Goal: Task Accomplishment & Management: Contribute content

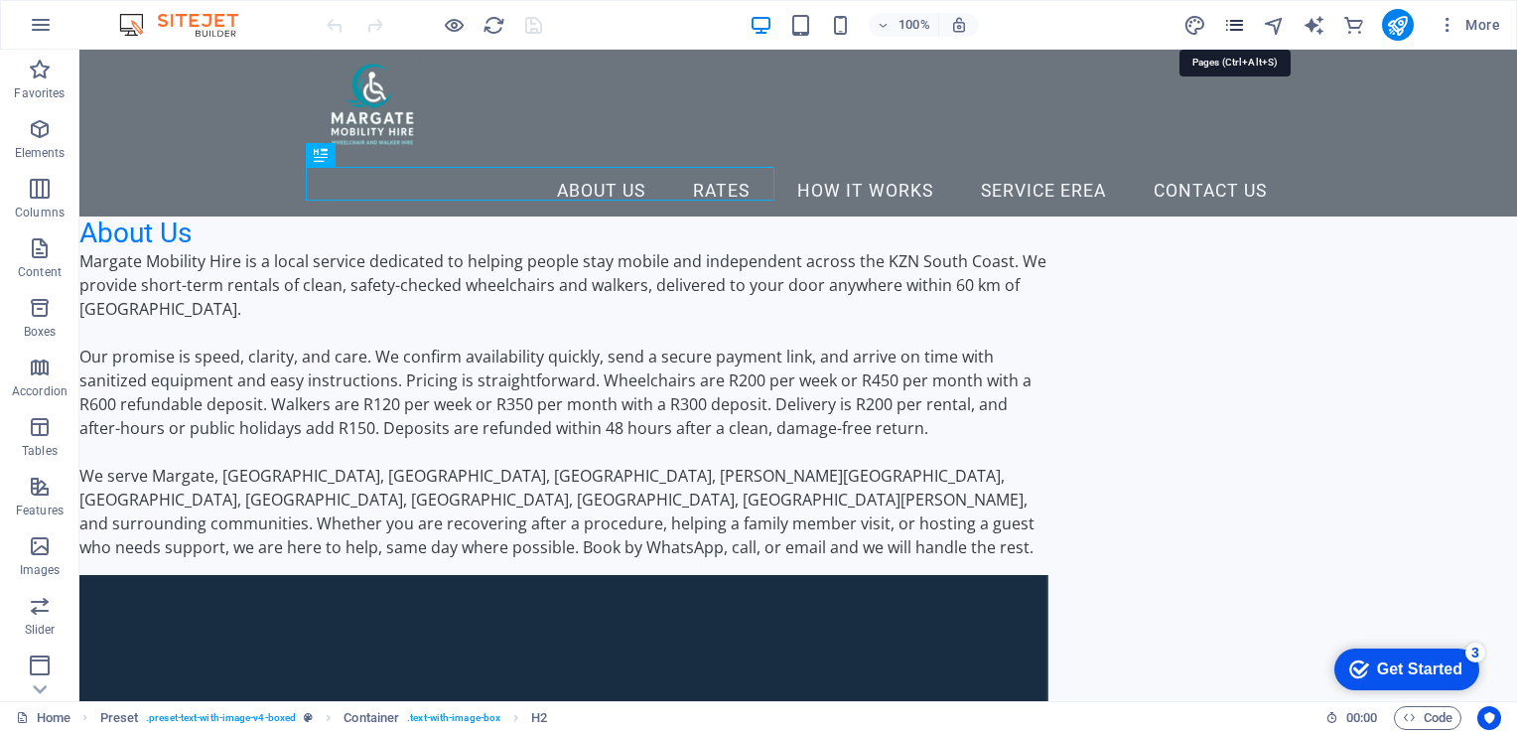
click at [1235, 34] on icon "pages" at bounding box center [1234, 25] width 23 height 23
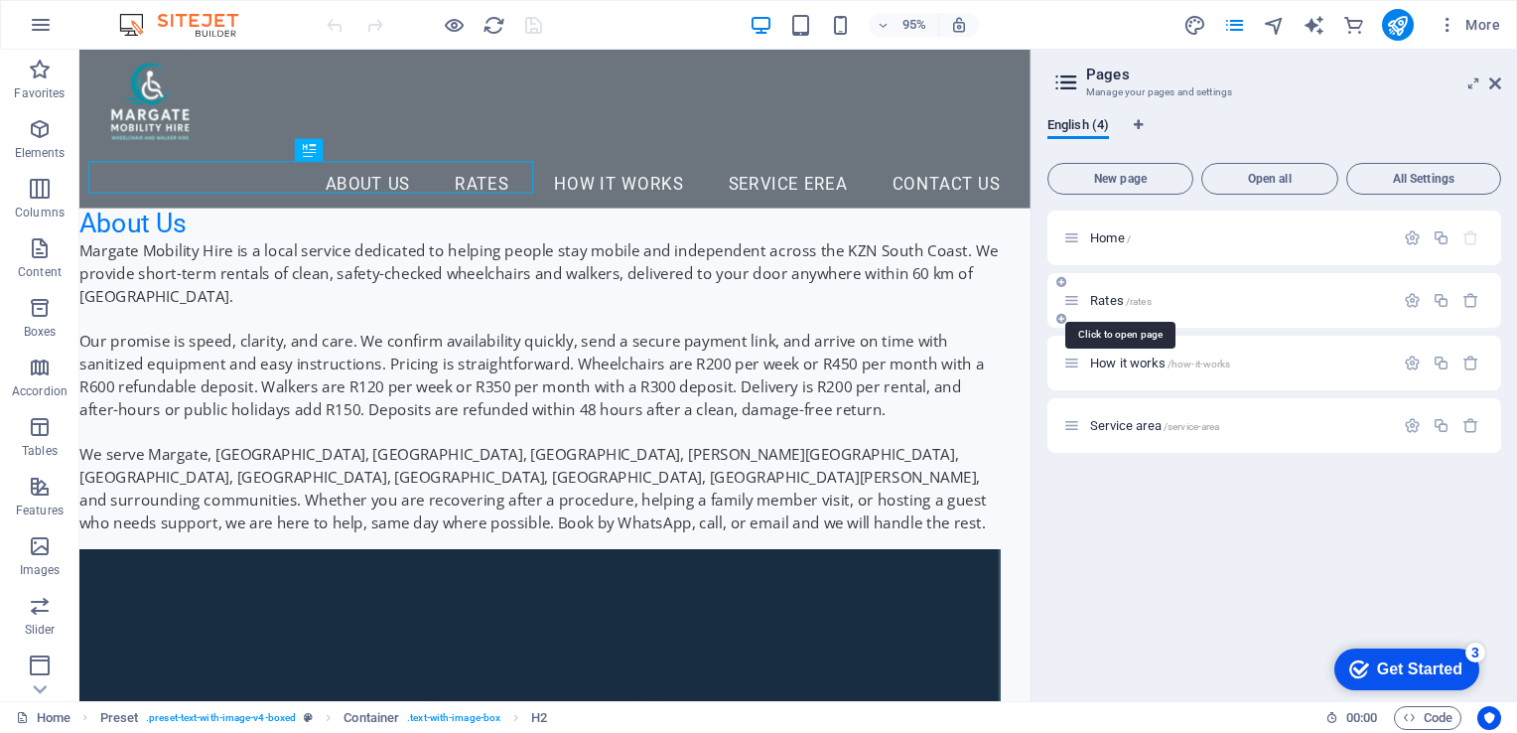
click at [1111, 293] on span "Rates /rates" at bounding box center [1121, 300] width 62 height 15
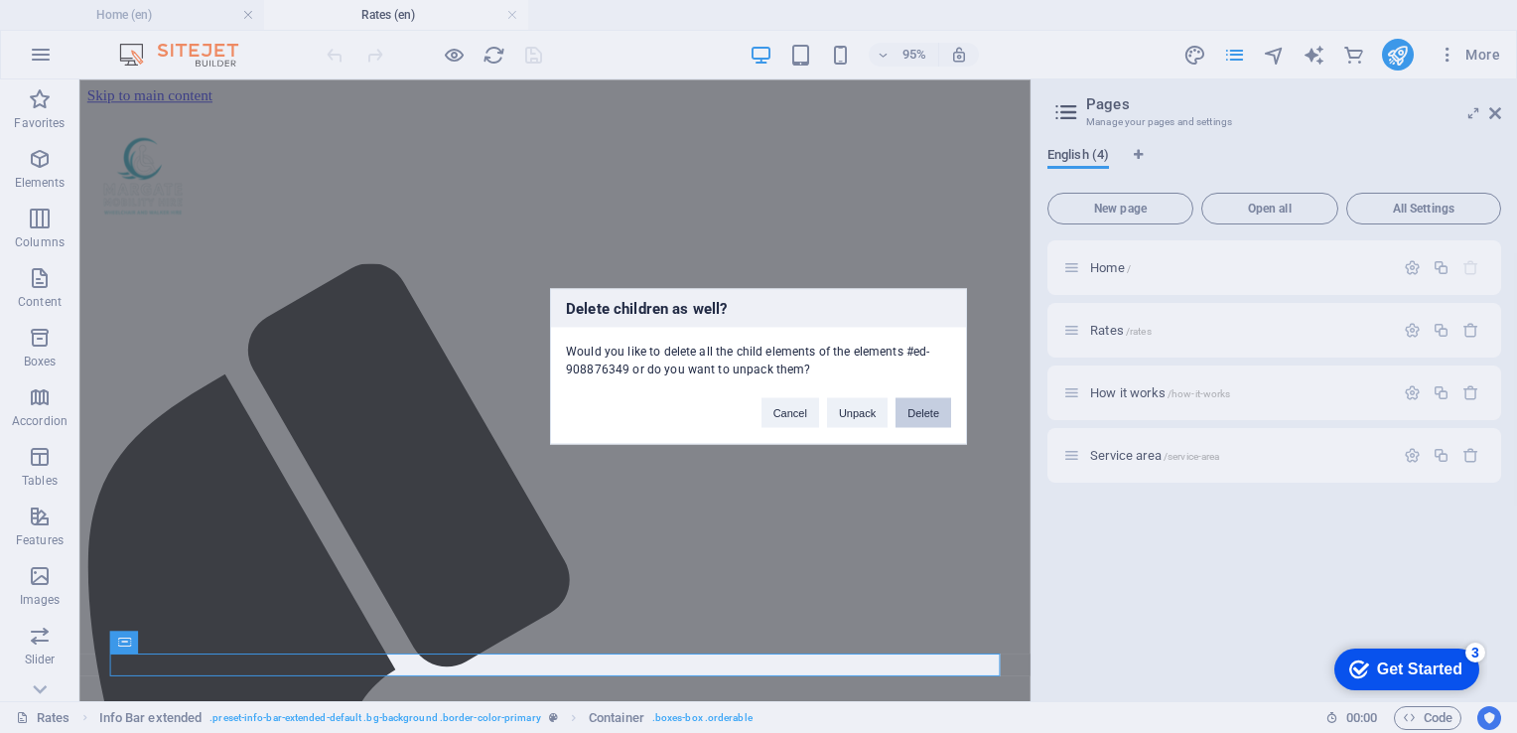
click at [908, 408] on button "Delete" at bounding box center [924, 413] width 56 height 30
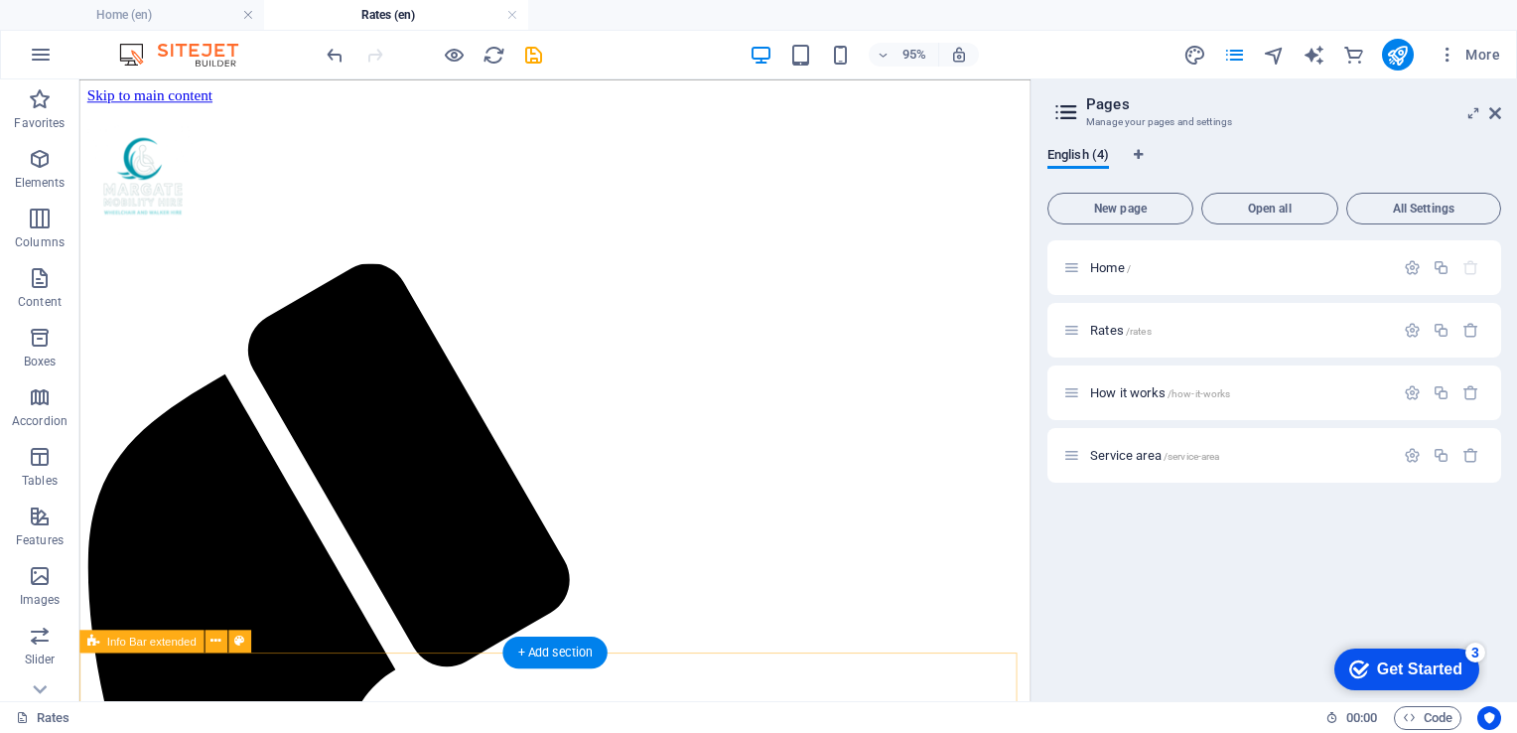
click at [1489, 106] on icon at bounding box center [1495, 113] width 12 height 16
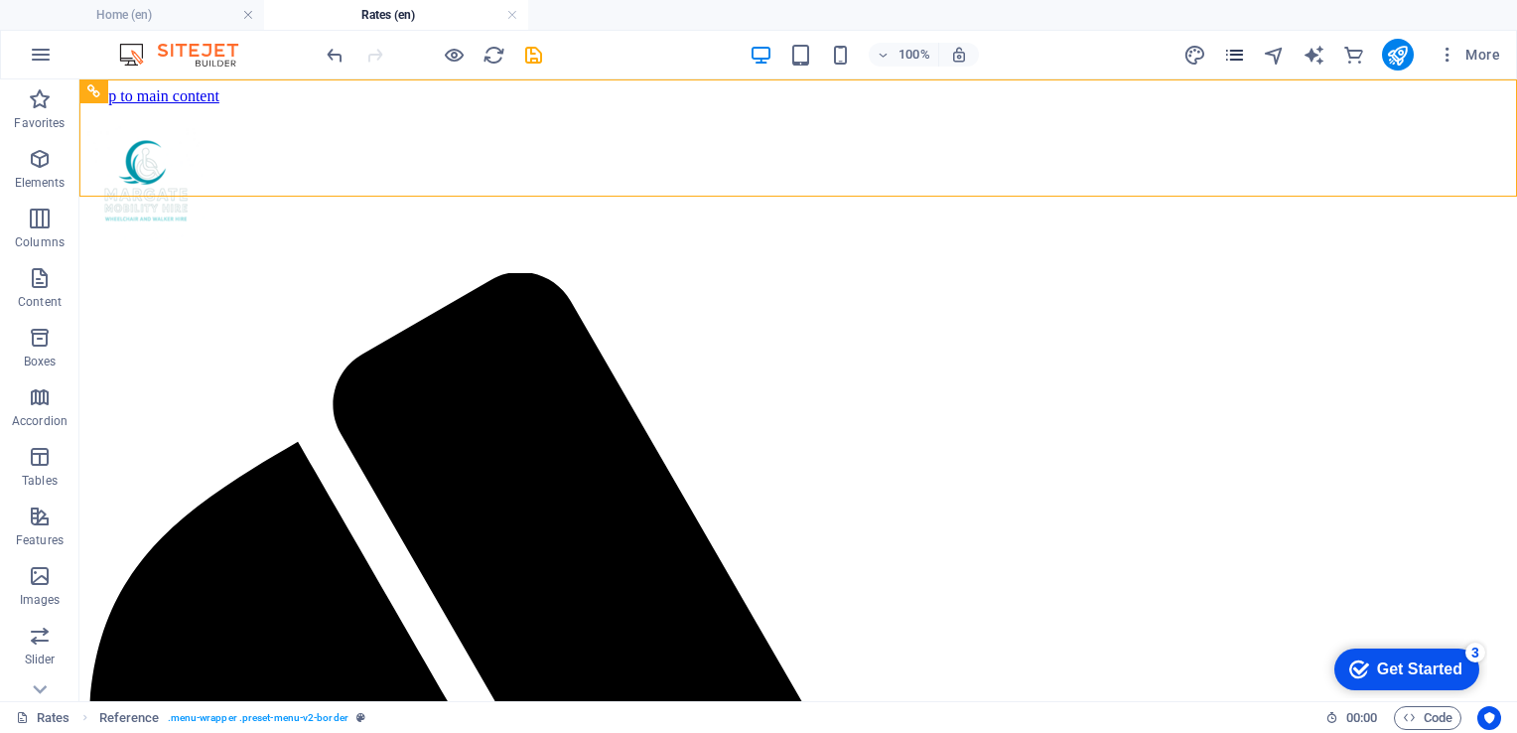
click at [1234, 65] on icon "pages" at bounding box center [1234, 55] width 23 height 23
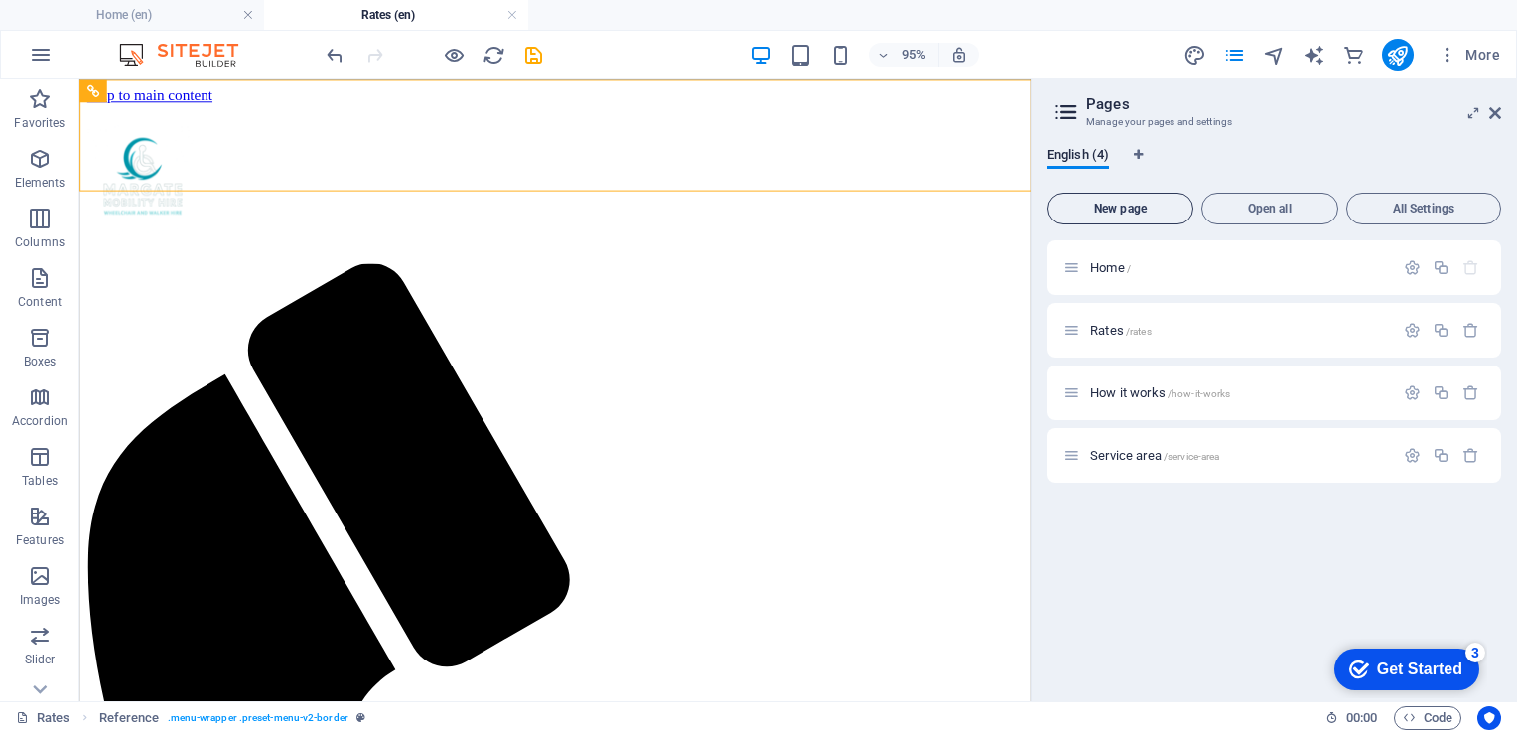
click at [1116, 209] on span "New page" at bounding box center [1120, 209] width 128 height 12
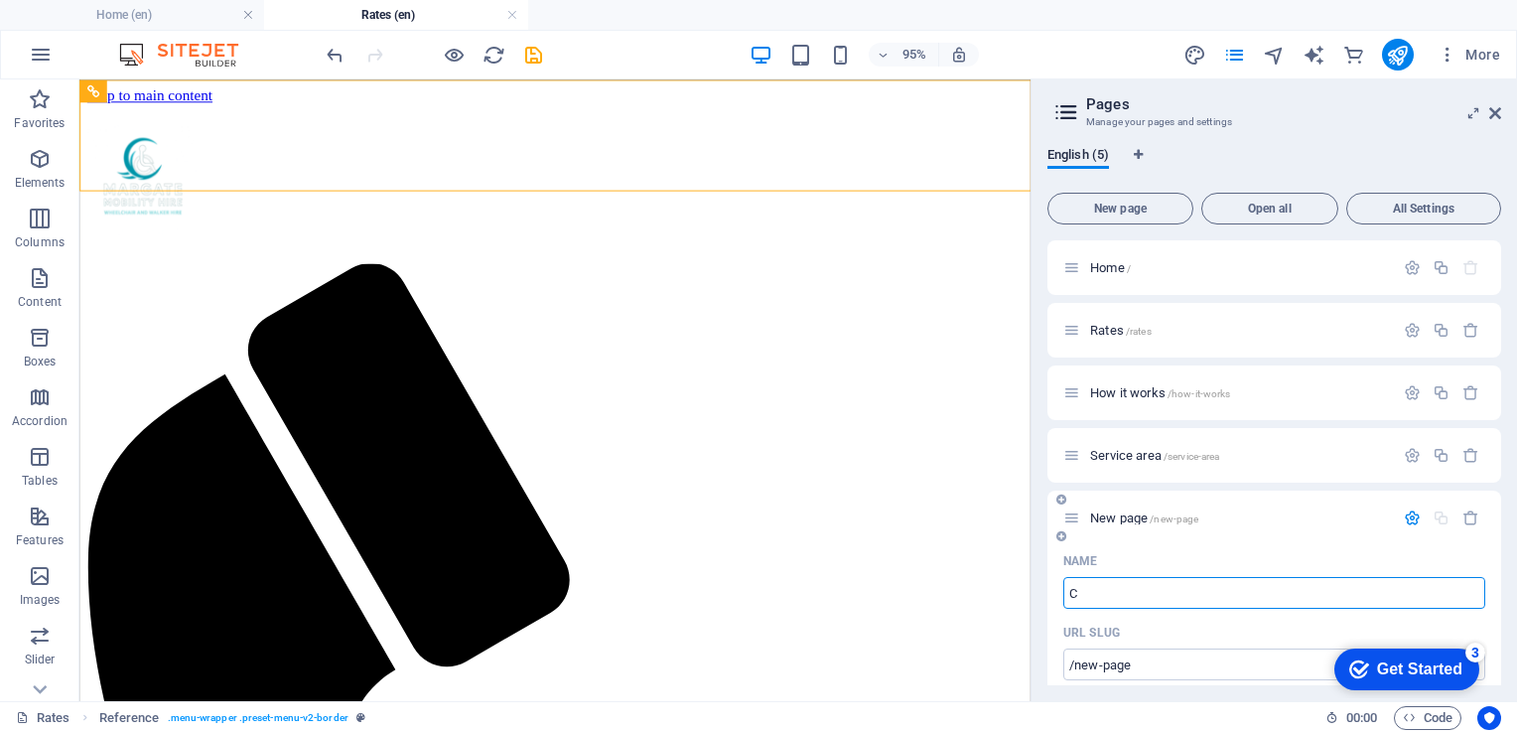
type input "C"
type input "/c"
type input "Co"
type input "/co"
type input "Con"
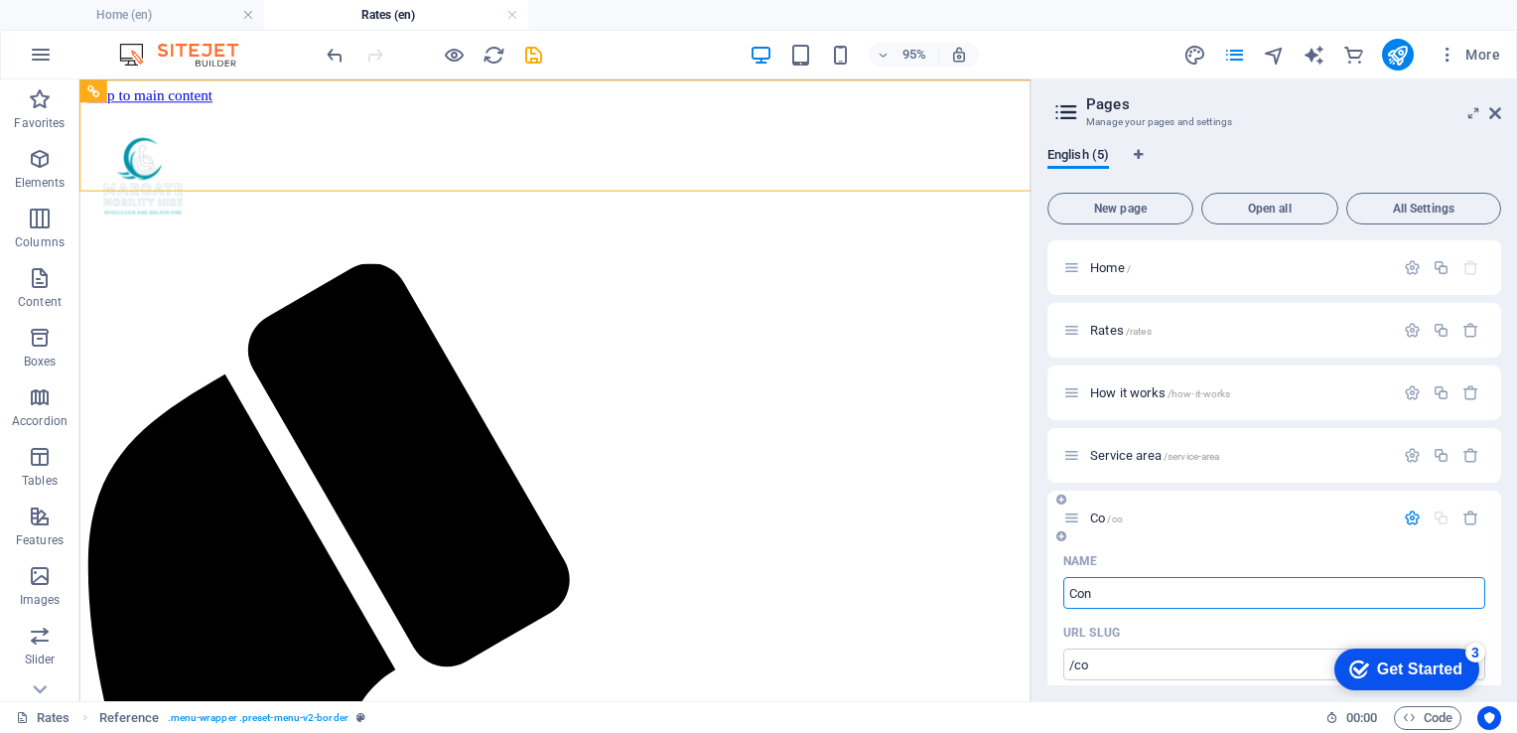
type input "/con"
type input "Cont"
type input "/cont"
type input "Conta"
type input "/conta"
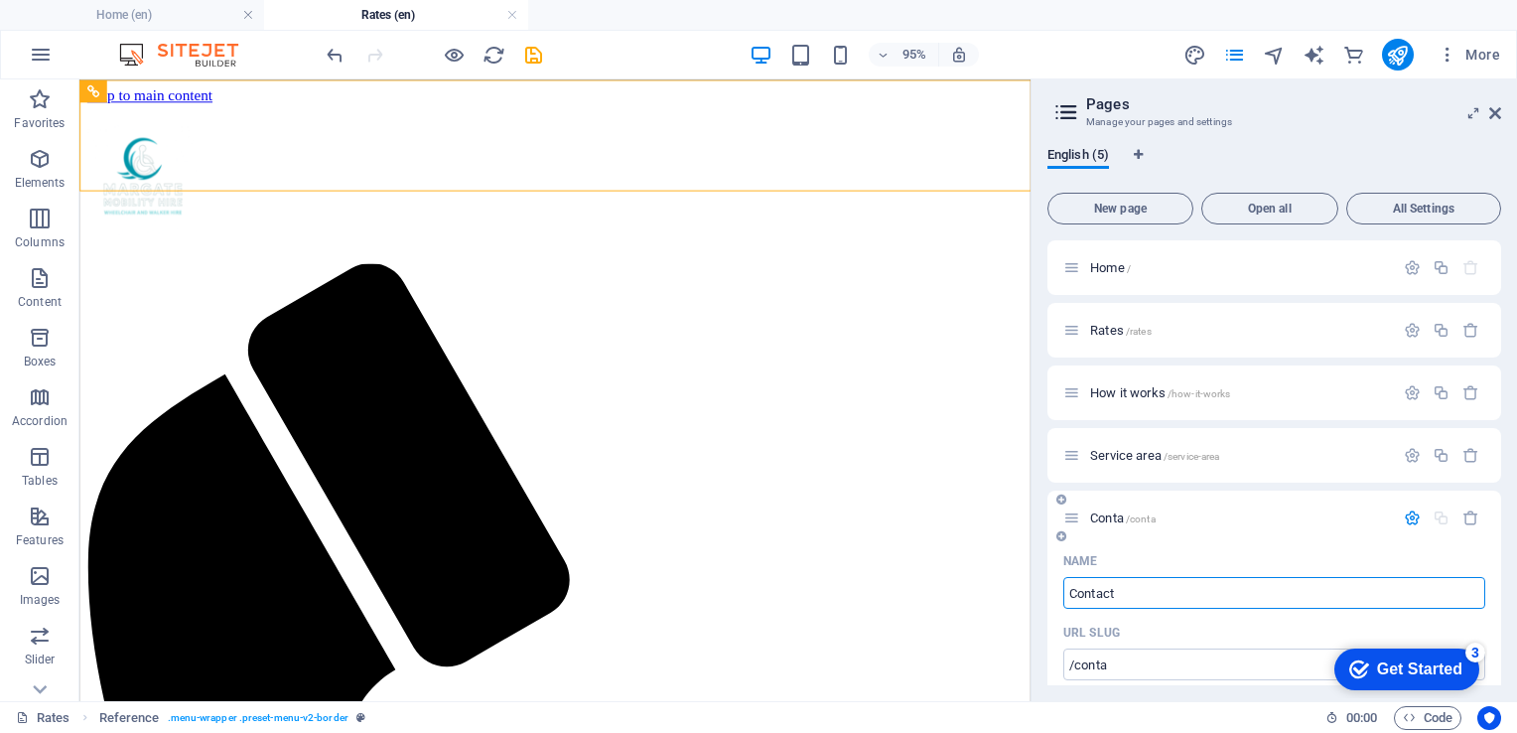
type input "Contact U"
type input "/contact"
type input "Contact U"
type input "/contact-u"
type input "Contact Us"
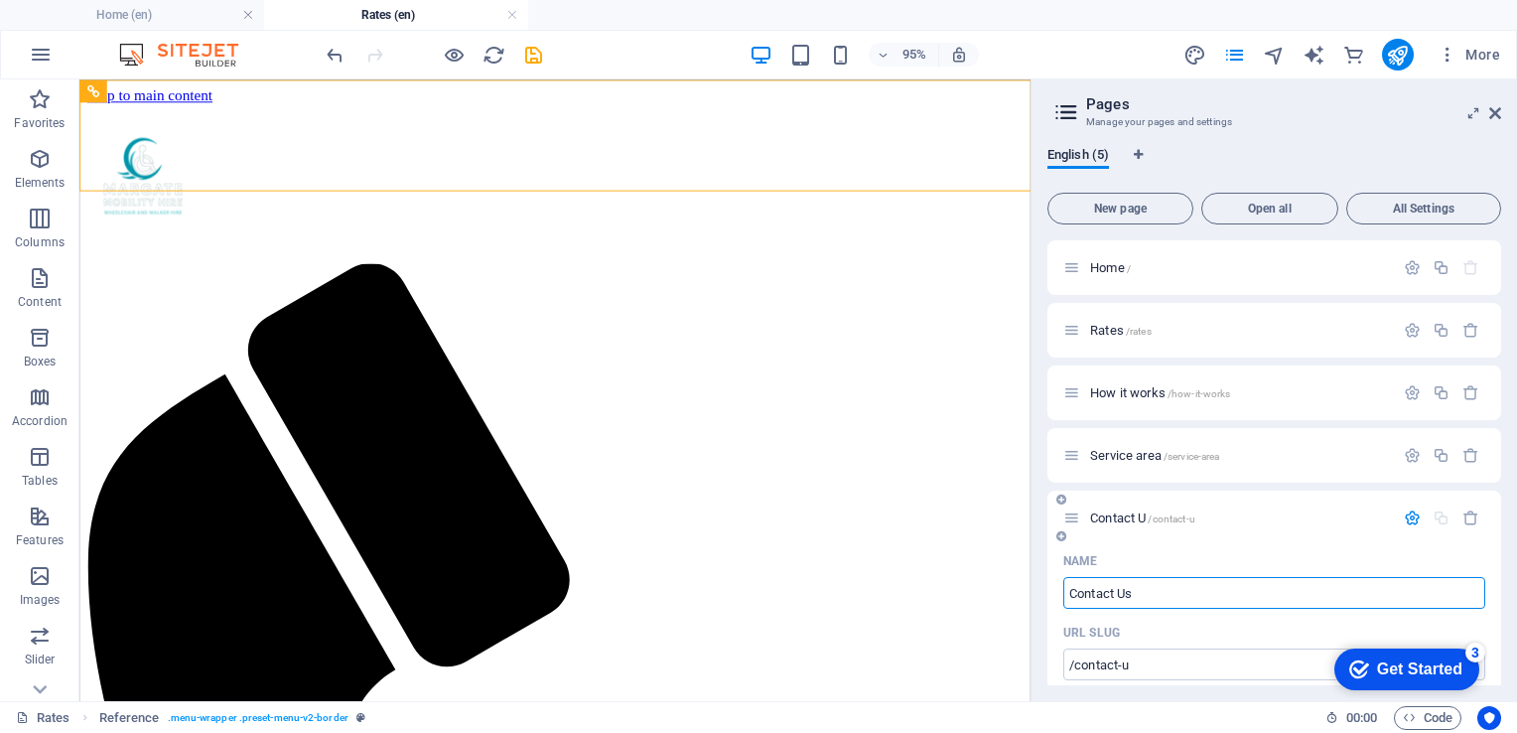
type input "/contact-us"
type input "Contact Us"
click at [1125, 515] on span "Contact Us /contact-us" at bounding box center [1148, 517] width 117 height 15
click at [1128, 518] on span "Contact Us /contact-us" at bounding box center [1148, 517] width 117 height 15
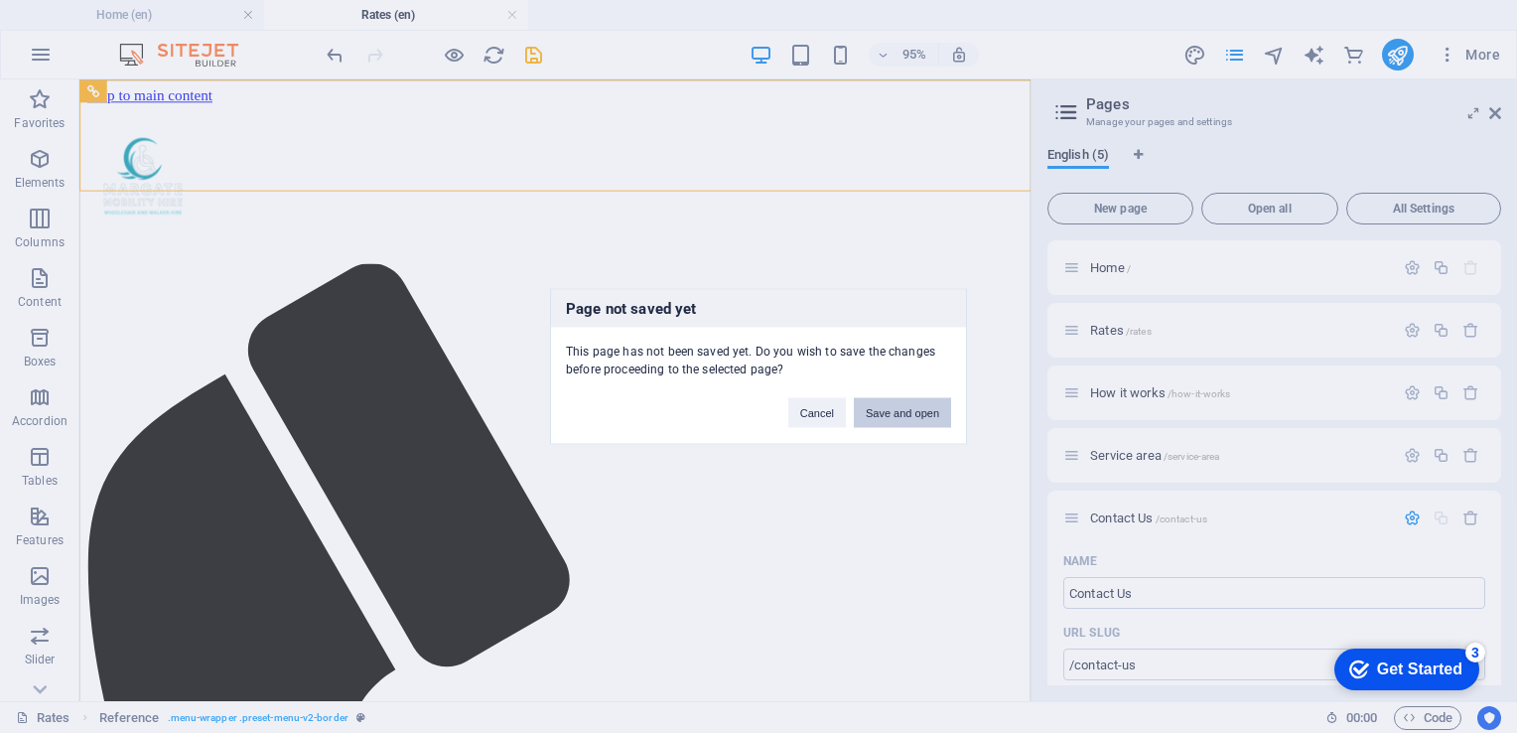
click at [898, 423] on button "Save and open" at bounding box center [902, 413] width 97 height 30
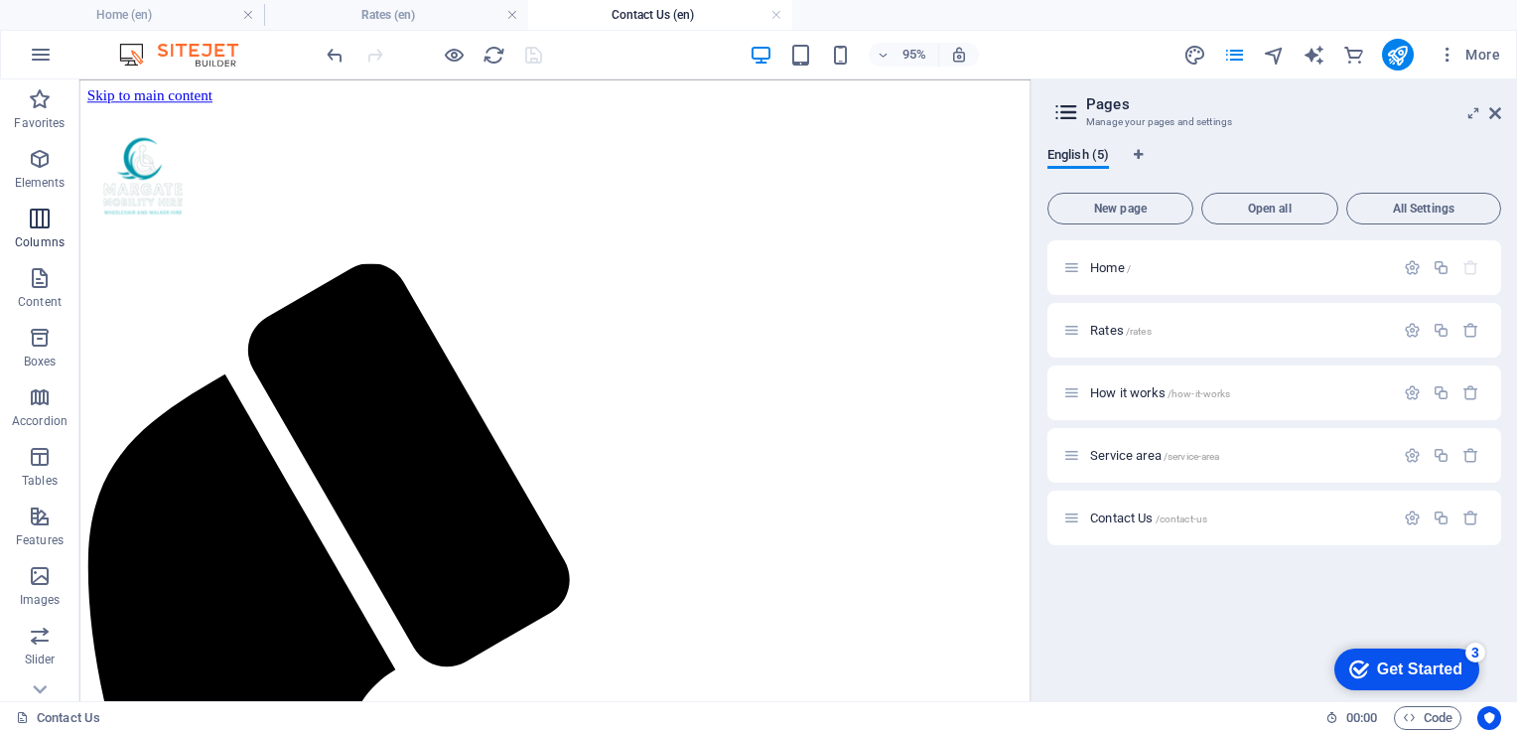
click at [43, 227] on icon "button" at bounding box center [40, 219] width 24 height 24
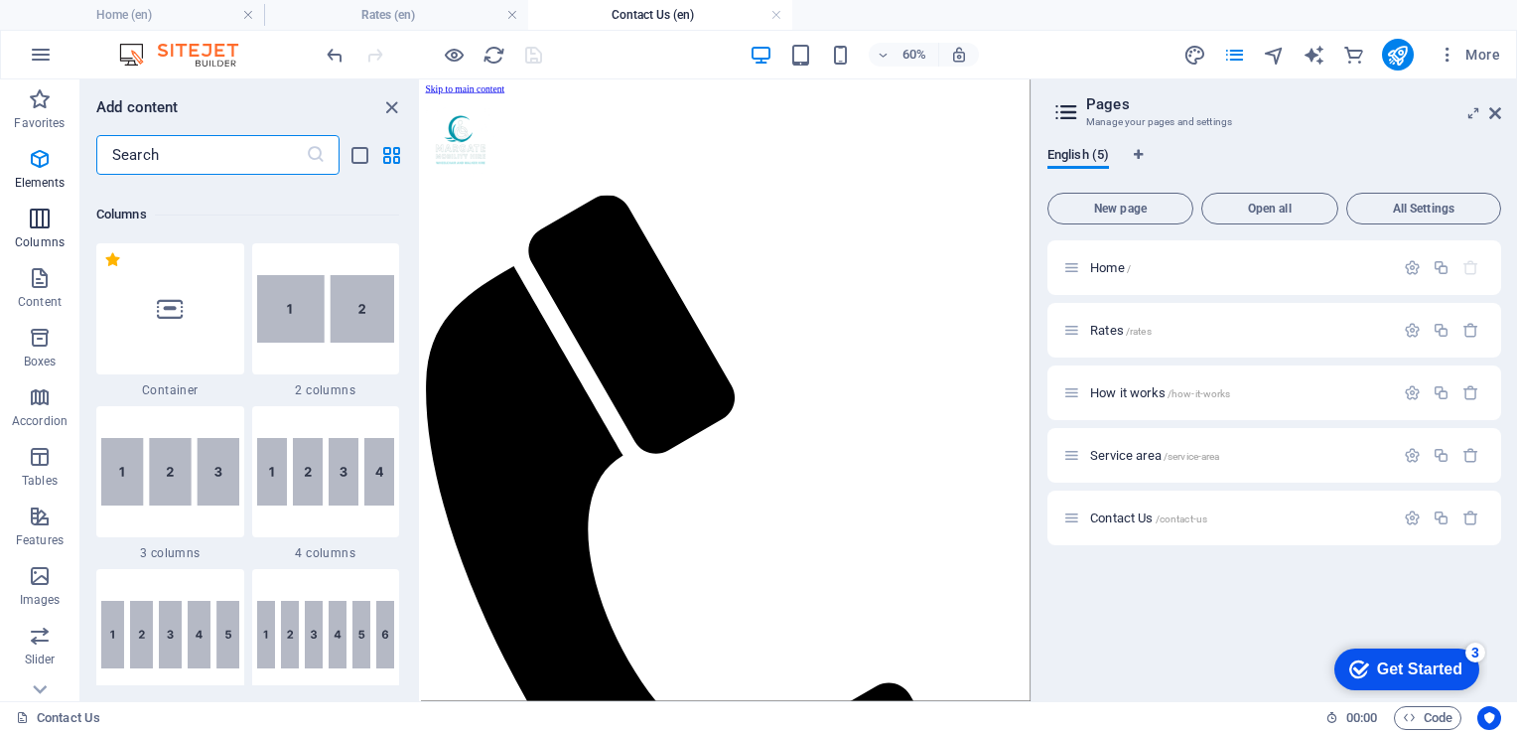
scroll to position [983, 0]
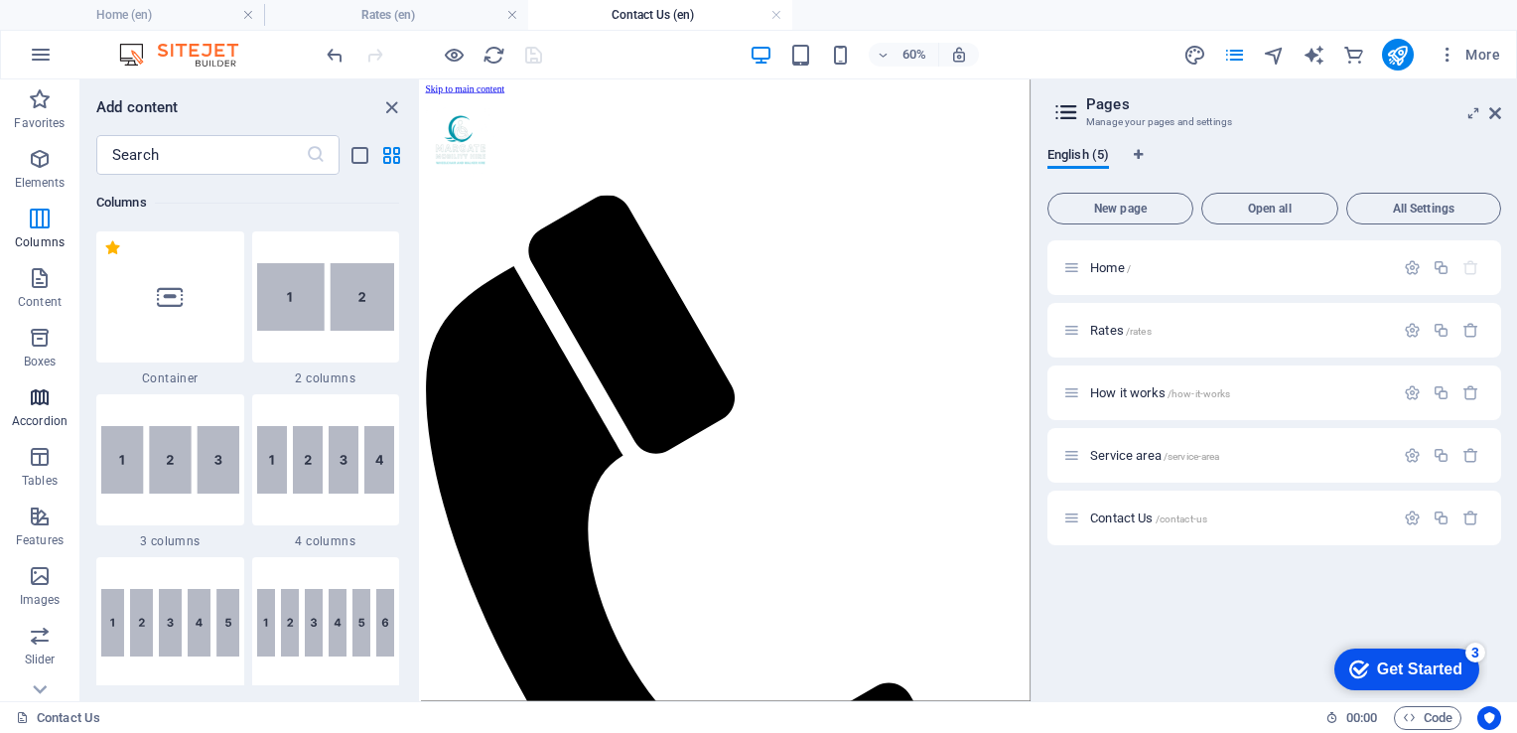
click at [38, 403] on icon "button" at bounding box center [40, 397] width 24 height 24
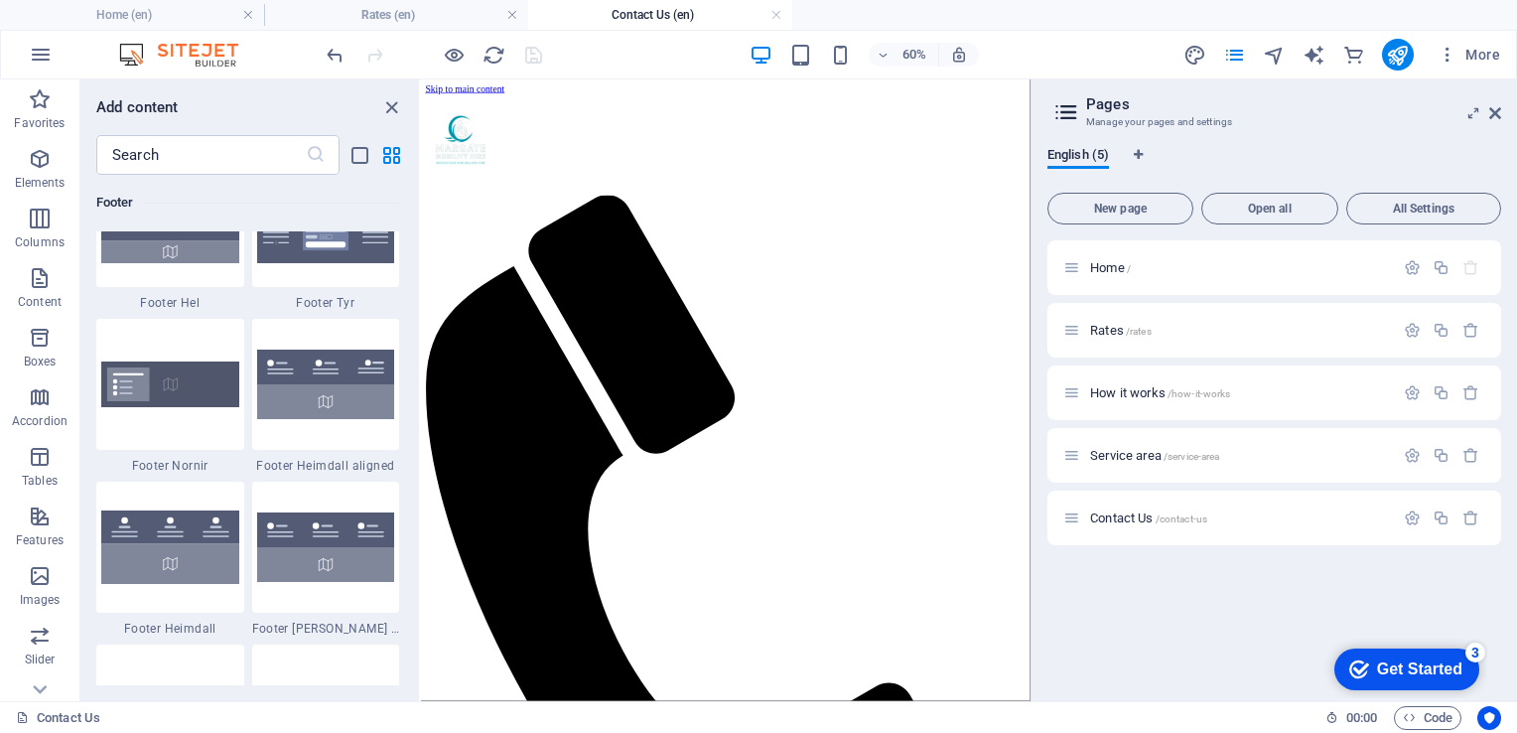
scroll to position [13376, 0]
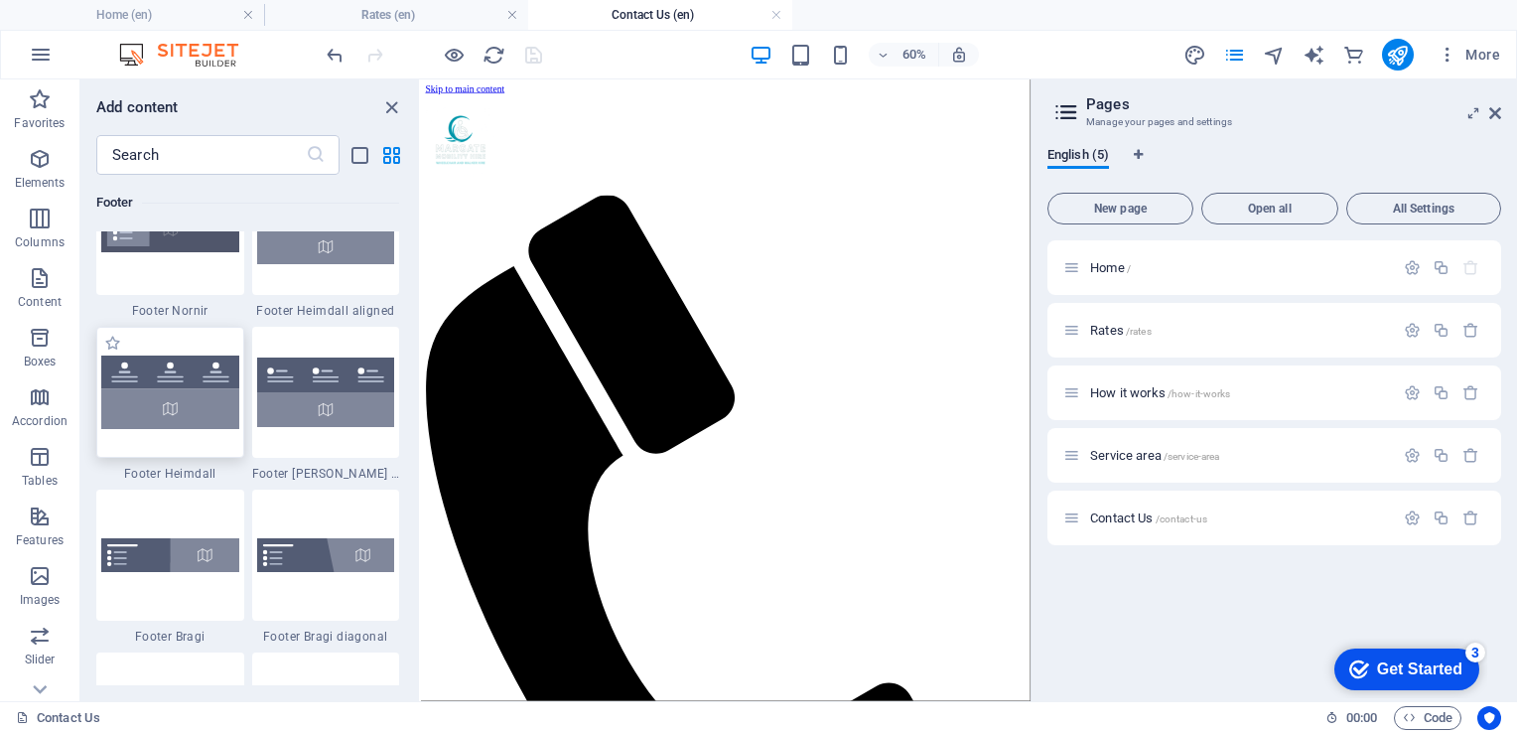
click at [166, 379] on img at bounding box center [170, 391] width 138 height 72
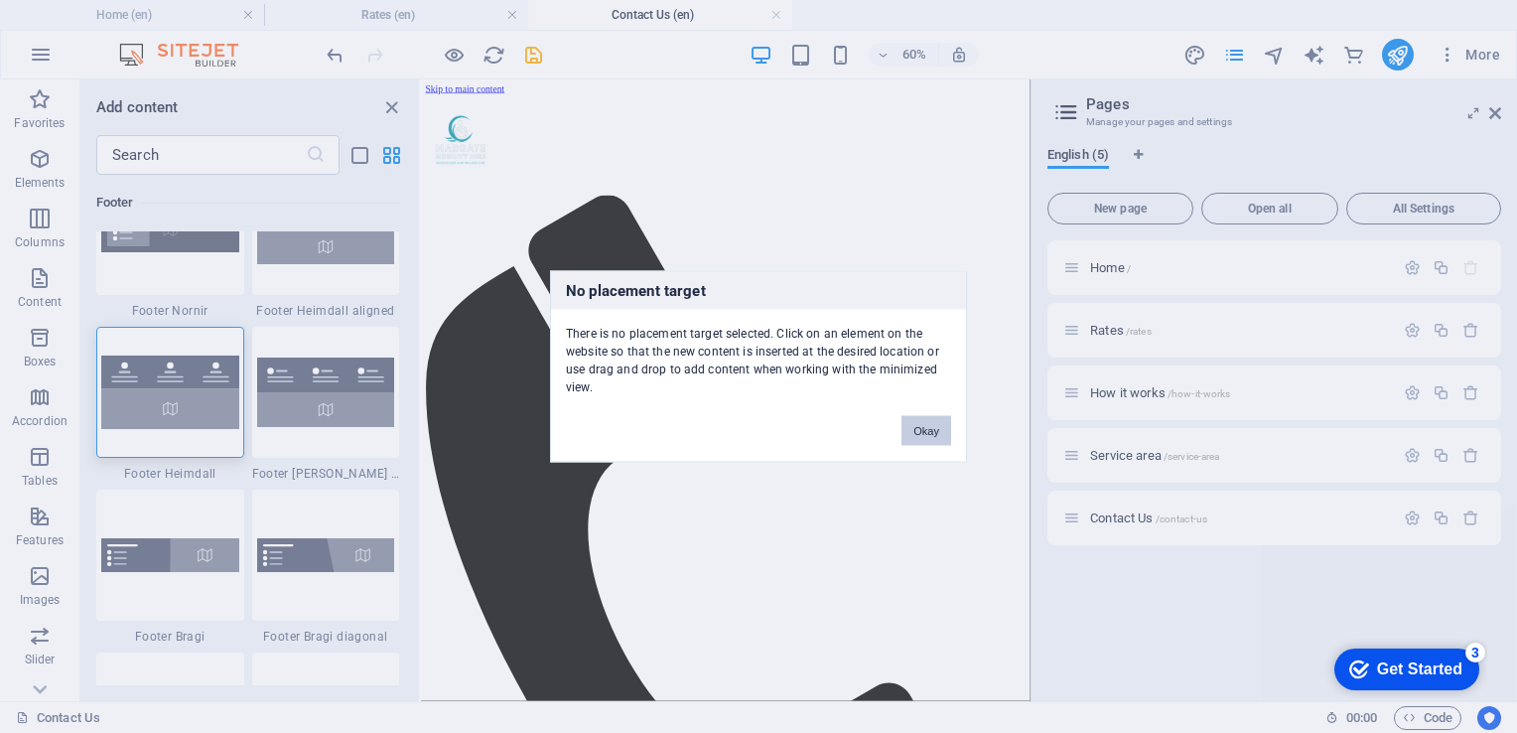
drag, startPoint x: 905, startPoint y: 428, endPoint x: 793, endPoint y: 583, distance: 190.7
click at [905, 428] on button "Okay" at bounding box center [927, 431] width 50 height 30
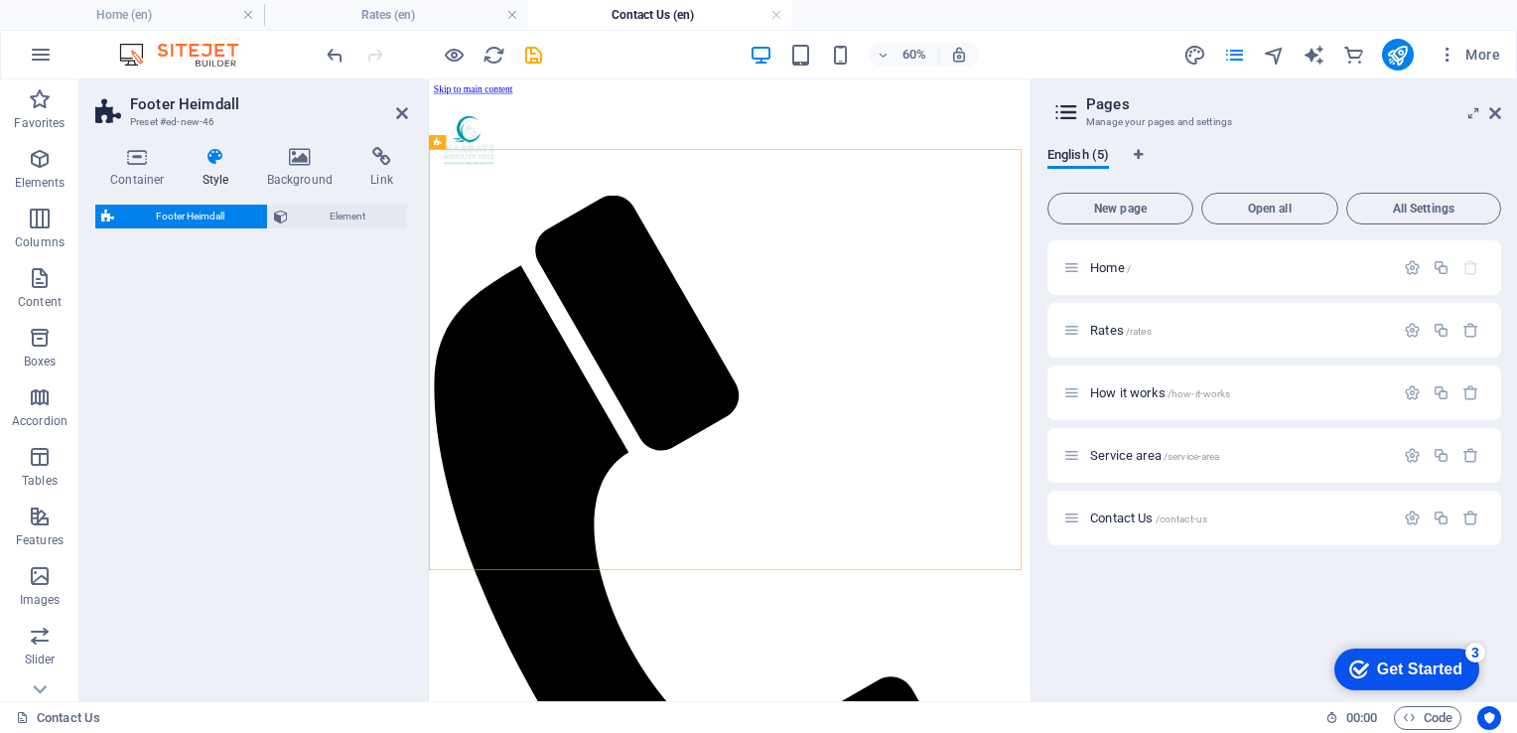
select select "rem"
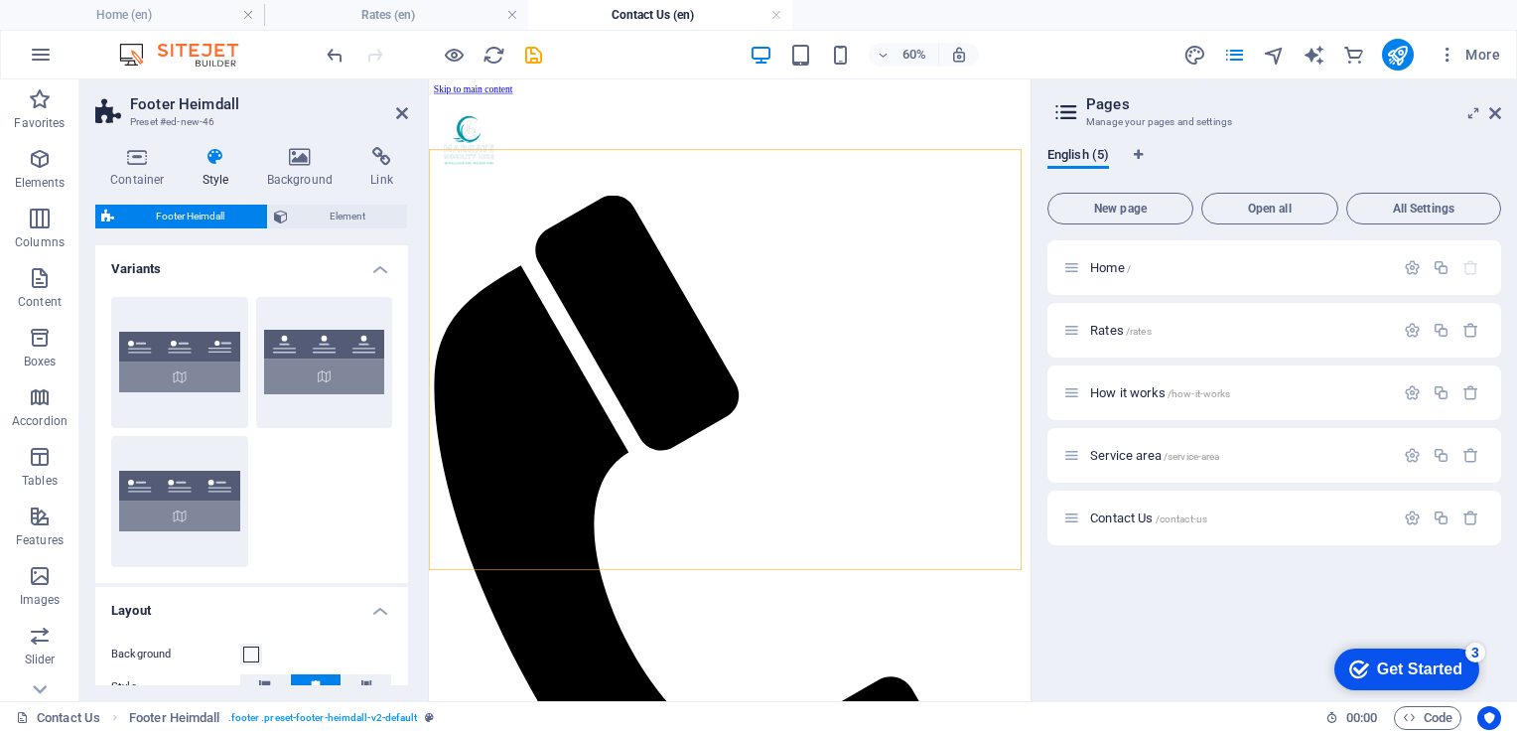
click at [1489, 103] on h2 "Pages" at bounding box center [1293, 104] width 415 height 18
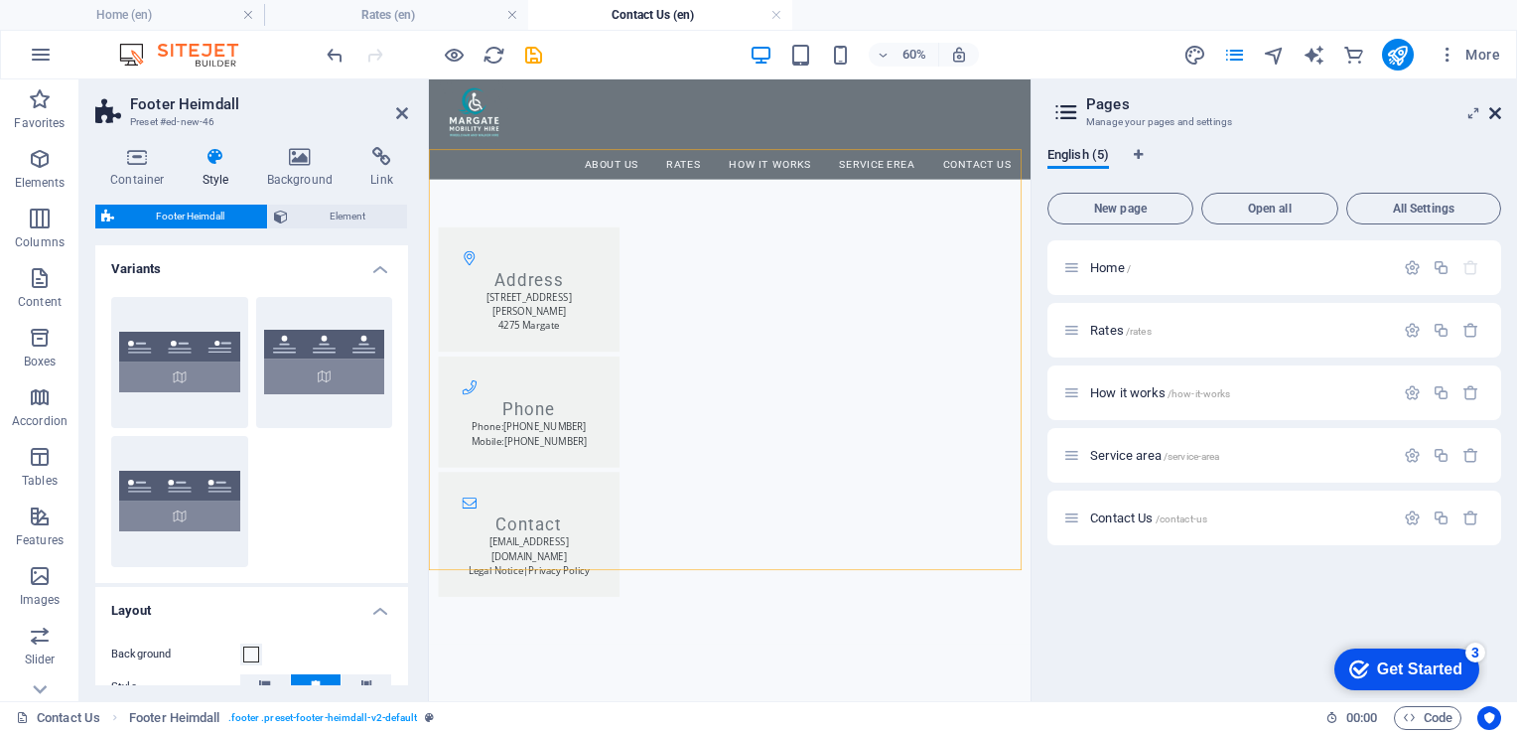
click at [1497, 110] on icon at bounding box center [1495, 113] width 12 height 16
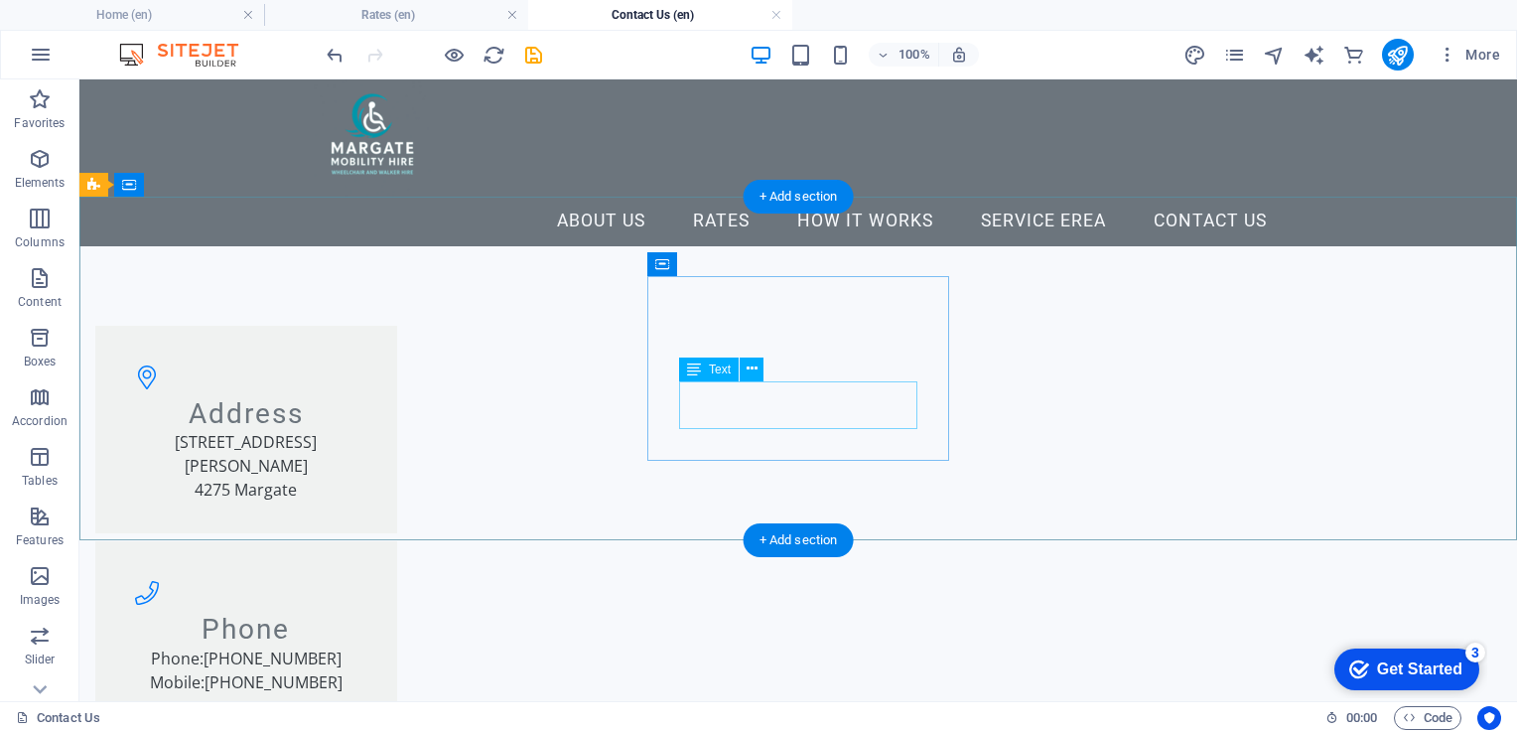
click at [342, 647] on span "[PHONE_NUMBER]" at bounding box center [273, 658] width 138 height 22
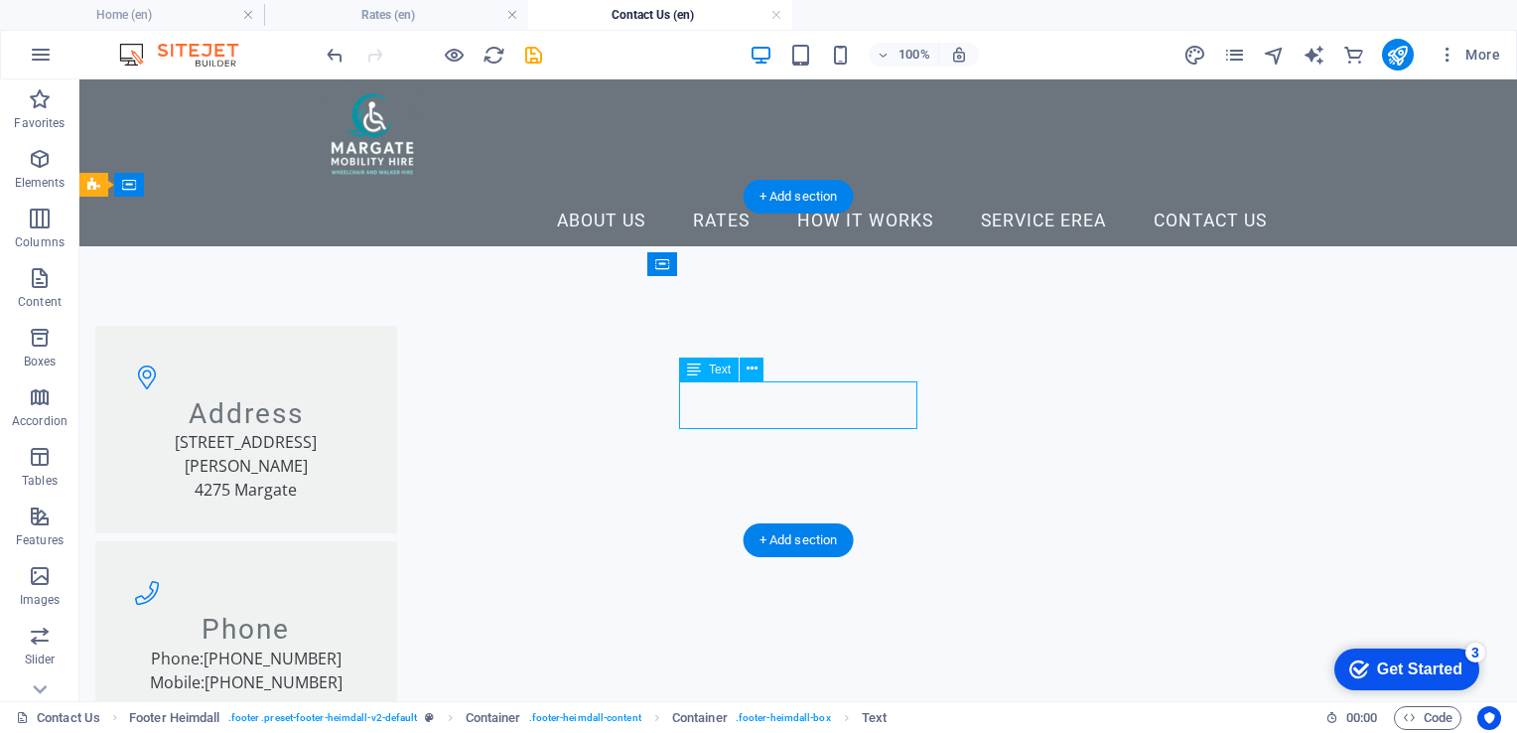
click at [365, 646] on div "Phone: +27727729700 Mobile: +27727729700" at bounding box center [246, 670] width 238 height 48
click at [342, 647] on span "[PHONE_NUMBER]" at bounding box center [273, 658] width 138 height 22
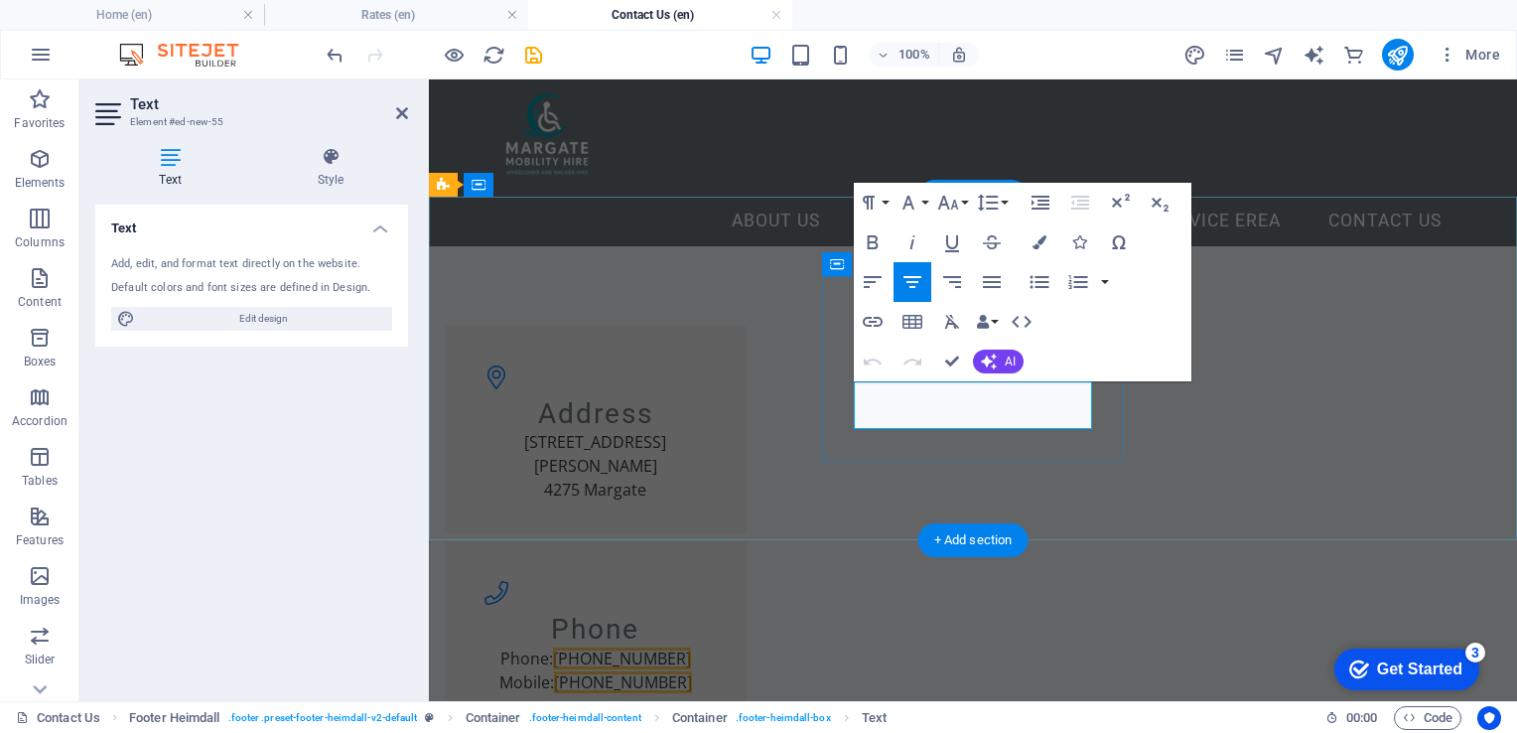
click at [715, 670] on p "Mobile: +27727729700" at bounding box center [596, 682] width 238 height 24
drag, startPoint x: 889, startPoint y: 415, endPoint x: 1052, endPoint y: 423, distance: 164.0
click at [715, 670] on p "Mobile: +27727729700" at bounding box center [596, 682] width 238 height 24
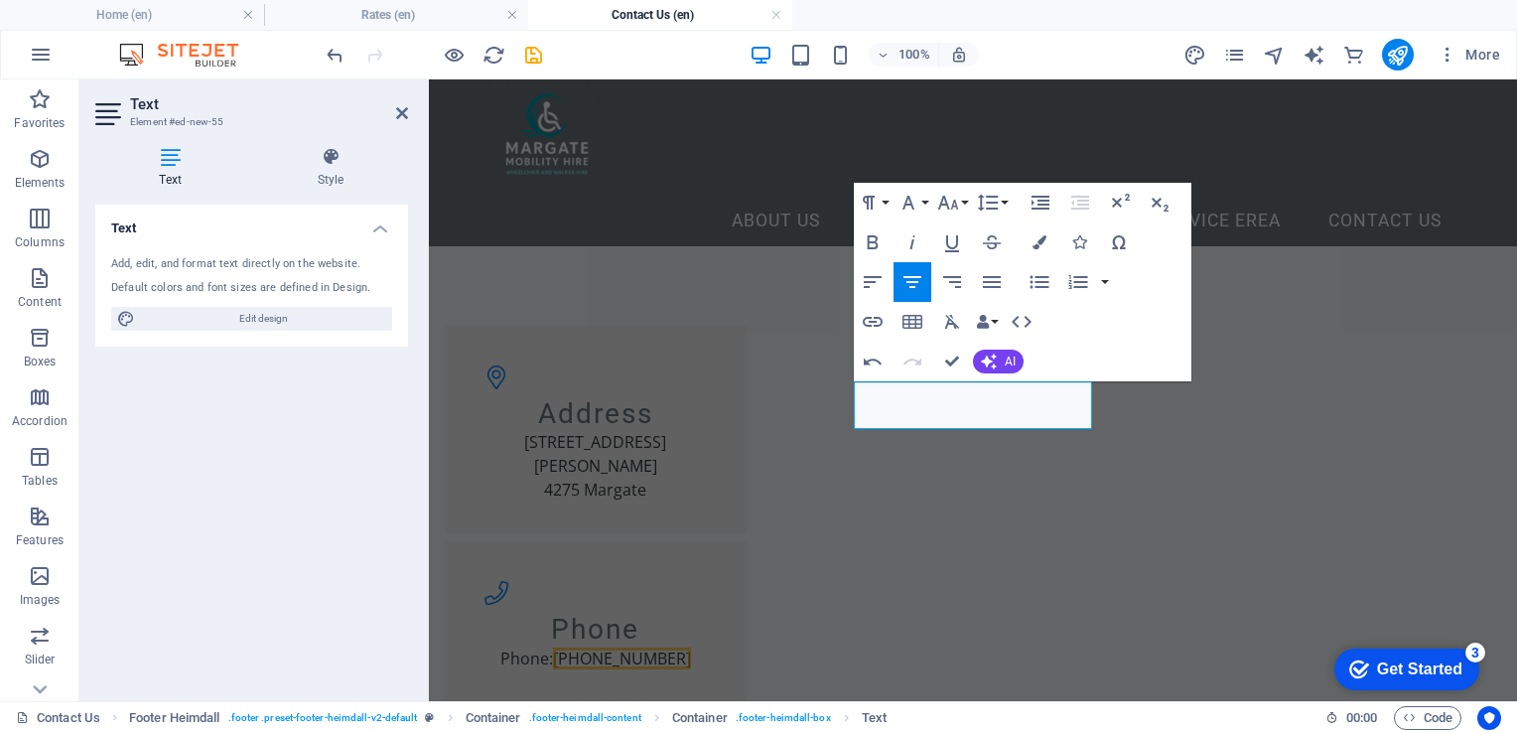
click at [994, 575] on html "Skip to main content Menu About Us Rates How it Works Service erea Contact Us A…" at bounding box center [973, 549] width 1088 height 941
click at [977, 545] on html "Skip to main content Menu About Us Rates How it Works Service erea Contact Us A…" at bounding box center [973, 549] width 1088 height 941
drag, startPoint x: 977, startPoint y: 545, endPoint x: 1258, endPoint y: 492, distance: 285.9
click at [1258, 492] on div "Address 605 Strachan Street 4275 Margate Phone Phone: +27727729700 Contact book…" at bounding box center [973, 633] width 1088 height 775
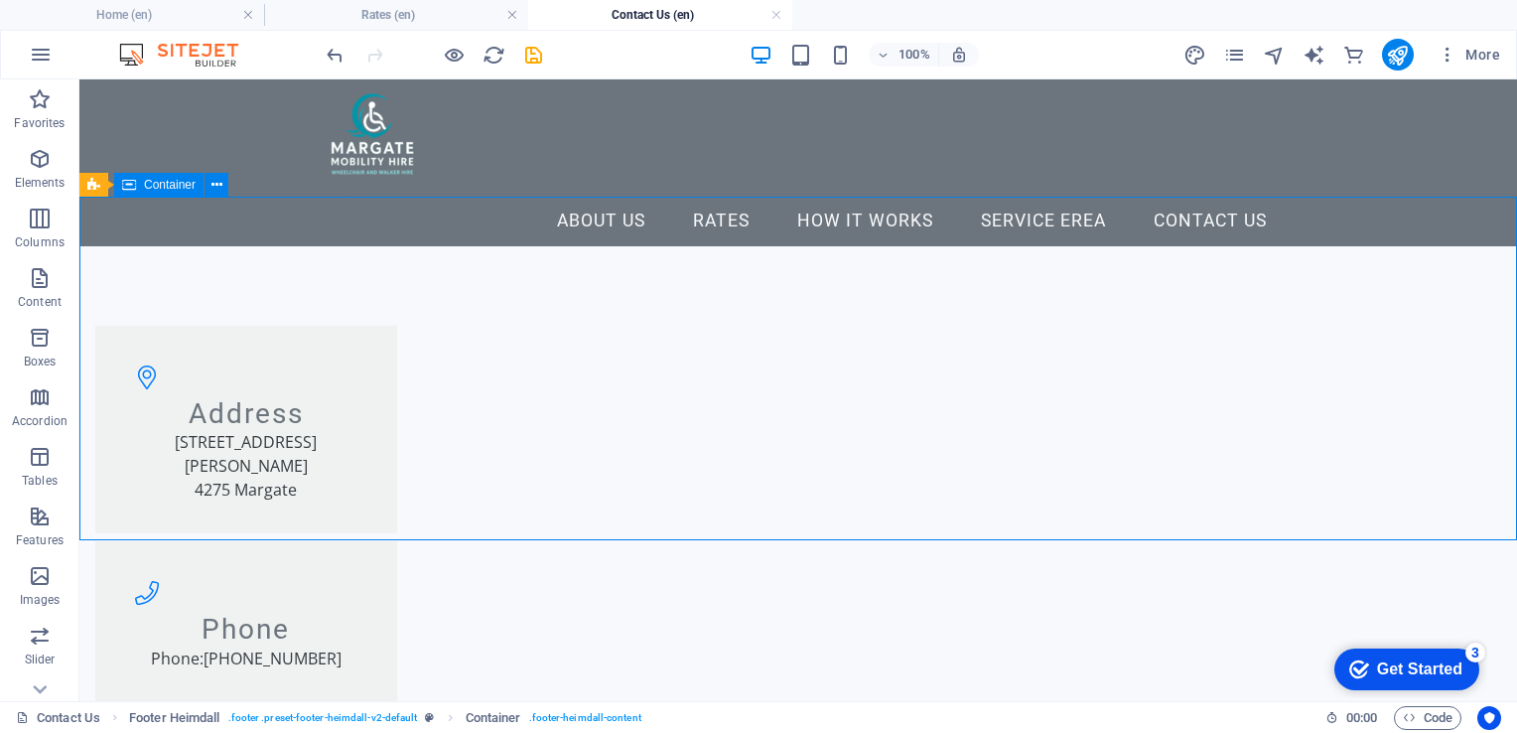
click at [909, 492] on div "Address 605 Strachan Street 4275 Margate Phone Phone: +27727729700 Contact book…" at bounding box center [798, 633] width 1438 height 775
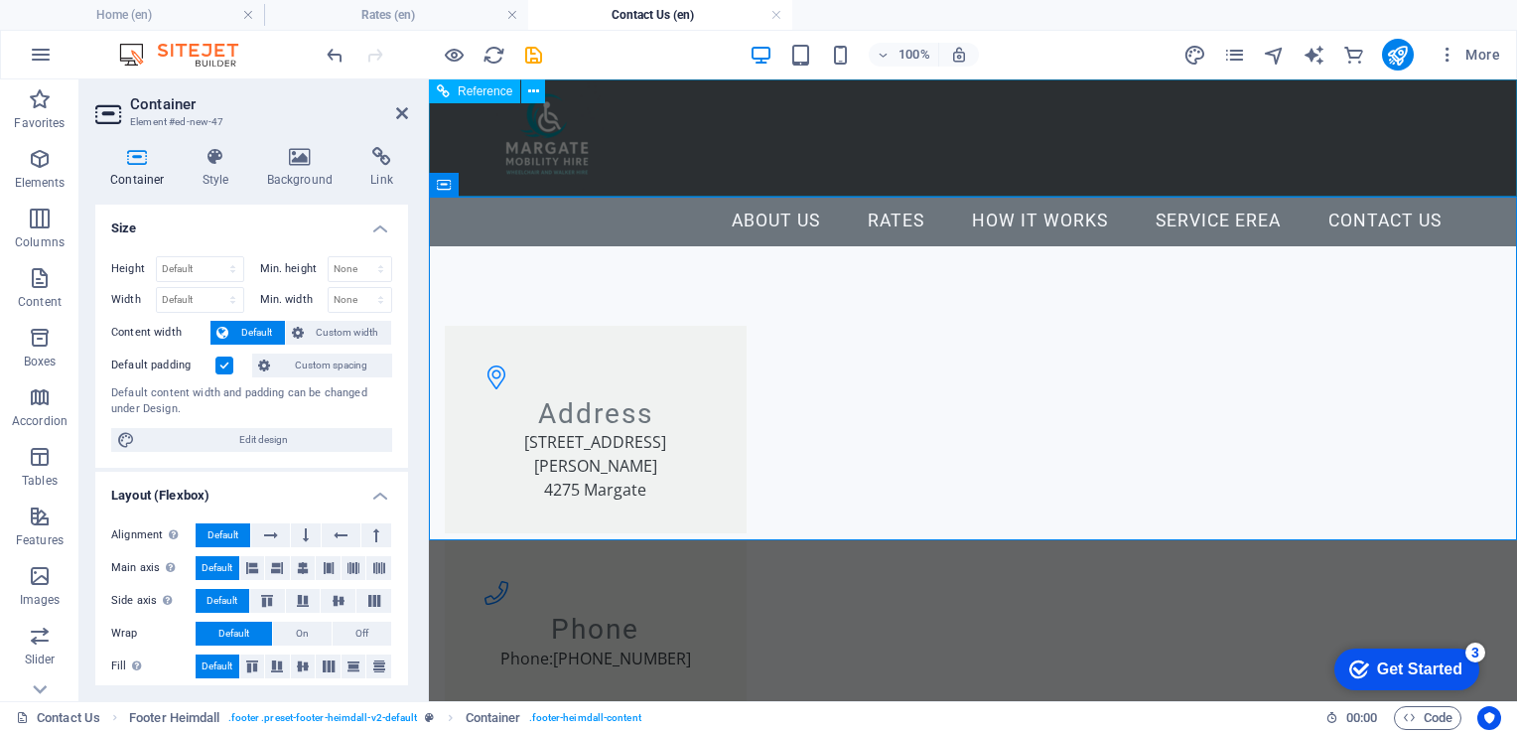
click at [757, 197] on nav "About Us Rates How it Works Service erea Contact Us" at bounding box center [973, 222] width 969 height 50
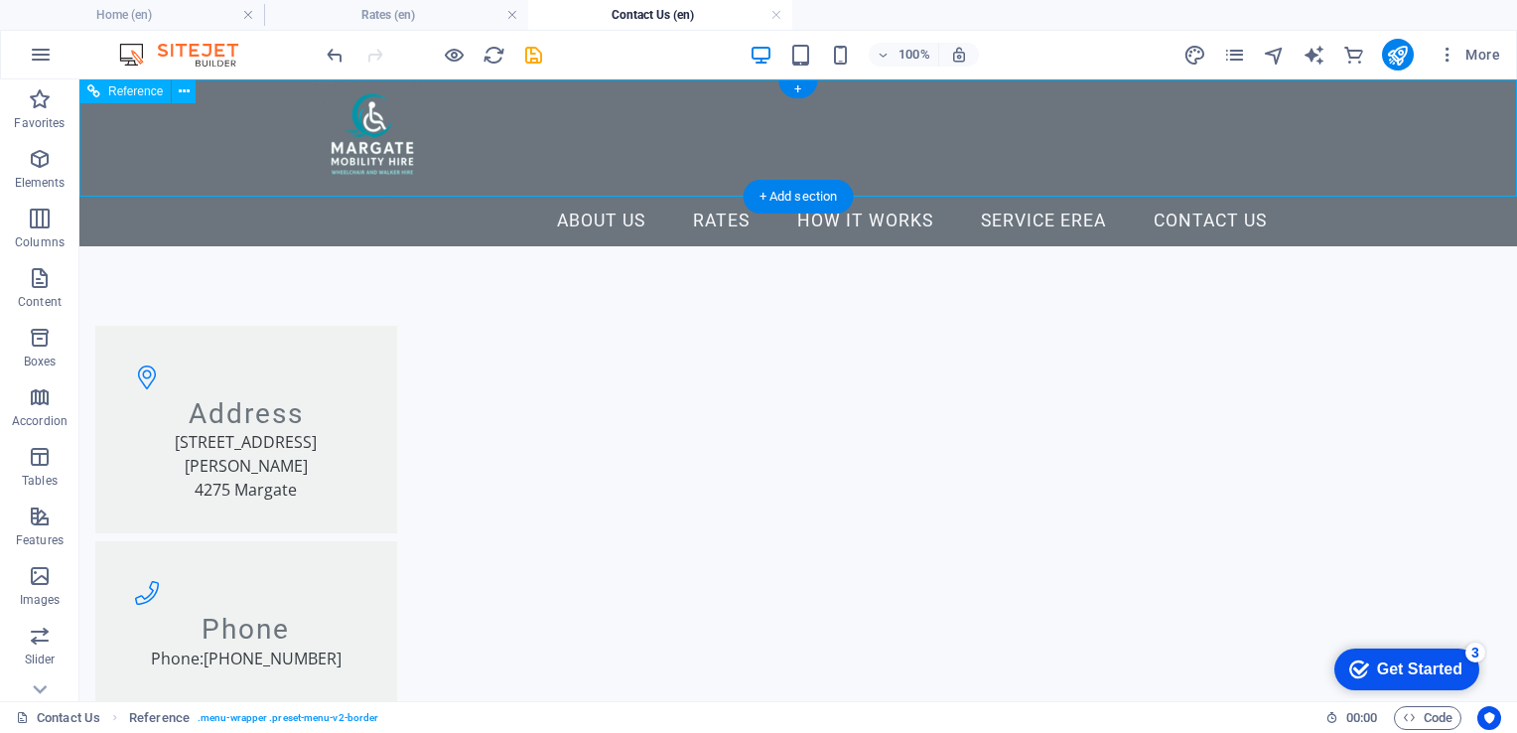
click at [578, 197] on nav "About Us Rates How it Works Service erea Contact Us" at bounding box center [798, 222] width 969 height 50
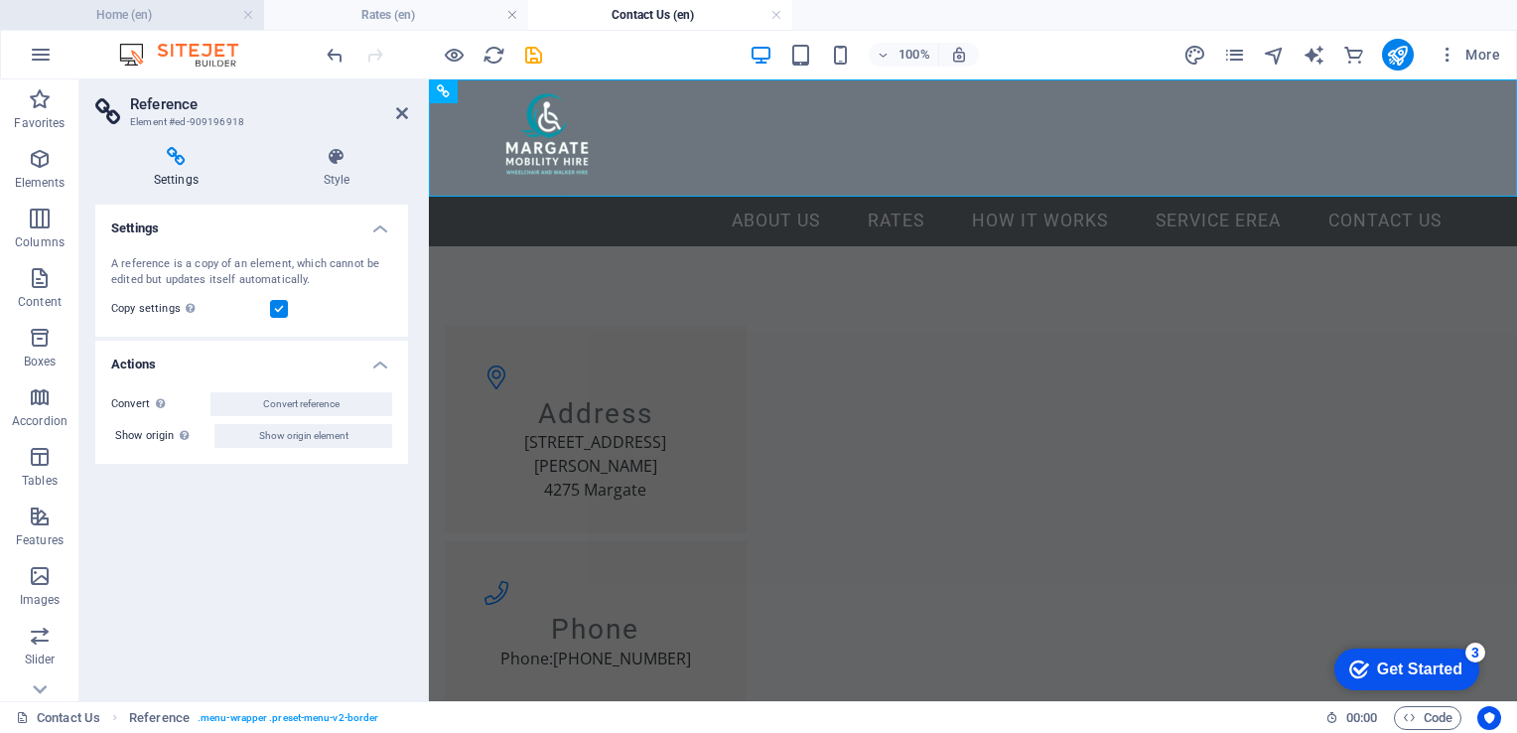
click at [144, 20] on h4 "Home (en)" at bounding box center [132, 15] width 264 height 22
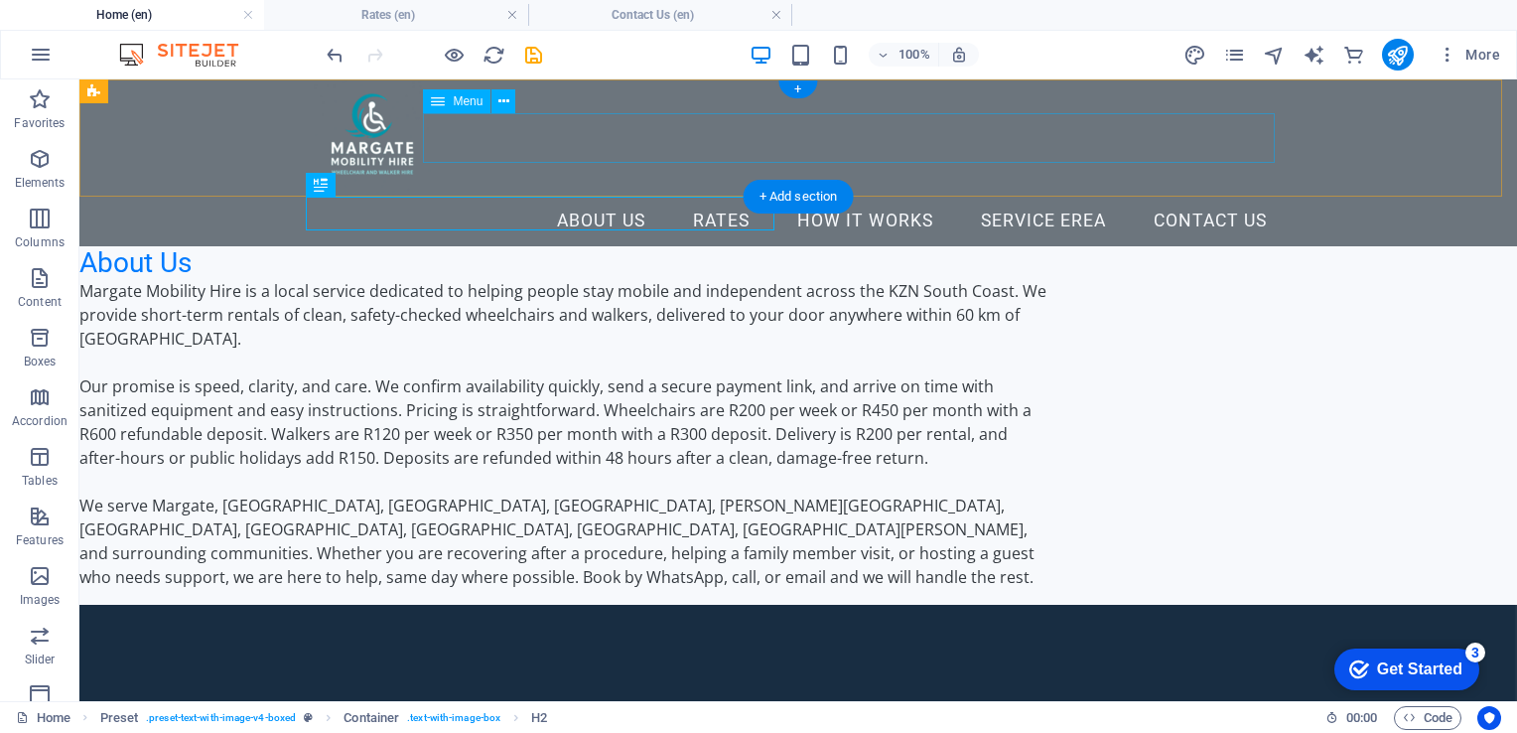
click at [619, 197] on nav "About Us Rates How it Works Service erea Contact Us" at bounding box center [798, 222] width 969 height 50
click at [620, 197] on nav "About Us Rates How it Works Service erea Contact Us" at bounding box center [798, 222] width 969 height 50
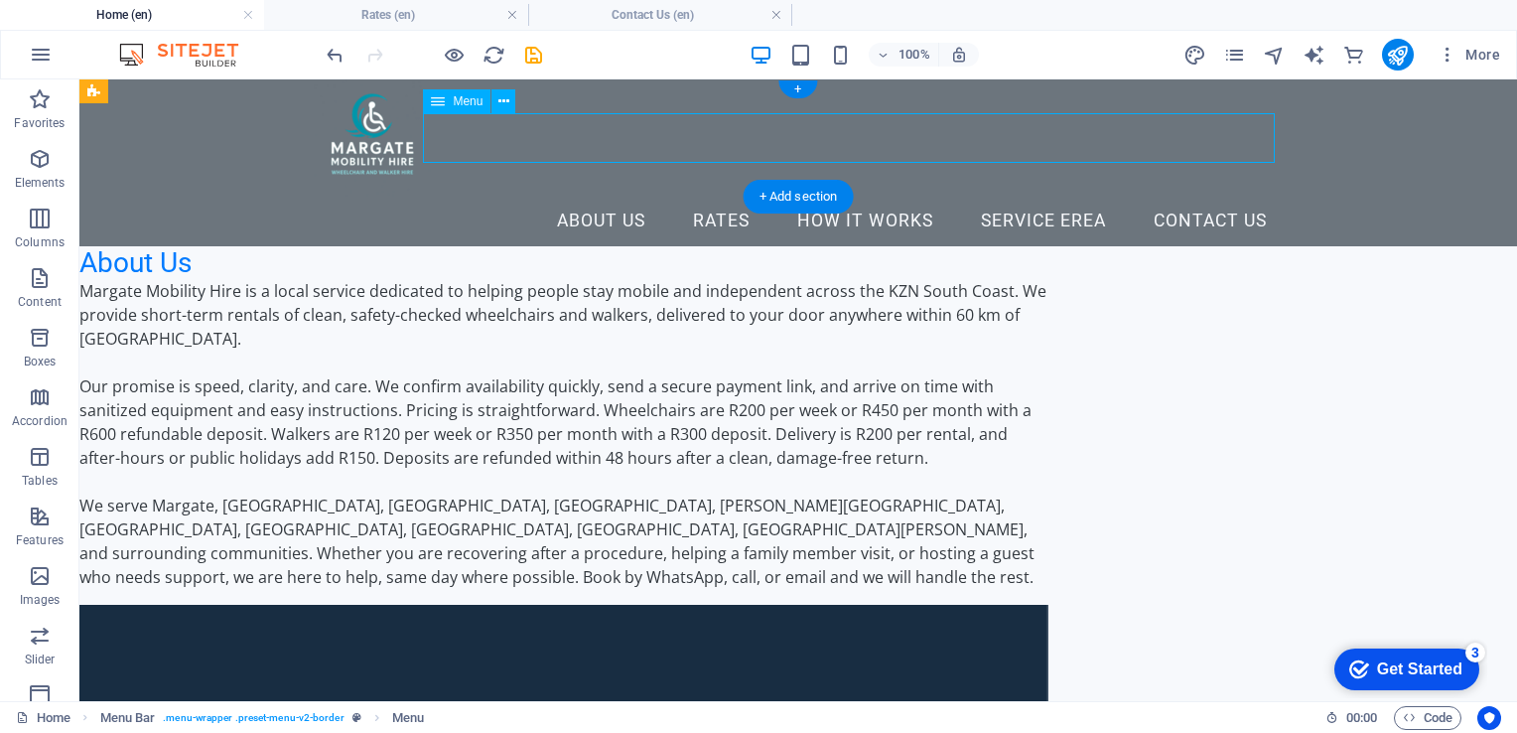
select select
select select "1"
select select
select select "2"
select select
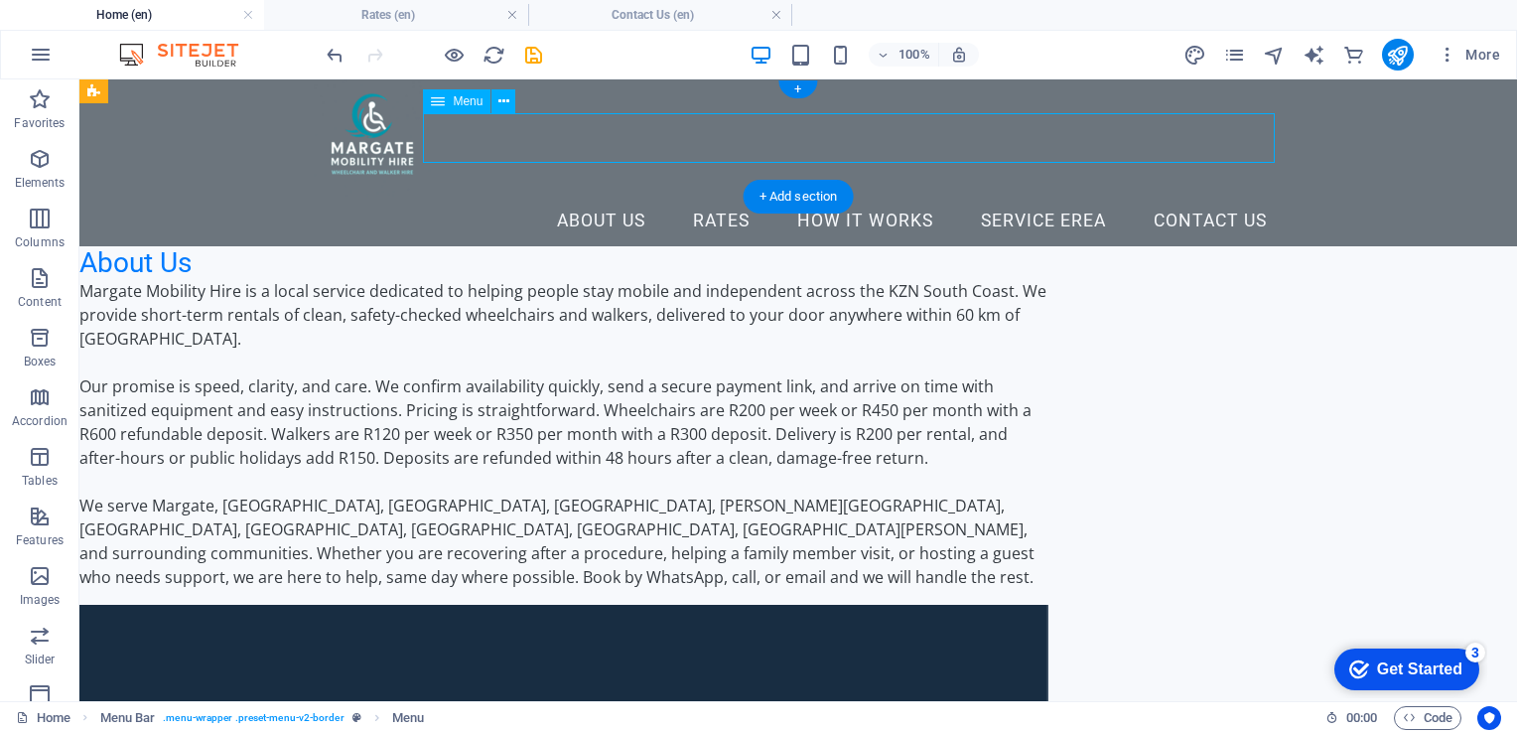
select select "3"
select select
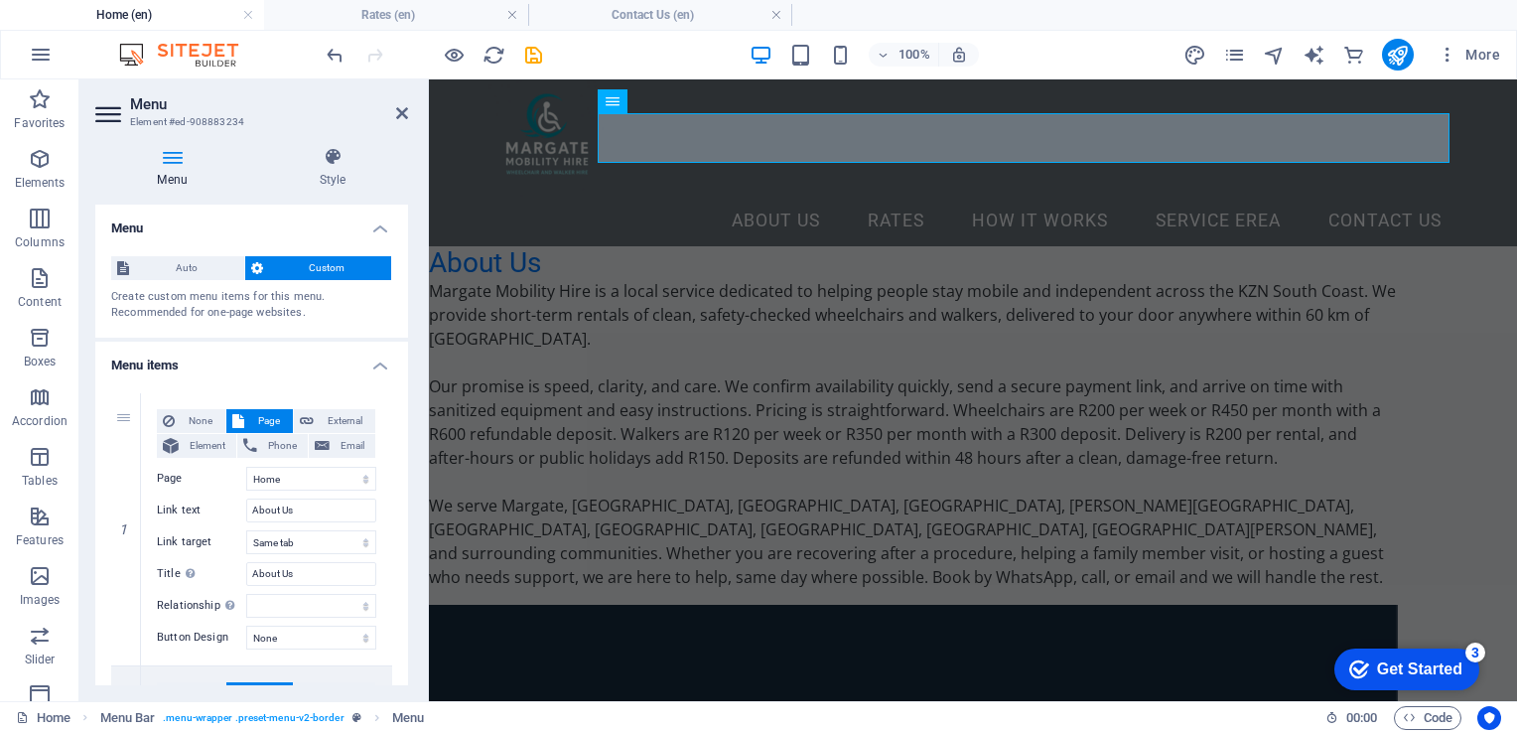
drag, startPoint x: 402, startPoint y: 255, endPoint x: 397, endPoint y: 334, distance: 78.6
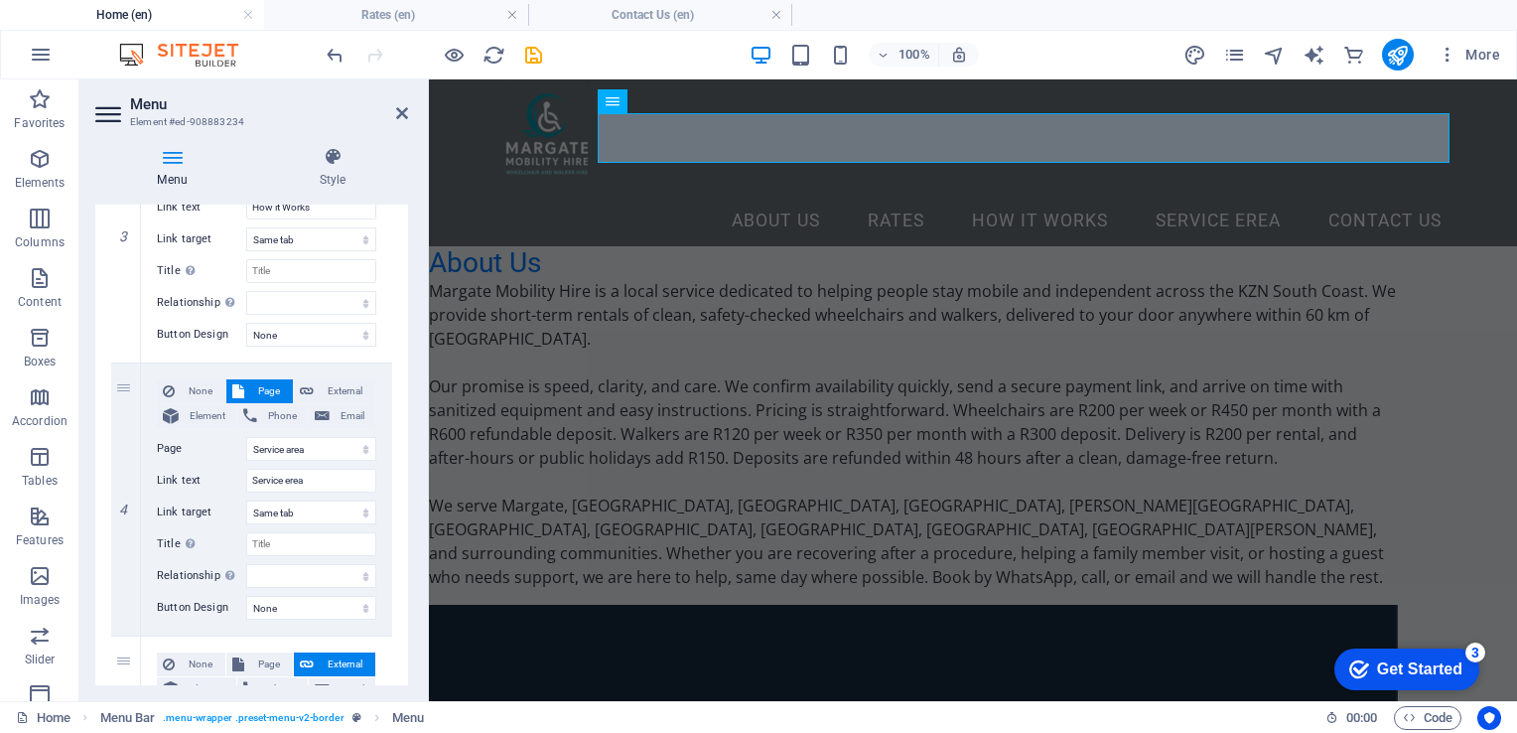
scroll to position [1127, 0]
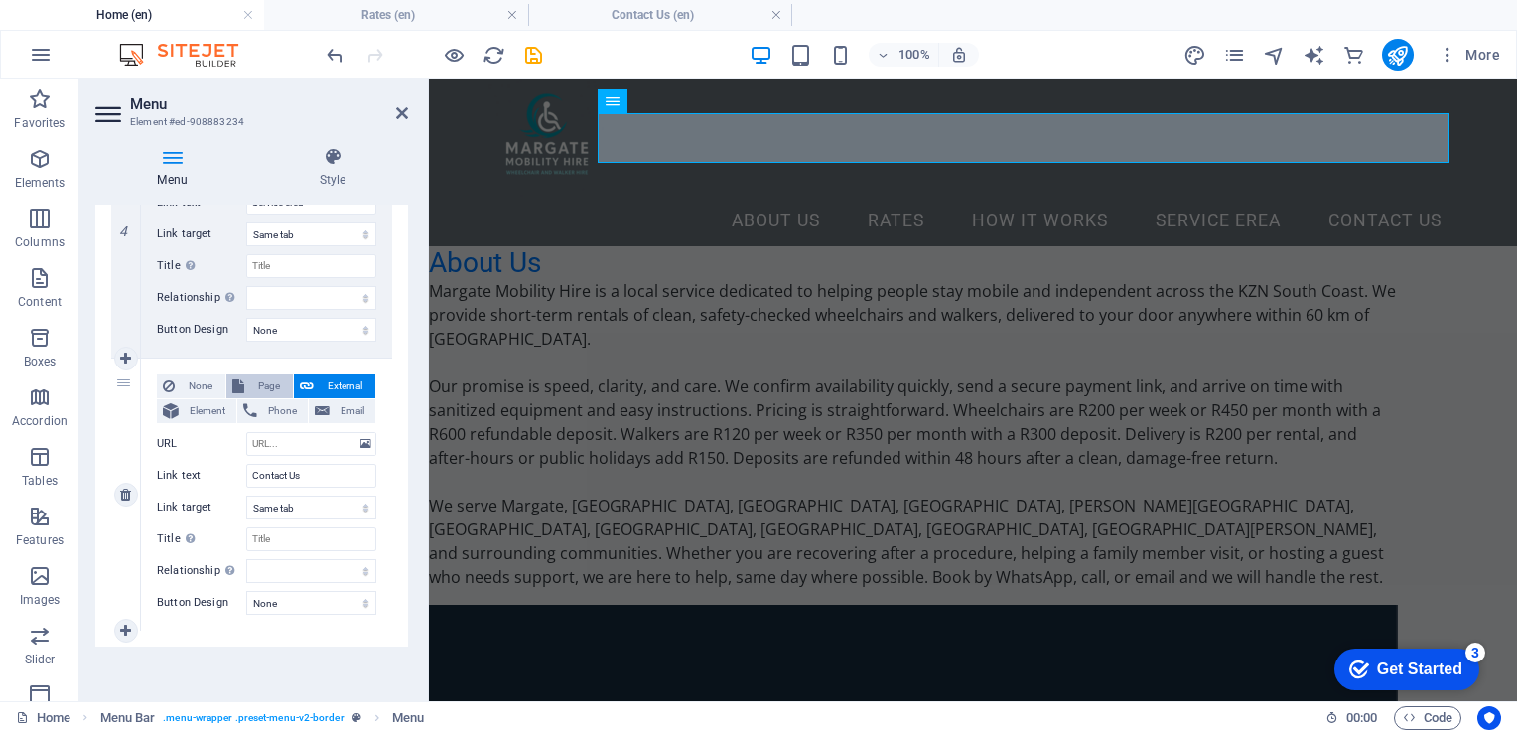
click at [242, 379] on icon at bounding box center [238, 386] width 12 height 24
select select
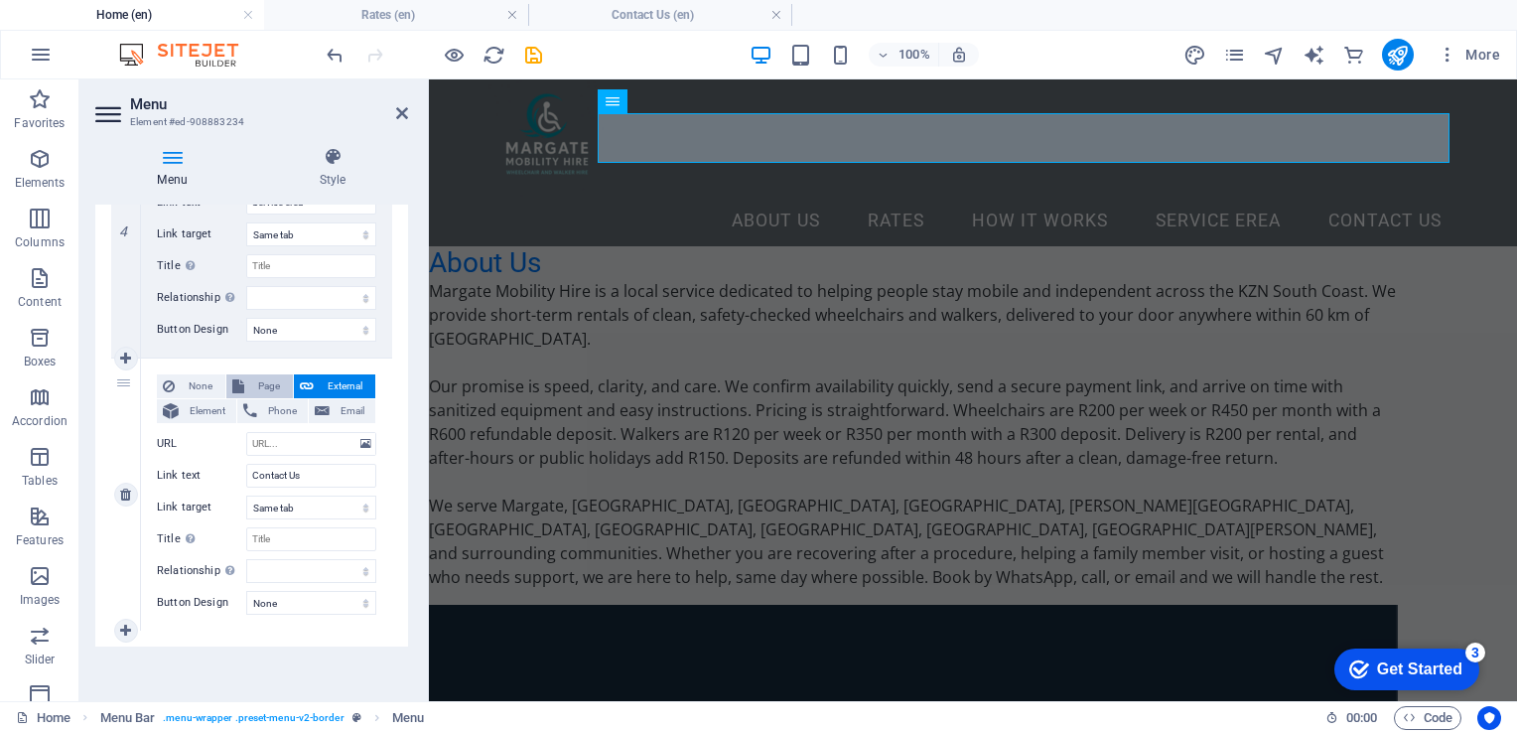
select select
click at [280, 443] on select "Home Rates How it works Service area Contact Us" at bounding box center [311, 444] width 130 height 24
select select "4"
click at [246, 432] on select "Home Rates How it works Service area Contact Us" at bounding box center [311, 444] width 130 height 24
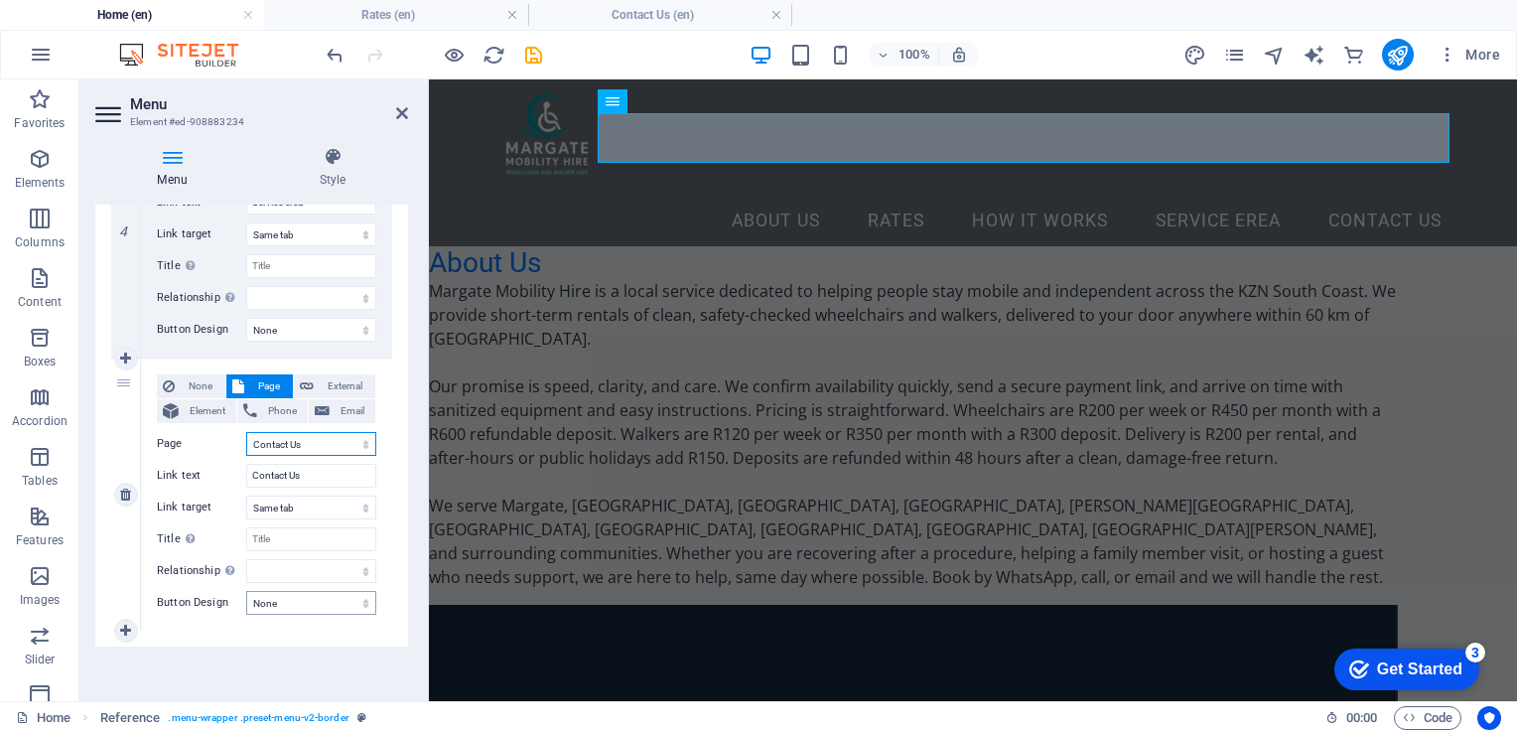
select select
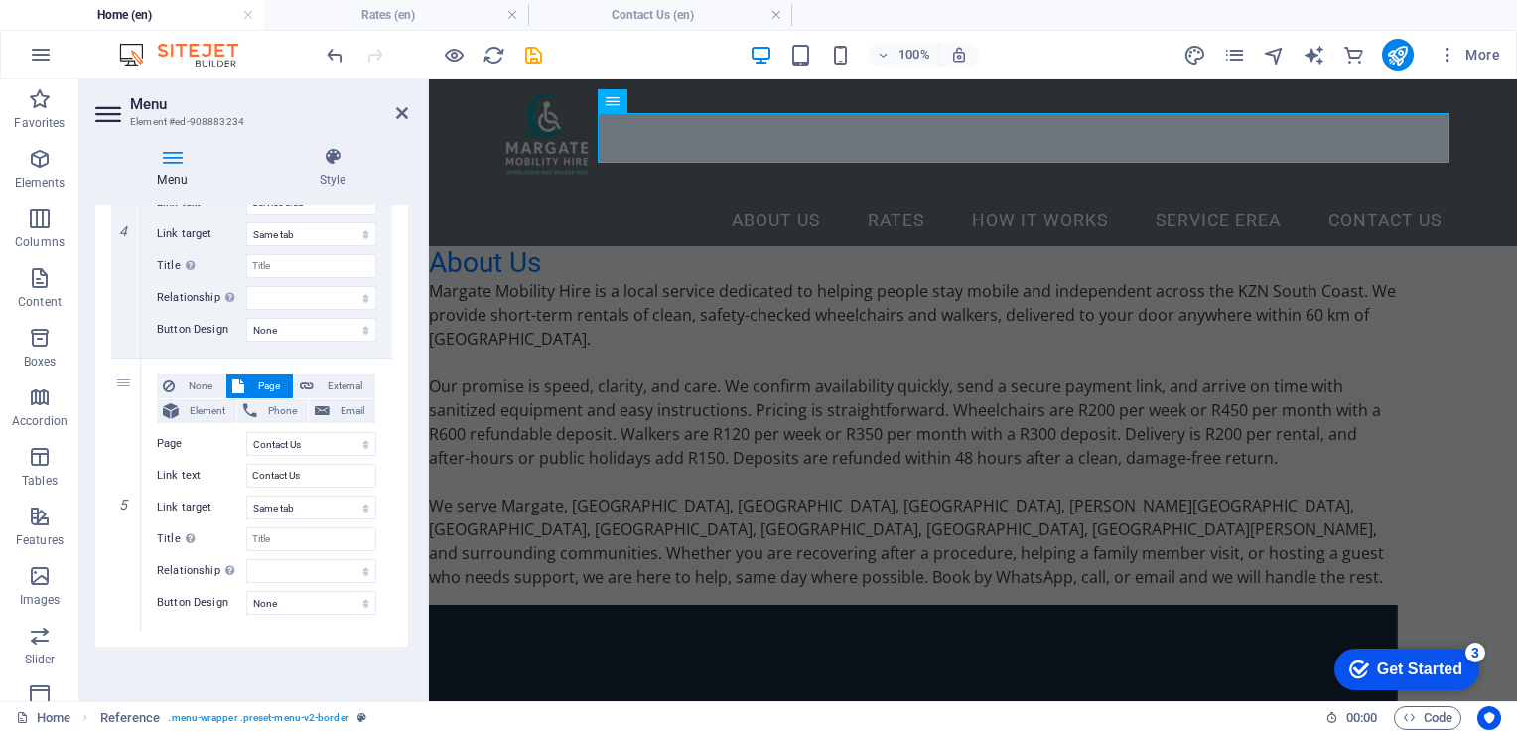
click at [405, 121] on header "Menu Element #ed-908883234" at bounding box center [251, 105] width 313 height 52
click at [408, 118] on aside "Menu Element #ed-908883234 Menu Style Menu Auto Custom Create custom menu items…" at bounding box center [254, 390] width 350 height 622
click at [401, 113] on icon at bounding box center [402, 113] width 12 height 16
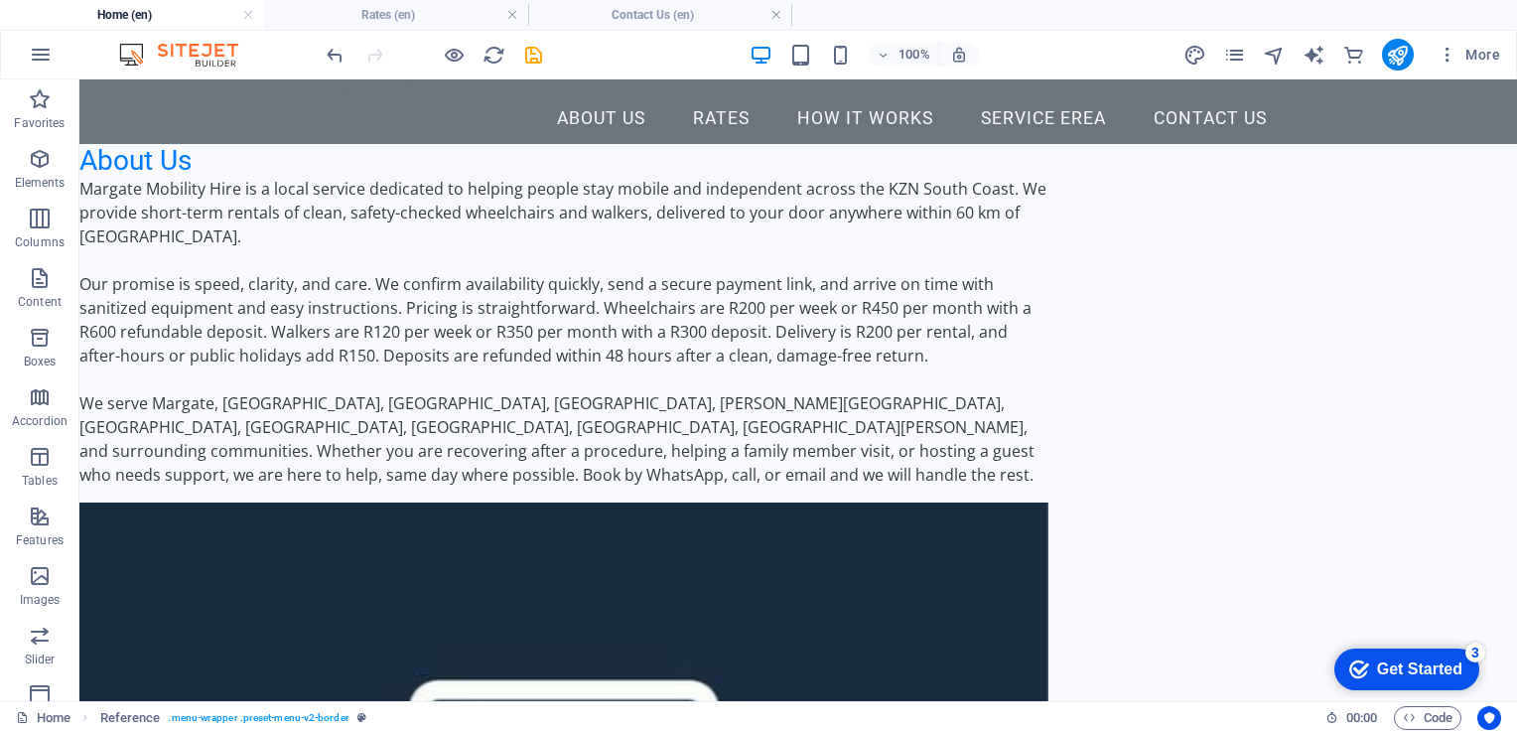
scroll to position [0, 0]
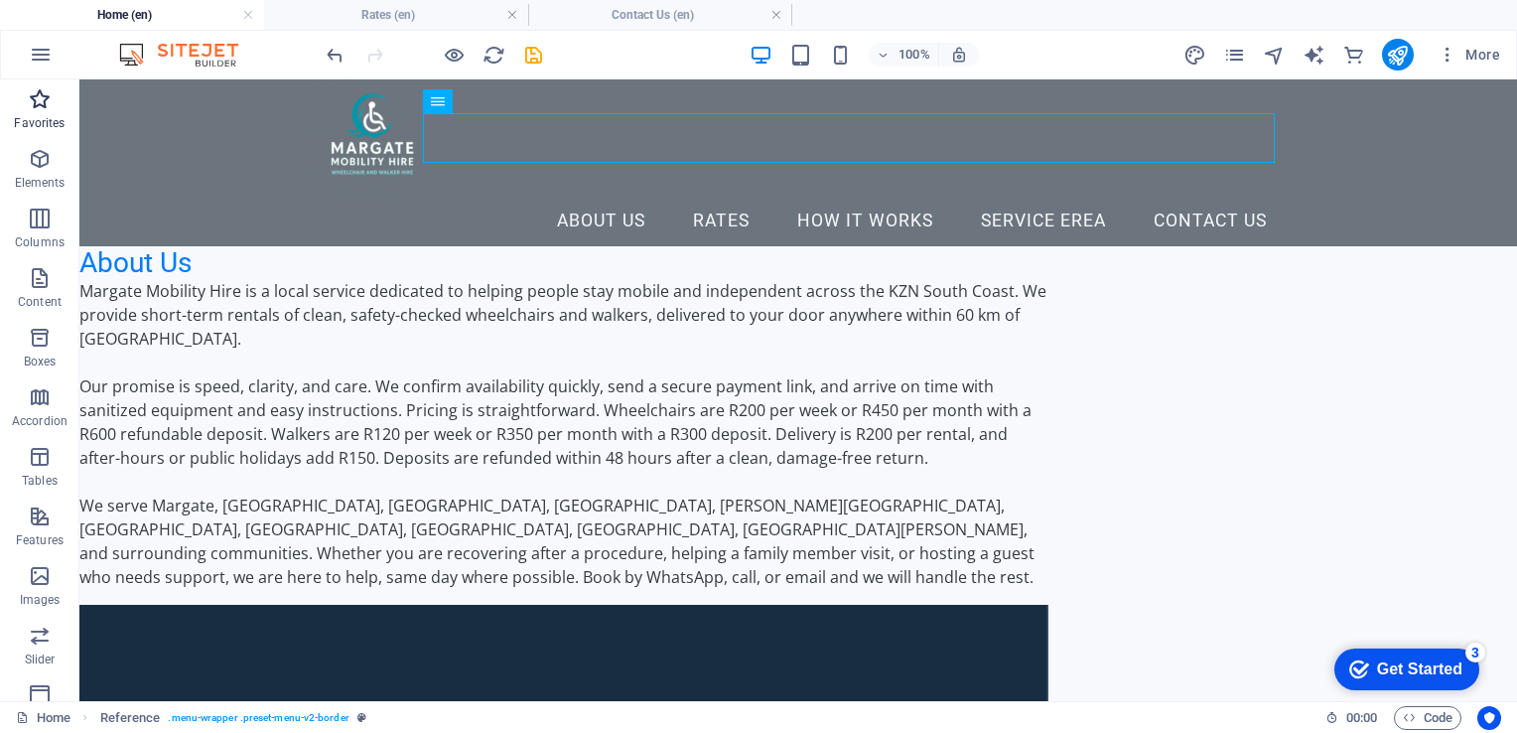
click at [48, 120] on p "Favorites" at bounding box center [39, 123] width 51 height 16
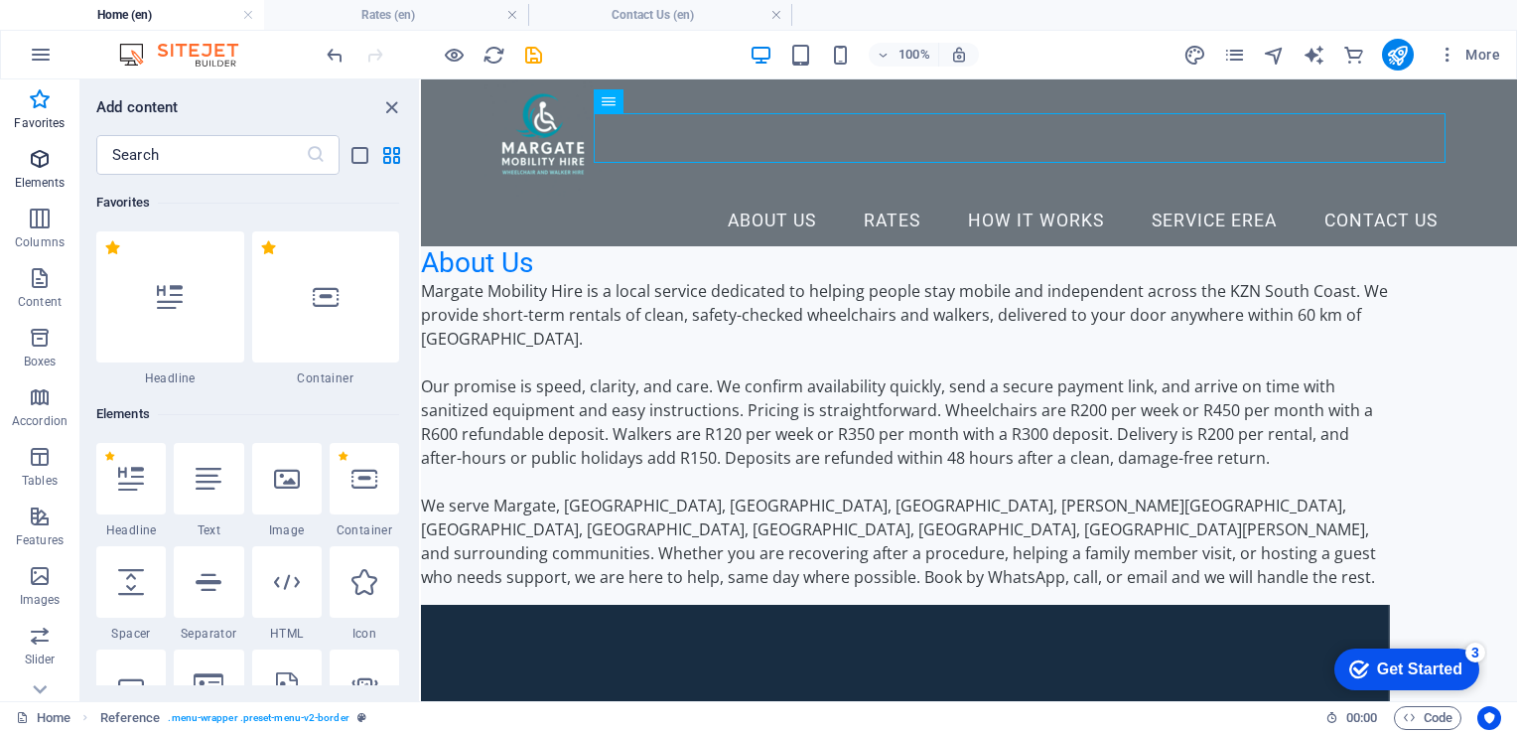
click at [40, 159] on icon "button" at bounding box center [40, 159] width 24 height 24
click at [364, 576] on icon at bounding box center [364, 582] width 26 height 26
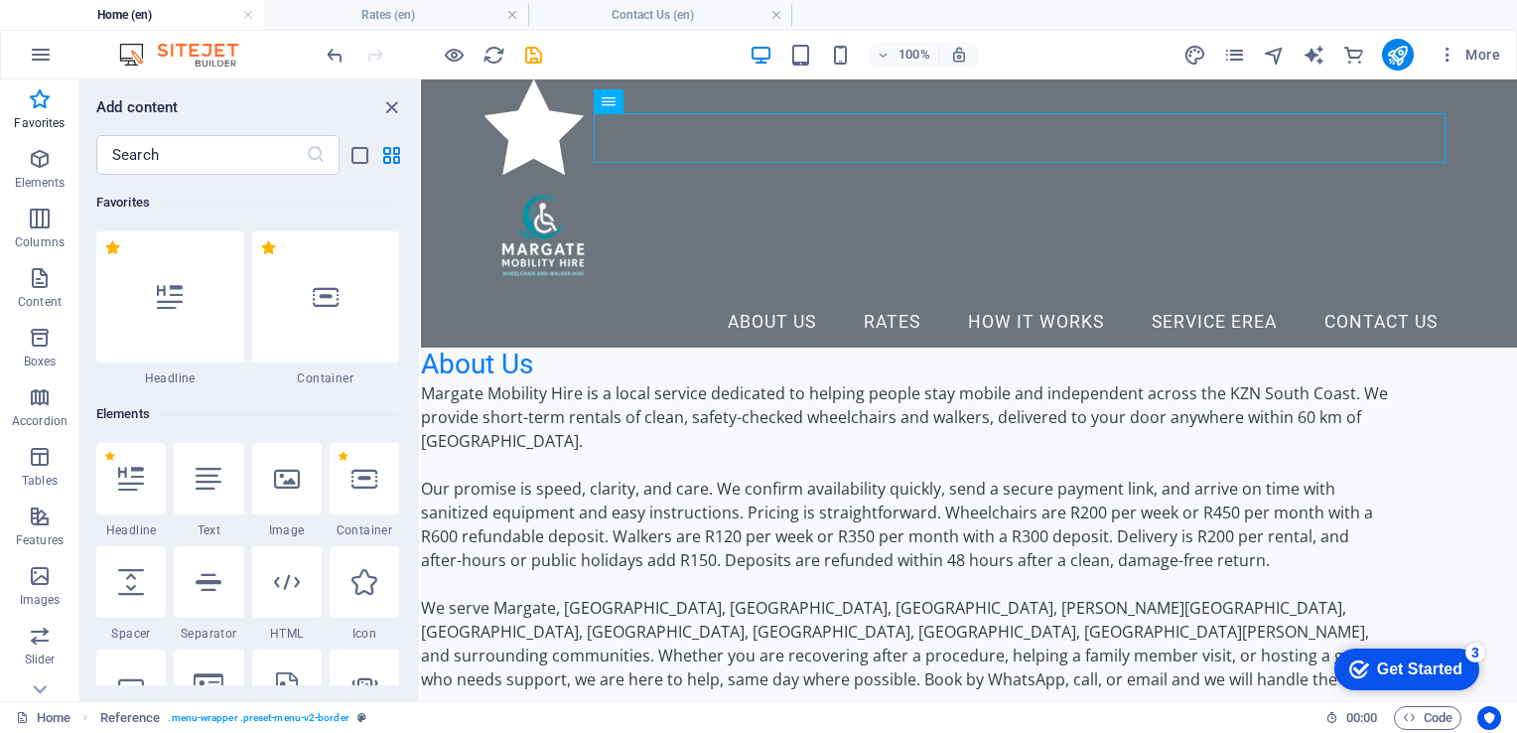
select select "xMidYMid"
select select "px"
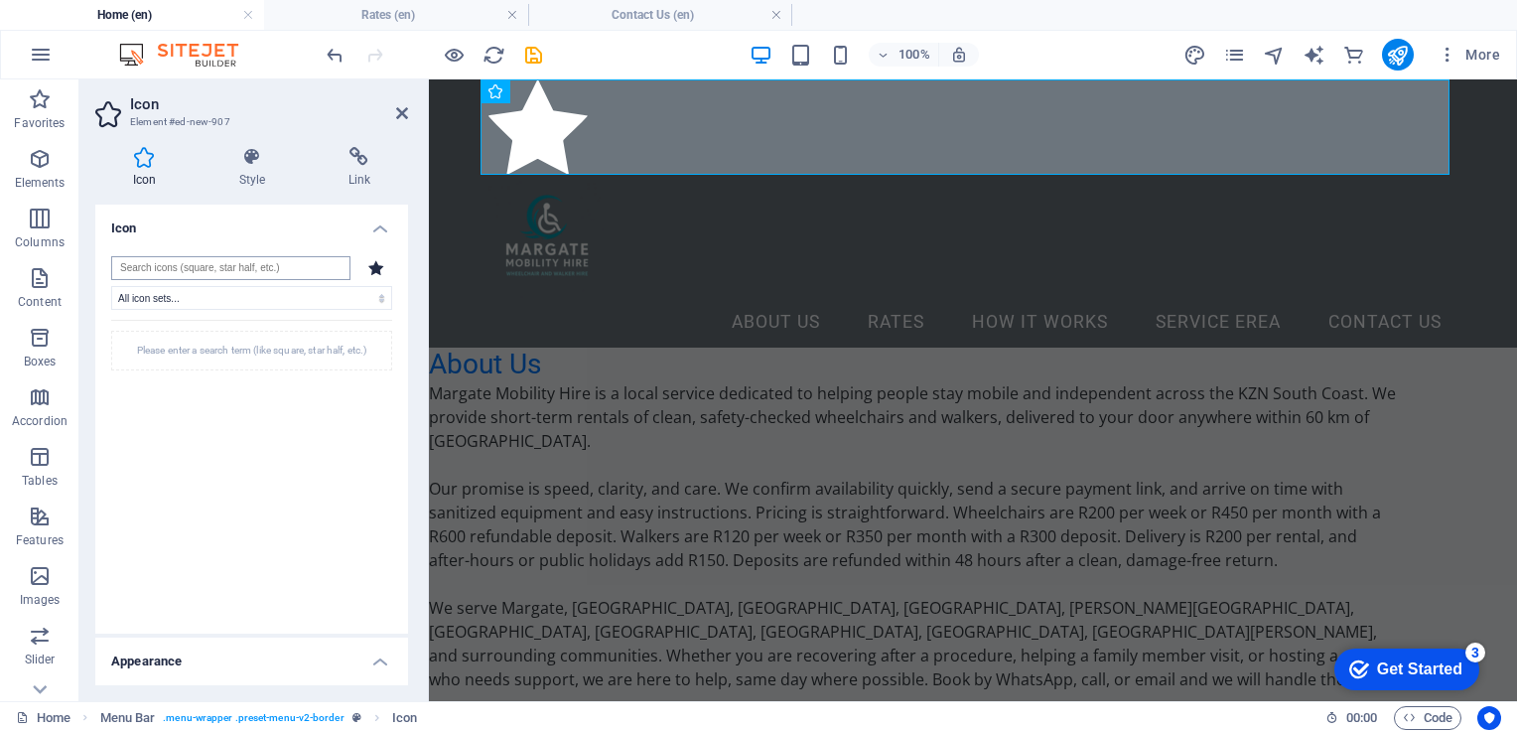
click at [210, 275] on input "search" at bounding box center [230, 268] width 239 height 24
click at [204, 268] on input "search" at bounding box center [230, 268] width 239 height 24
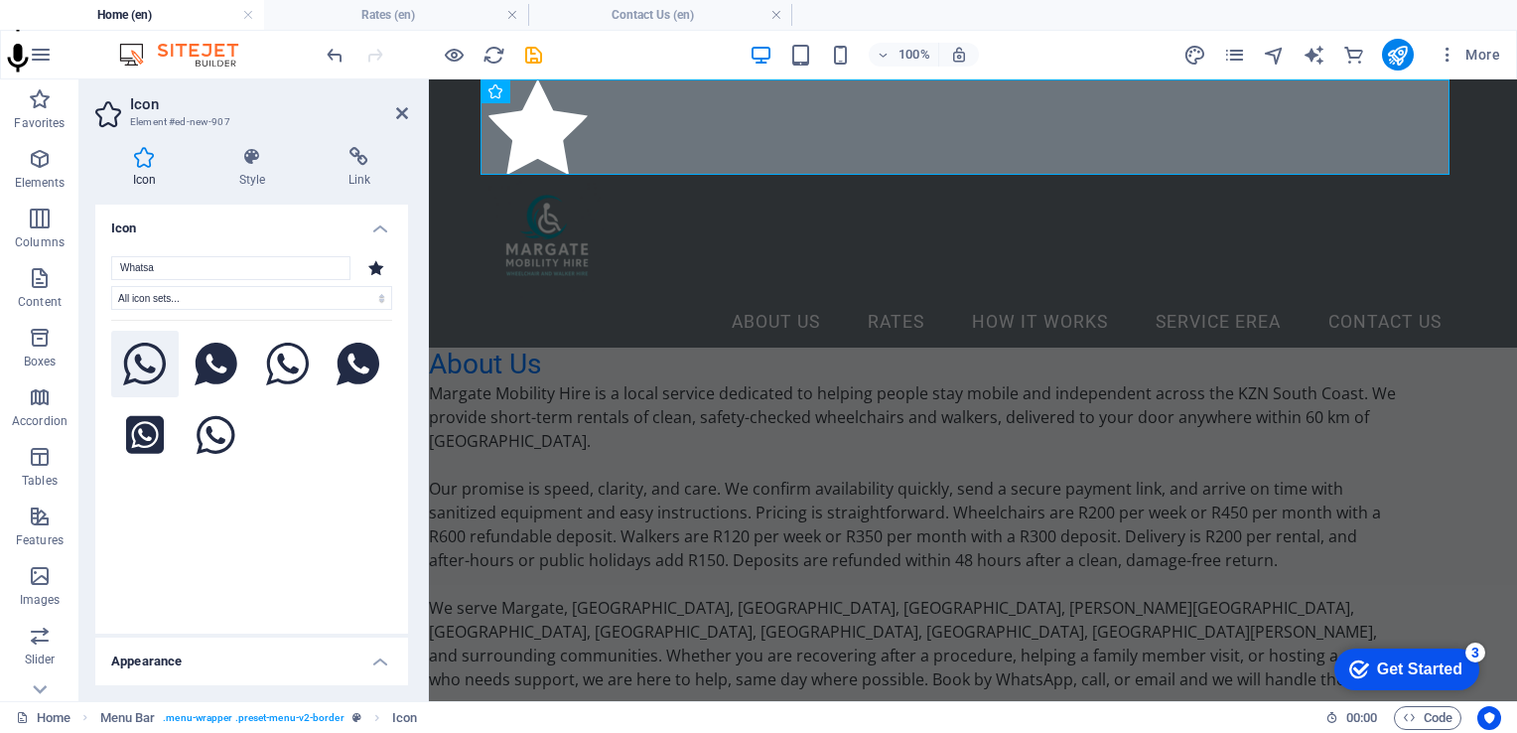
type input "Whatsa"
click at [138, 363] on icon at bounding box center [145, 365] width 44 height 44
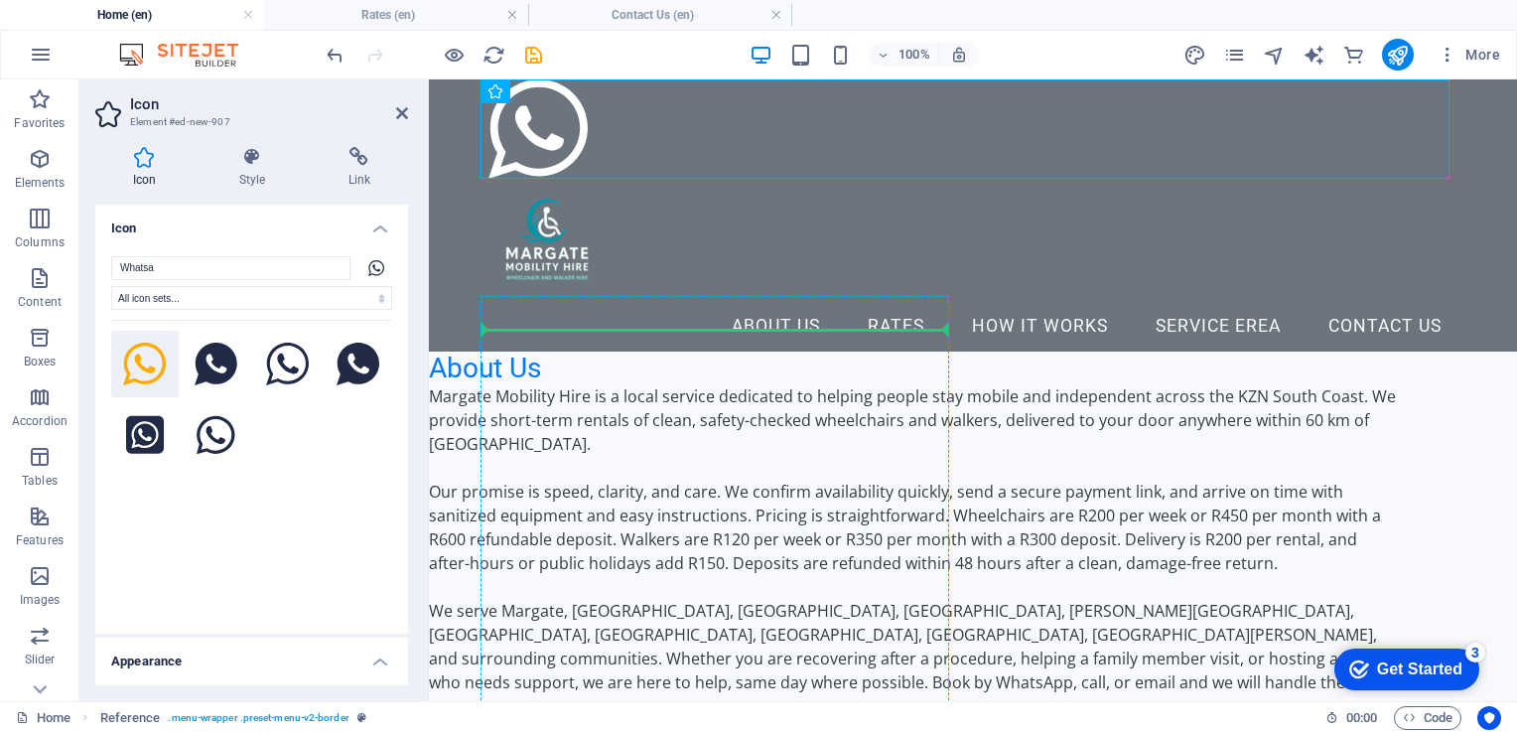
drag, startPoint x: 541, startPoint y: 125, endPoint x: 581, endPoint y: 226, distance: 108.8
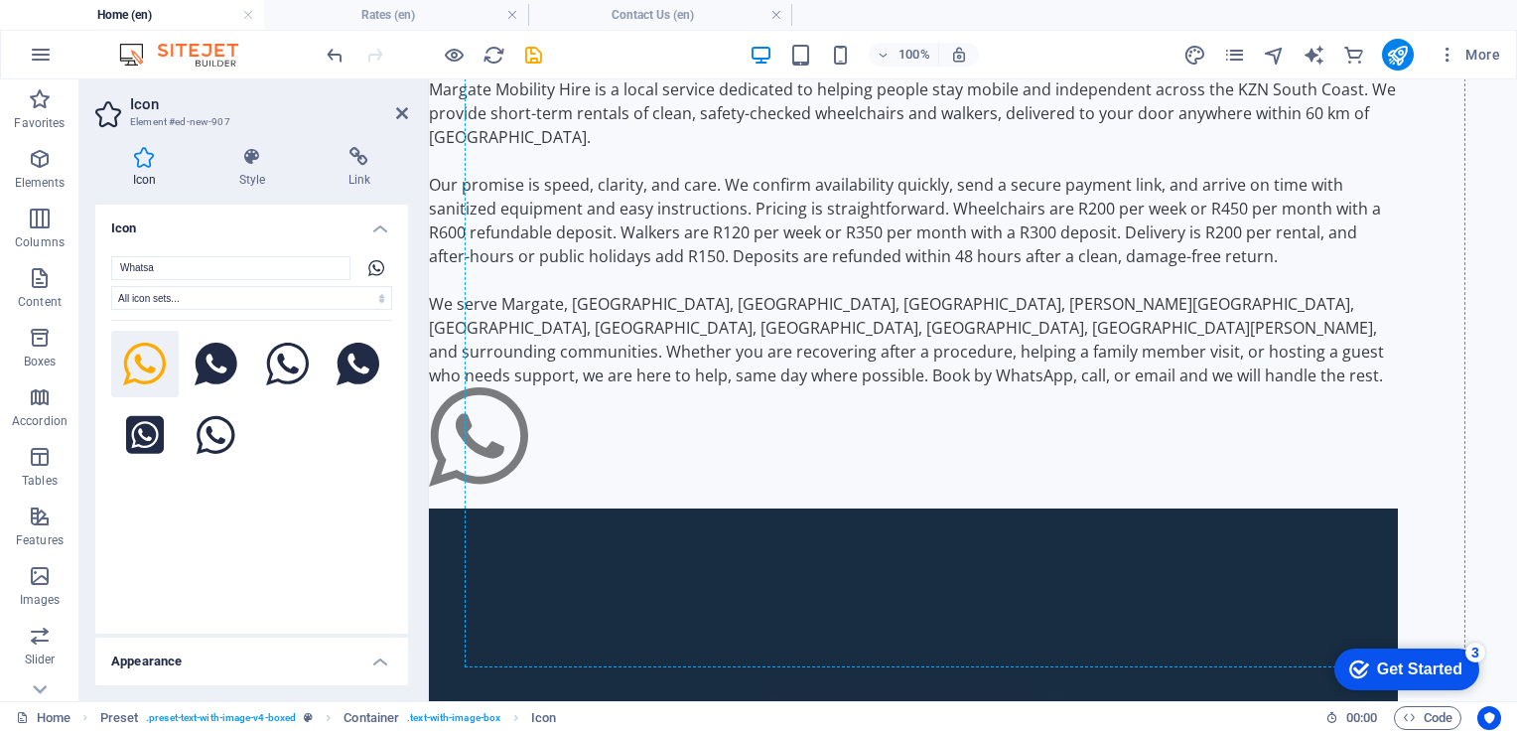
scroll to position [202, 0]
drag, startPoint x: 536, startPoint y: 259, endPoint x: 564, endPoint y: 598, distance: 339.7
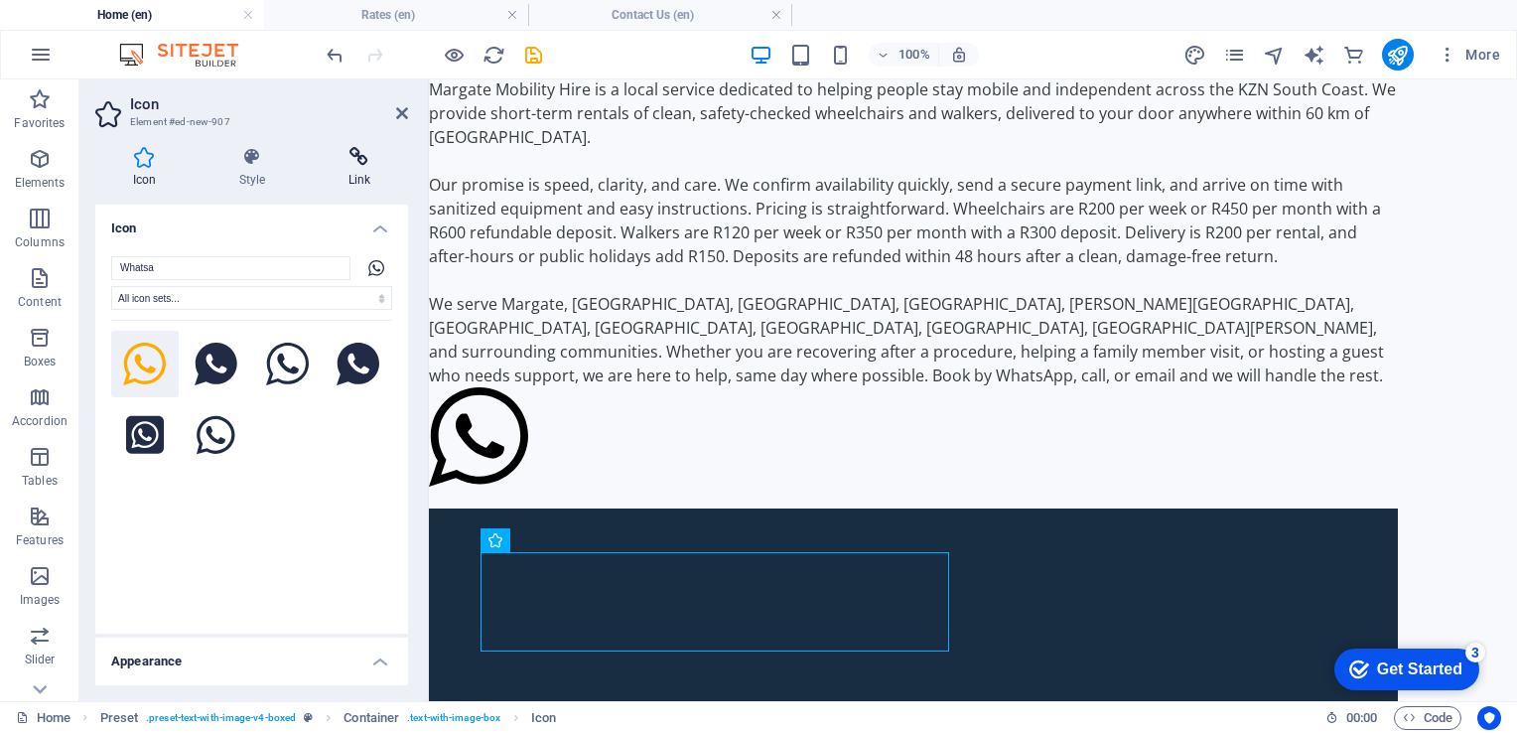
click at [350, 156] on icon at bounding box center [359, 157] width 97 height 20
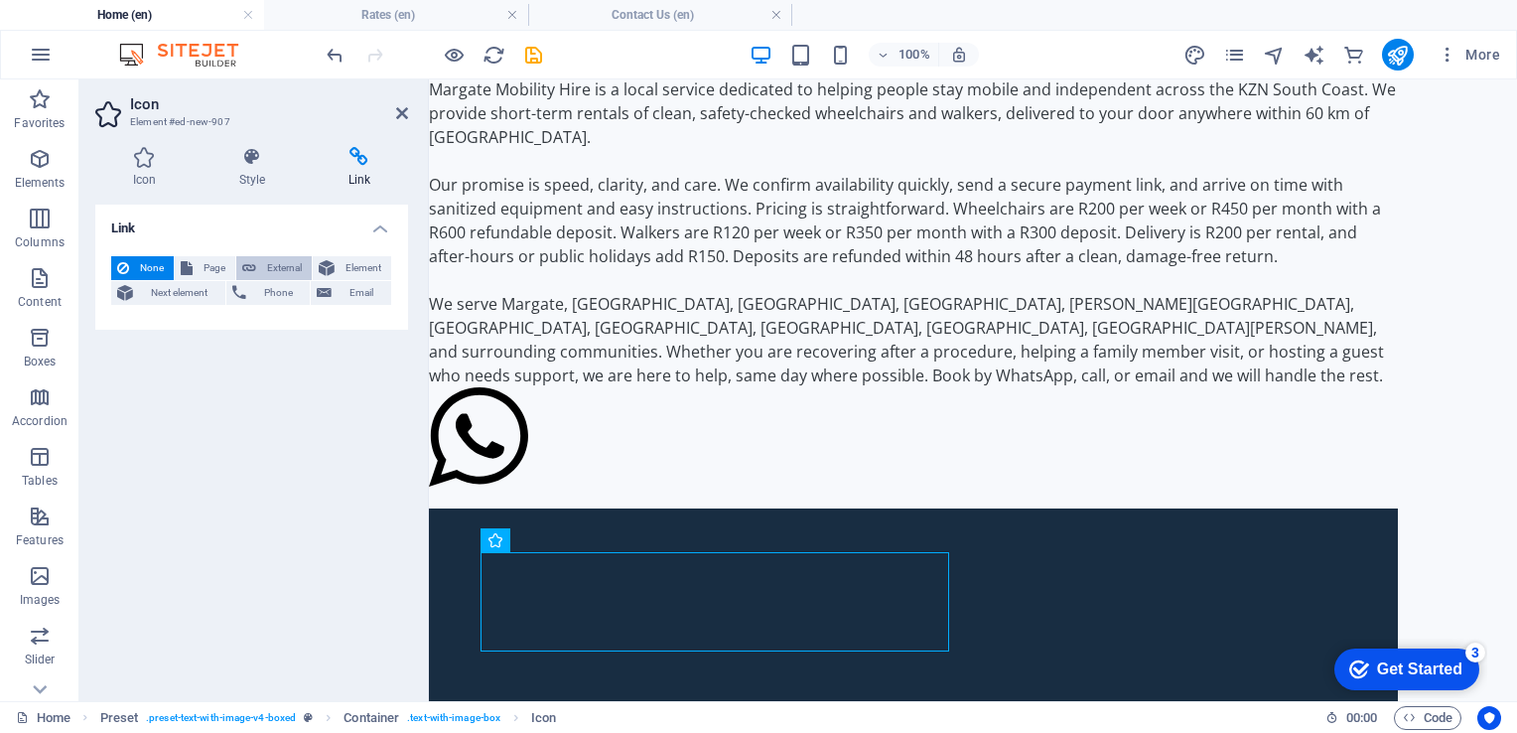
click at [275, 262] on span "External" at bounding box center [284, 268] width 44 height 24
select select "blank"
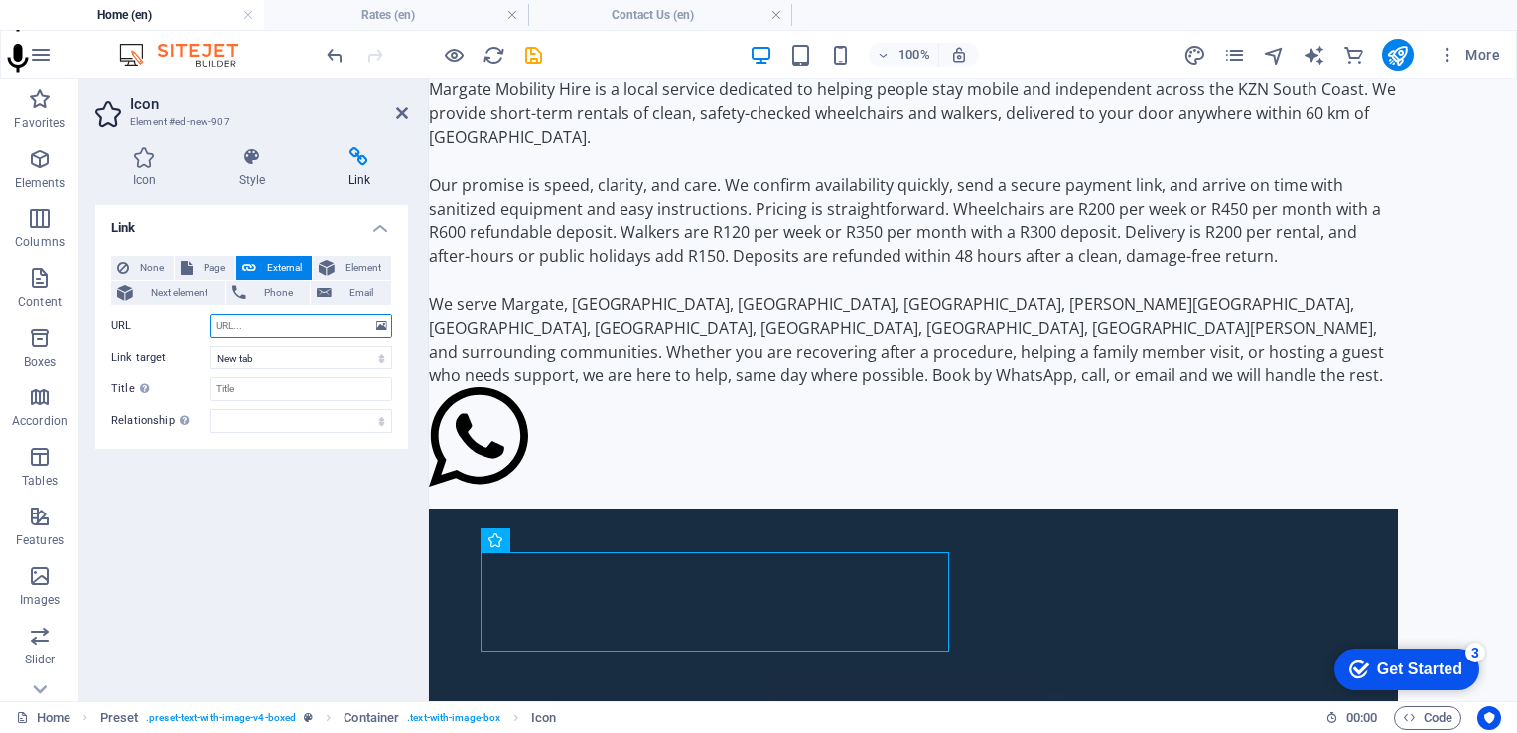
paste input "https://wa.me/27XXXXXXXXX"
type input "[URL][DOMAIN_NAME]"
click at [282, 387] on input "Title Additional link description, should not be the same as the link text. The…" at bounding box center [301, 389] width 182 height 24
type input "WhatsApp"
click at [268, 508] on div "Link None Page External Element Next element Phone Email Page Home Rates How it…" at bounding box center [251, 445] width 313 height 481
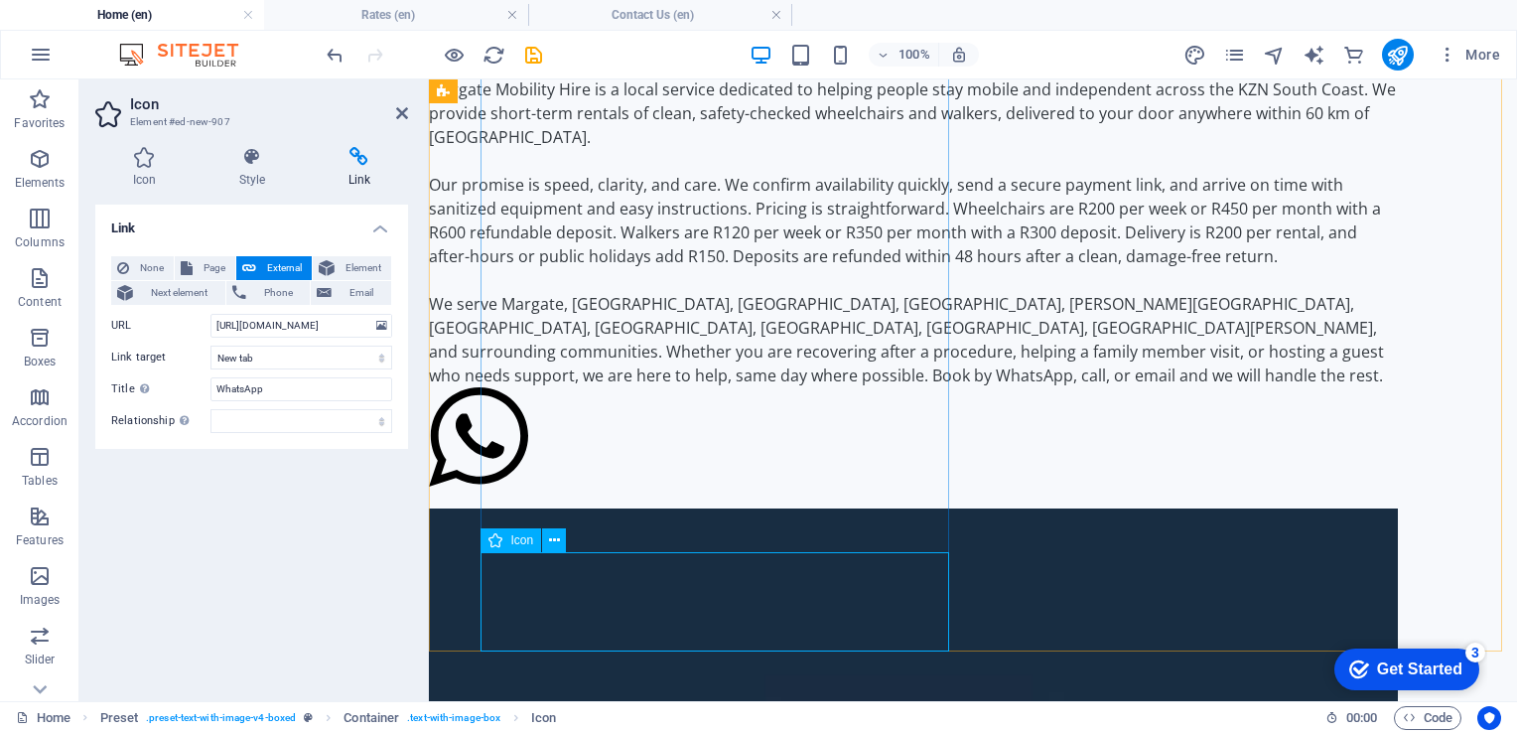
click at [532, 492] on figure at bounding box center [913, 439] width 969 height 105
click at [389, 119] on header "Icon Element #ed-new-907" at bounding box center [251, 105] width 313 height 52
click at [398, 113] on icon at bounding box center [402, 113] width 12 height 16
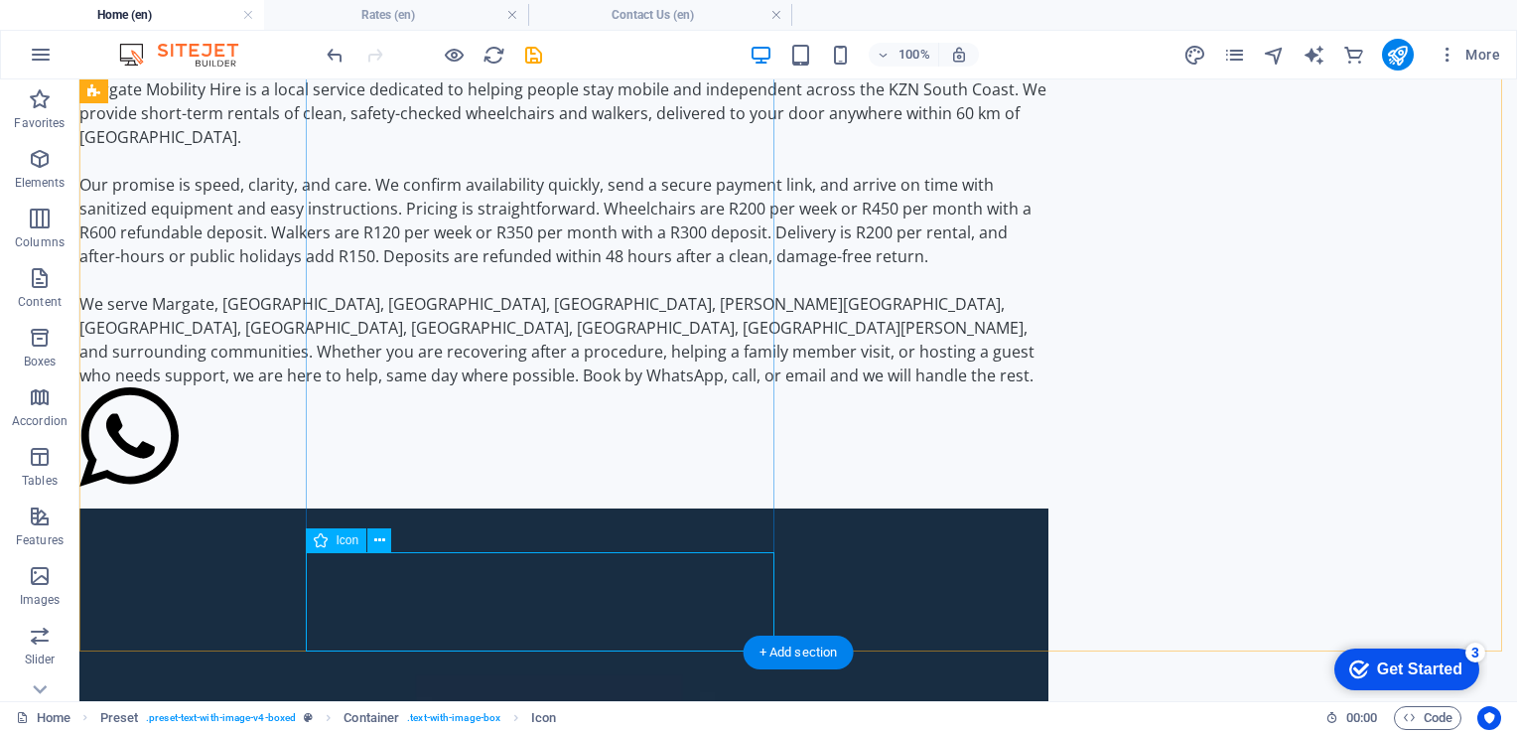
click at [373, 492] on figure at bounding box center [563, 439] width 969 height 105
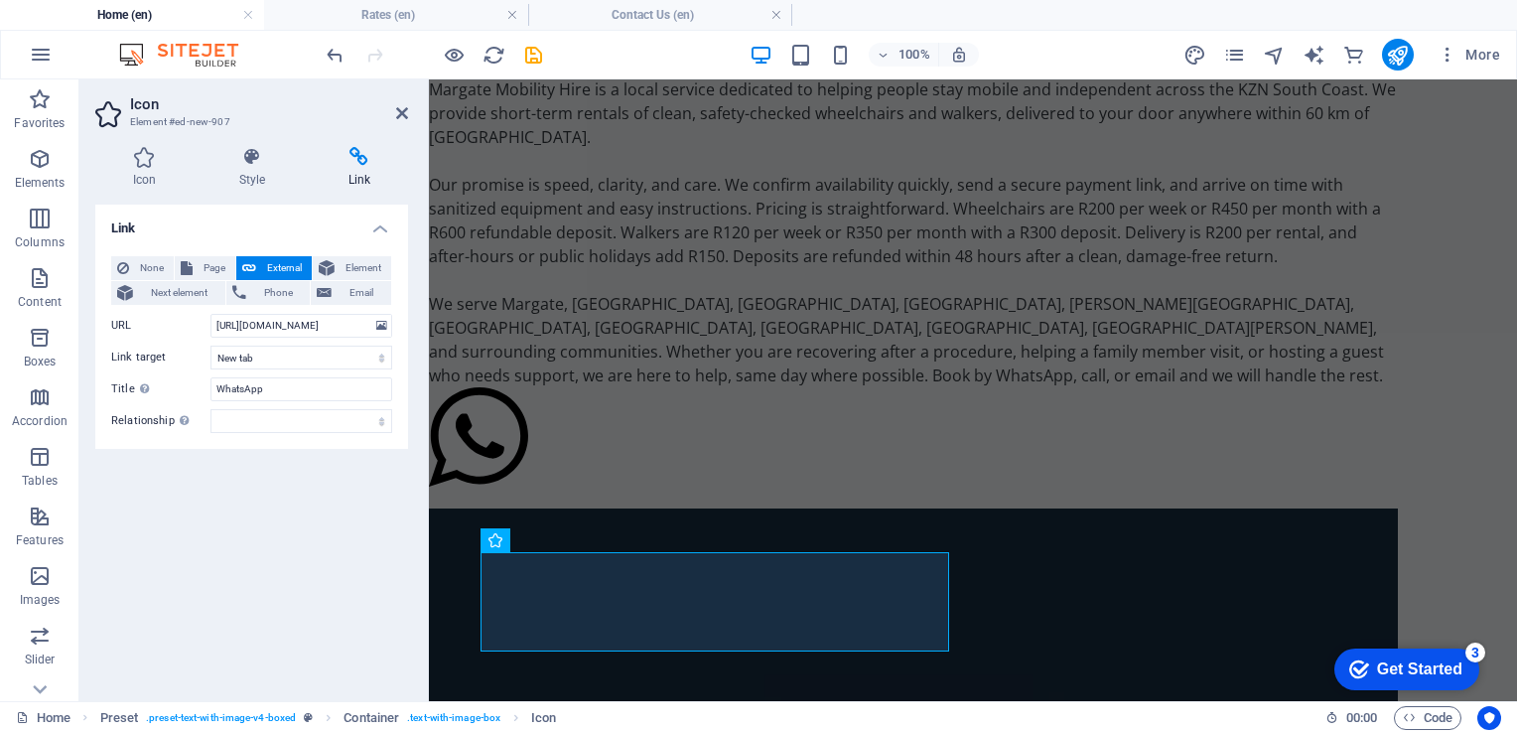
click at [373, 598] on div "Link None Page External Element Next element Phone Email Page Home Rates How it…" at bounding box center [251, 445] width 313 height 481
click at [528, 492] on figure at bounding box center [913, 439] width 969 height 105
click at [555, 543] on icon at bounding box center [554, 540] width 11 height 21
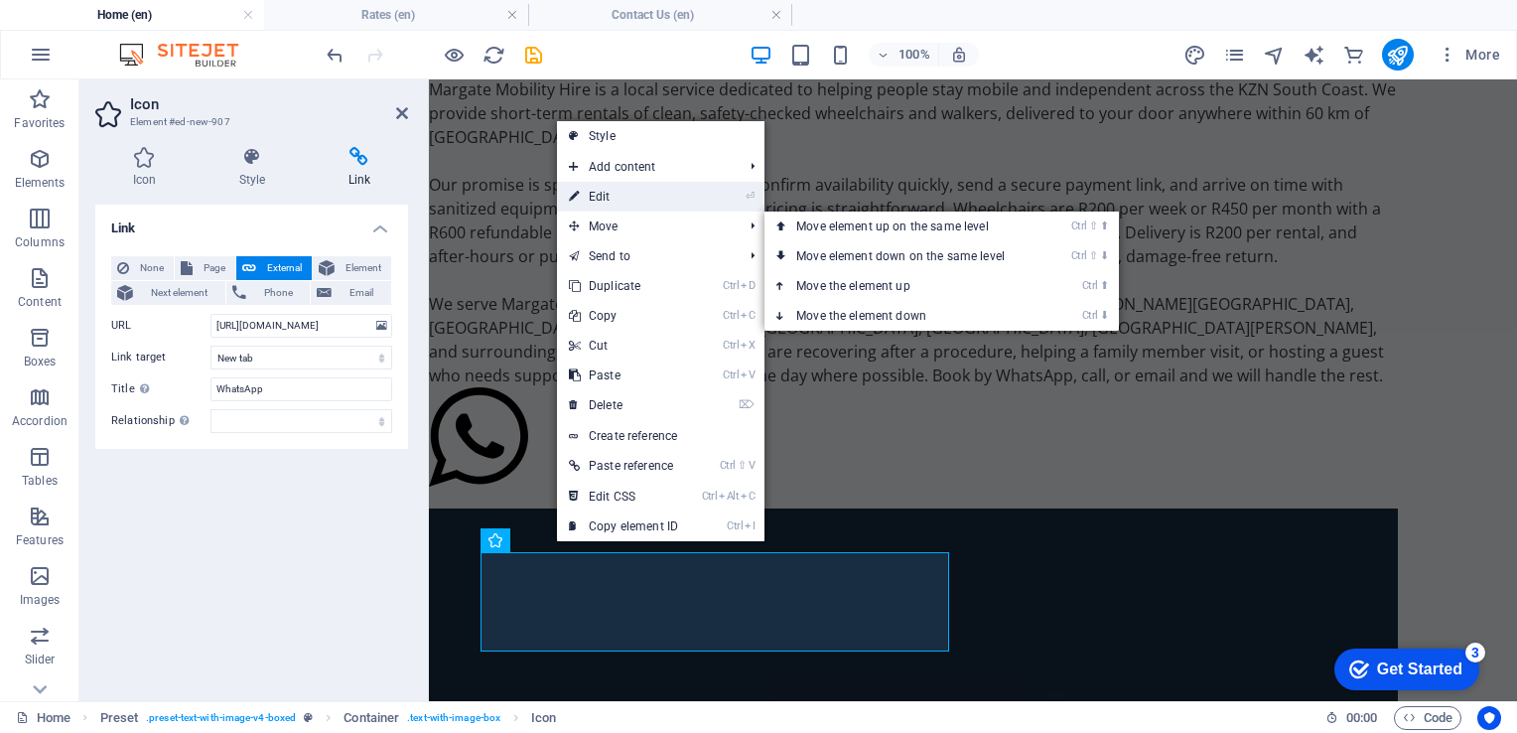
click at [627, 193] on link "⏎ Edit" at bounding box center [623, 197] width 133 height 30
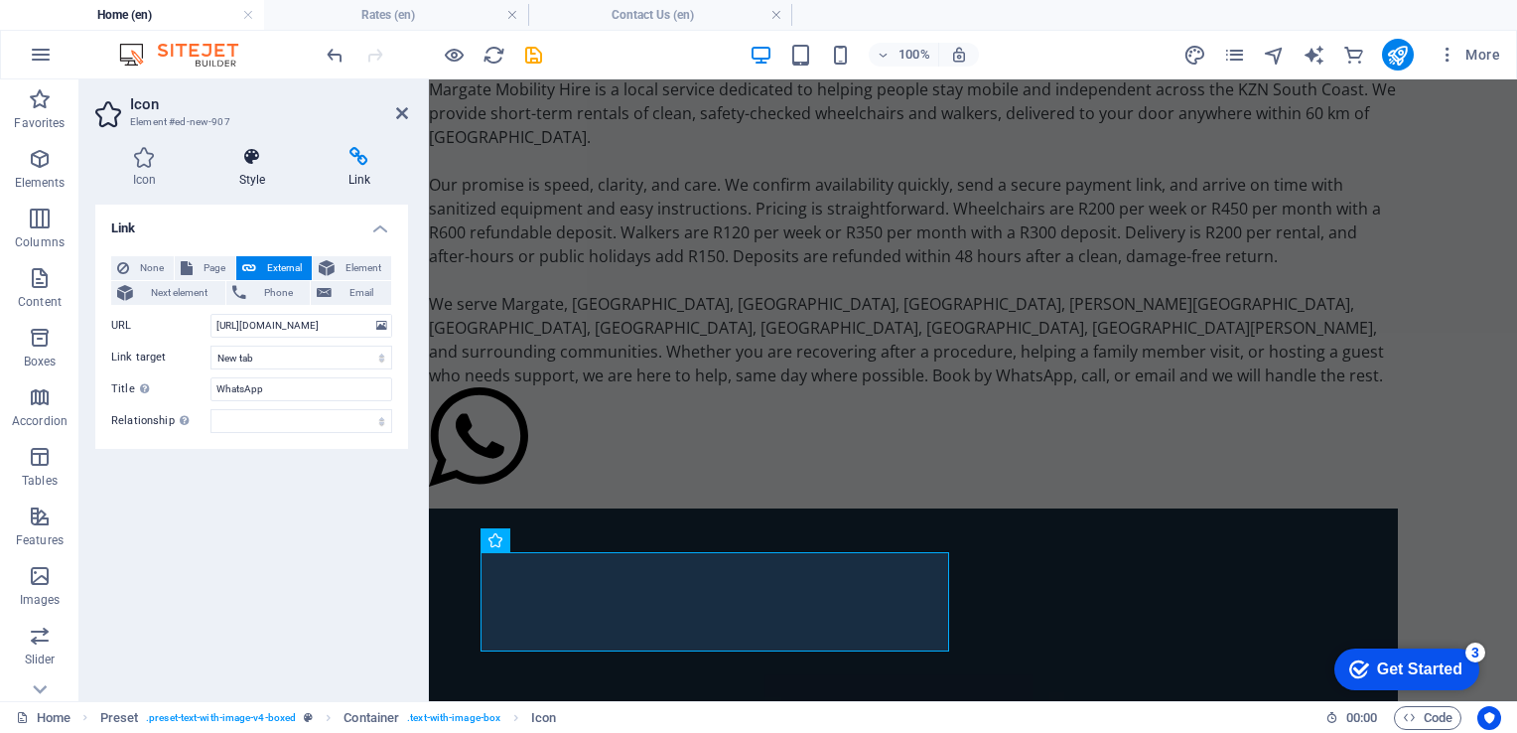
click at [256, 149] on icon at bounding box center [252, 157] width 101 height 20
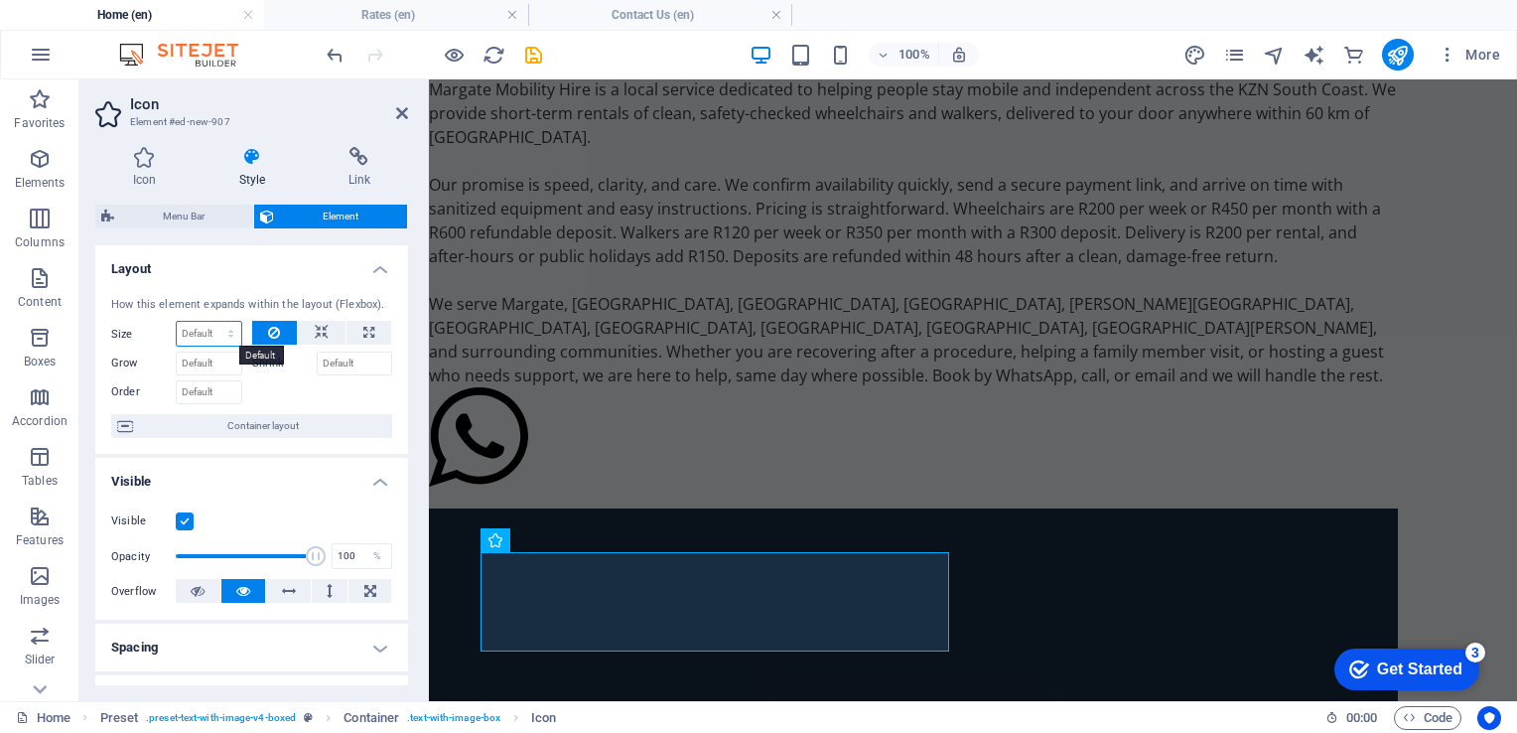
click at [207, 332] on select "Default auto px % 1/1 1/2 1/3 1/4 1/5 1/6 1/7 1/8 1/9 1/10" at bounding box center [209, 334] width 65 height 24
select select "px"
click at [210, 322] on select "Default auto px % 1/1 1/2 1/3 1/4 1/5 1/6 1/7 1/8 1/9 1/10" at bounding box center [209, 334] width 65 height 24
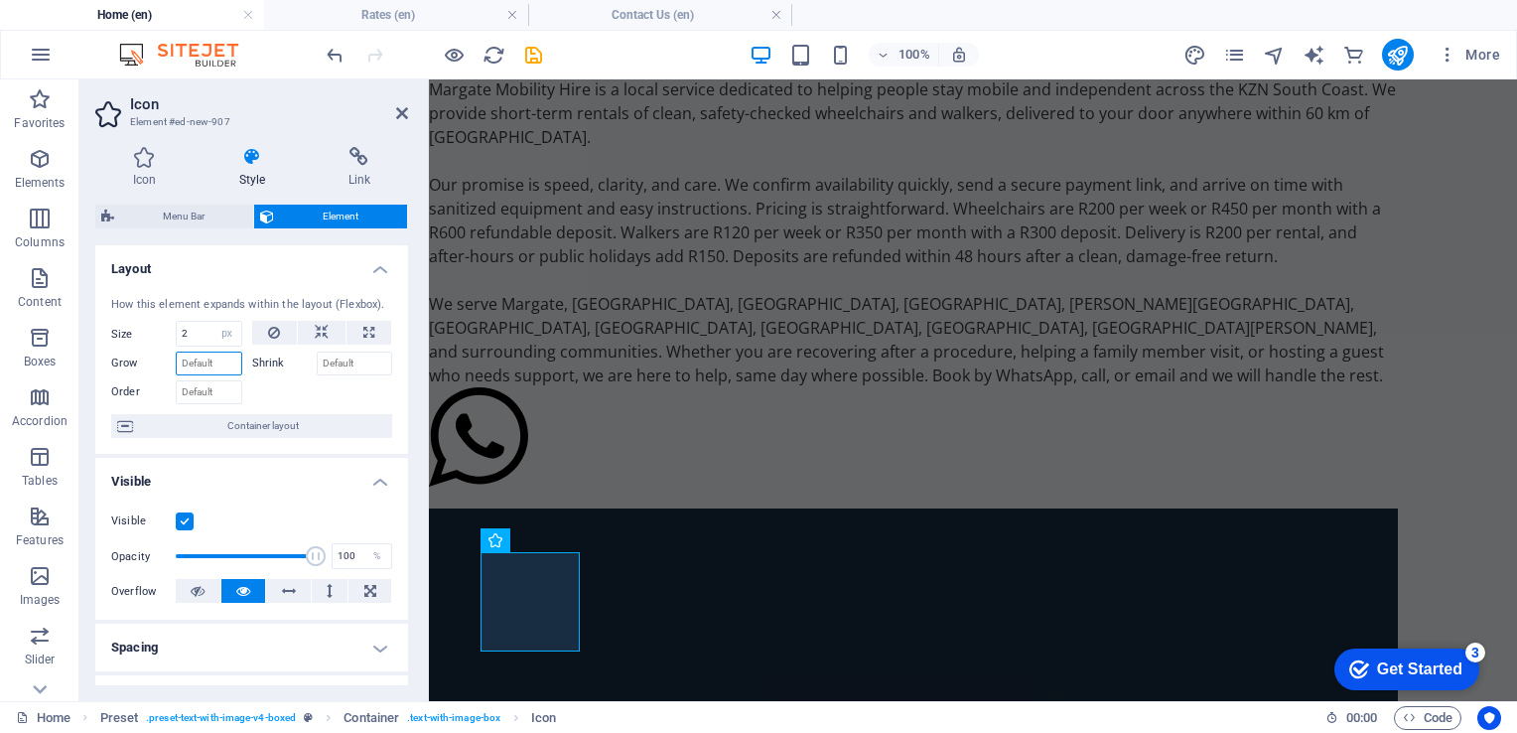
click at [209, 363] on input "Grow" at bounding box center [209, 363] width 67 height 24
click at [317, 364] on input "Shrink" at bounding box center [355, 363] width 76 height 24
click at [353, 332] on button at bounding box center [369, 333] width 45 height 24
type input "100"
select select "%"
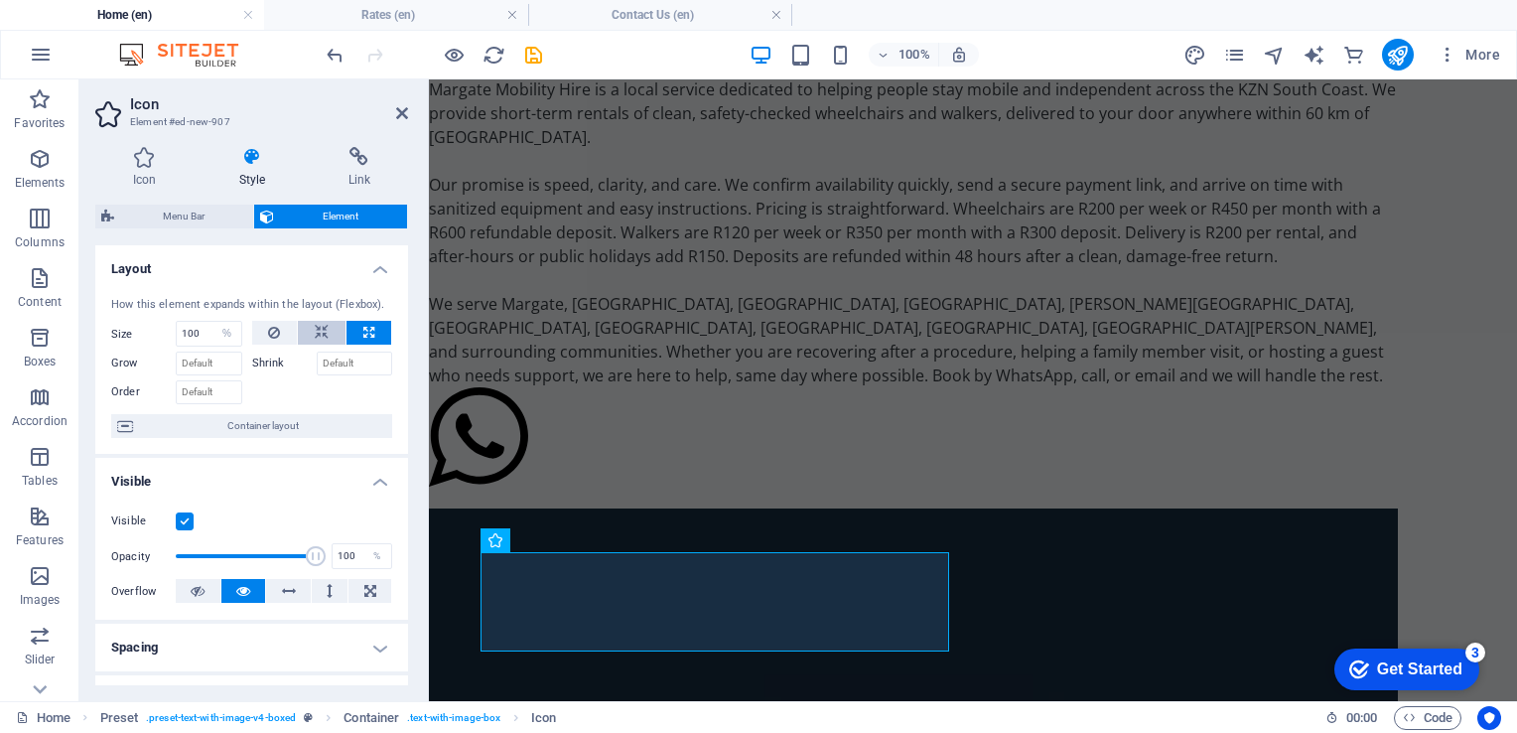
click at [338, 332] on button at bounding box center [322, 333] width 48 height 24
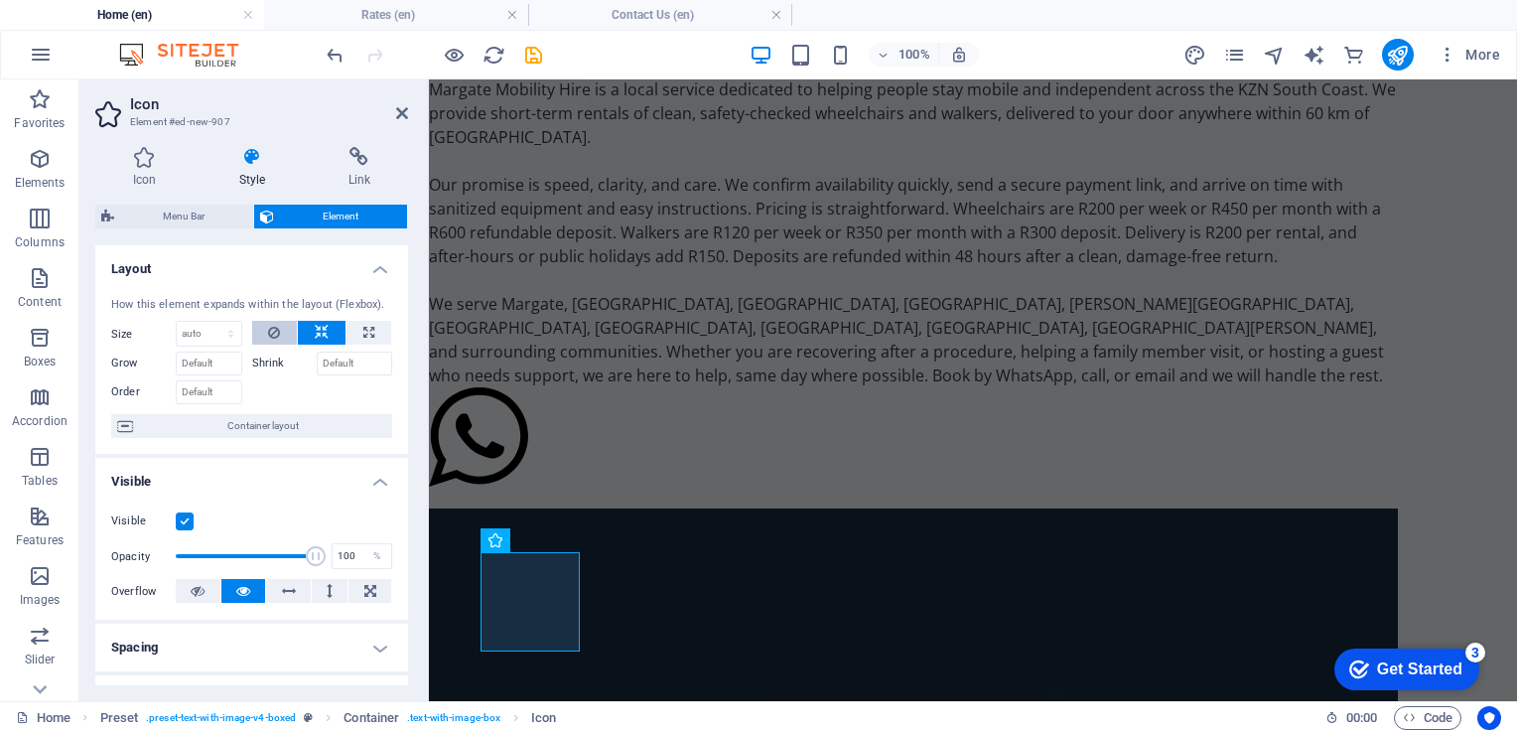
click at [274, 330] on icon at bounding box center [274, 333] width 12 height 24
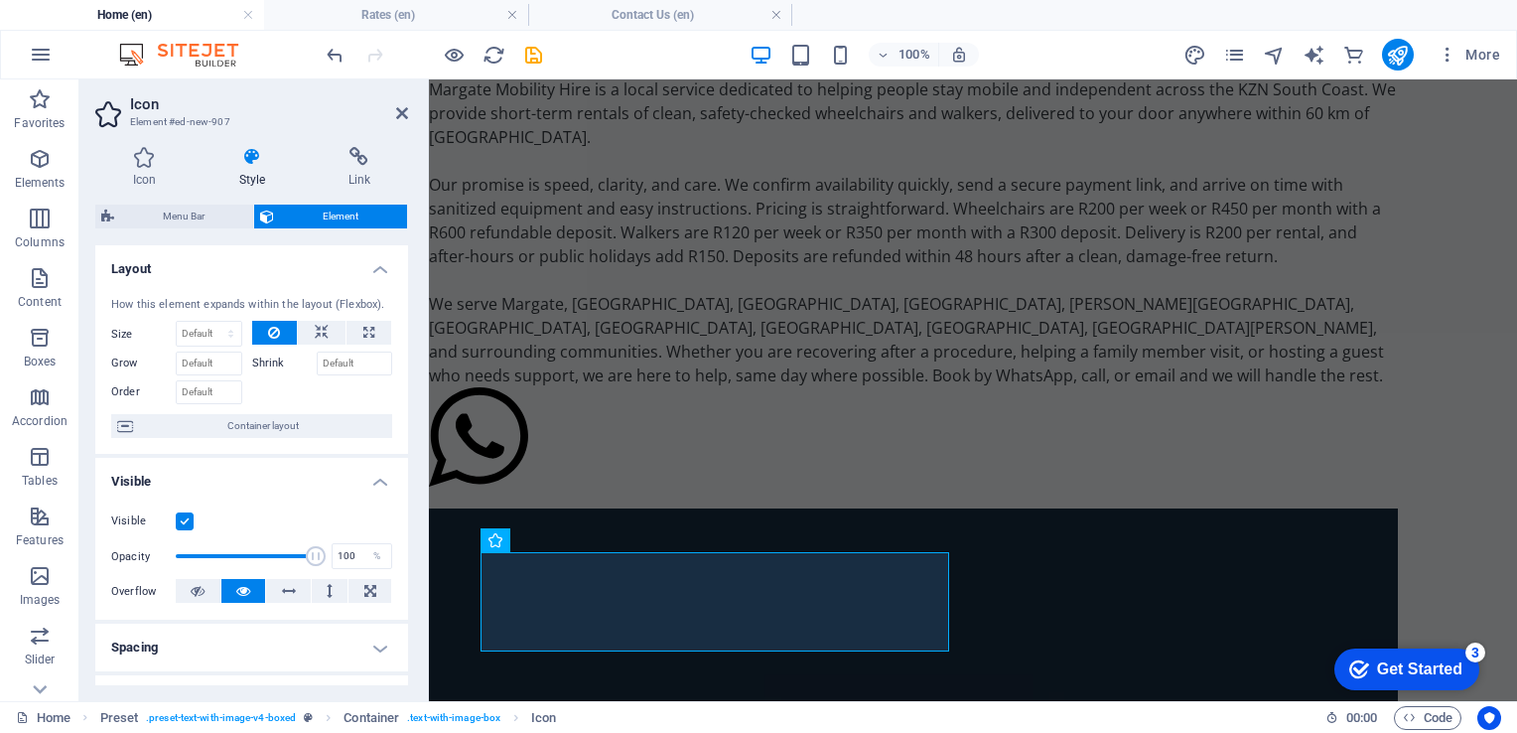
click at [274, 330] on icon at bounding box center [274, 333] width 12 height 24
click at [305, 328] on button at bounding box center [322, 333] width 48 height 24
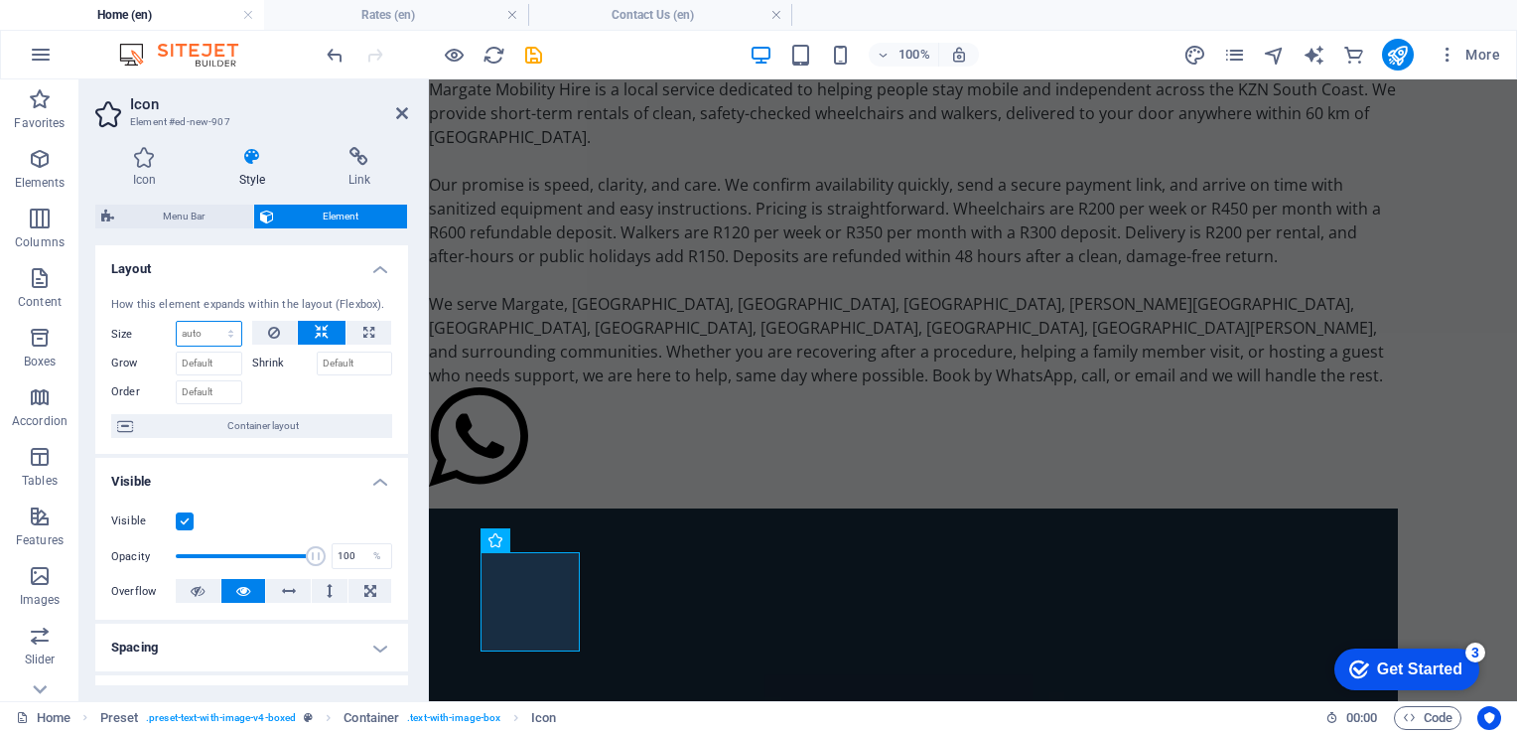
click at [188, 329] on select "Default auto px % 1/1 1/2 1/3 1/4 1/5 1/6 1/7 1/8 1/9 1/10" at bounding box center [209, 334] width 65 height 24
select select "px"
click at [210, 322] on select "Default auto px % 1/1 1/2 1/3 1/4 1/5 1/6 1/7 1/8 1/9 1/10" at bounding box center [209, 334] width 65 height 24
type input "2"
click at [195, 354] on input "Grow" at bounding box center [209, 363] width 67 height 24
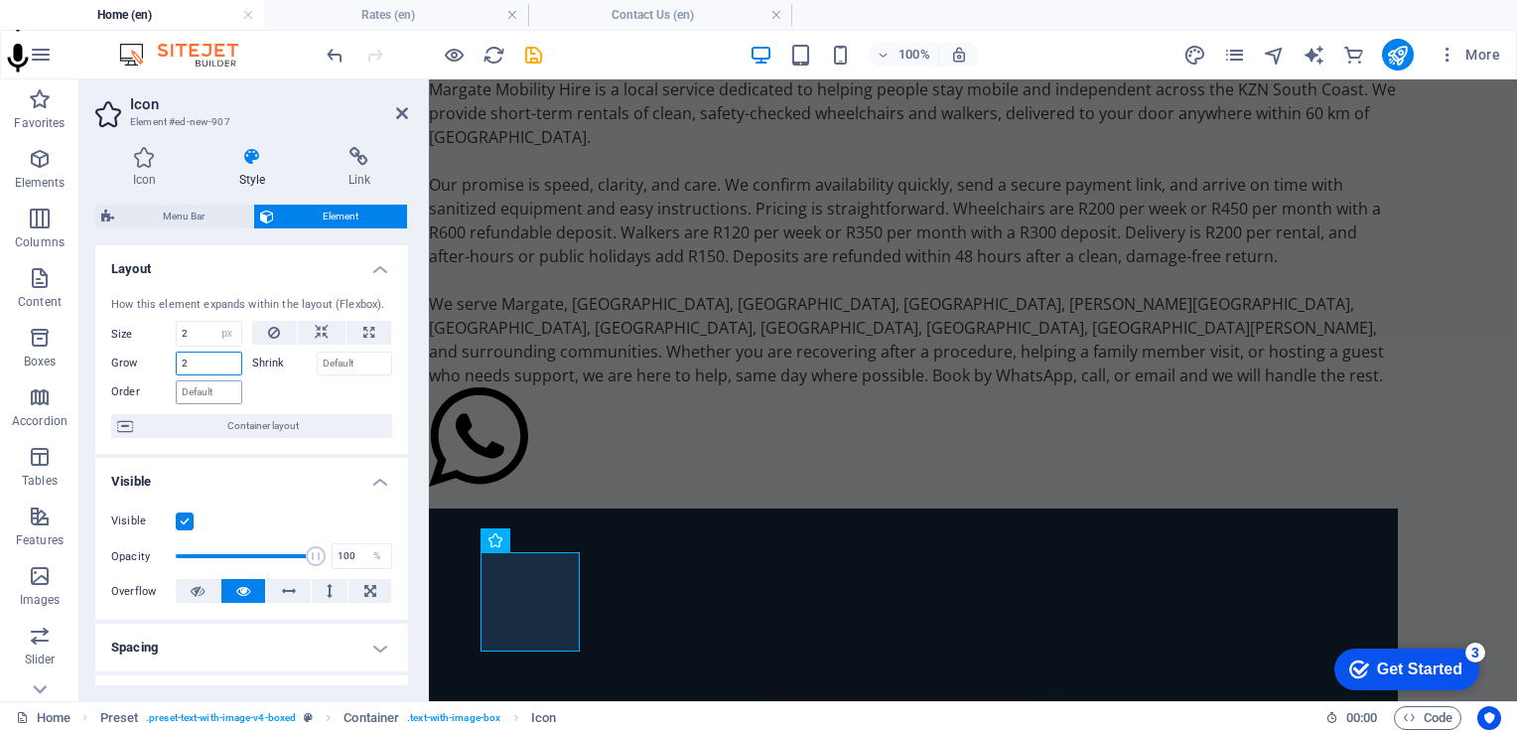
type input "2"
click at [204, 392] on input "Order" at bounding box center [209, 392] width 67 height 24
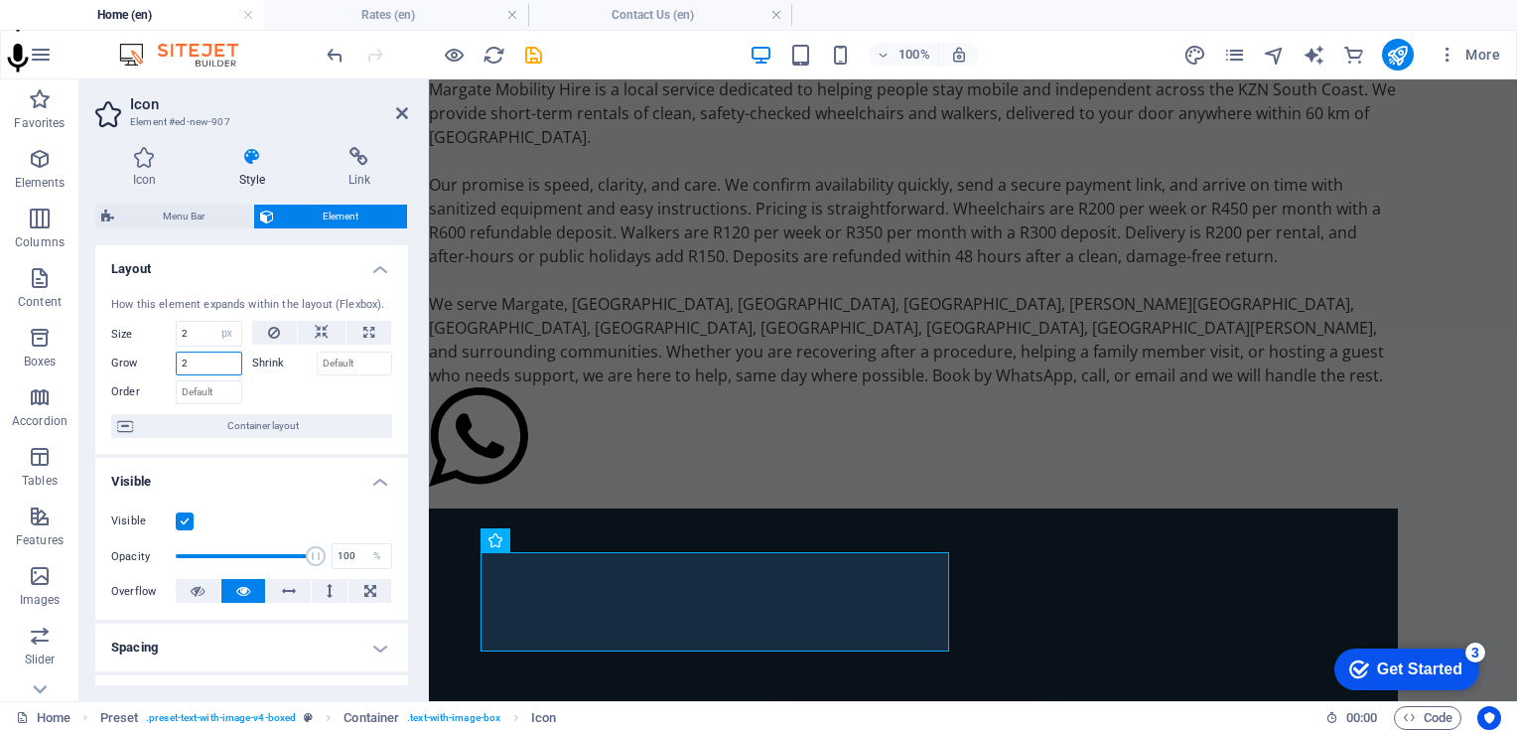
click at [198, 360] on input "2" at bounding box center [209, 363] width 67 height 24
click at [191, 385] on input "Order" at bounding box center [209, 392] width 67 height 24
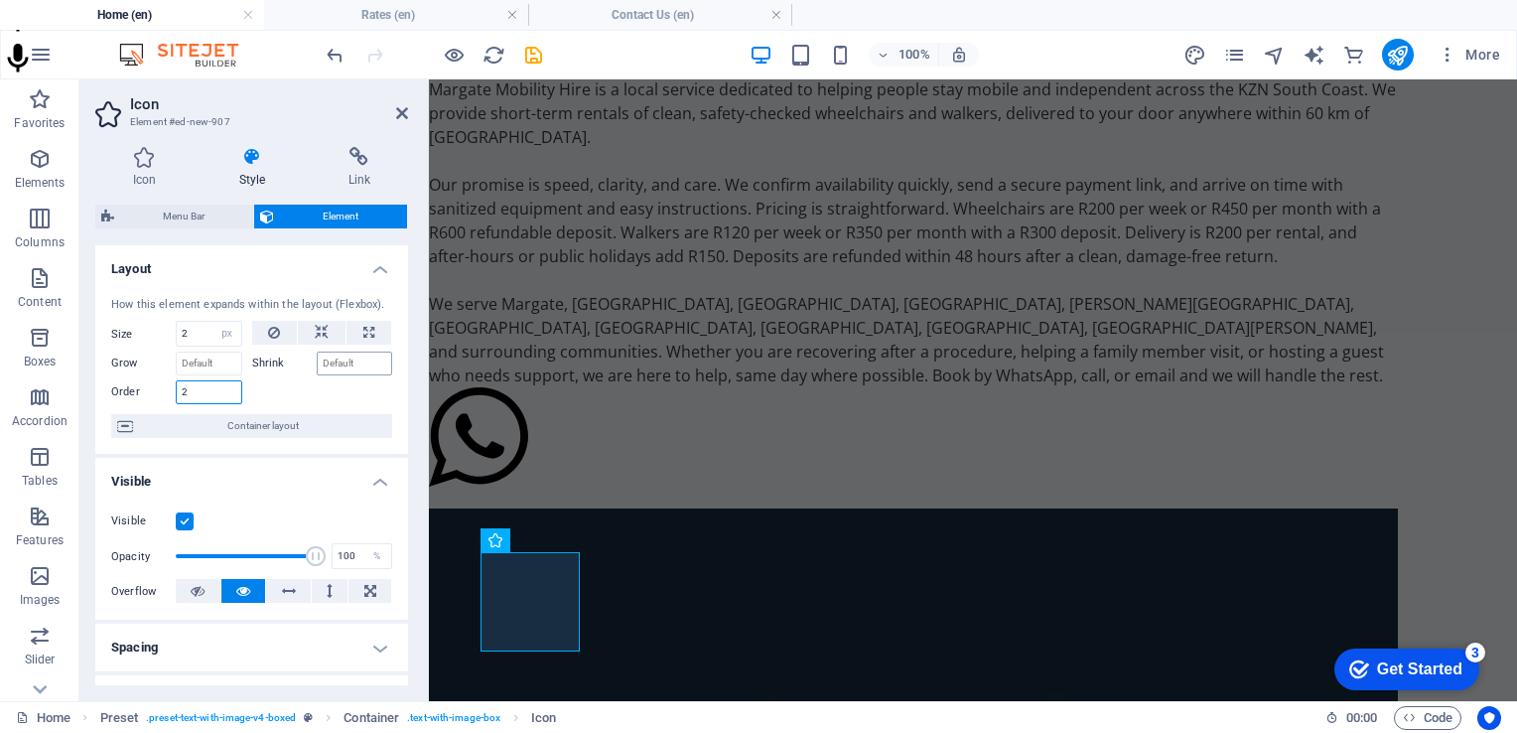
type input "2"
click at [334, 361] on input "Shrink" at bounding box center [355, 363] width 76 height 24
type input "2"
click at [331, 387] on div at bounding box center [322, 389] width 141 height 29
click at [292, 419] on span "Container layout" at bounding box center [262, 426] width 247 height 24
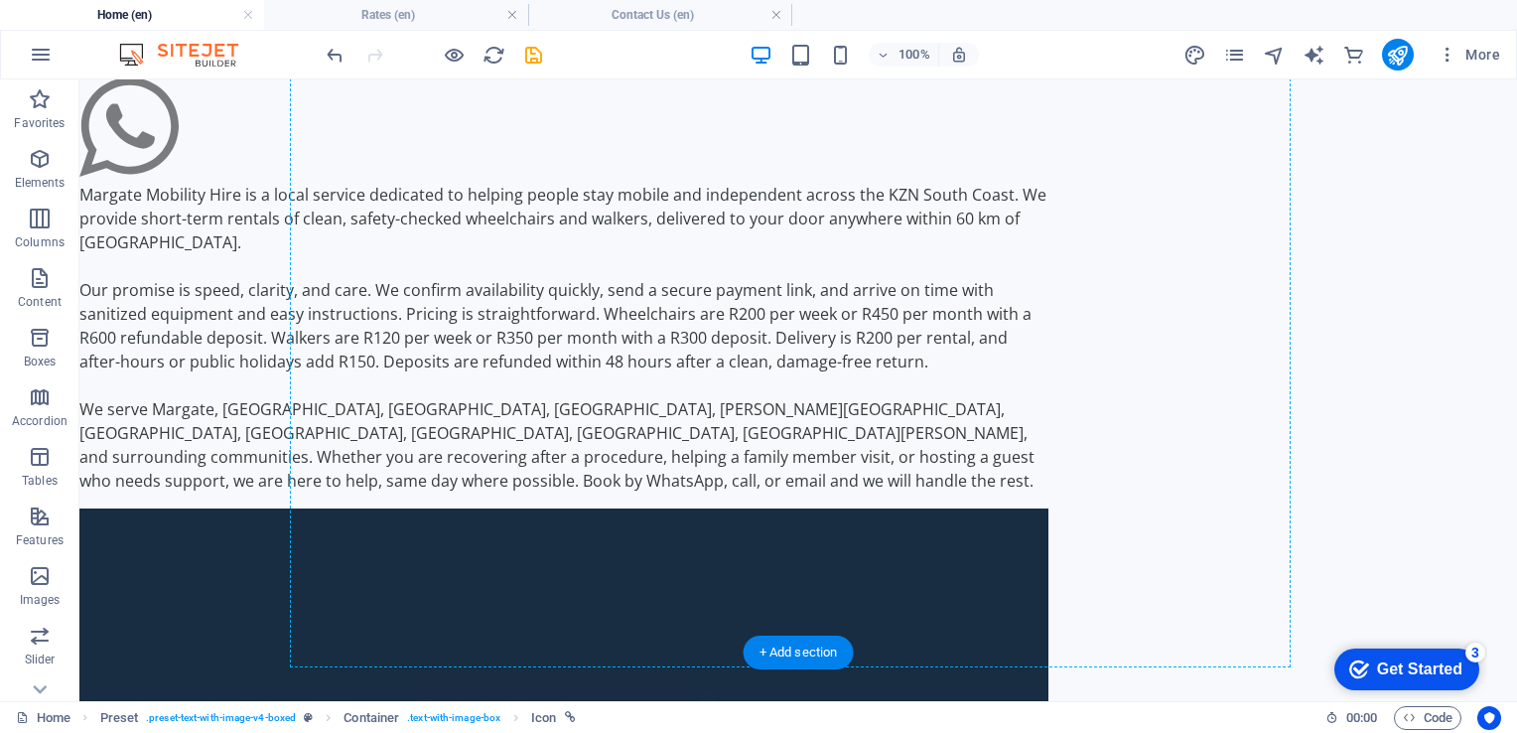
drag, startPoint x: 163, startPoint y: 600, endPoint x: 580, endPoint y: 434, distance: 448.8
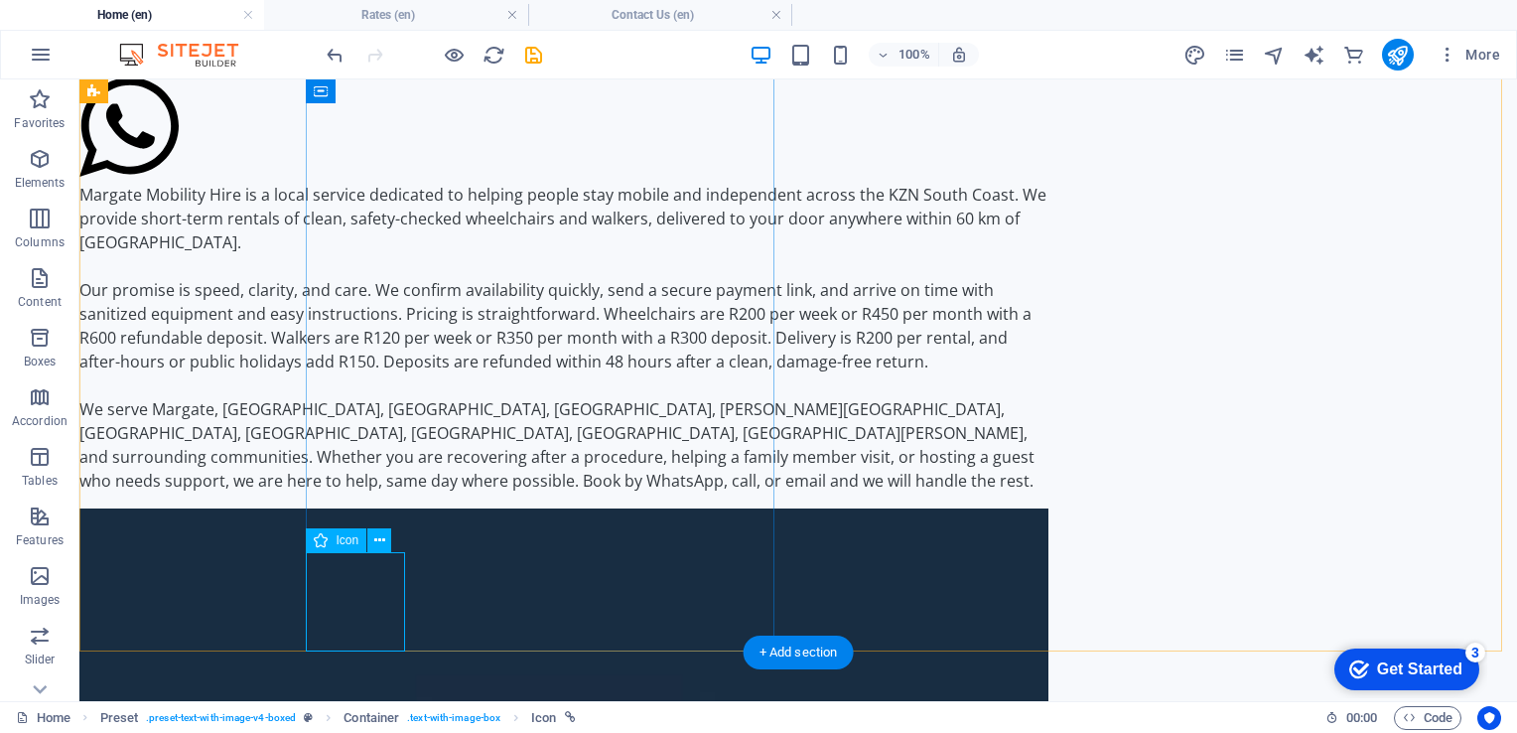
click at [365, 183] on figure at bounding box center [563, 129] width 969 height 105
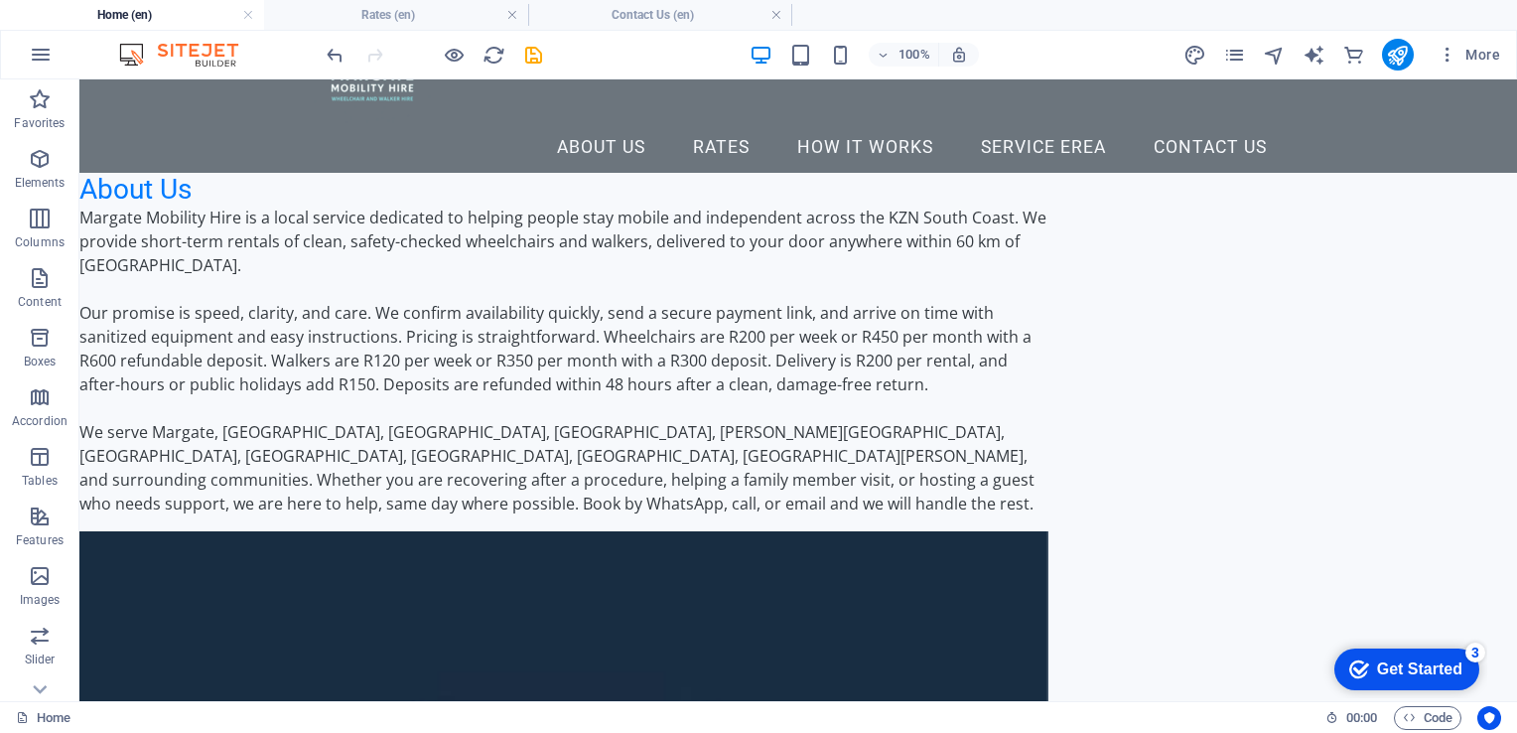
scroll to position [0, 0]
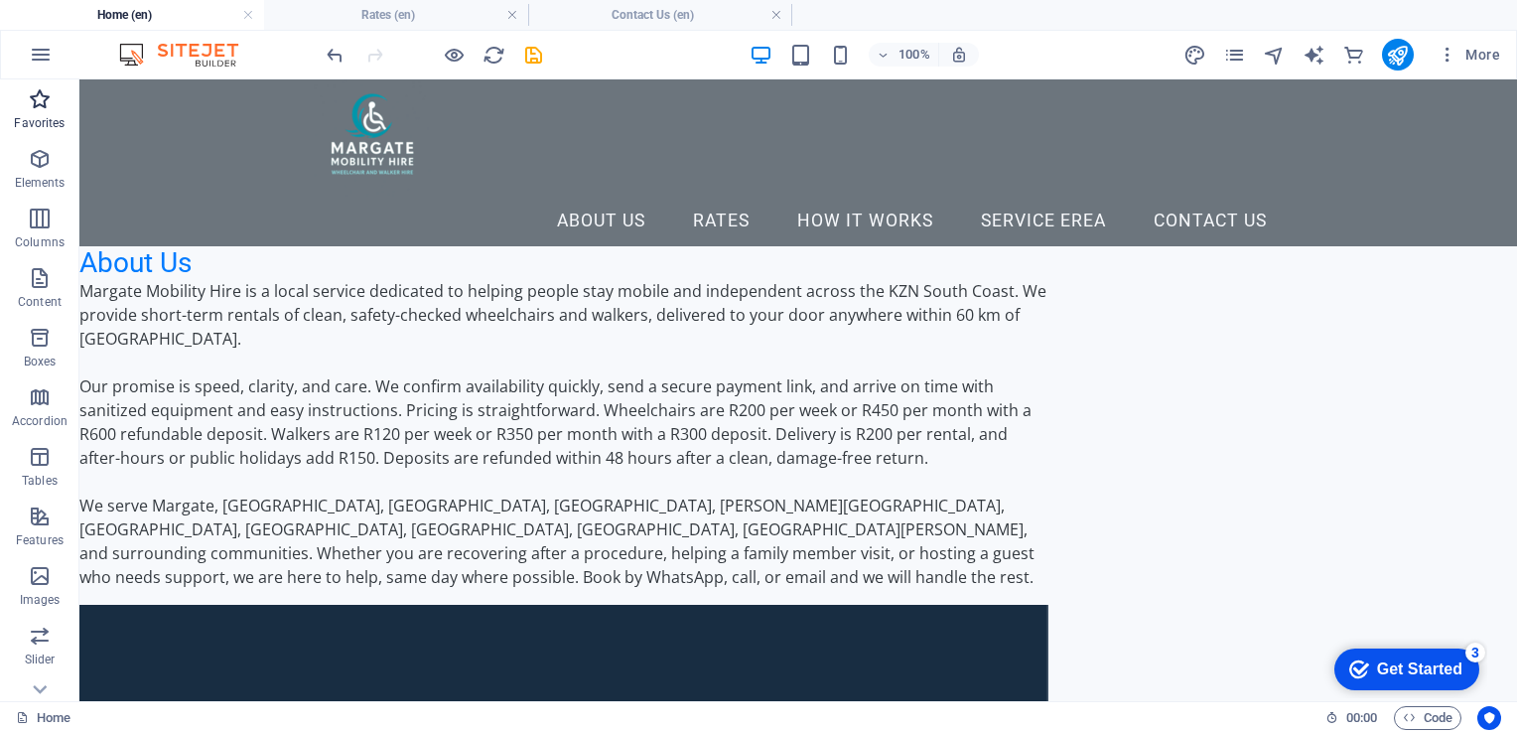
click at [34, 103] on icon "button" at bounding box center [40, 99] width 24 height 24
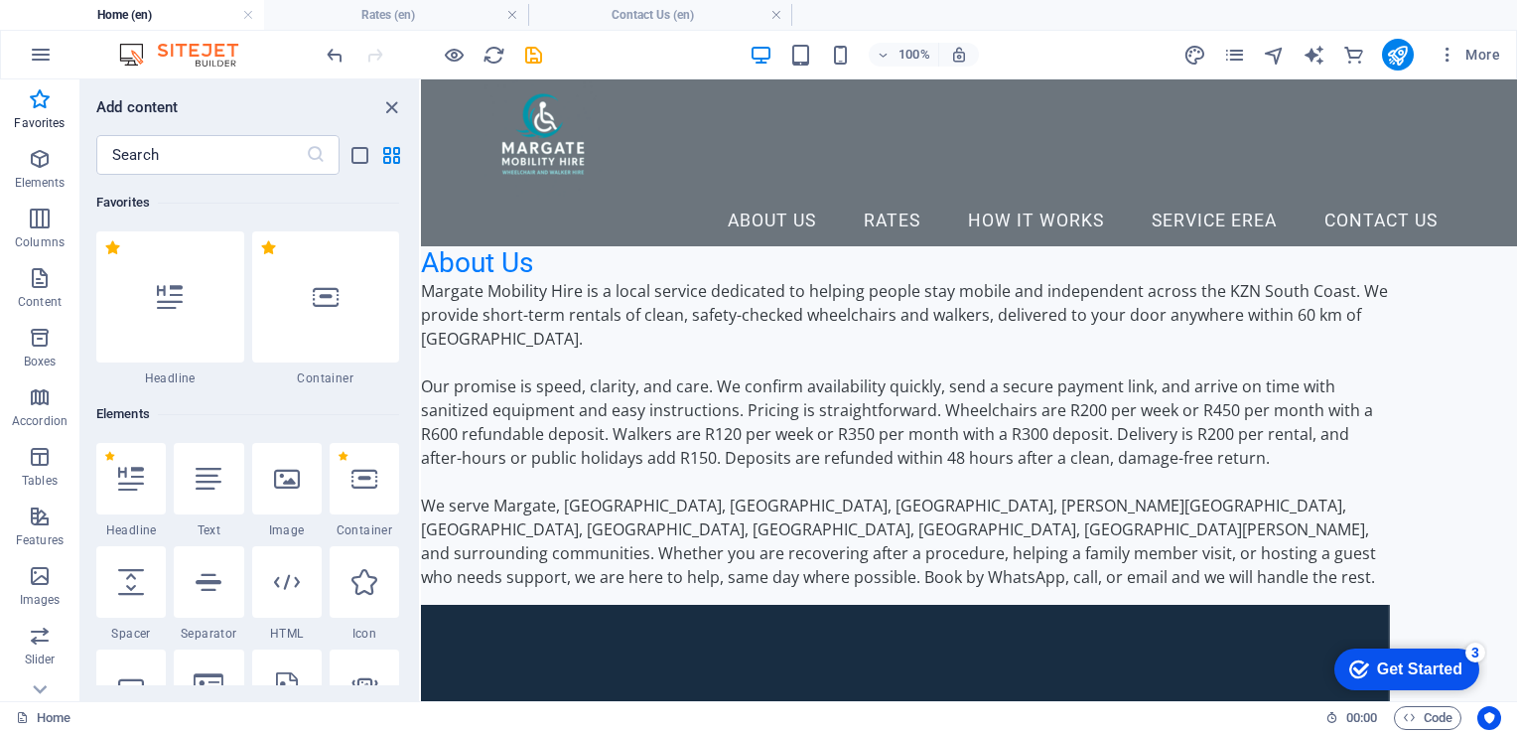
drag, startPoint x: 414, startPoint y: 176, endPoint x: 410, endPoint y: 197, distance: 21.2
click at [410, 197] on div "Favorites 1 Star Headline 1 Star Container Elements 1 Star Headline 1 Star Text…" at bounding box center [249, 430] width 339 height 510
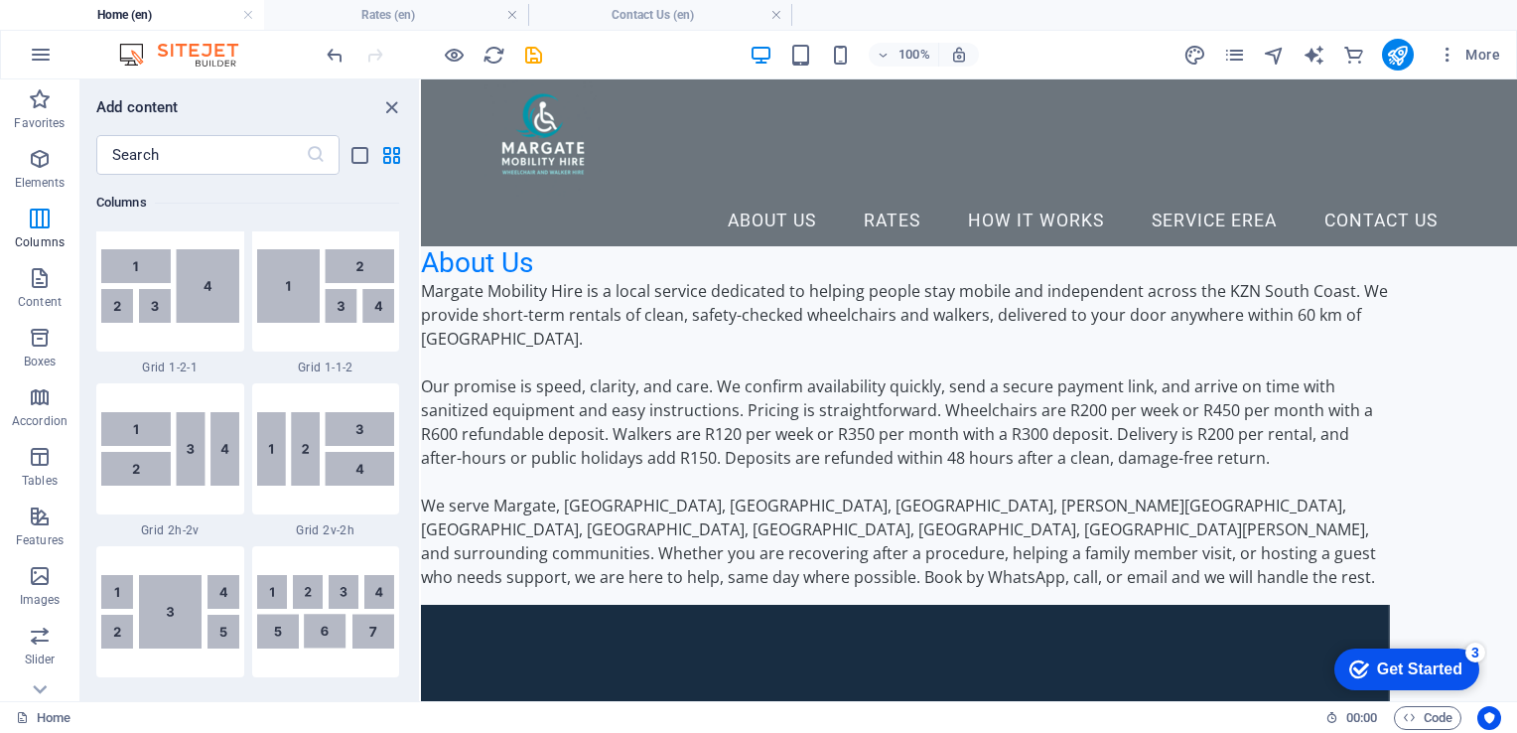
scroll to position [2793, 0]
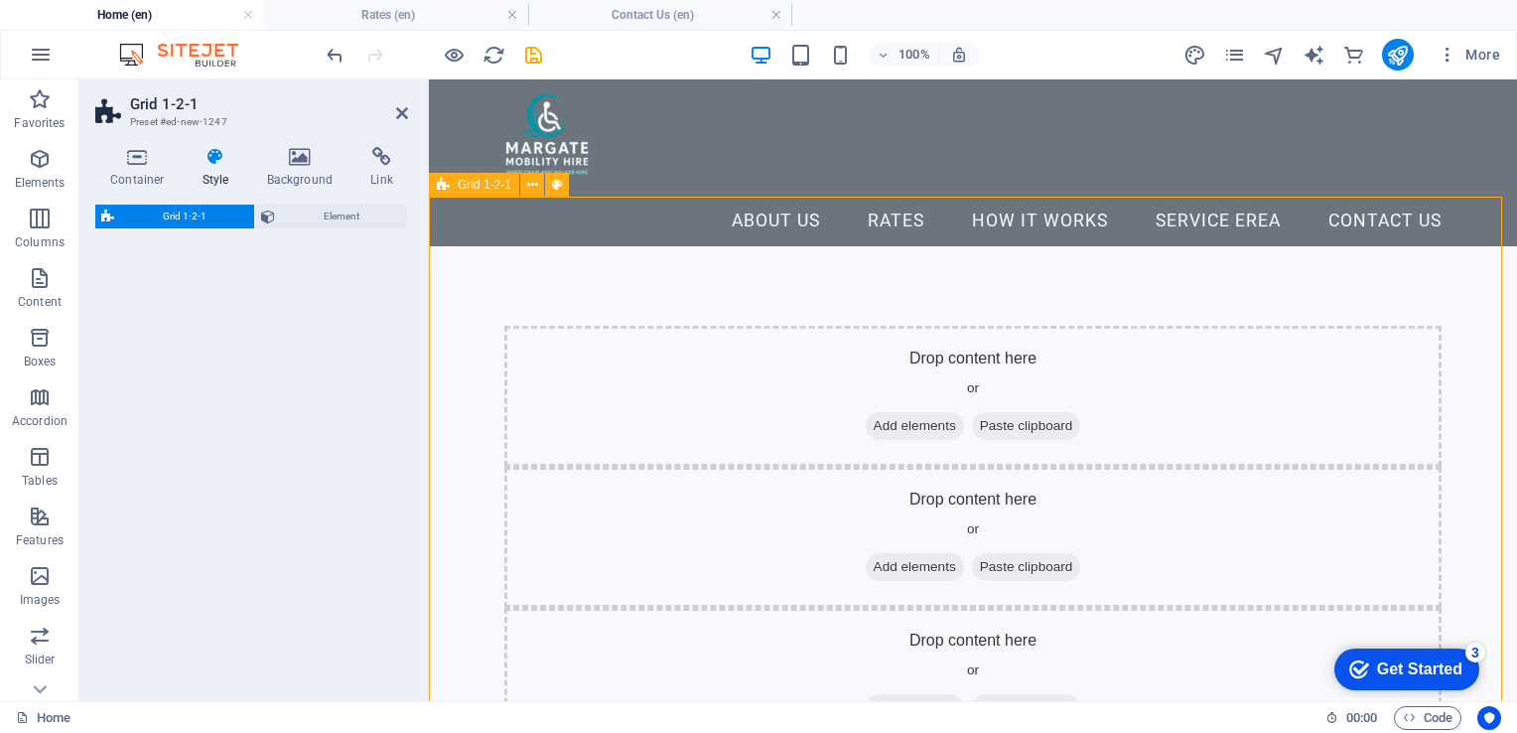
select select "rem"
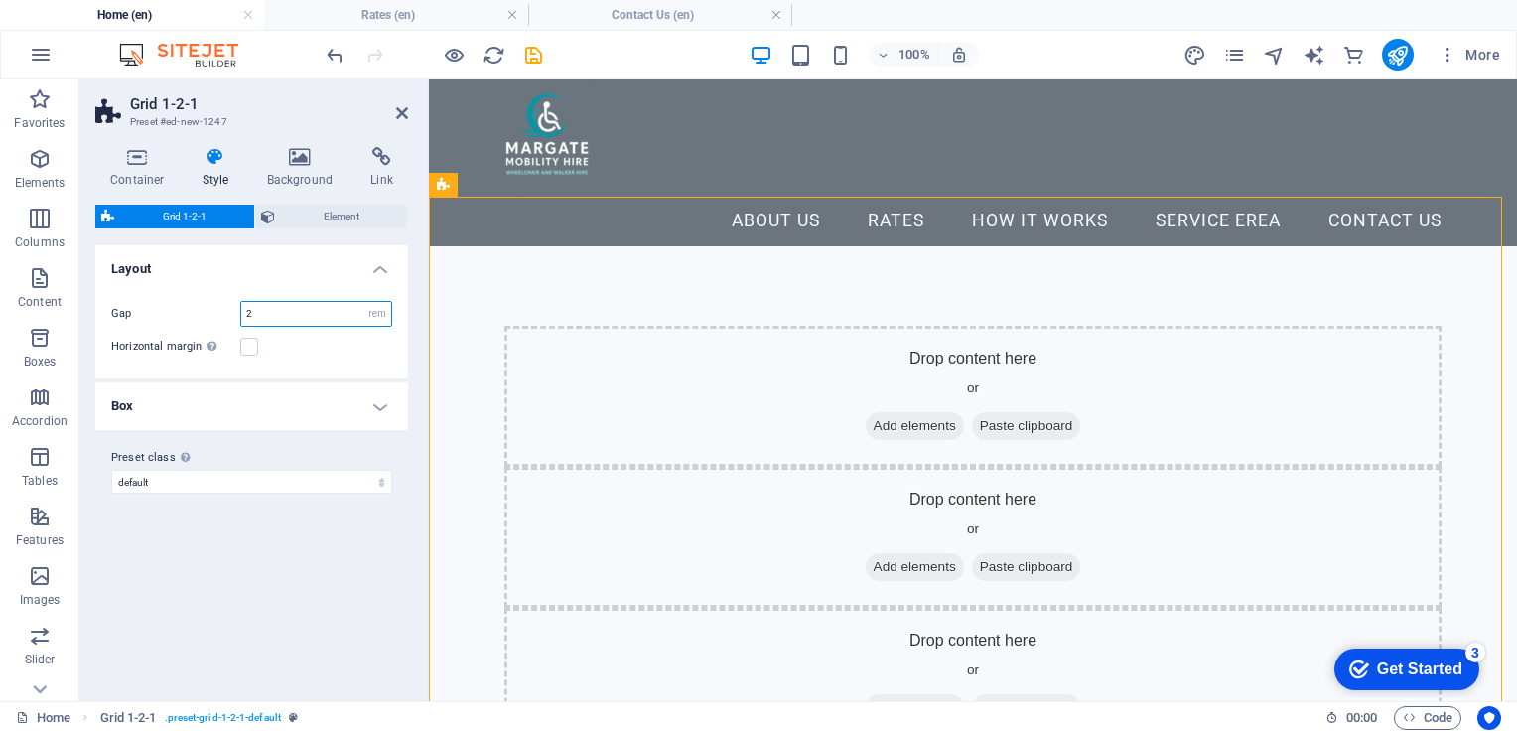
click at [257, 308] on input "2" at bounding box center [316, 314] width 150 height 24
type input "2"
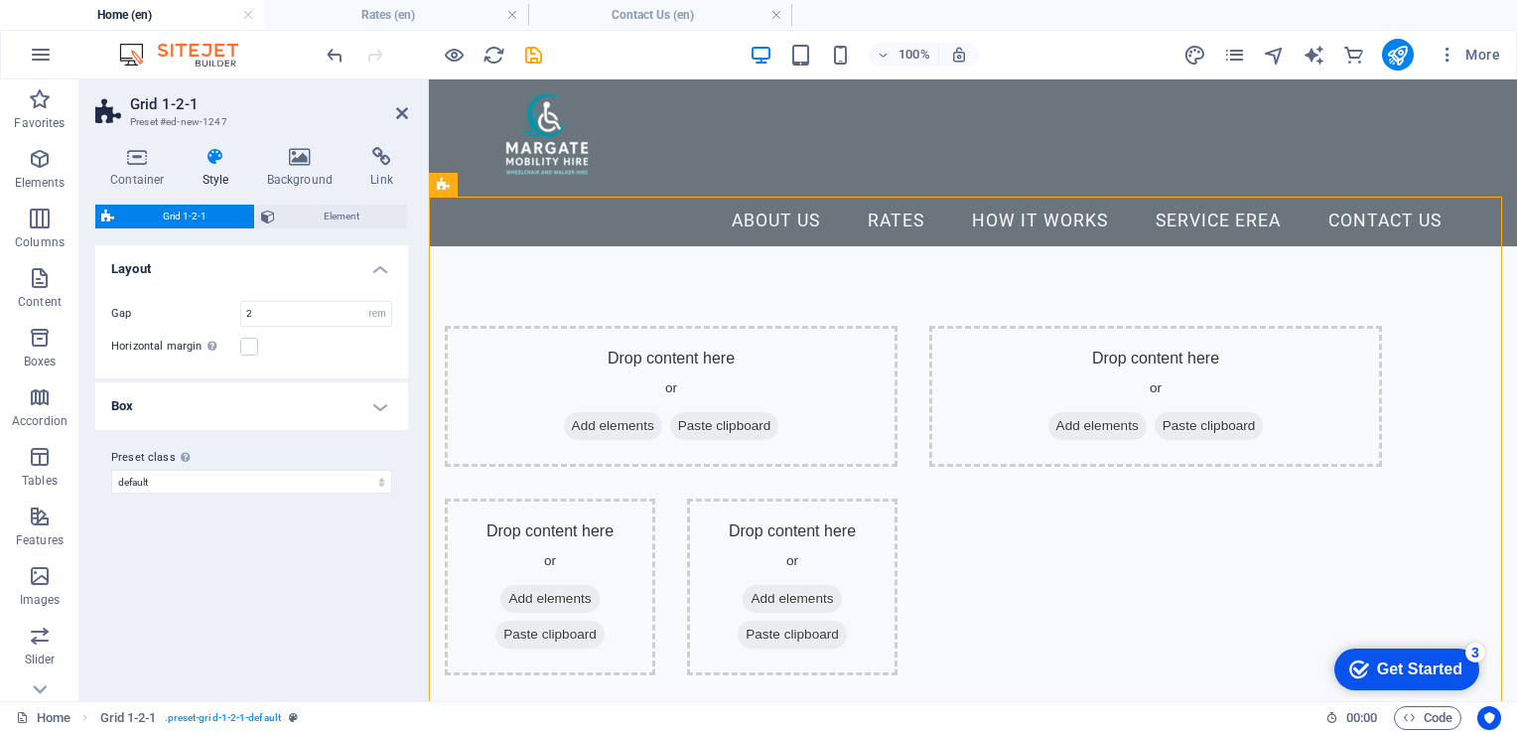
click at [309, 567] on div "Variants Default Layout Gap 2 px rem % vw vh Horizontal margin Only if the cont…" at bounding box center [251, 465] width 313 height 440
click at [1174, 326] on div "Drop content here or Add elements Paste clipboard" at bounding box center [1155, 396] width 453 height 141
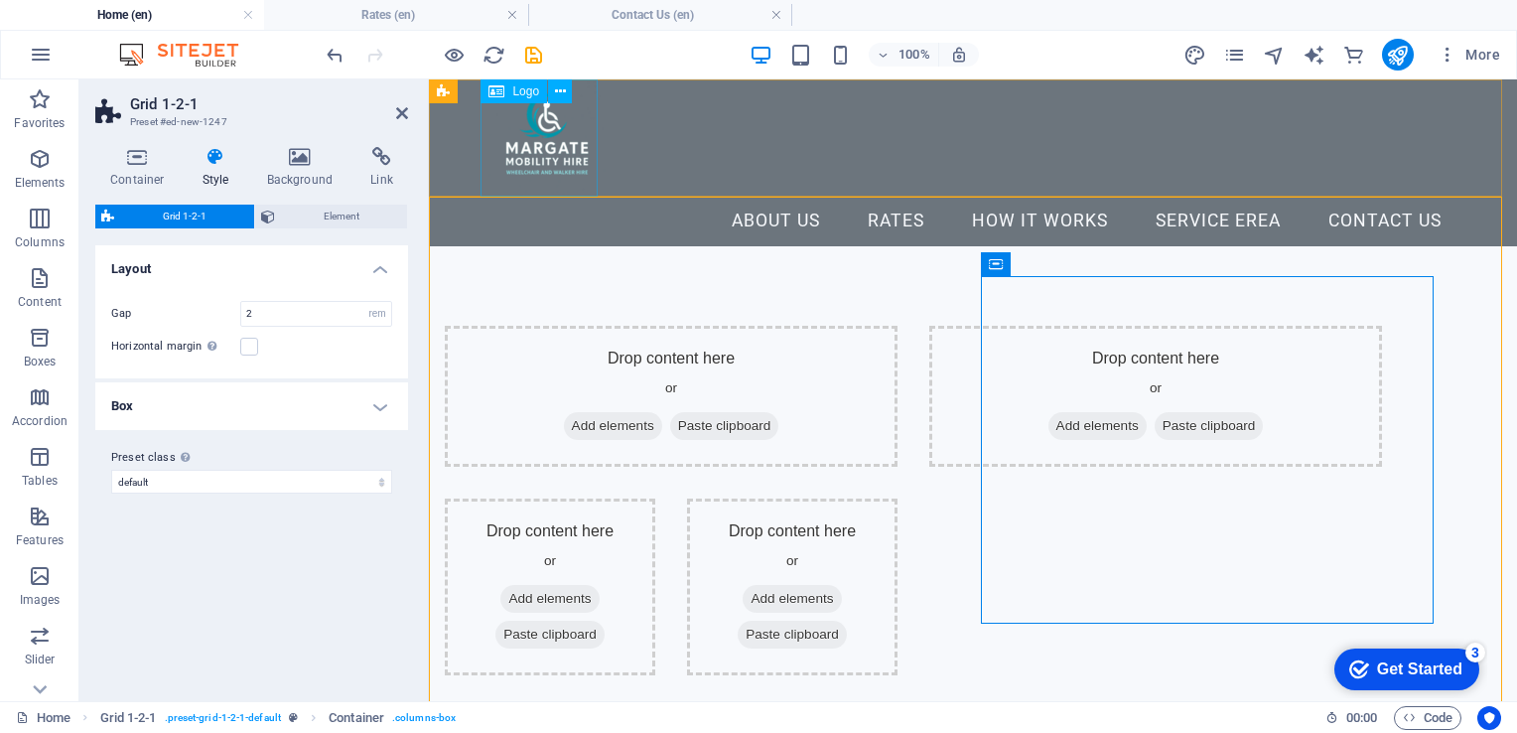
click at [556, 135] on div at bounding box center [973, 137] width 969 height 117
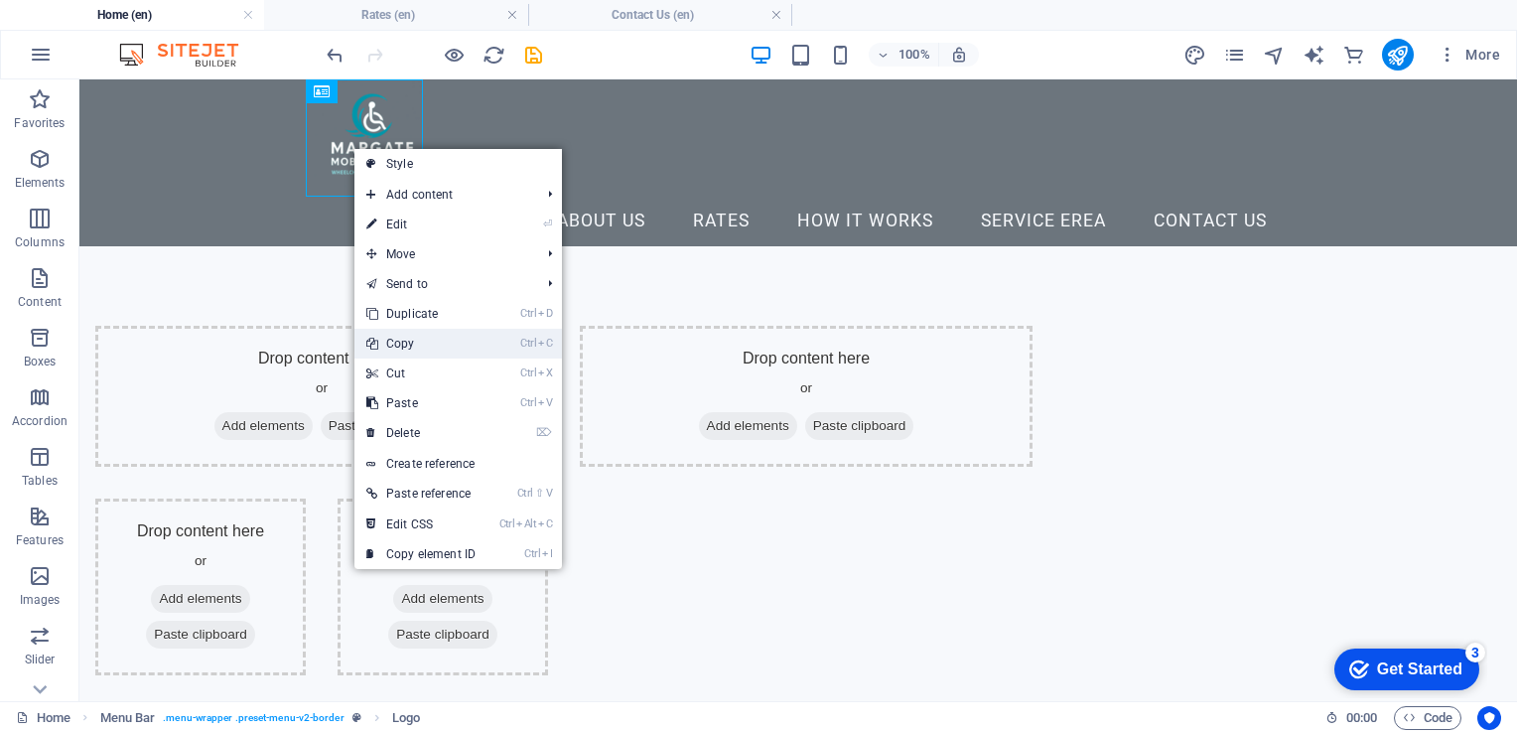
click at [409, 343] on link "Ctrl C Copy" at bounding box center [420, 344] width 133 height 30
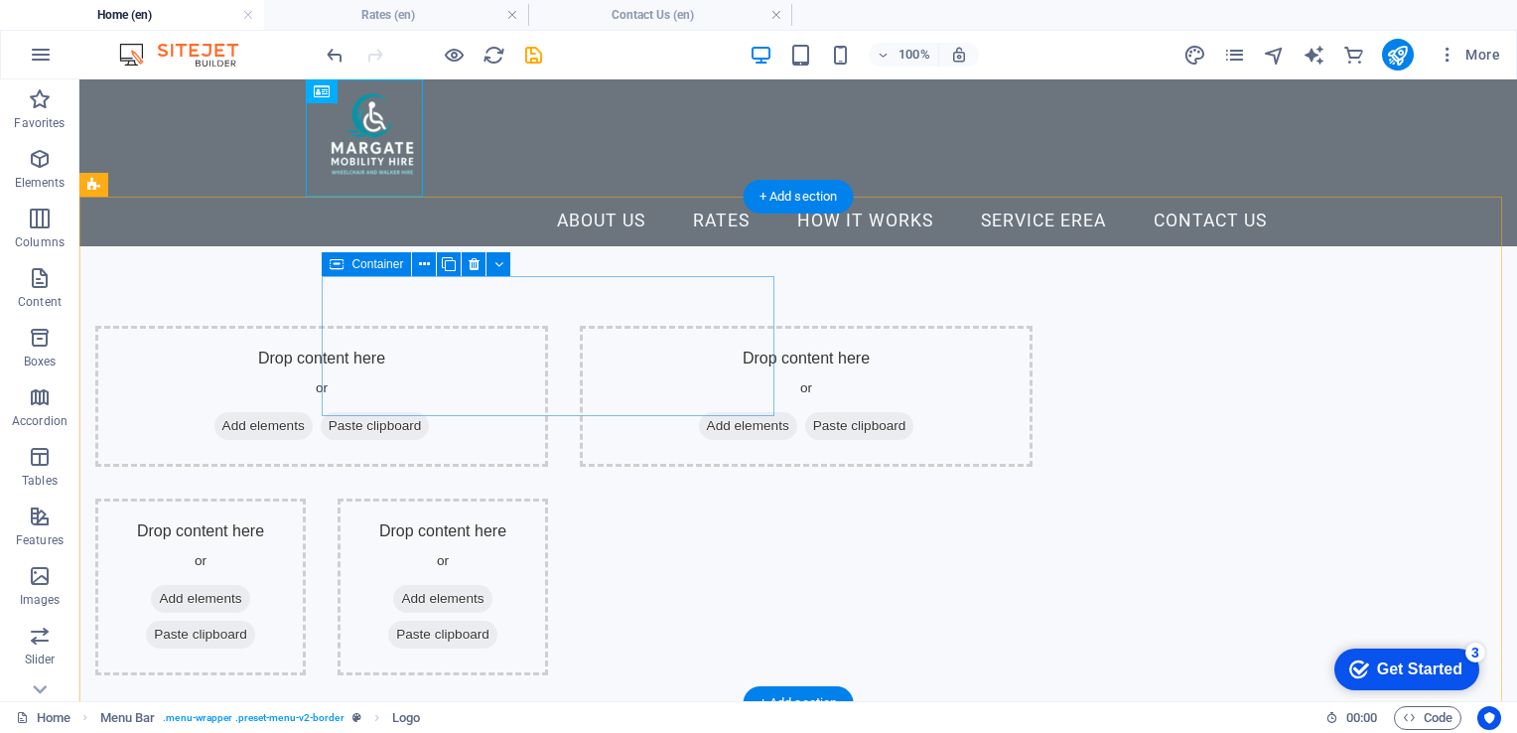
click at [394, 326] on div "Drop content here or Add elements Paste clipboard" at bounding box center [321, 396] width 453 height 141
click at [488, 329] on div "Drop content here or Add elements Paste clipboard" at bounding box center [321, 396] width 453 height 141
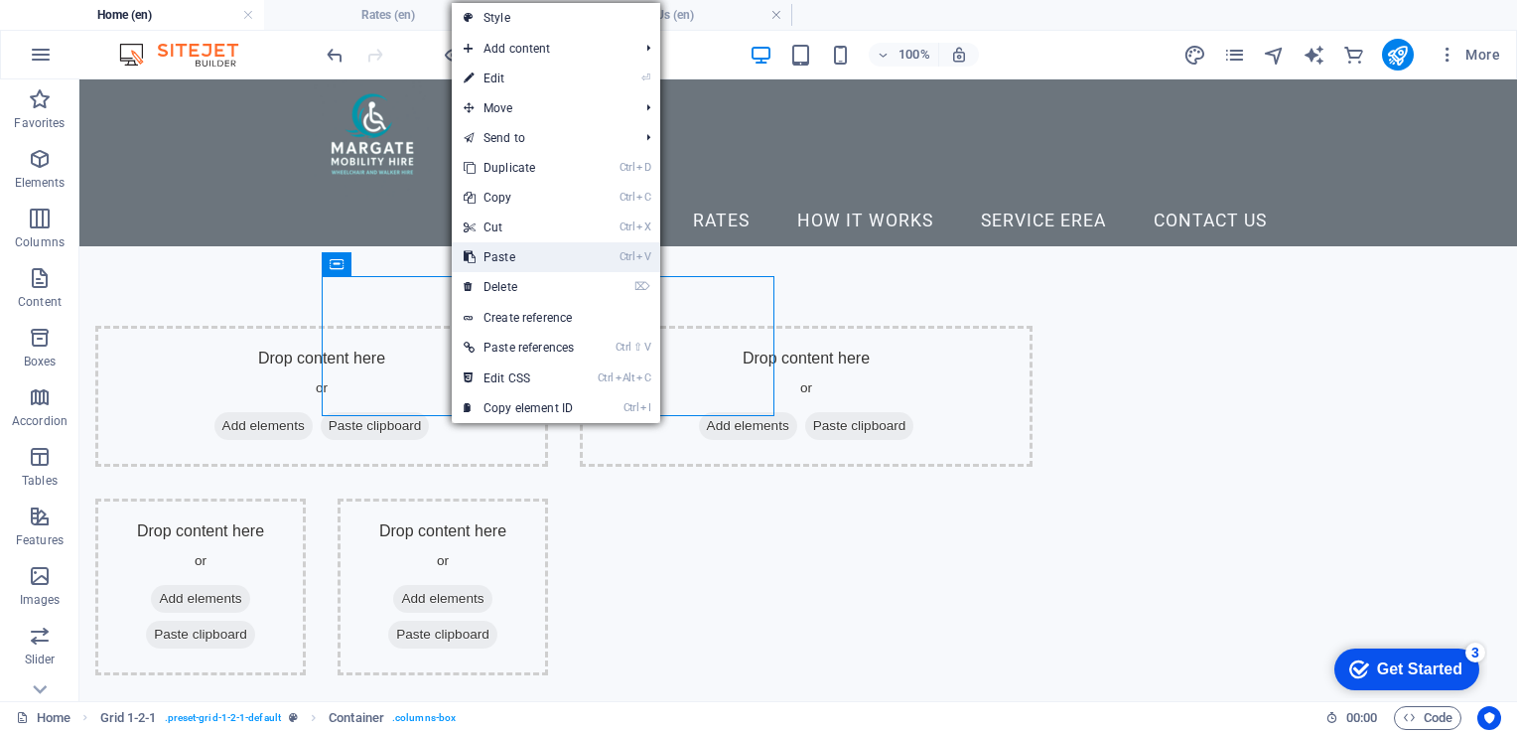
click at [504, 257] on link "Ctrl V Paste" at bounding box center [519, 257] width 134 height 30
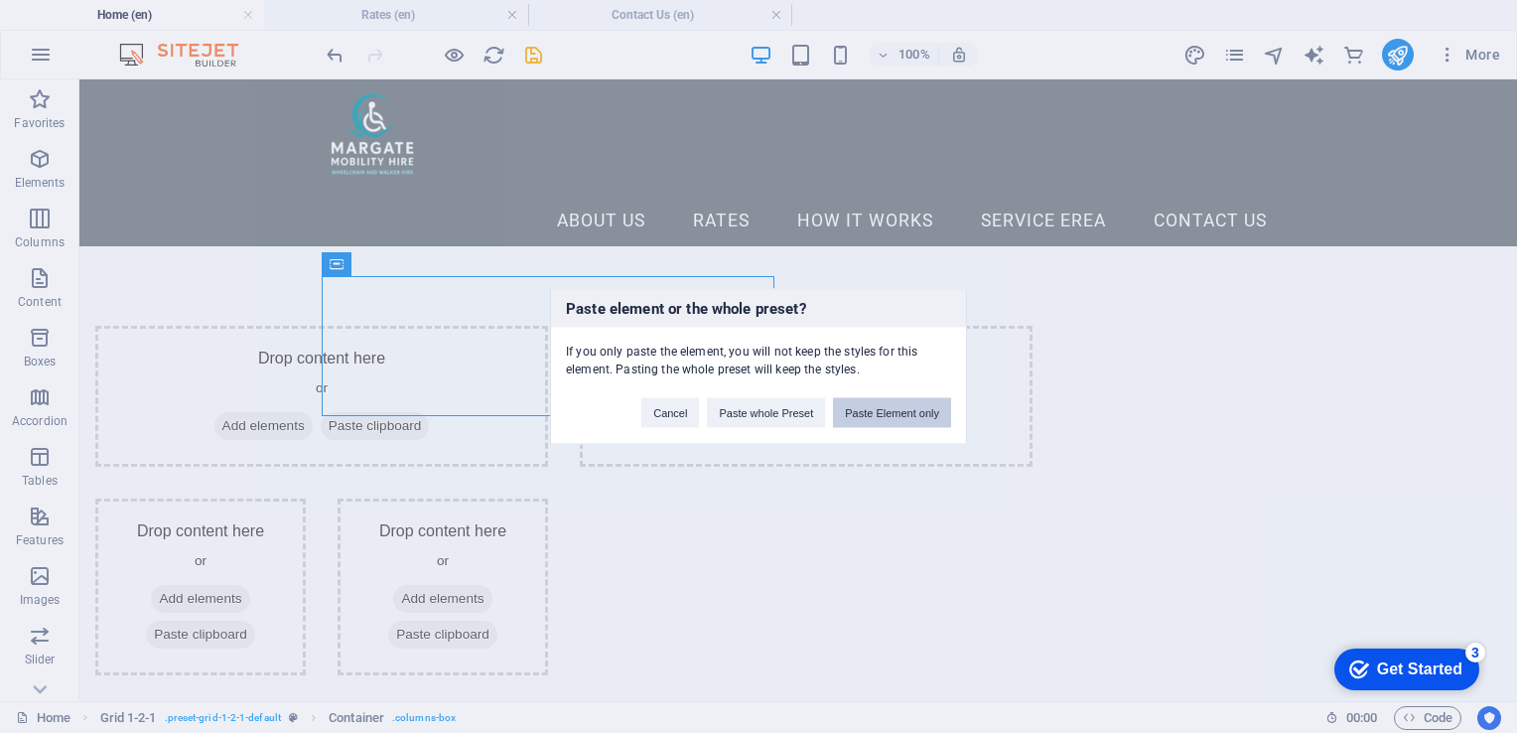
click at [888, 411] on button "Paste Element only" at bounding box center [892, 413] width 118 height 30
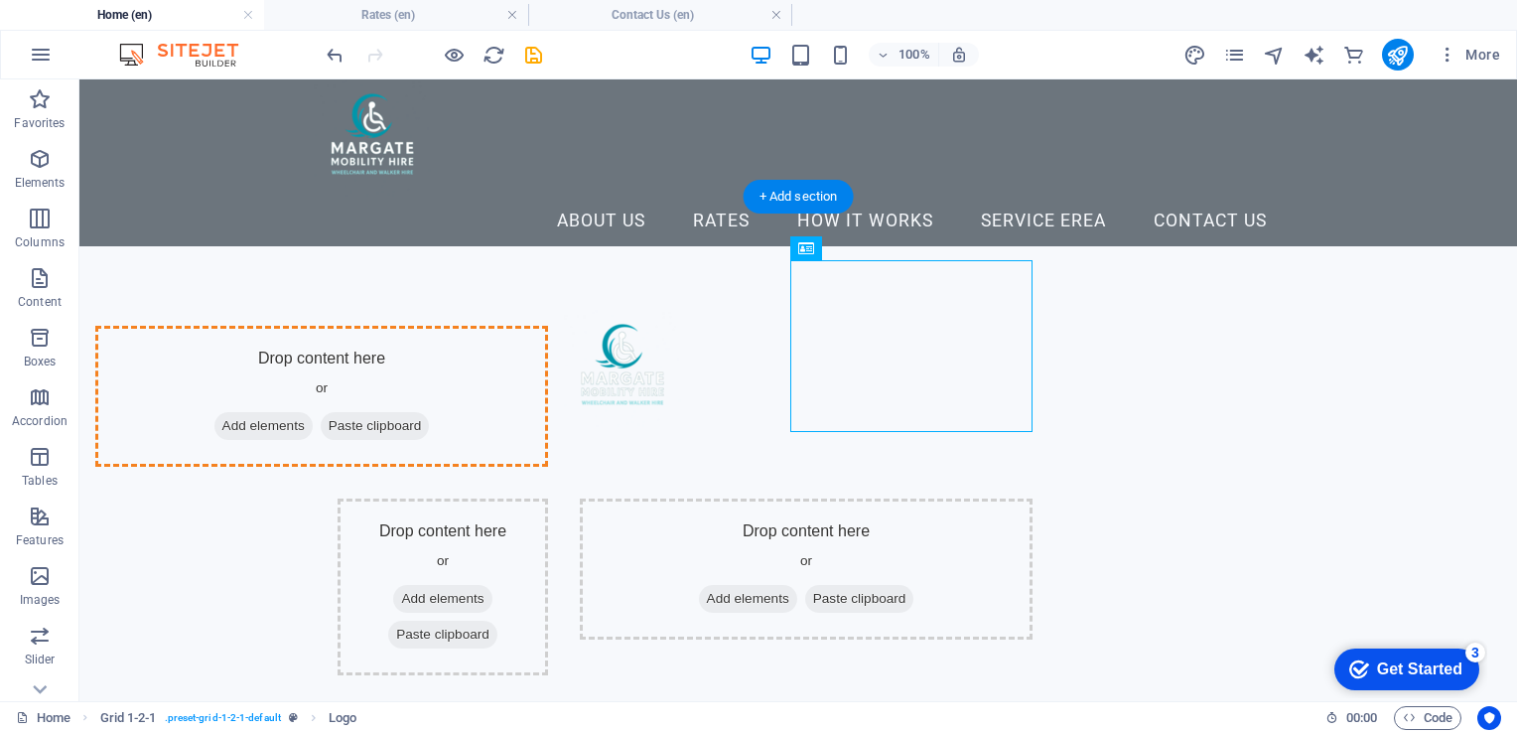
drag, startPoint x: 839, startPoint y: 308, endPoint x: 405, endPoint y: 318, distance: 434.0
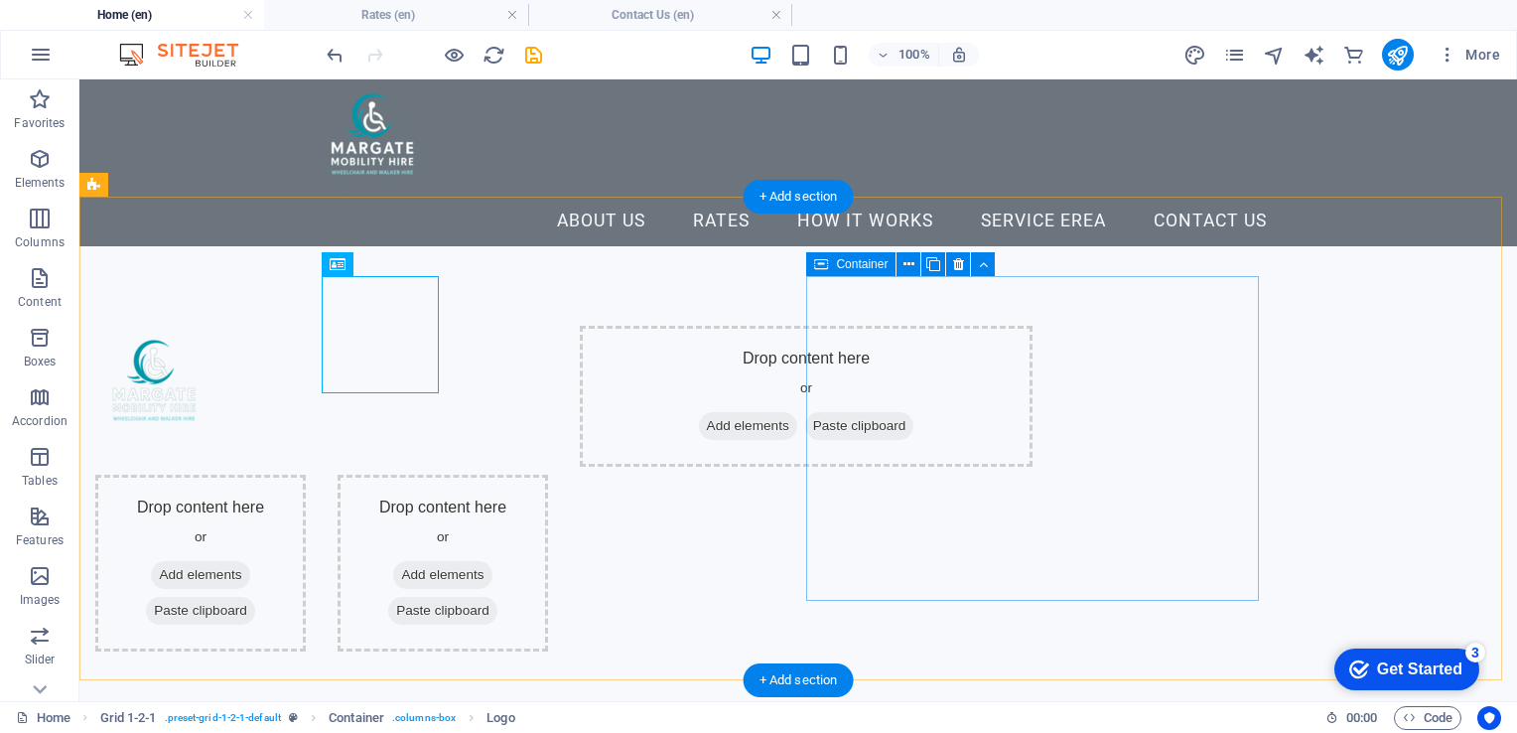
click at [985, 326] on div "Drop content here or Add elements Paste clipboard" at bounding box center [806, 396] width 453 height 141
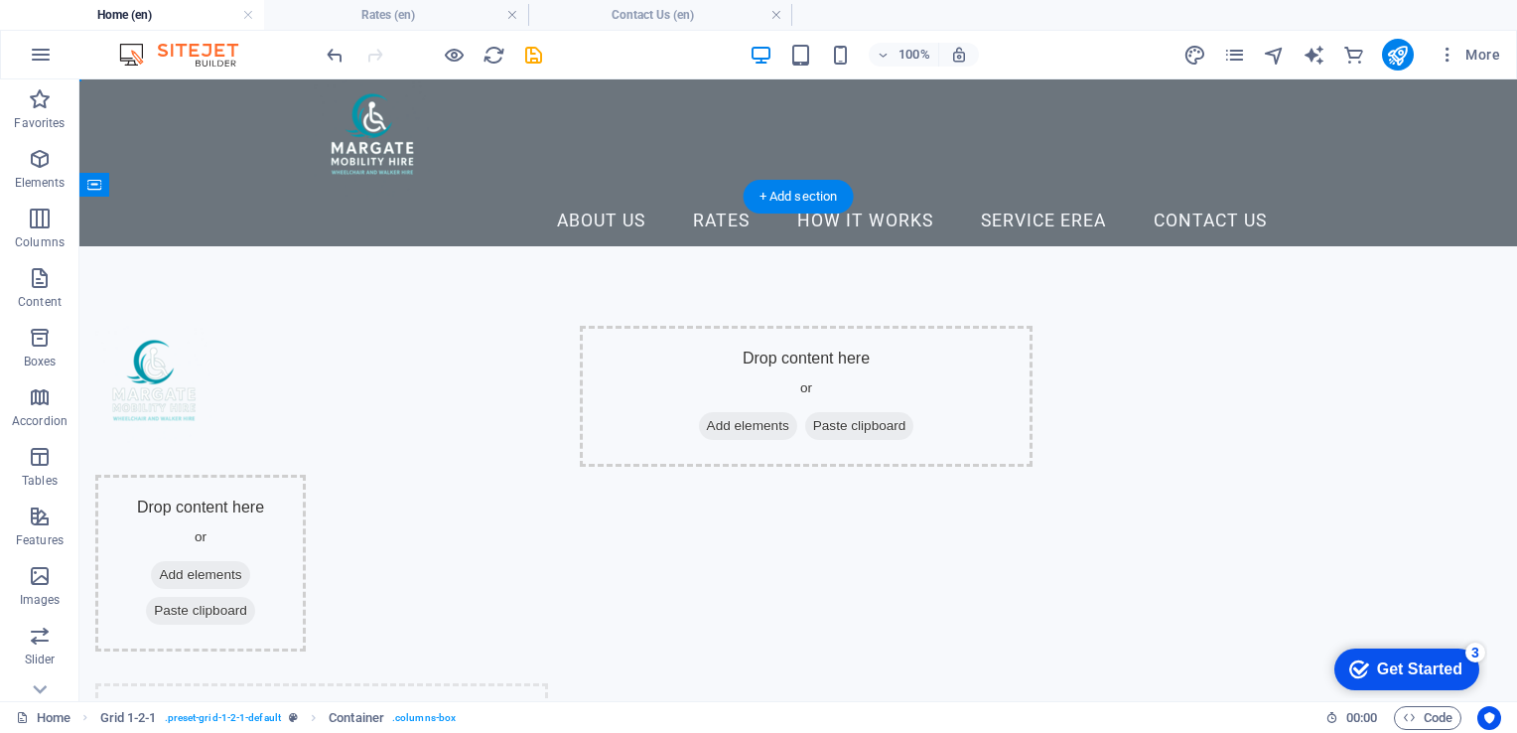
click at [604, 425] on div "Drop content here or Add elements Paste clipboard Drop content here or Add elem…" at bounding box center [798, 574] width 1438 height 657
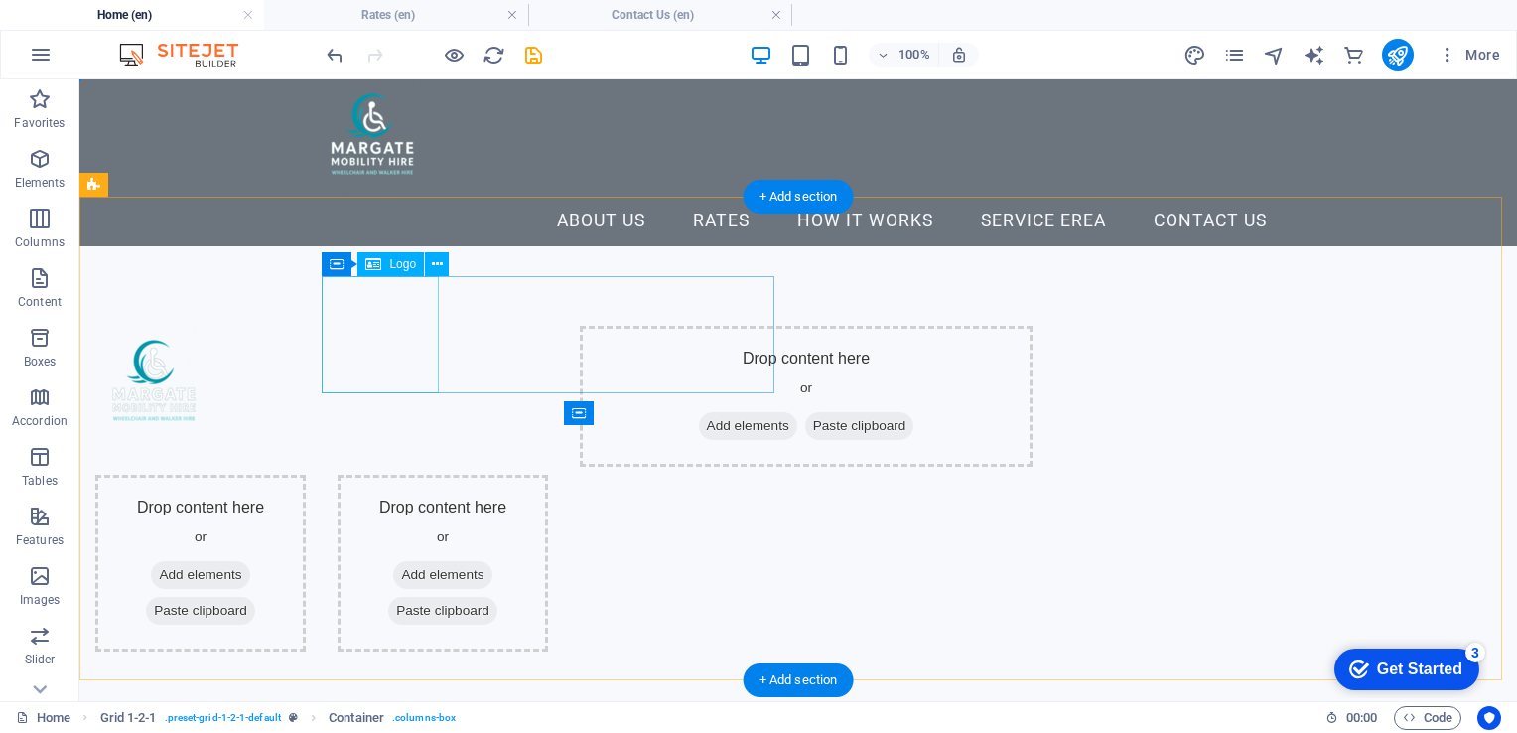
click at [365, 326] on div at bounding box center [321, 384] width 453 height 117
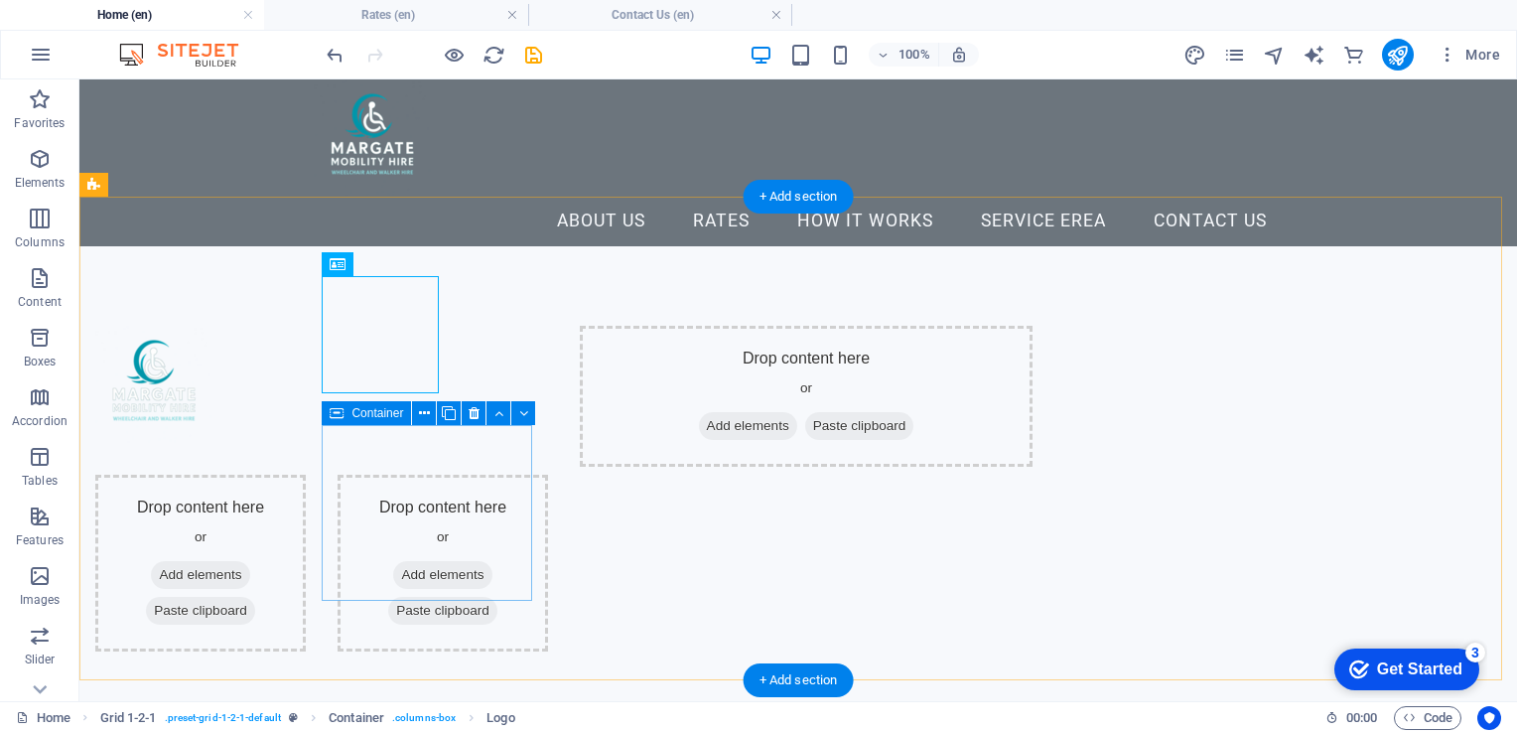
click at [249, 561] on span "Add elements" at bounding box center [200, 575] width 98 height 28
click at [306, 479] on div "Drop content here or Add elements Paste clipboard" at bounding box center [200, 563] width 210 height 177
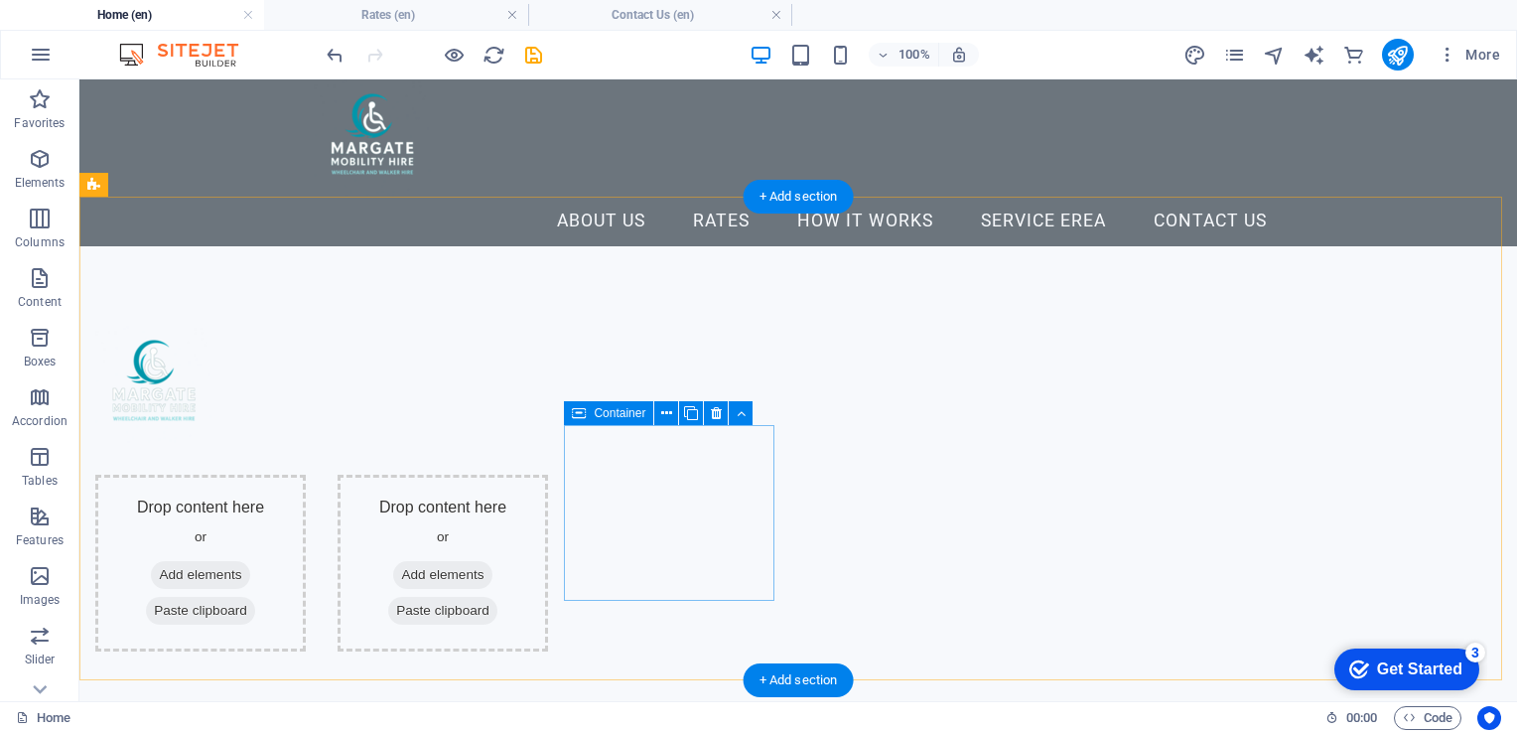
click at [548, 475] on div "Drop content here or Add elements Paste clipboard" at bounding box center [443, 563] width 210 height 177
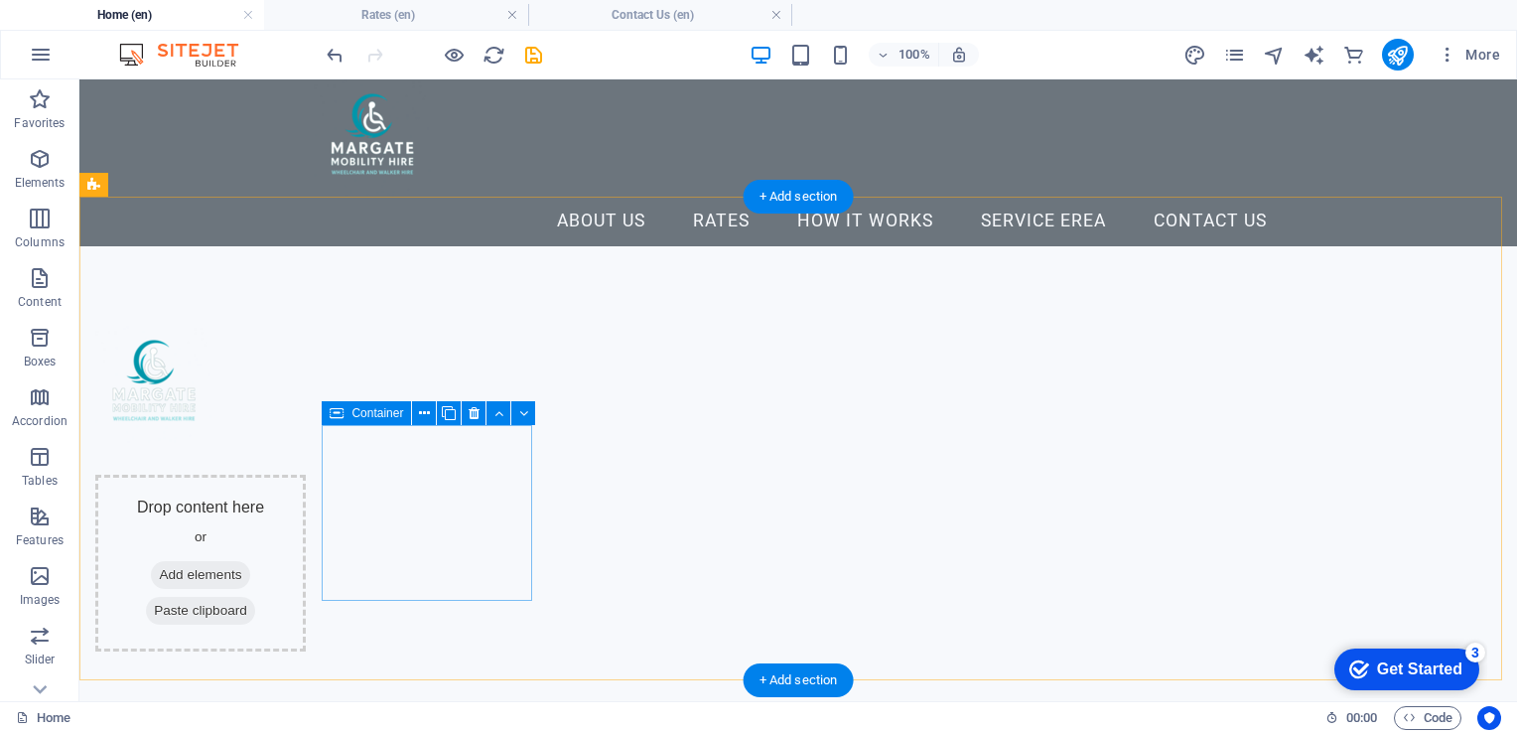
click at [306, 475] on div "Drop content here or Add elements Paste clipboard" at bounding box center [200, 563] width 210 height 177
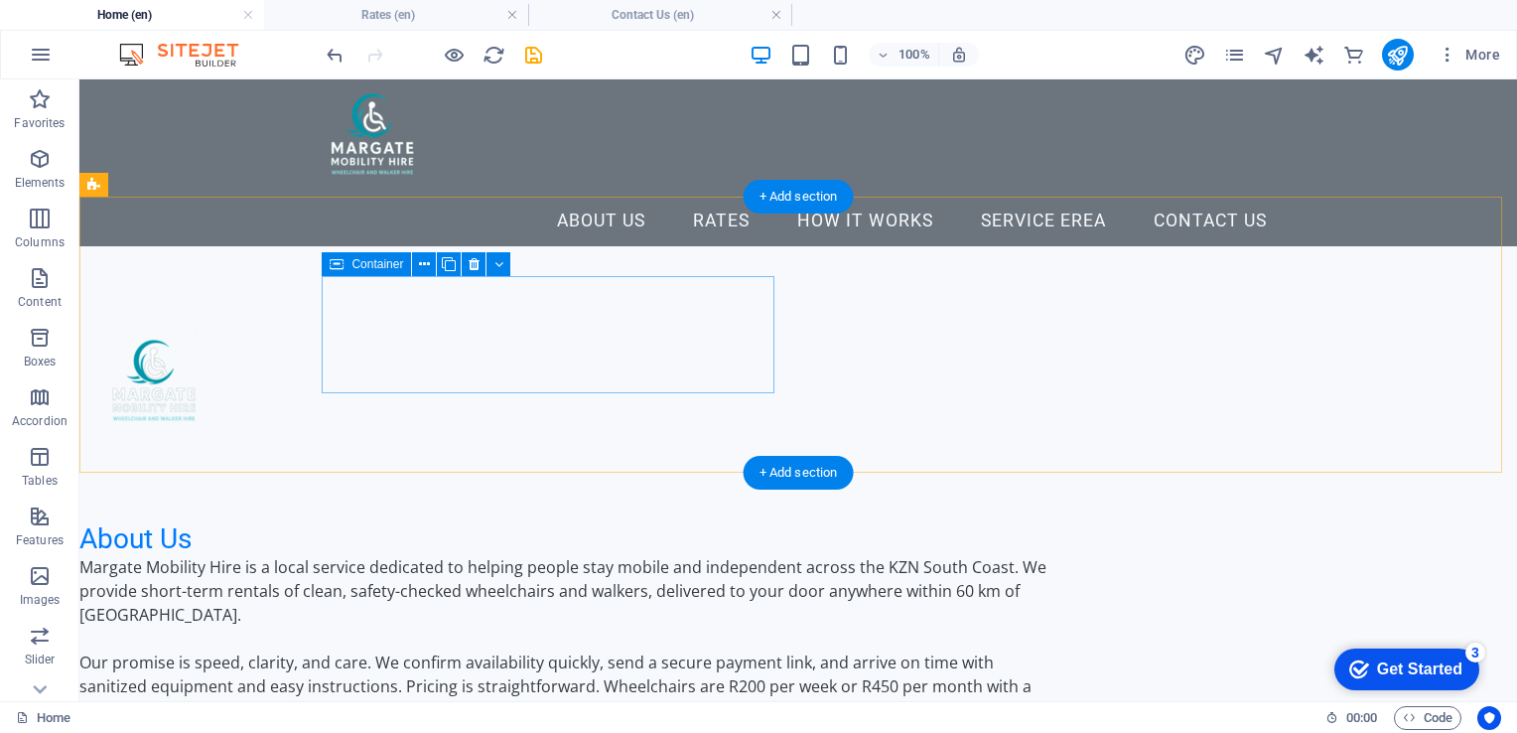
click at [504, 326] on div at bounding box center [321, 384] width 453 height 117
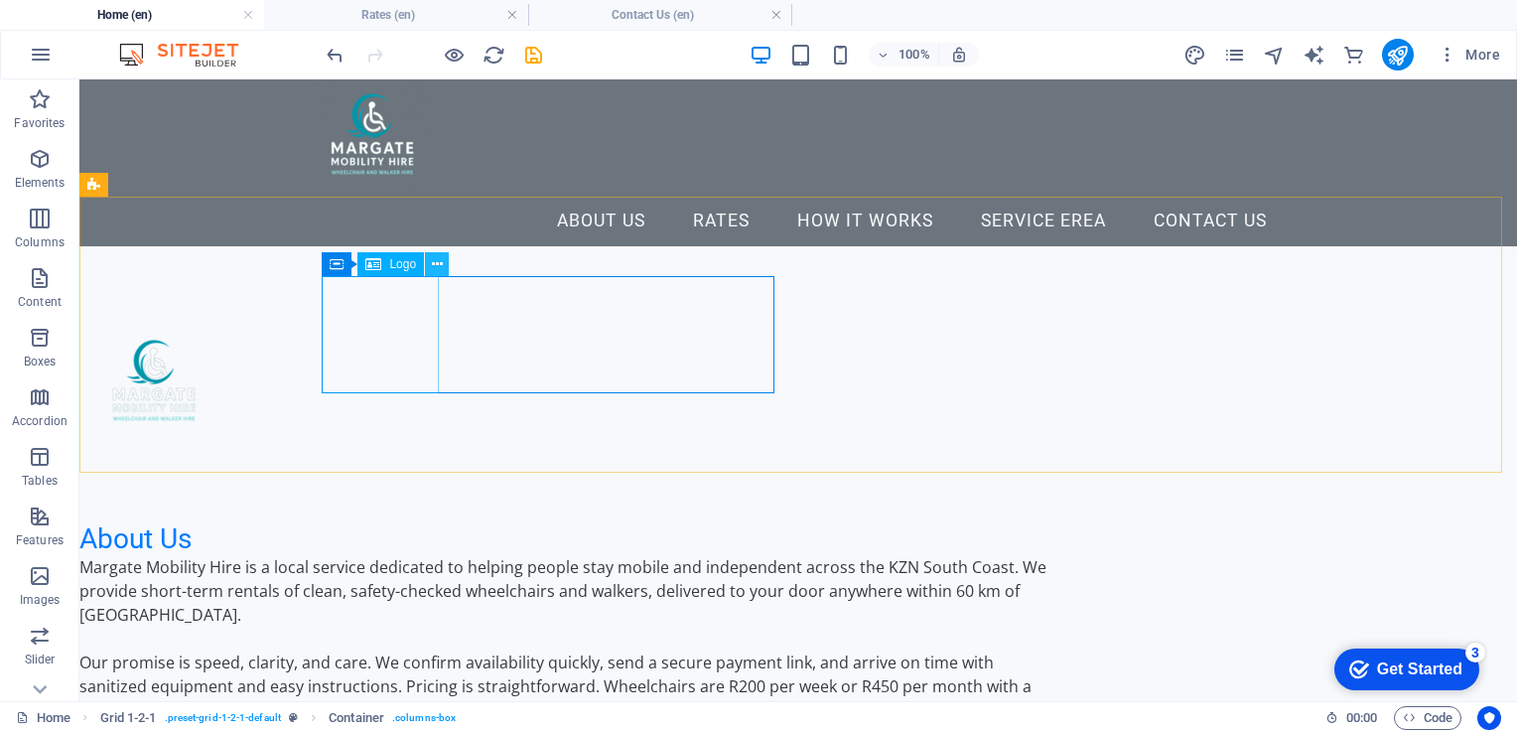
click at [432, 262] on icon at bounding box center [437, 264] width 11 height 21
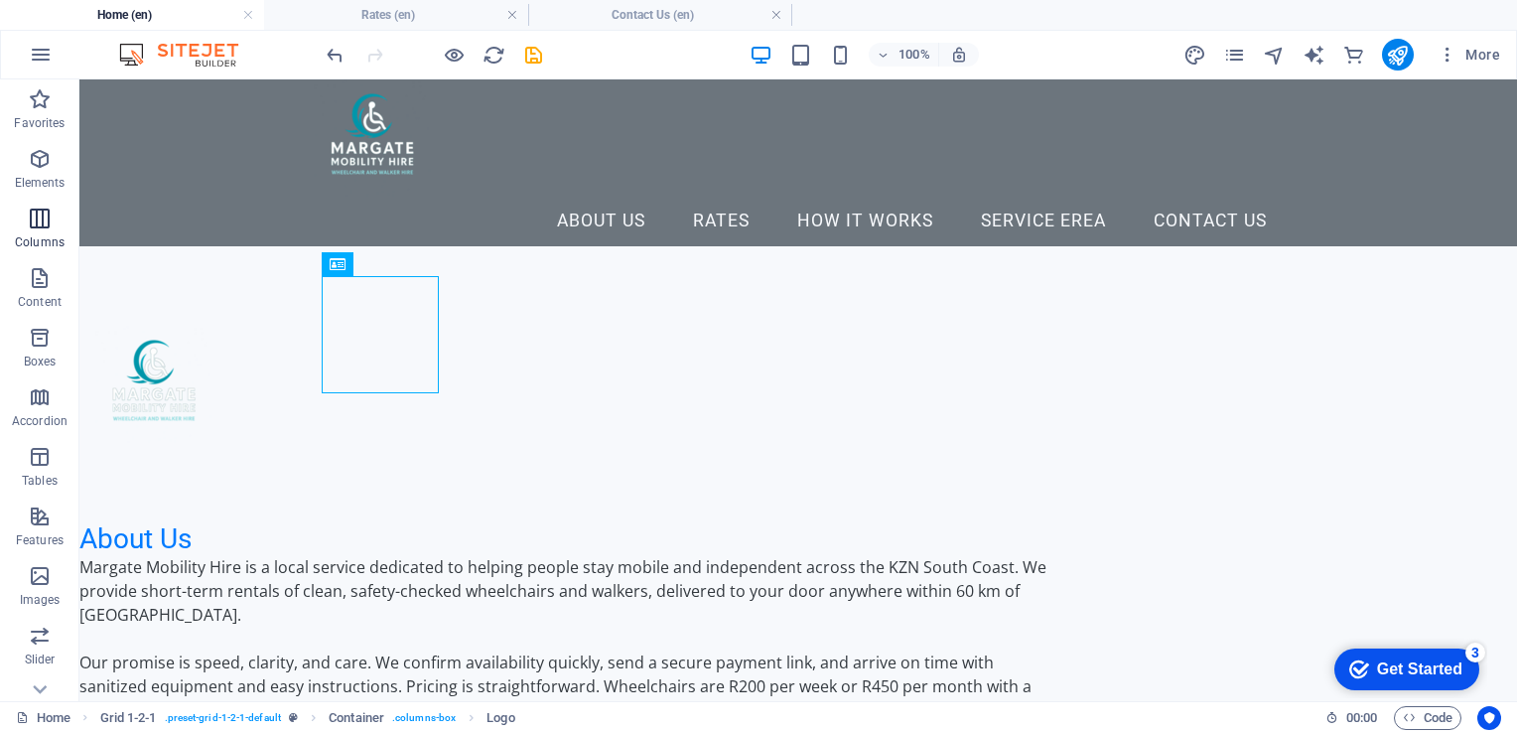
click at [39, 219] on icon "button" at bounding box center [40, 219] width 24 height 24
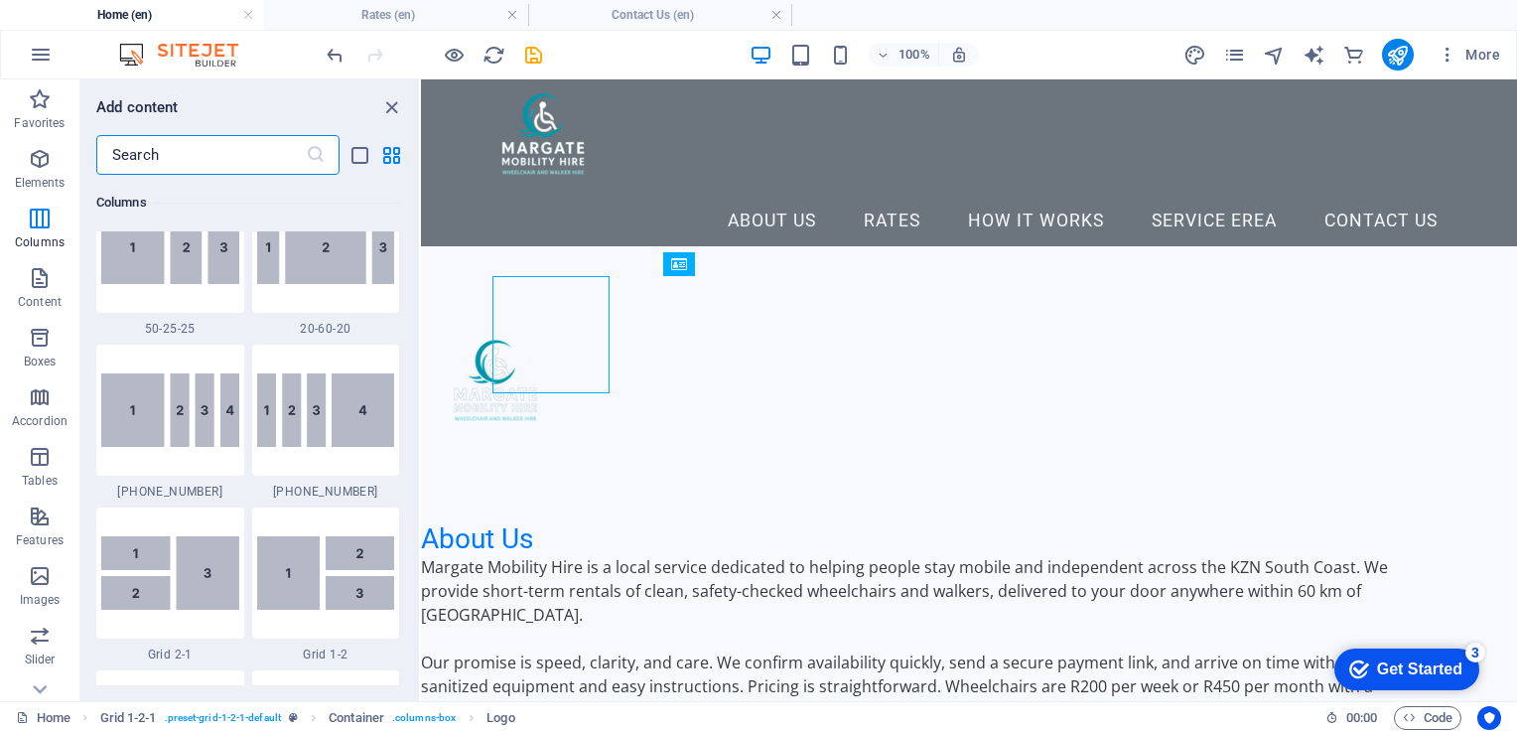
scroll to position [2359, 0]
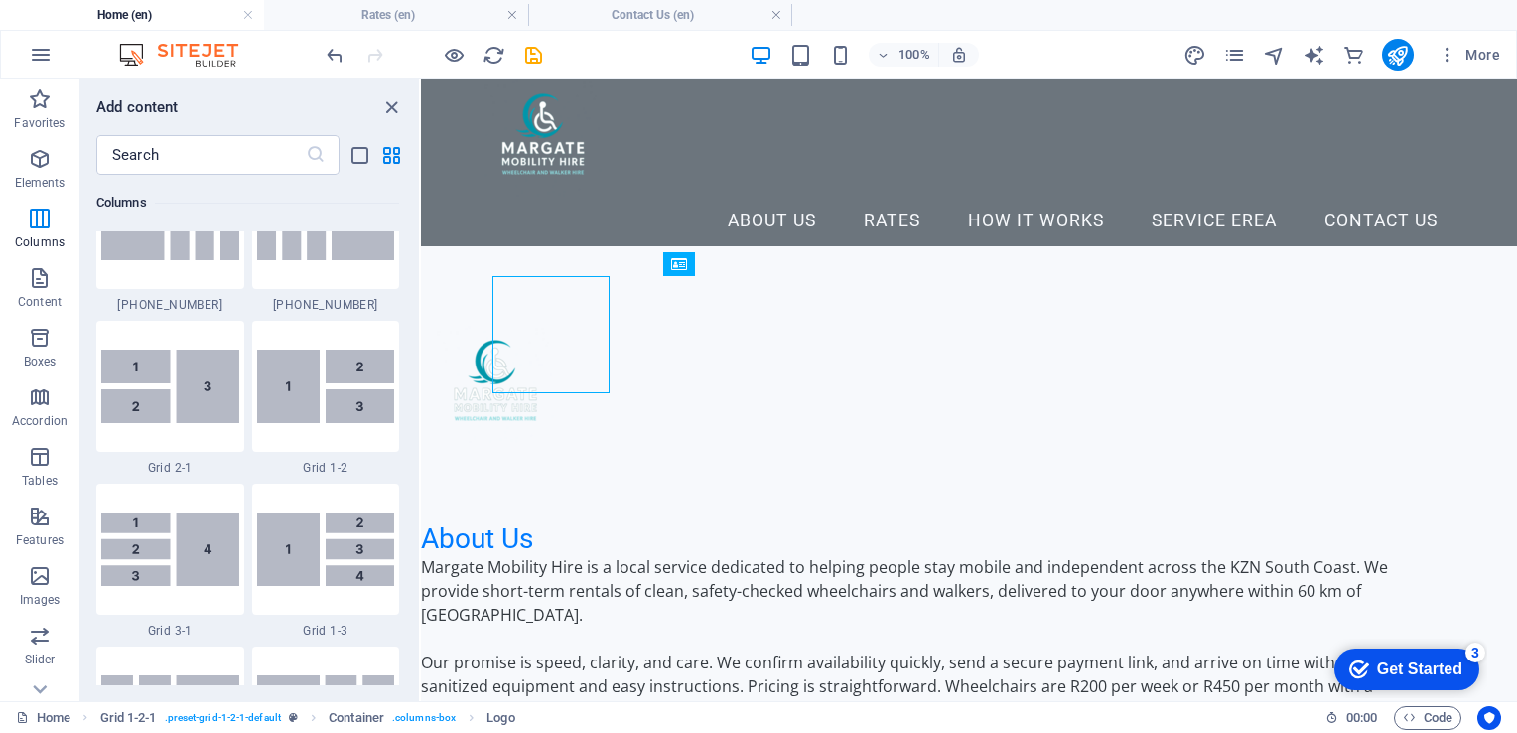
drag, startPoint x: 415, startPoint y: 202, endPoint x: 405, endPoint y: 237, distance: 37.1
click at [405, 237] on div "Favorites 1 Star Headline 1 Star Container Elements 1 Star Headline 1 Star Text…" at bounding box center [249, 430] width 339 height 510
drag, startPoint x: 405, startPoint y: 237, endPoint x: 312, endPoint y: 373, distance: 165.0
click at [312, 373] on img at bounding box center [326, 386] width 138 height 73
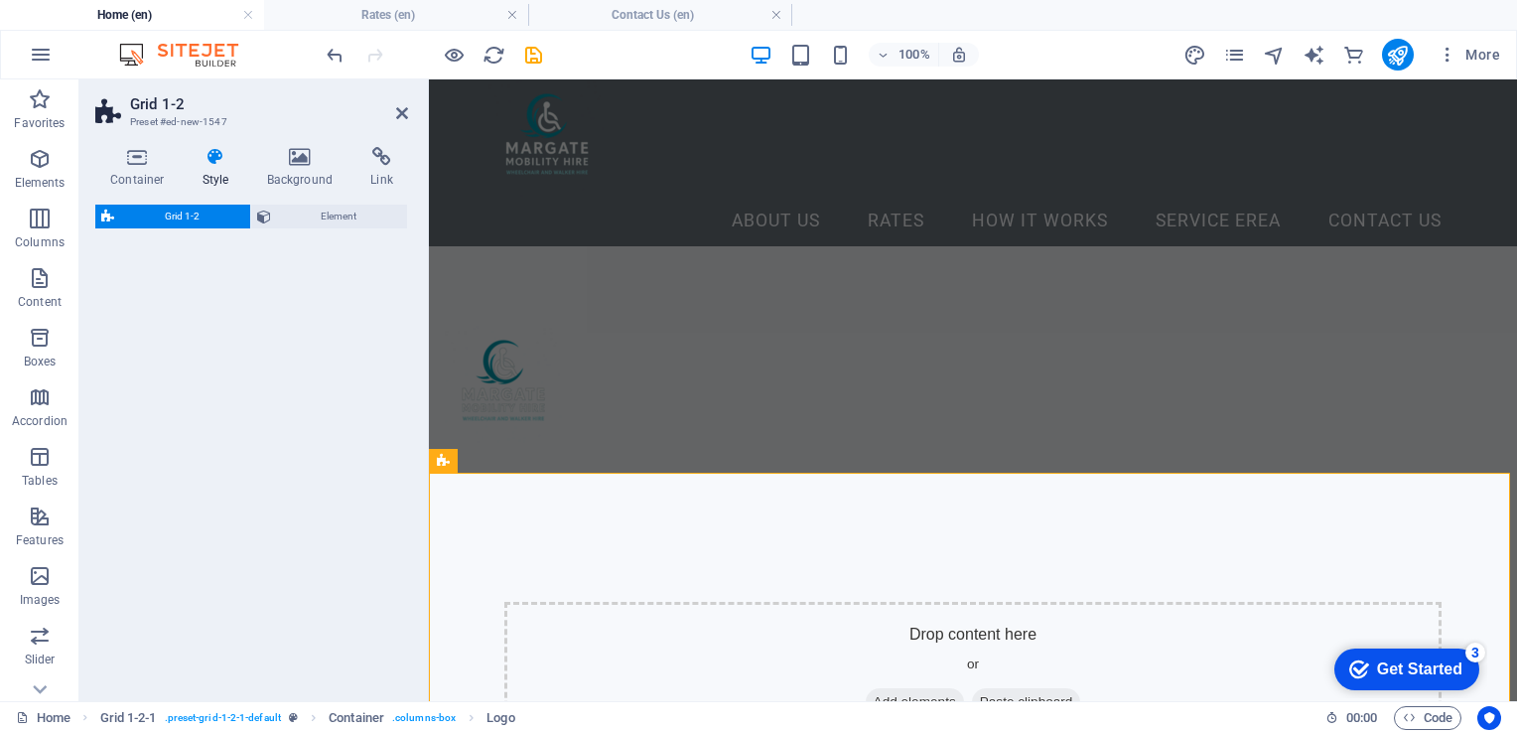
select select "rem"
select select "preset-grid-1-2-default"
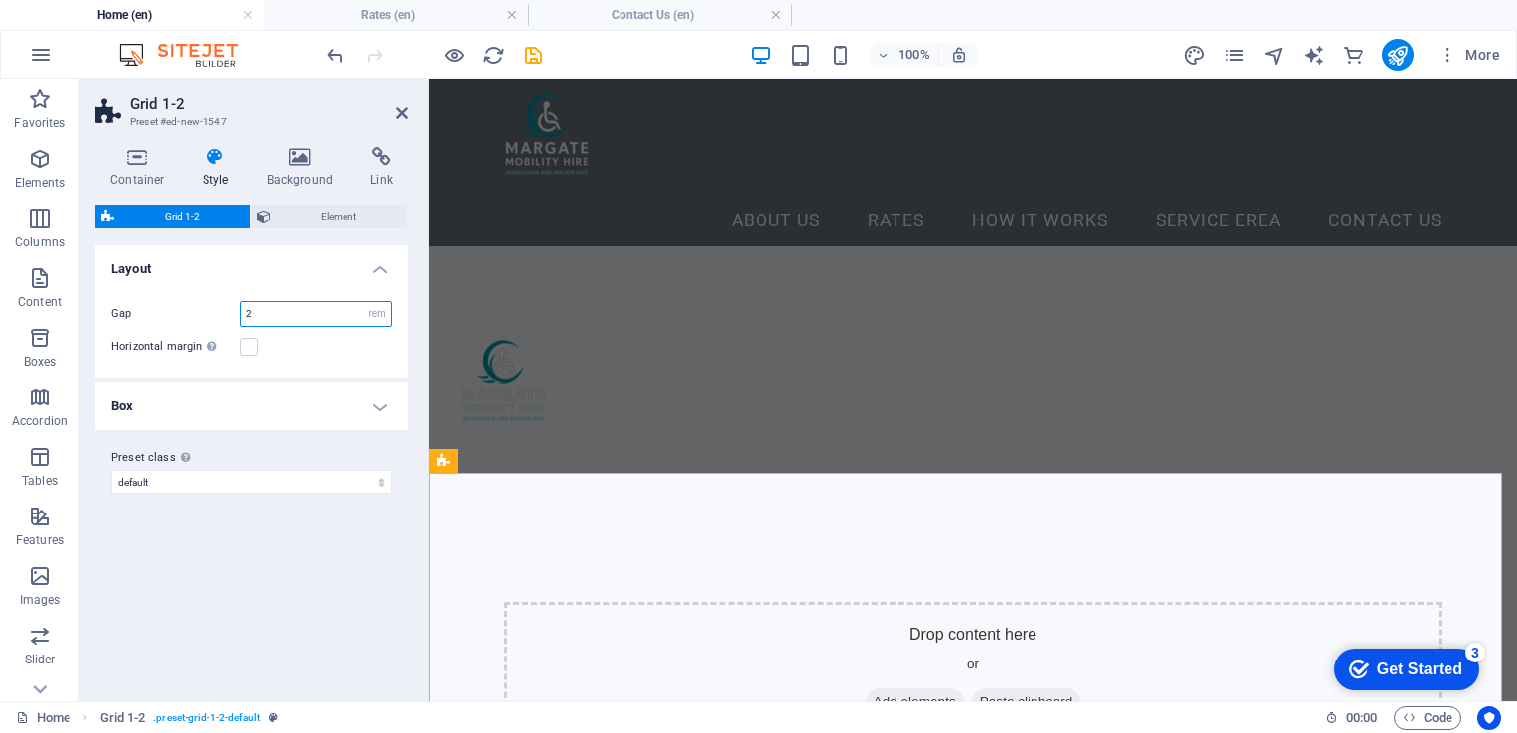
click at [264, 324] on input "2" at bounding box center [316, 314] width 150 height 24
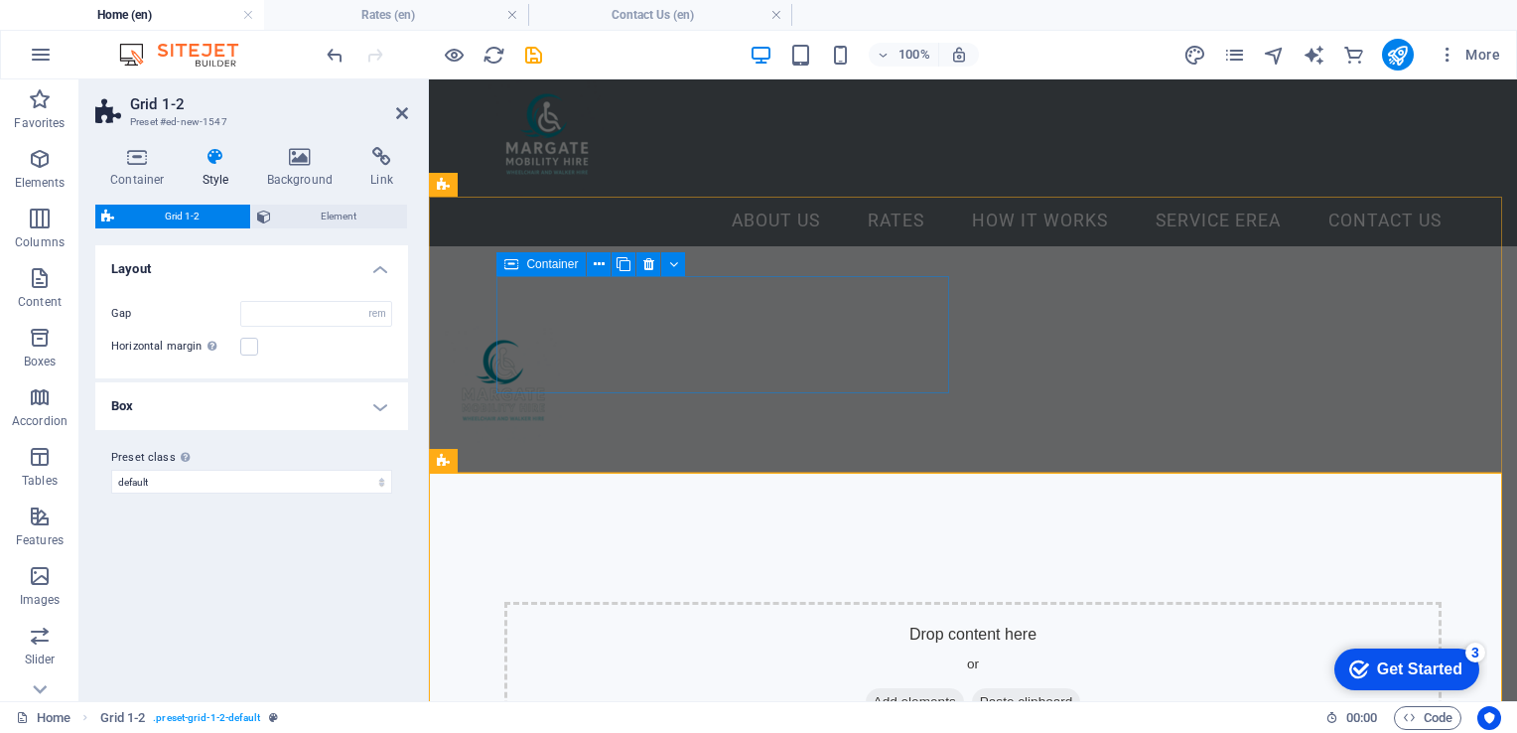
click at [898, 338] on div at bounding box center [671, 384] width 453 height 117
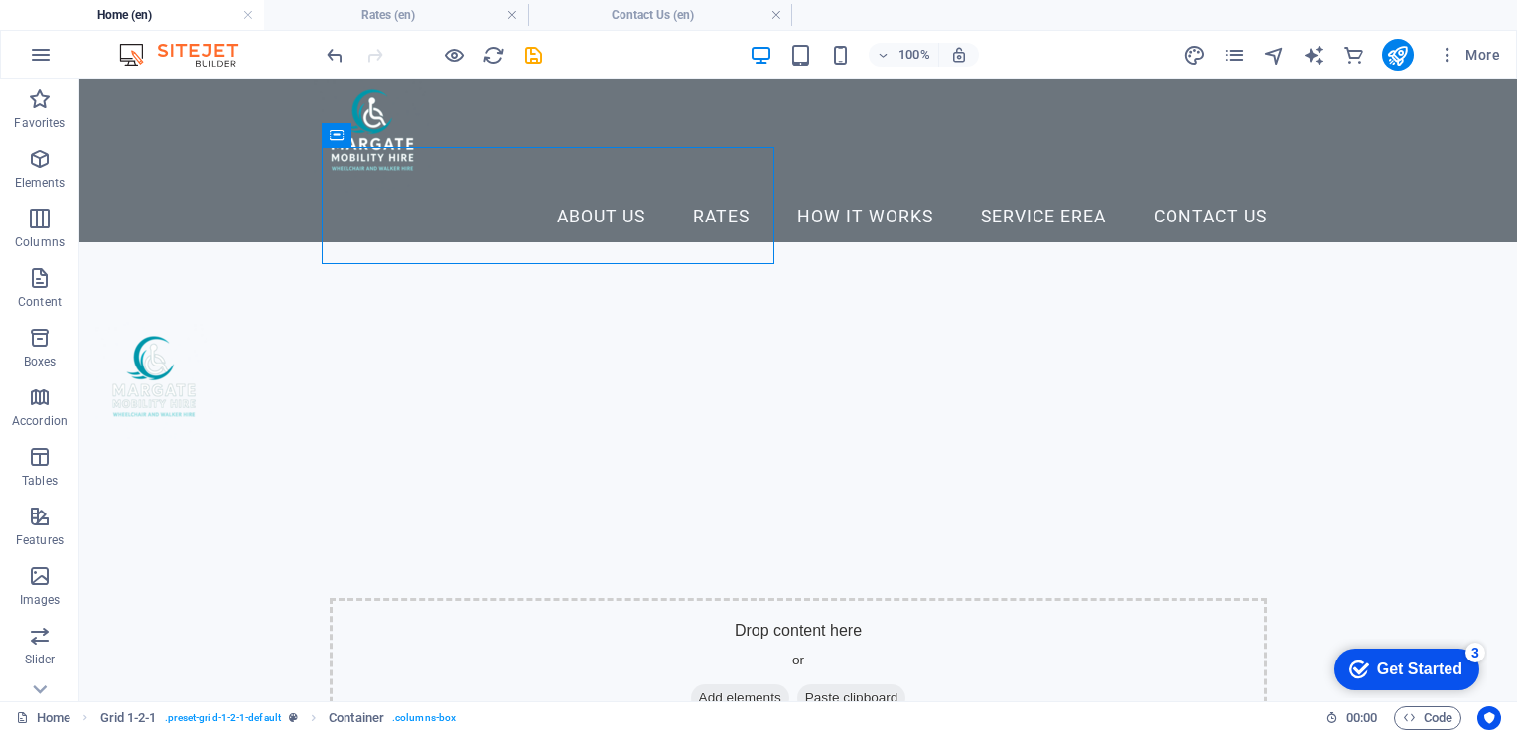
scroll to position [0, 0]
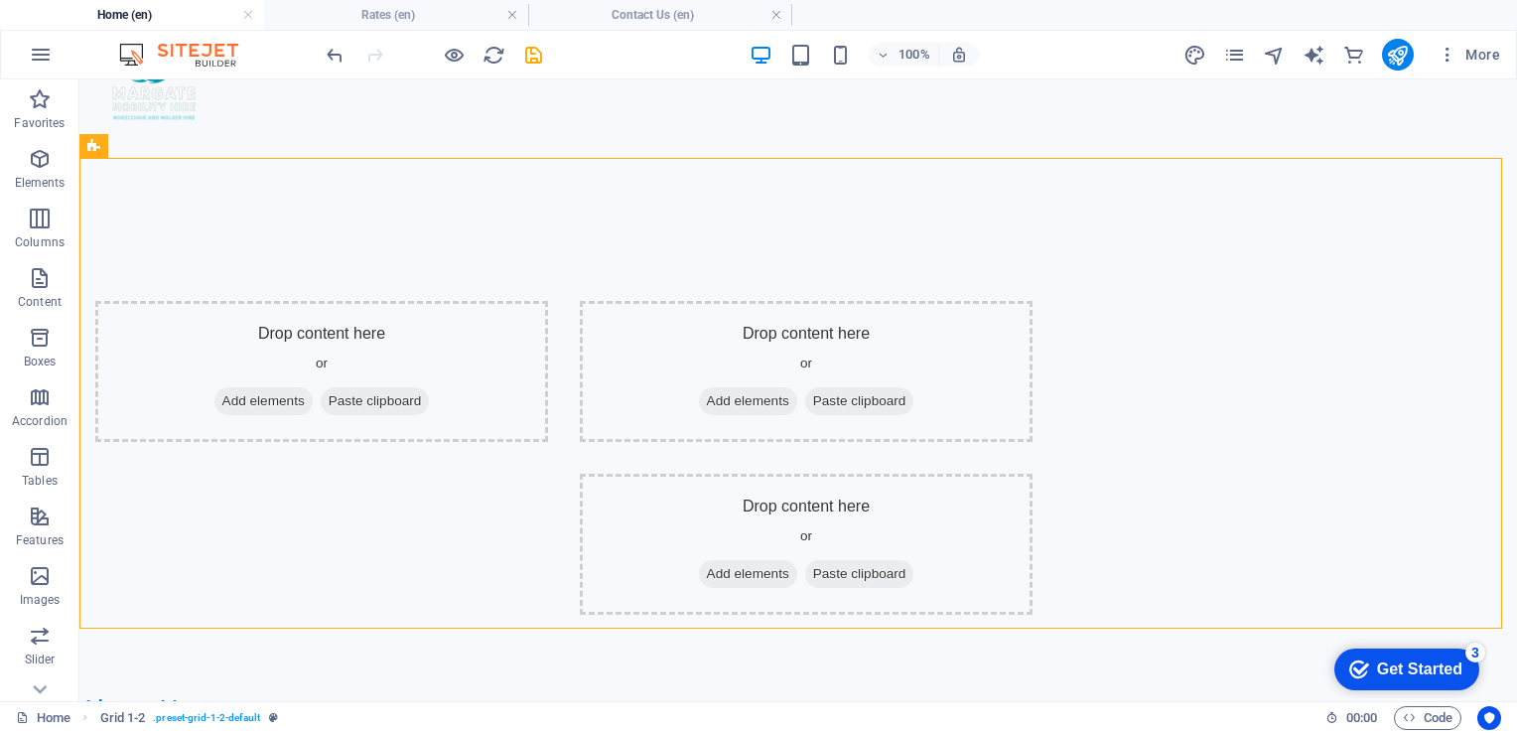
scroll to position [160, 0]
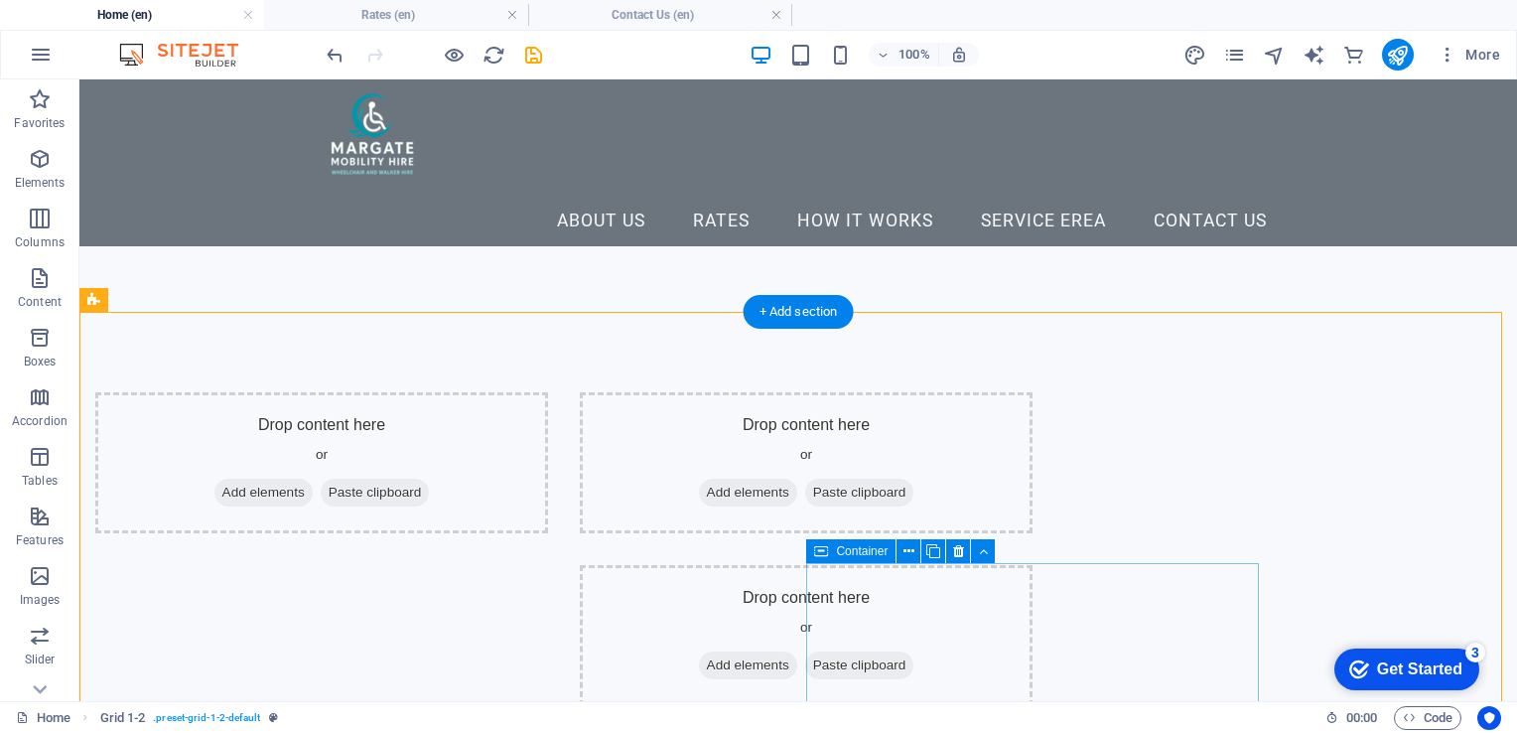
click at [797, 657] on span "Add elements" at bounding box center [748, 665] width 98 height 28
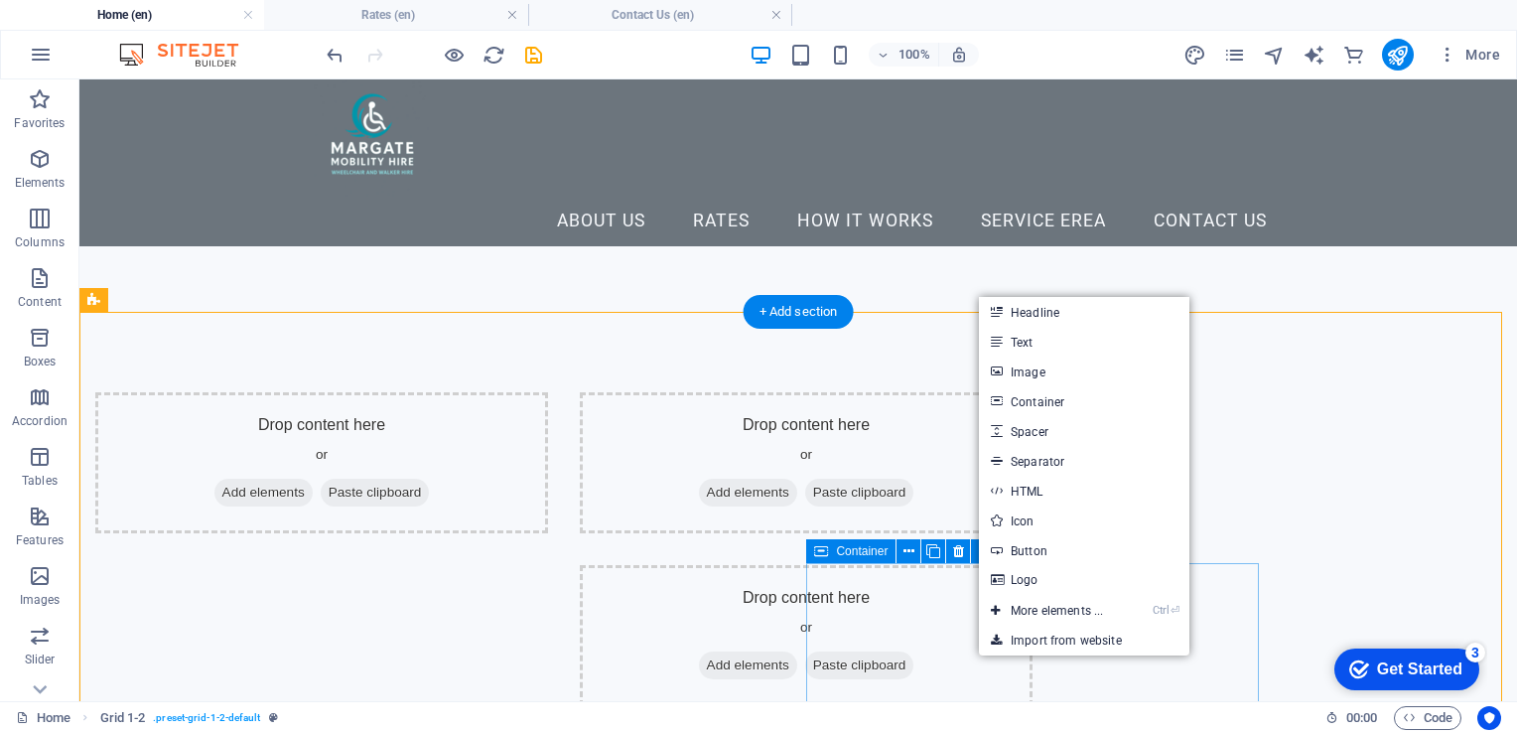
click at [901, 618] on div "Drop content here or Add elements Paste clipboard" at bounding box center [806, 635] width 453 height 141
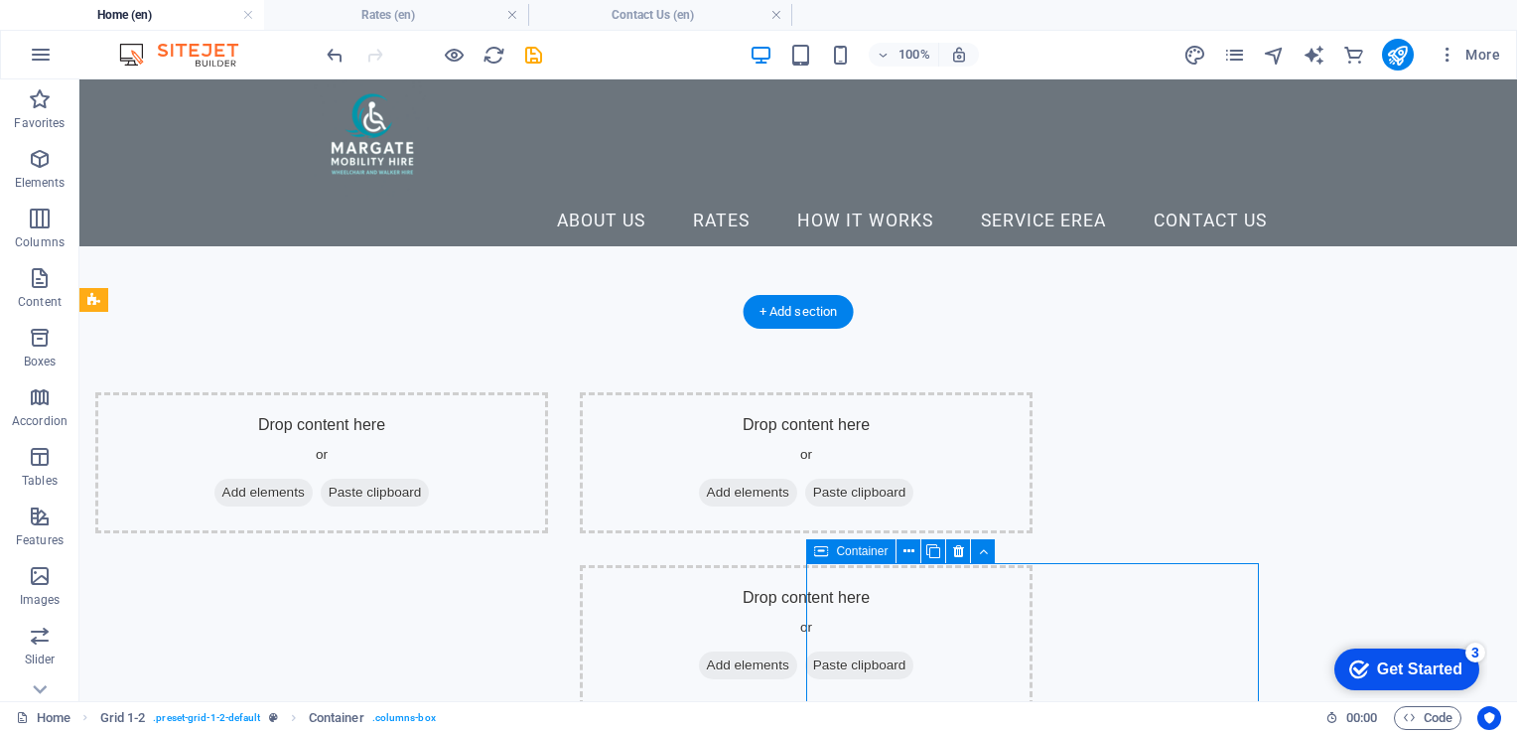
drag, startPoint x: 901, startPoint y: 618, endPoint x: 550, endPoint y: 618, distance: 350.5
click at [900, 618] on div "Drop content here or Add elements Paste clipboard" at bounding box center [806, 635] width 453 height 141
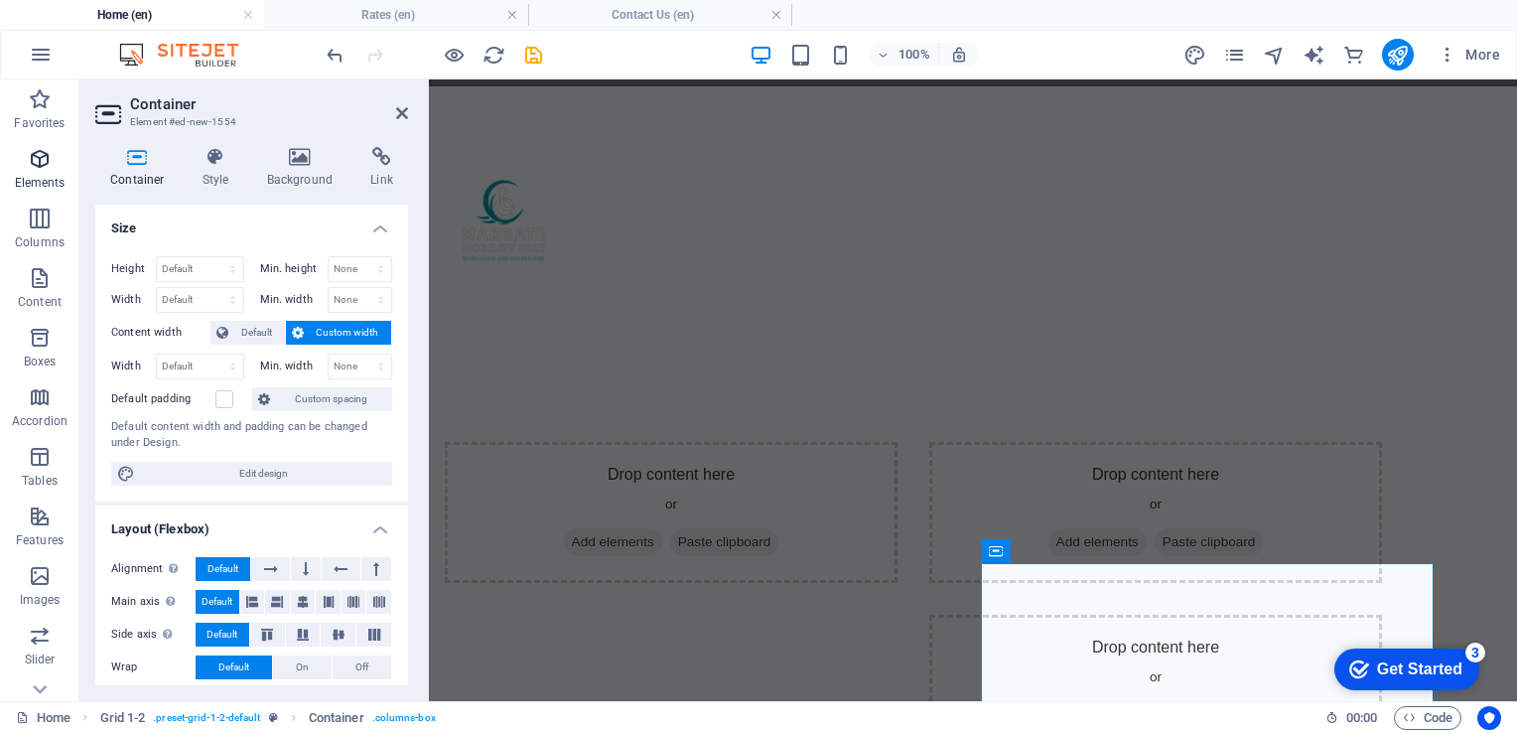
click at [33, 168] on icon "button" at bounding box center [40, 159] width 24 height 24
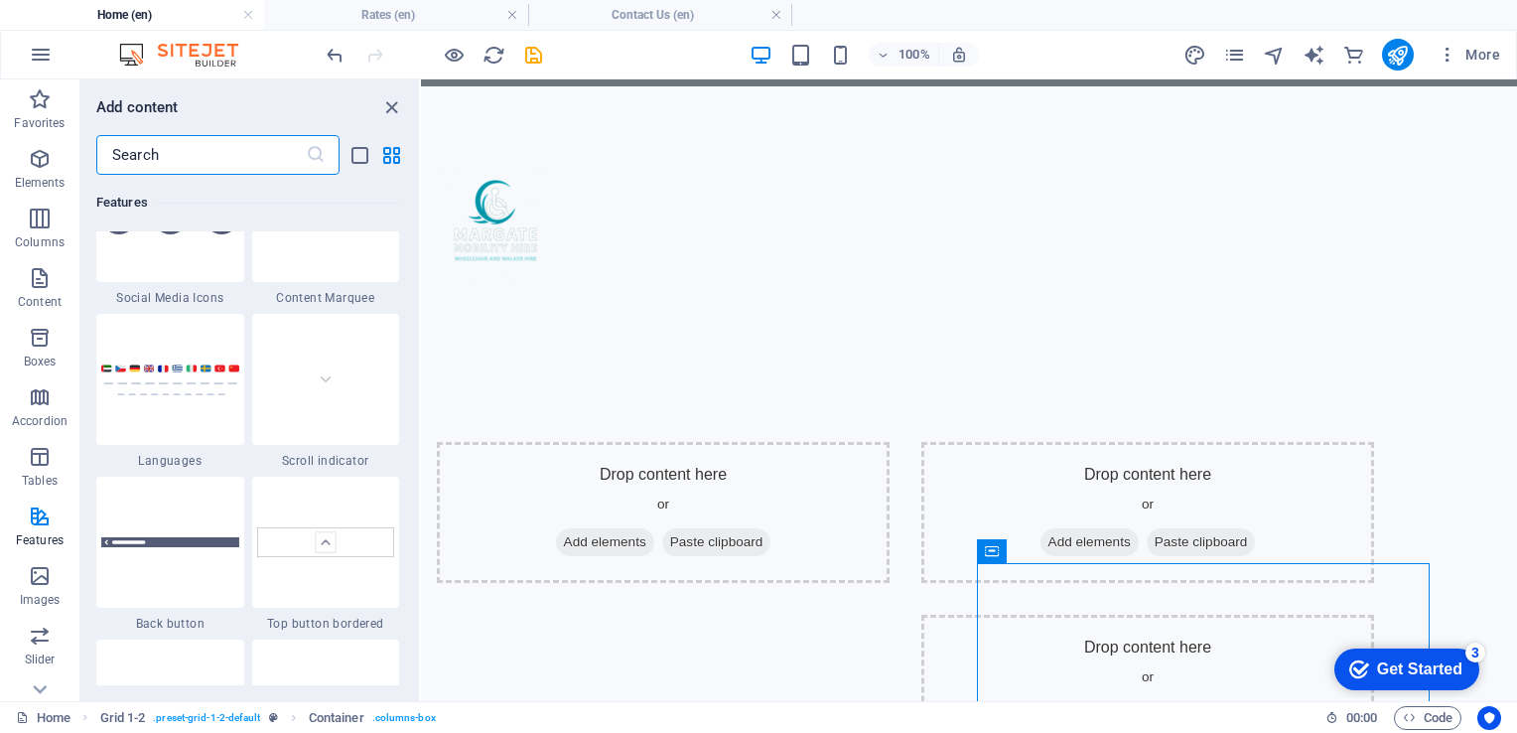
scroll to position [8908, 0]
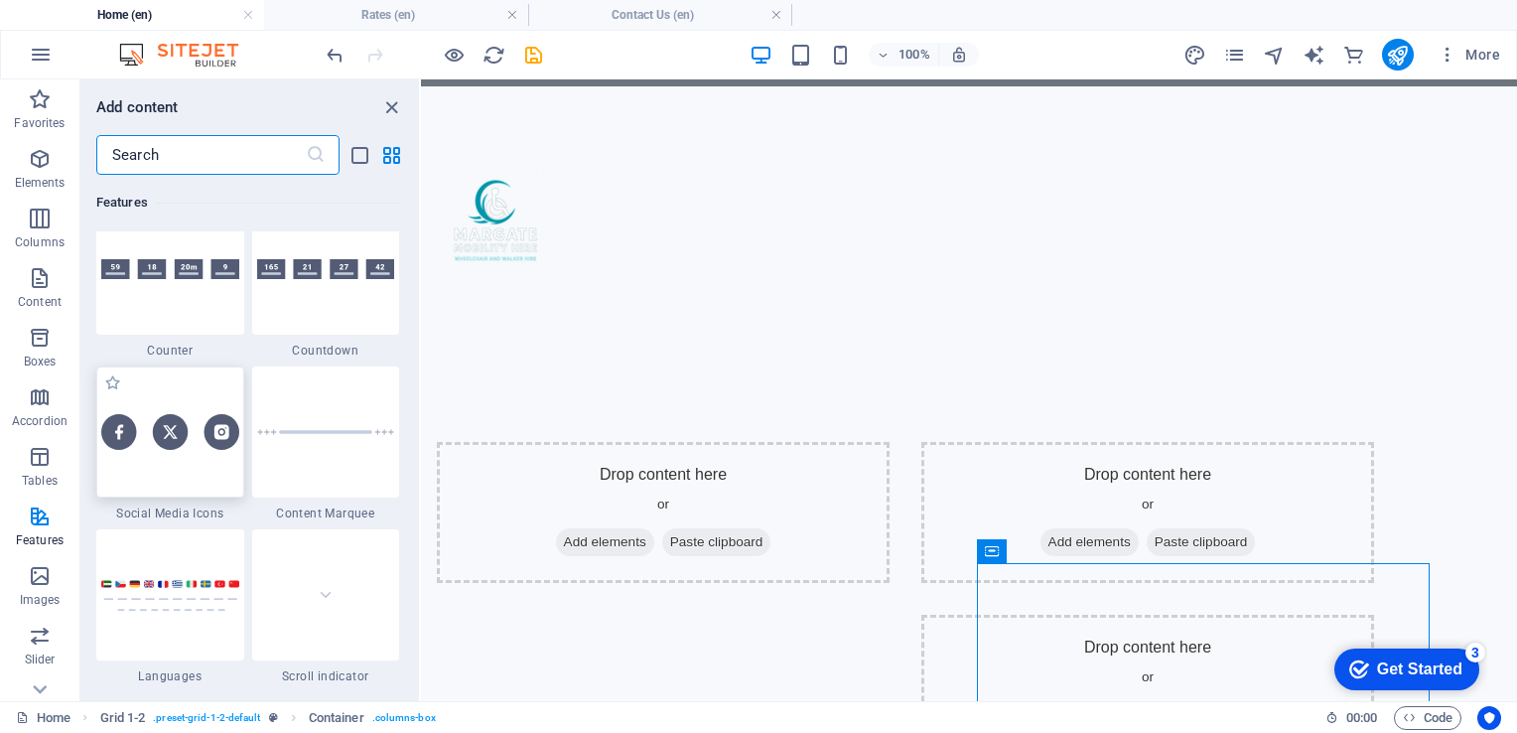
click at [196, 403] on div at bounding box center [170, 431] width 148 height 131
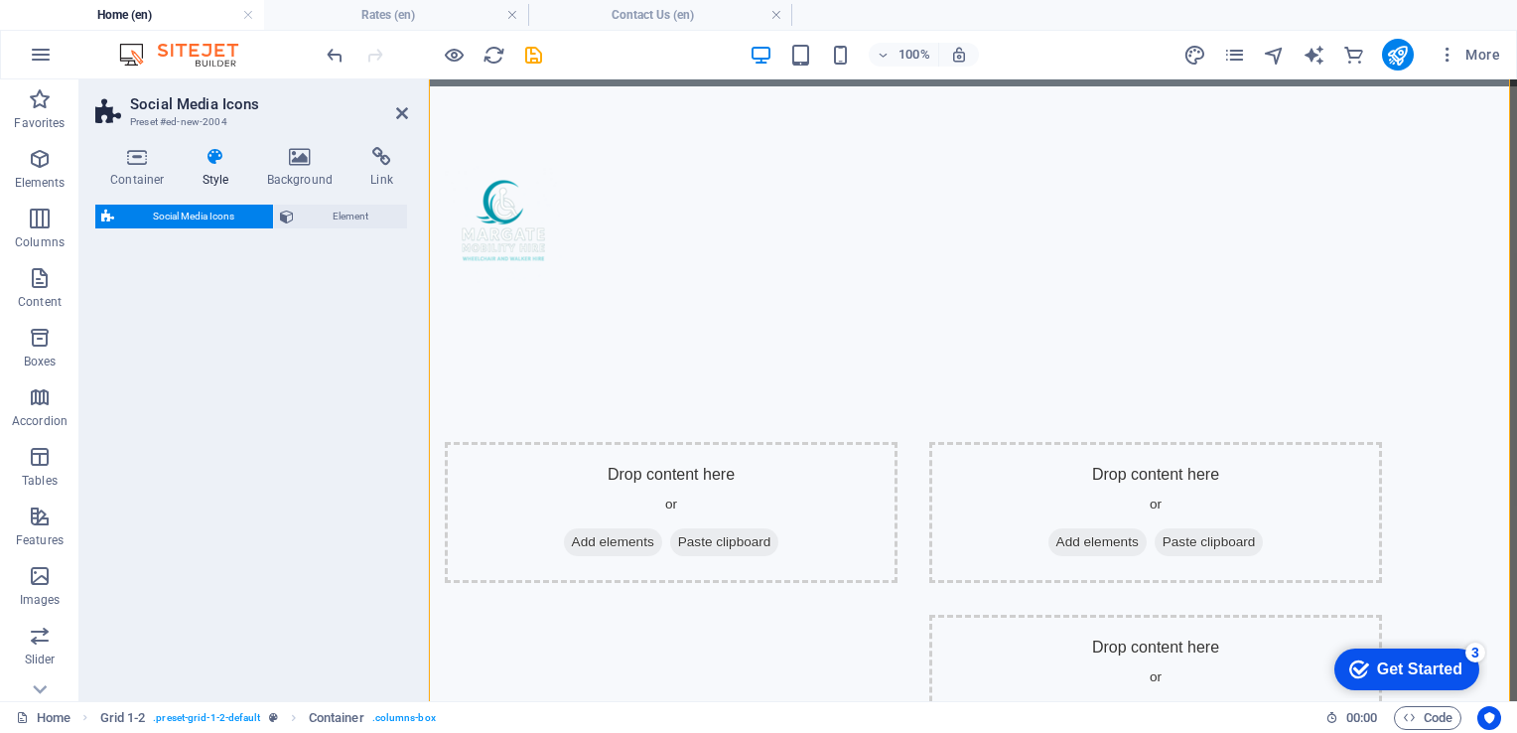
scroll to position [2666, 0]
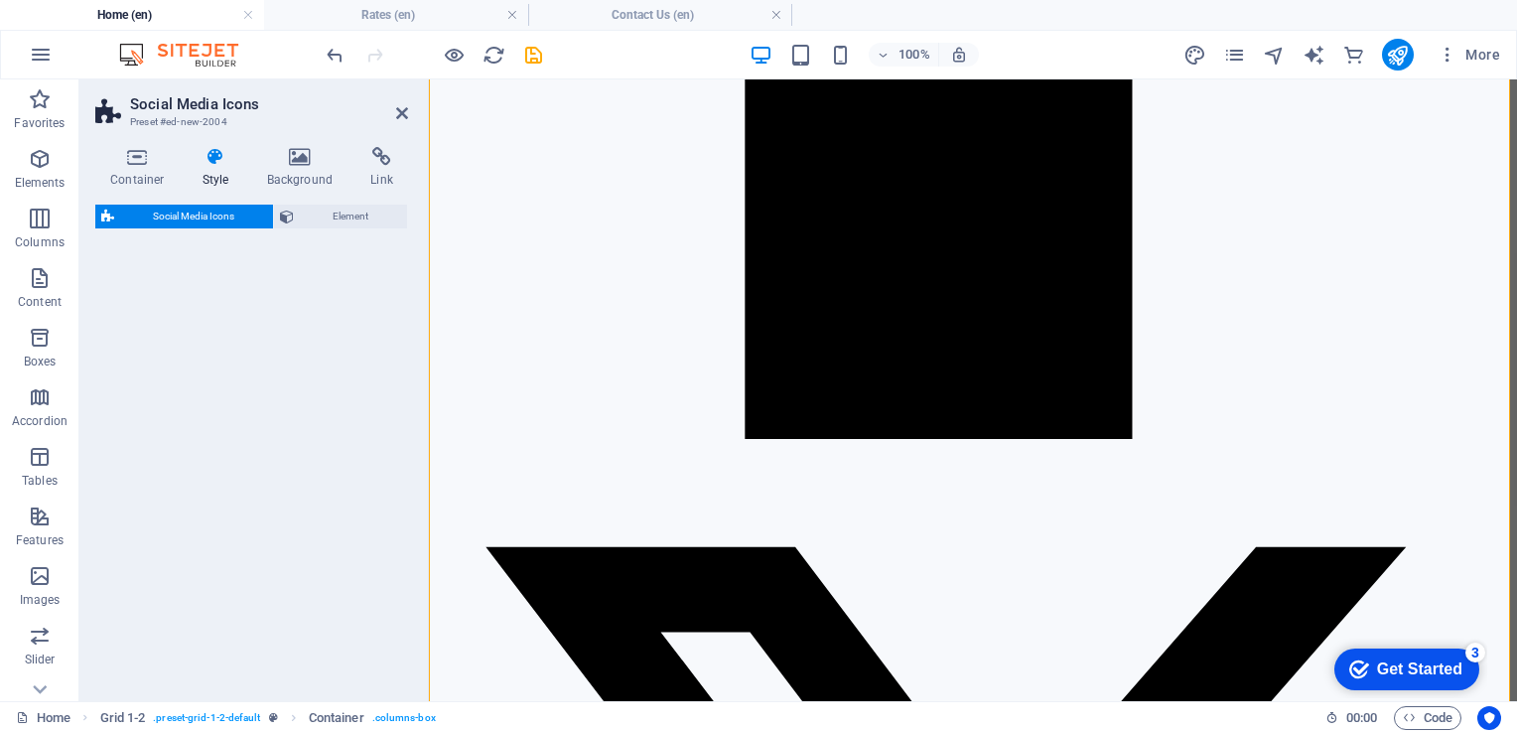
select select "rem"
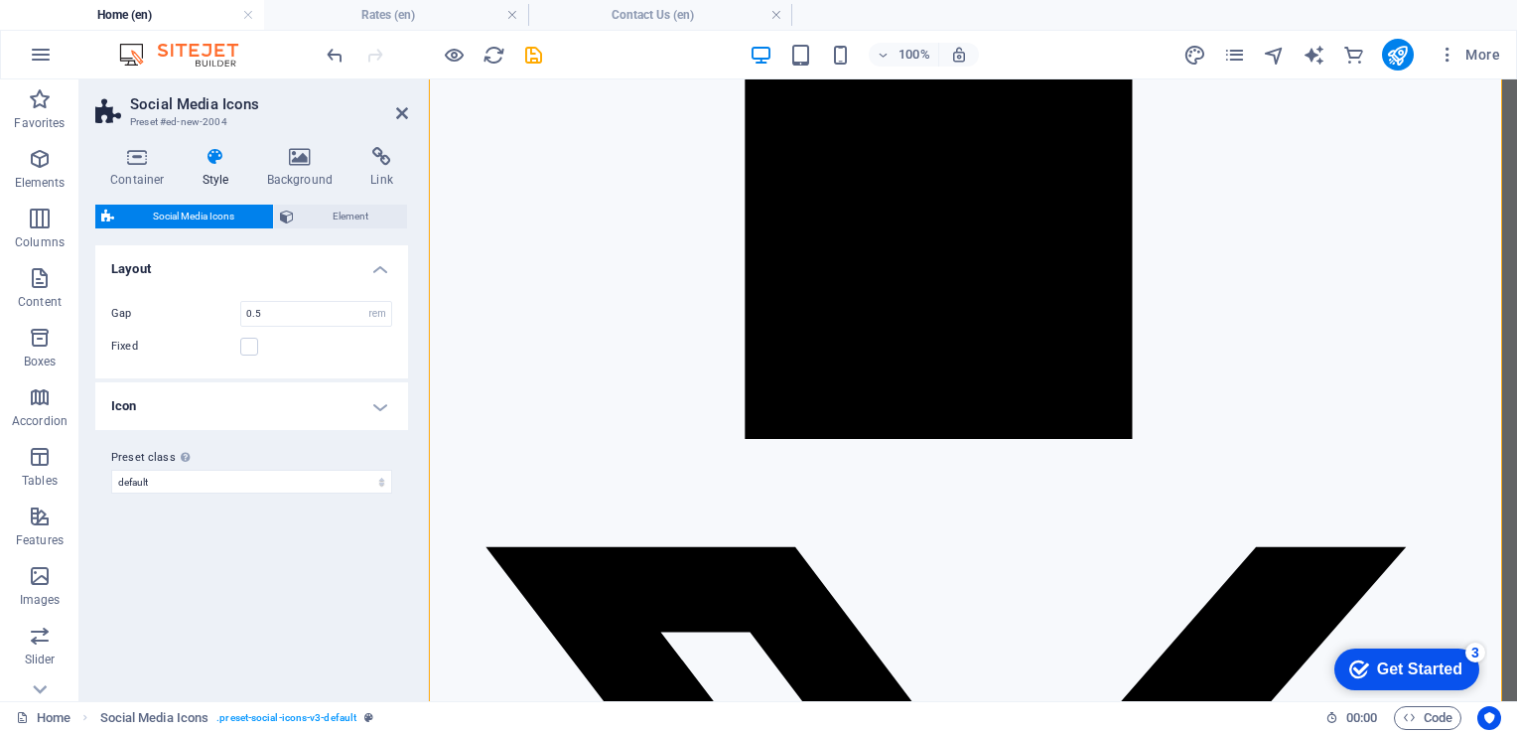
drag, startPoint x: 169, startPoint y: 408, endPoint x: 317, endPoint y: 437, distance: 150.7
click at [310, 439] on div "Social Media Icons Element Layout How this element expands within the layout (F…" at bounding box center [251, 445] width 313 height 481
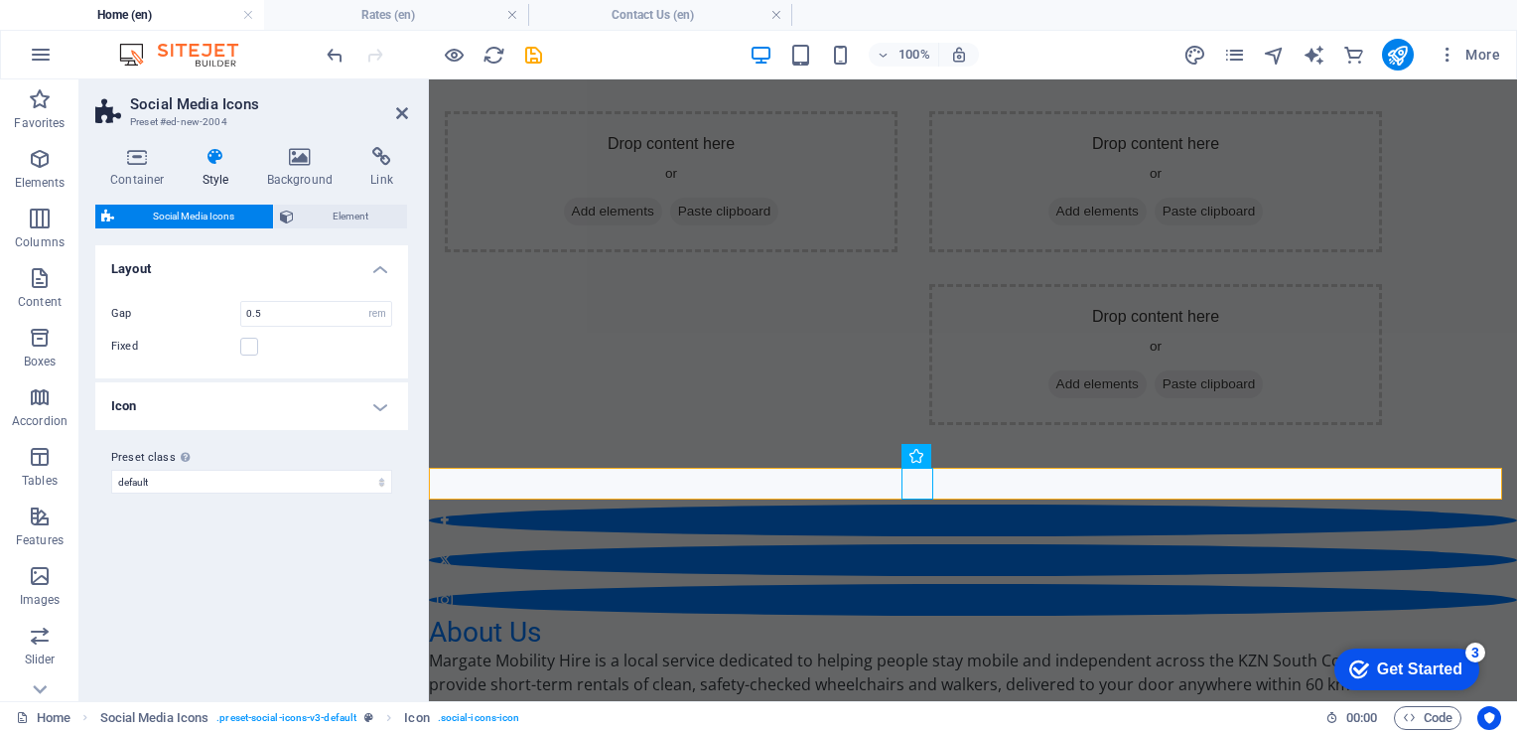
scroll to position [500, 0]
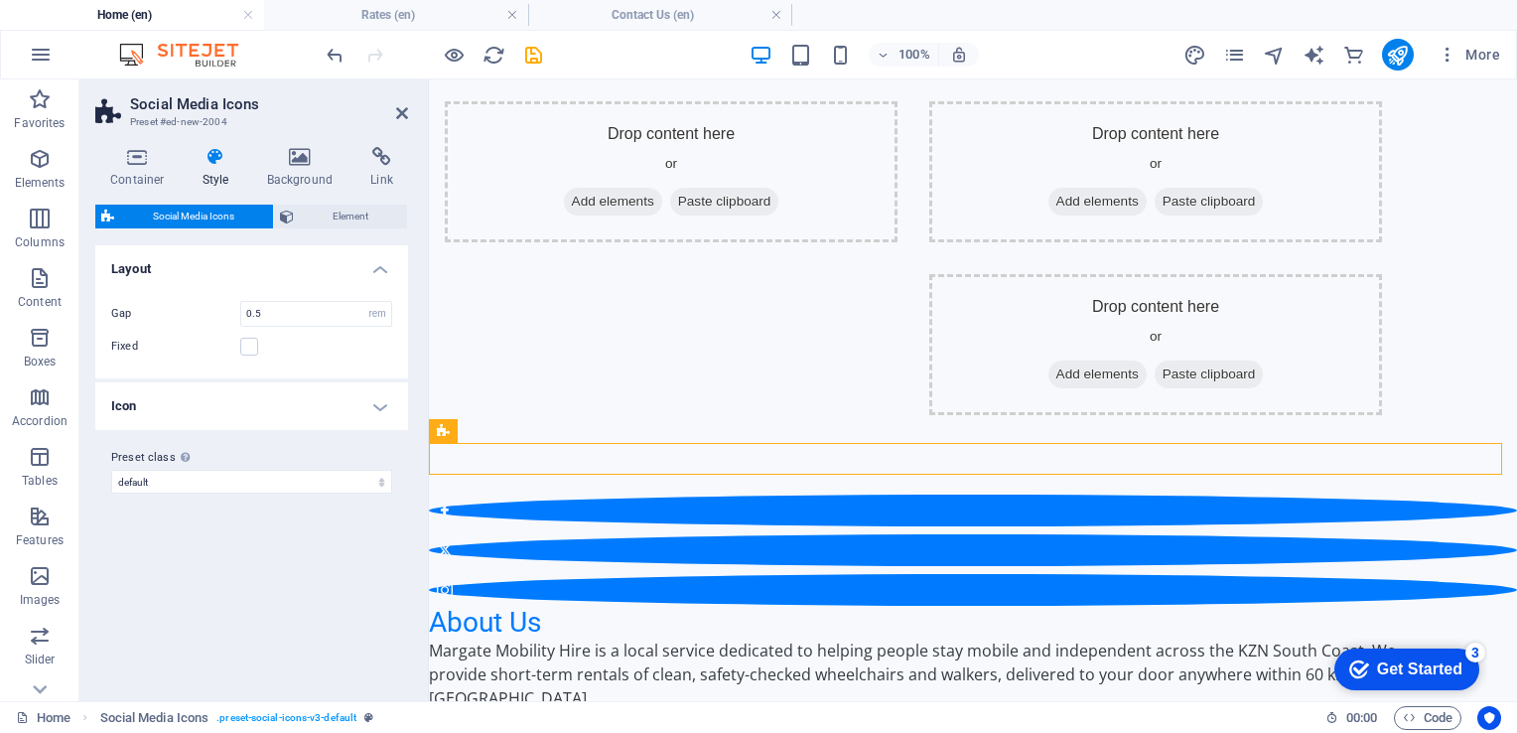
drag, startPoint x: 851, startPoint y: 455, endPoint x: 944, endPoint y: 445, distance: 93.9
click at [944, 494] on div at bounding box center [973, 549] width 1088 height 111
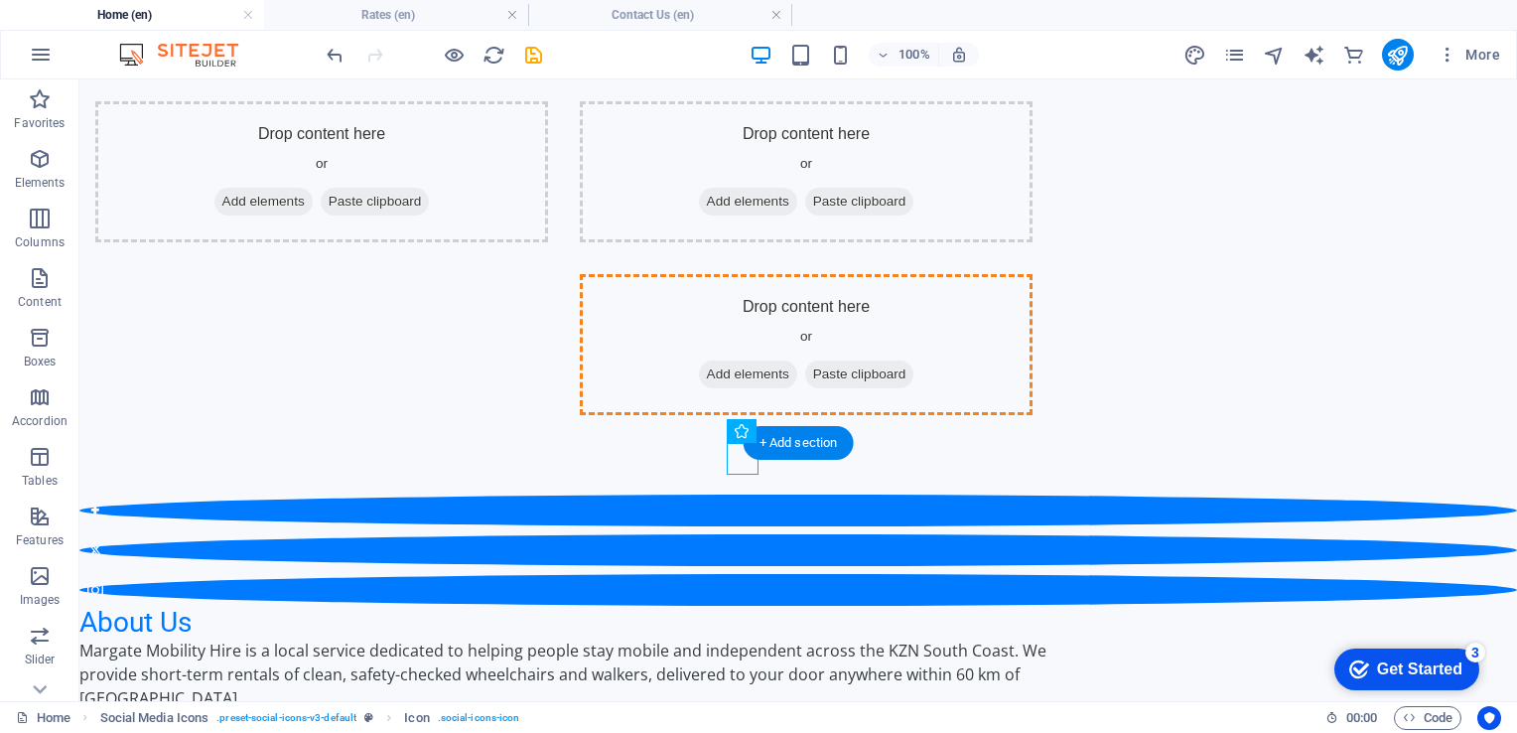
drag, startPoint x: 566, startPoint y: 455, endPoint x: 924, endPoint y: 286, distance: 396.2
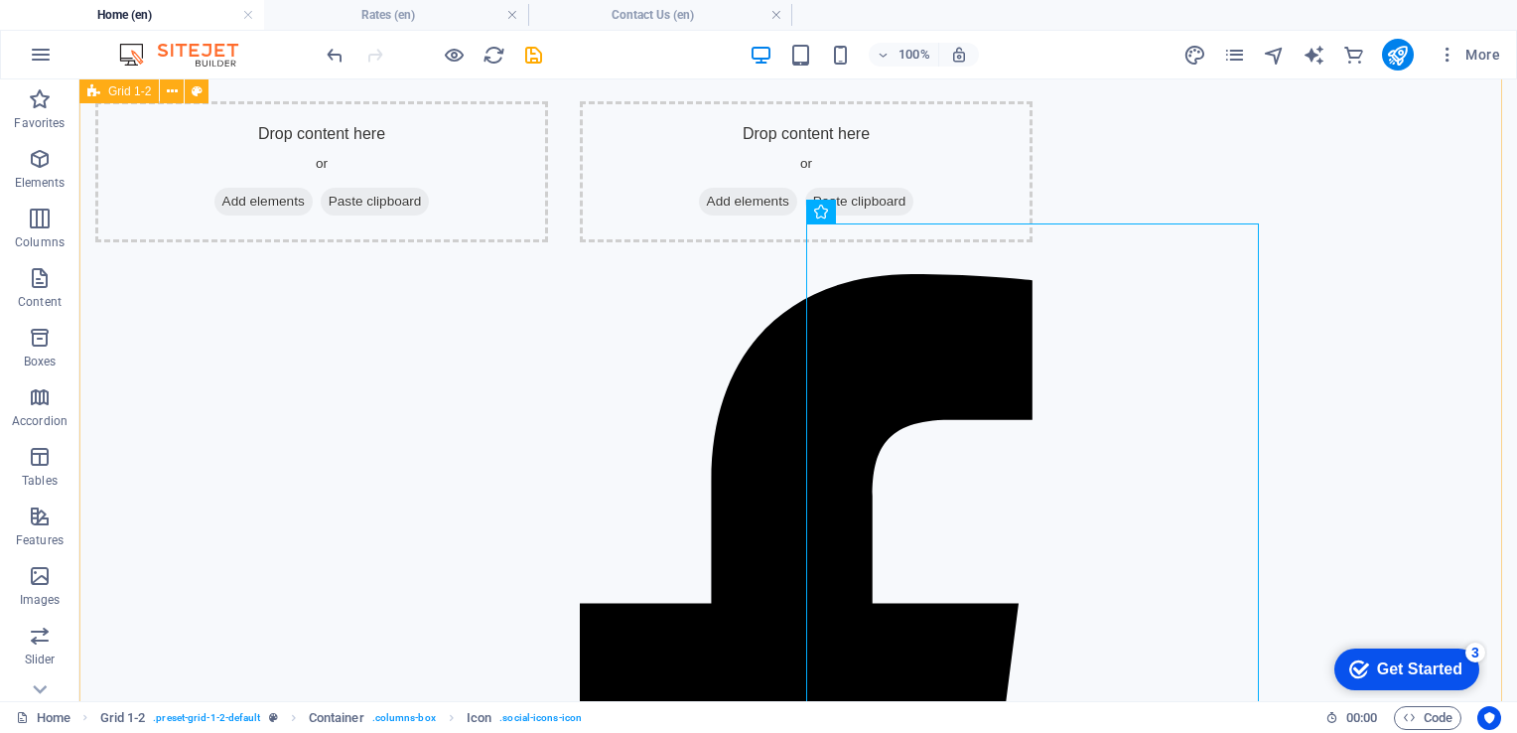
click at [1410, 372] on div "Drop content here or Add elements Paste clipboard Drop content here or Add elem…" at bounding box center [798, 629] width 1438 height 1215
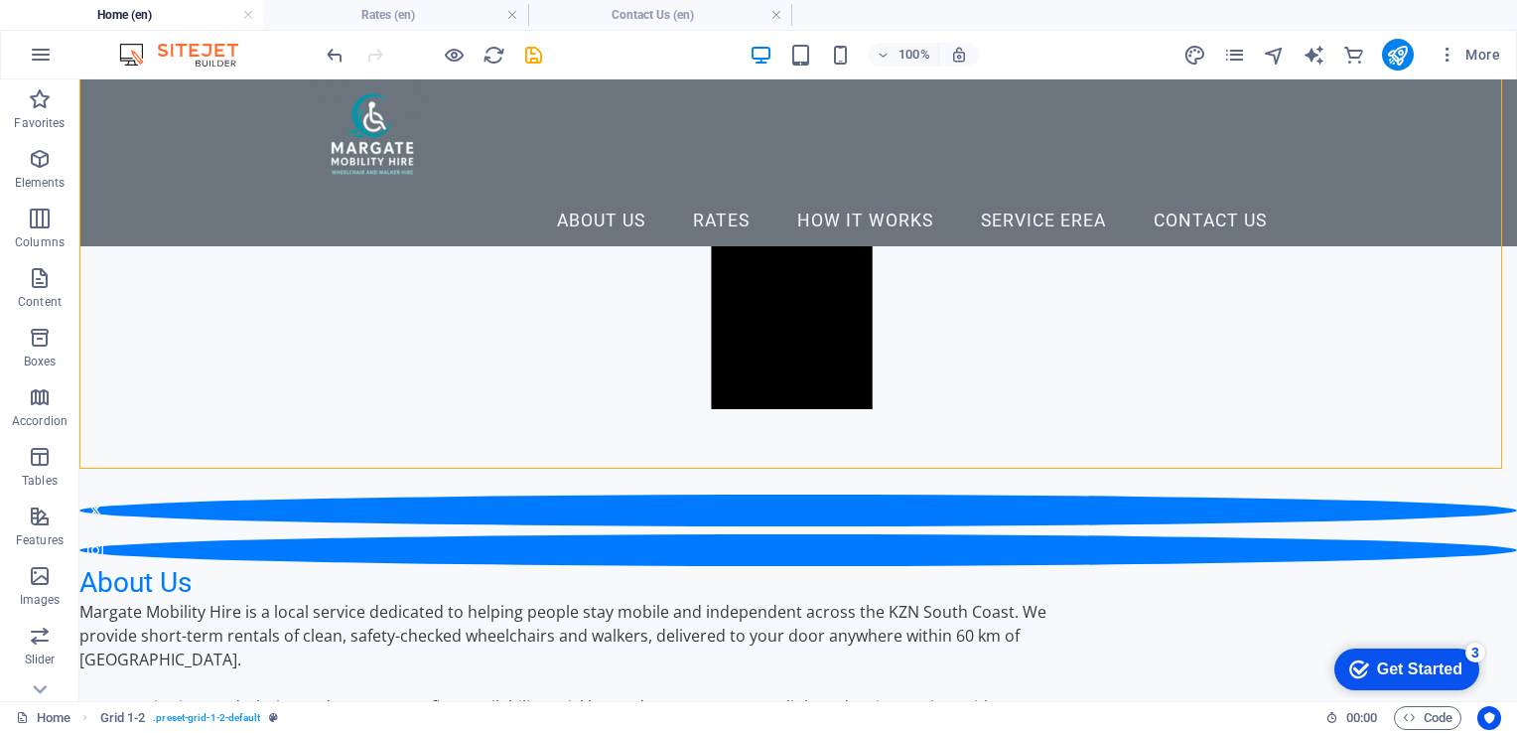
scroll to position [1152, 0]
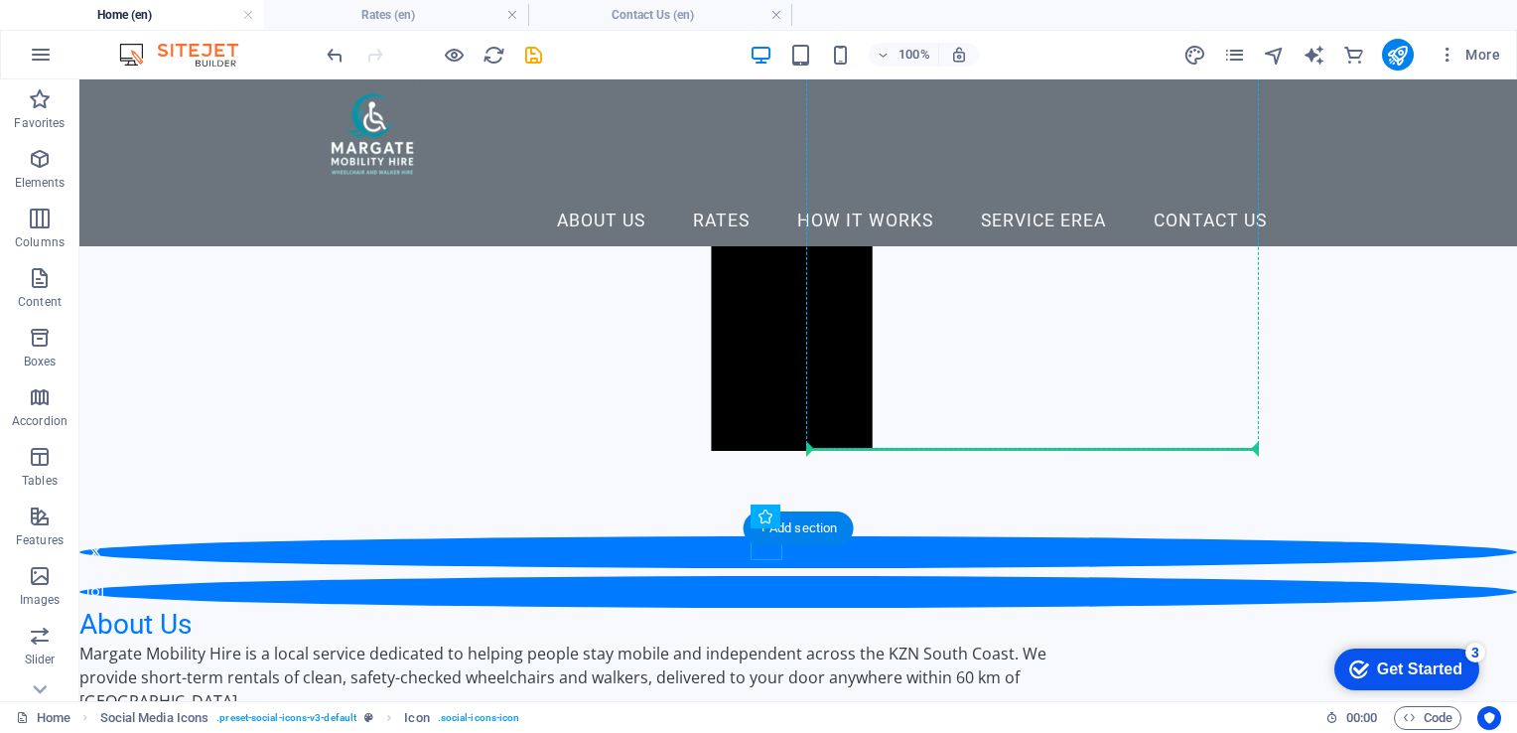
drag, startPoint x: 795, startPoint y: 518, endPoint x: 1205, endPoint y: 312, distance: 459.1
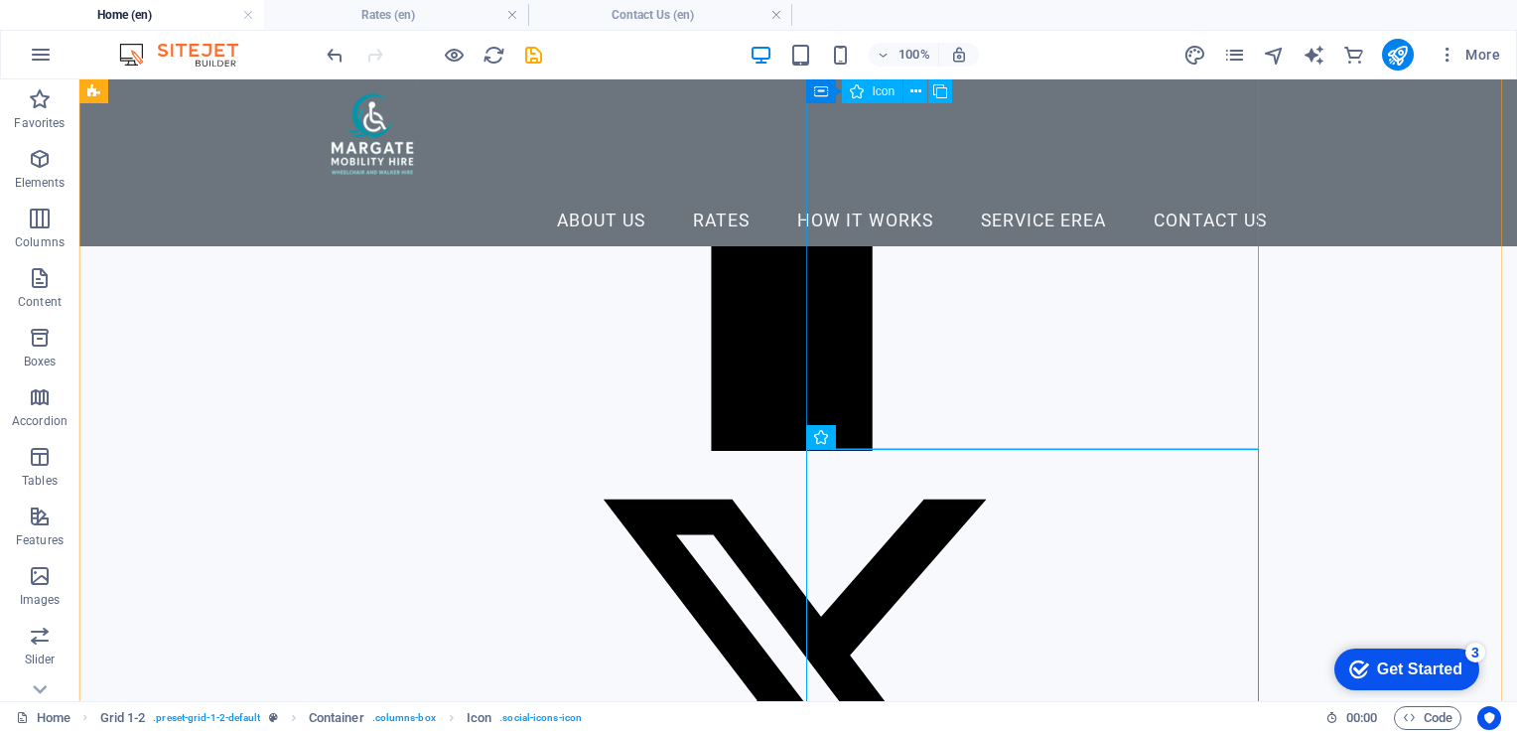
click at [1033, 340] on figure at bounding box center [806, 15] width 453 height 884
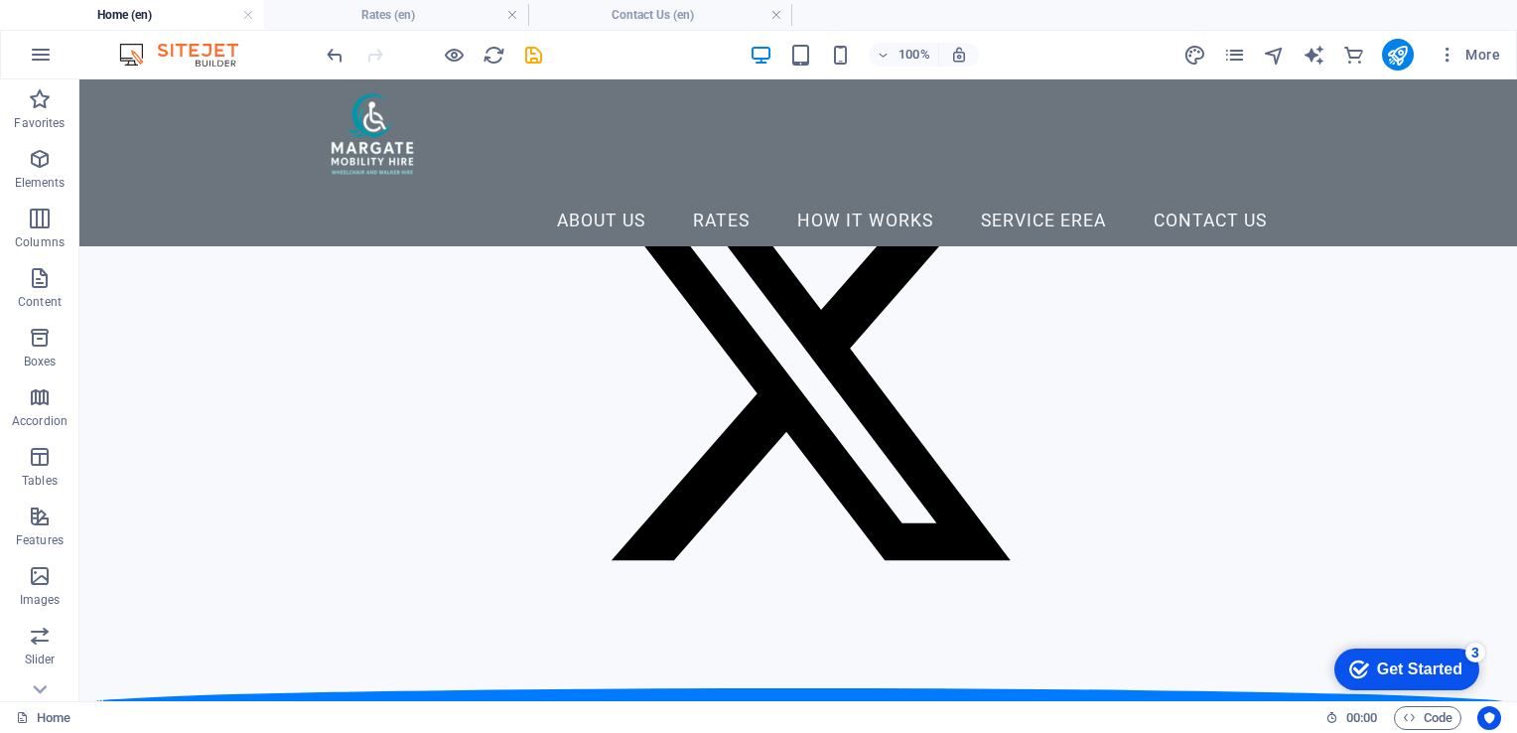
scroll to position [567, 0]
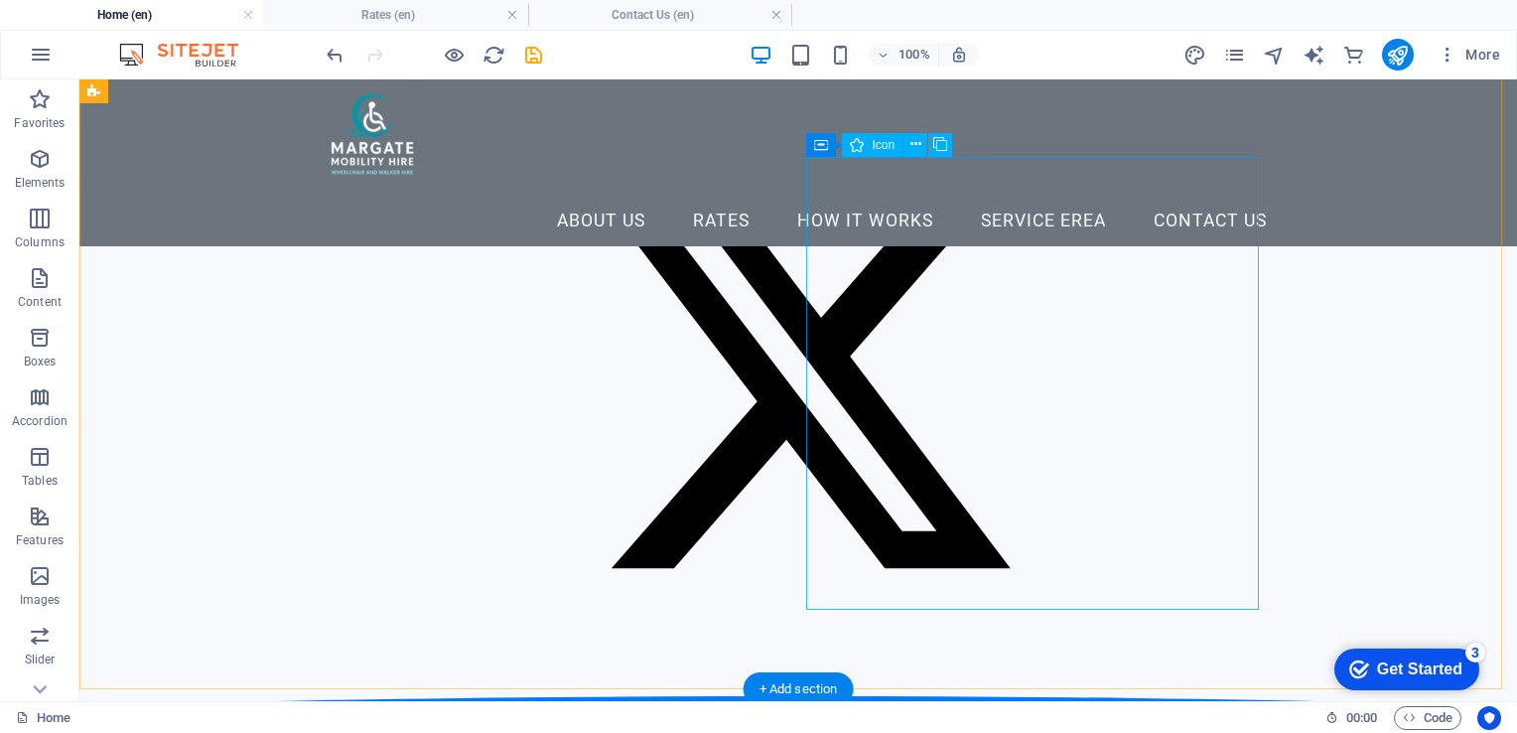
click at [1033, 391] on figure at bounding box center [806, 387] width 453 height 459
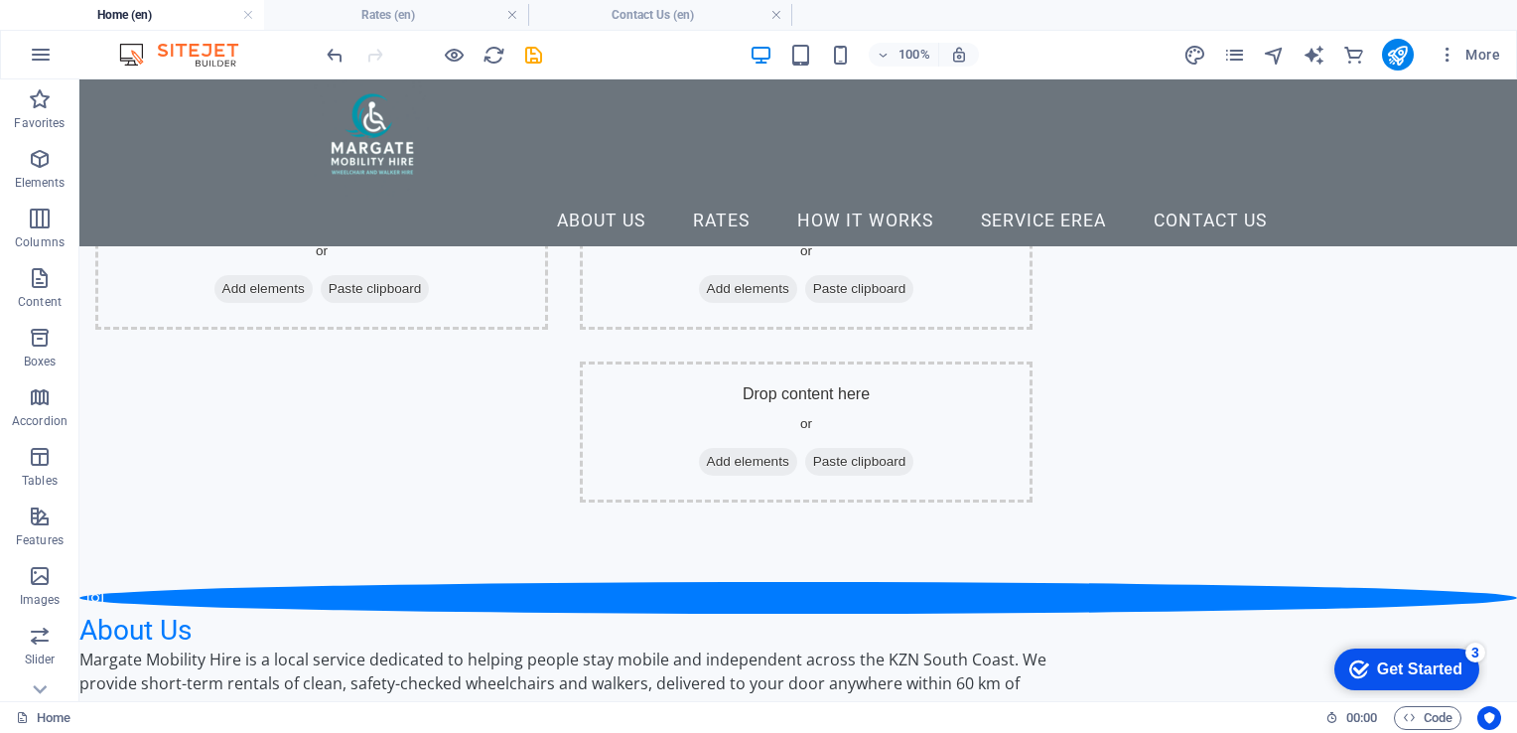
scroll to position [353, 0]
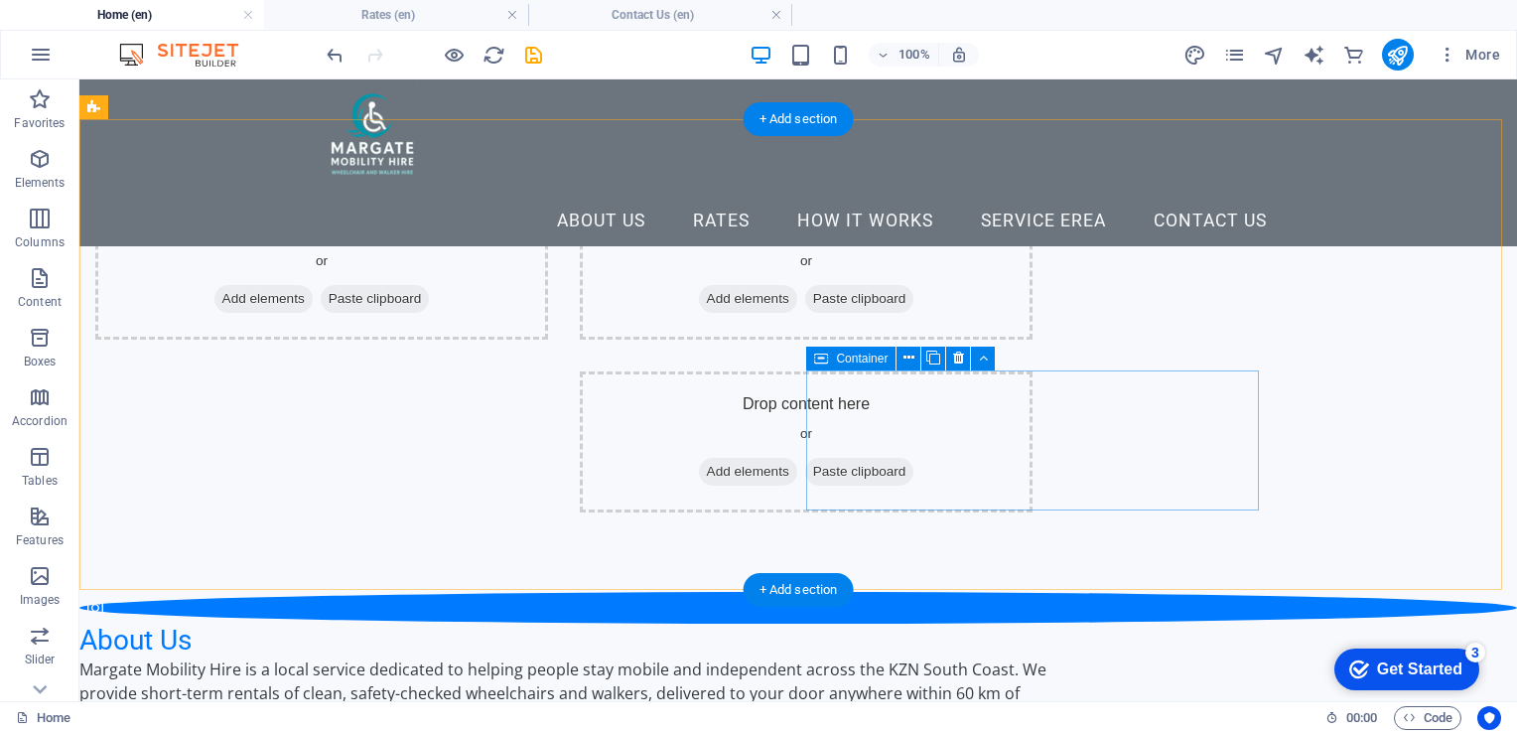
click at [1033, 407] on div "Drop content here or Add elements Paste clipboard" at bounding box center [806, 441] width 453 height 141
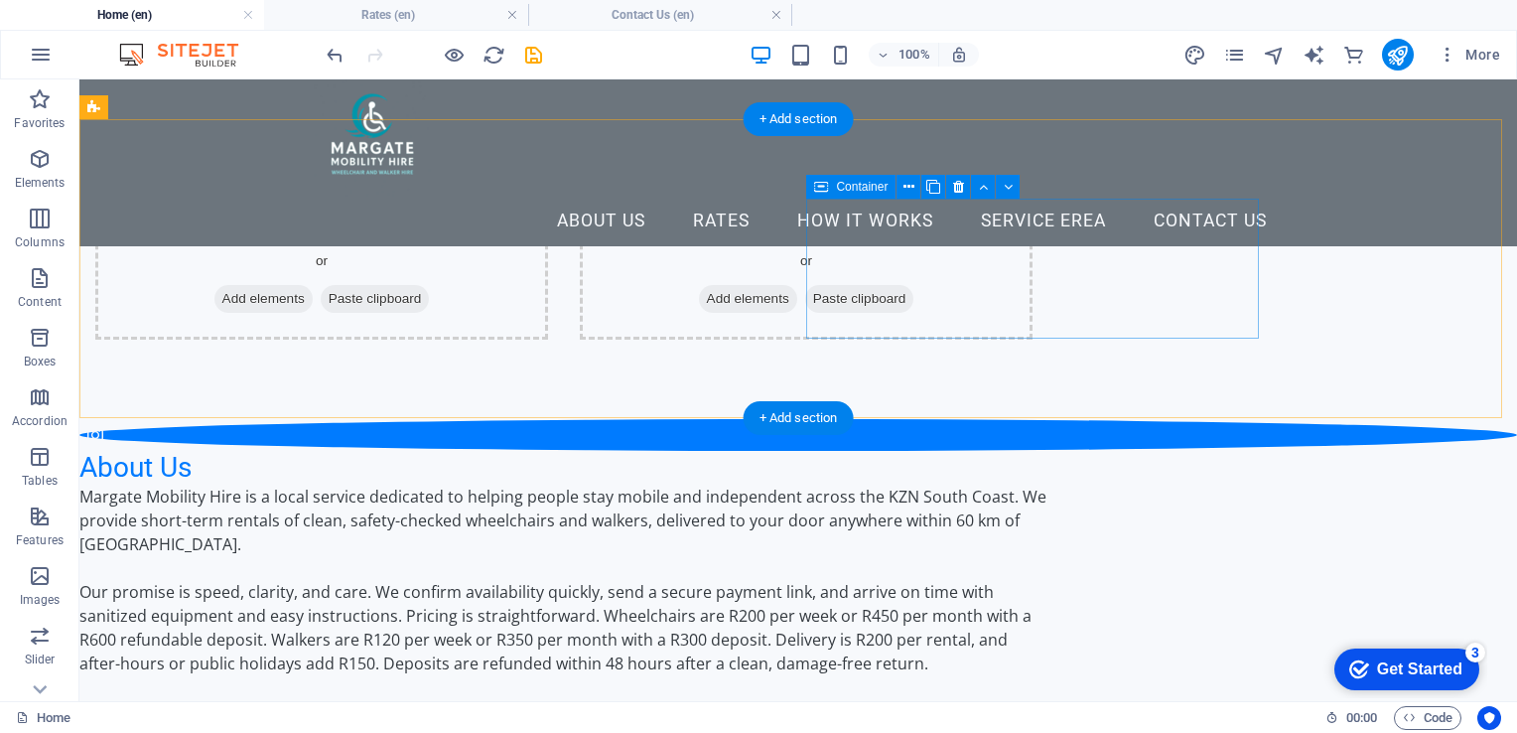
click at [850, 250] on div "Drop content here or Add elements Paste clipboard" at bounding box center [806, 269] width 453 height 141
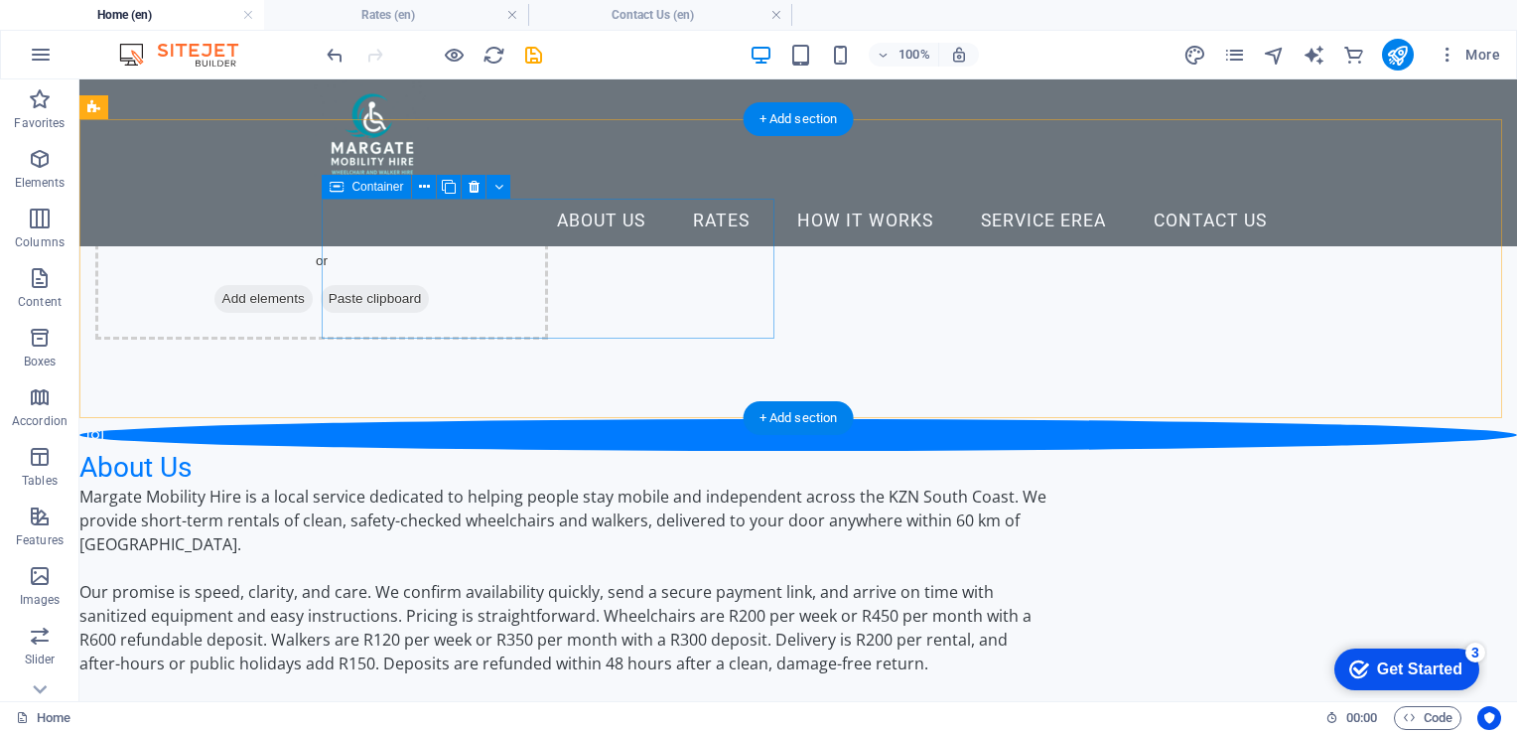
click at [548, 269] on div "Drop content here or Add elements Paste clipboard" at bounding box center [321, 269] width 453 height 141
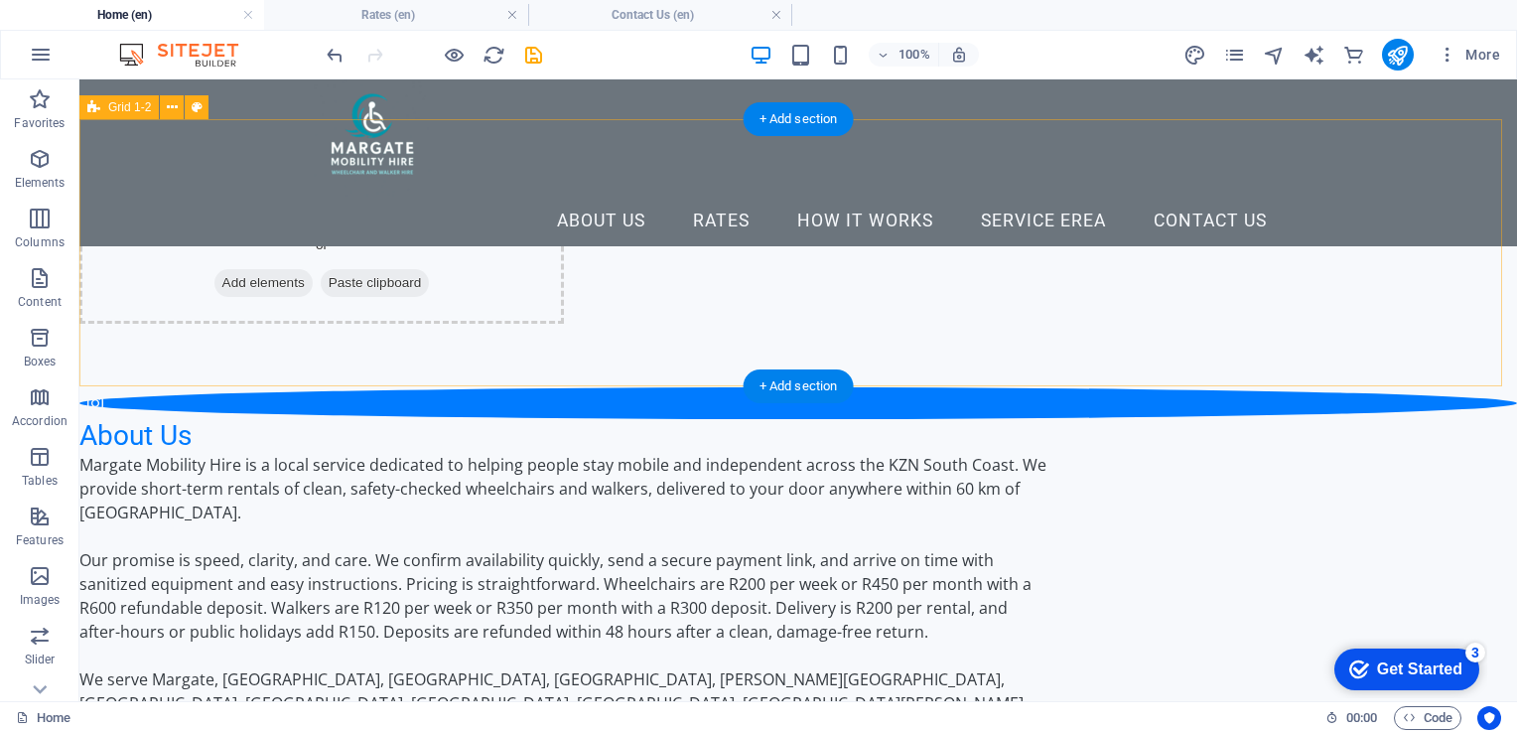
click at [564, 278] on div "Drop content here or Add elements Paste clipboard" at bounding box center [321, 253] width 485 height 141
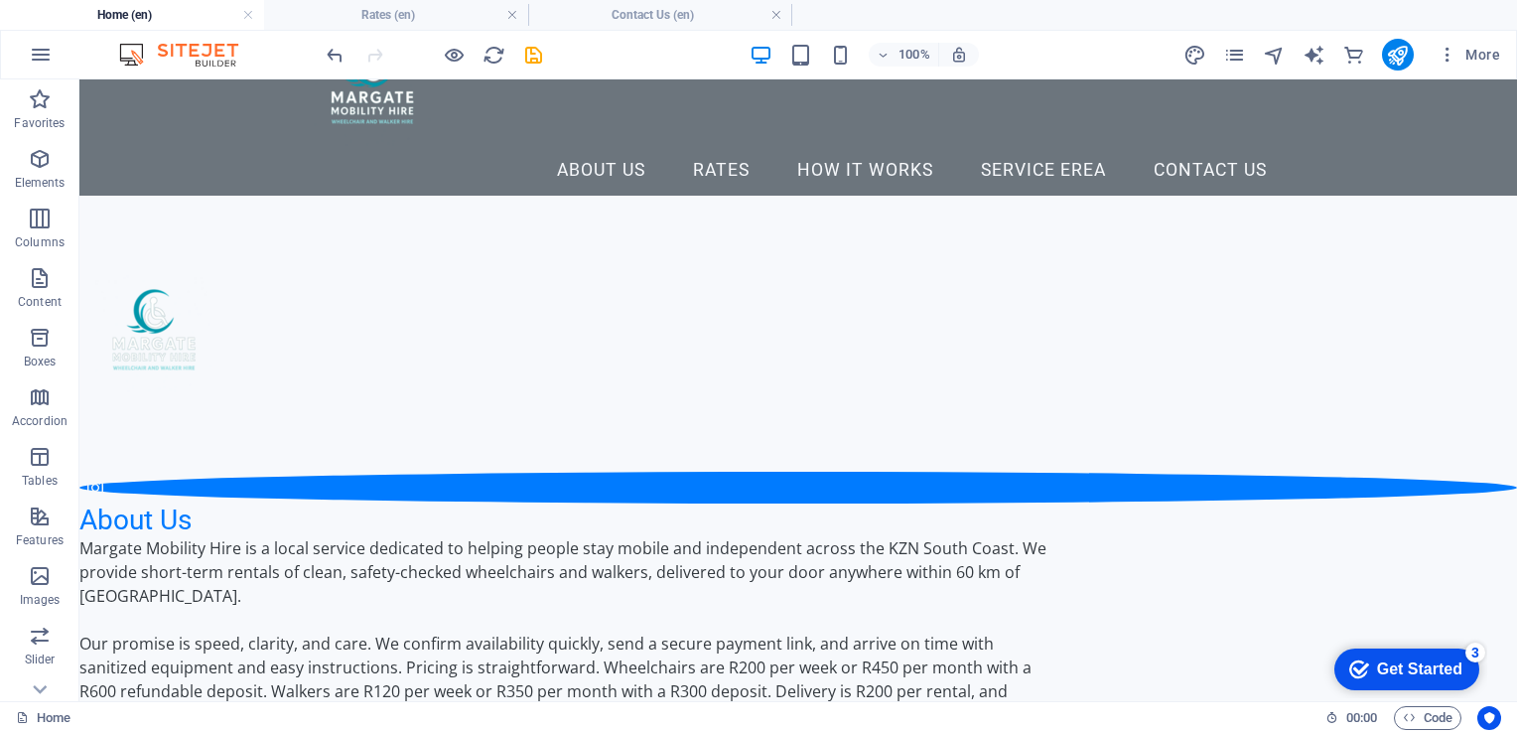
scroll to position [10, 0]
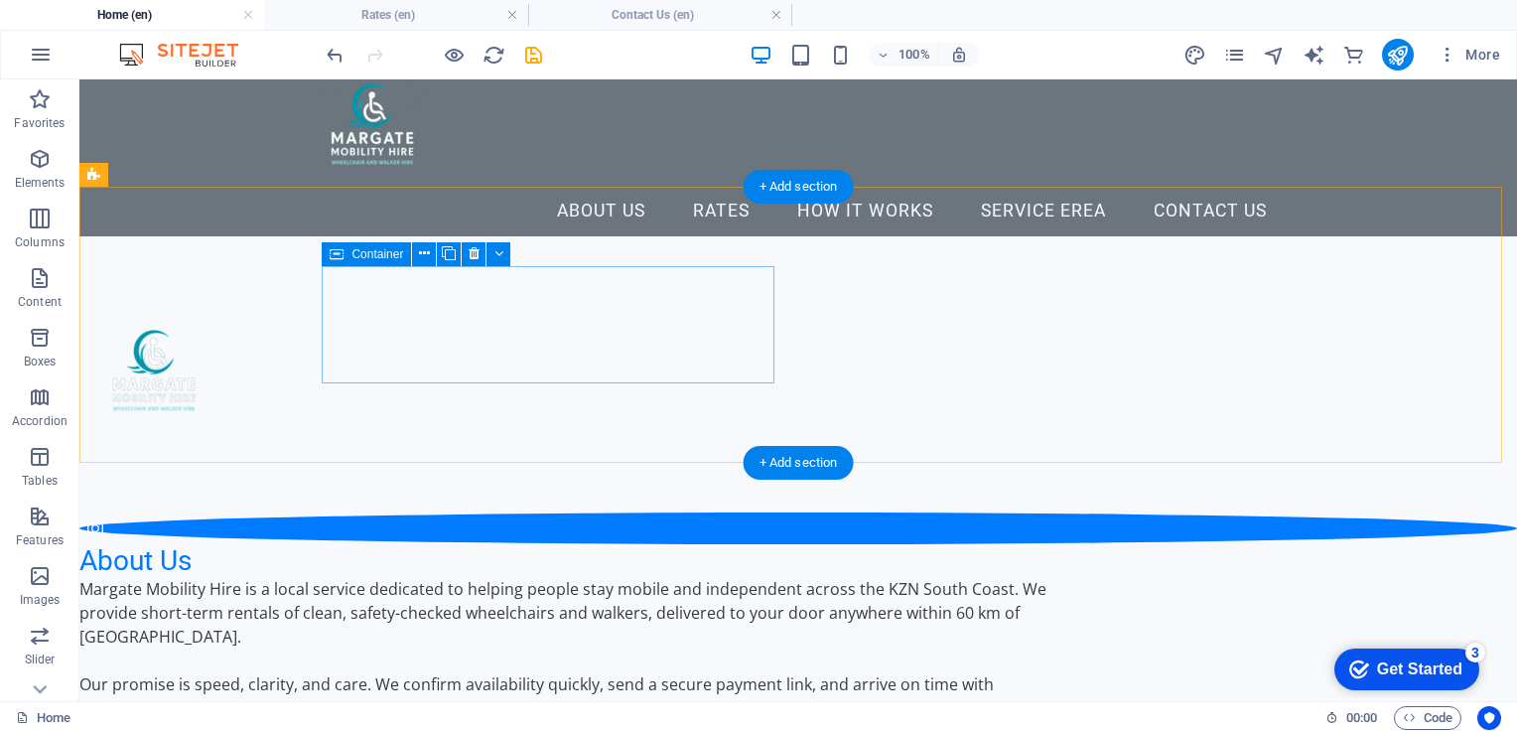
click at [485, 351] on div at bounding box center [321, 374] width 453 height 117
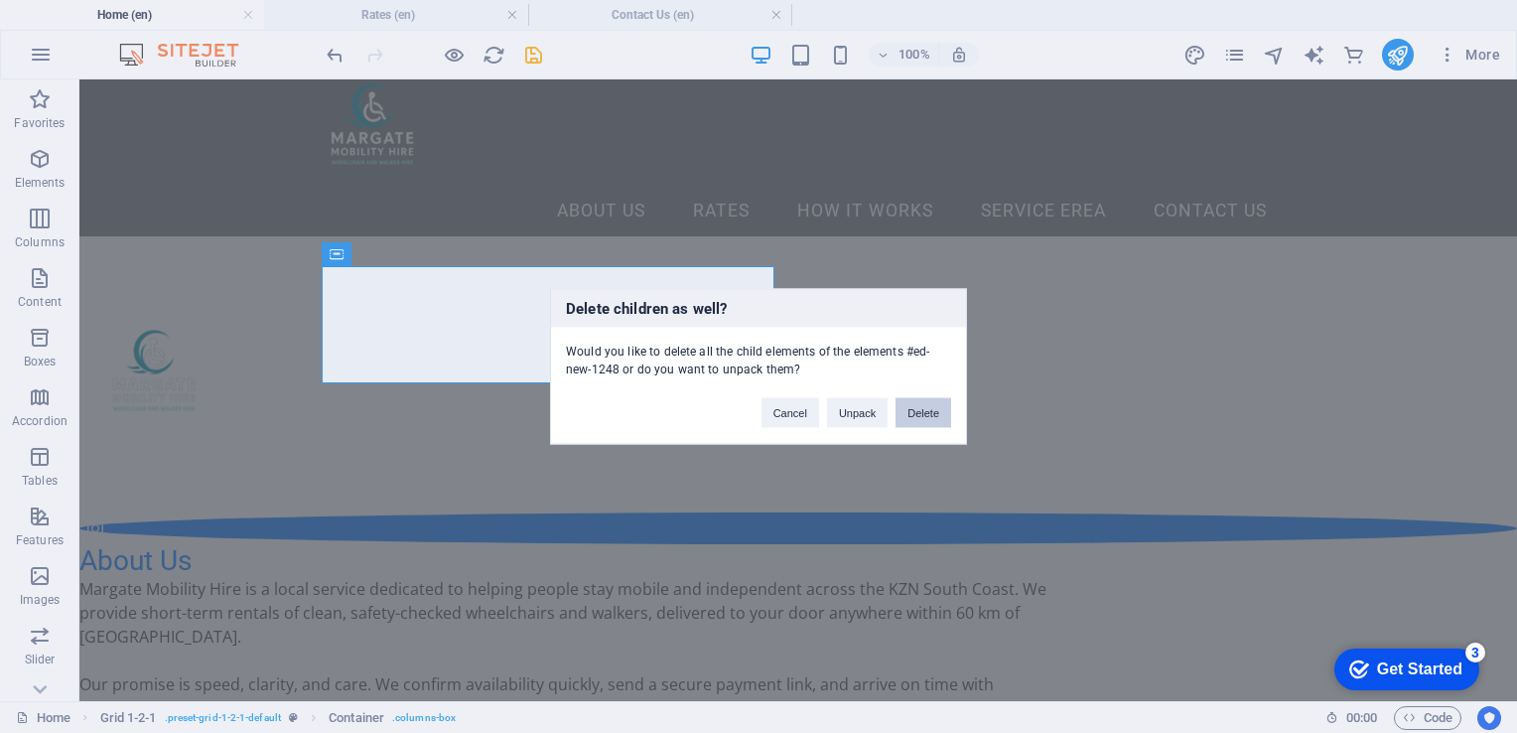
click at [921, 415] on button "Delete" at bounding box center [924, 413] width 56 height 30
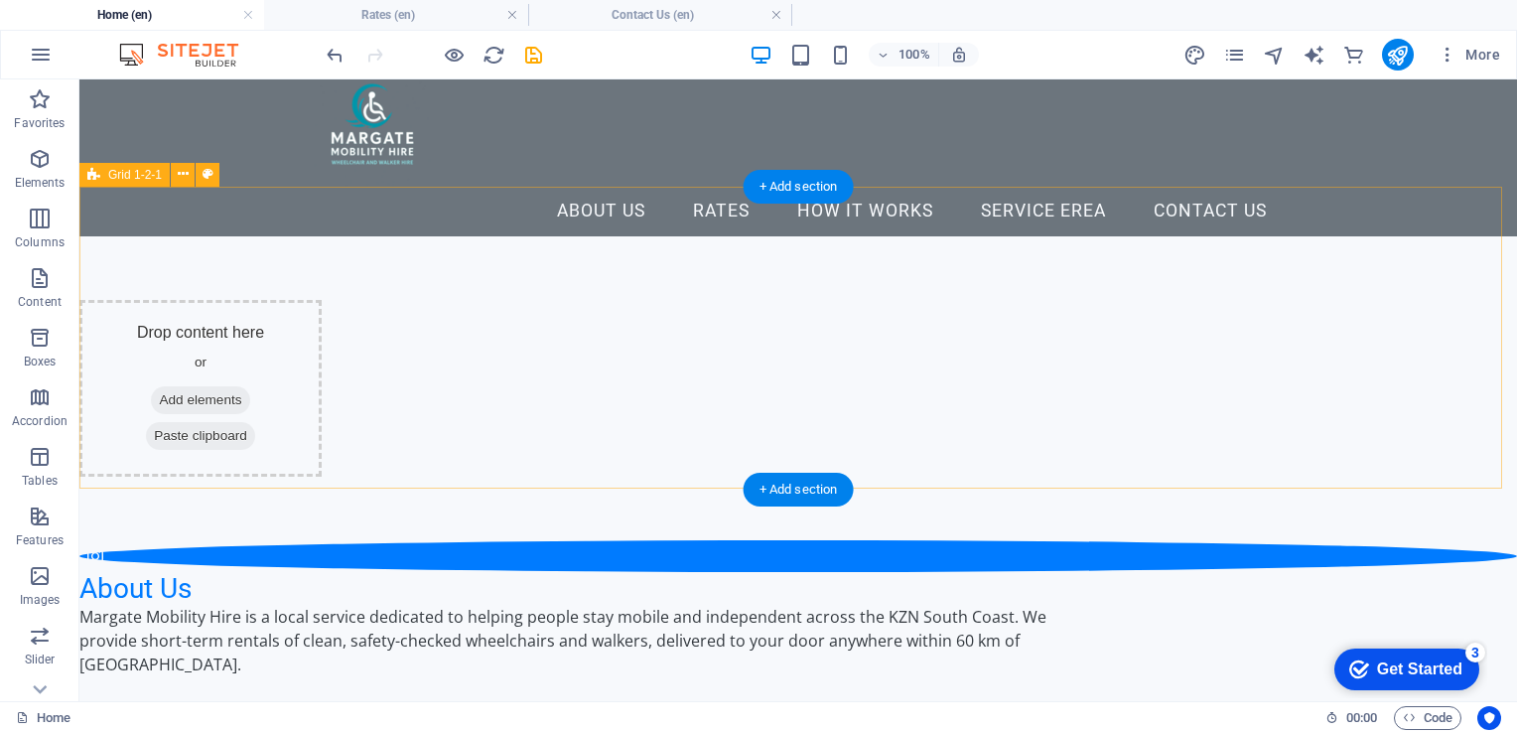
click at [322, 350] on div "Drop content here or Add elements Paste clipboard" at bounding box center [200, 388] width 242 height 177
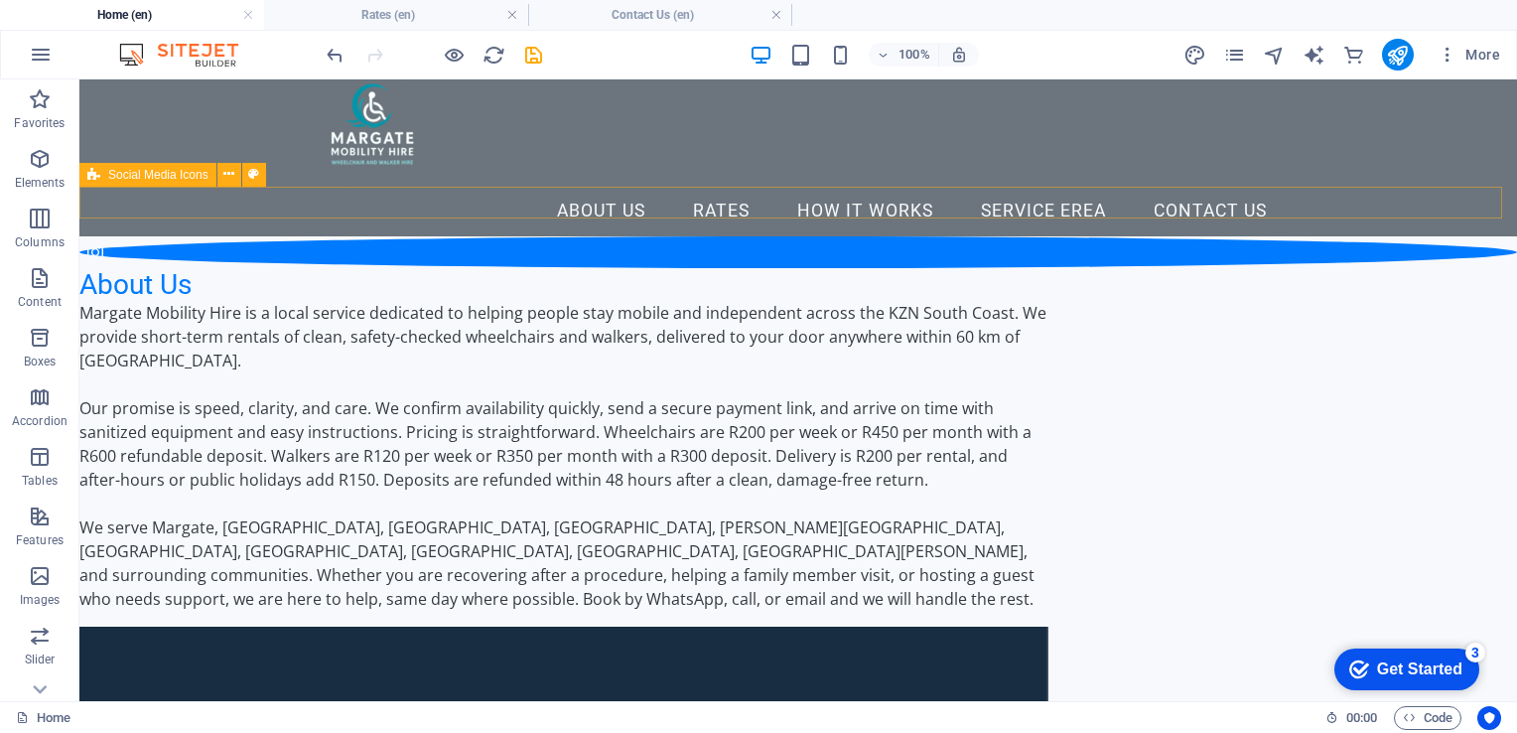
click at [1037, 236] on div at bounding box center [798, 252] width 1438 height 32
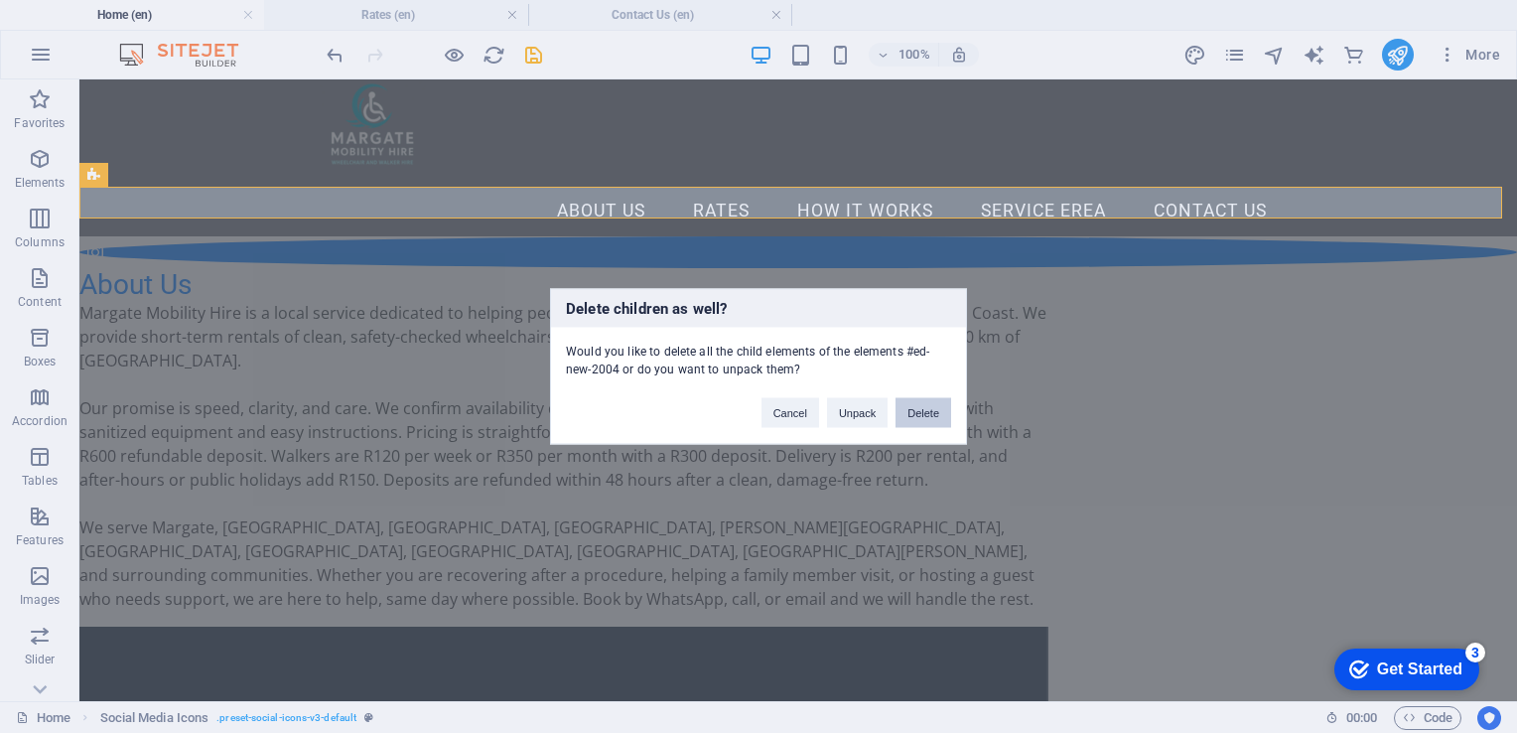
click at [917, 408] on button "Delete" at bounding box center [924, 413] width 56 height 30
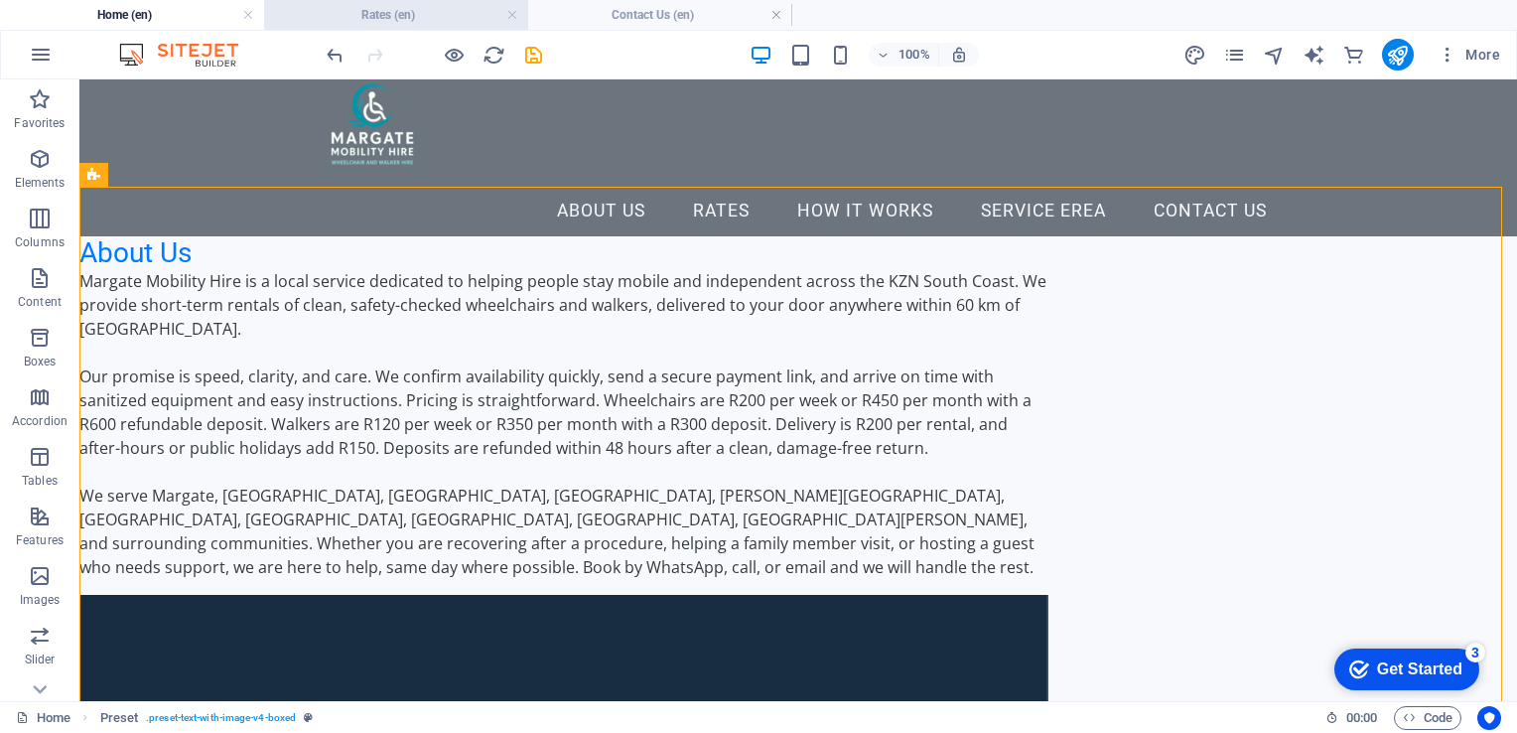
click at [452, 22] on h4 "Rates (en)" at bounding box center [396, 15] width 264 height 22
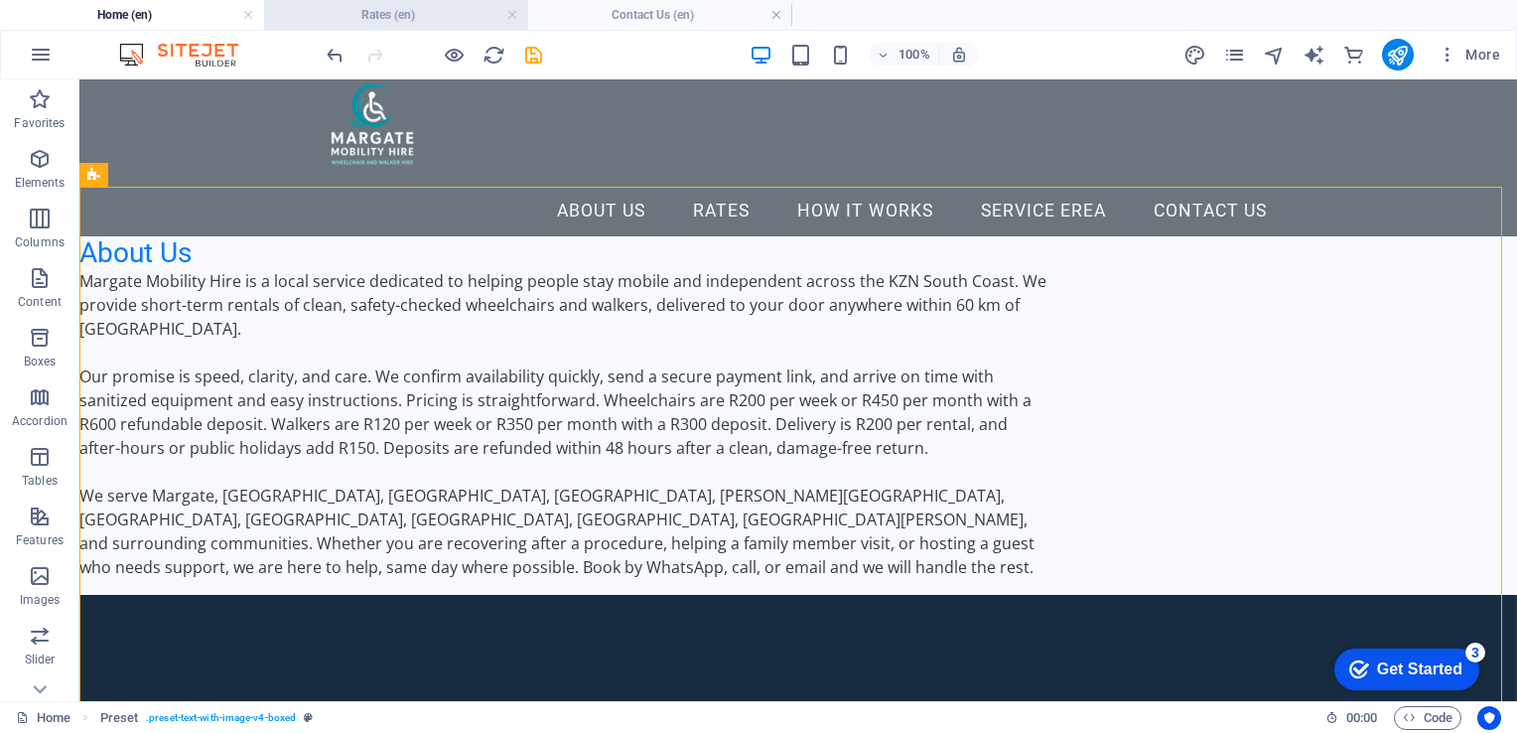
scroll to position [0, 0]
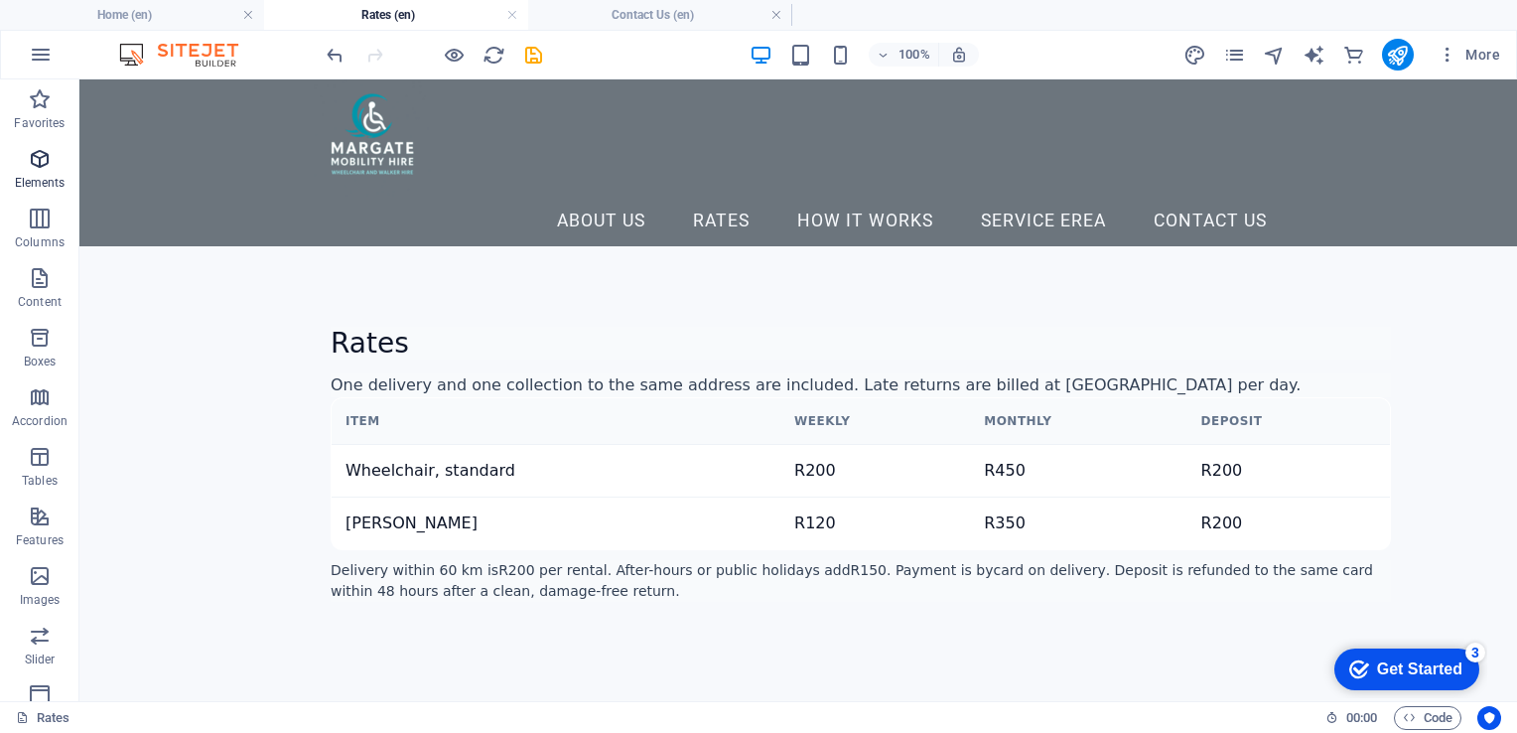
click at [20, 162] on span "Elements" at bounding box center [39, 171] width 79 height 48
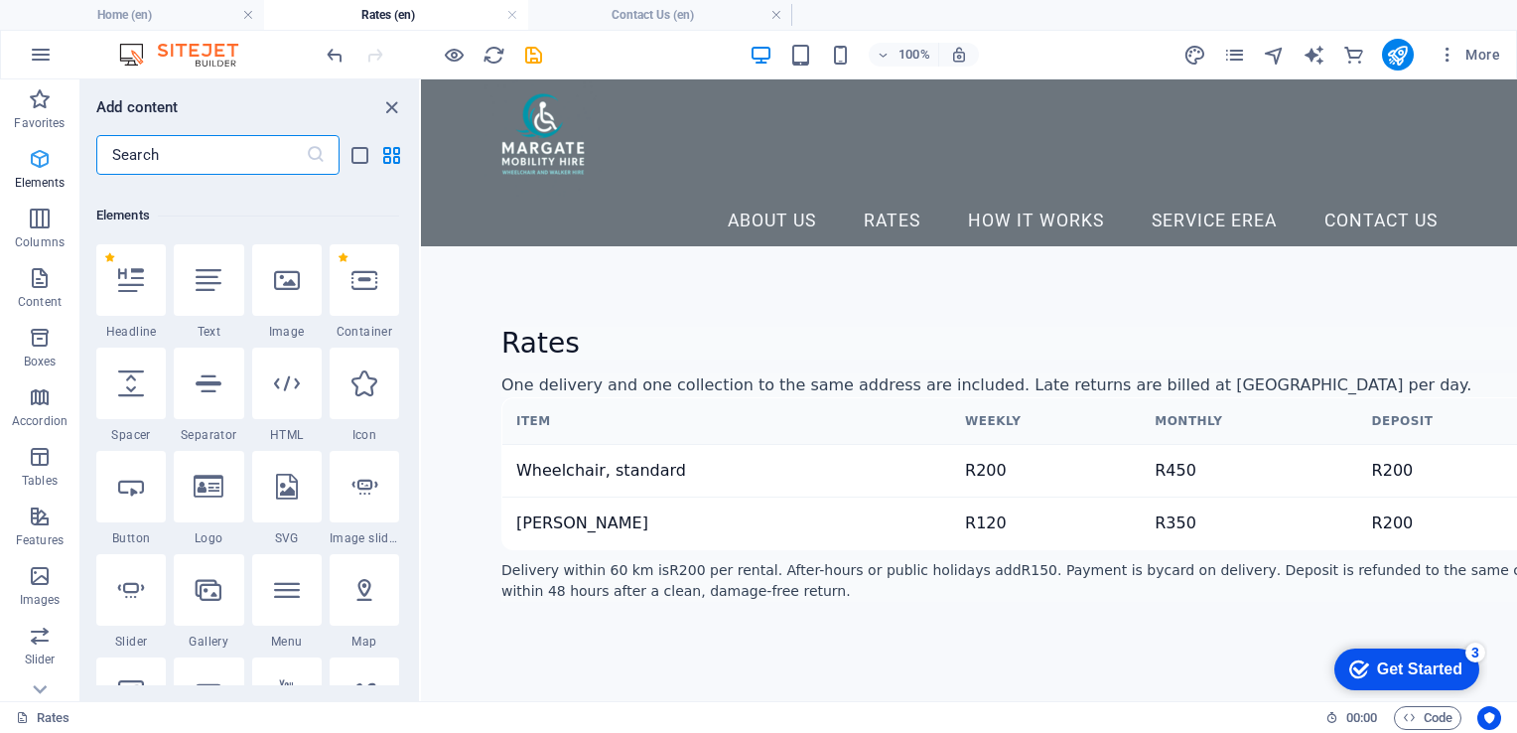
scroll to position [210, 0]
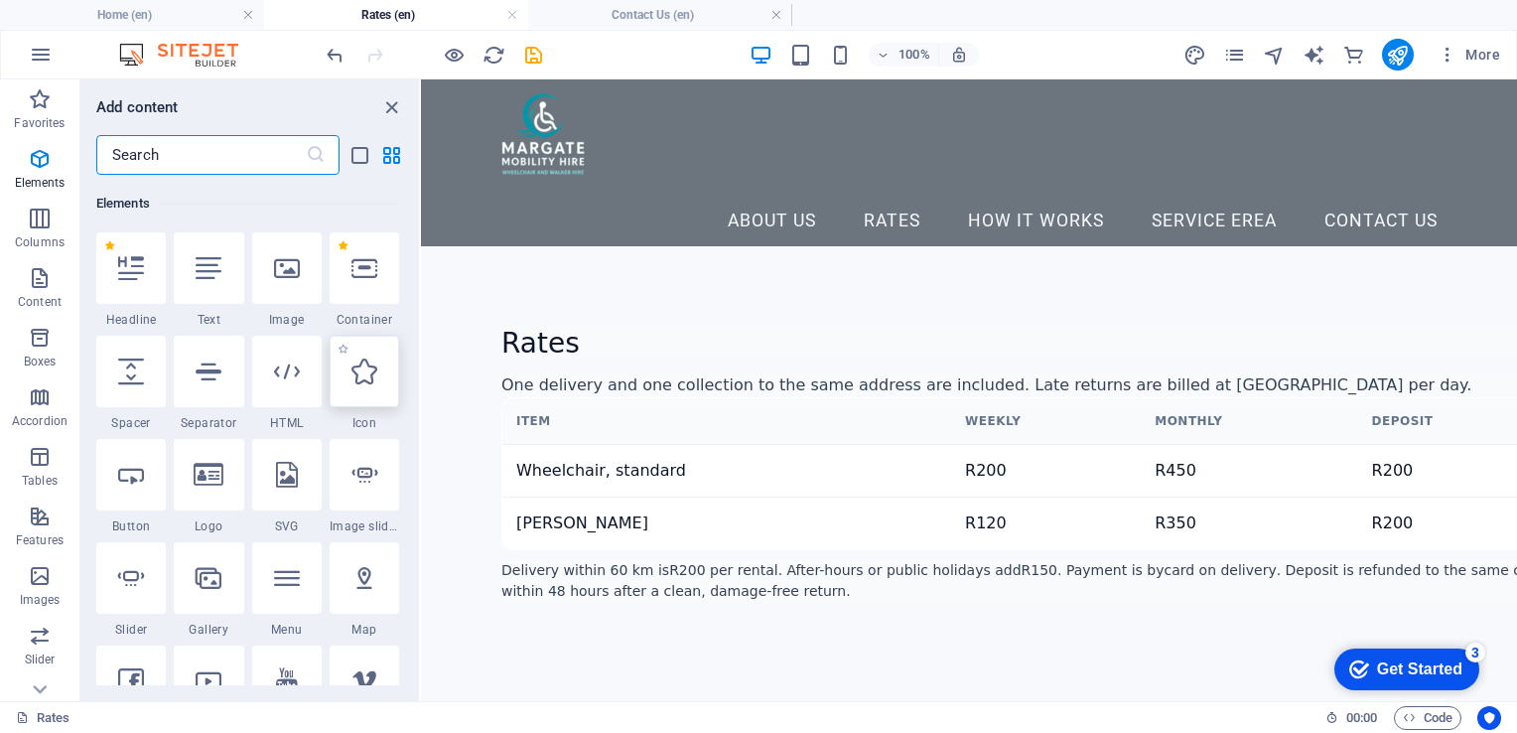
click at [371, 371] on icon at bounding box center [364, 371] width 26 height 26
select select "xMidYMid"
select select "px"
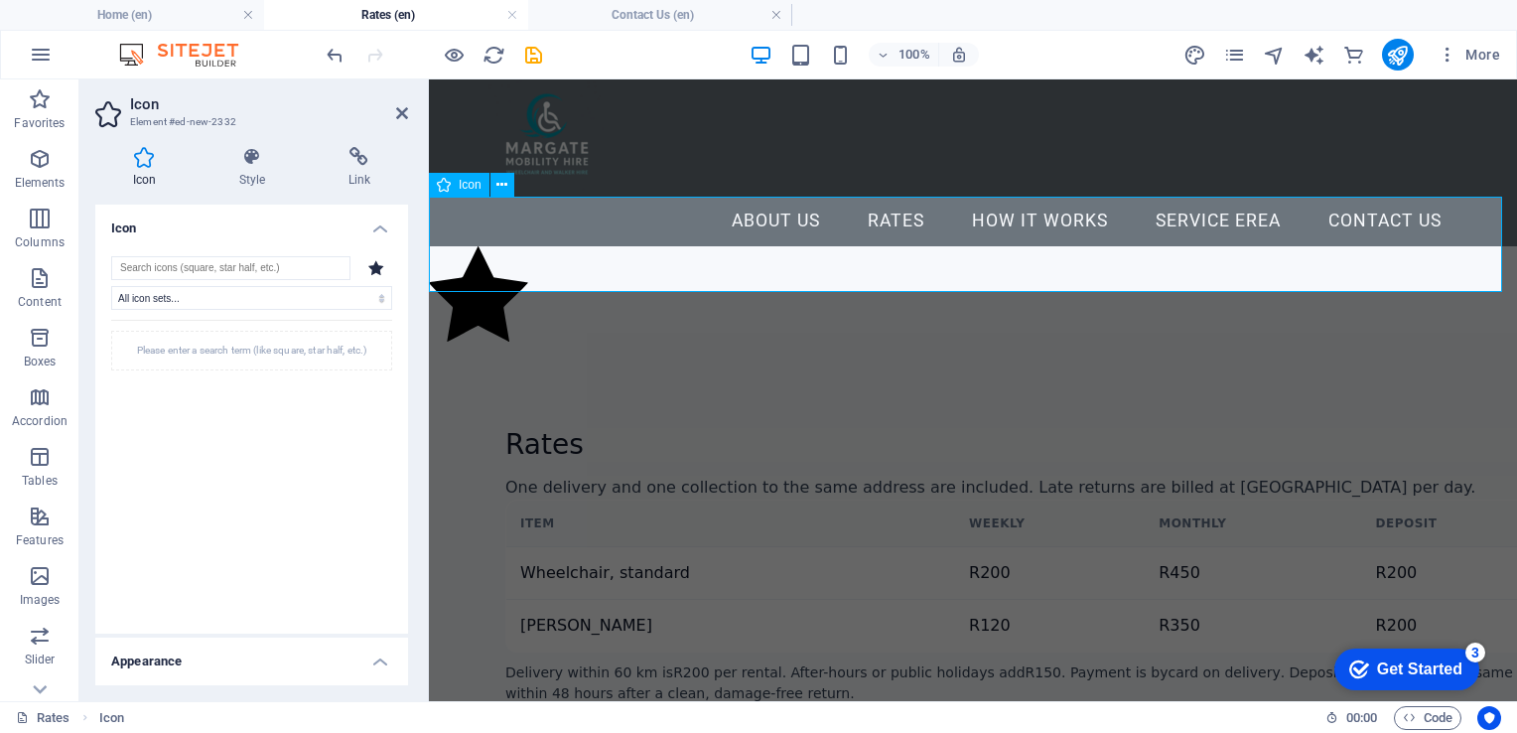
click at [459, 246] on figure at bounding box center [973, 296] width 1088 height 101
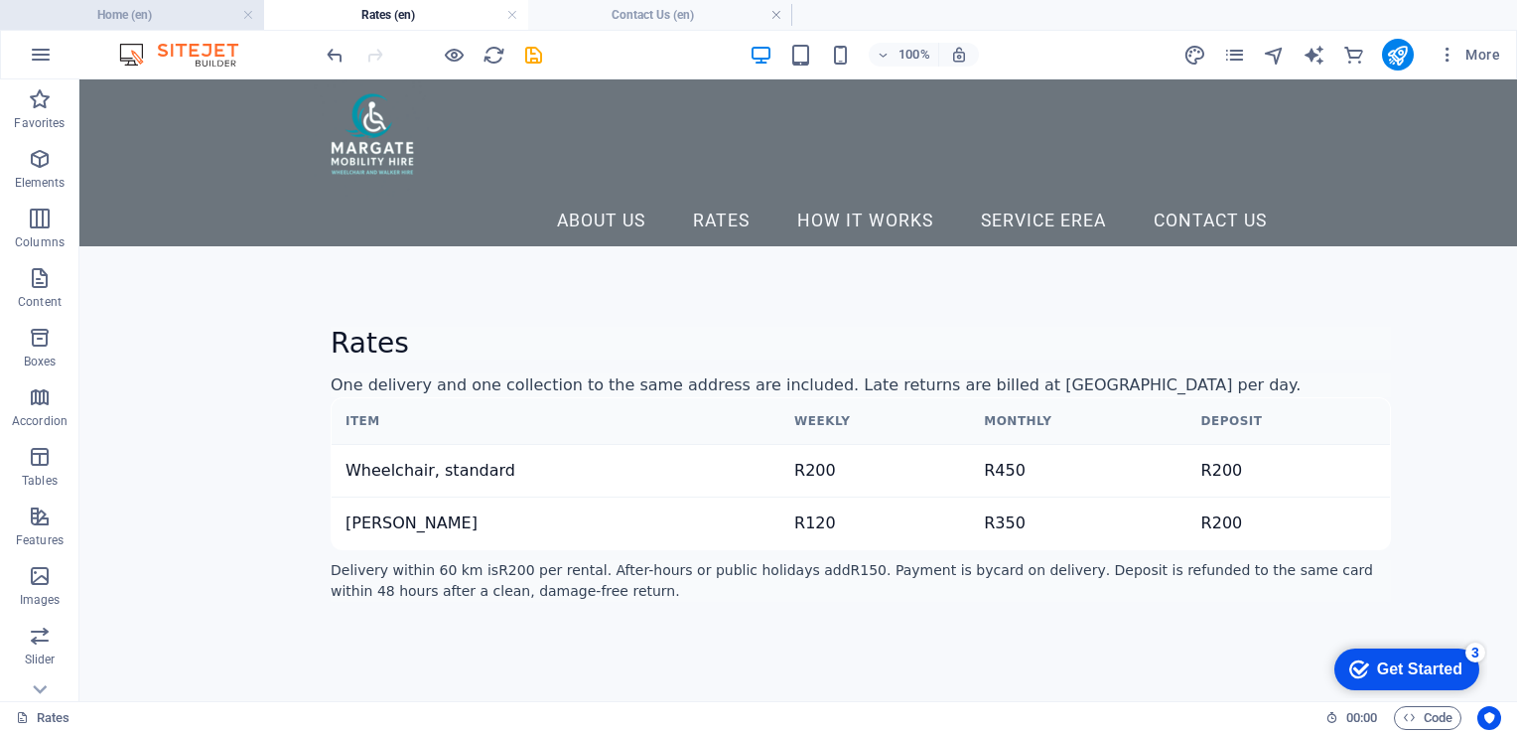
click at [167, 22] on h4 "Home (en)" at bounding box center [132, 15] width 264 height 22
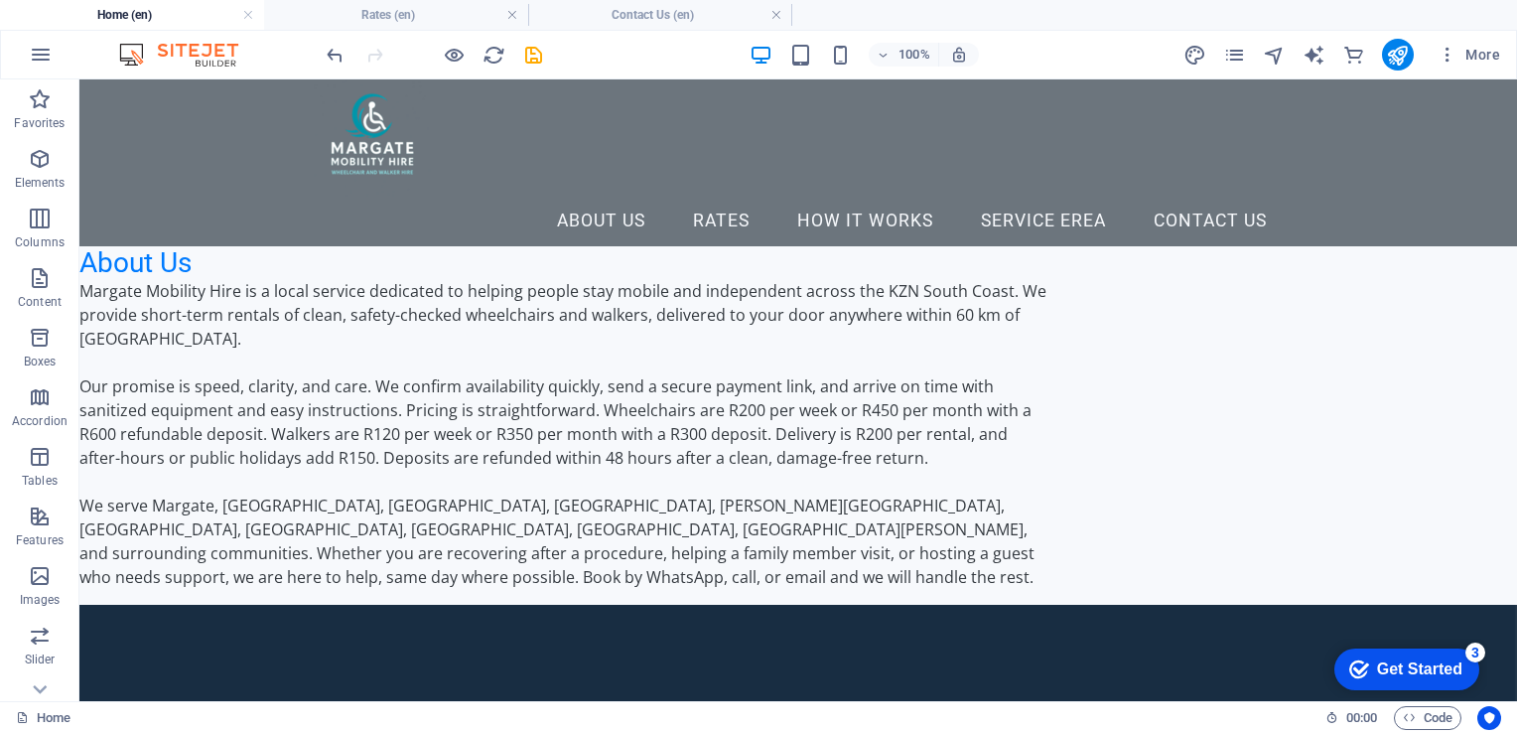
scroll to position [10, 0]
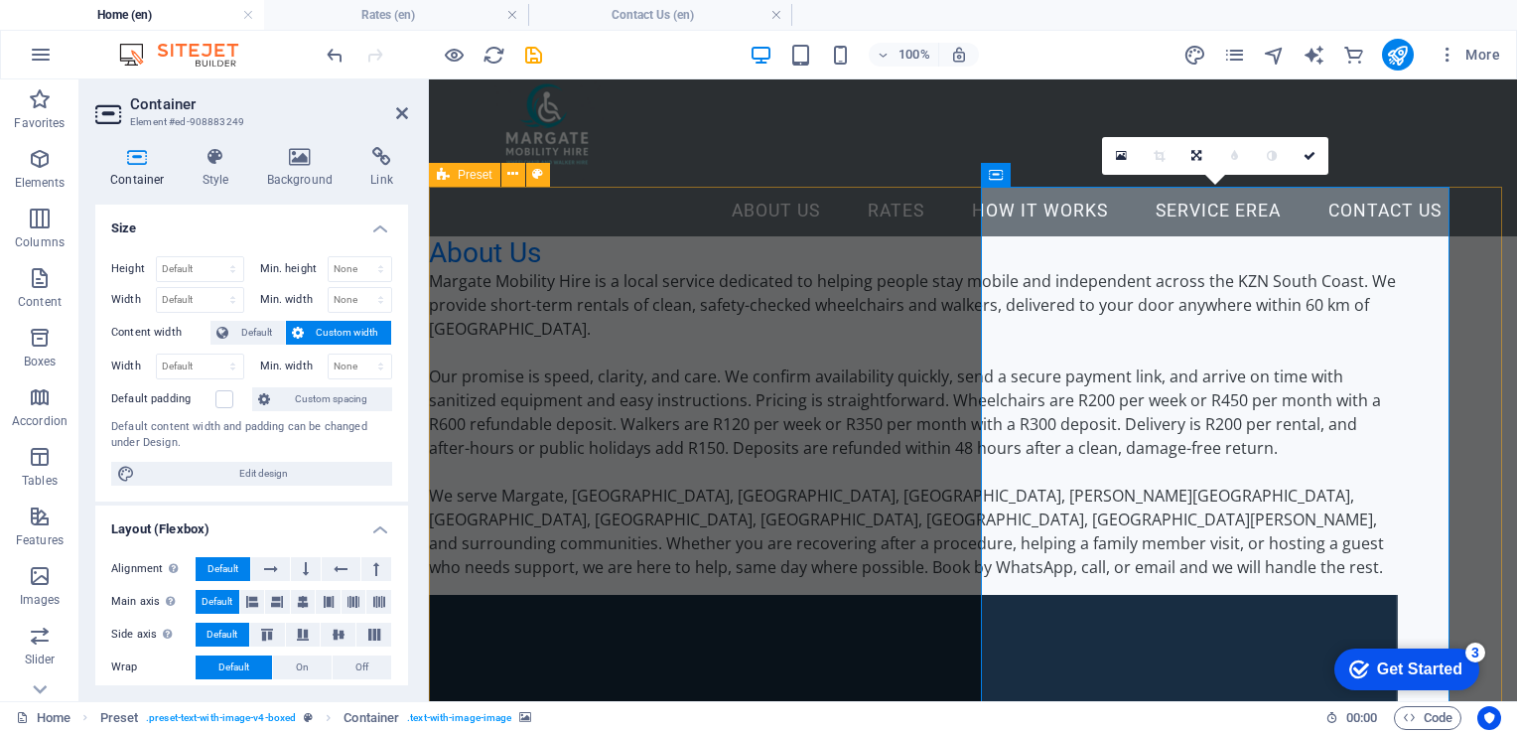
click at [1118, 155] on icon at bounding box center [1121, 156] width 11 height 14
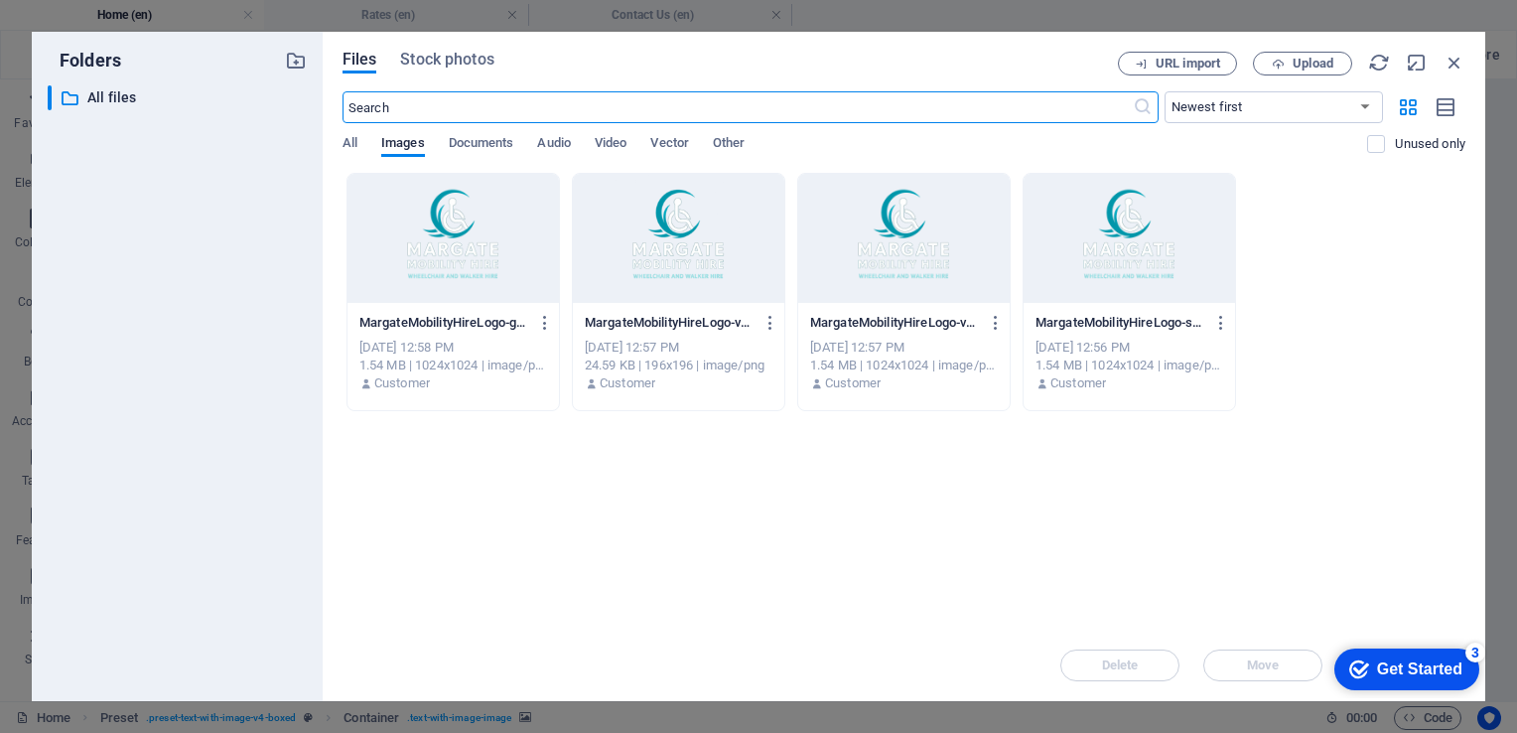
scroll to position [0, 0]
click at [427, 232] on div at bounding box center [453, 238] width 211 height 129
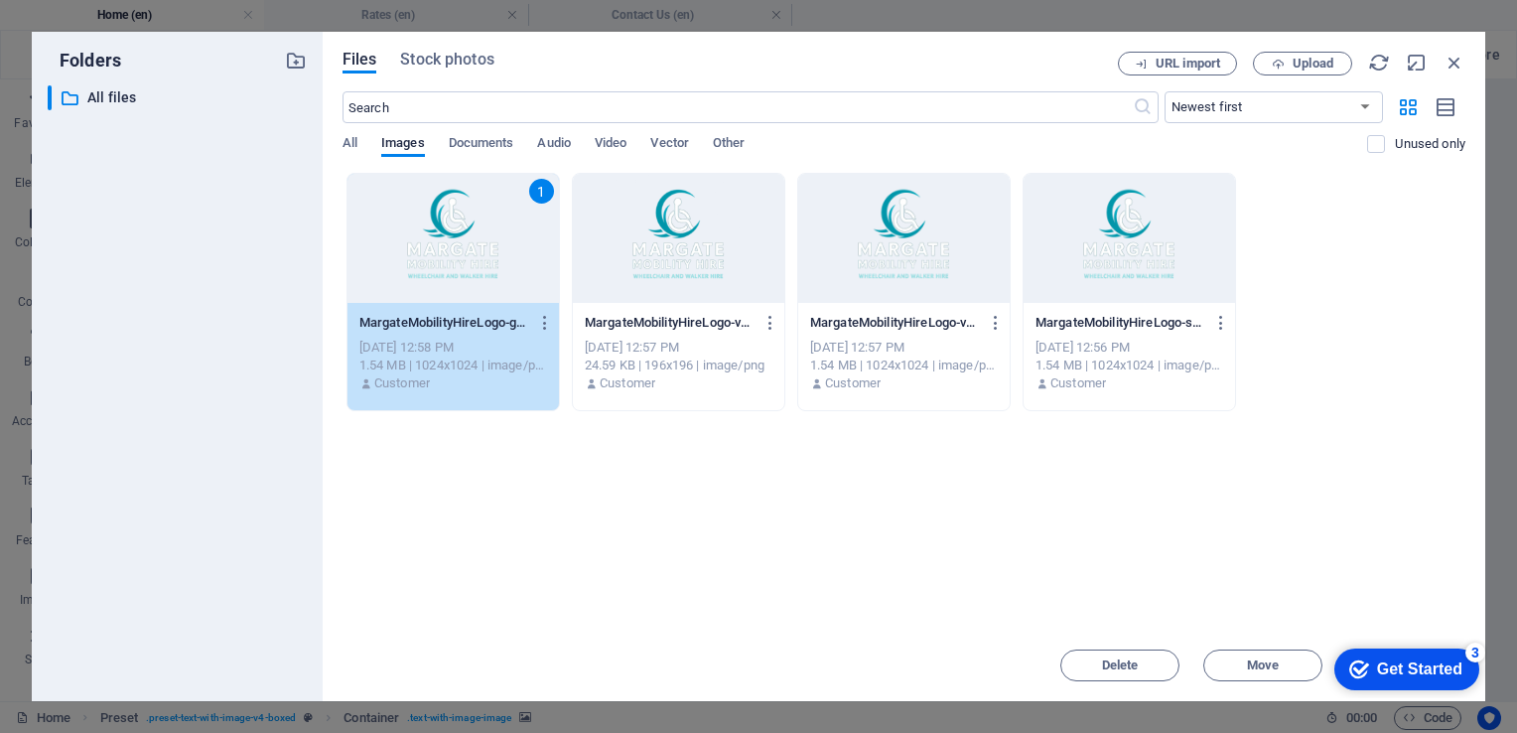
click at [427, 232] on div "1" at bounding box center [453, 238] width 211 height 129
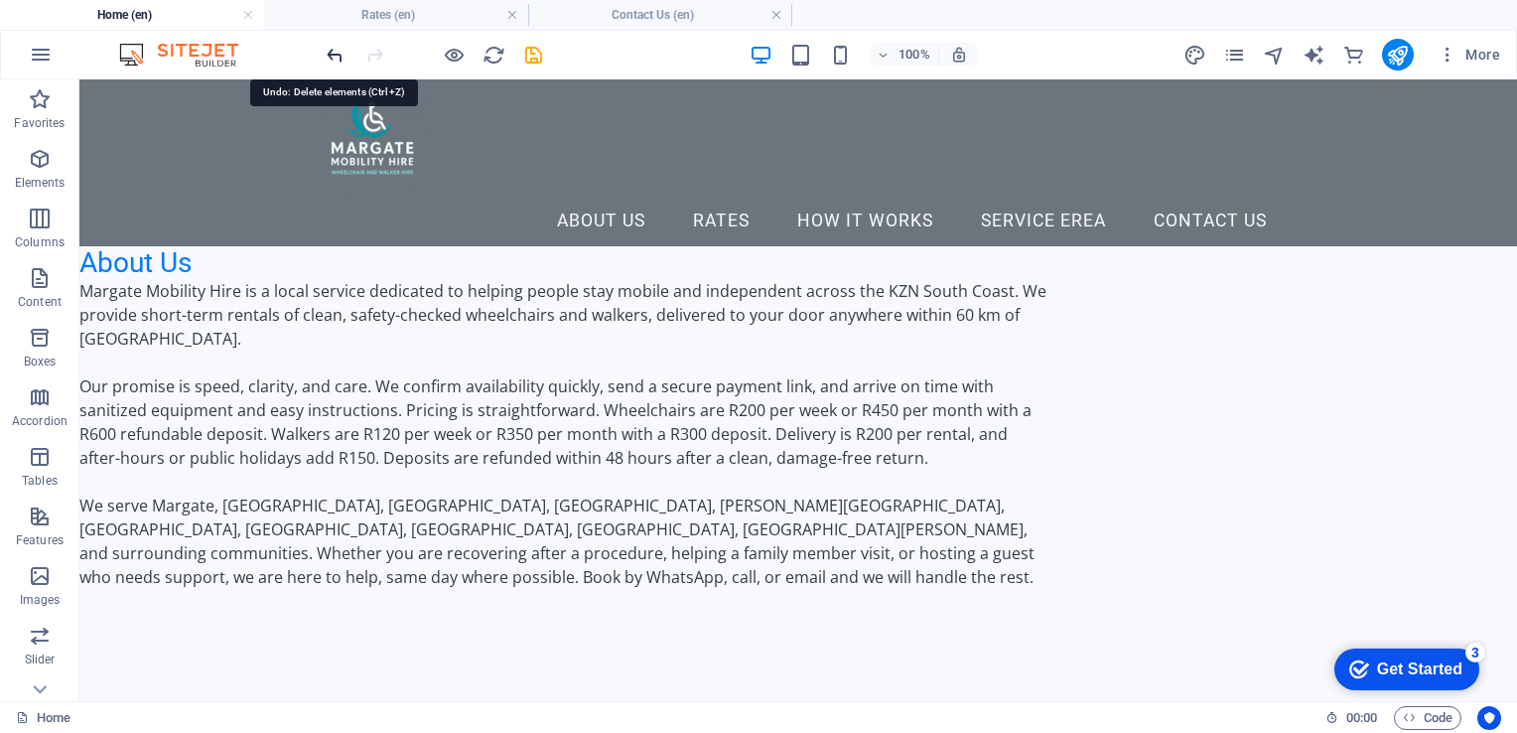
click at [327, 49] on icon "undo" at bounding box center [335, 55] width 23 height 23
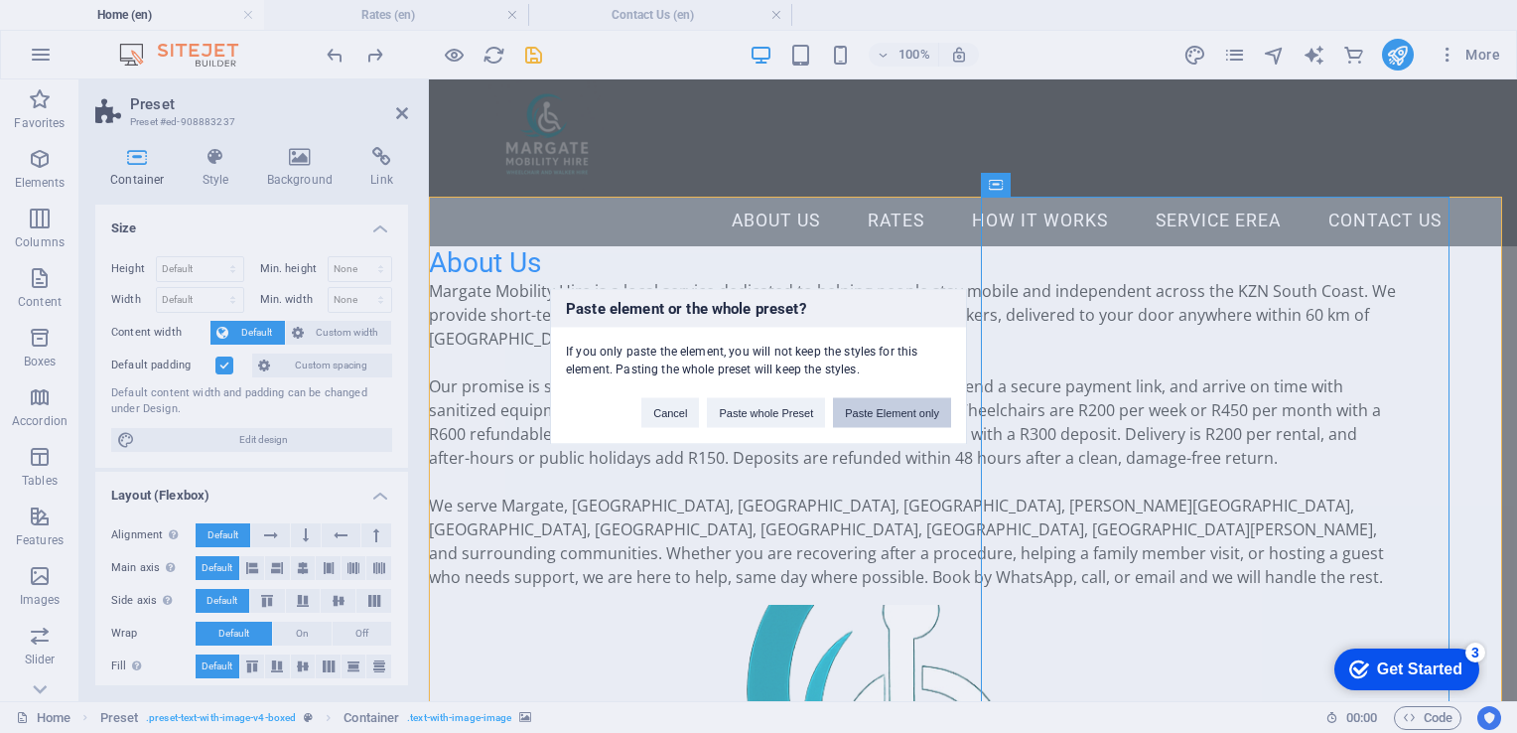
click at [888, 411] on button "Paste Element only" at bounding box center [892, 413] width 118 height 30
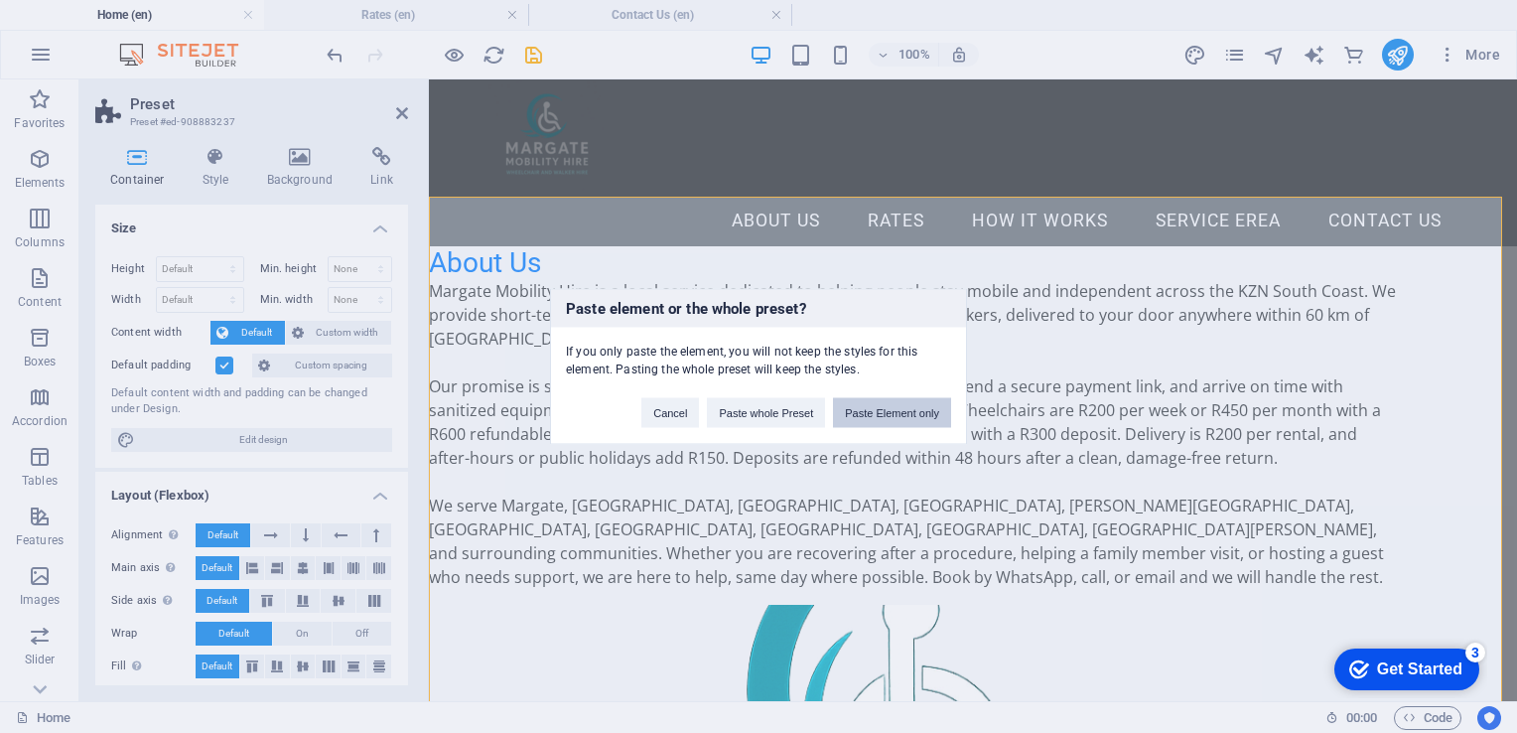
click at [925, 404] on button "Paste Element only" at bounding box center [892, 413] width 118 height 30
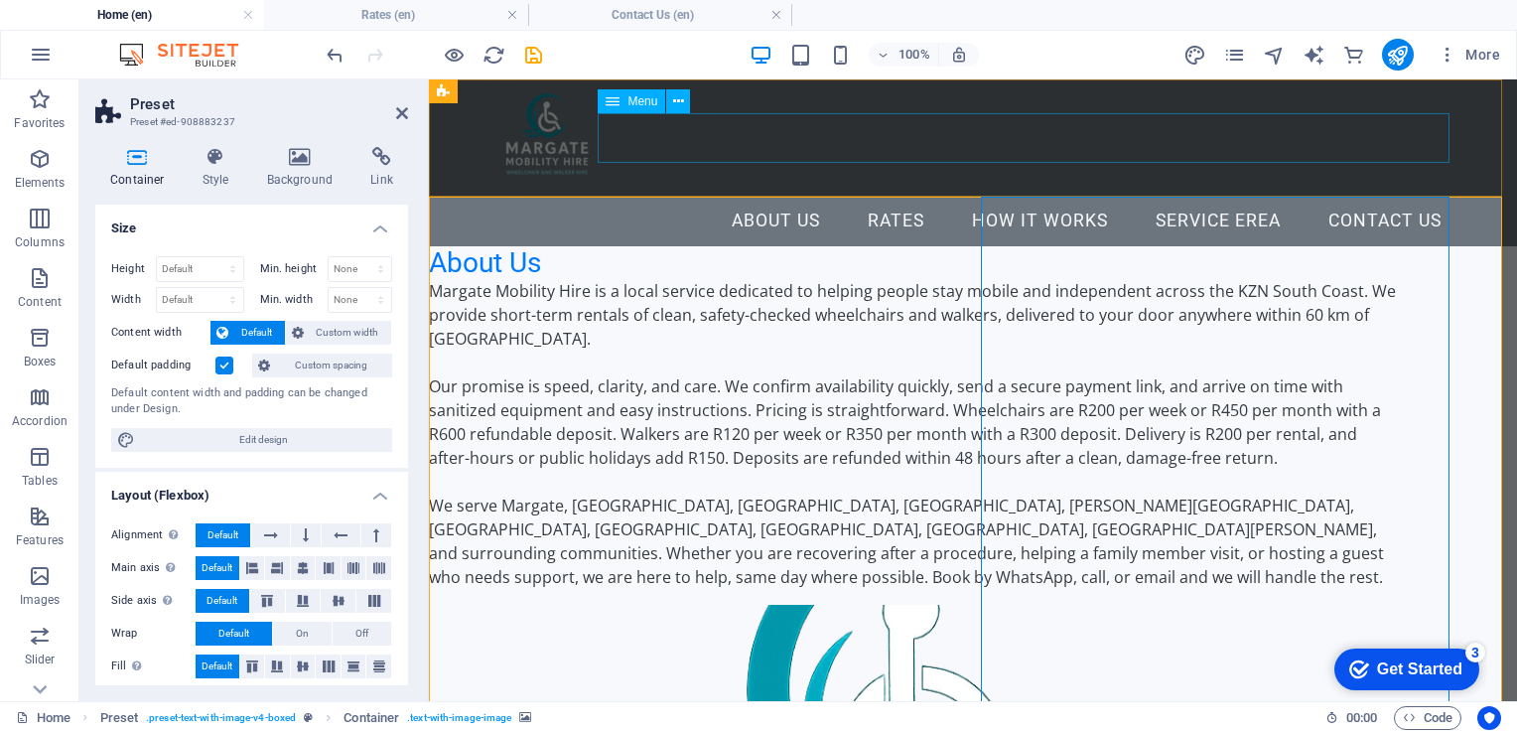
click at [879, 197] on nav "About Us Rates How it Works Service erea Contact Us" at bounding box center [973, 222] width 969 height 50
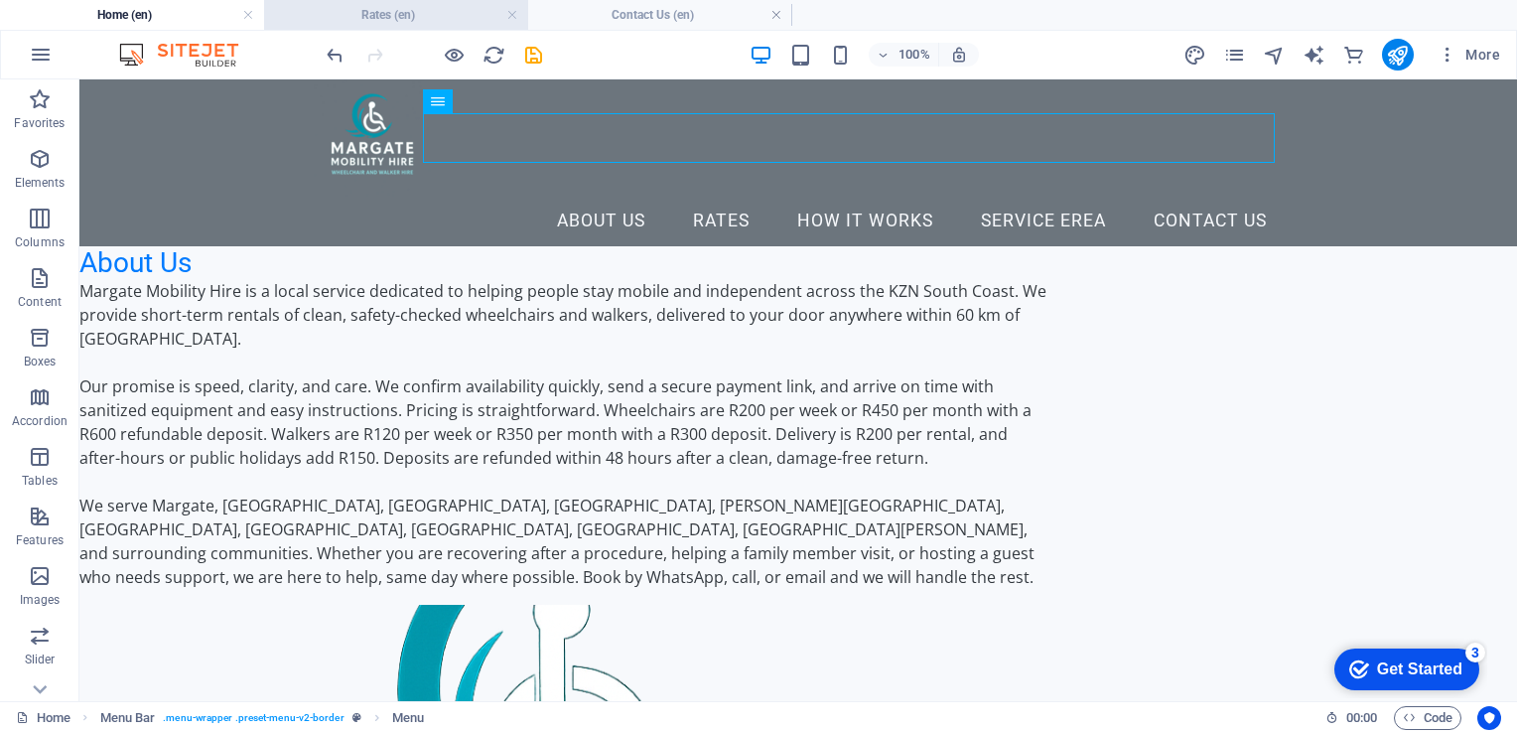
click at [361, 5] on h4 "Rates (en)" at bounding box center [396, 15] width 264 height 22
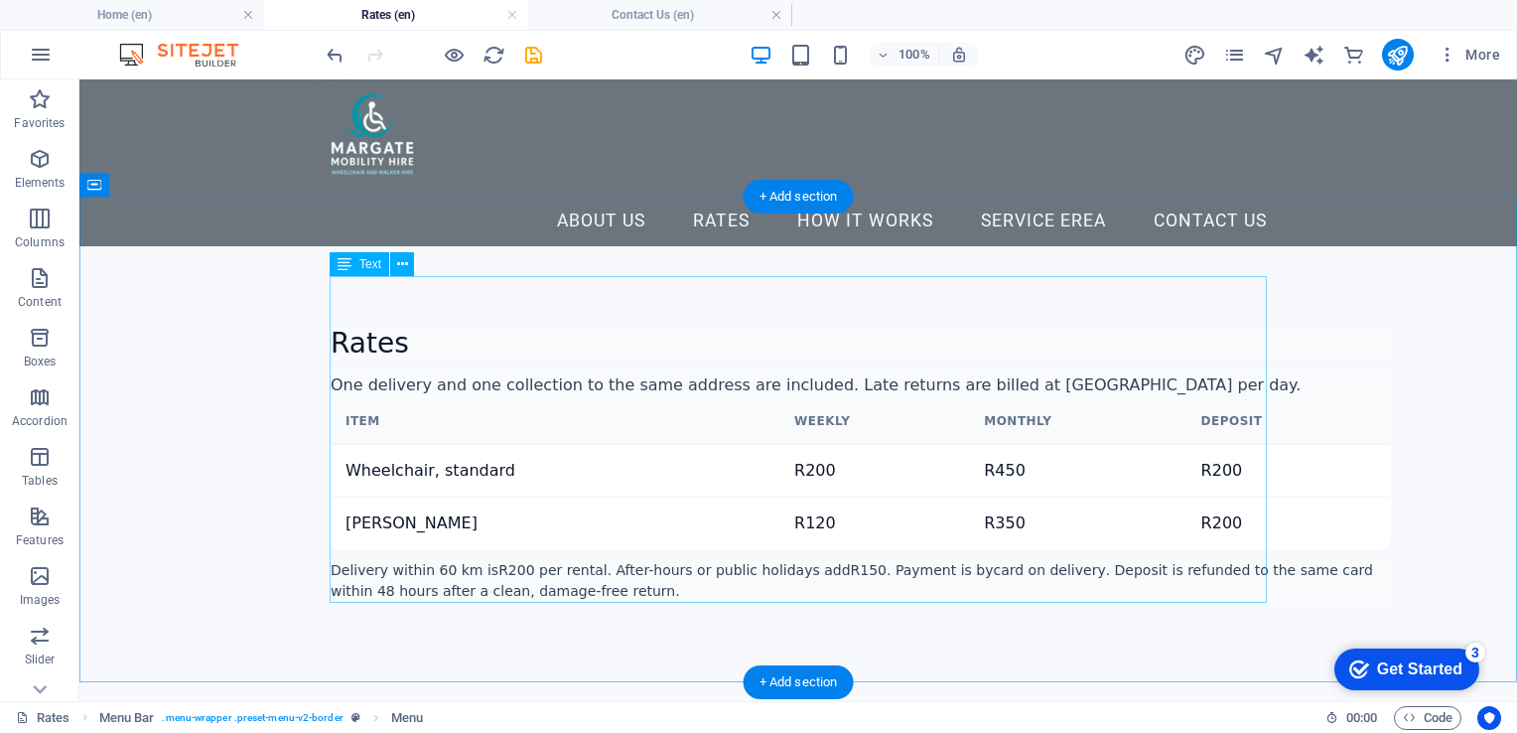
click at [364, 326] on div "Rates One delivery and one collection to the same address are included. Late re…" at bounding box center [798, 490] width 937 height 328
click at [380, 326] on div "Rates One delivery and one collection to the same address are included. Late re…" at bounding box center [798, 490] width 937 height 328
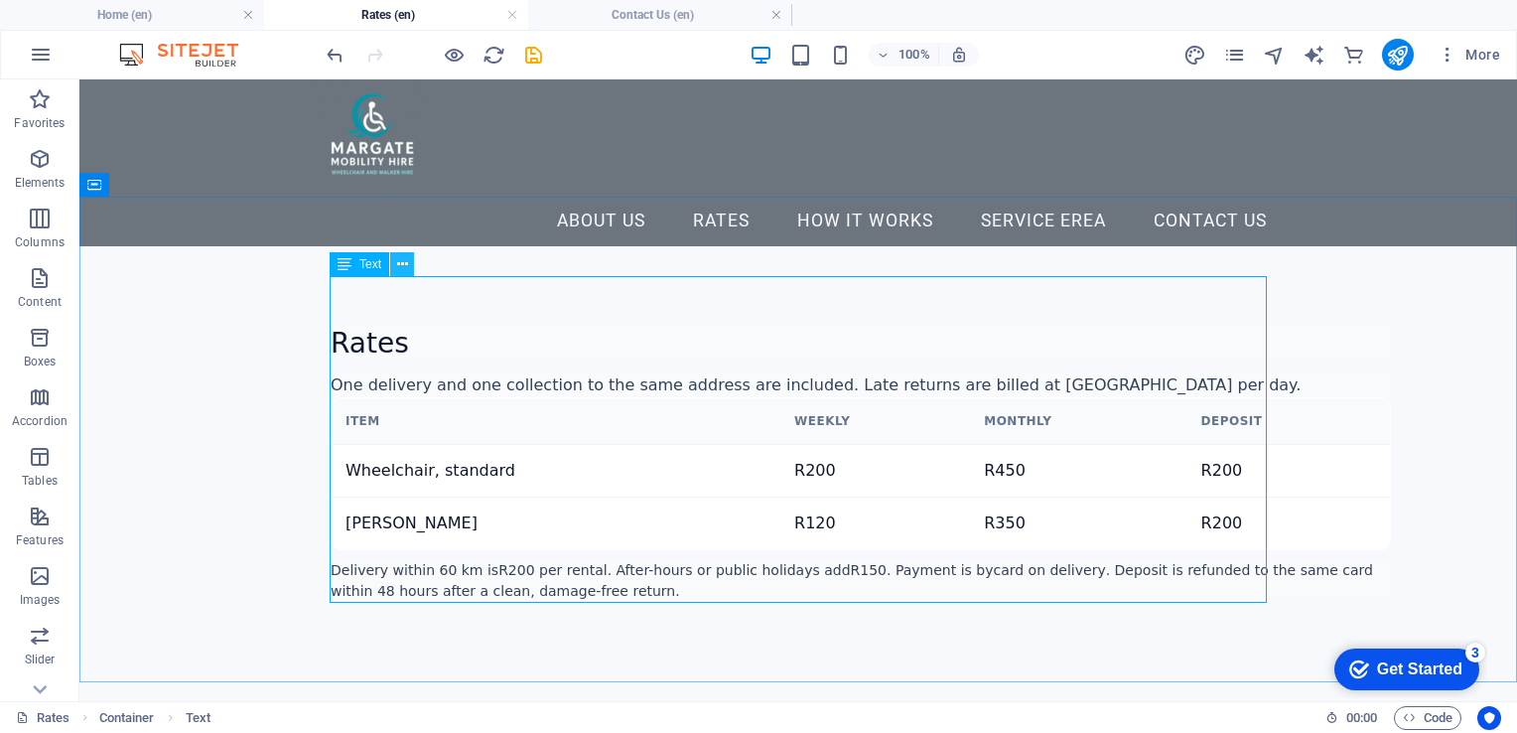
click at [401, 260] on icon at bounding box center [402, 264] width 11 height 21
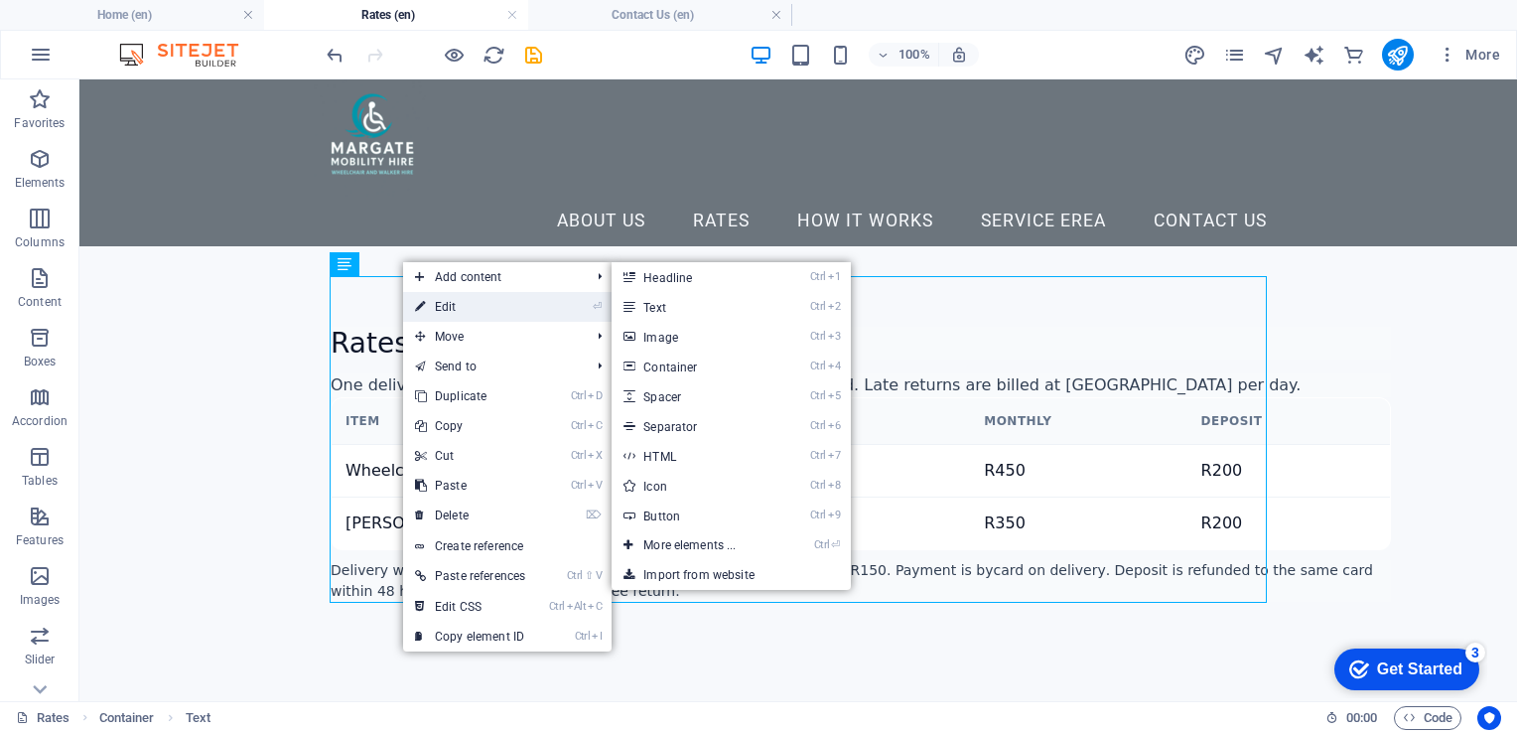
click at [450, 303] on link "⏎ Edit" at bounding box center [470, 307] width 134 height 30
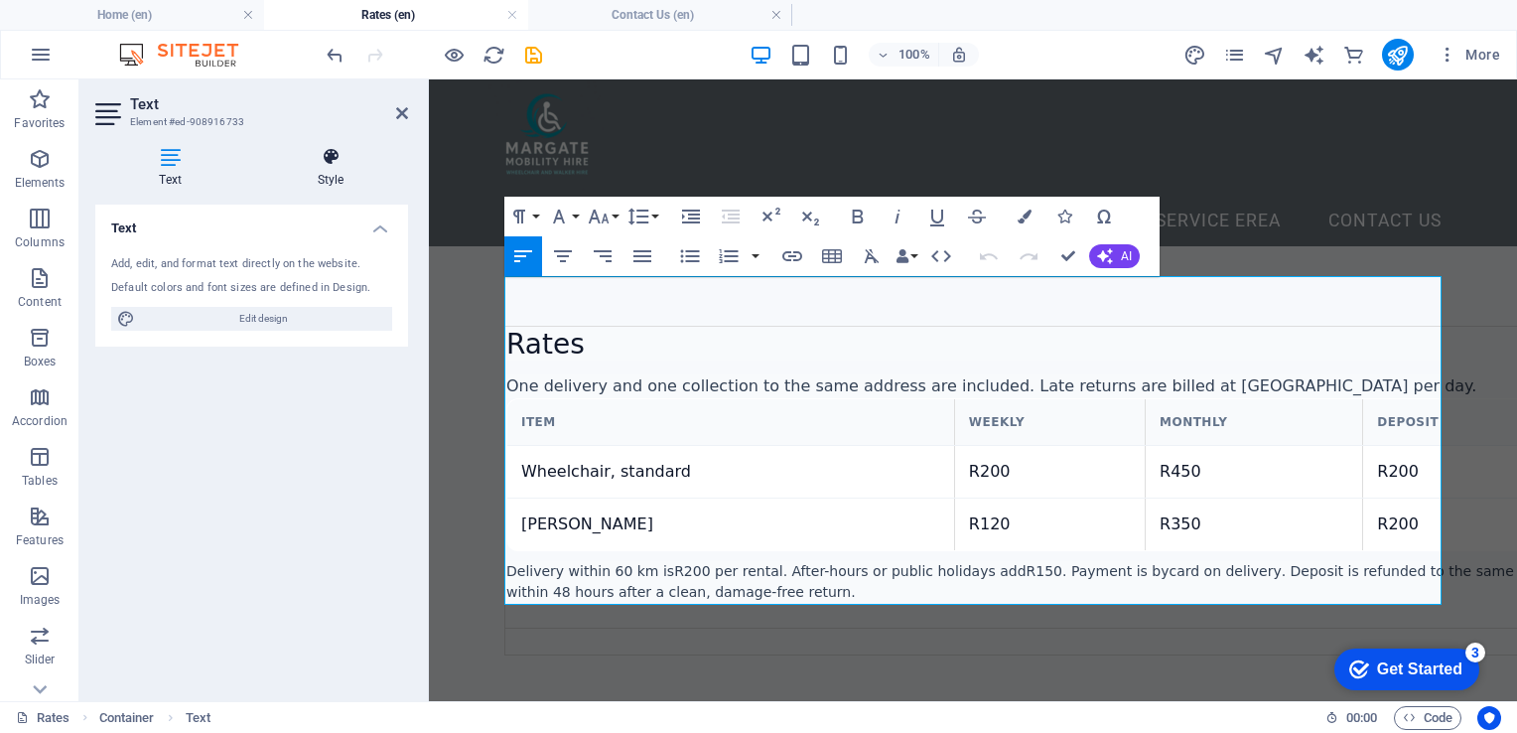
click at [338, 170] on h4 "Style" at bounding box center [330, 168] width 155 height 42
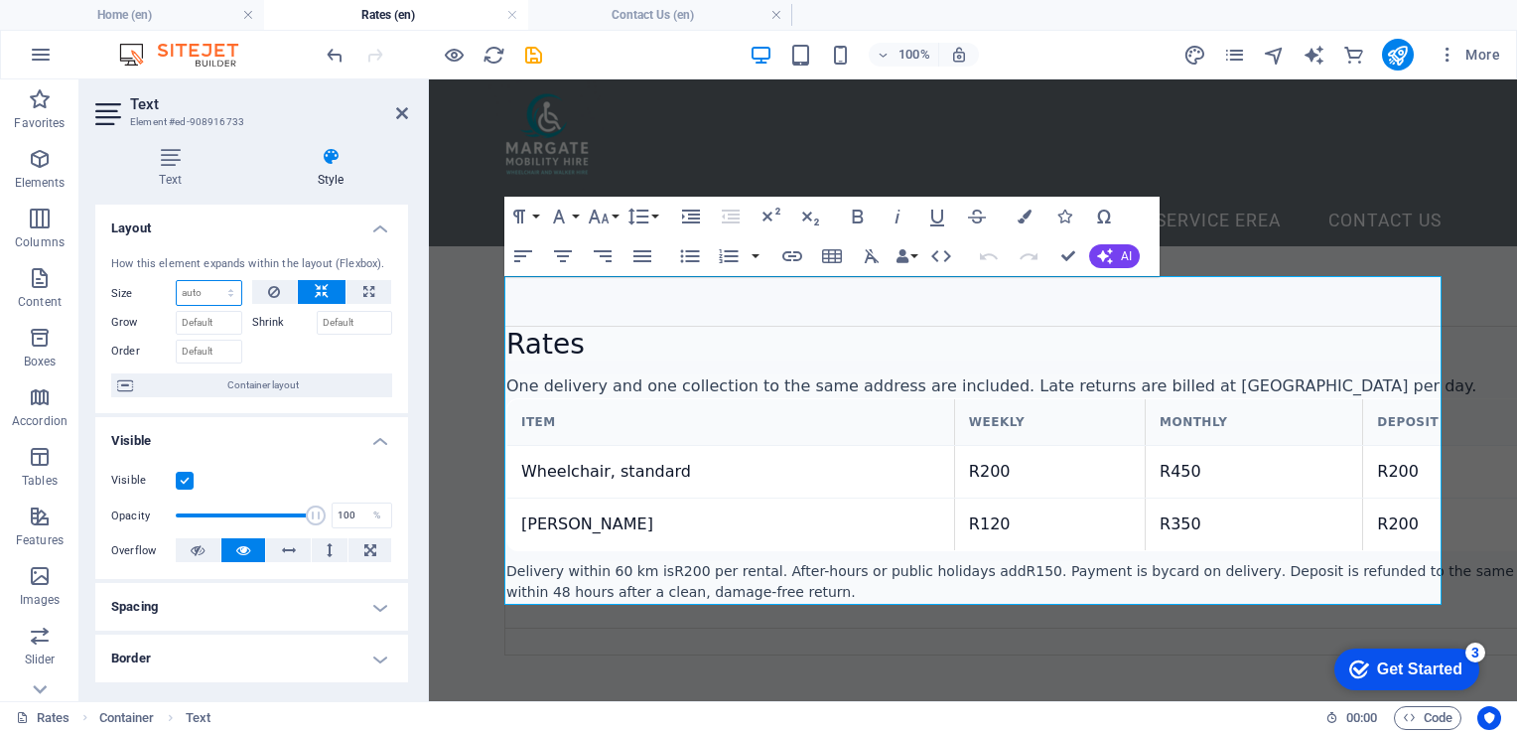
click at [214, 292] on select "Default auto px % 1/1 1/2 1/3 1/4 1/5 1/6 1/7 1/8 1/9 1/10" at bounding box center [209, 293] width 65 height 24
click at [177, 281] on select "Default auto px % 1/1 1/2 1/3 1/4 1/5 1/6 1/7 1/8 1/9 1/10" at bounding box center [209, 293] width 65 height 24
select select "DISABLED_OPTION_VALUE"
click at [200, 324] on input "Grow" at bounding box center [209, 323] width 67 height 24
click at [356, 282] on button at bounding box center [369, 292] width 45 height 24
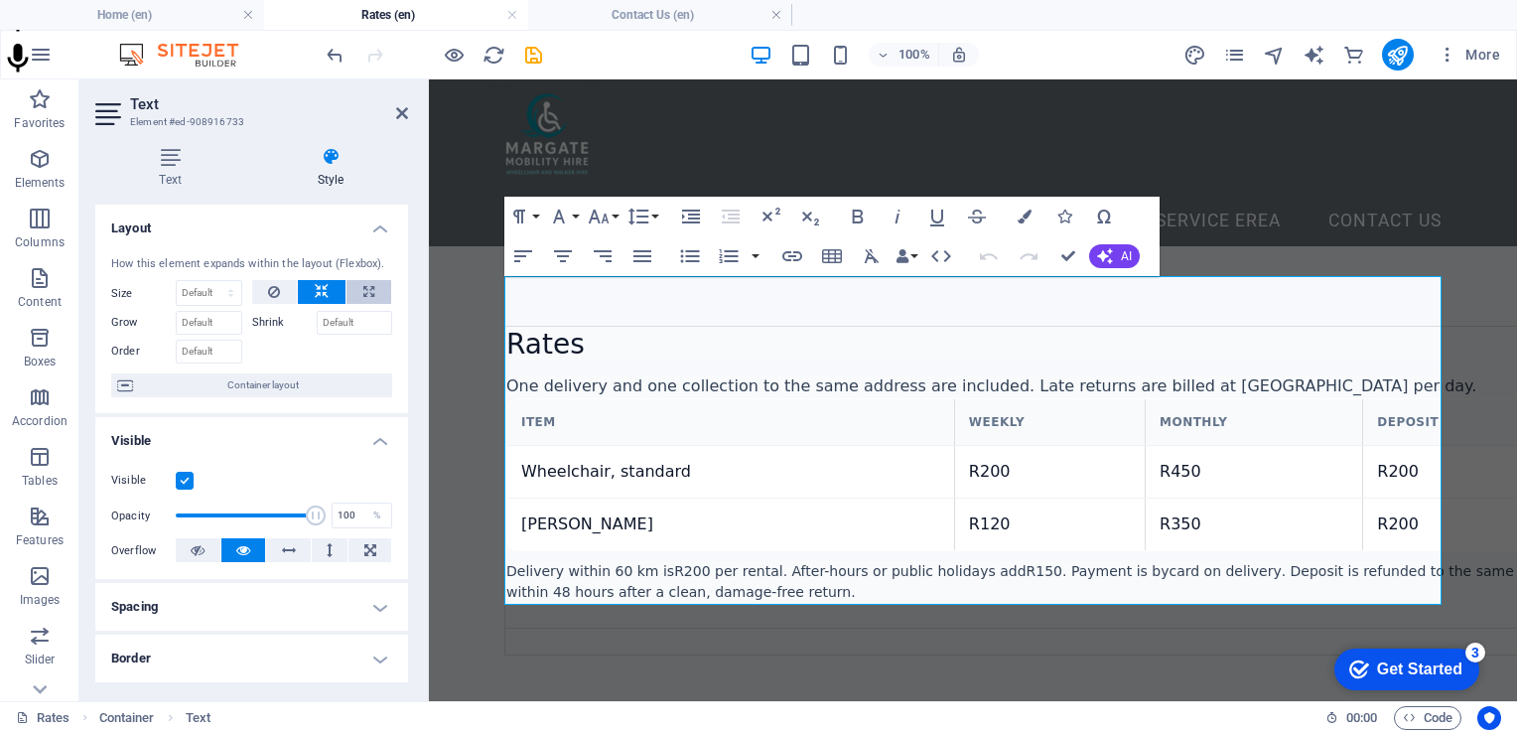
type input "100"
select select "%"
click at [322, 288] on icon at bounding box center [322, 292] width 14 height 24
click at [191, 289] on select "Default auto px % 1/1 1/2 1/3 1/4 1/5 1/6 1/7 1/8 1/9 1/10" at bounding box center [209, 293] width 65 height 24
select select "px"
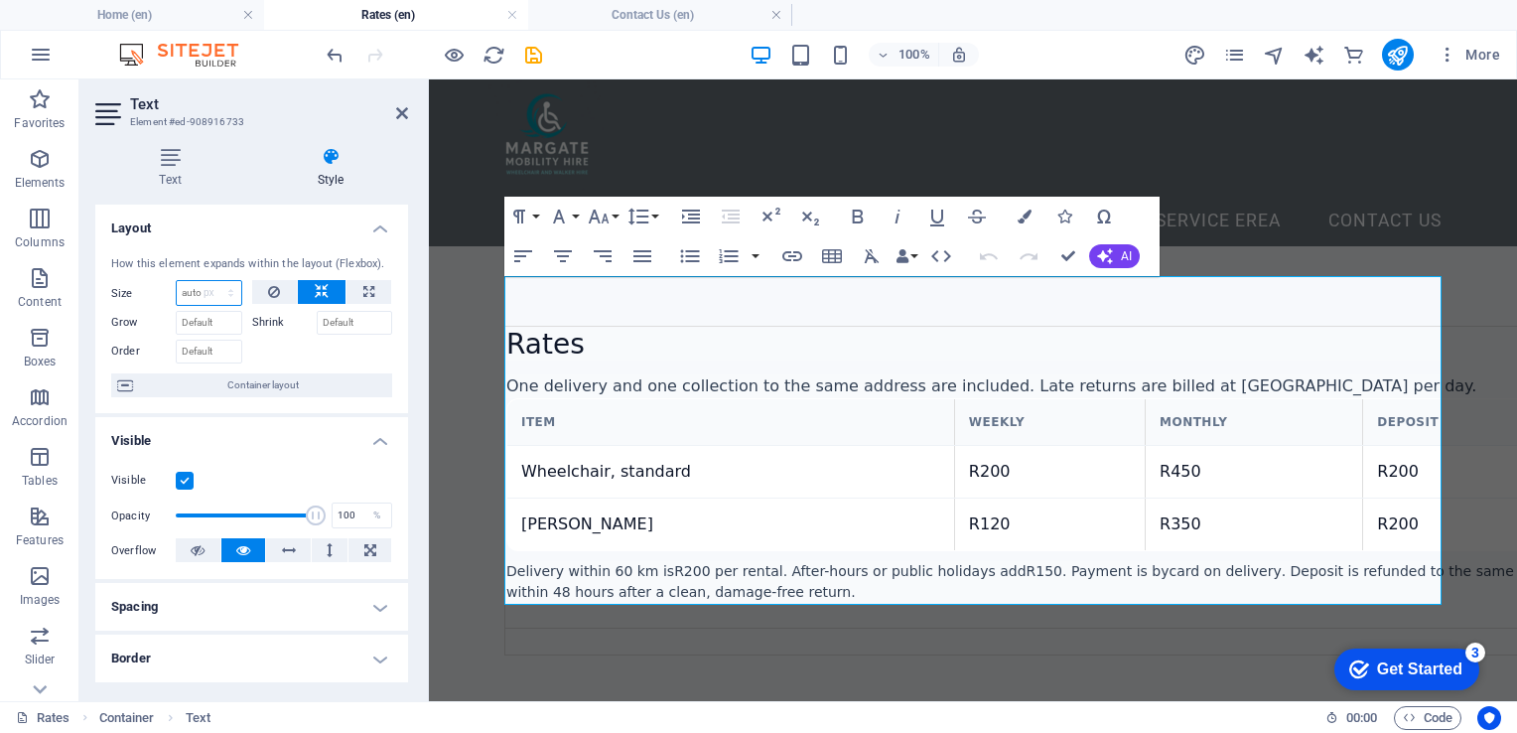
click at [210, 281] on select "Default auto px % 1/1 1/2 1/3 1/4 1/5 1/6 1/7 1/8 1/9 1/10" at bounding box center [209, 293] width 65 height 24
type input "0"
click at [207, 331] on input "Grow" at bounding box center [209, 323] width 67 height 24
type input "0"
click at [203, 349] on input "Order" at bounding box center [209, 352] width 67 height 24
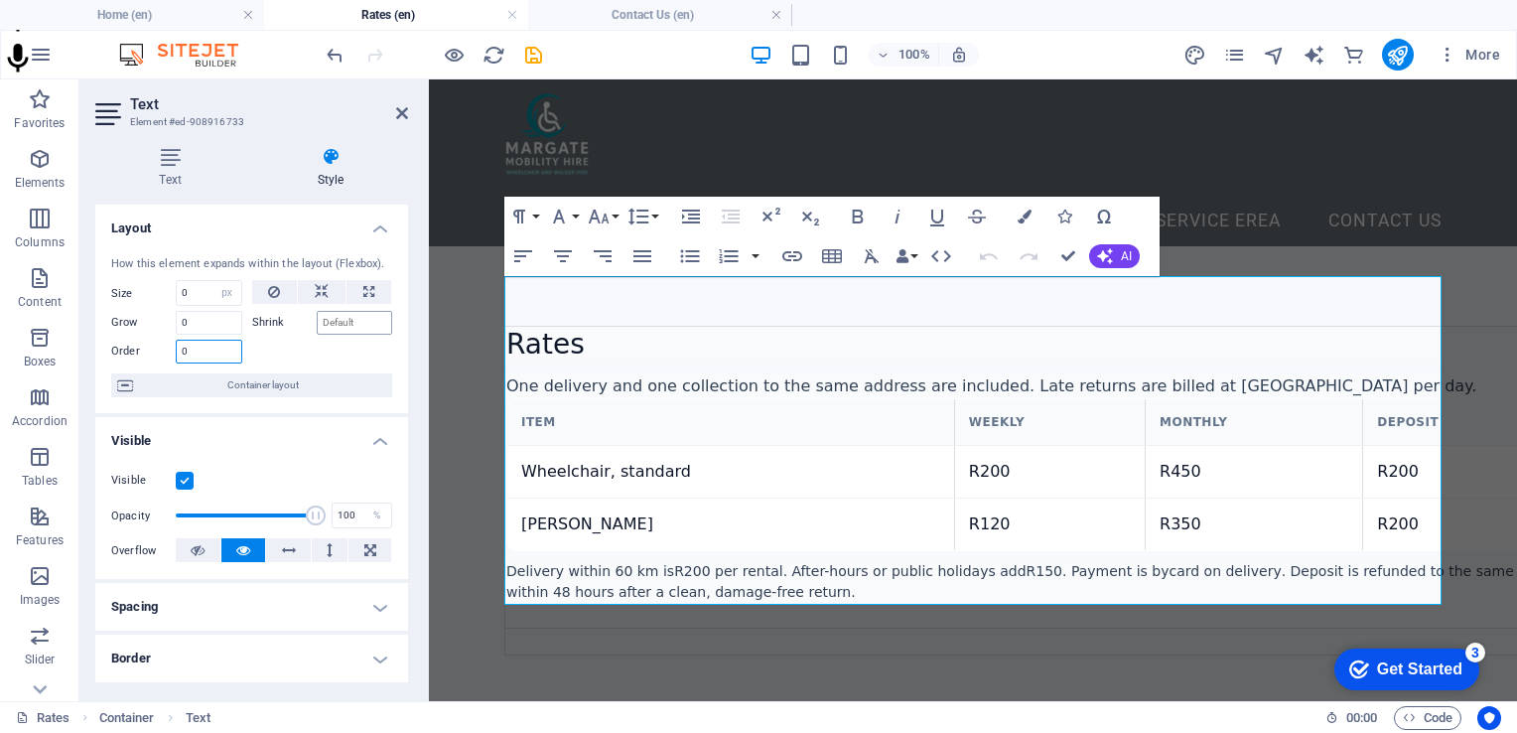
type input "0"
click at [333, 317] on input "Shrink" at bounding box center [355, 323] width 76 height 24
type input "0"
click at [416, 352] on div "Text Style Text Add, edit, and format text directly on the website. Default col…" at bounding box center [251, 416] width 345 height 570
click at [587, 328] on h2 "Rates" at bounding box center [1036, 345] width 1060 height 34
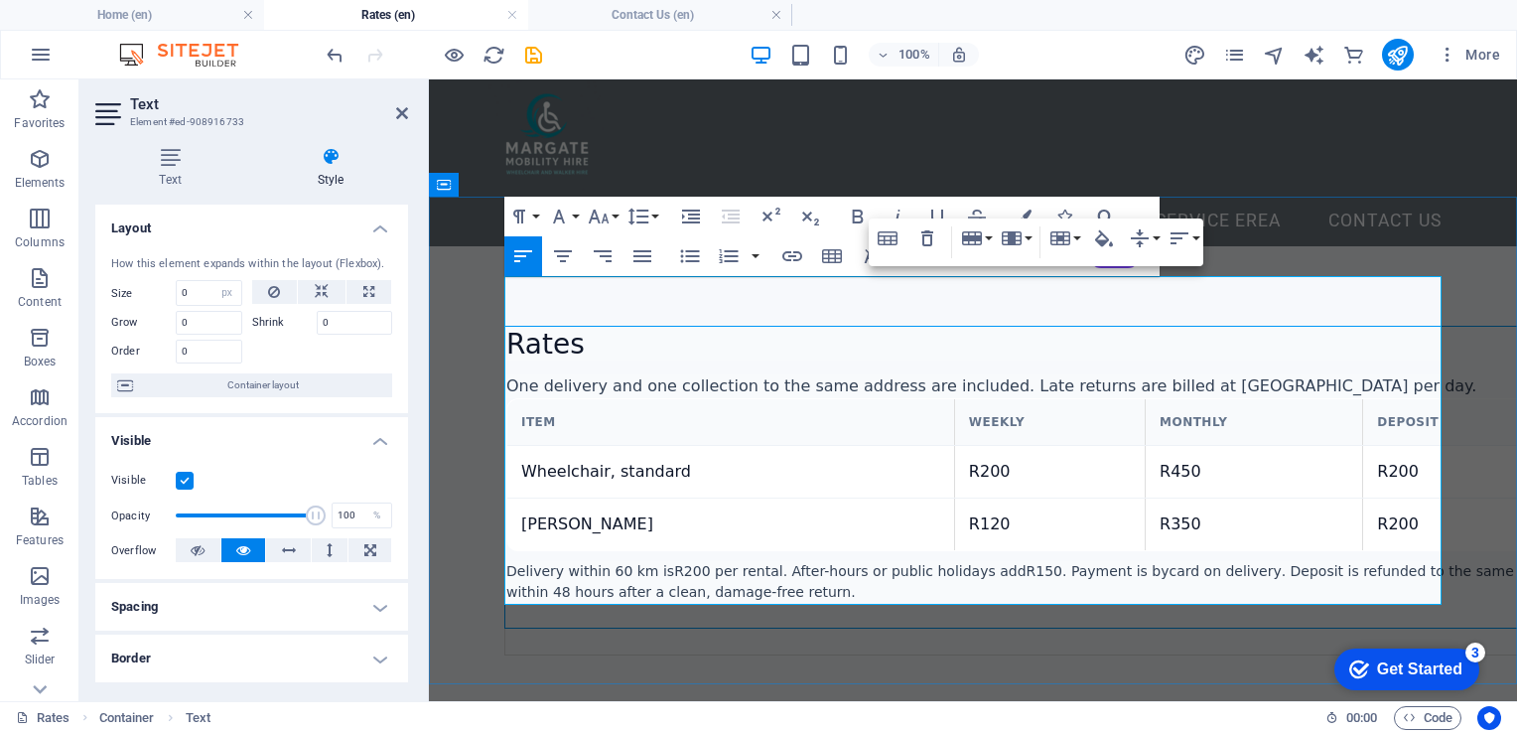
click at [587, 328] on h2 "Rates" at bounding box center [1036, 345] width 1060 height 34
click at [1392, 246] on div "Rates One delivery and one collection to the same address are included. Late re…" at bounding box center [973, 491] width 1088 height 490
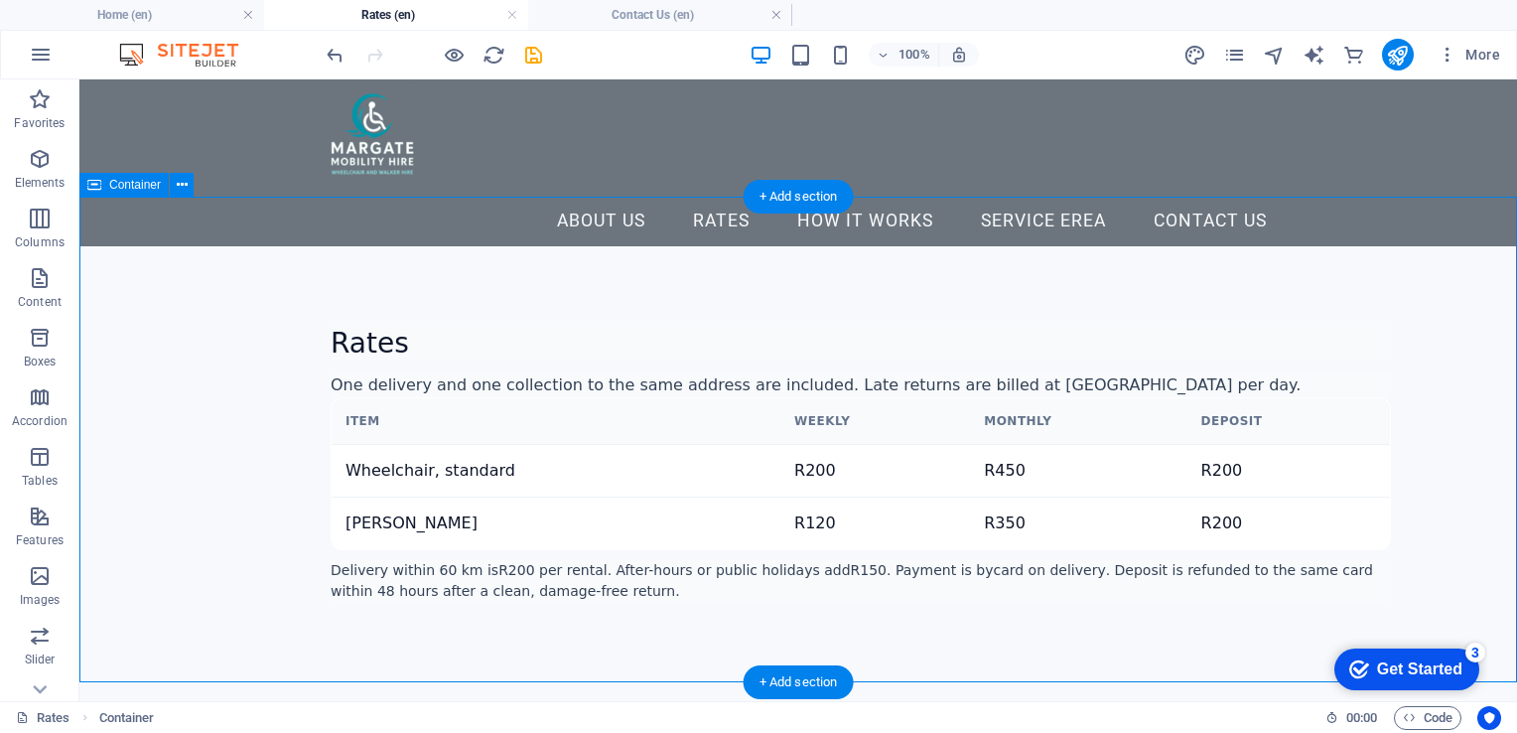
click at [366, 246] on div "Rates One delivery and one collection to the same address are included. Late re…" at bounding box center [798, 489] width 1438 height 487
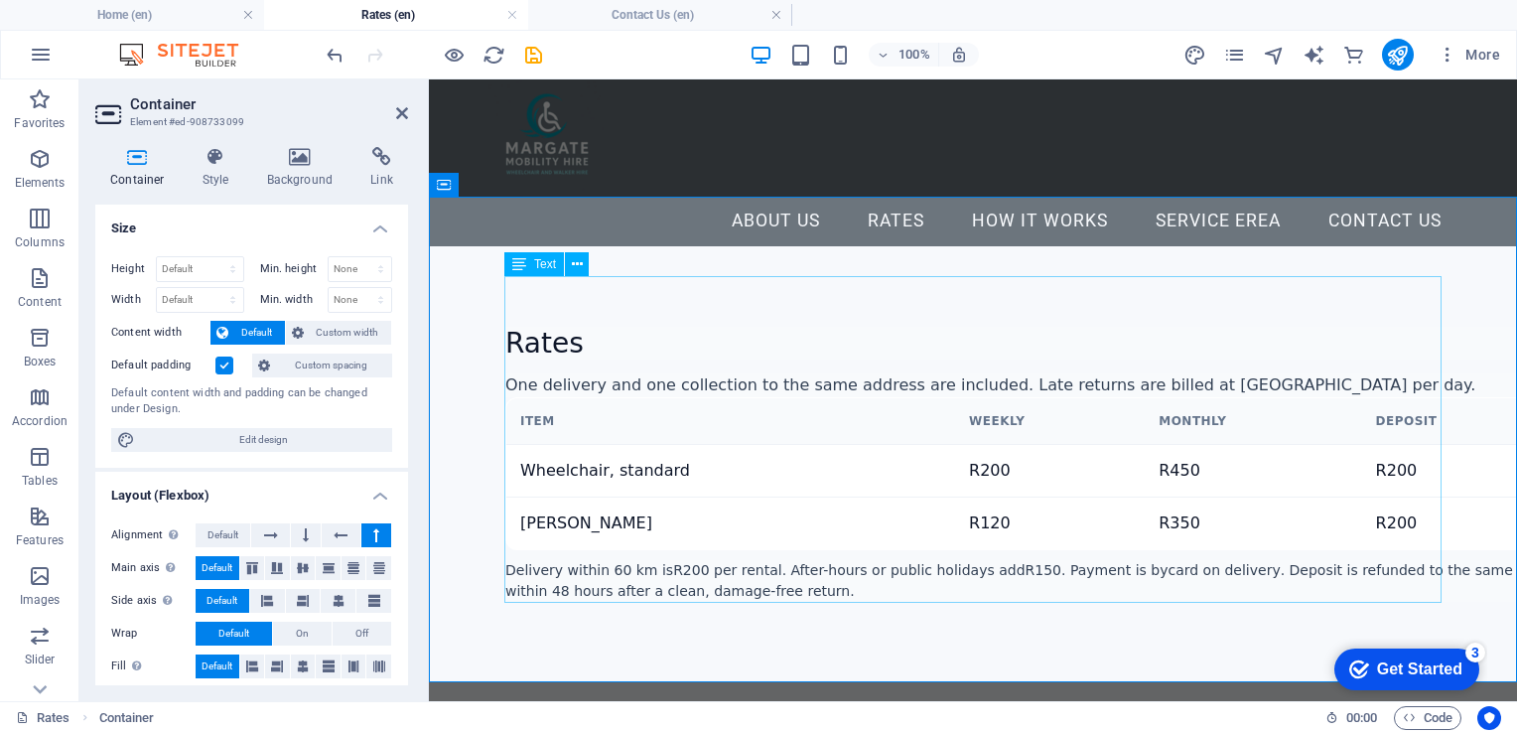
click at [562, 326] on div "Rates One delivery and one collection to the same address are included. Late re…" at bounding box center [972, 490] width 937 height 328
select select "px"
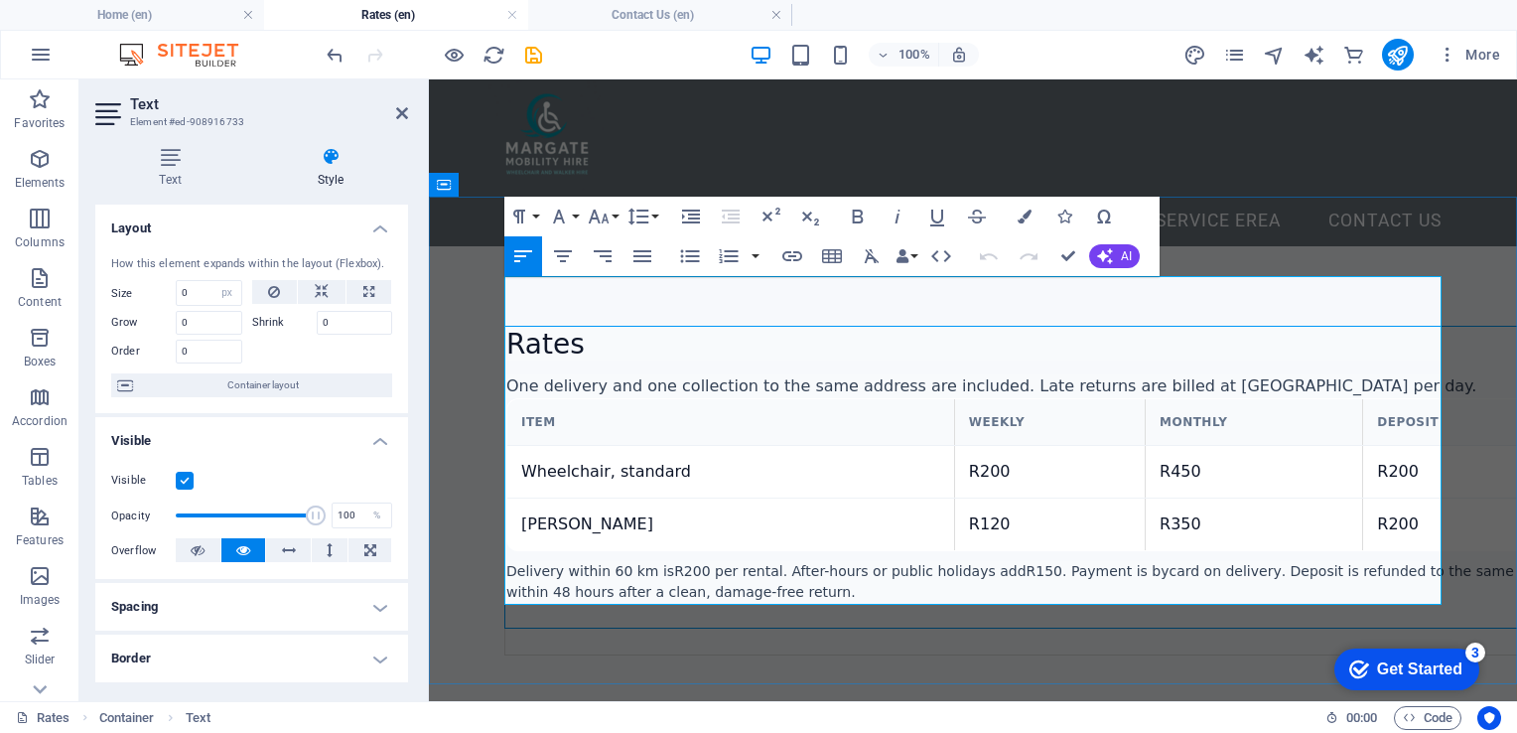
click at [553, 328] on h2 "Rates" at bounding box center [1036, 345] width 1060 height 34
drag, startPoint x: 606, startPoint y: 284, endPoint x: 477, endPoint y: 280, distance: 129.1
click at [477, 280] on div "Rates One delivery and one collection to the same address are included. Late re…" at bounding box center [973, 491] width 1088 height 490
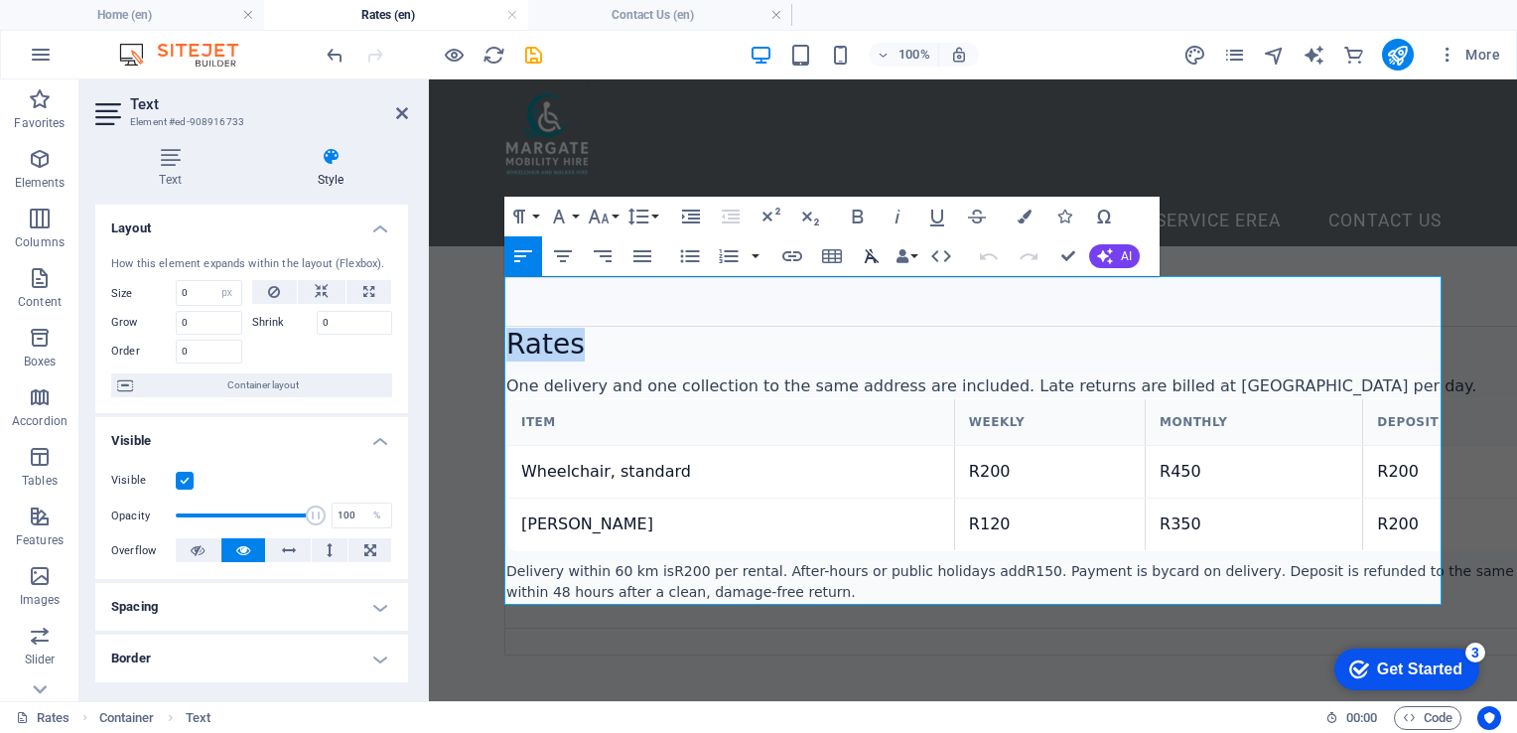
click at [874, 257] on icon "button" at bounding box center [872, 256] width 15 height 14
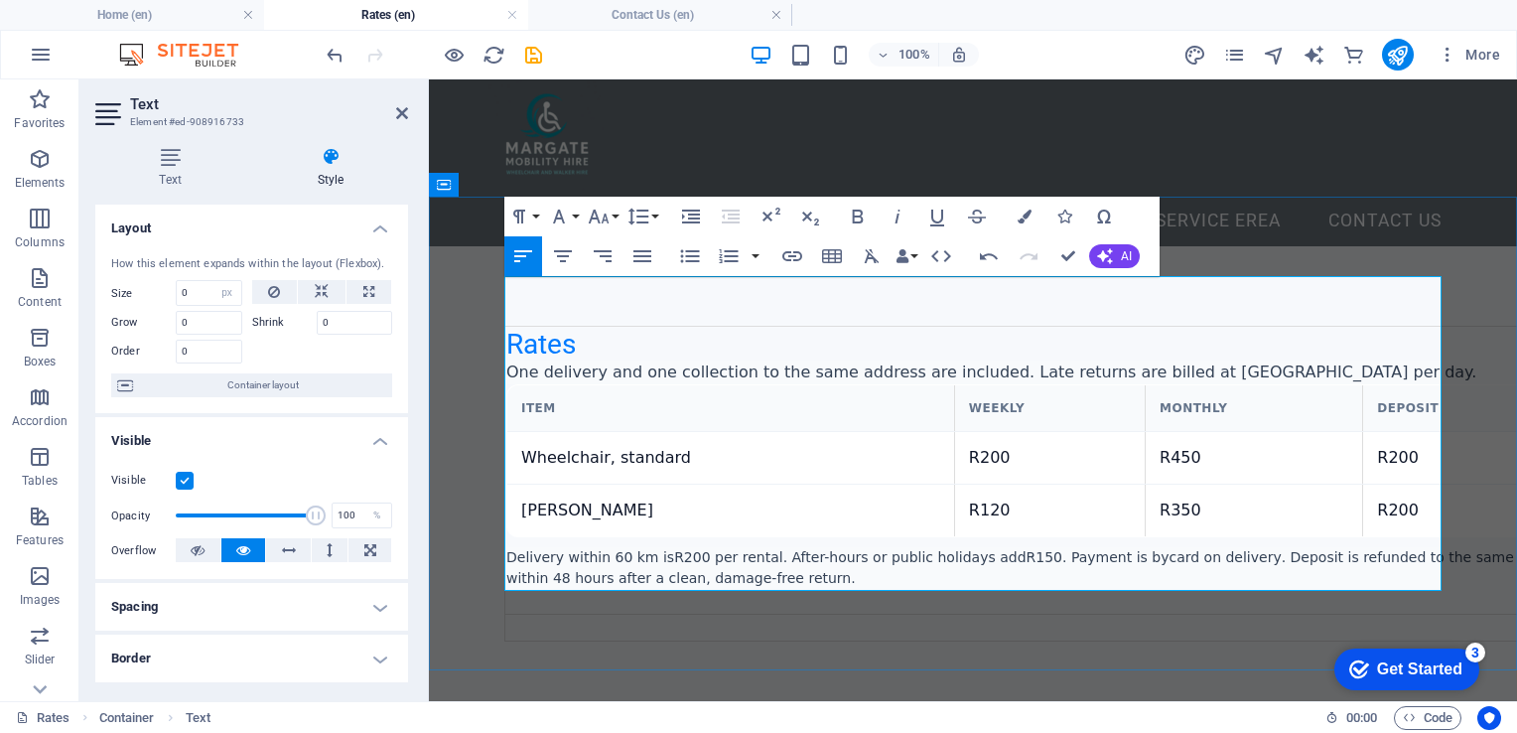
click at [759, 385] on th "Item" at bounding box center [731, 408] width 448 height 47
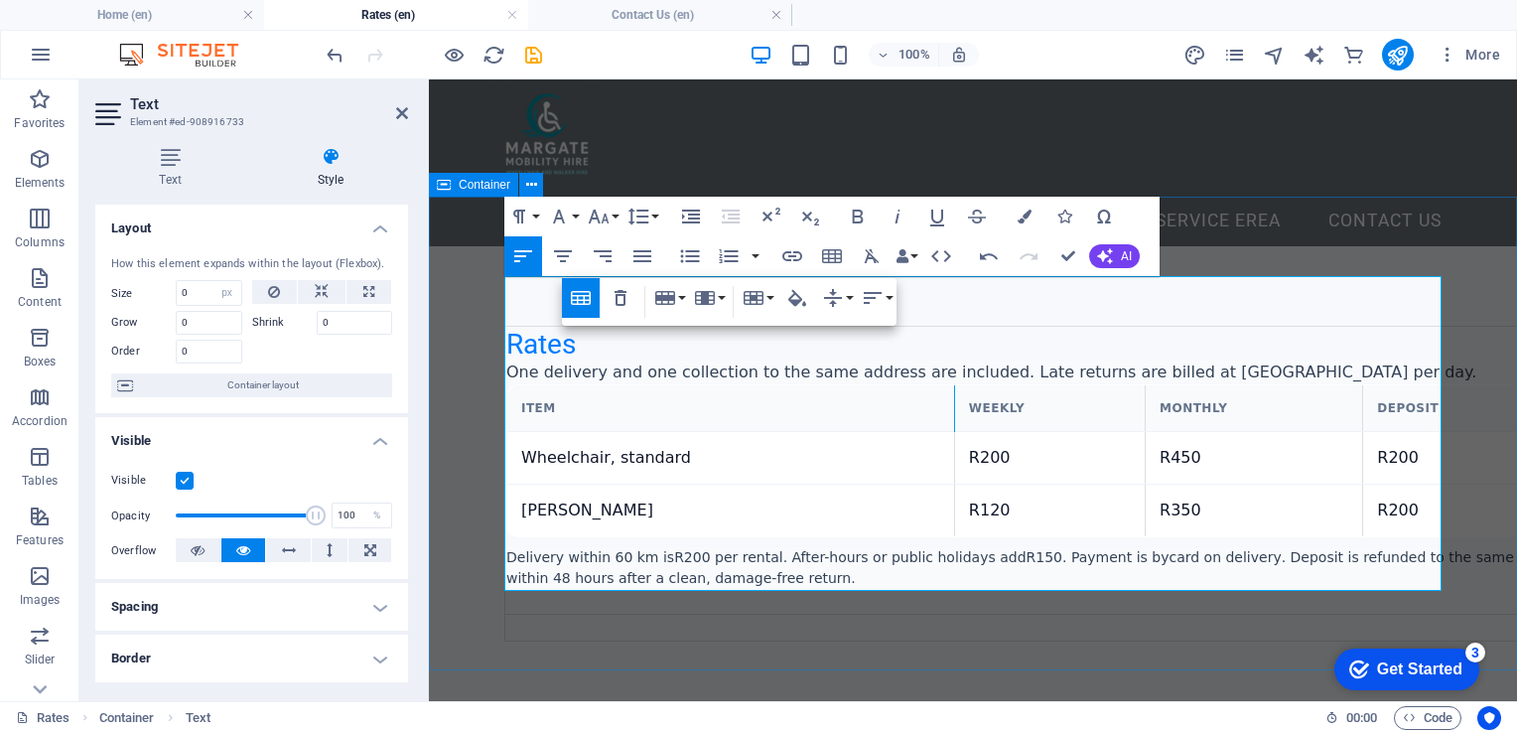
click at [476, 336] on div "Rates One delivery and one collection to the same address are included. Late re…" at bounding box center [973, 484] width 1088 height 476
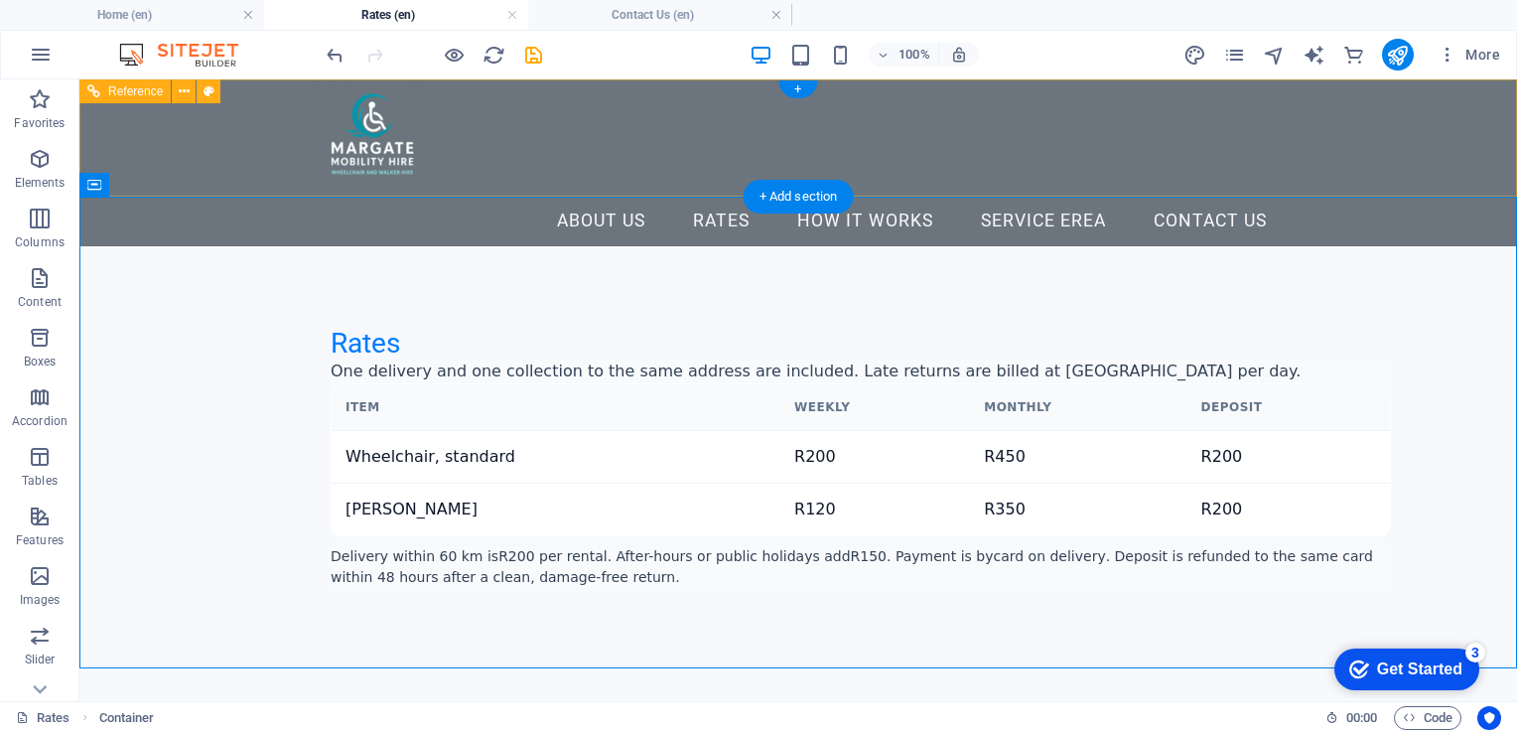
click at [612, 197] on nav "About Us Rates How it Works Service erea Contact Us" at bounding box center [798, 222] width 969 height 50
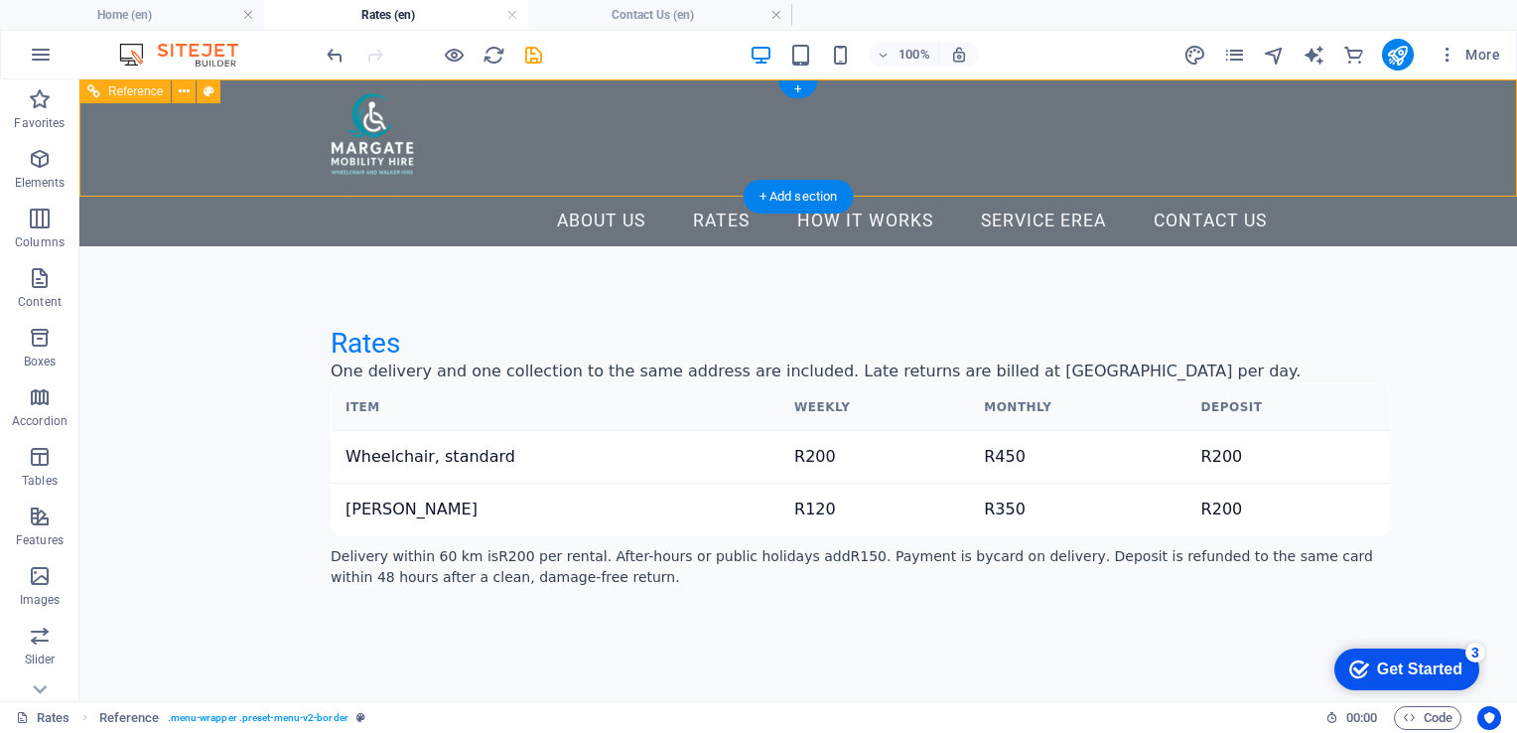
click at [611, 197] on nav "About Us Rates How it Works Service erea Contact Us" at bounding box center [798, 222] width 969 height 50
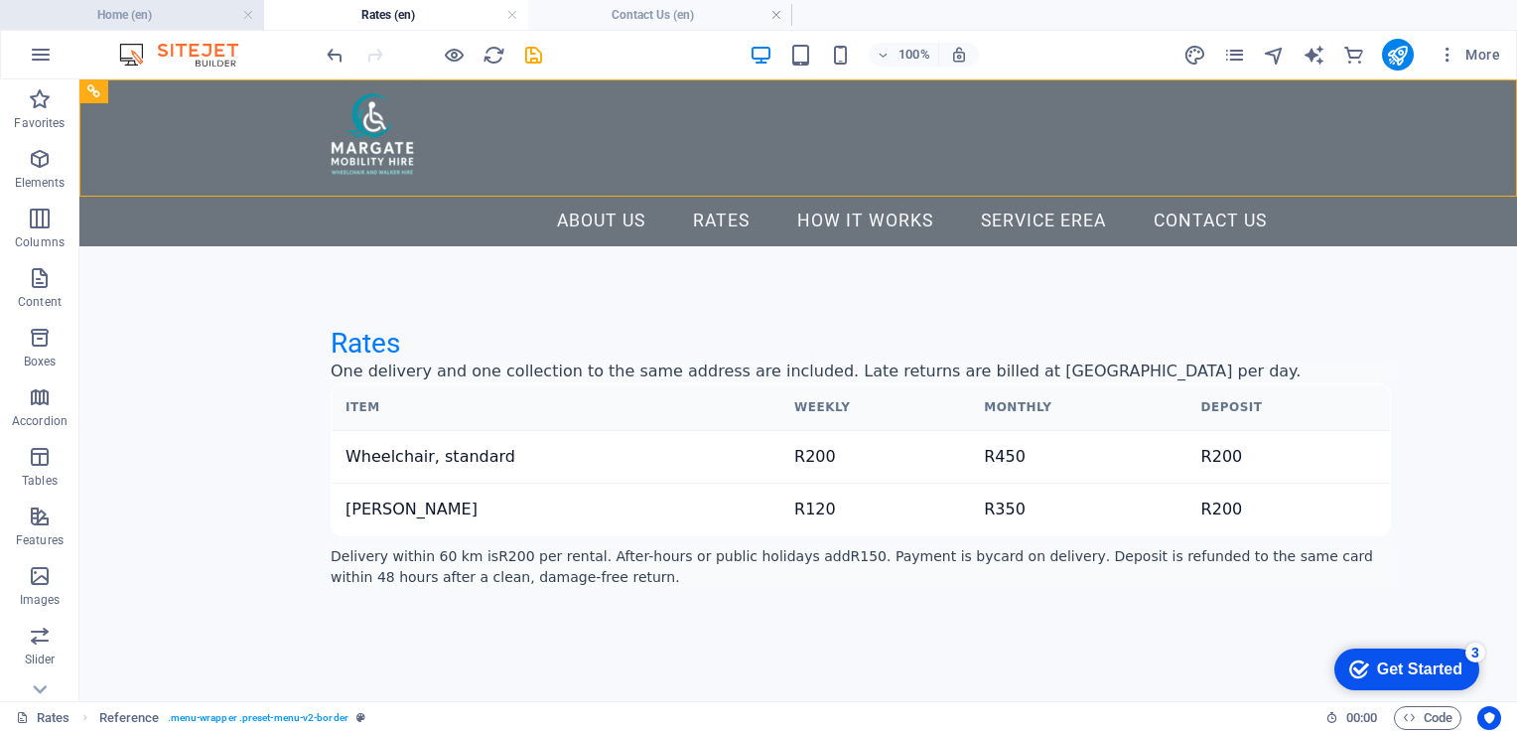
click at [167, 12] on h4 "Home (en)" at bounding box center [132, 15] width 264 height 22
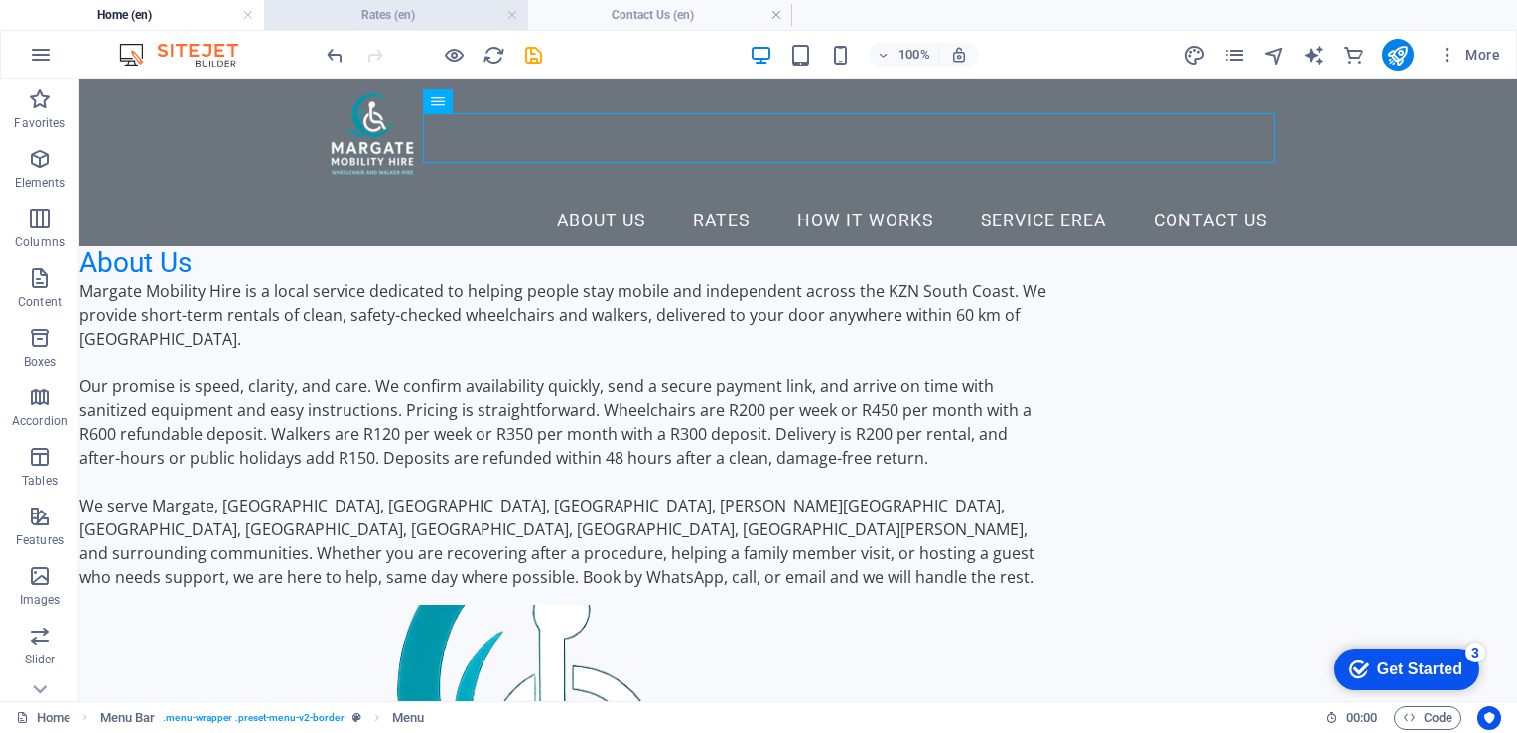
click at [409, 14] on h4 "Rates (en)" at bounding box center [396, 15] width 264 height 22
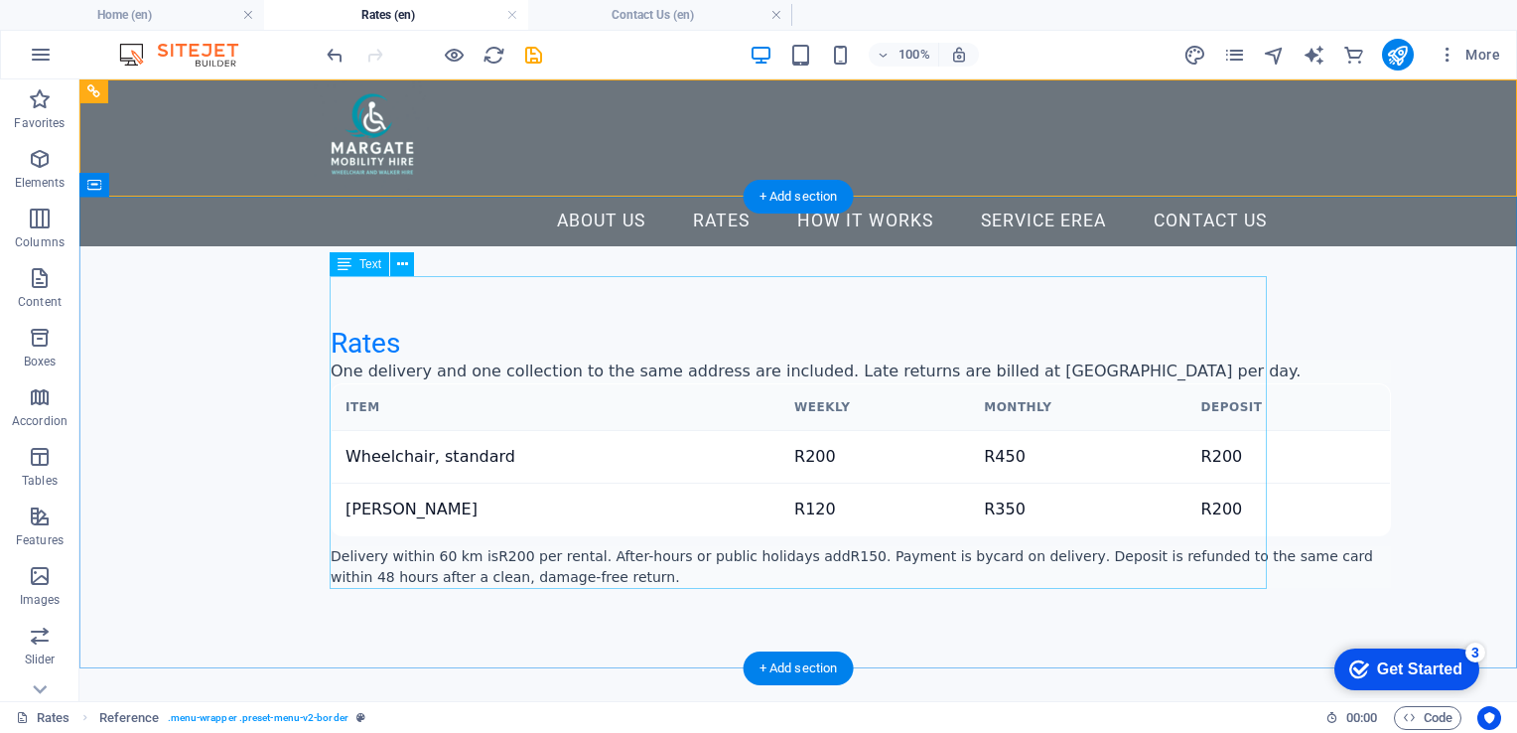
click at [393, 326] on div "Rates One delivery and one collection to the same address are included. Late re…" at bounding box center [798, 483] width 937 height 314
click at [335, 326] on div "Rates One delivery and one collection to the same address are included. Late re…" at bounding box center [798, 483] width 937 height 314
select select "px"
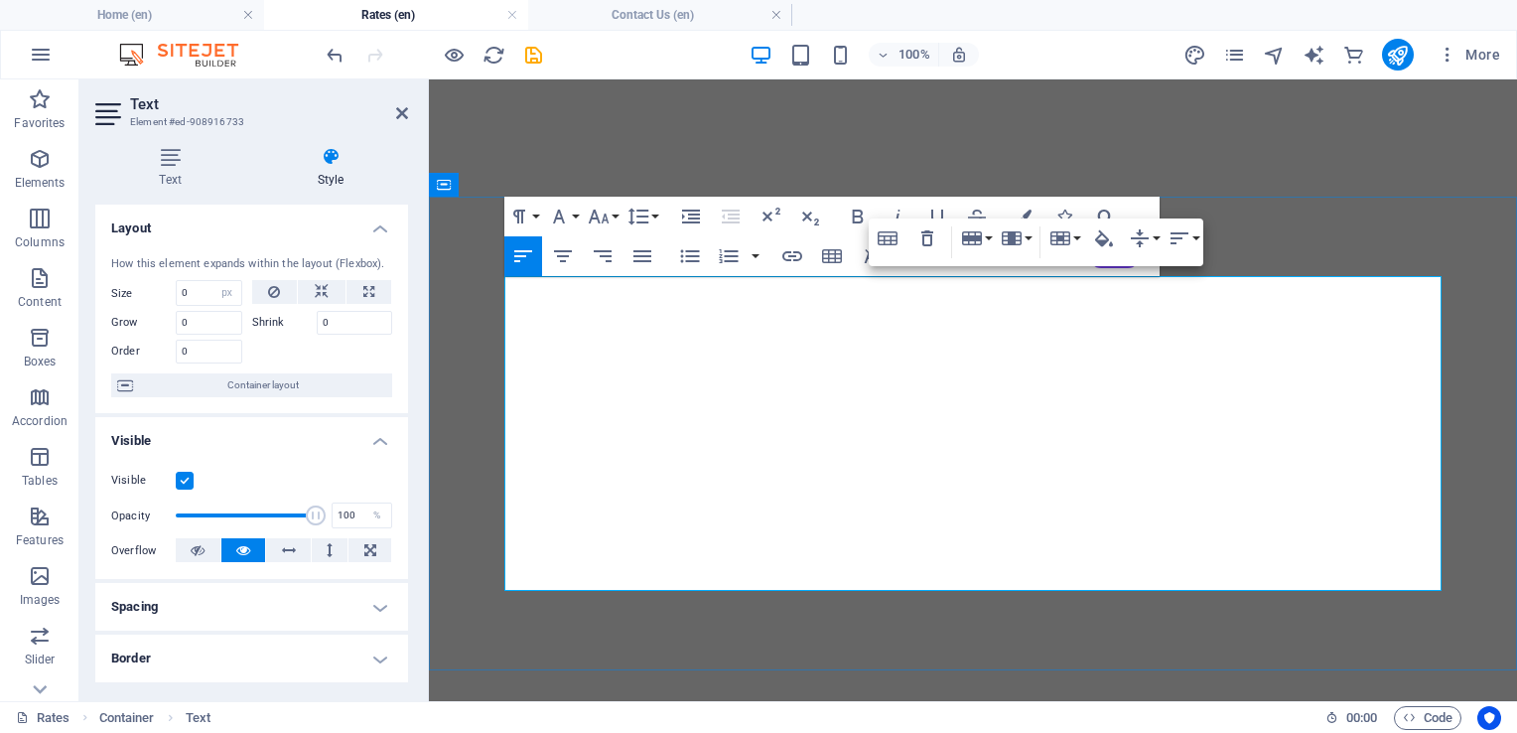
select select "px"
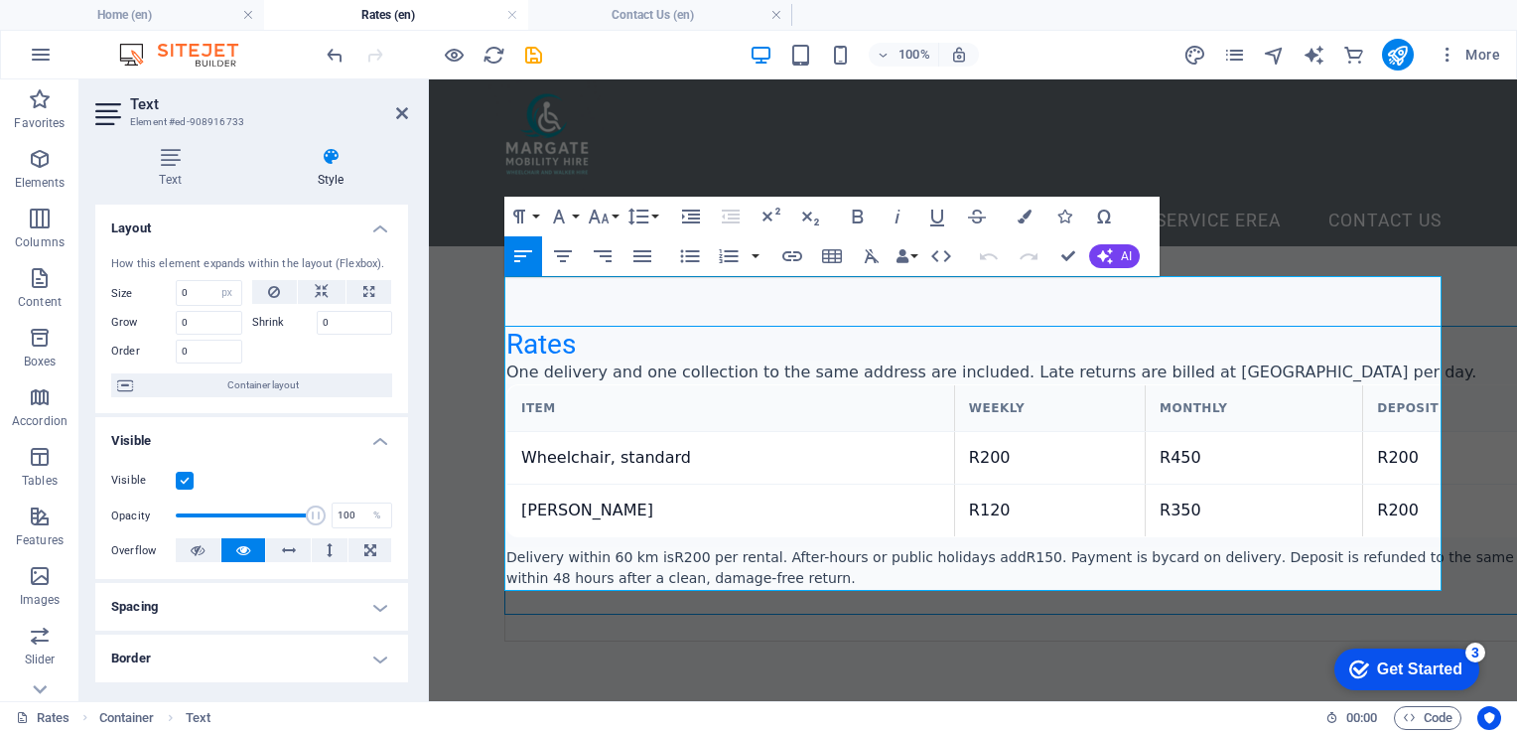
click at [266, 592] on h4 "Spacing" at bounding box center [251, 607] width 313 height 48
click at [226, 641] on select "Default auto px % rem vw vh Custom" at bounding box center [237, 647] width 91 height 24
click at [192, 635] on select "Default auto px % rem vw vh Custom" at bounding box center [237, 647] width 91 height 24
select select "DISABLED_OPTION_VALUE"
click at [227, 672] on select "Default px rem % vh vw Custom" at bounding box center [237, 681] width 91 height 24
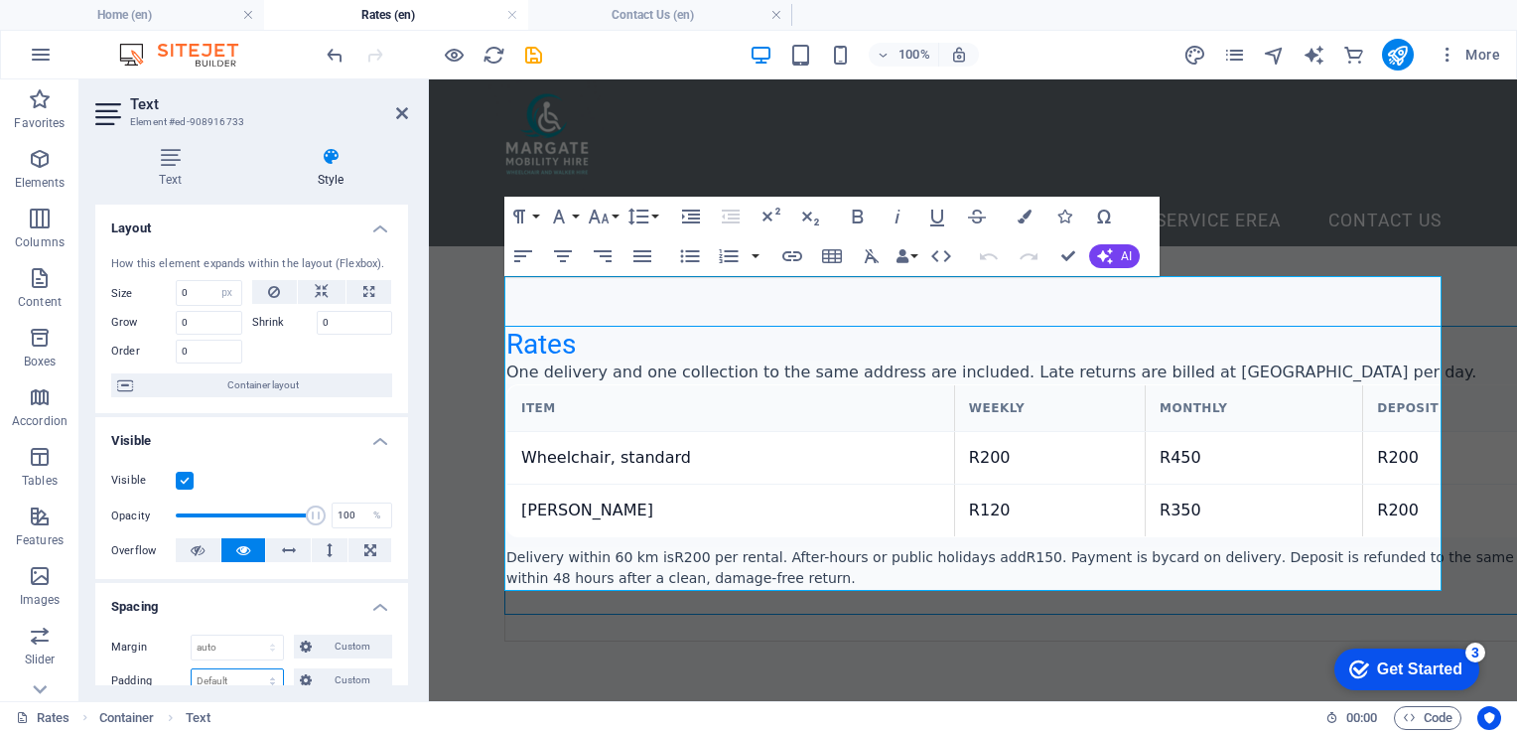
scroll to position [6, 0]
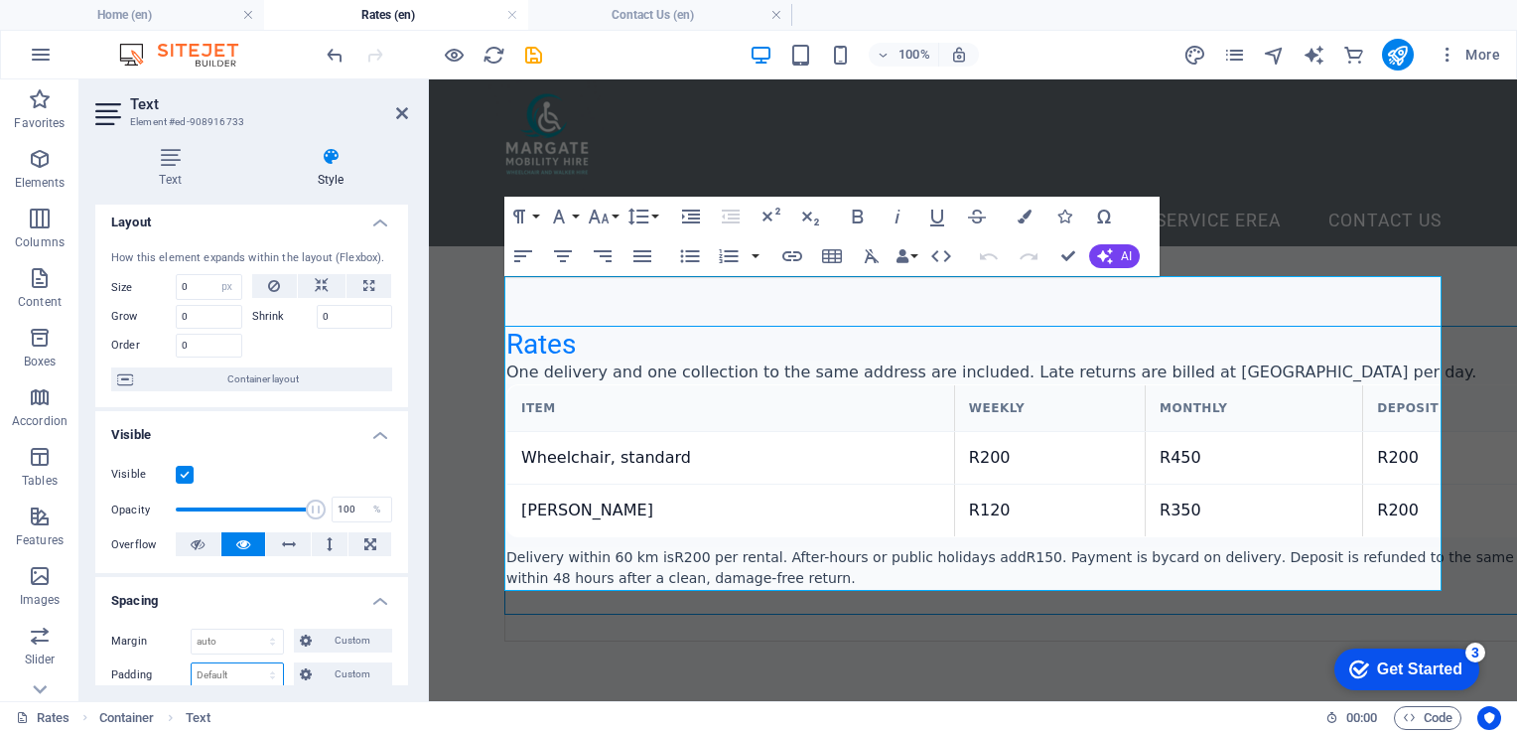
select select "px"
click at [253, 663] on select "Default px rem % vh vw Custom" at bounding box center [237, 675] width 91 height 24
type input "0"
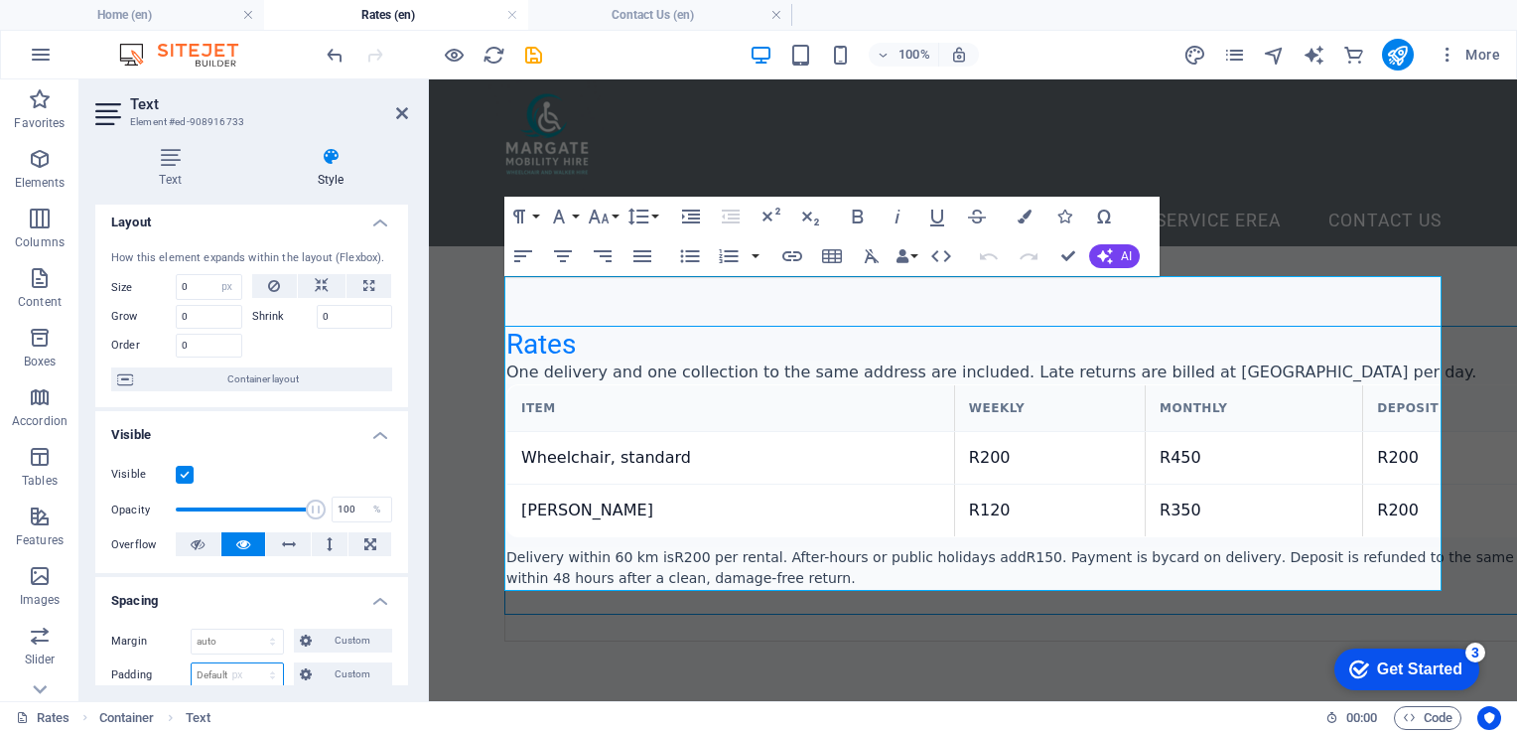
type input "0"
click at [342, 641] on span "Custom" at bounding box center [352, 641] width 69 height 24
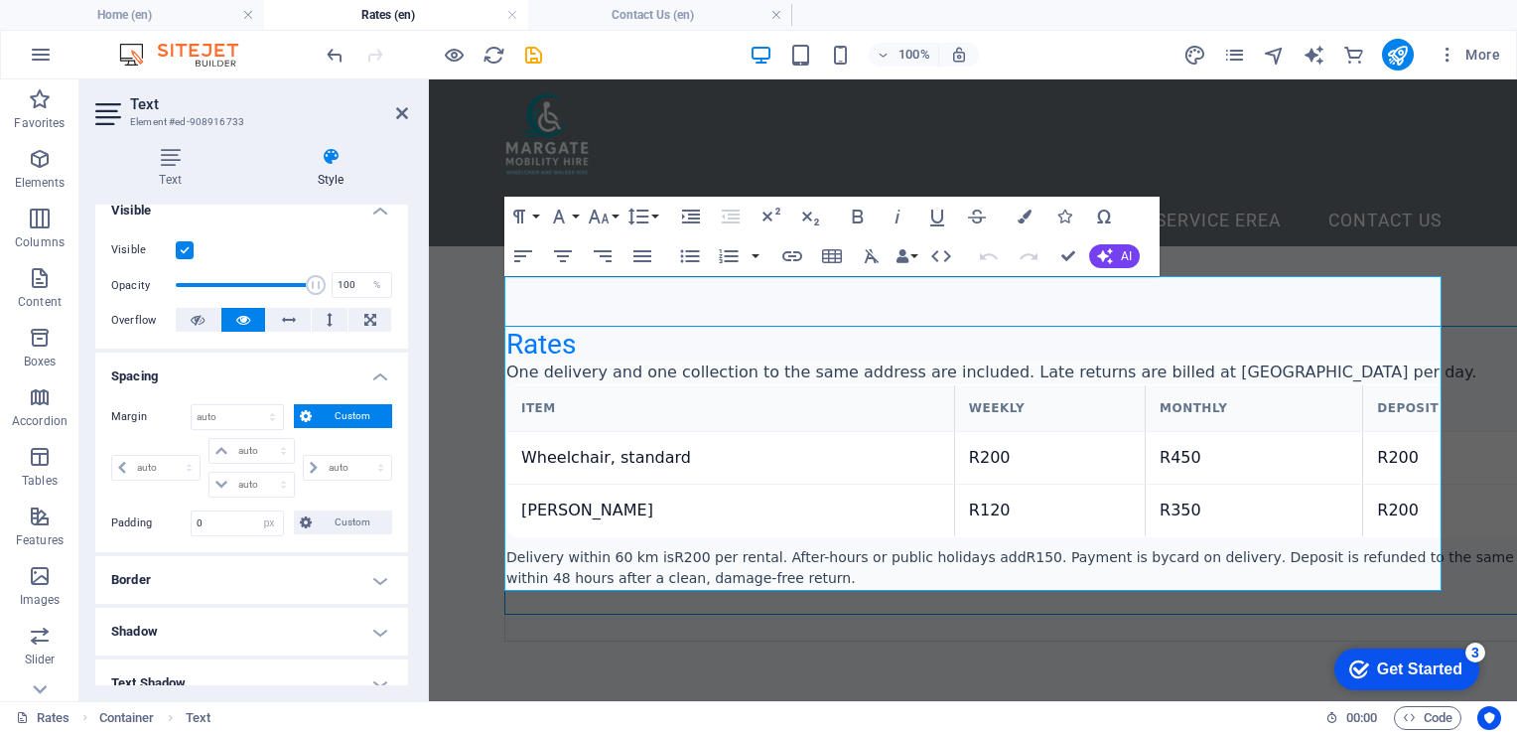
scroll to position [286, 0]
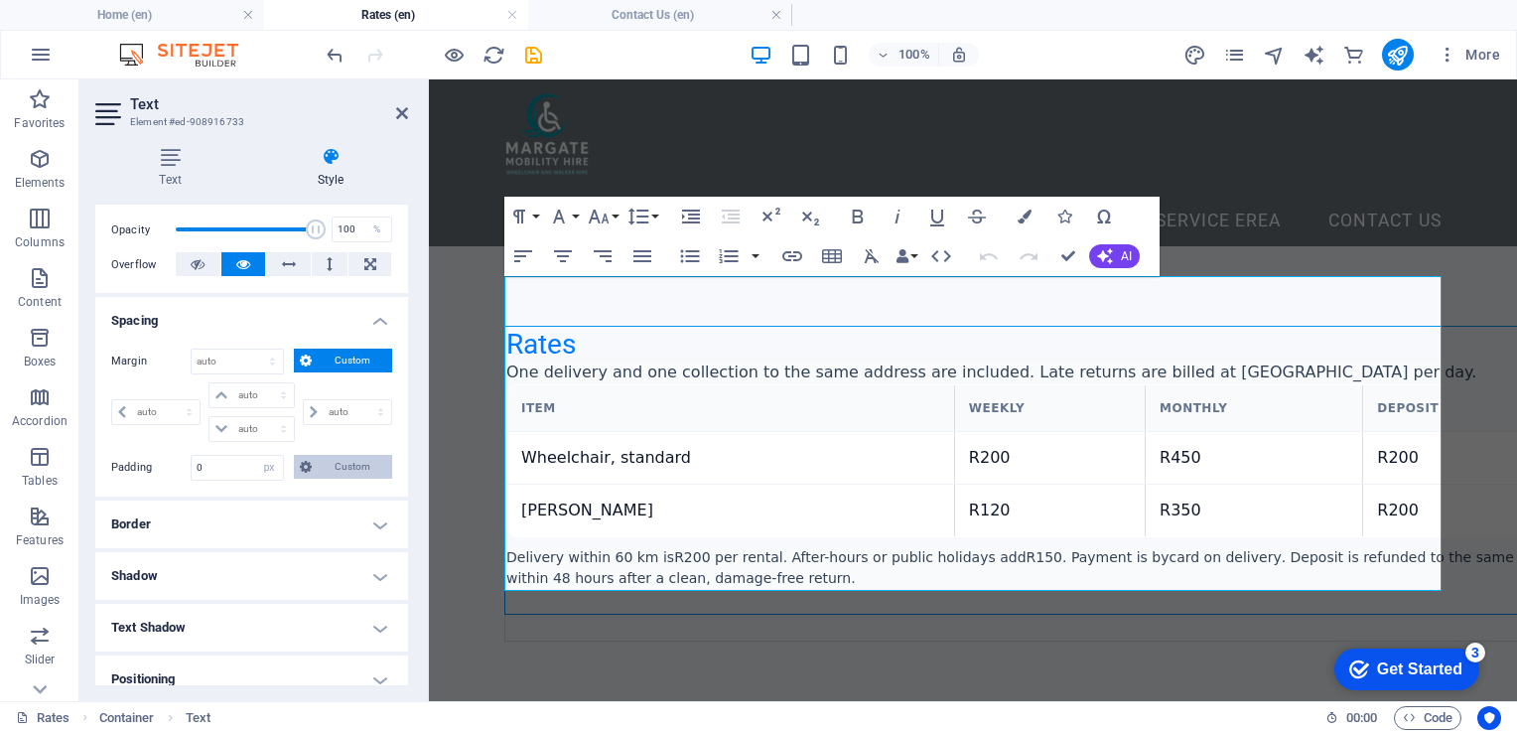
click at [348, 456] on span "Custom" at bounding box center [352, 467] width 69 height 24
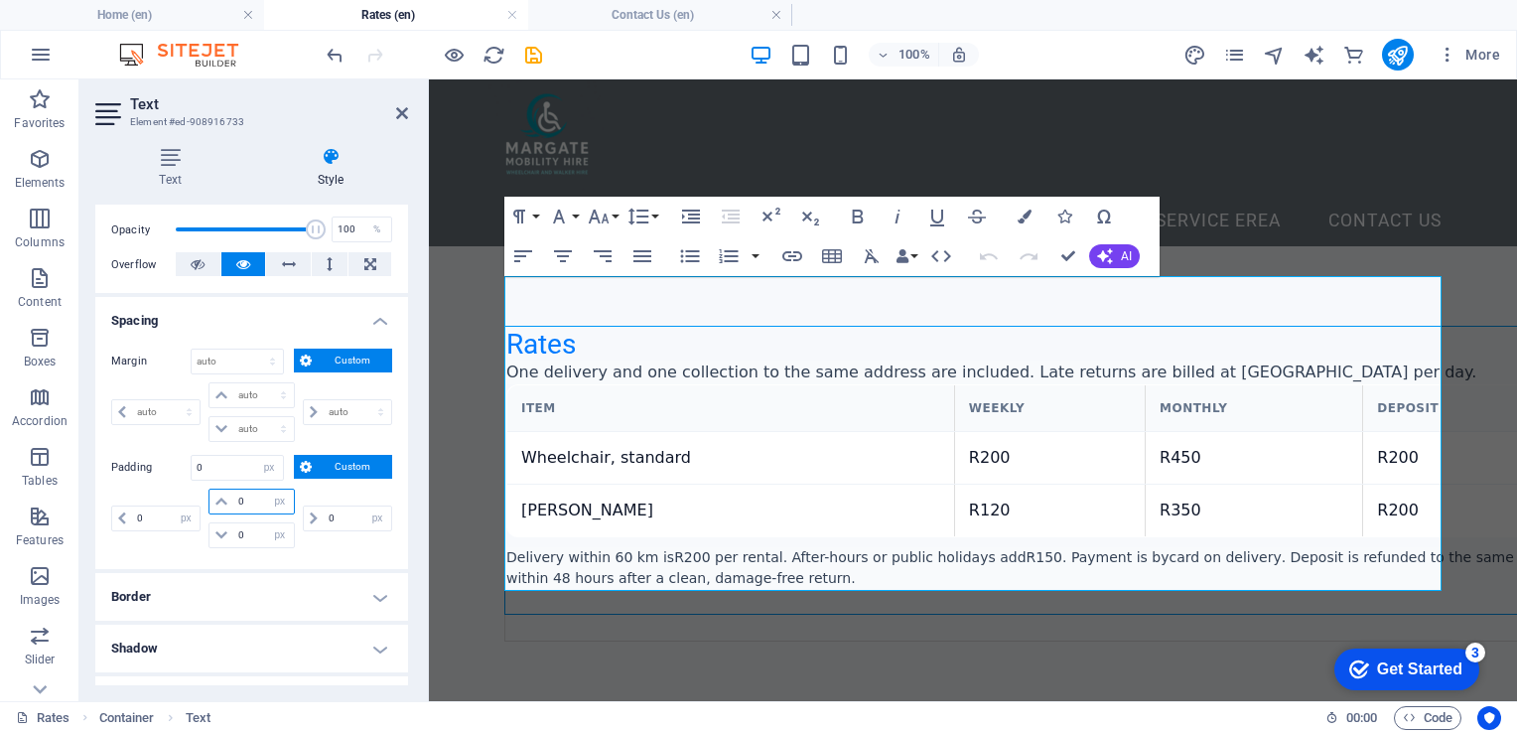
click at [257, 491] on input "0" at bounding box center [263, 502] width 60 height 24
type input "0"
type input "1"
select select "DISABLED_OPTION_VALUE"
click at [257, 524] on input "0" at bounding box center [263, 535] width 60 height 24
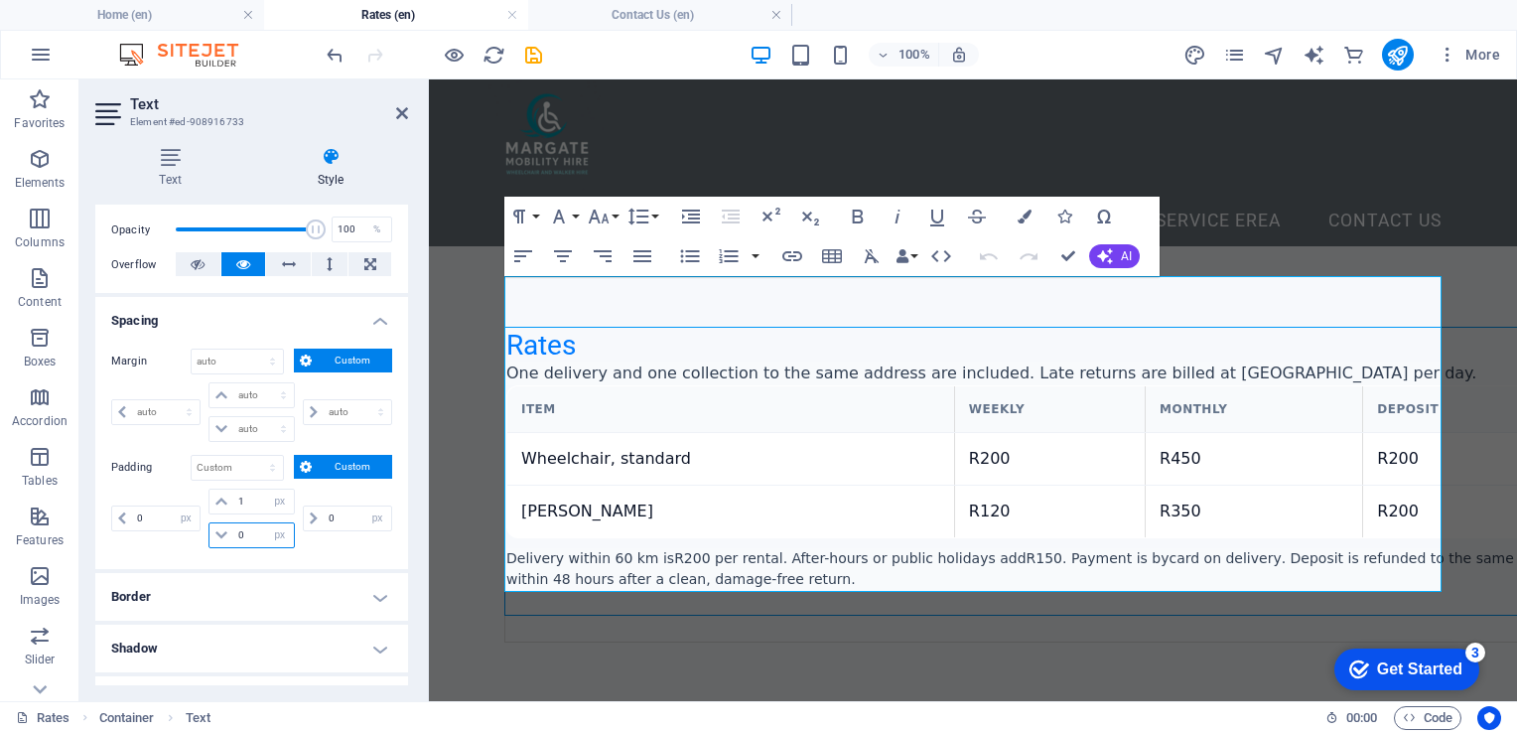
drag, startPoint x: 249, startPoint y: 526, endPoint x: 210, endPoint y: 517, distance: 39.7
click at [210, 517] on div "1 px rem % vh vw 0 px rem % vh vw" at bounding box center [251, 519] width 93 height 60
type input "1"
drag, startPoint x: 146, startPoint y: 510, endPoint x: 118, endPoint y: 502, distance: 28.9
click at [118, 505] on div "0 px rem % vh vw" at bounding box center [155, 518] width 89 height 26
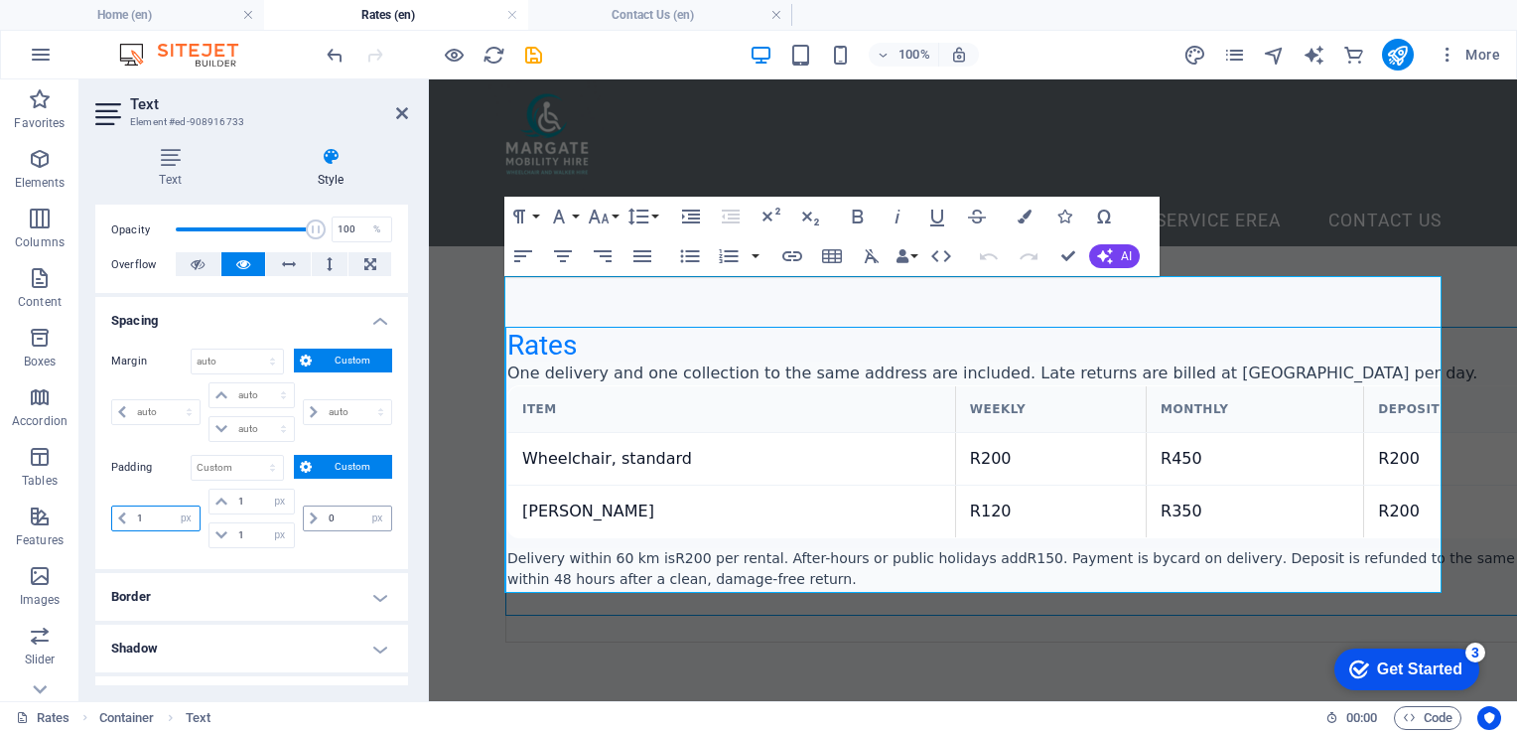
type input "1"
click at [332, 511] on input "0" at bounding box center [358, 518] width 68 height 24
drag, startPoint x: 335, startPoint y: 514, endPoint x: 295, endPoint y: 505, distance: 40.7
click at [299, 505] on div "0 px rem % vh vw" at bounding box center [345, 519] width 93 height 60
type input "1"
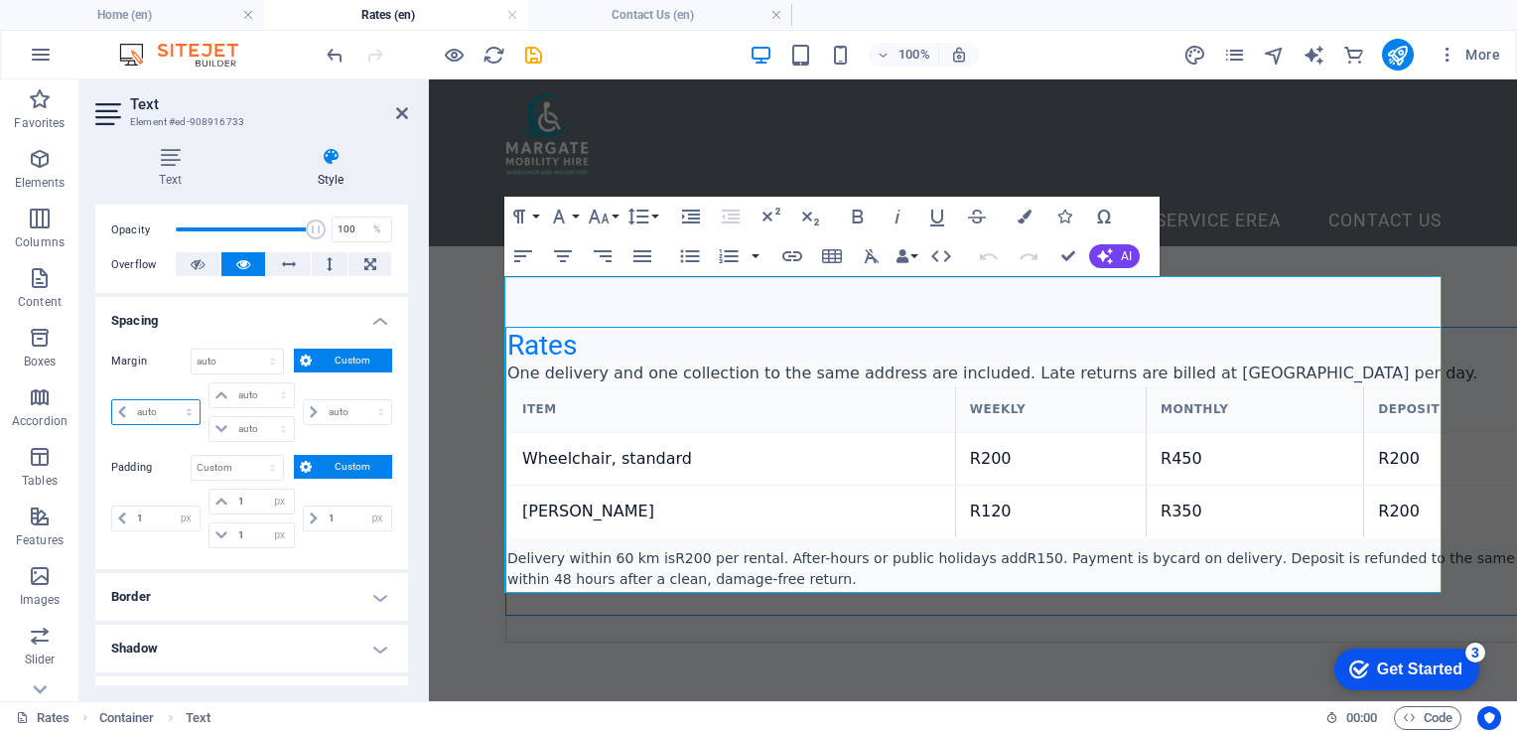
type input "1"
select select "px"
click at [165, 409] on select "auto px % rem vw vh" at bounding box center [155, 412] width 87 height 24
select select "px"
click at [171, 400] on select "auto px % rem vw vh" at bounding box center [155, 412] width 87 height 24
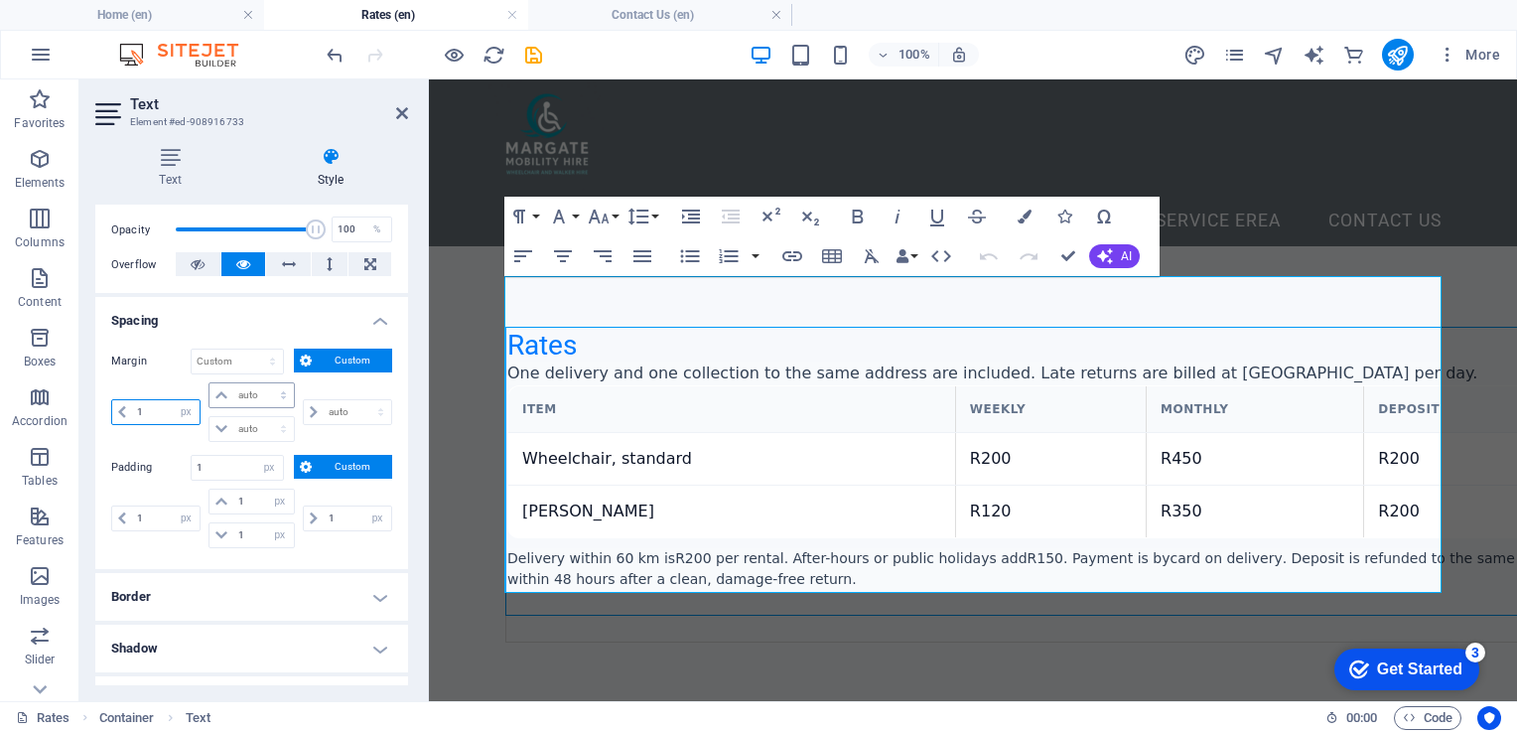
type input "1"
click at [249, 394] on select "auto px % rem vw vh" at bounding box center [251, 395] width 83 height 24
click at [210, 383] on select "auto px % rem vw vh" at bounding box center [251, 395] width 83 height 24
select select "DISABLED_OPTION_VALUE"
drag, startPoint x: 155, startPoint y: 407, endPoint x: 124, endPoint y: 403, distance: 31.0
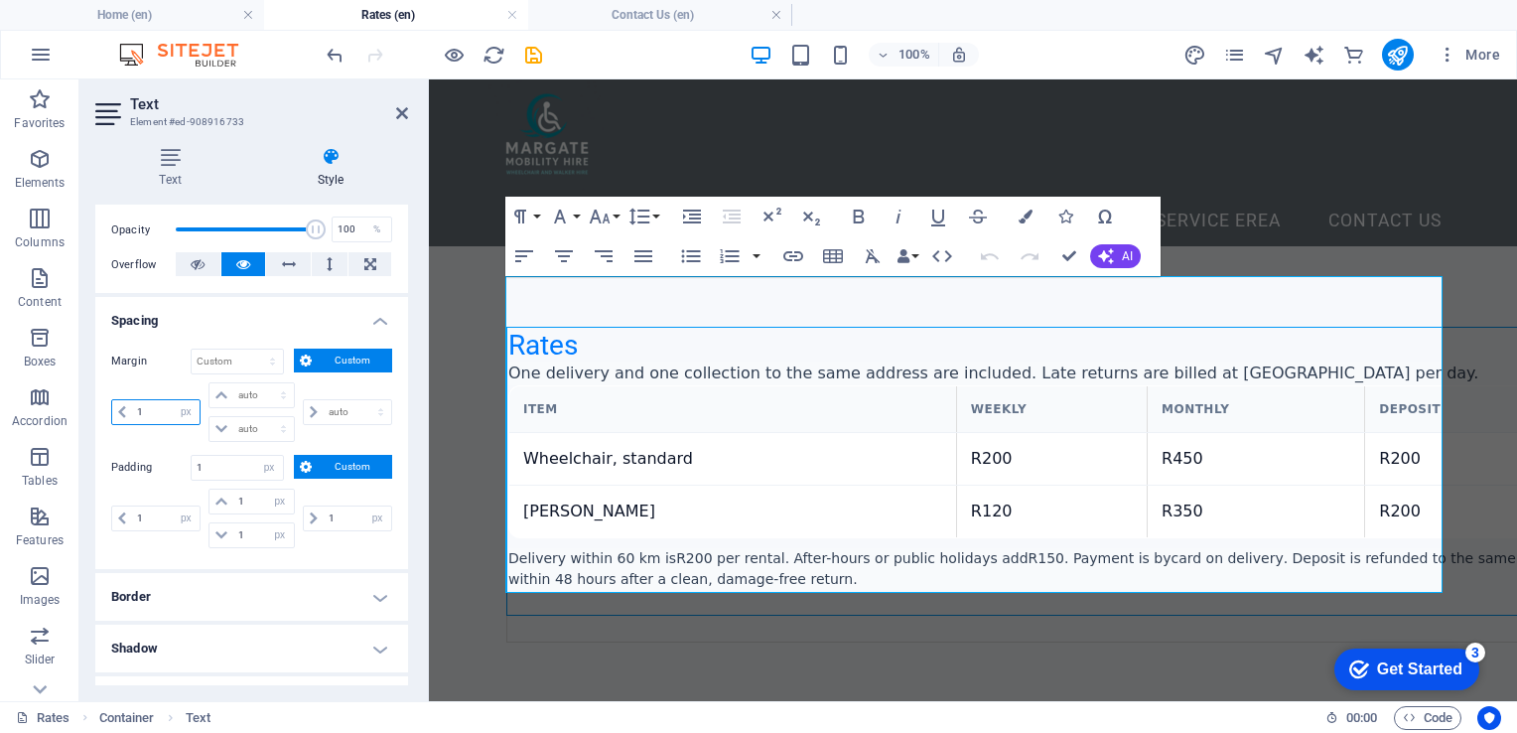
click at [124, 403] on div "1 auto px % rem vw vh" at bounding box center [155, 412] width 89 height 26
click at [259, 391] on select "auto px % rem vw vh" at bounding box center [251, 395] width 83 height 24
select select "px"
click at [263, 383] on select "auto px % rem vw vh" at bounding box center [251, 395] width 83 height 24
type input "1"
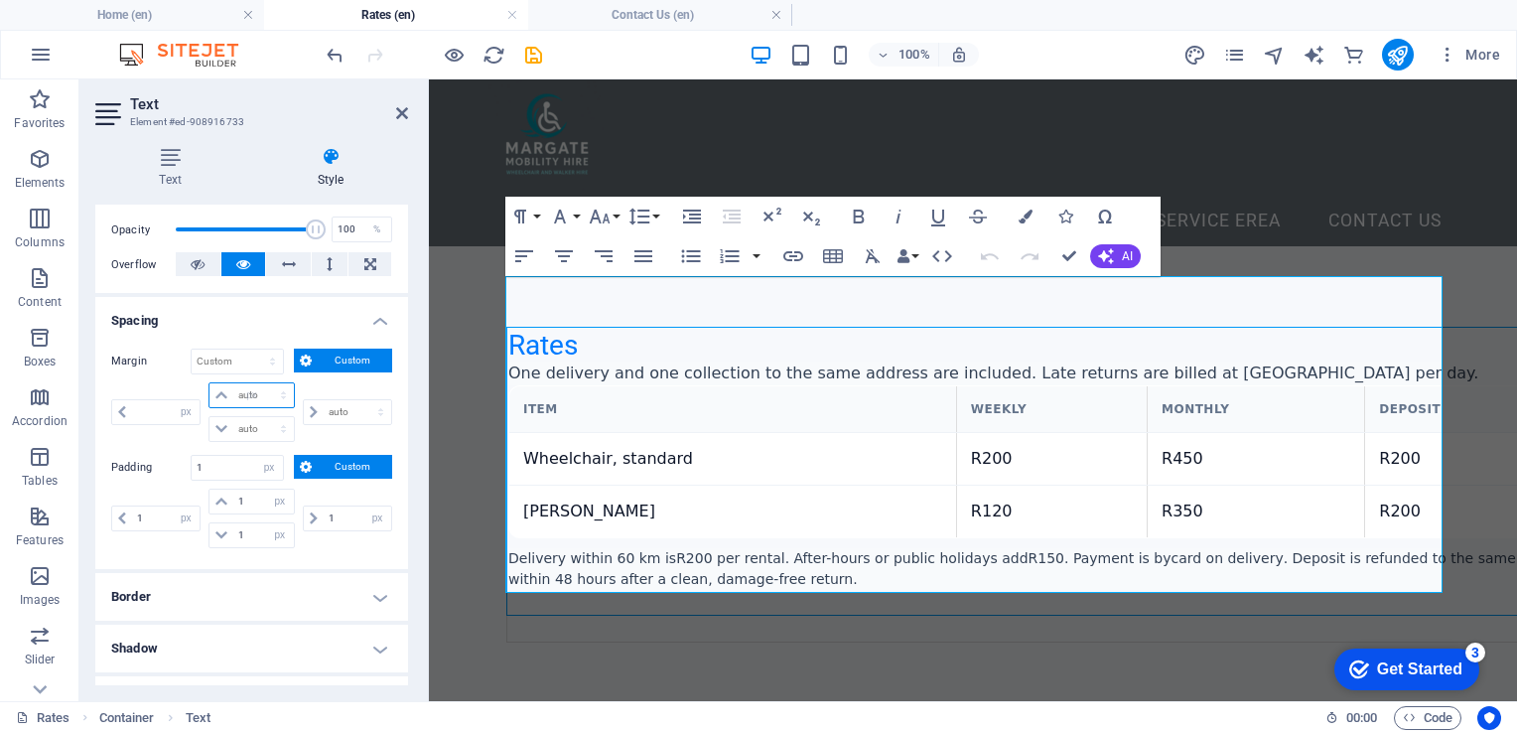
type input "0"
click at [241, 429] on select "auto px % rem vw vh" at bounding box center [251, 429] width 83 height 24
select select "px"
click at [263, 417] on select "auto px % rem vw vh" at bounding box center [251, 429] width 83 height 24
type input "0"
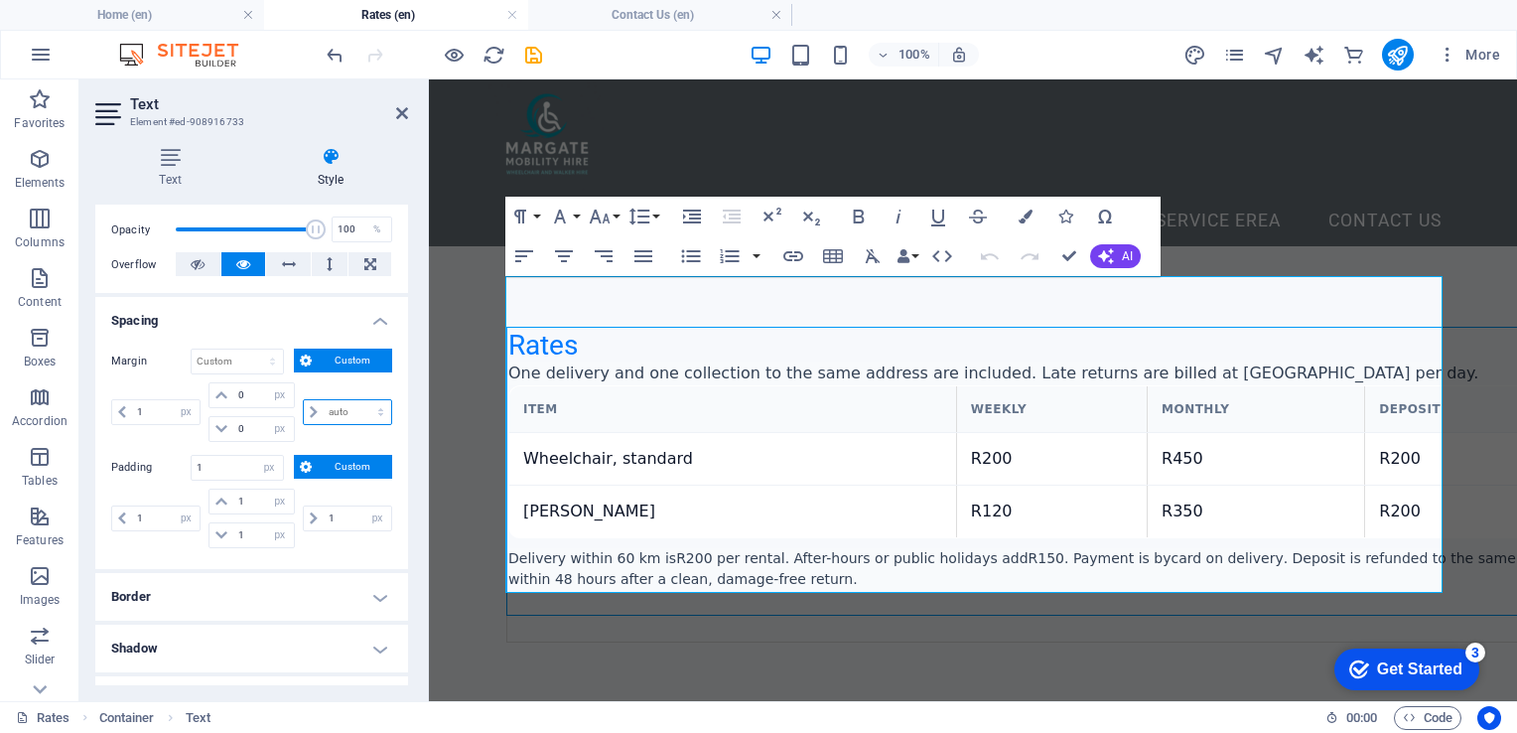
click at [325, 407] on select "auto px % rem vw vh" at bounding box center [347, 412] width 87 height 24
select select "px"
click at [359, 400] on select "auto px % rem vw vh" at bounding box center [347, 412] width 87 height 24
type input "1"
click at [236, 417] on input "0" at bounding box center [263, 429] width 60 height 24
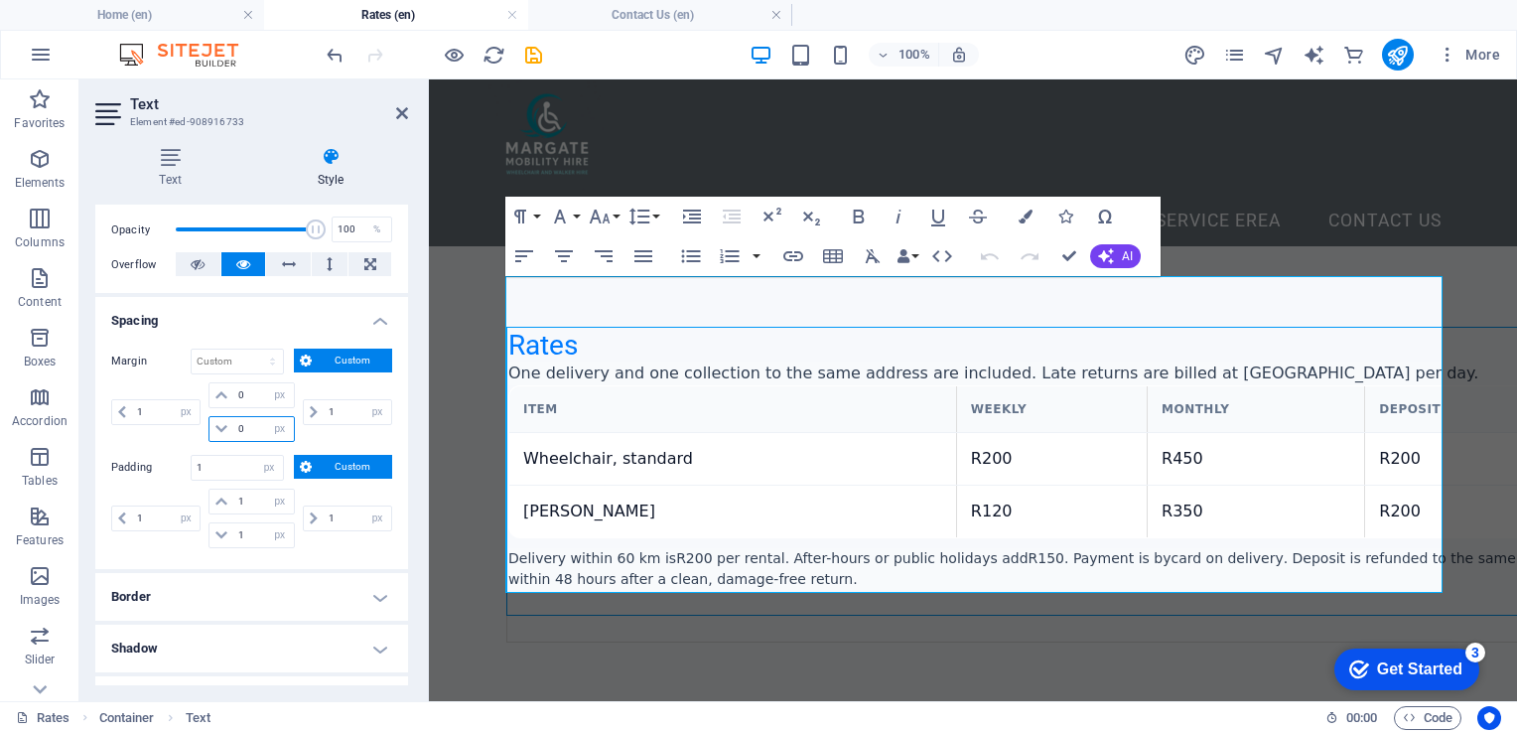
drag, startPoint x: 235, startPoint y: 428, endPoint x: 225, endPoint y: 424, distance: 10.7
click at [225, 424] on div "0 auto px % rem vw vh" at bounding box center [251, 429] width 85 height 26
type input "1"
click at [251, 398] on input "0" at bounding box center [263, 395] width 60 height 24
drag, startPoint x: 251, startPoint y: 398, endPoint x: 227, endPoint y: 398, distance: 23.8
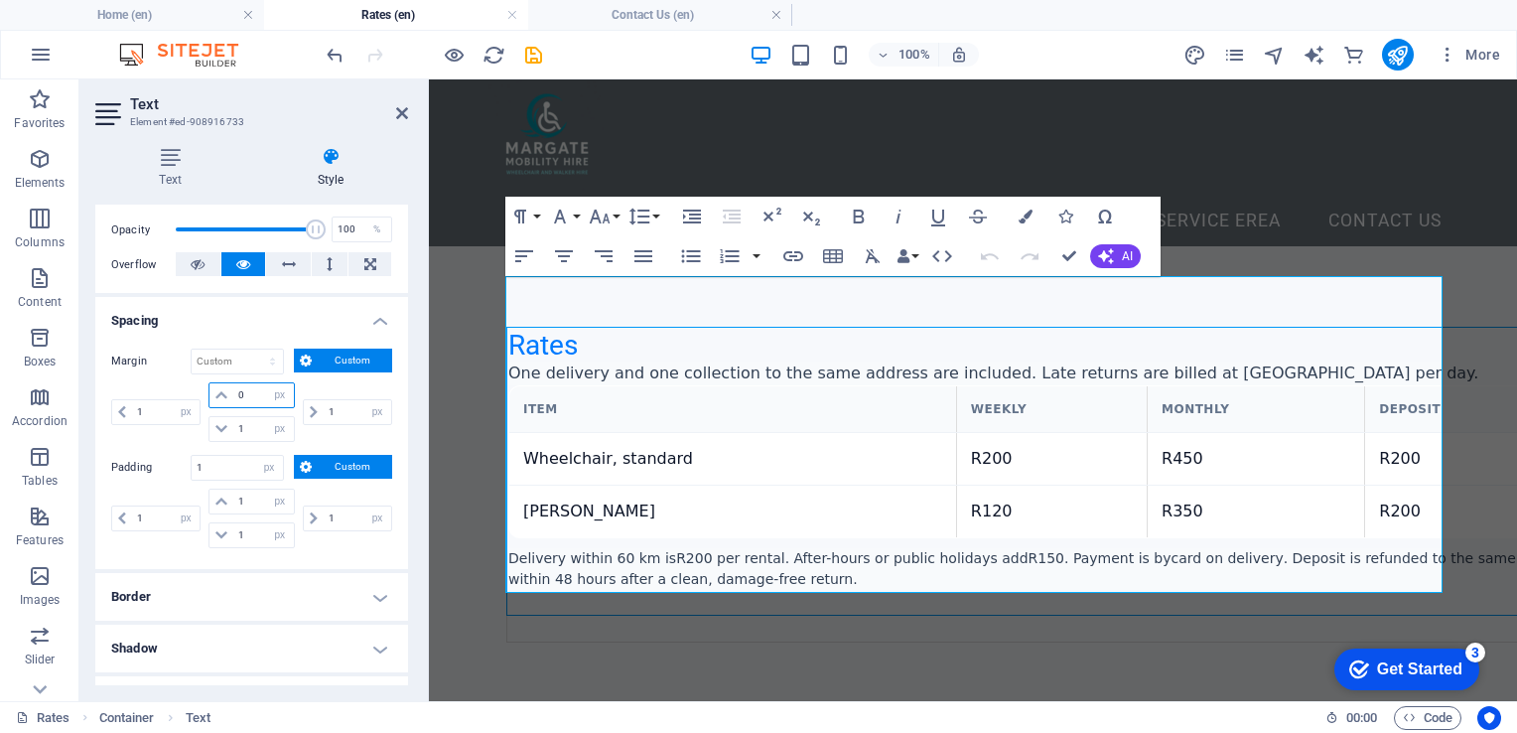
click at [227, 398] on div "0 auto px % rem vw vh" at bounding box center [251, 395] width 85 height 26
type input "1"
select select "px"
type input "1"
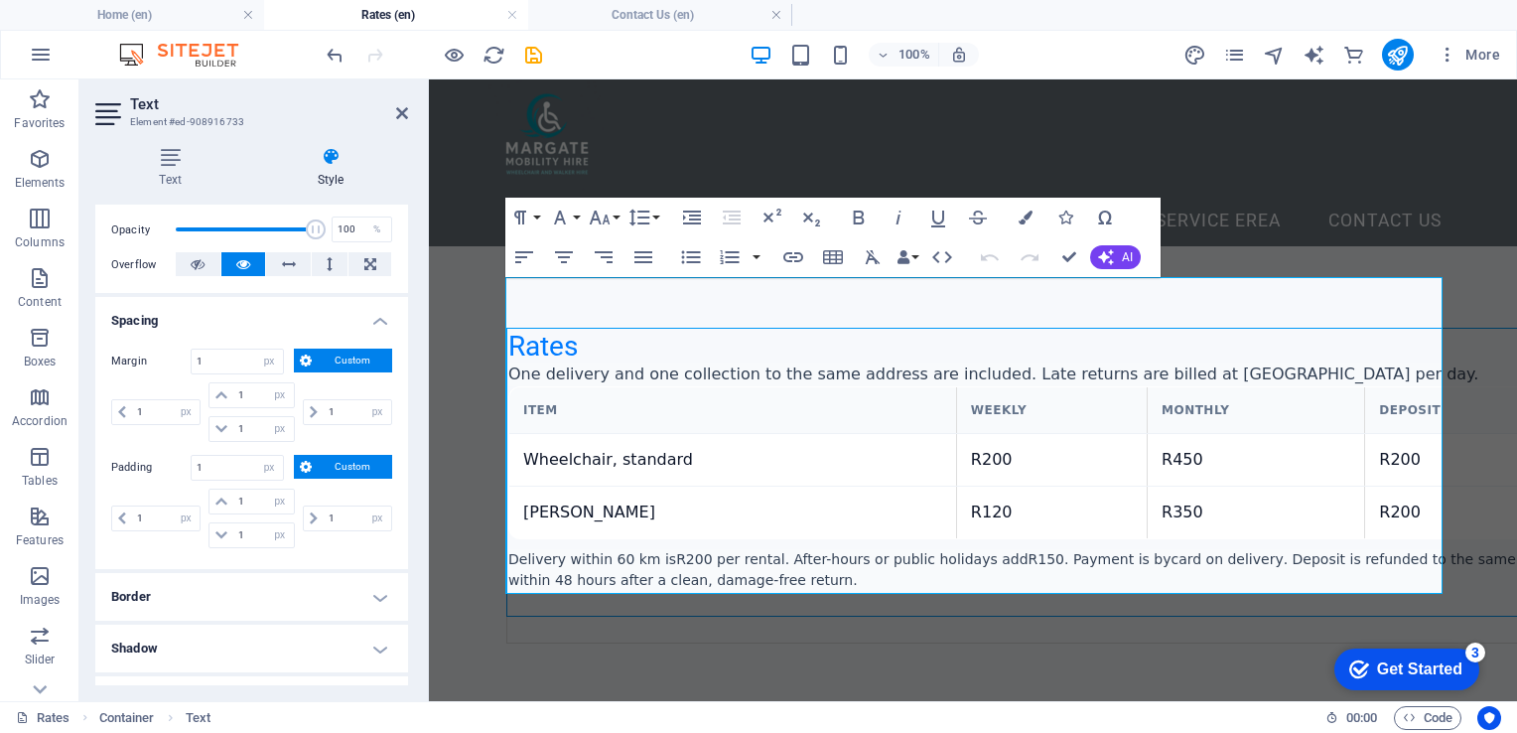
click at [316, 553] on div "Margin 1 Default auto px % rem vw vh Custom Custom 1 auto px % rem vw vh 1 auto…" at bounding box center [251, 451] width 313 height 236
click at [450, 246] on div "Rates One delivery and one collection to the same address are included. Late re…" at bounding box center [973, 486] width 1088 height 480
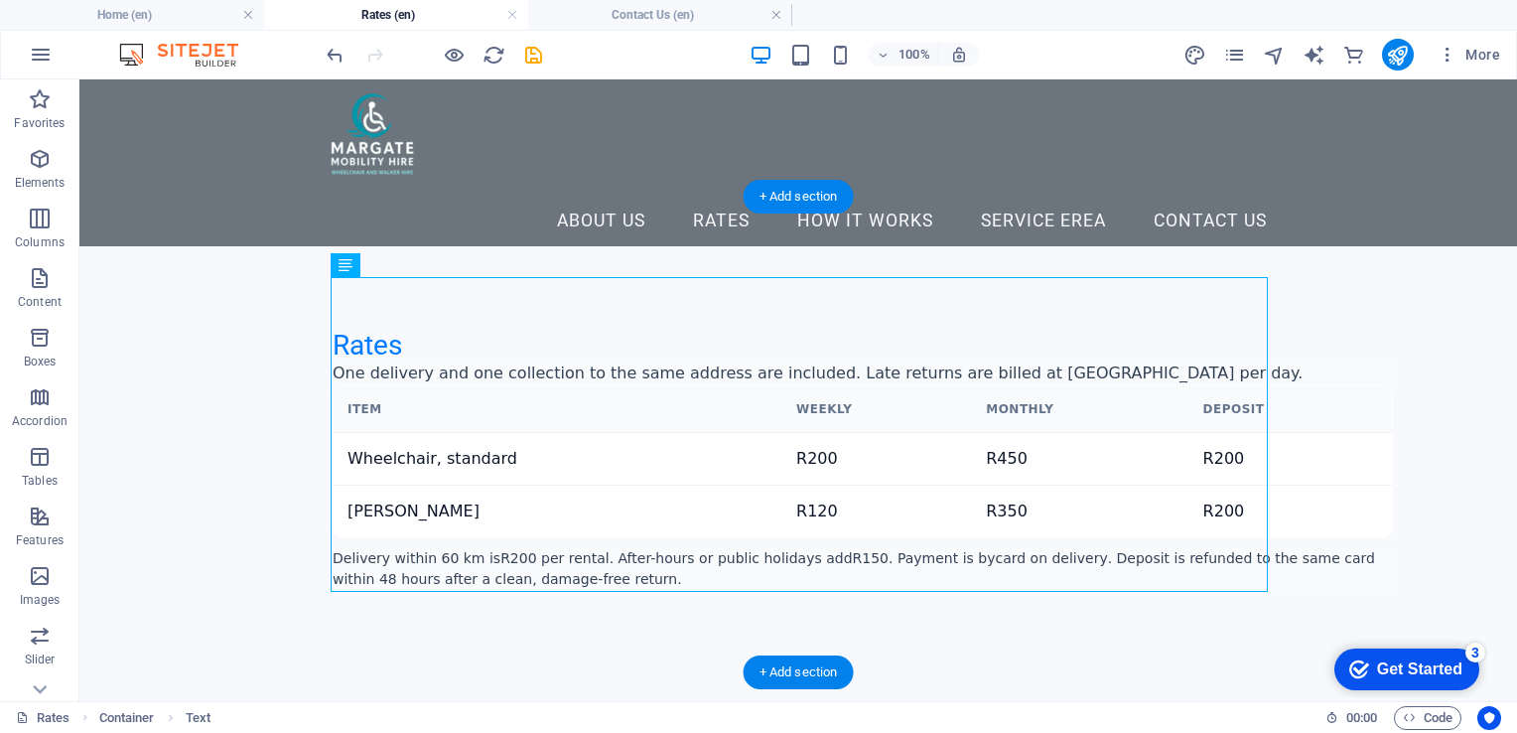
drag, startPoint x: 549, startPoint y: 280, endPoint x: 539, endPoint y: 231, distance: 49.7
click at [539, 246] on div "Rates One delivery and one collection to the same address are included. Late re…" at bounding box center [798, 484] width 1438 height 477
drag, startPoint x: 430, startPoint y: 346, endPoint x: 357, endPoint y: 213, distance: 150.6
click at [492, 327] on div "Rates One delivery and one collection to the same address are included. Late re…" at bounding box center [798, 485] width 935 height 316
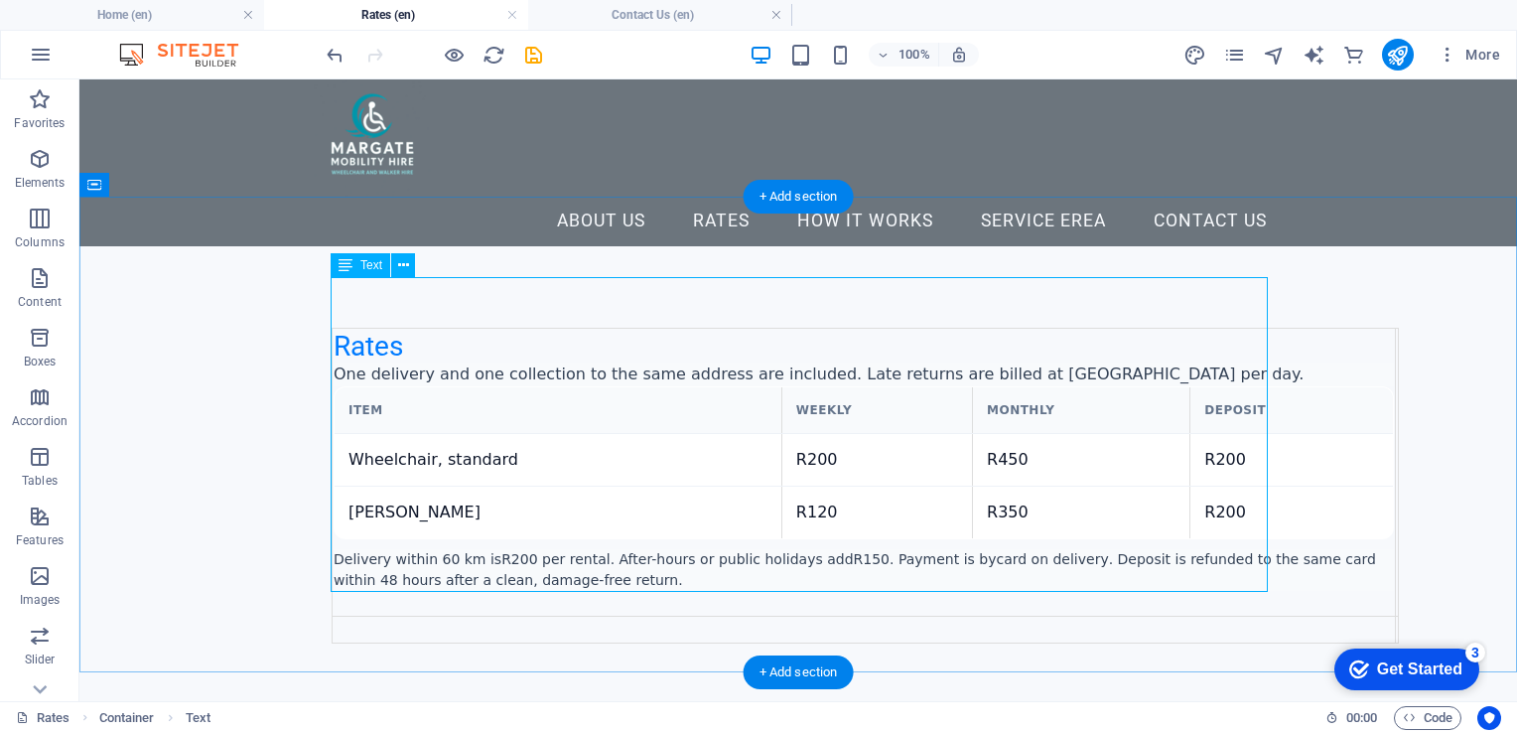
select select "px"
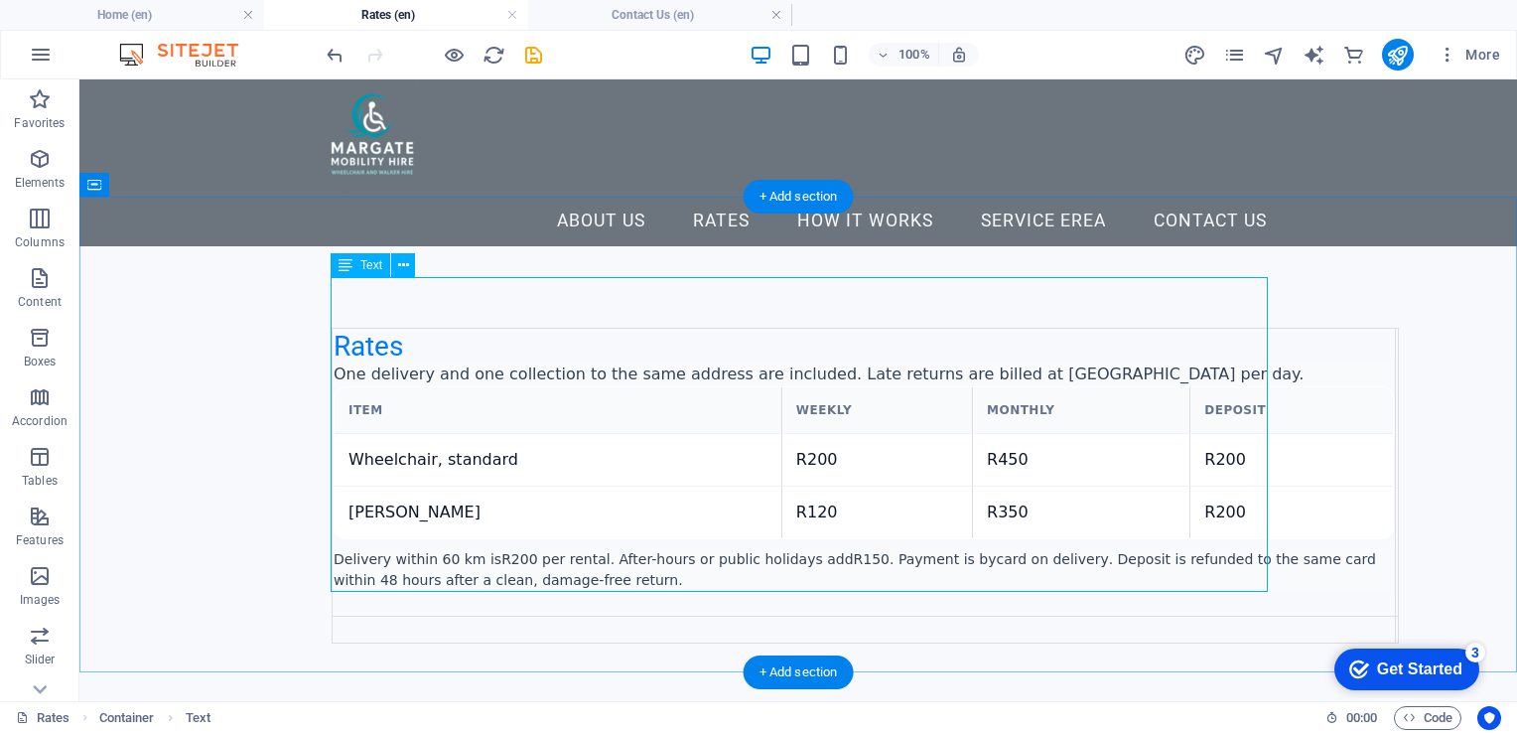
select select "px"
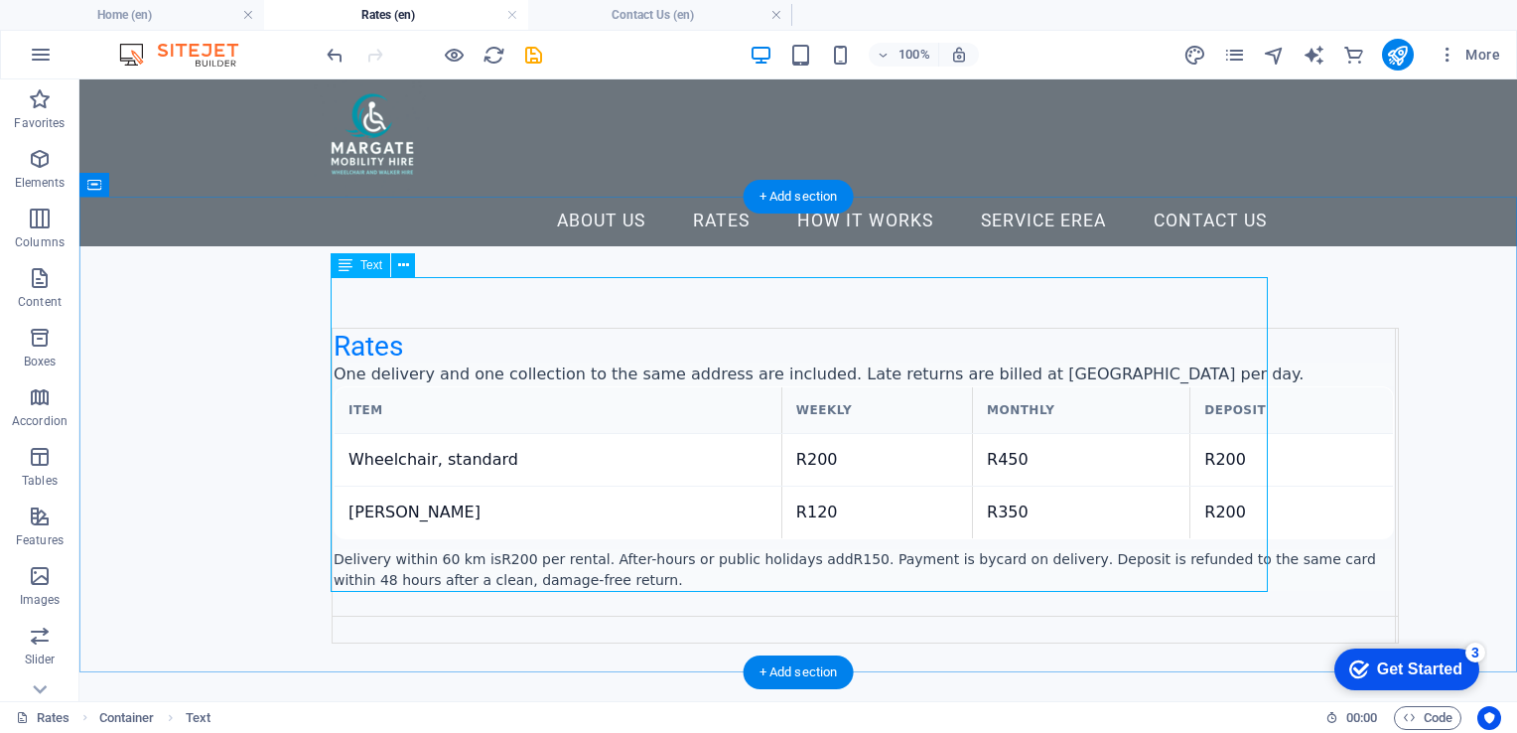
select select "px"
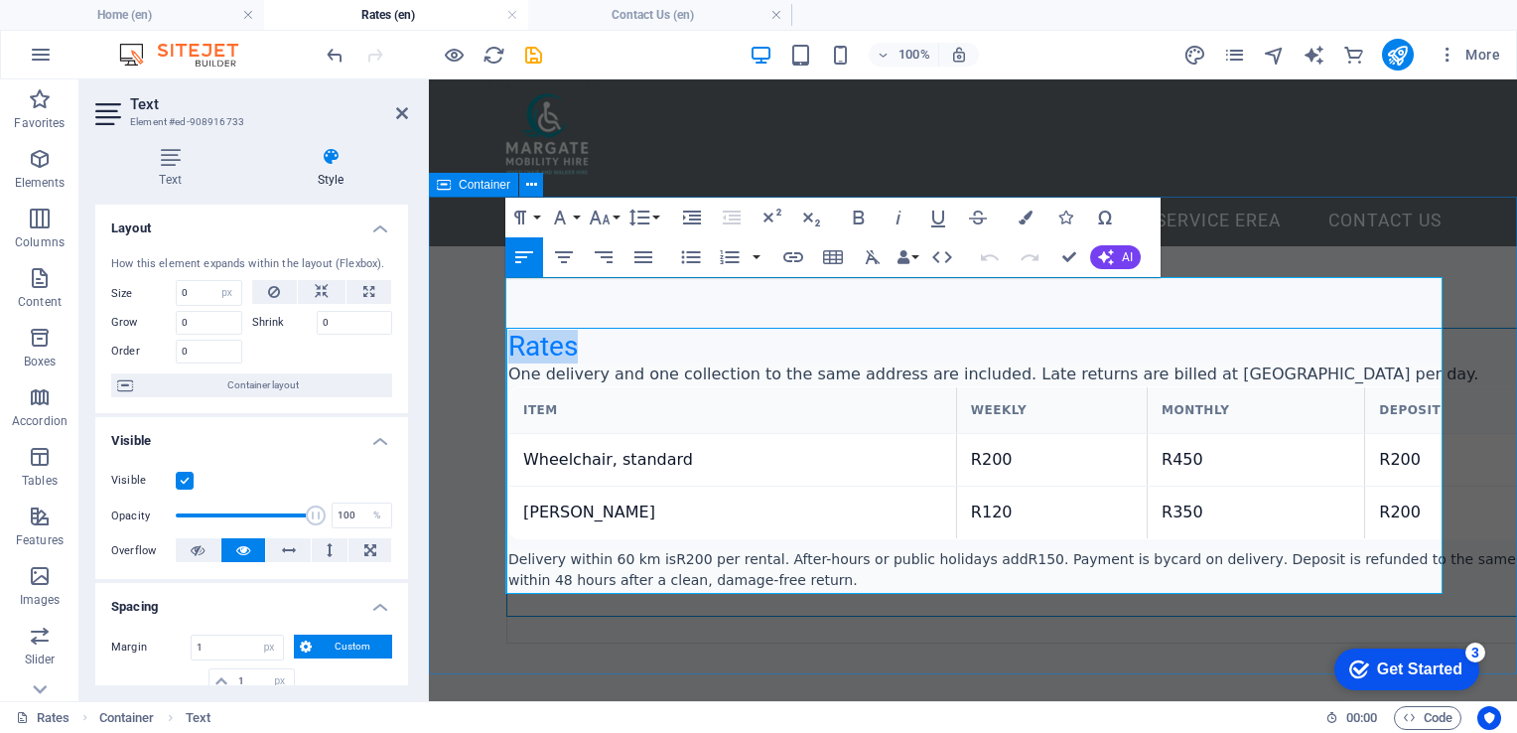
drag, startPoint x: 1173, startPoint y: 279, endPoint x: 1164, endPoint y: 241, distance: 38.8
click at [1164, 246] on div "Rates One delivery and one collection to the same address are included. Late re…" at bounding box center [973, 486] width 1088 height 480
click at [1281, 250] on div "Rates One delivery and one collection to the same address are included. Late re…" at bounding box center [973, 486] width 1088 height 480
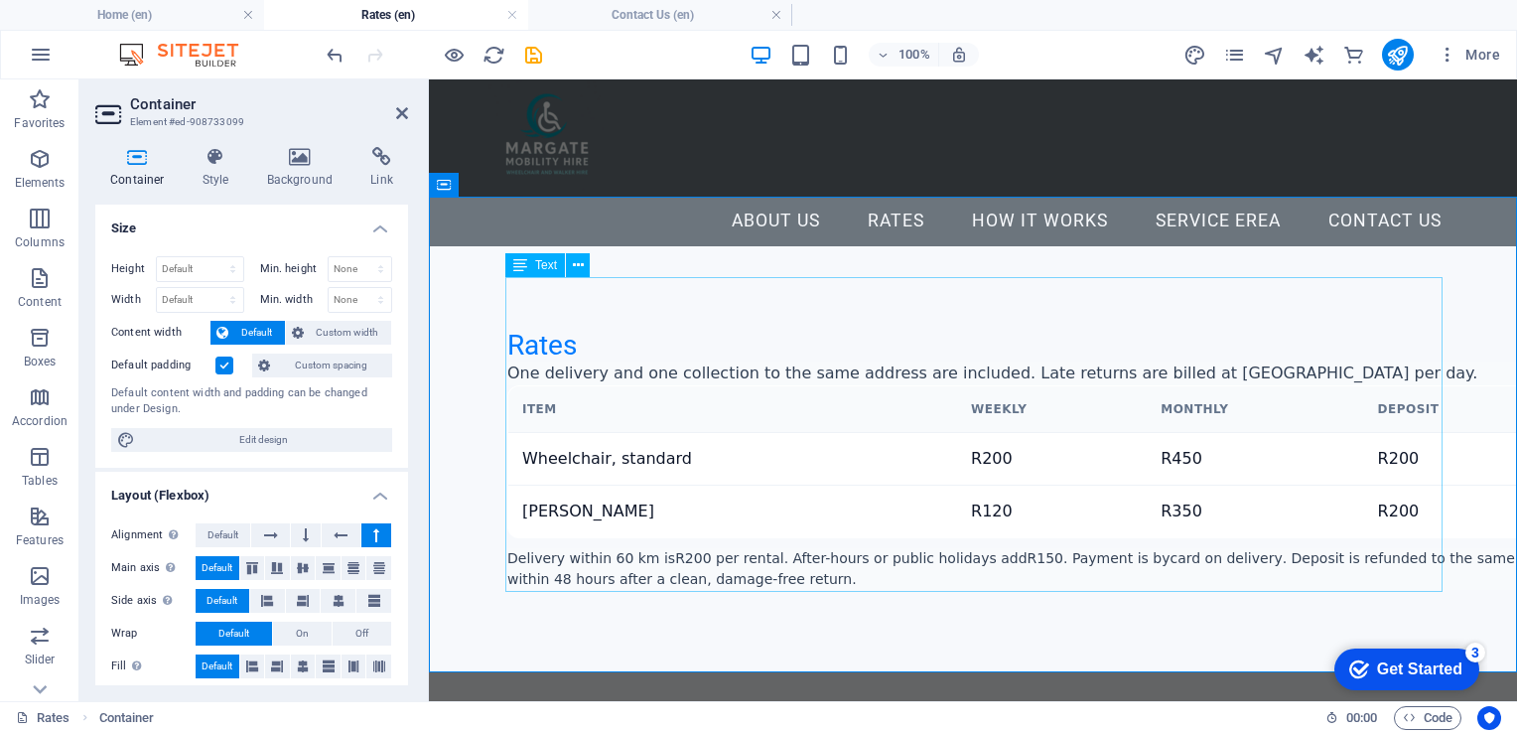
click at [1286, 515] on div "Rates One delivery and one collection to the same address are included. Late re…" at bounding box center [972, 485] width 935 height 316
select select "px"
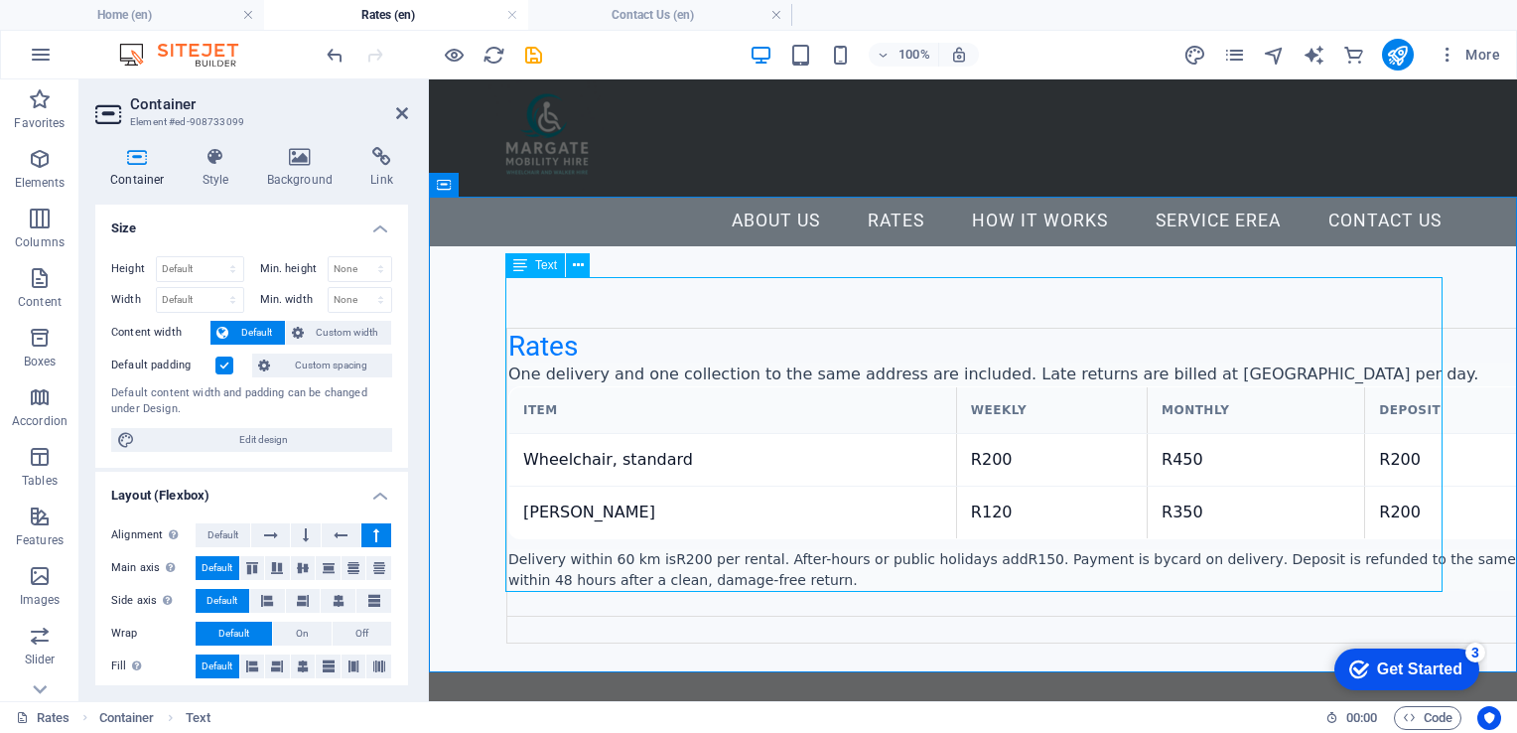
select select "px"
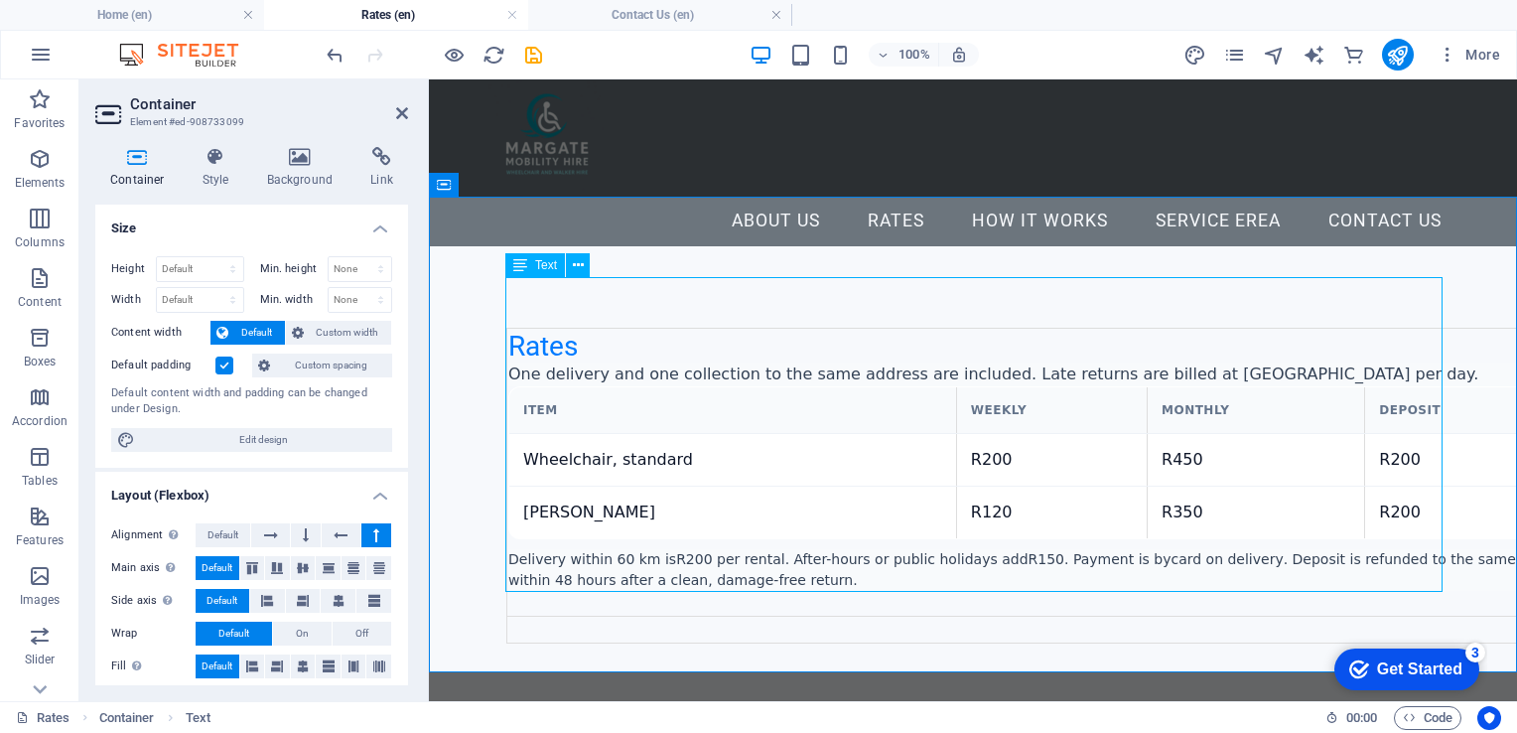
select select "px"
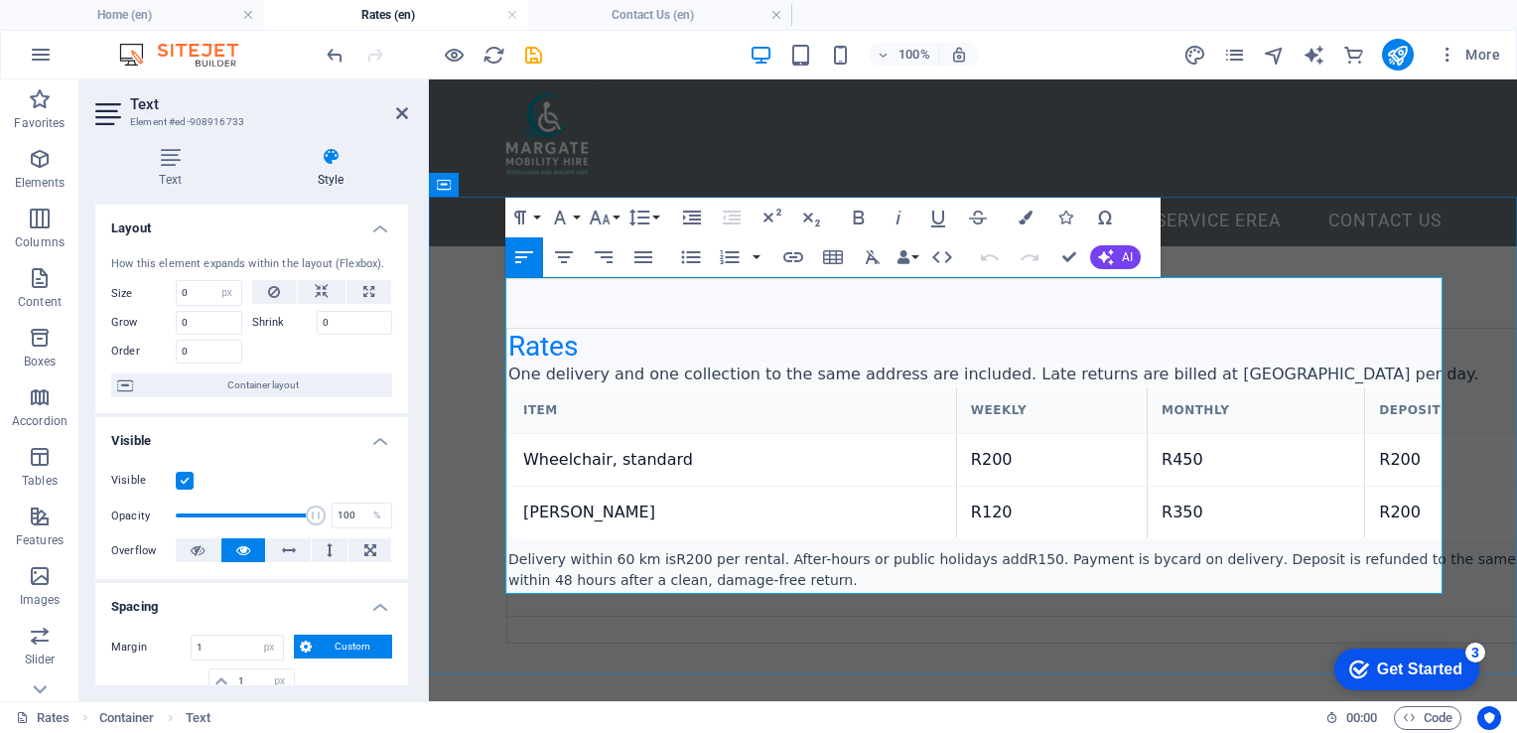
click at [1398, 549] on p "Delivery within 60 km is R200 per rental . After-hours or public holidays add R…" at bounding box center [1038, 570] width 1060 height 42
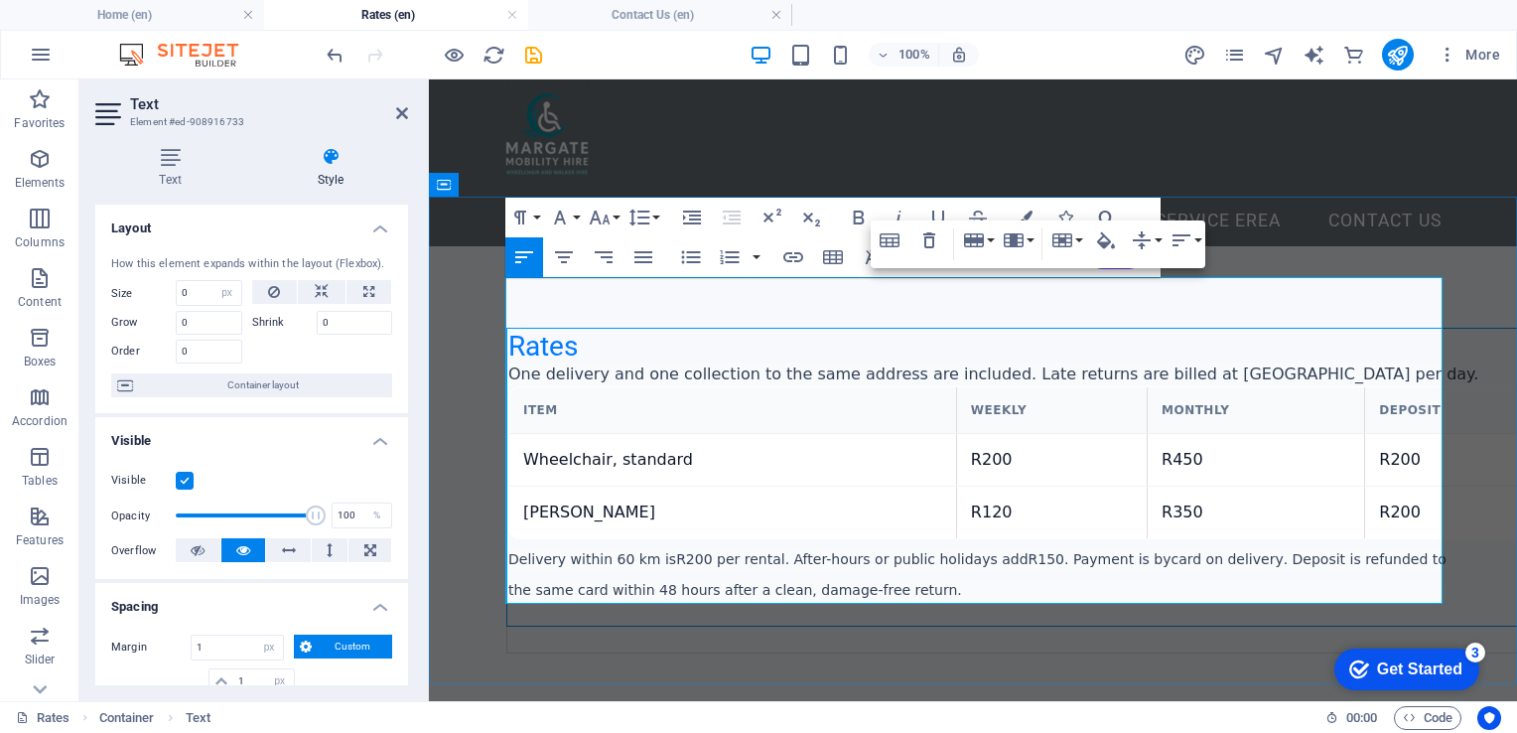
click at [1244, 549] on p "Delivery within 60 km is R200 per rental . After-hours or public holidays add R…" at bounding box center [1038, 559] width 1060 height 21
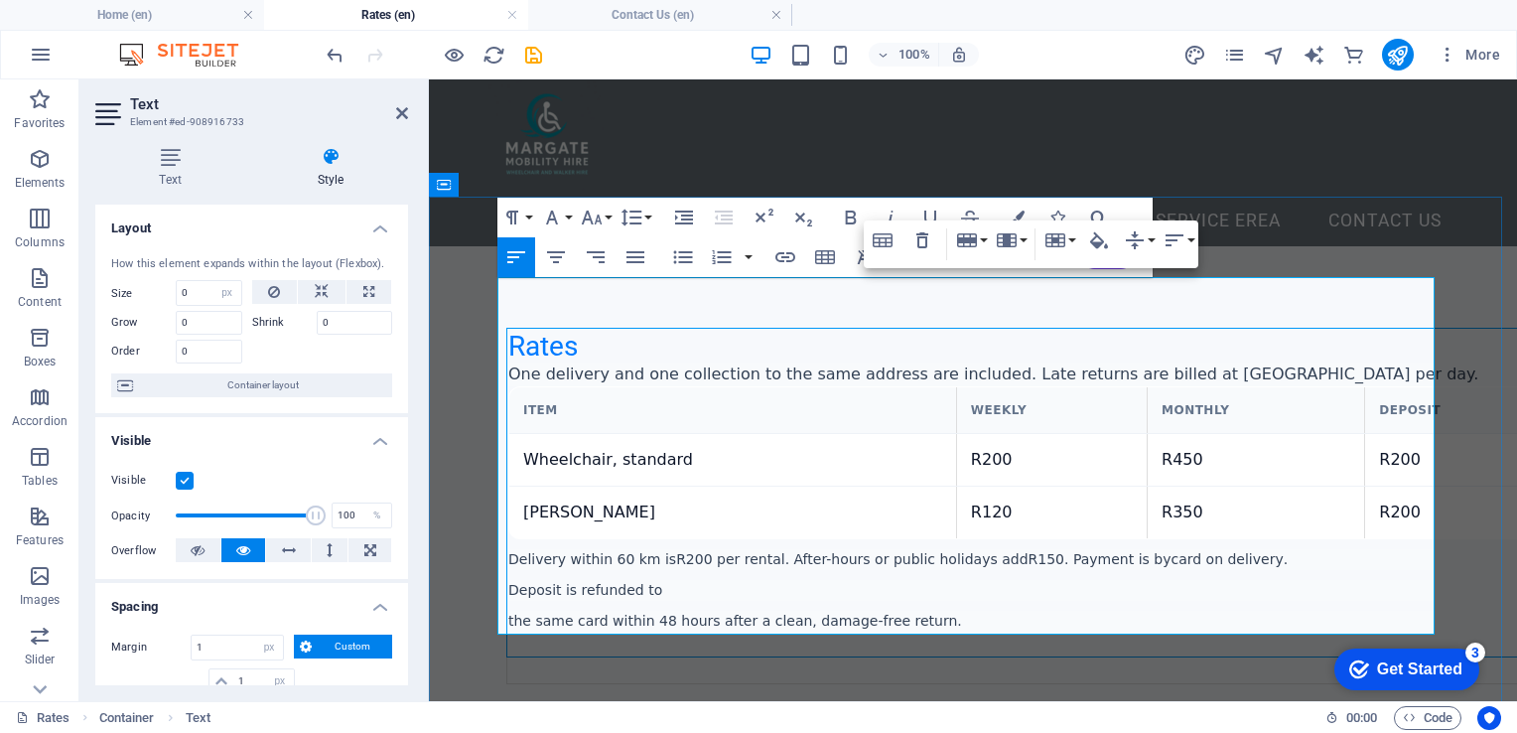
click at [505, 570] on div "Rates One delivery and one collection to the same address are included. Late re…" at bounding box center [972, 506] width 935 height 359
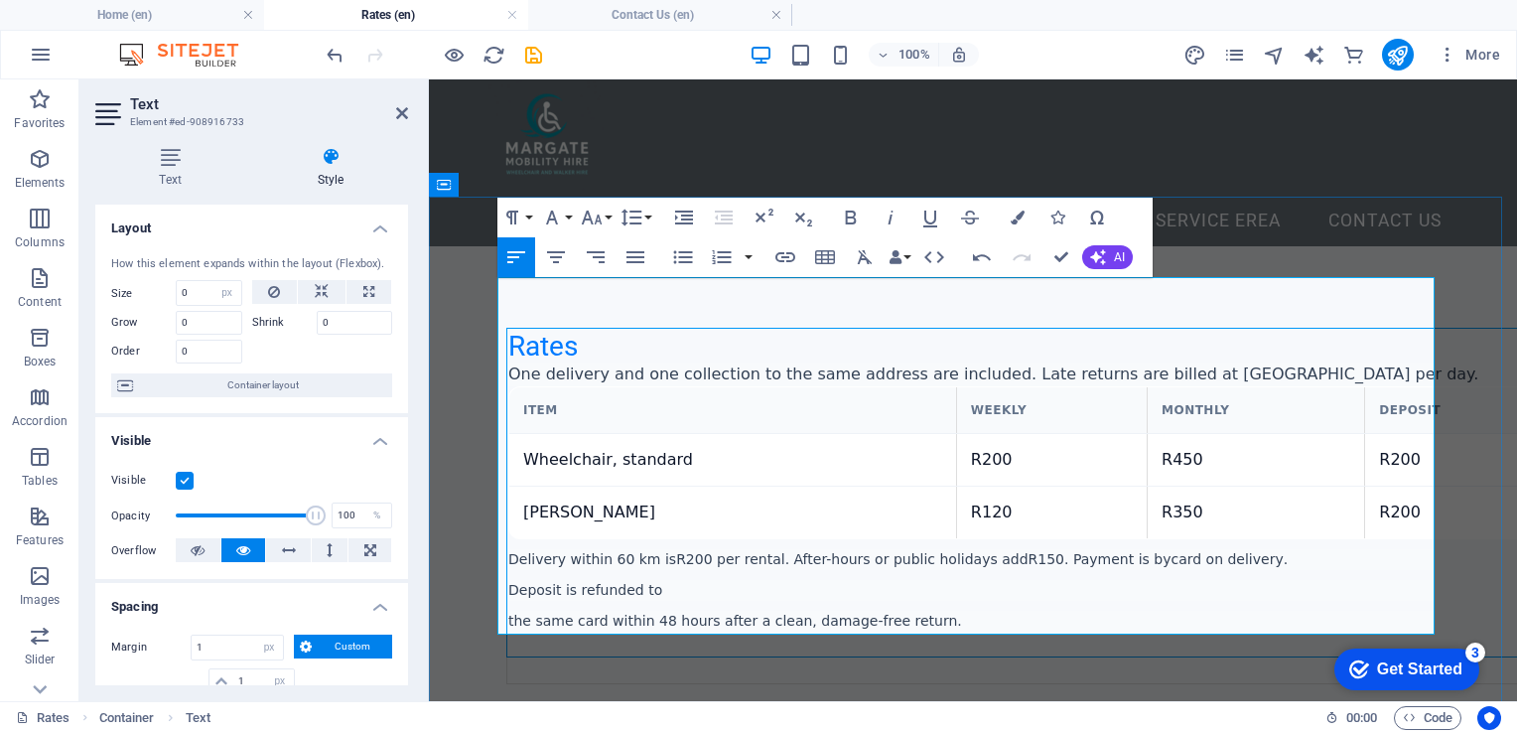
click at [516, 611] on p "the same card within 48 hours after a clean, damage-free return." at bounding box center [1038, 621] width 1060 height 21
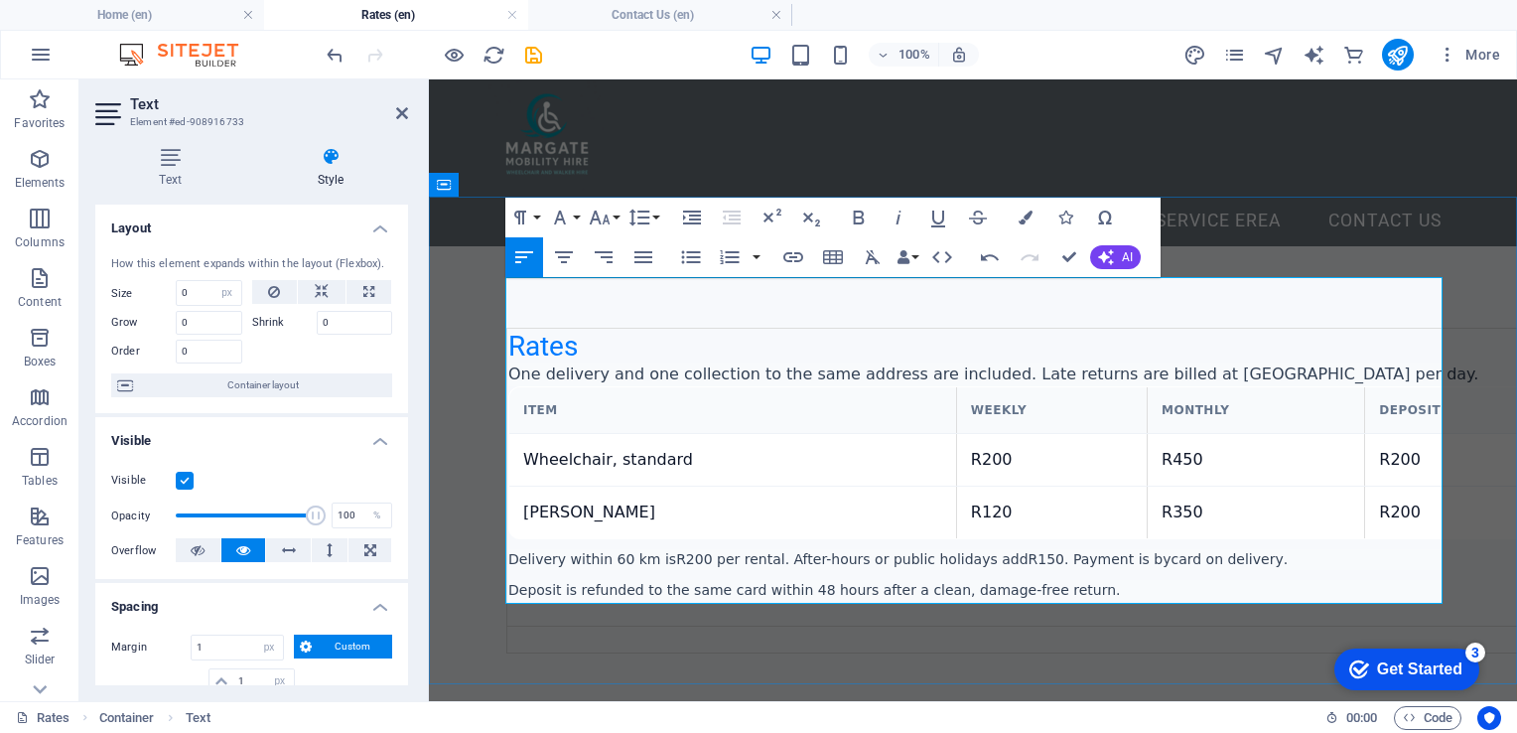
click at [1368, 387] on th "Deposit" at bounding box center [1467, 410] width 204 height 47
click at [1312, 487] on td "R350" at bounding box center [1256, 513] width 217 height 53
click at [1501, 549] on p "Delivery within 60 km is R200 per rental . After-hours or public holidays add R…" at bounding box center [1038, 559] width 1060 height 21
click at [1369, 387] on th "Deposit" at bounding box center [1467, 410] width 204 height 47
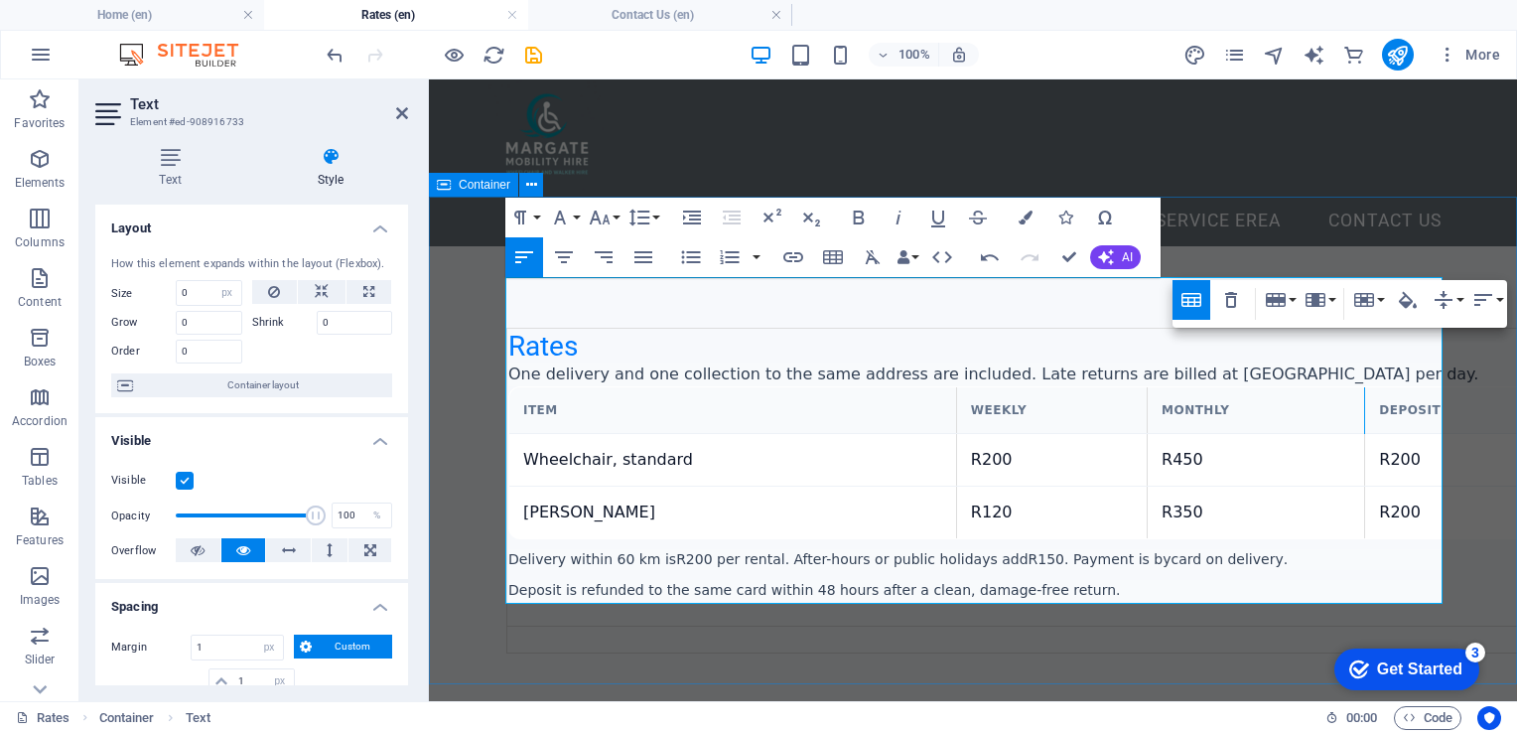
click at [1043, 637] on div "Rates One delivery and one collection to the same address are included. Late re…" at bounding box center [973, 491] width 1088 height 490
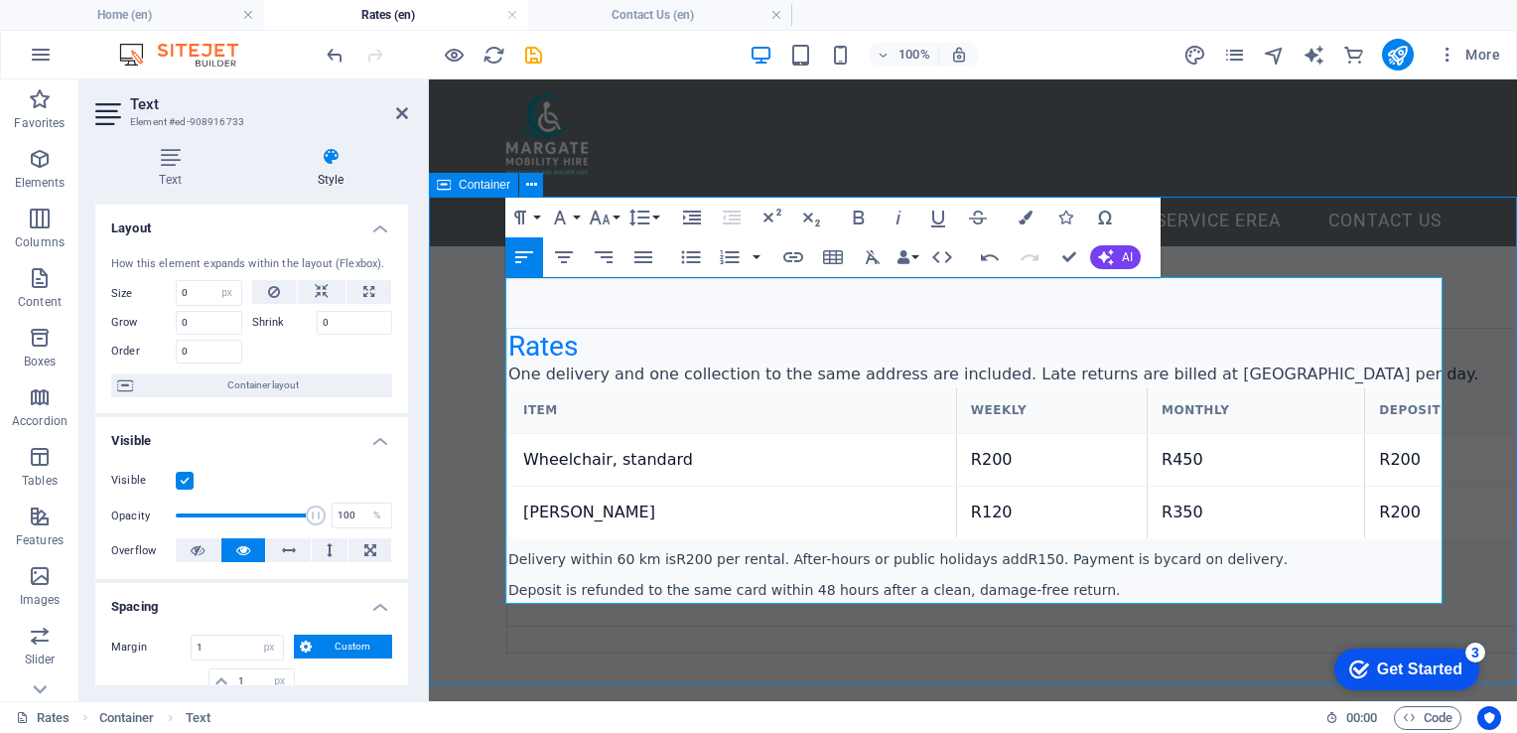
click at [1390, 637] on div "Rates One delivery and one collection to the same address are included. Late re…" at bounding box center [973, 491] width 1088 height 490
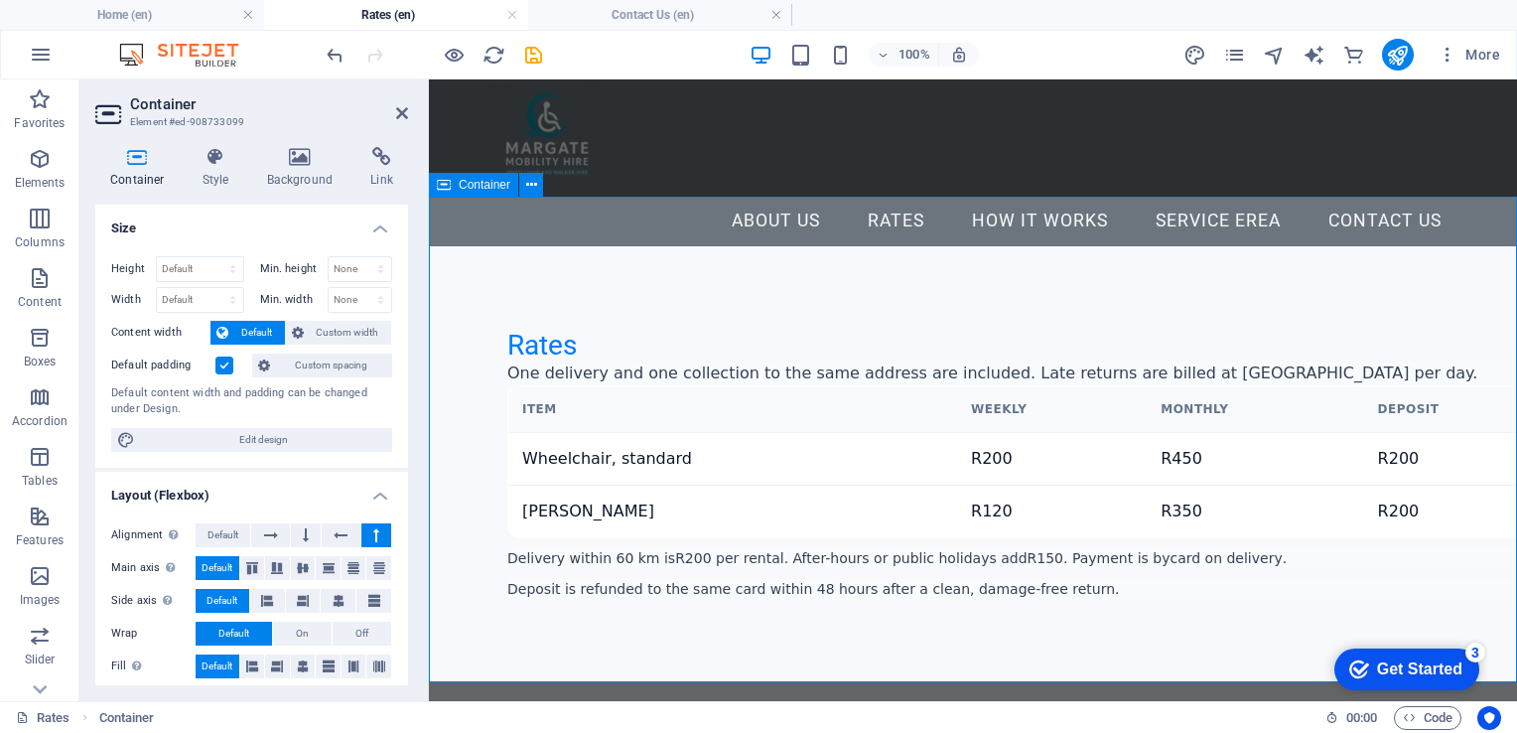
click at [650, 246] on div "Rates One delivery and one collection to the same address are included. Late re…" at bounding box center [973, 489] width 1088 height 487
click at [544, 268] on div "Rates One delivery and one collection to the same address are included. Late re…" at bounding box center [973, 489] width 1088 height 487
click at [396, 108] on icon at bounding box center [402, 113] width 12 height 16
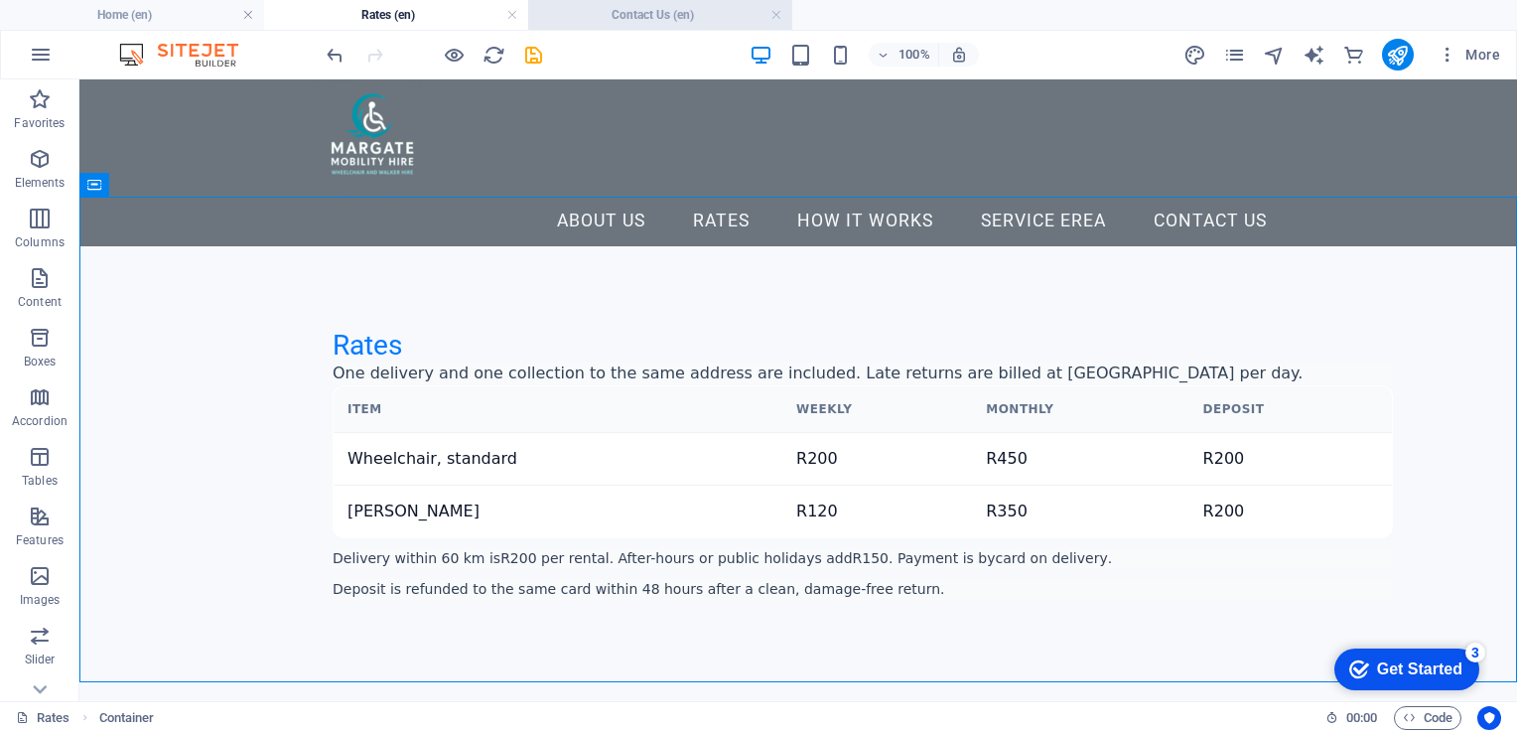
click at [627, 2] on li "Contact Us (en)" at bounding box center [660, 15] width 264 height 30
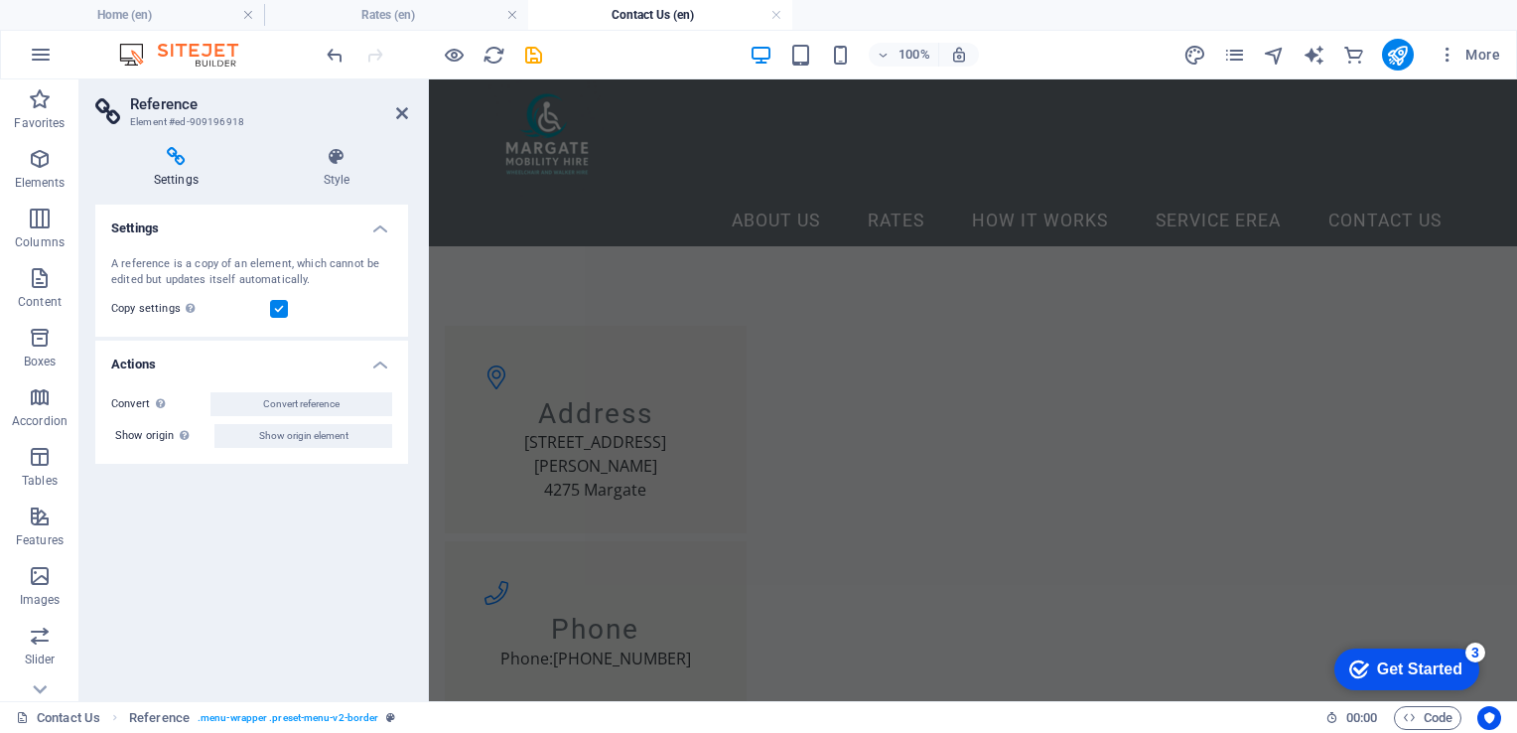
click at [783, 635] on html "Skip to main content Menu About Us Rates How it Works Service erea Contact Us A…" at bounding box center [973, 549] width 1088 height 941
click at [782, 633] on html "Skip to main content Menu About Us Rates How it Works Service erea Contact Us A…" at bounding box center [973, 549] width 1088 height 941
click at [194, 10] on h4 "Home (en)" at bounding box center [132, 15] width 264 height 22
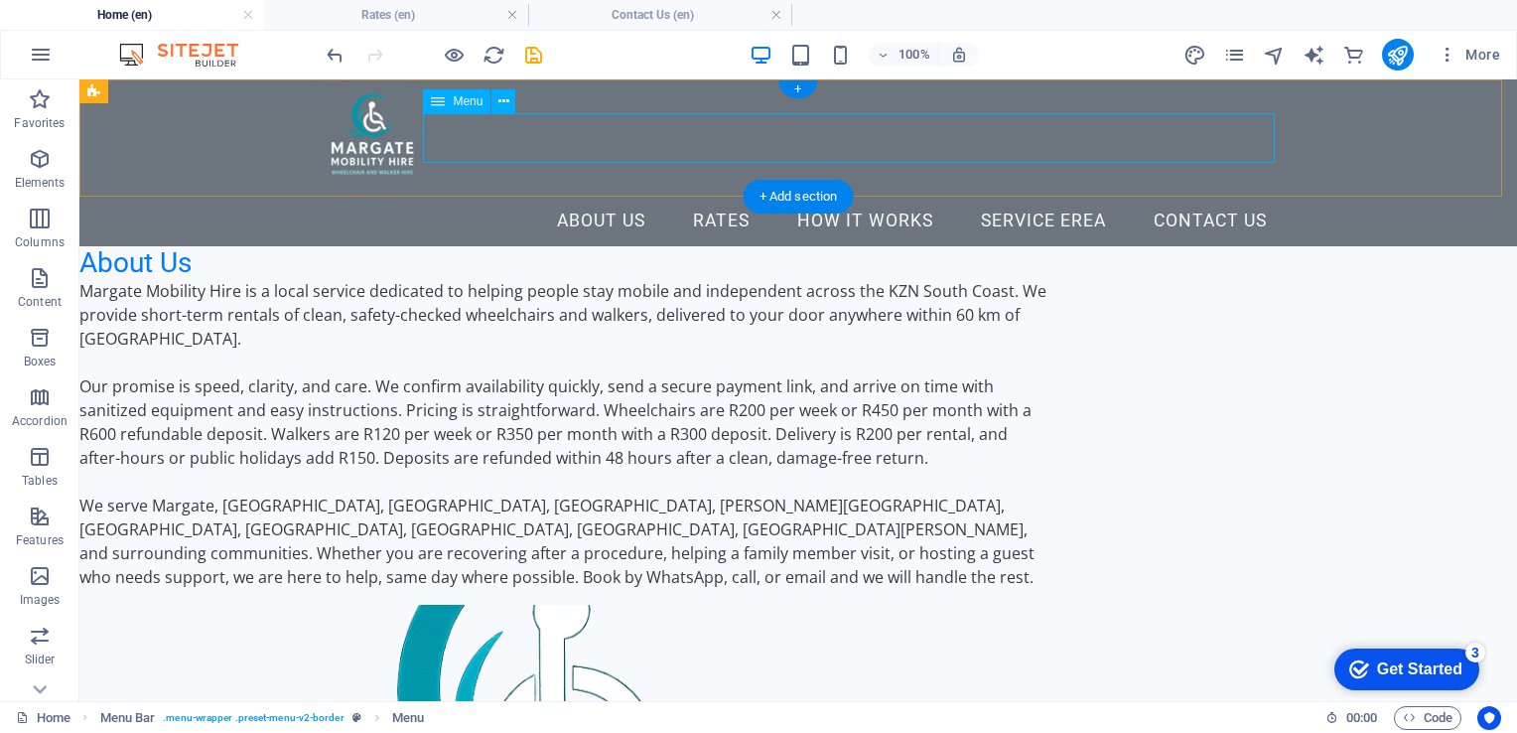
click at [826, 197] on nav "About Us Rates How it Works Service erea Contact Us" at bounding box center [798, 222] width 969 height 50
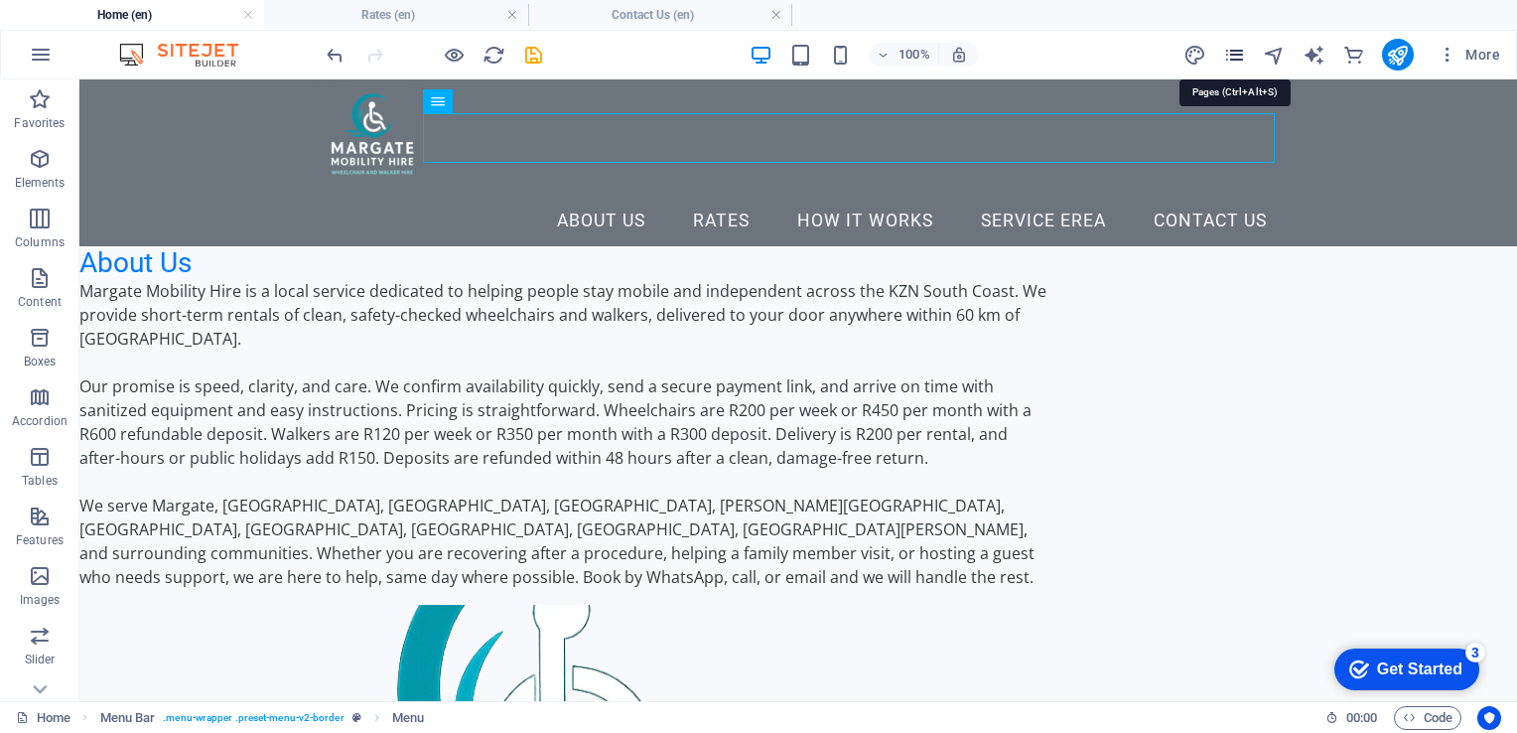
click at [1227, 54] on icon "pages" at bounding box center [1234, 55] width 23 height 23
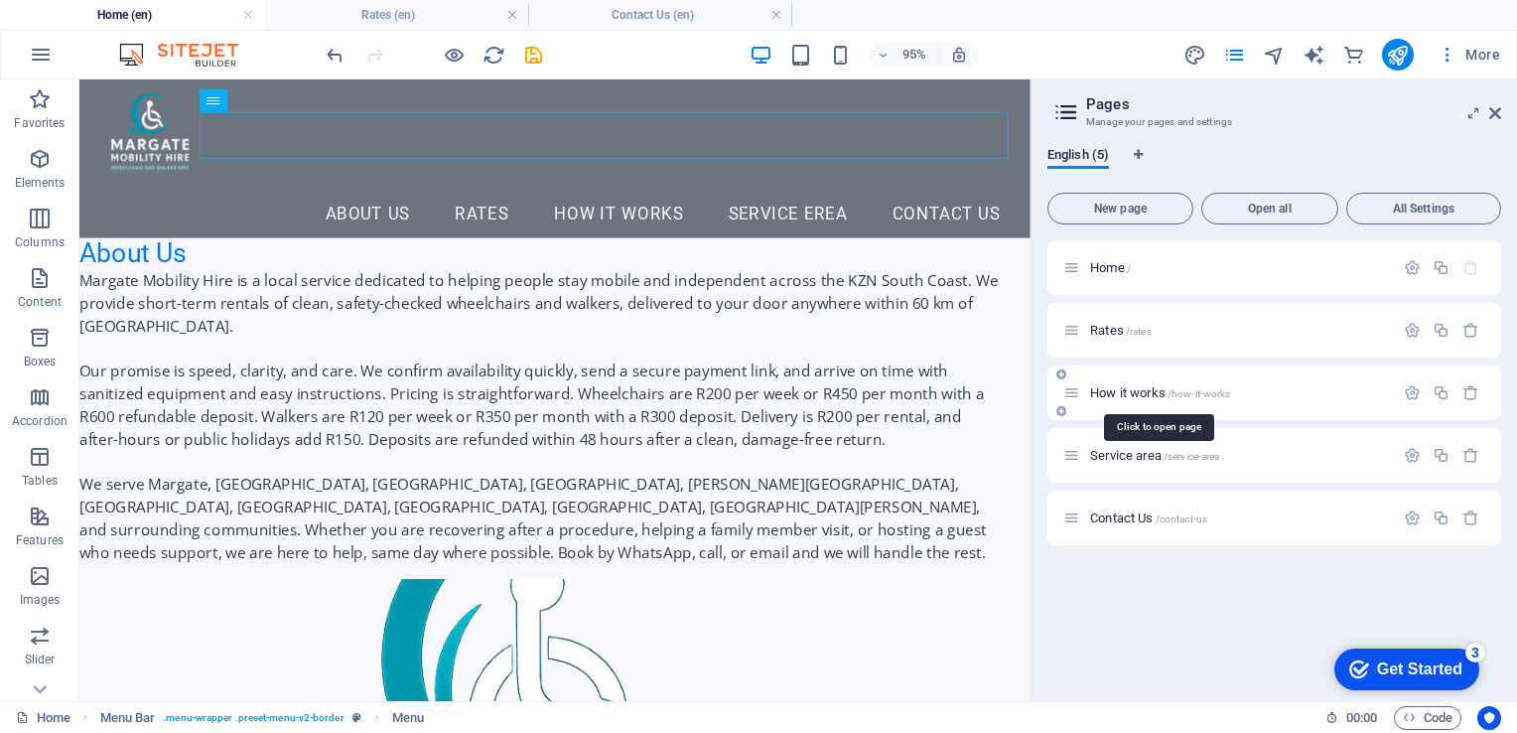
click at [1113, 395] on span "How it works /how-it-works" at bounding box center [1160, 392] width 140 height 15
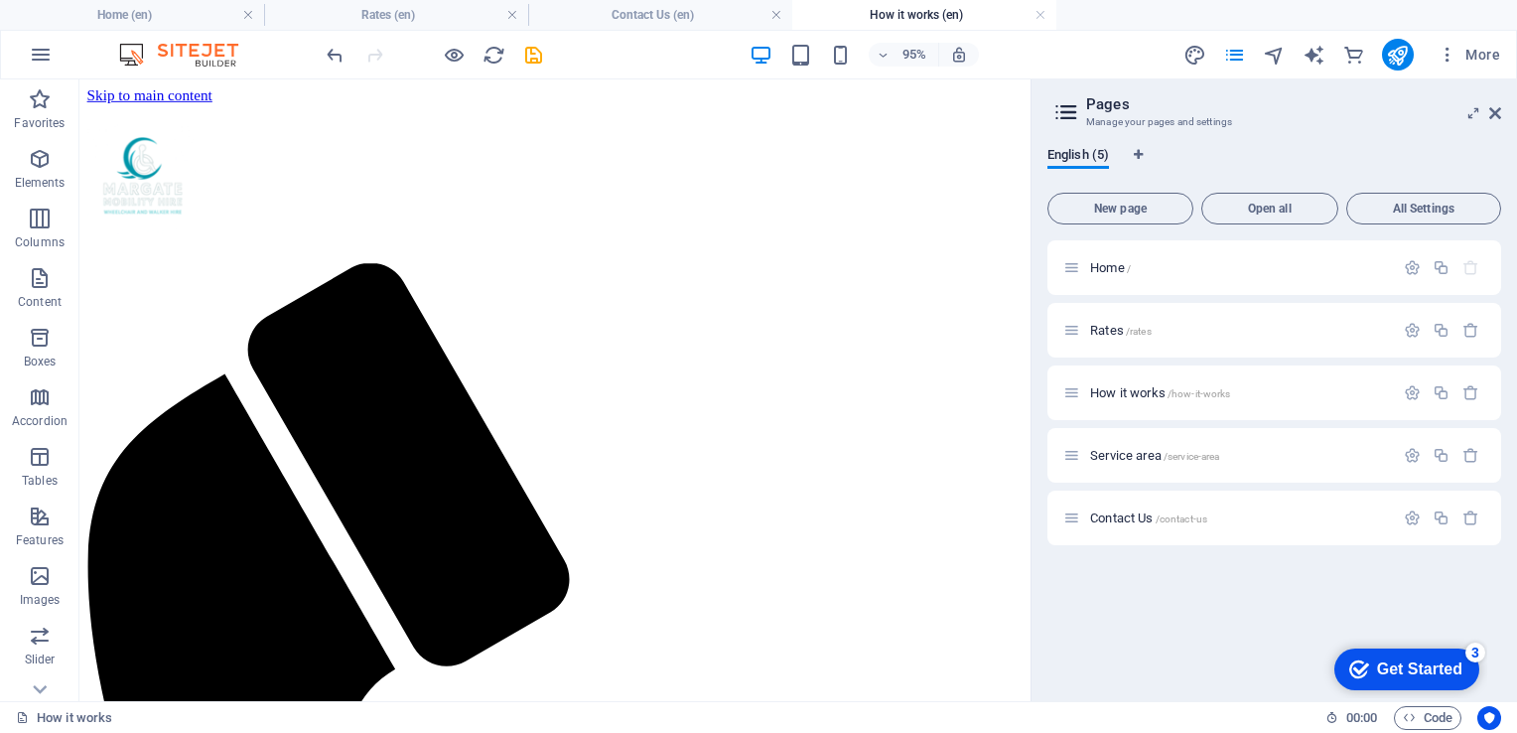
scroll to position [46, 0]
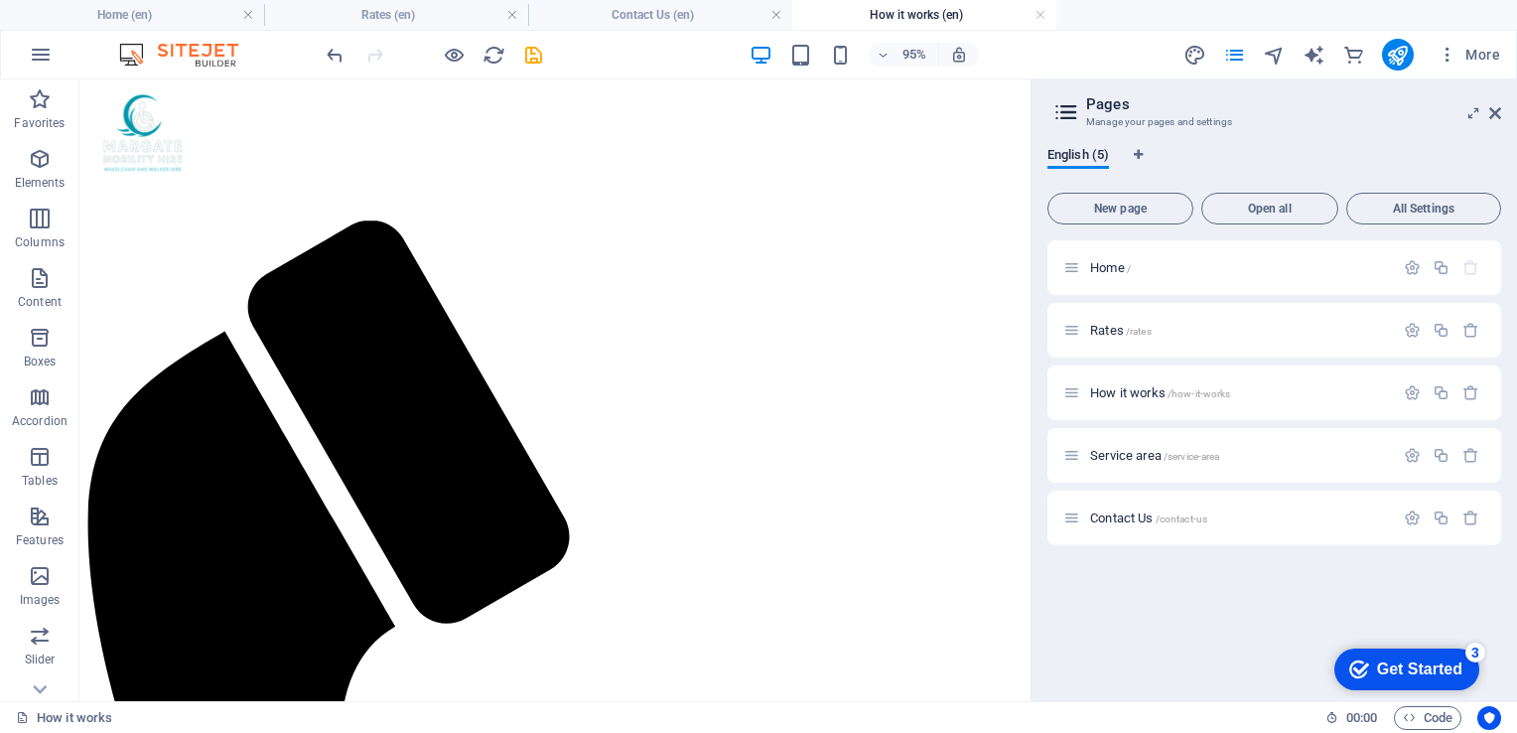
click at [1495, 121] on header "Pages Manage your pages and settings" at bounding box center [1277, 105] width 450 height 52
click at [1509, 90] on aside "Pages Manage your pages and settings English (5) New page Open all All Settings…" at bounding box center [1274, 390] width 487 height 622
click at [1496, 122] on header "Pages Manage your pages and settings" at bounding box center [1277, 105] width 450 height 52
click at [1493, 119] on icon at bounding box center [1495, 113] width 12 height 16
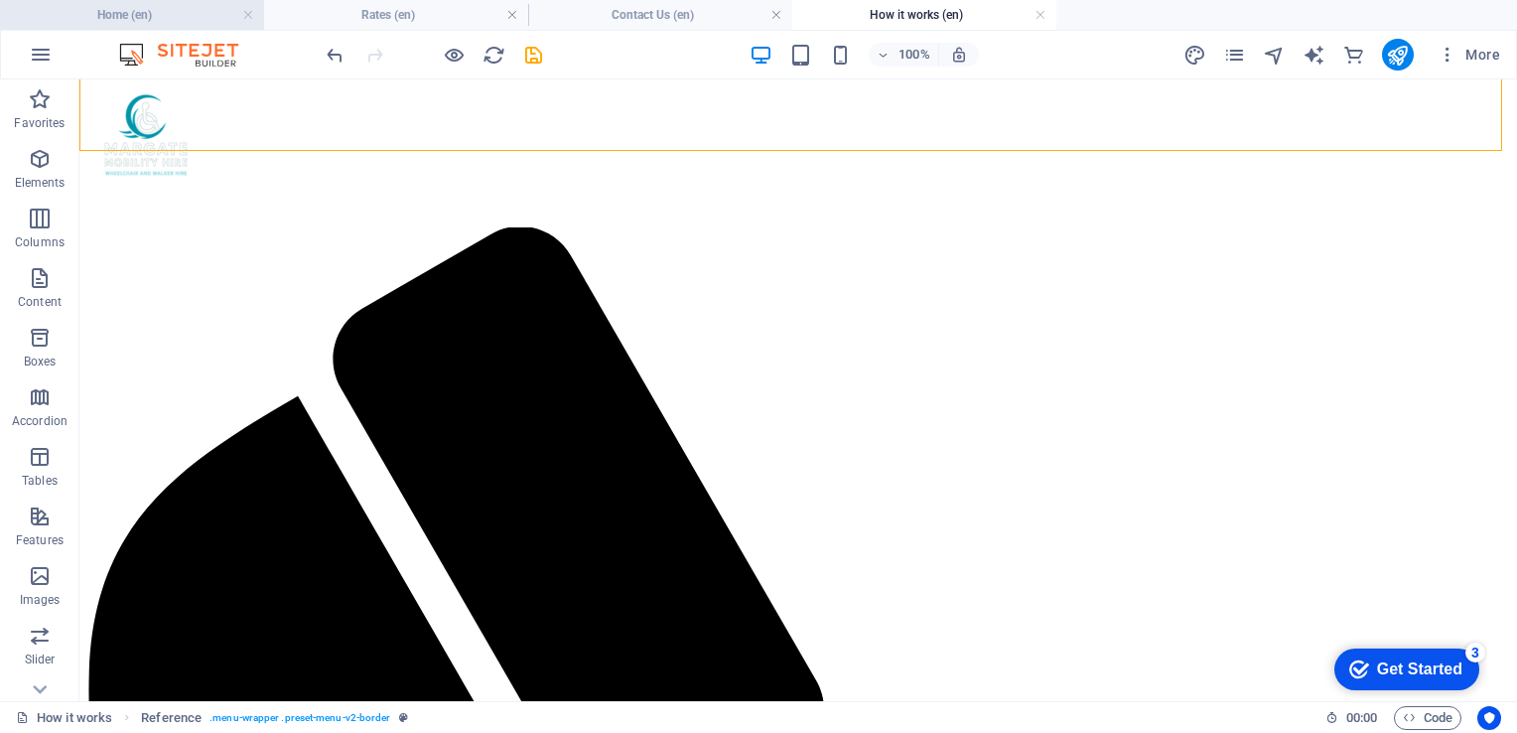
click at [165, 11] on h4 "Home (en)" at bounding box center [132, 15] width 264 height 22
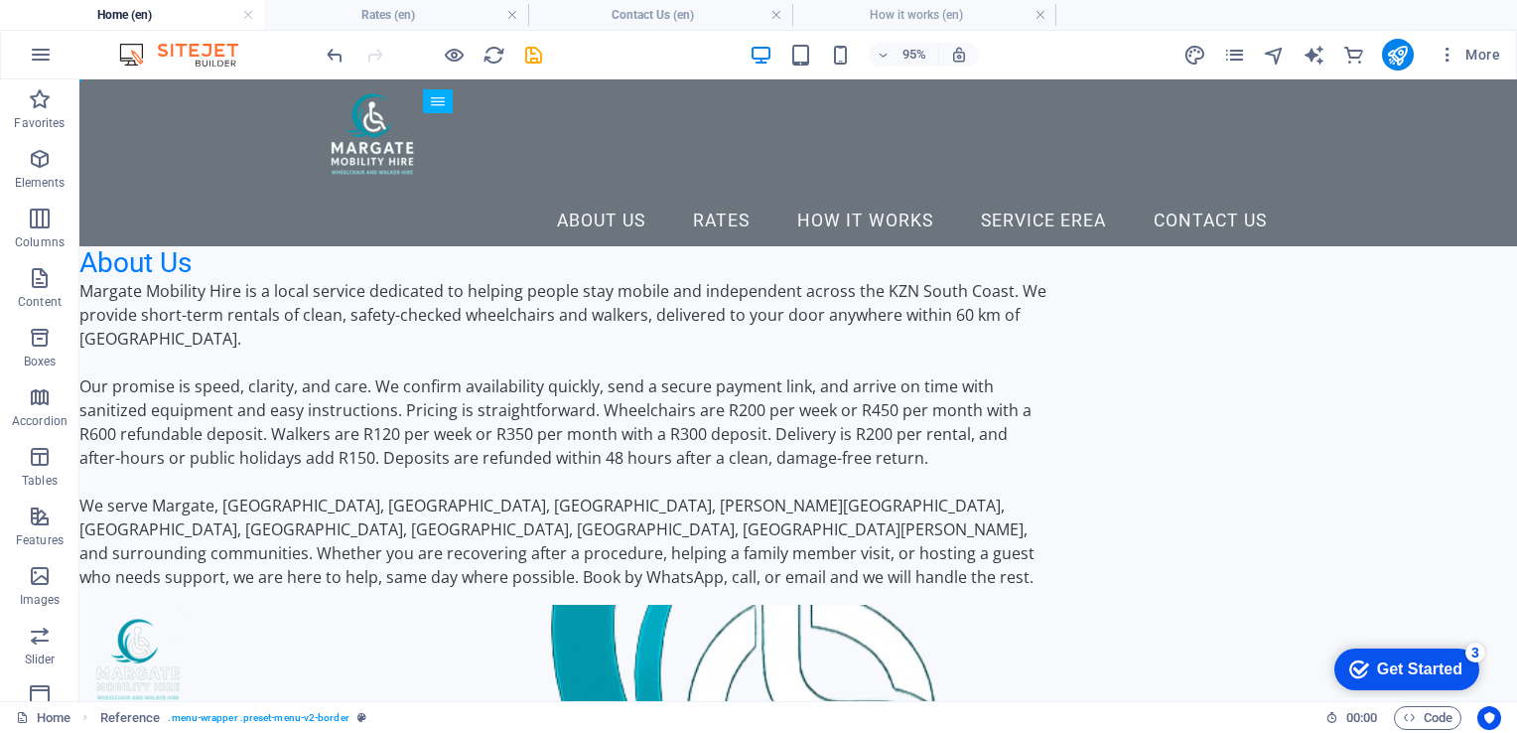
scroll to position [0, 0]
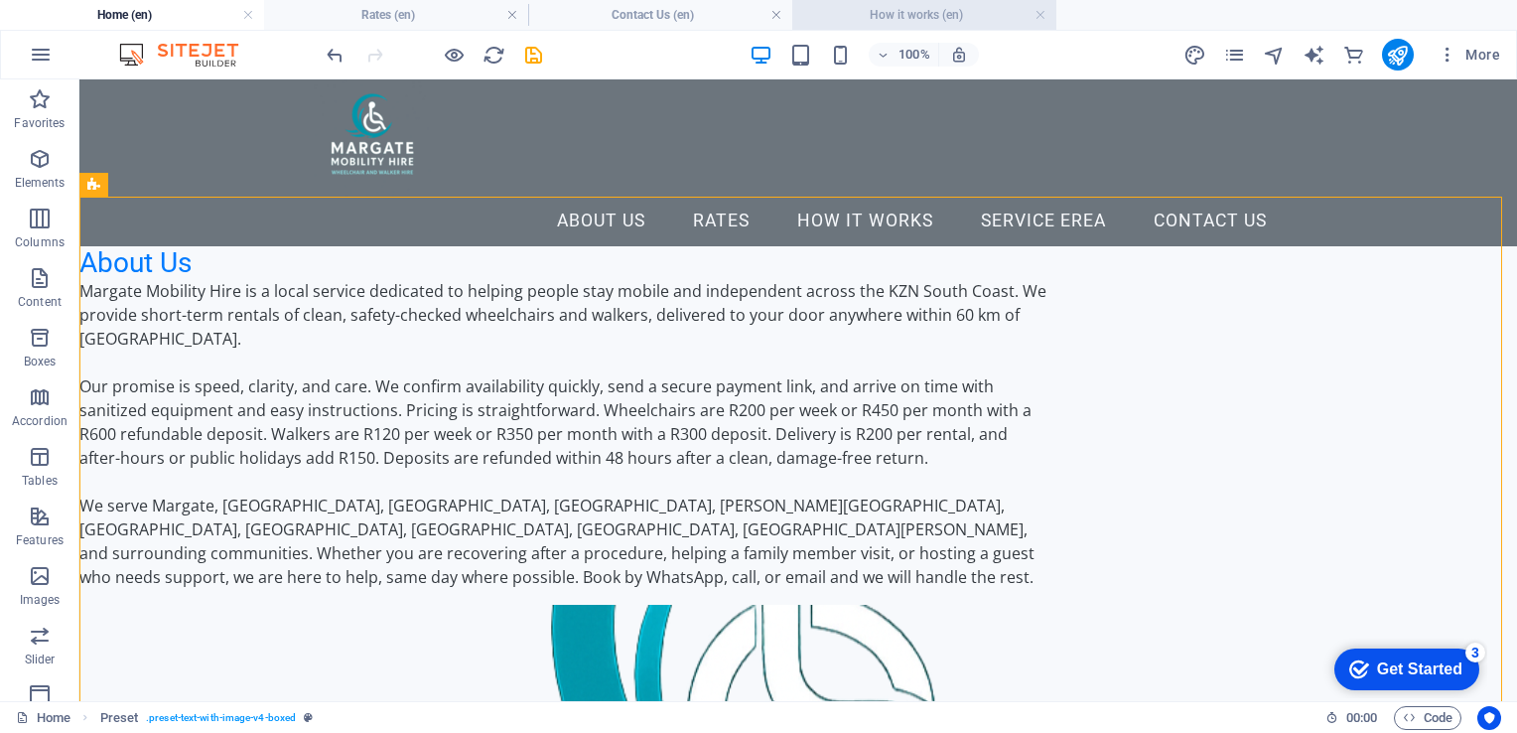
click at [876, 19] on h4 "How it works (en)" at bounding box center [924, 15] width 264 height 22
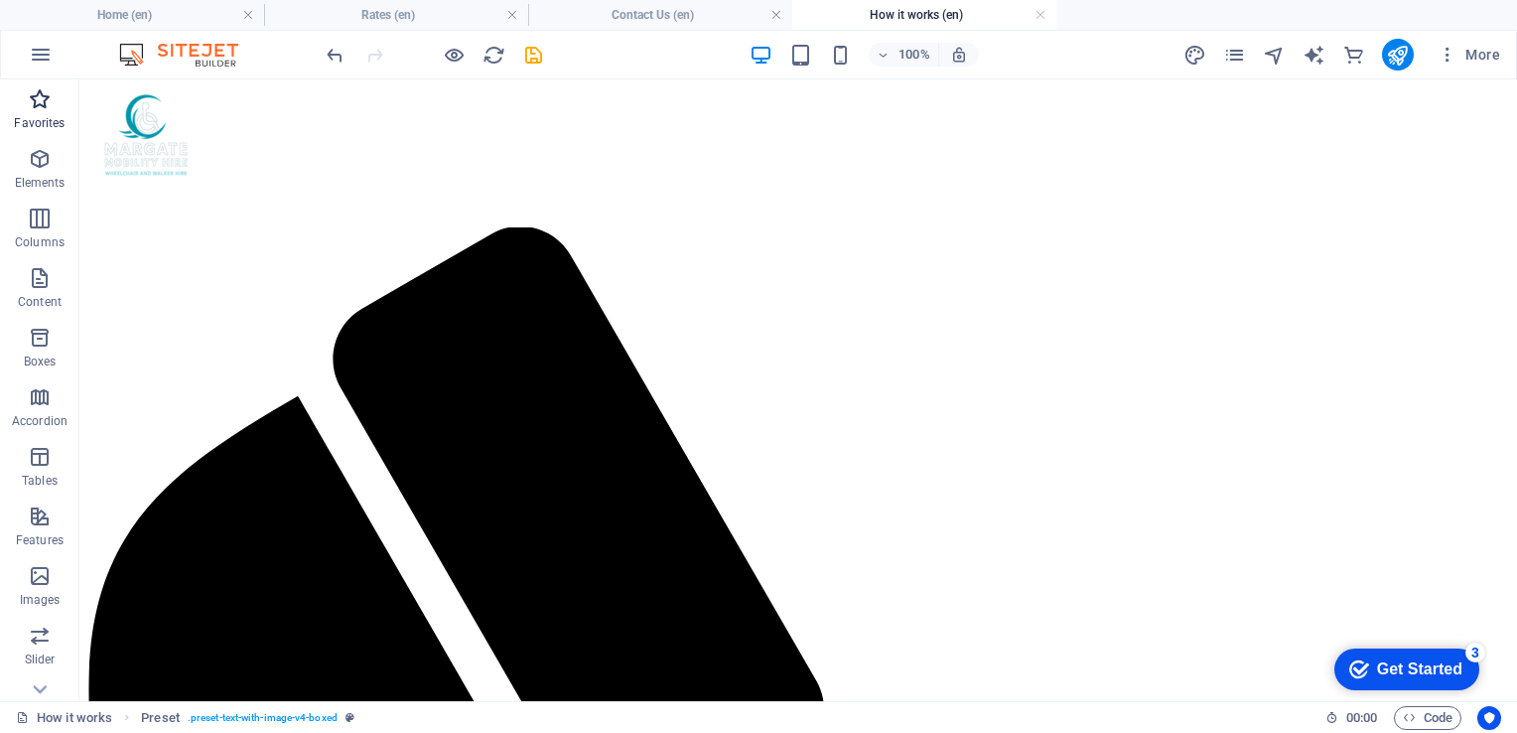
click at [39, 92] on icon "button" at bounding box center [40, 99] width 24 height 24
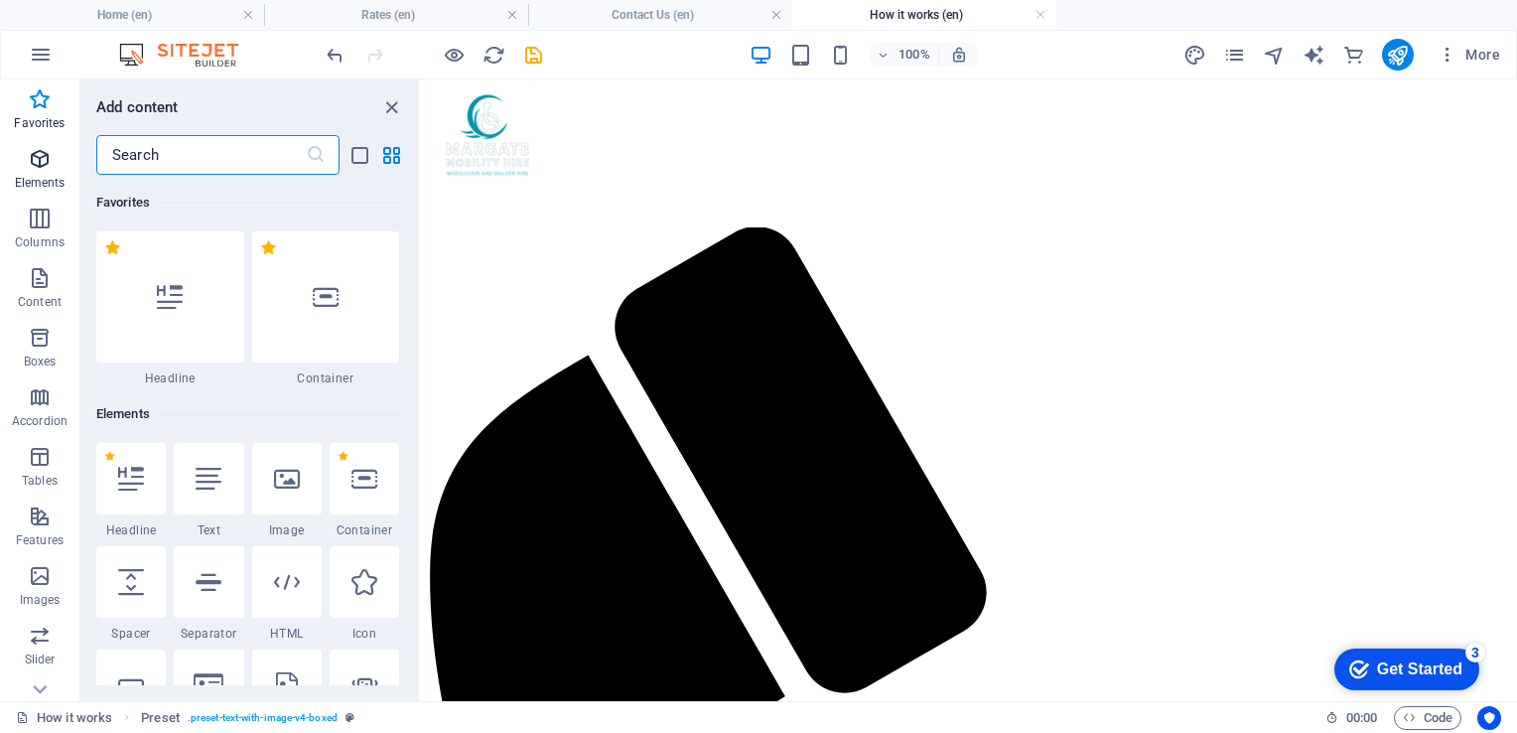
click at [30, 165] on icon "button" at bounding box center [40, 159] width 24 height 24
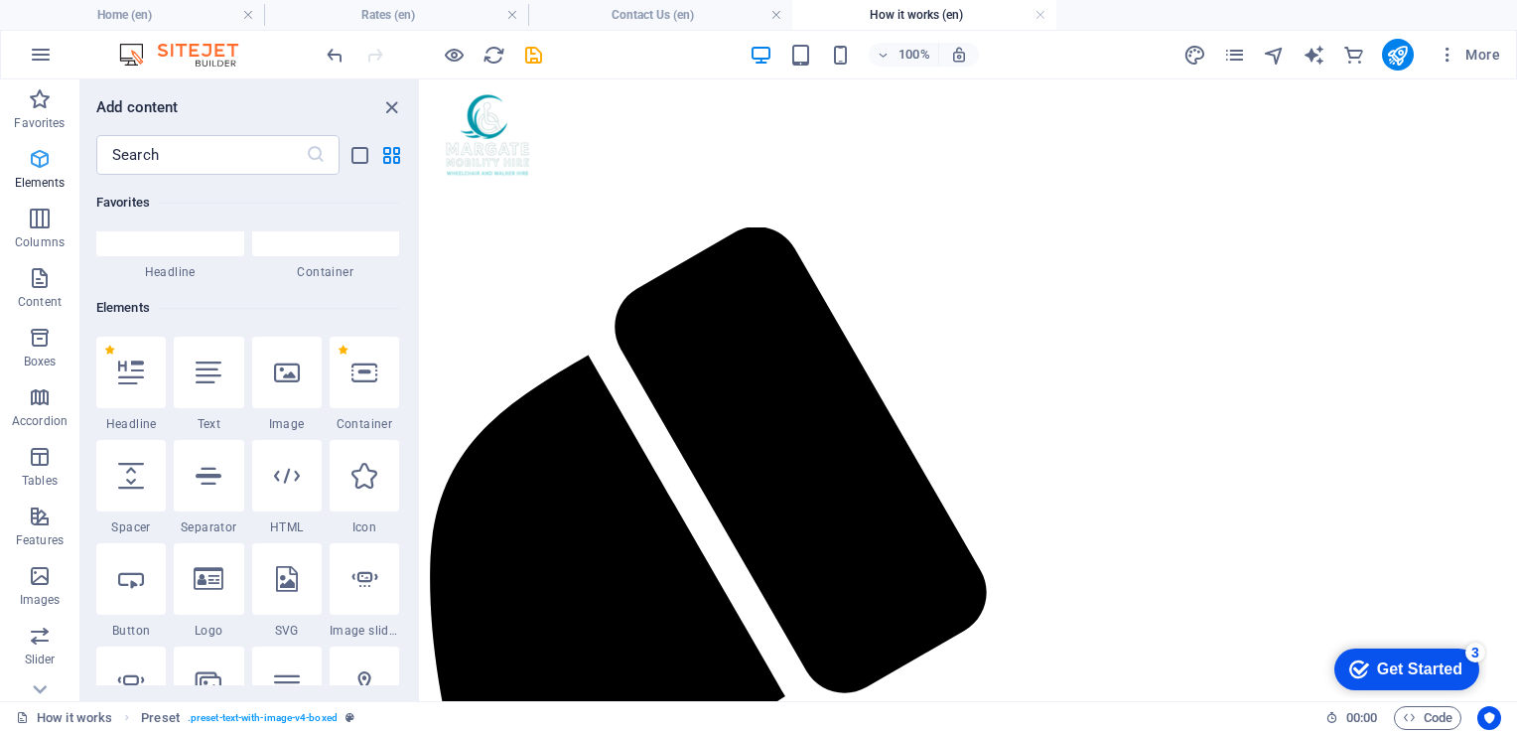
scroll to position [210, 0]
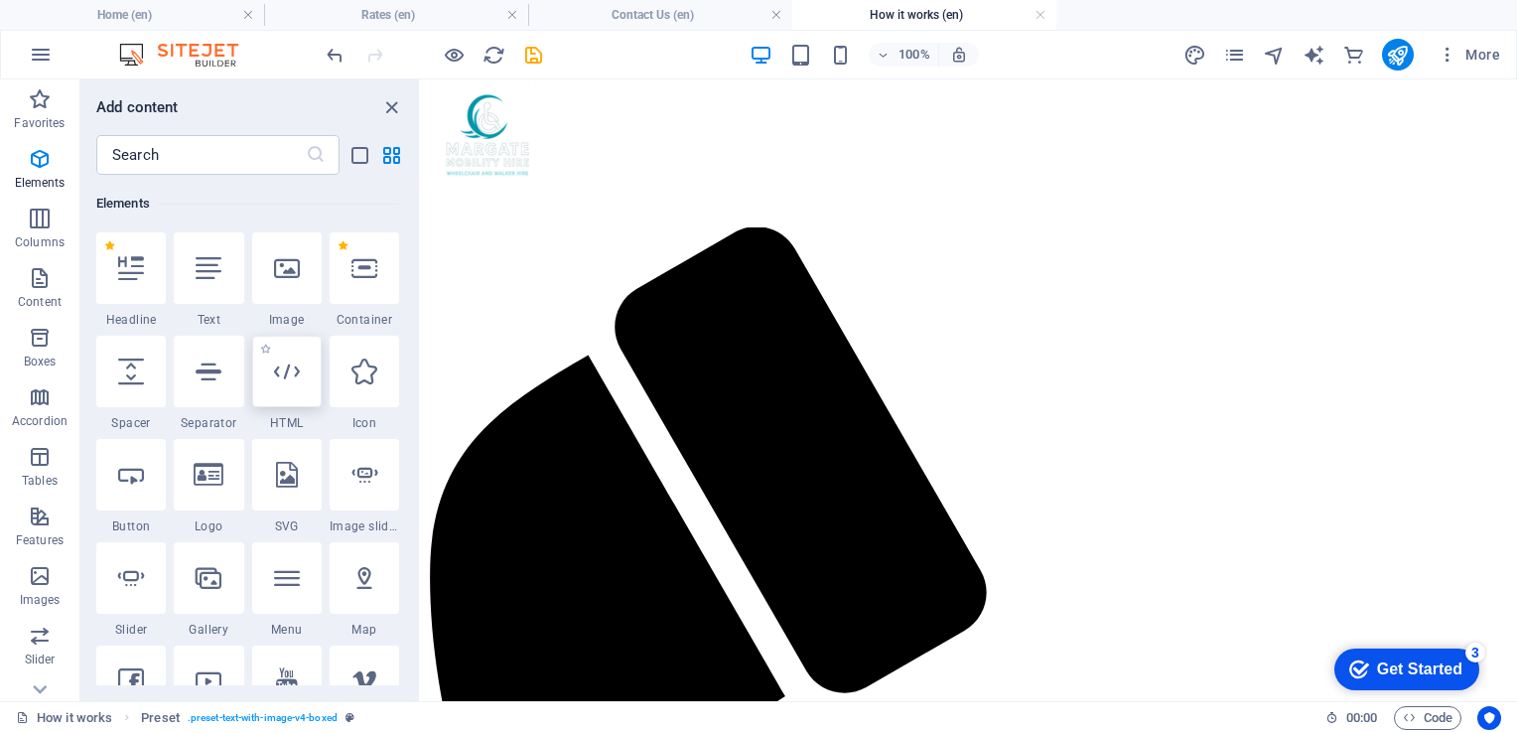
click at [274, 367] on icon at bounding box center [287, 371] width 26 height 26
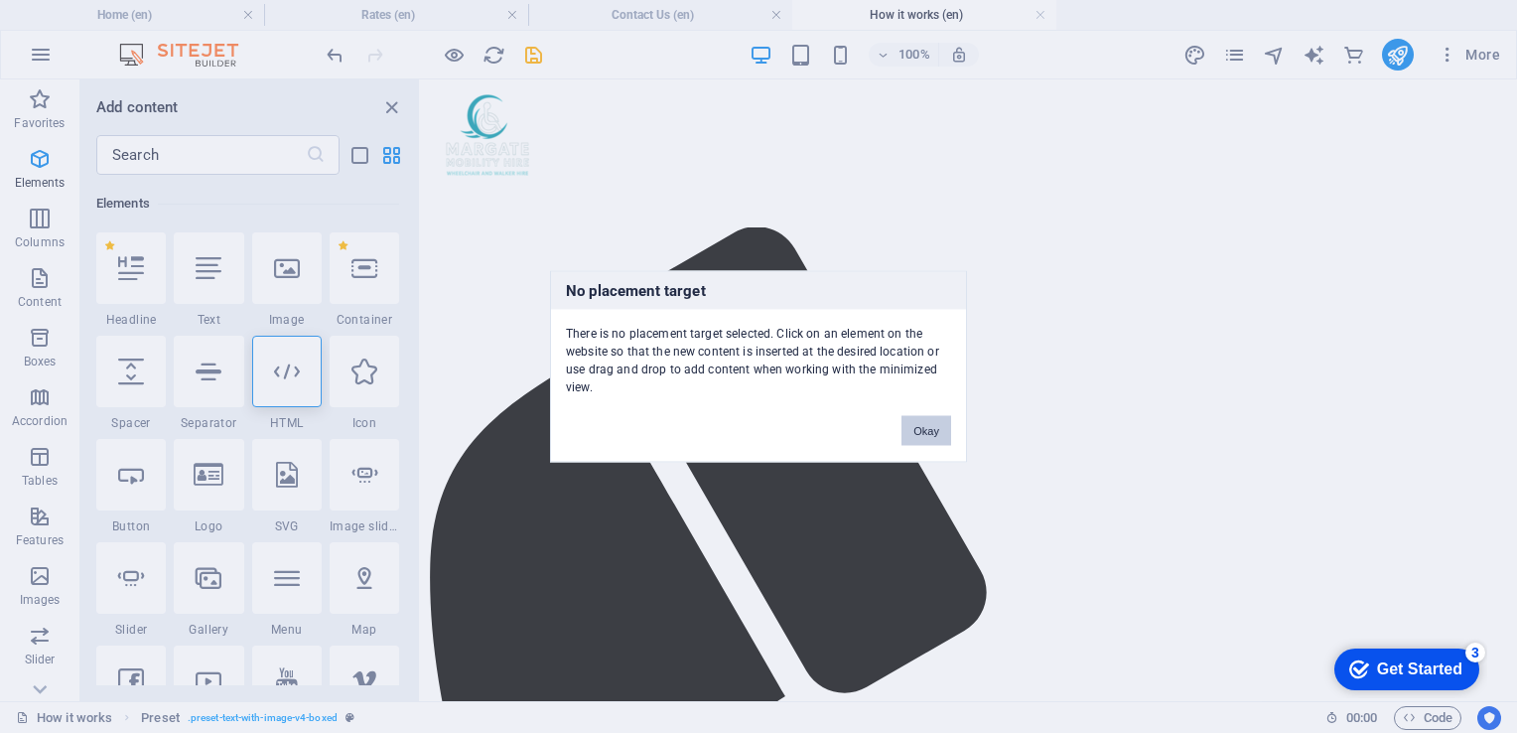
click at [915, 422] on button "Okay" at bounding box center [927, 431] width 50 height 30
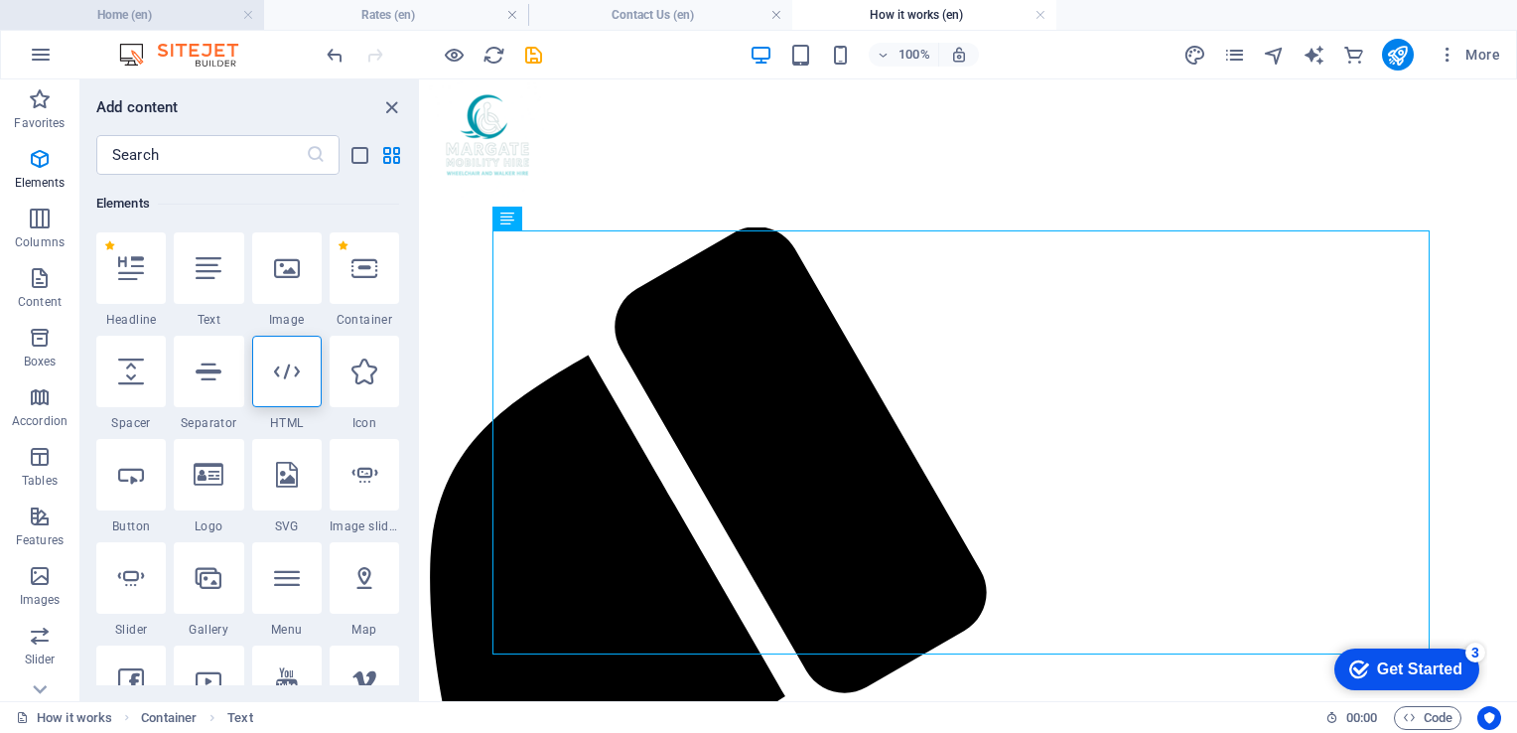
click at [210, 21] on h4 "Home (en)" at bounding box center [132, 15] width 264 height 22
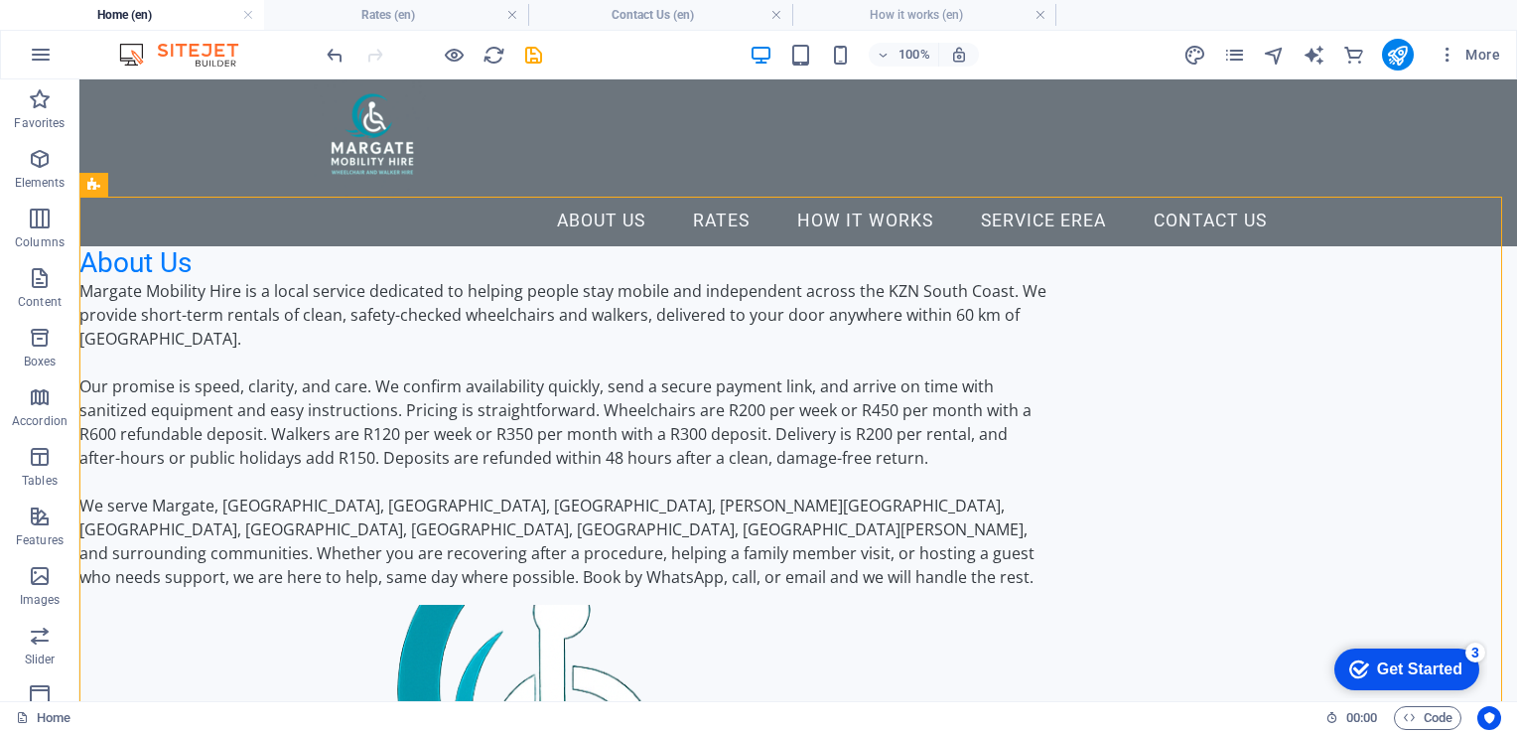
scroll to position [102, 0]
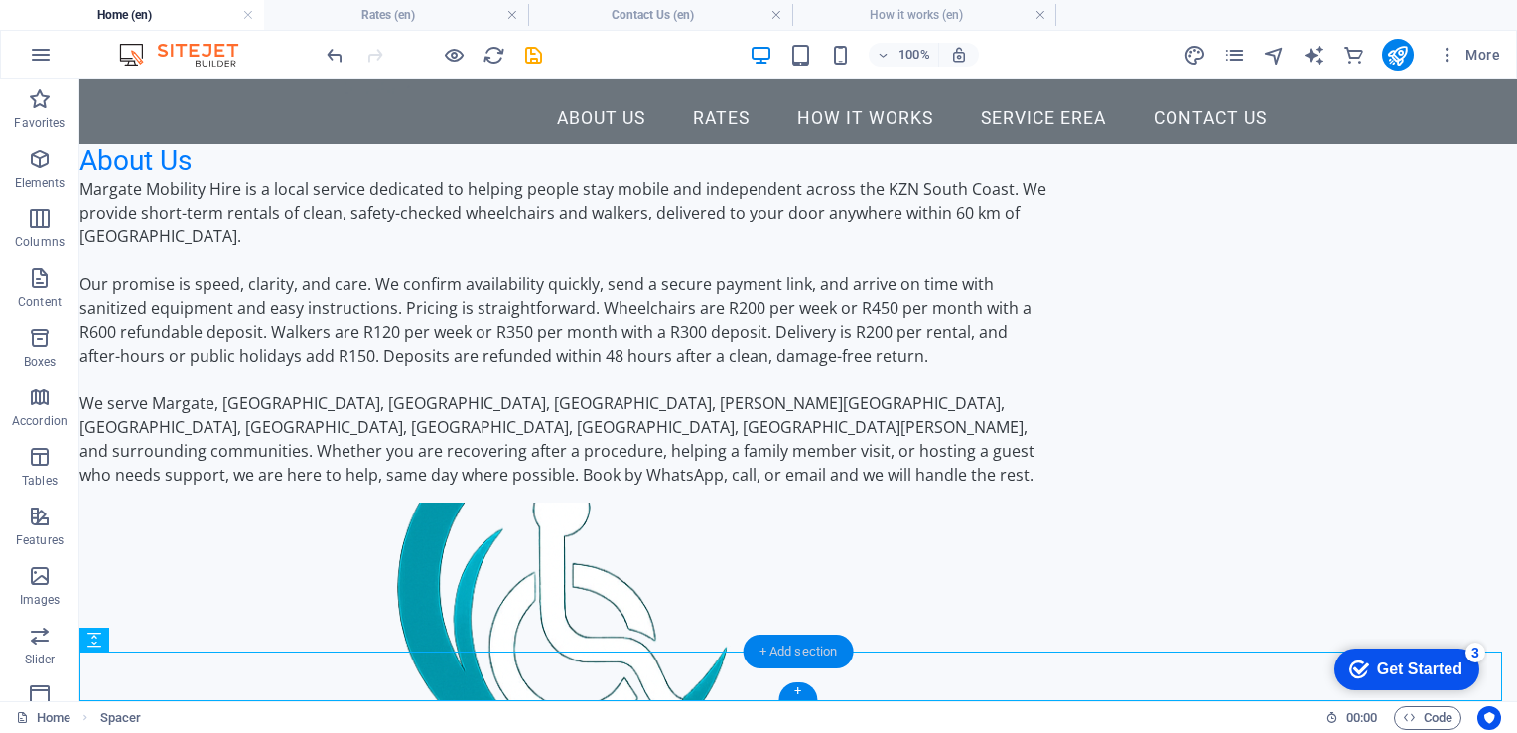
click at [777, 650] on div "+ Add section" at bounding box center [799, 651] width 110 height 34
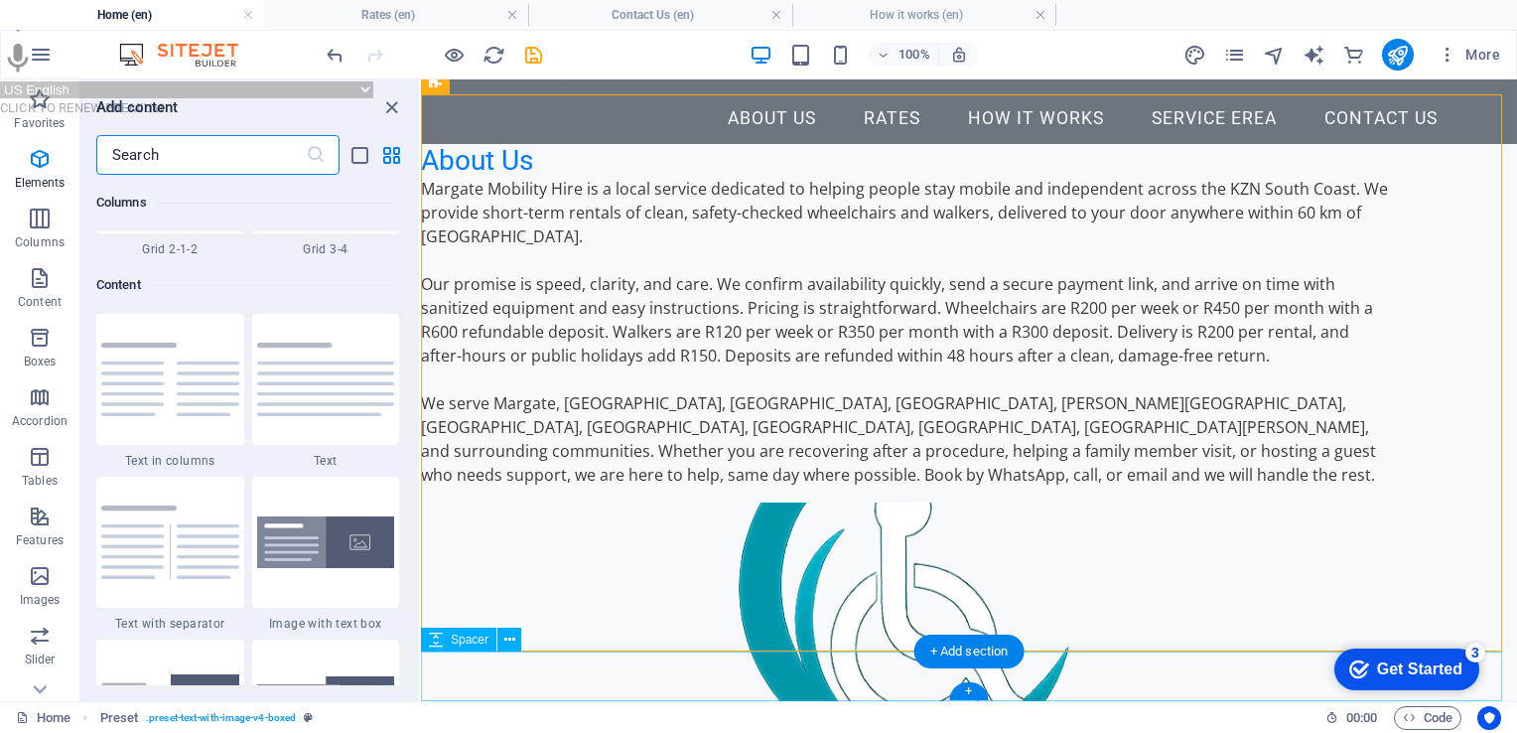
scroll to position [3474, 0]
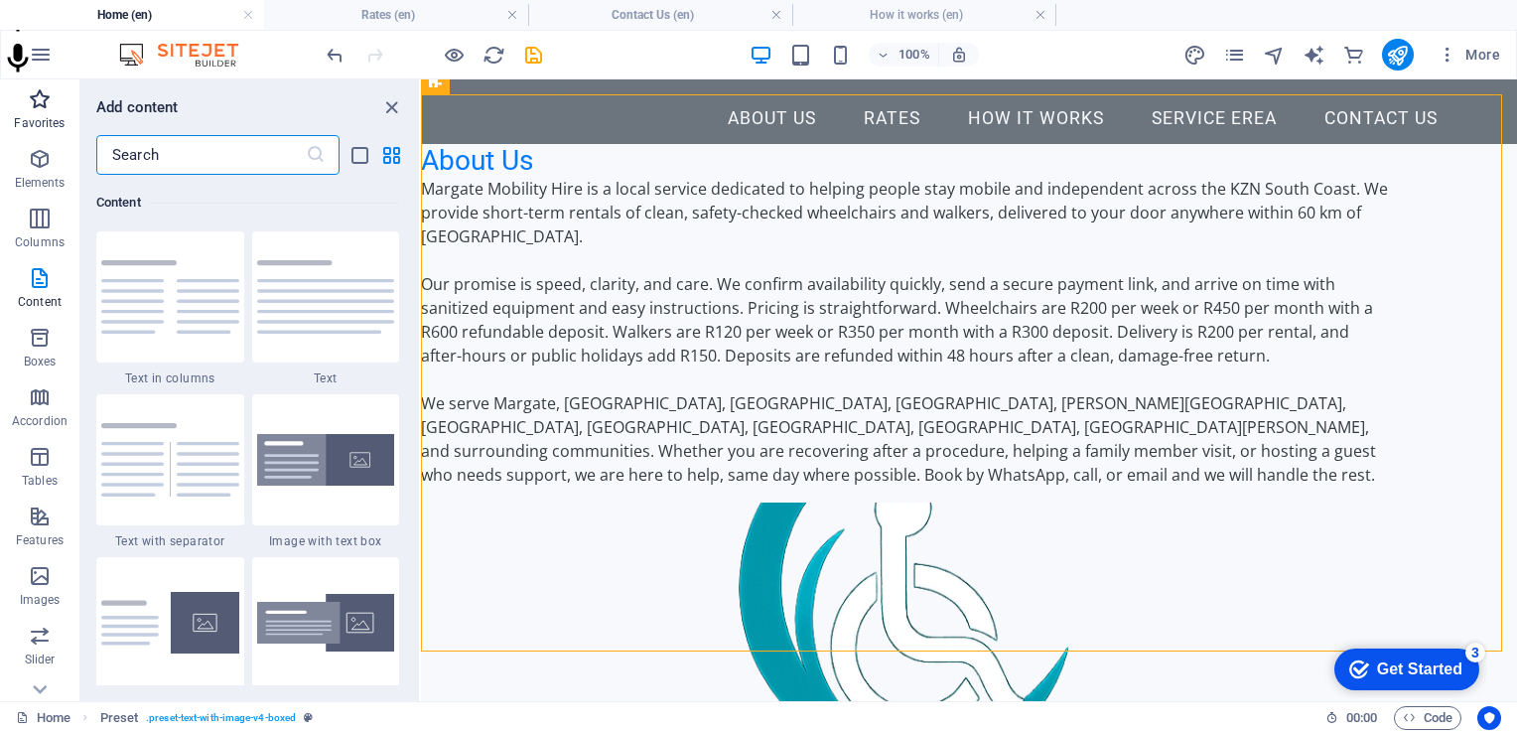
click at [35, 106] on icon "button" at bounding box center [40, 99] width 24 height 24
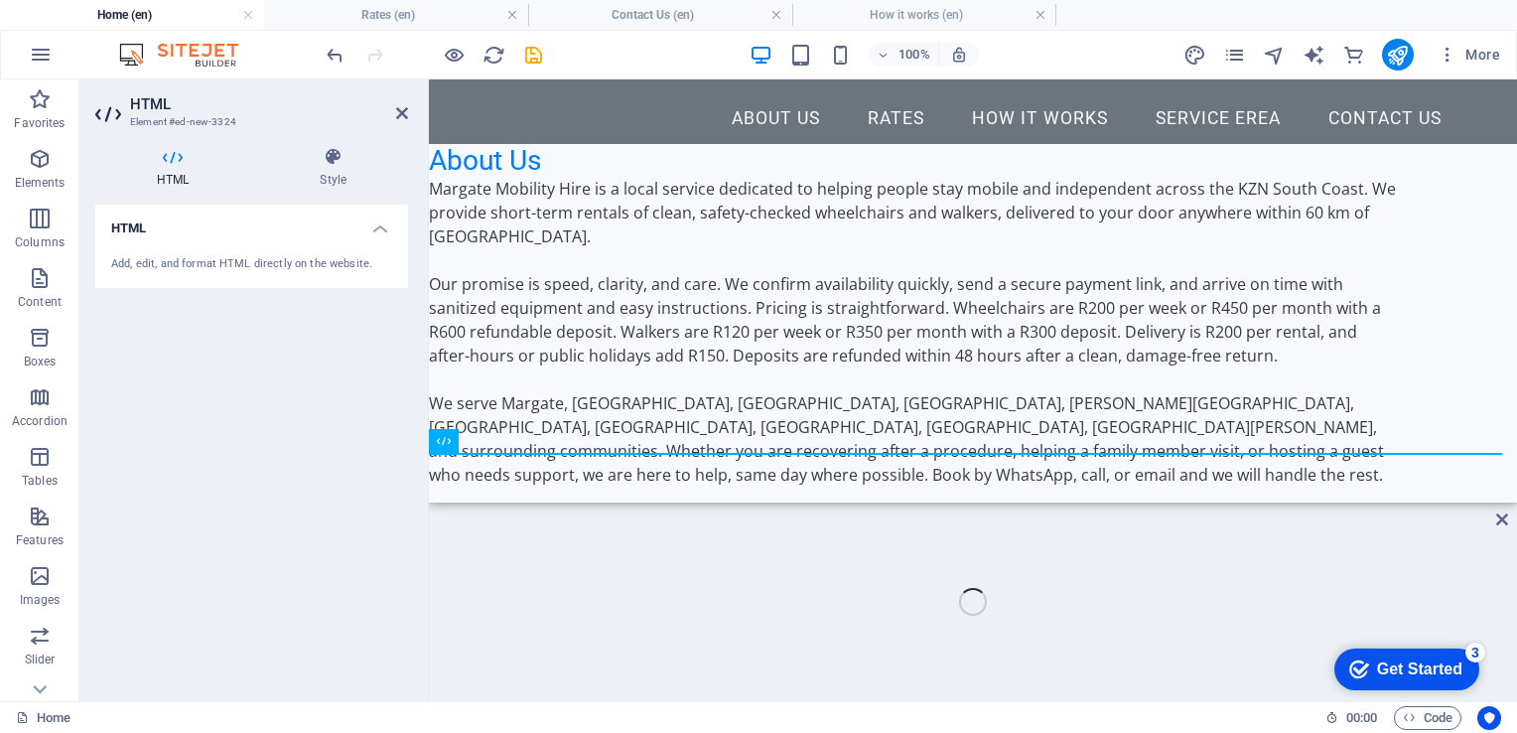
scroll to position [301, 0]
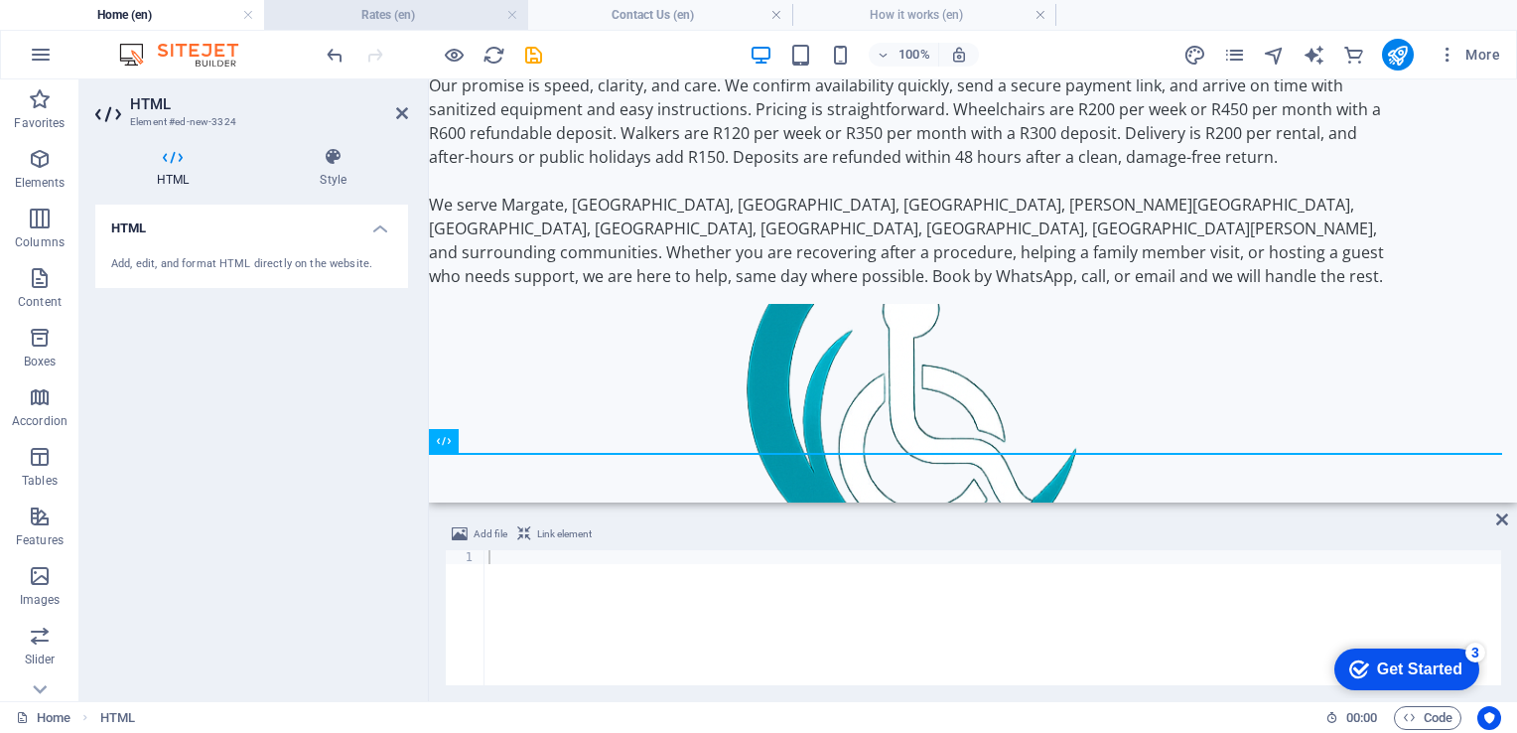
click at [348, 5] on h4 "Rates (en)" at bounding box center [396, 15] width 264 height 22
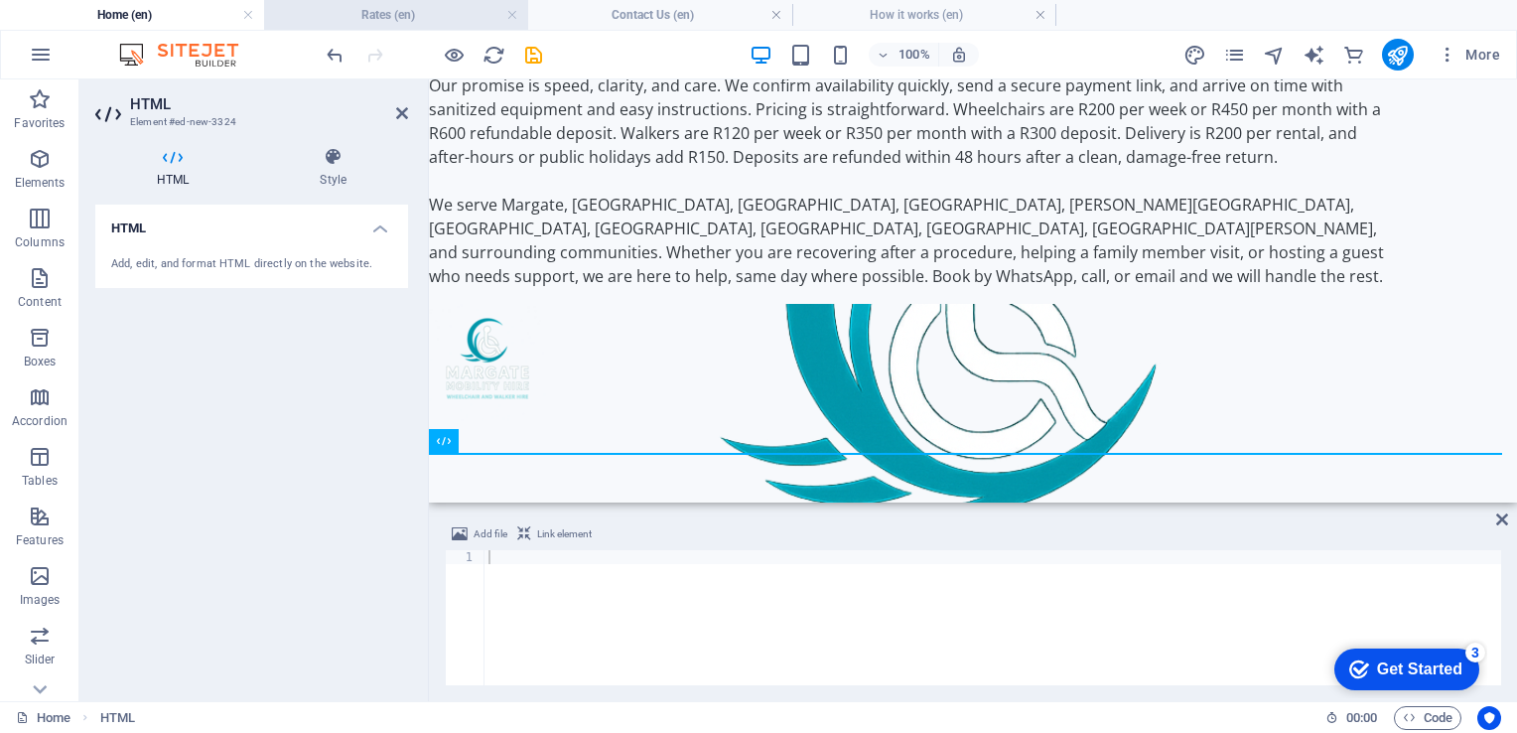
scroll to position [0, 0]
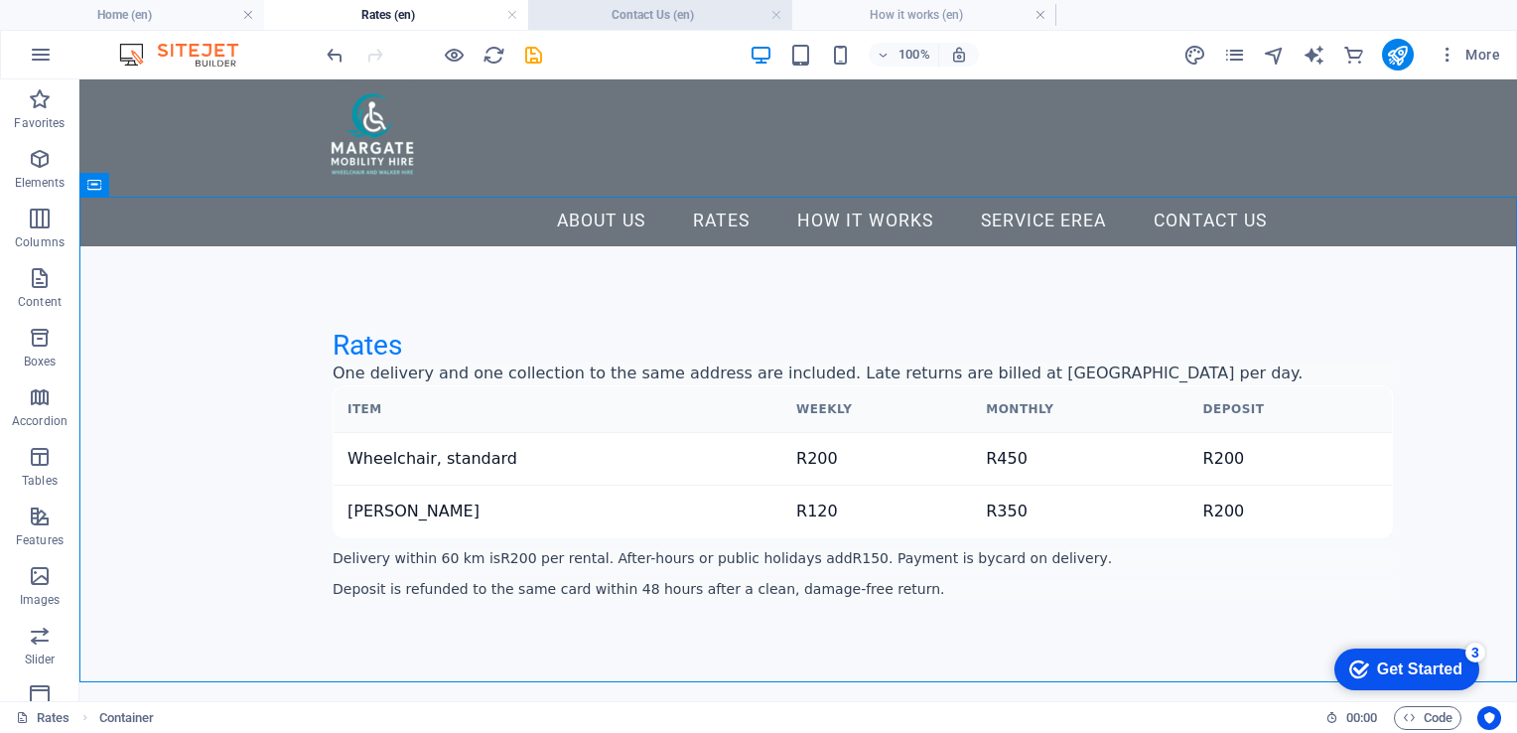
click at [677, 11] on h4 "Contact Us (en)" at bounding box center [660, 15] width 264 height 22
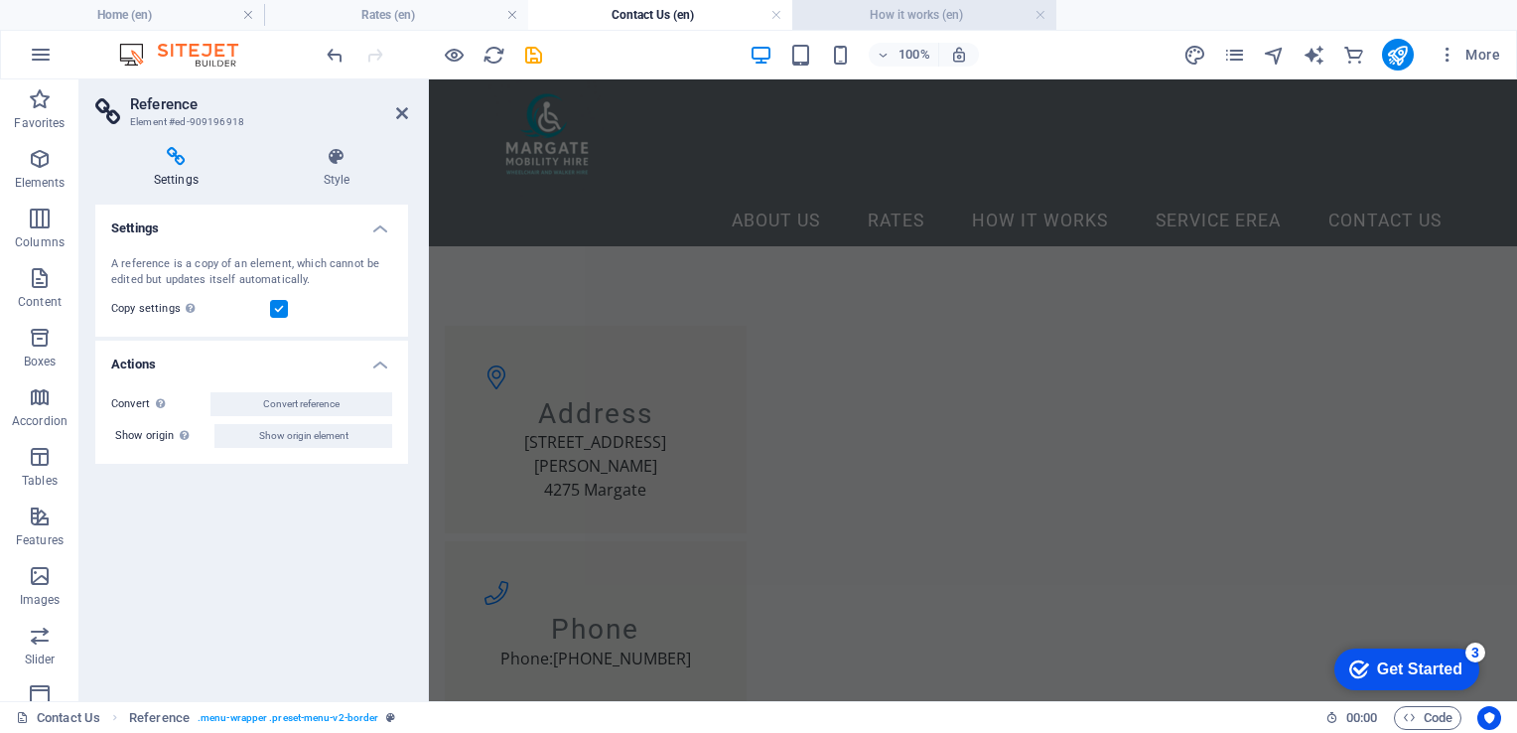
click at [912, 8] on h4 "How it works (en)" at bounding box center [924, 15] width 264 height 22
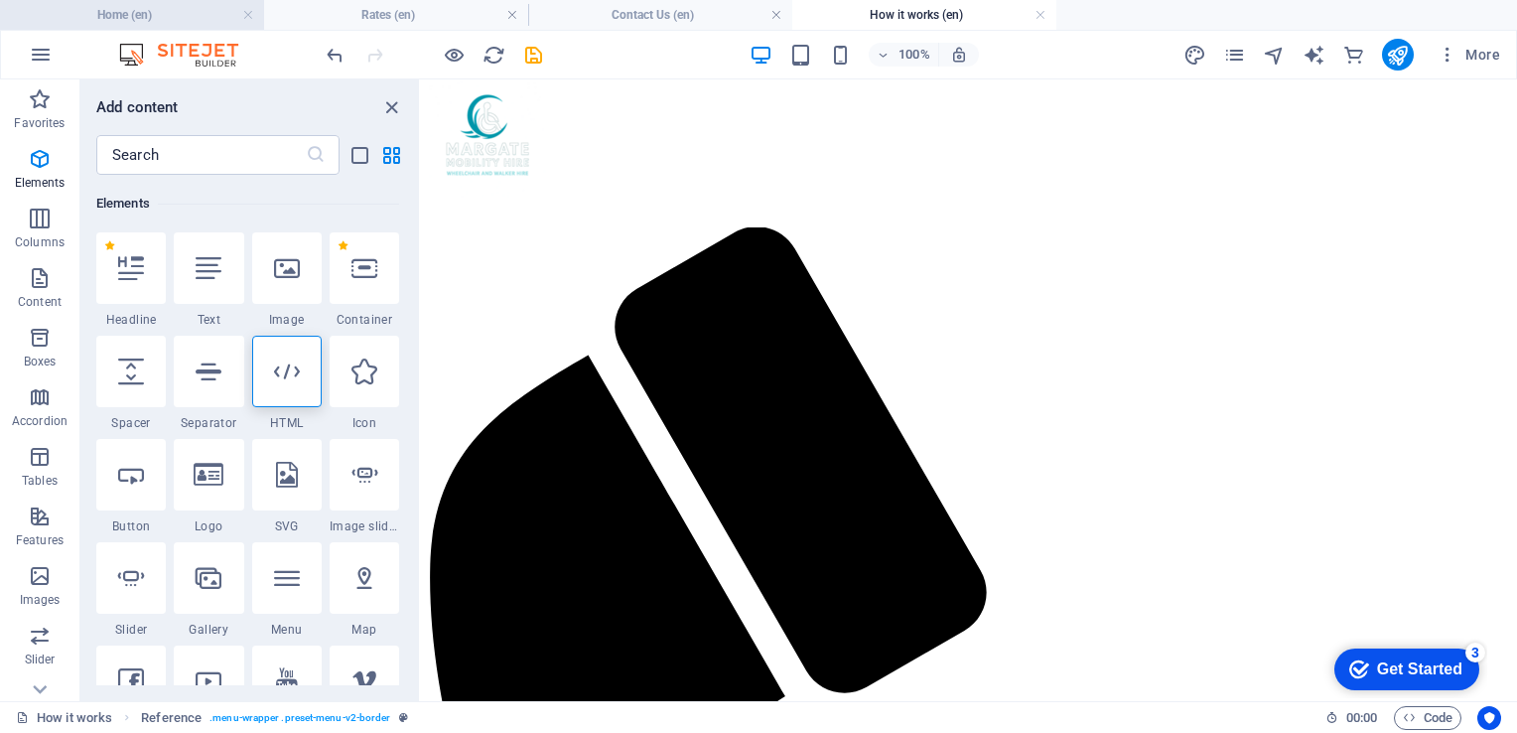
click at [175, 24] on h4 "Home (en)" at bounding box center [132, 15] width 264 height 22
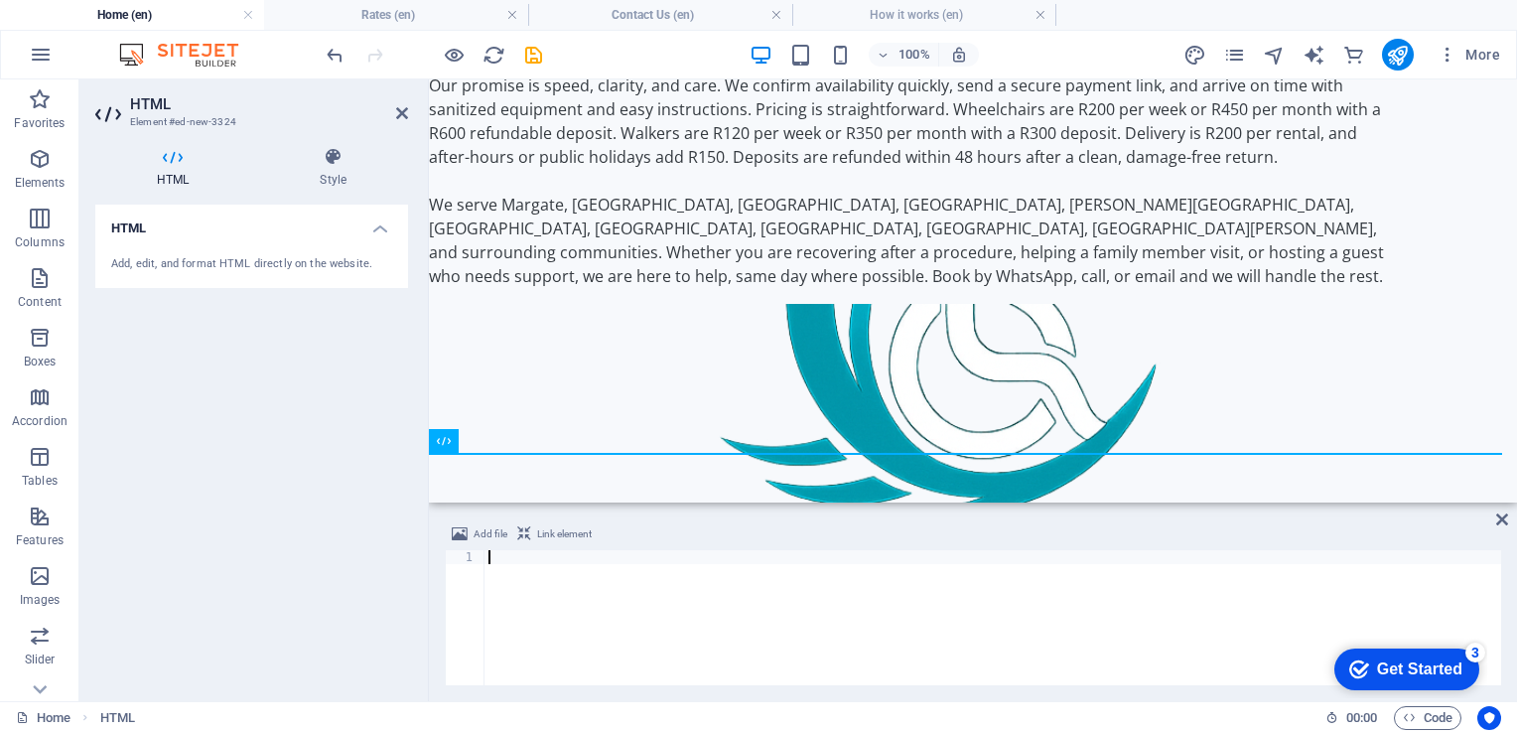
scroll to position [4494, 0]
type textarea "}"
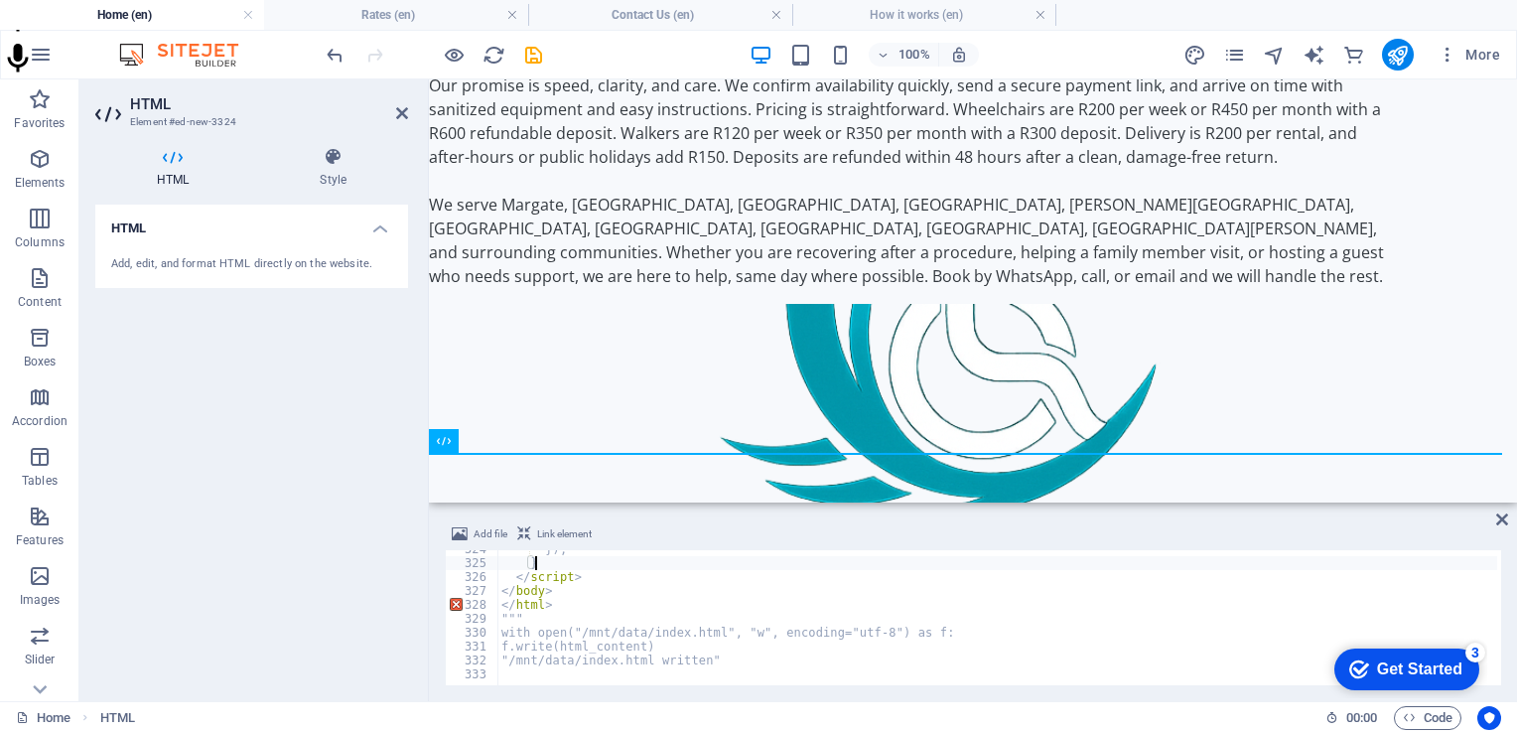
click at [560, 534] on span "Link element" at bounding box center [564, 534] width 55 height 24
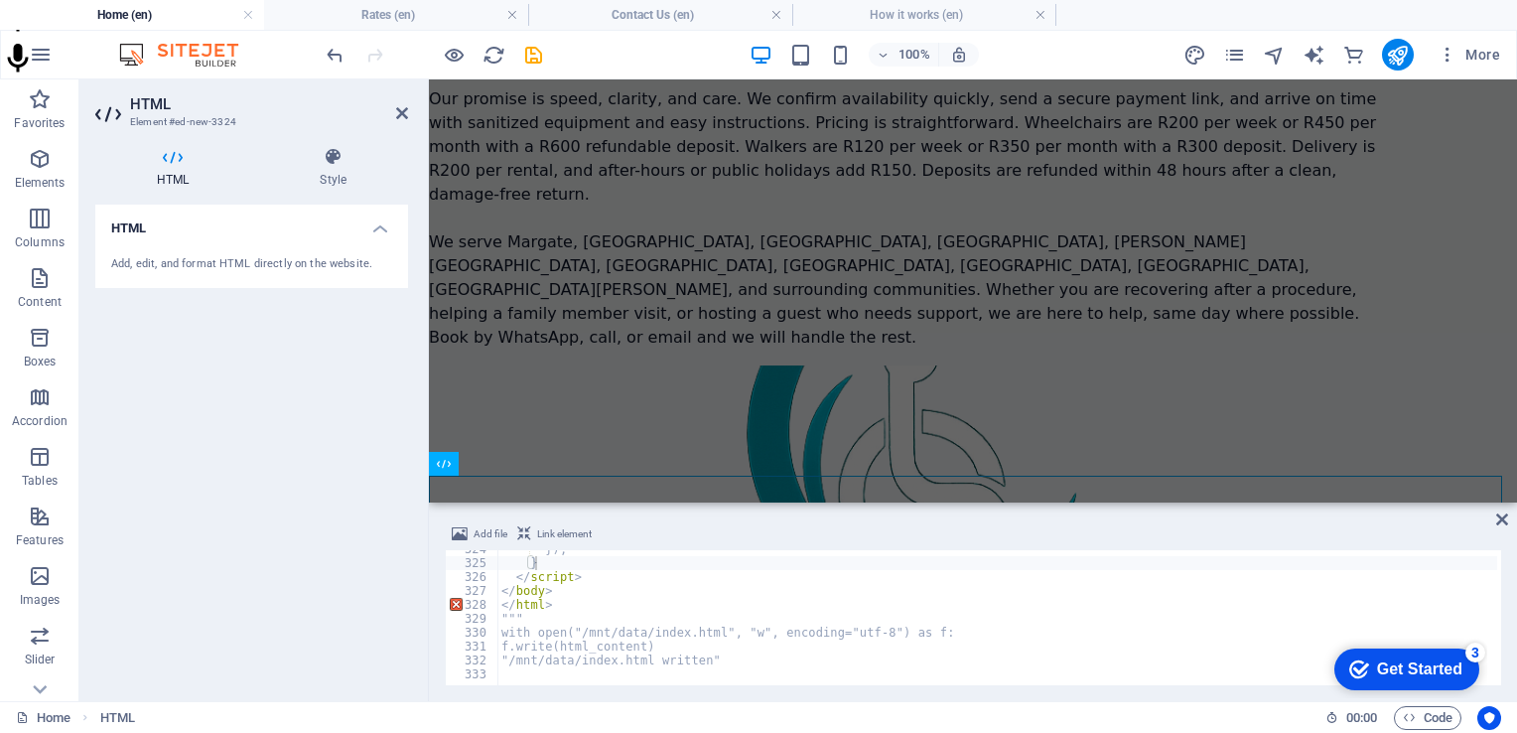
scroll to position [316, 0]
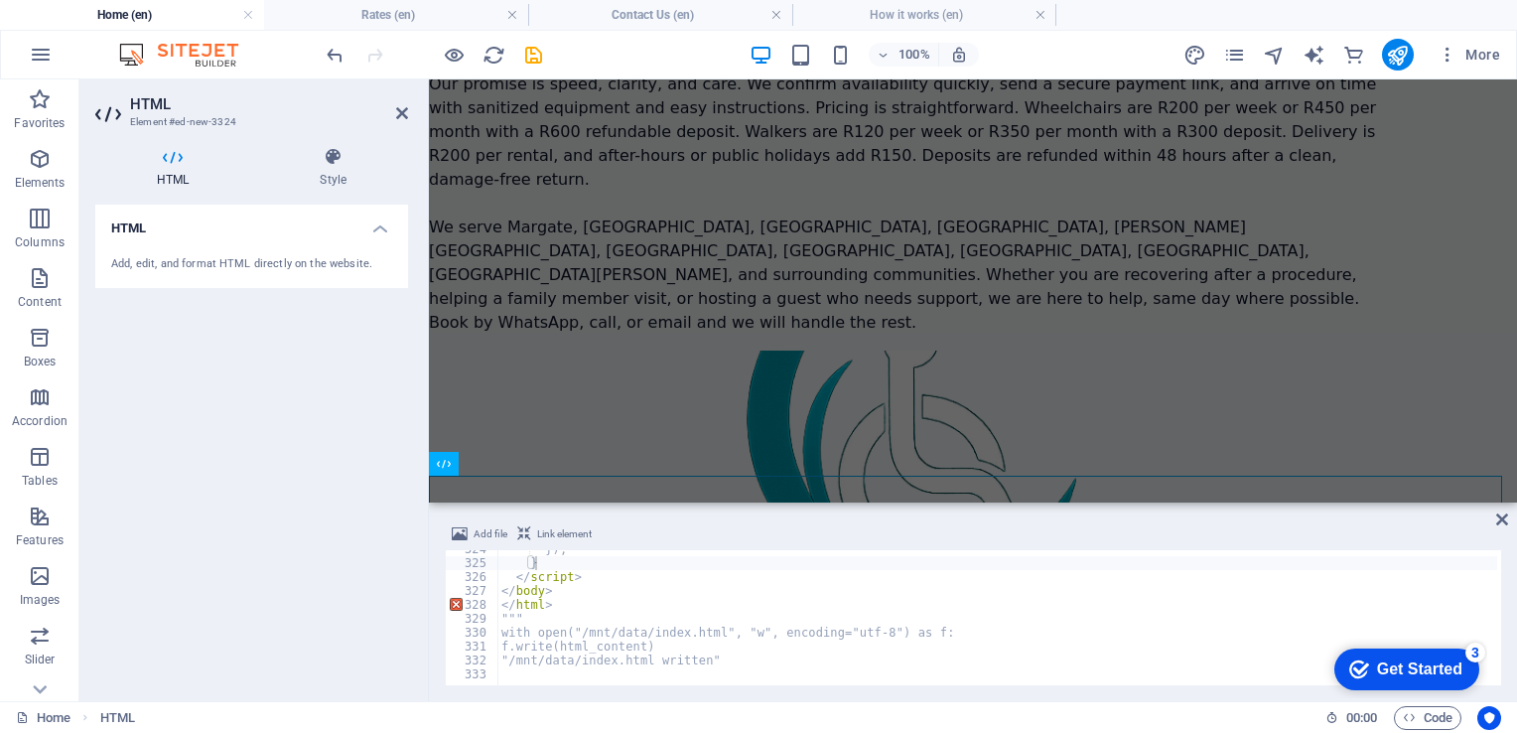
click at [668, 512] on div "Add file Link element } 324 325 326 327 328 329 330 331 332 333 }) ; } </ scrip…" at bounding box center [973, 603] width 1088 height 195
click at [492, 537] on span "Add file" at bounding box center [491, 534] width 34 height 24
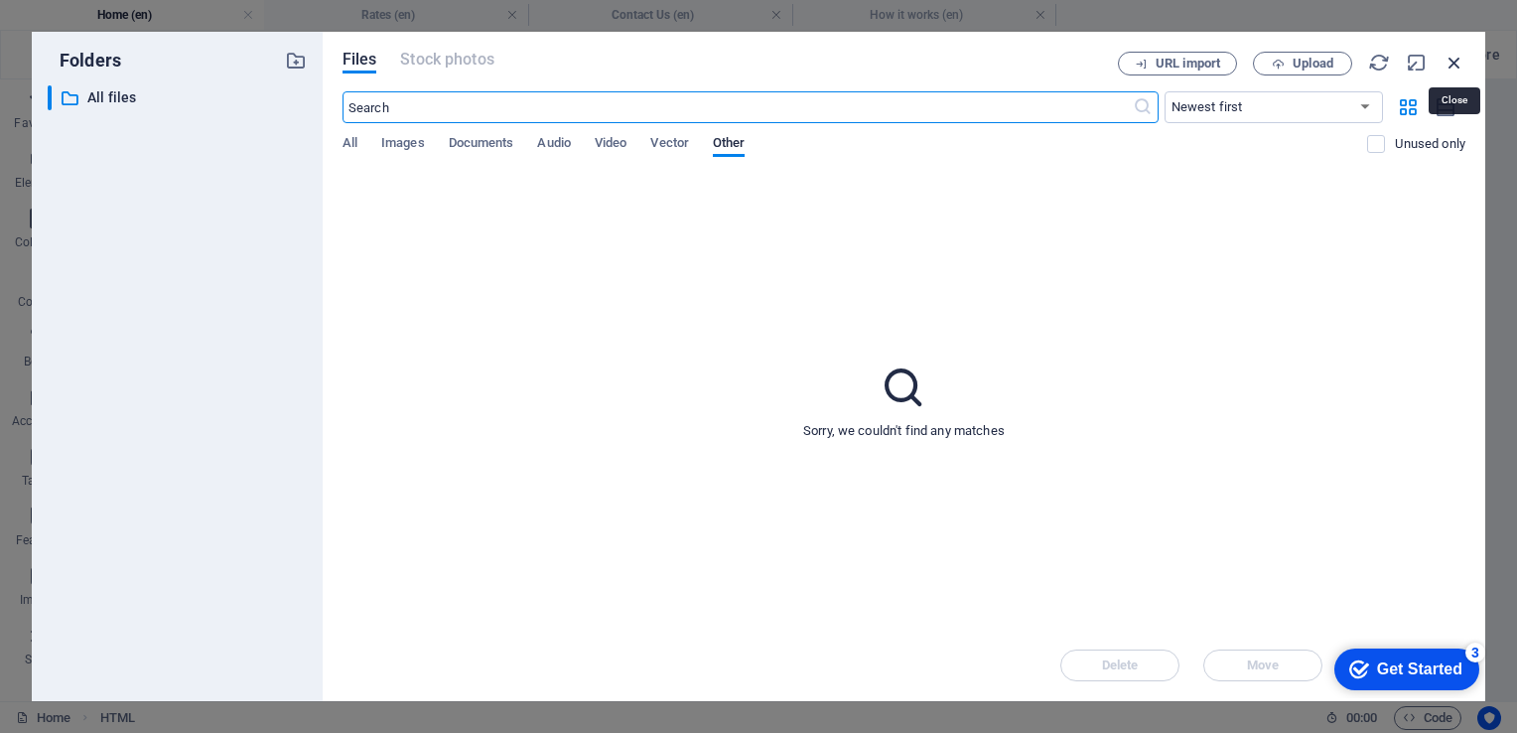
click at [1453, 58] on icon "button" at bounding box center [1455, 63] width 22 height 22
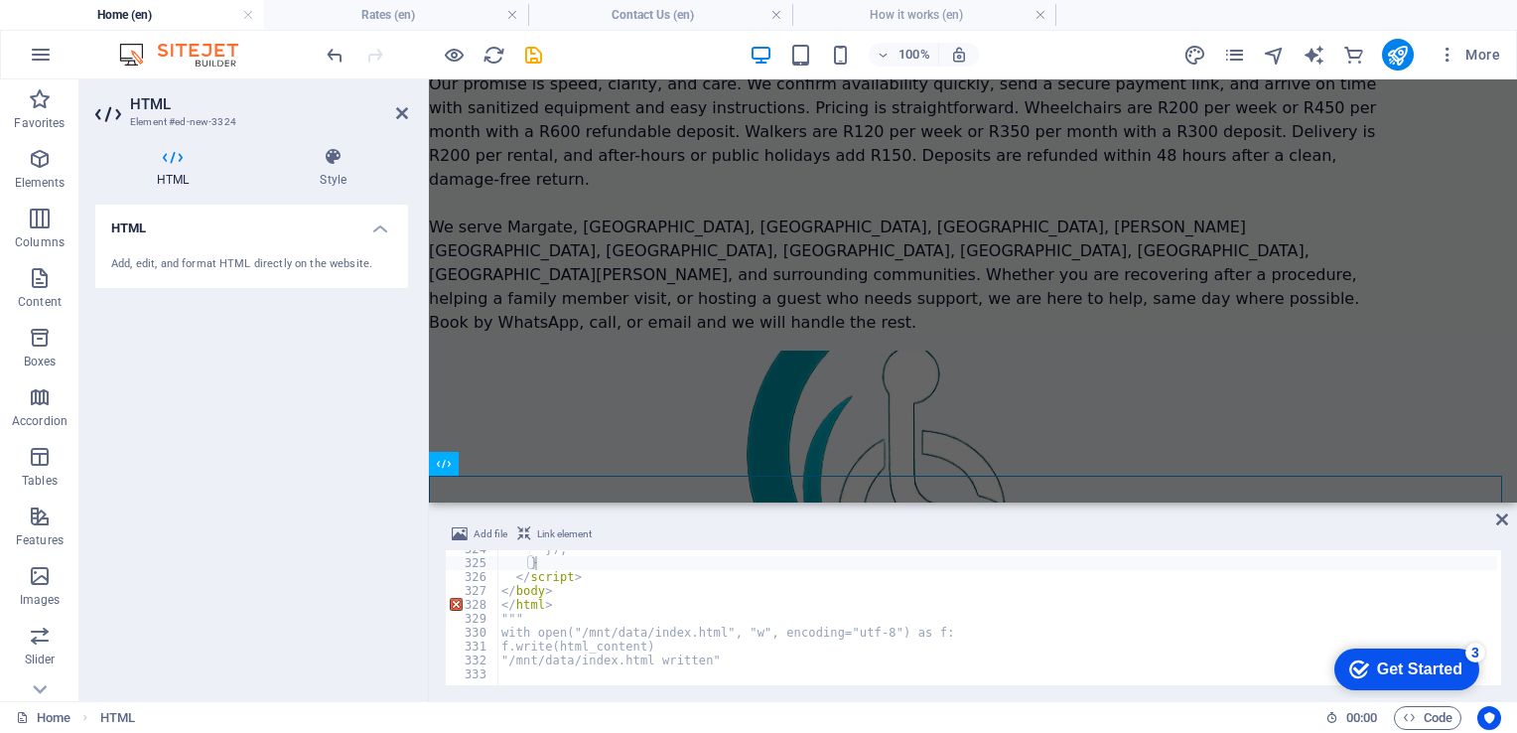
click at [1411, 526] on div "Add file Link element" at bounding box center [973, 536] width 1056 height 29
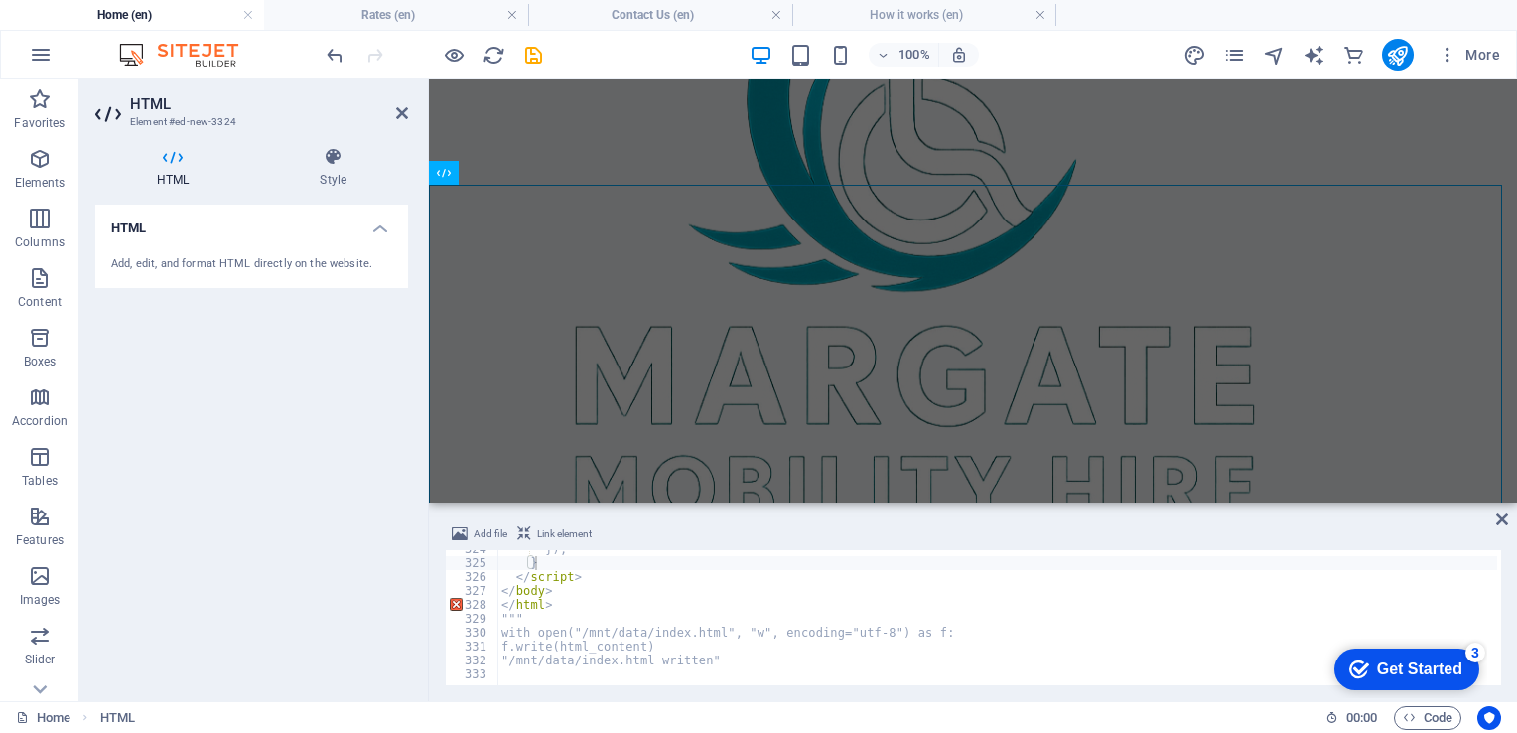
scroll to position [707, 0]
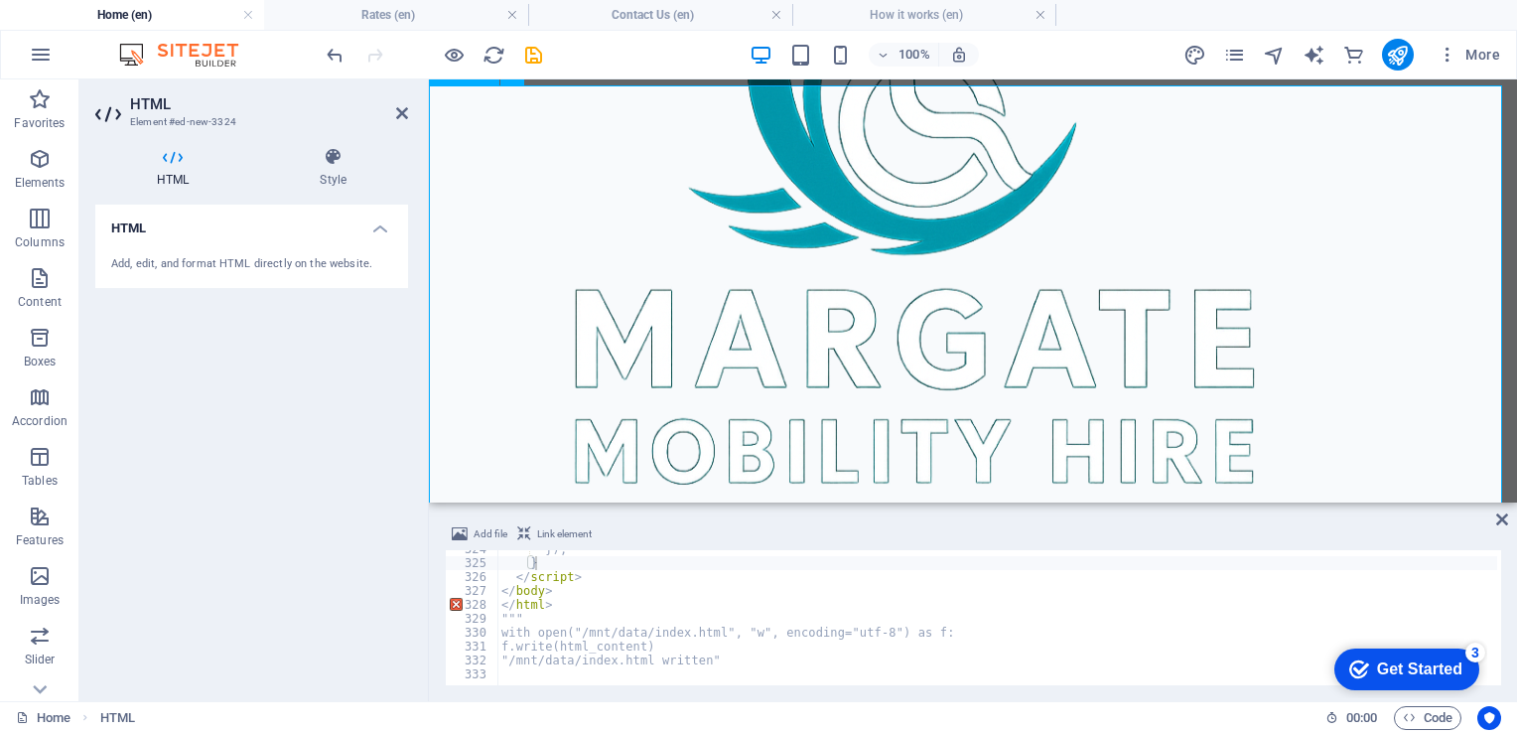
type textarea "}<a href="#ed-new-3324" class="wv-link-elm"></a>"
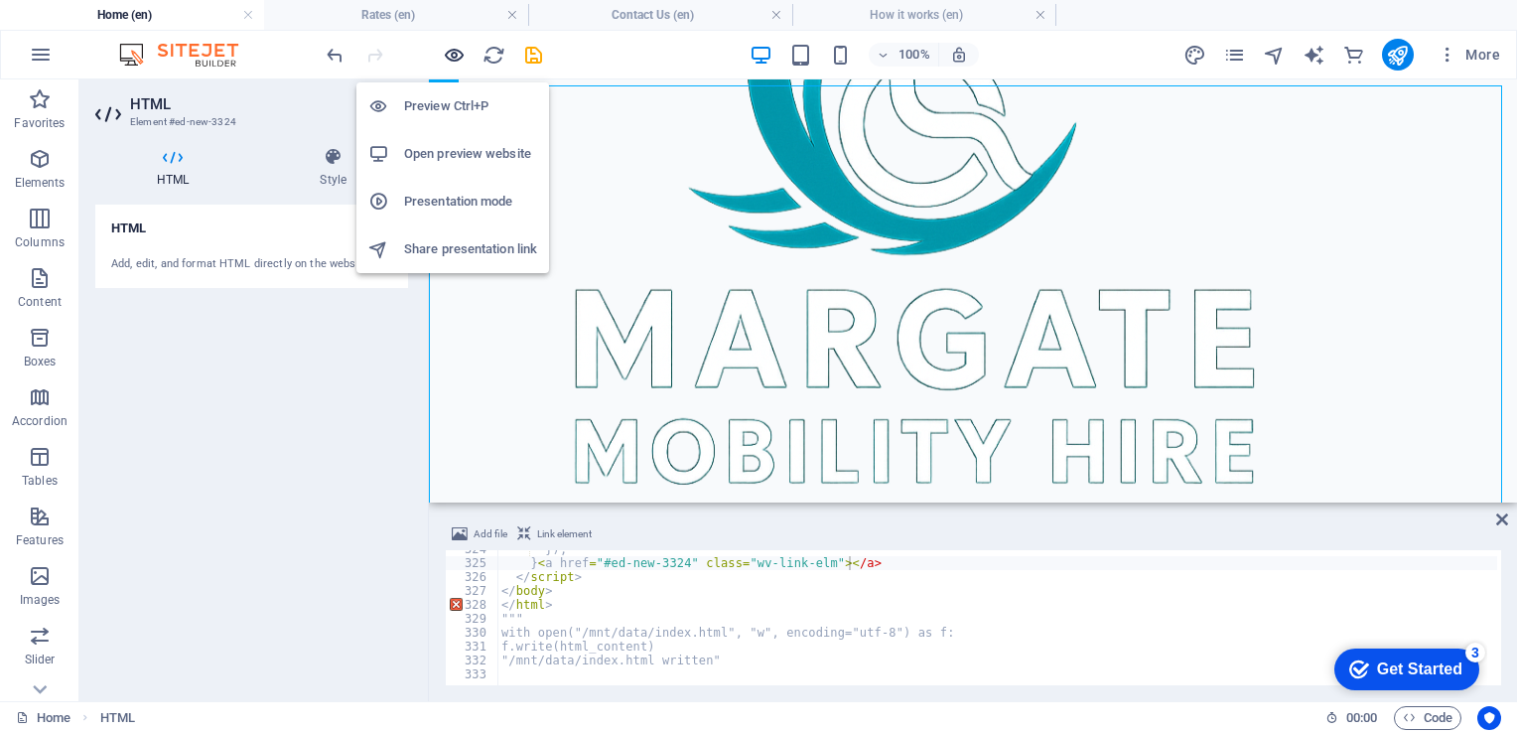
click at [460, 56] on icon "button" at bounding box center [454, 55] width 23 height 23
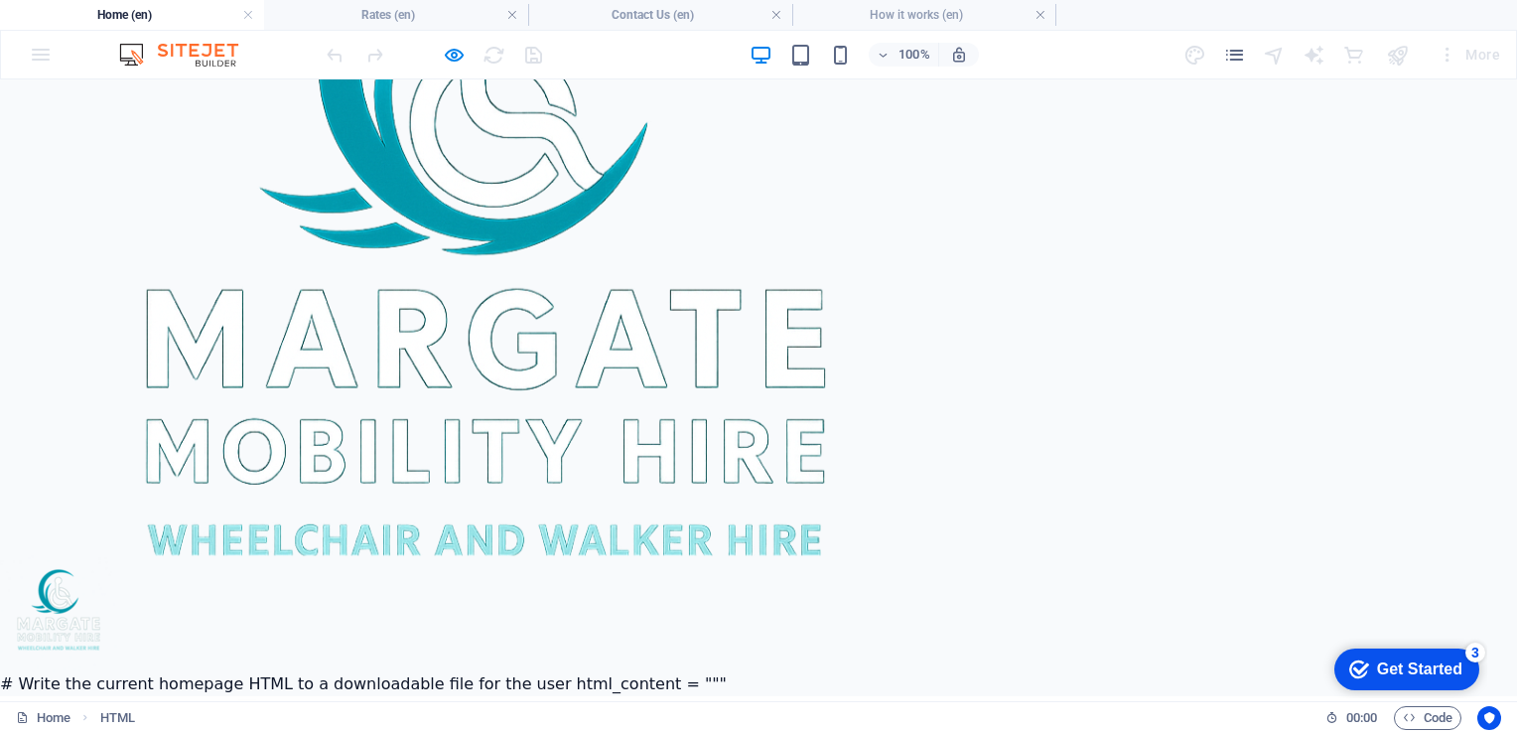
click at [937, 720] on link "Rates" at bounding box center [912, 729] width 51 height 19
click at [1026, 696] on div "M Margate Mobility Hire Rates How it works Service area Contact" at bounding box center [758, 730] width 1092 height 68
click at [1025, 720] on link "How it works" at bounding box center [1014, 729] width 116 height 19
click at [1123, 720] on link "Service area" at bounding box center [1145, 729] width 111 height 19
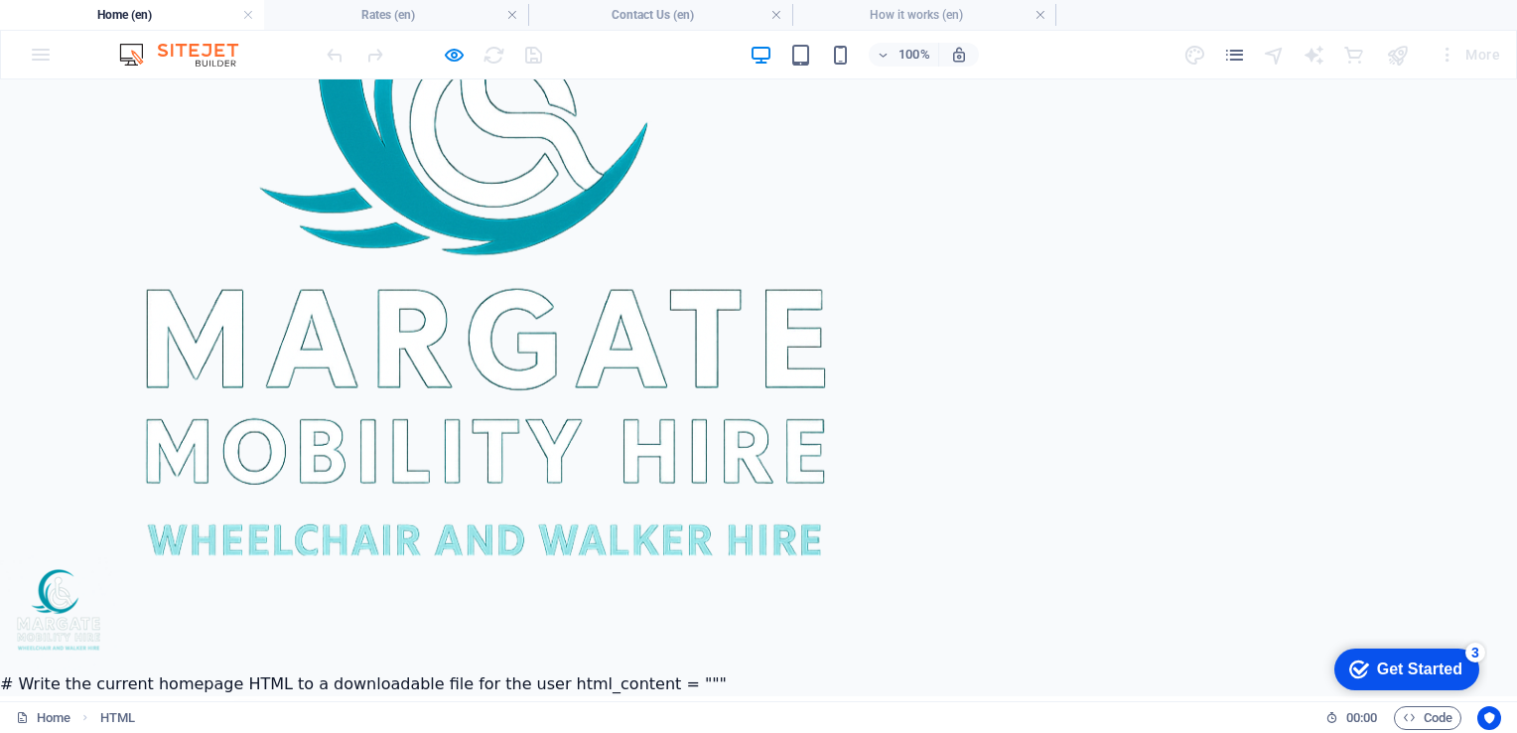
click at [1243, 720] on link "Contact" at bounding box center [1254, 729] width 70 height 19
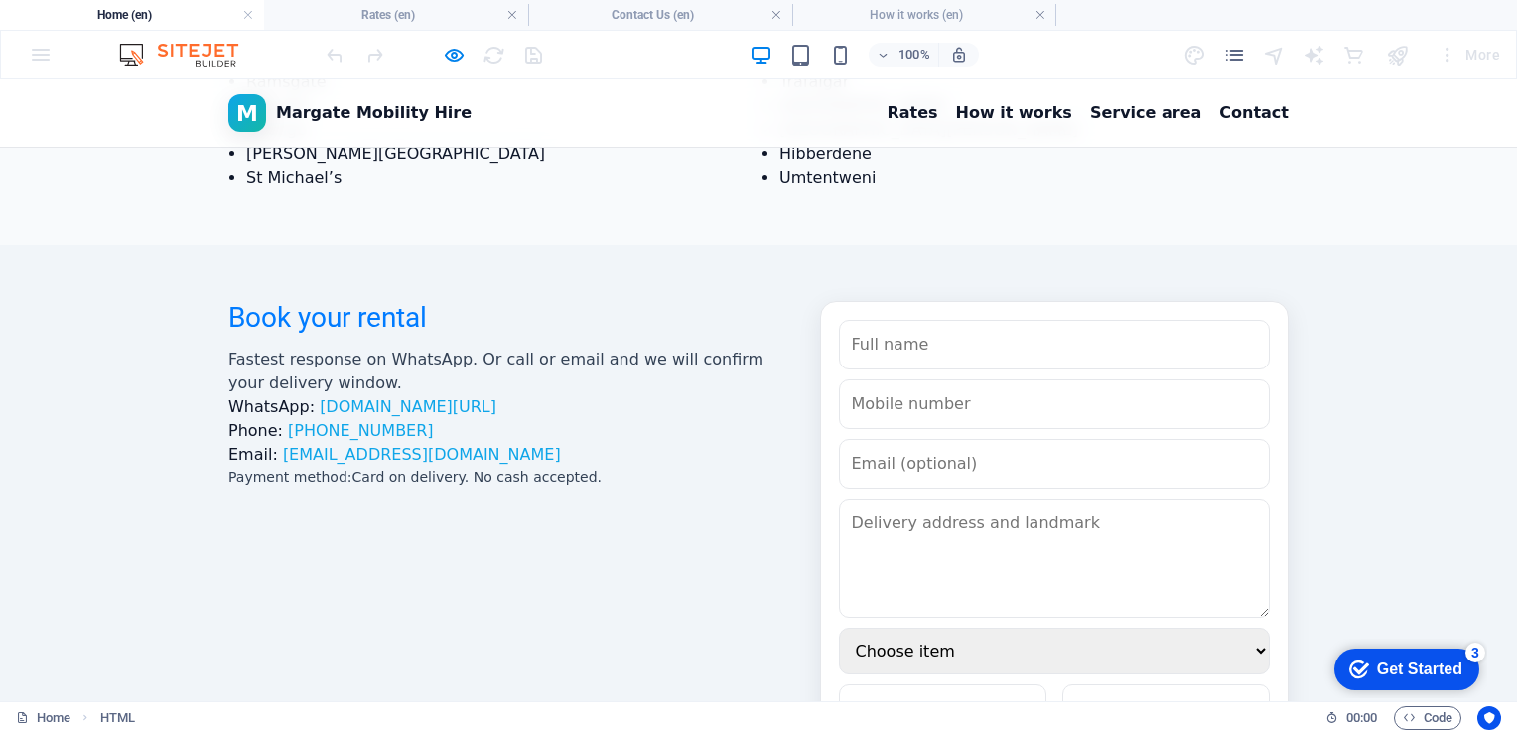
scroll to position [3597, 0]
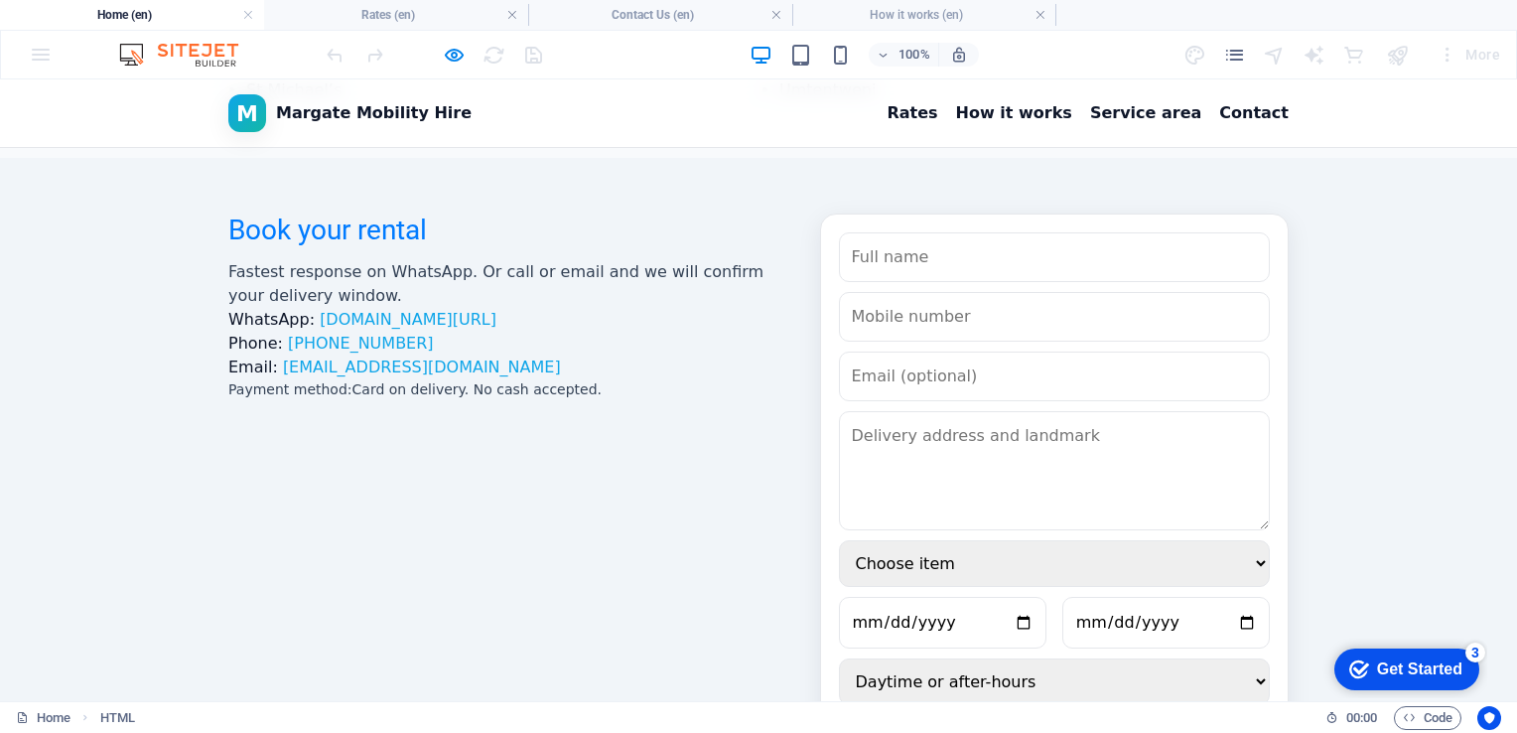
drag, startPoint x: 203, startPoint y: 649, endPoint x: 243, endPoint y: 645, distance: 40.9
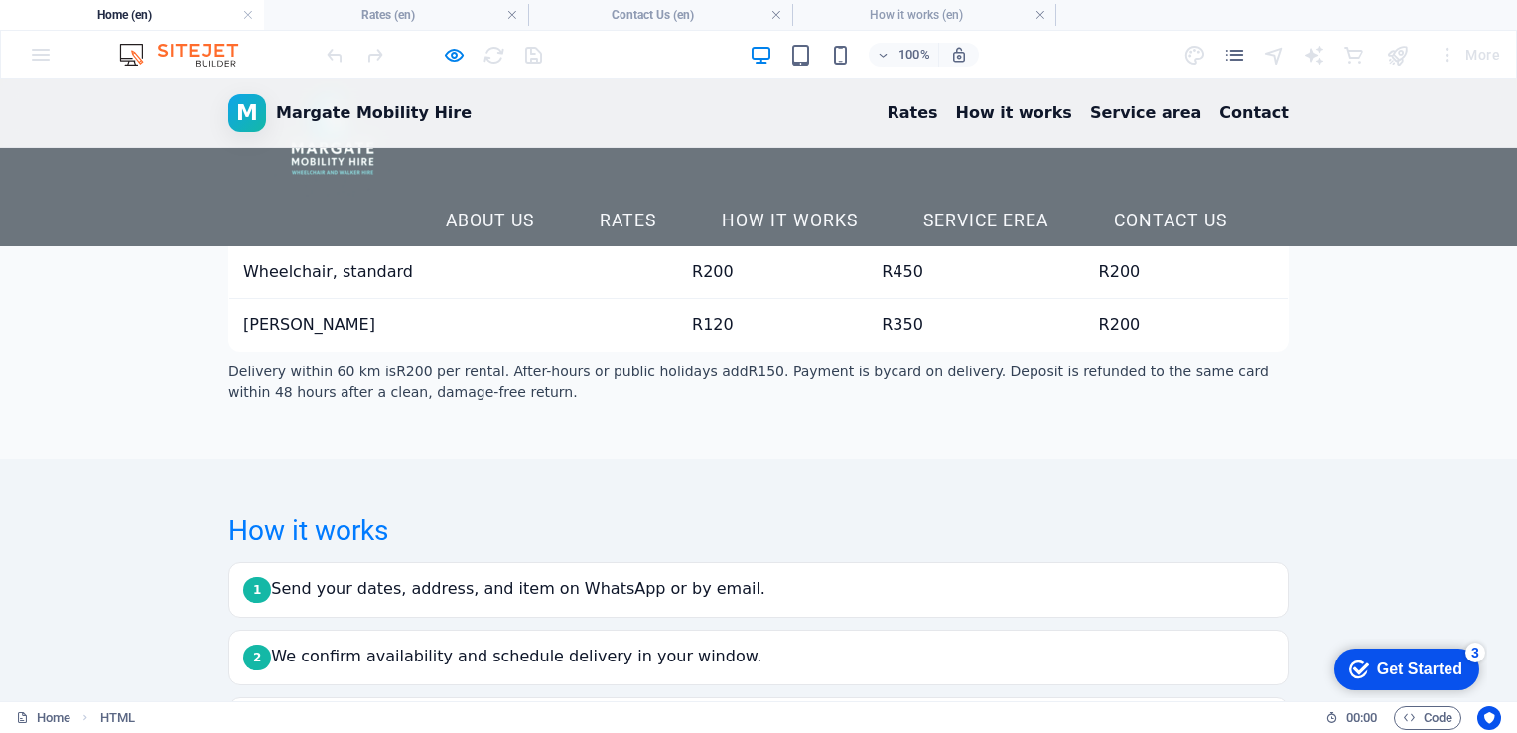
scroll to position [1569, 0]
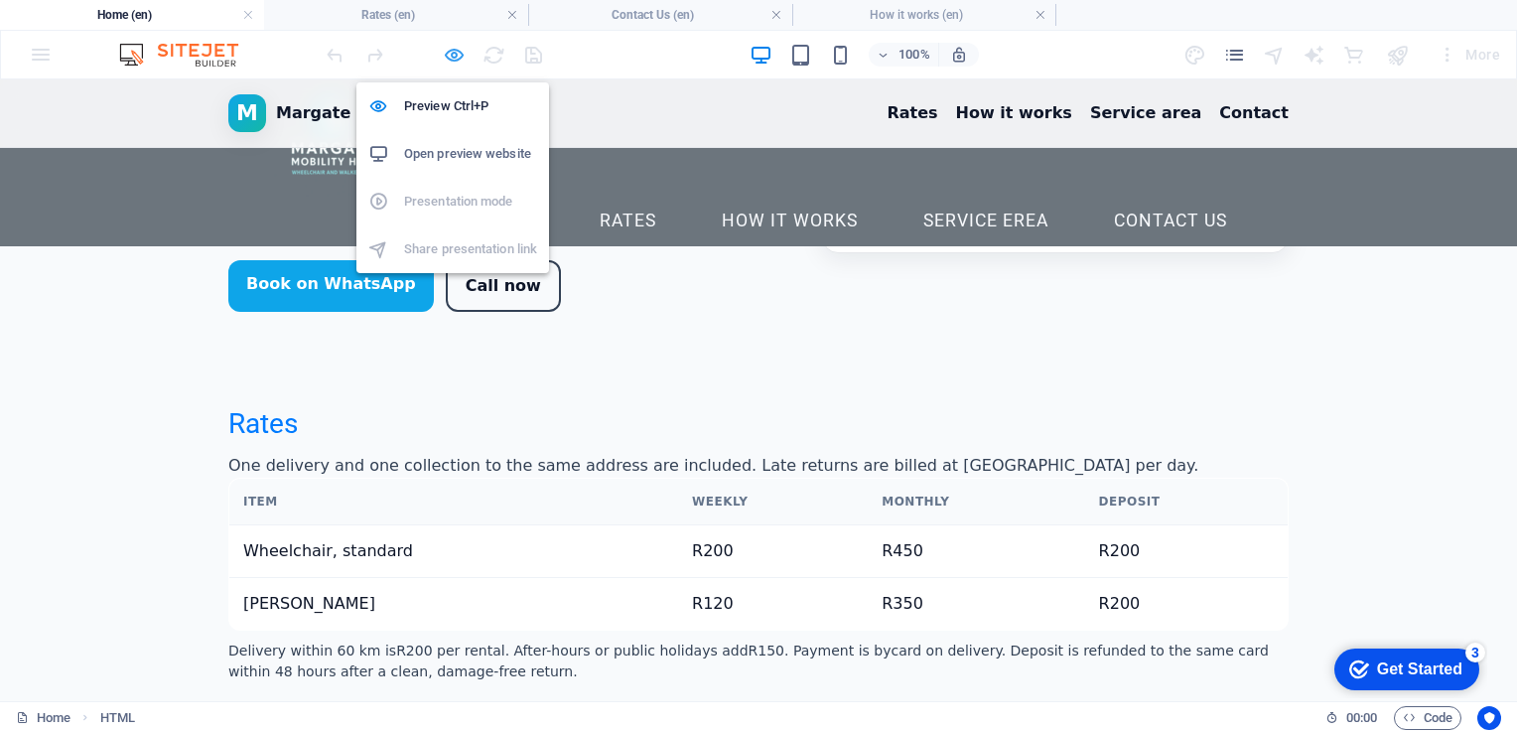
click at [461, 55] on icon "button" at bounding box center [454, 55] width 23 height 23
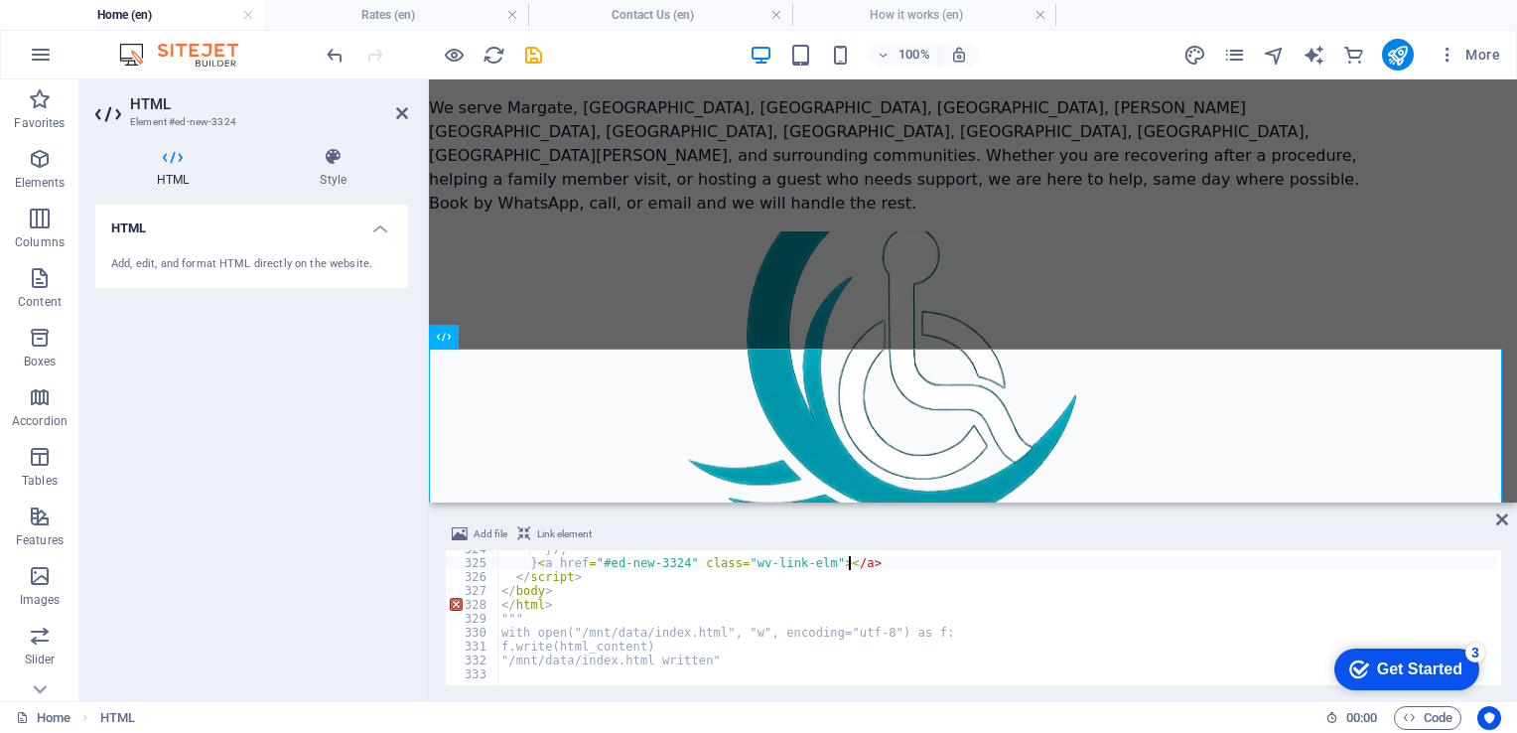
scroll to position [462, 0]
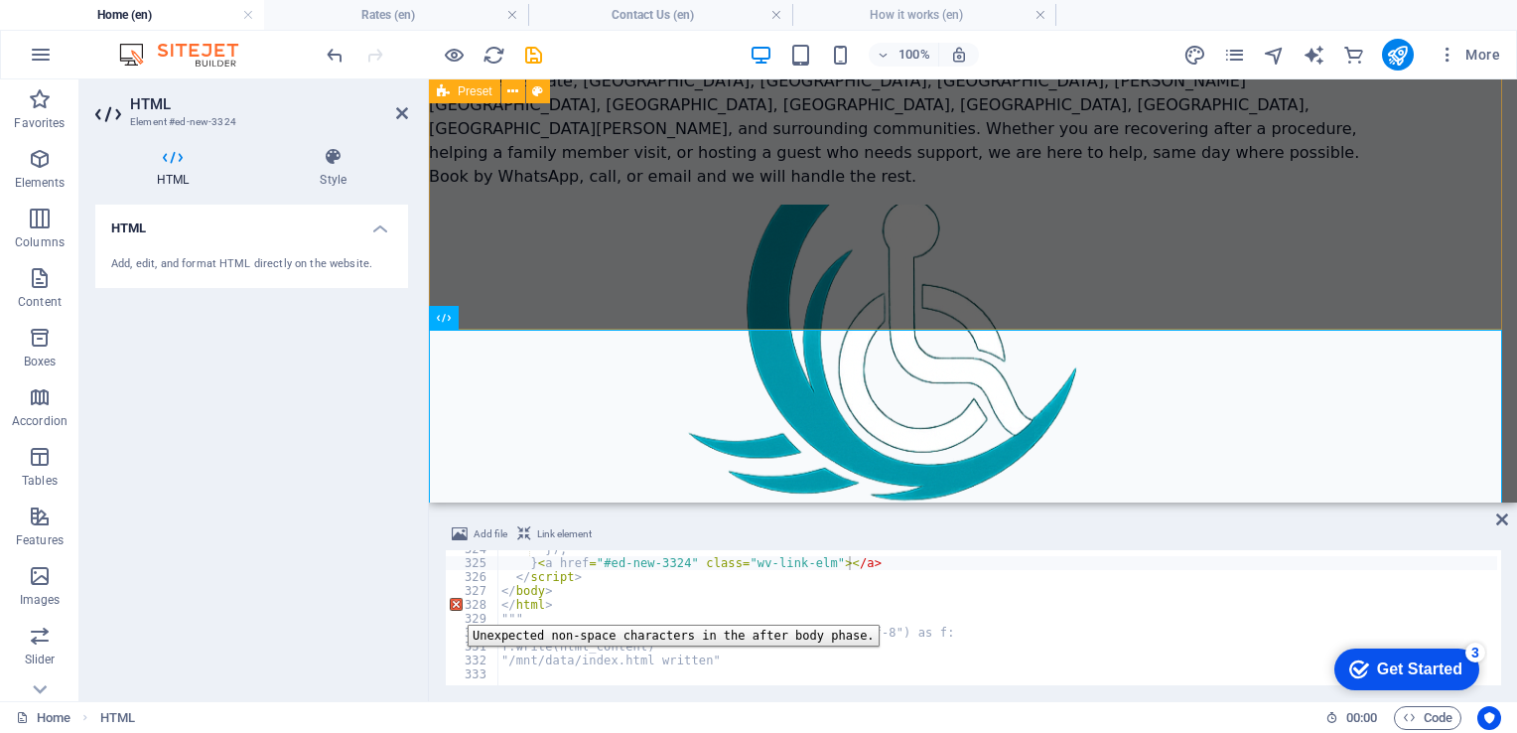
click at [453, 610] on div "328" at bounding box center [473, 605] width 54 height 14
click at [461, 606] on div "328" at bounding box center [473, 605] width 54 height 14
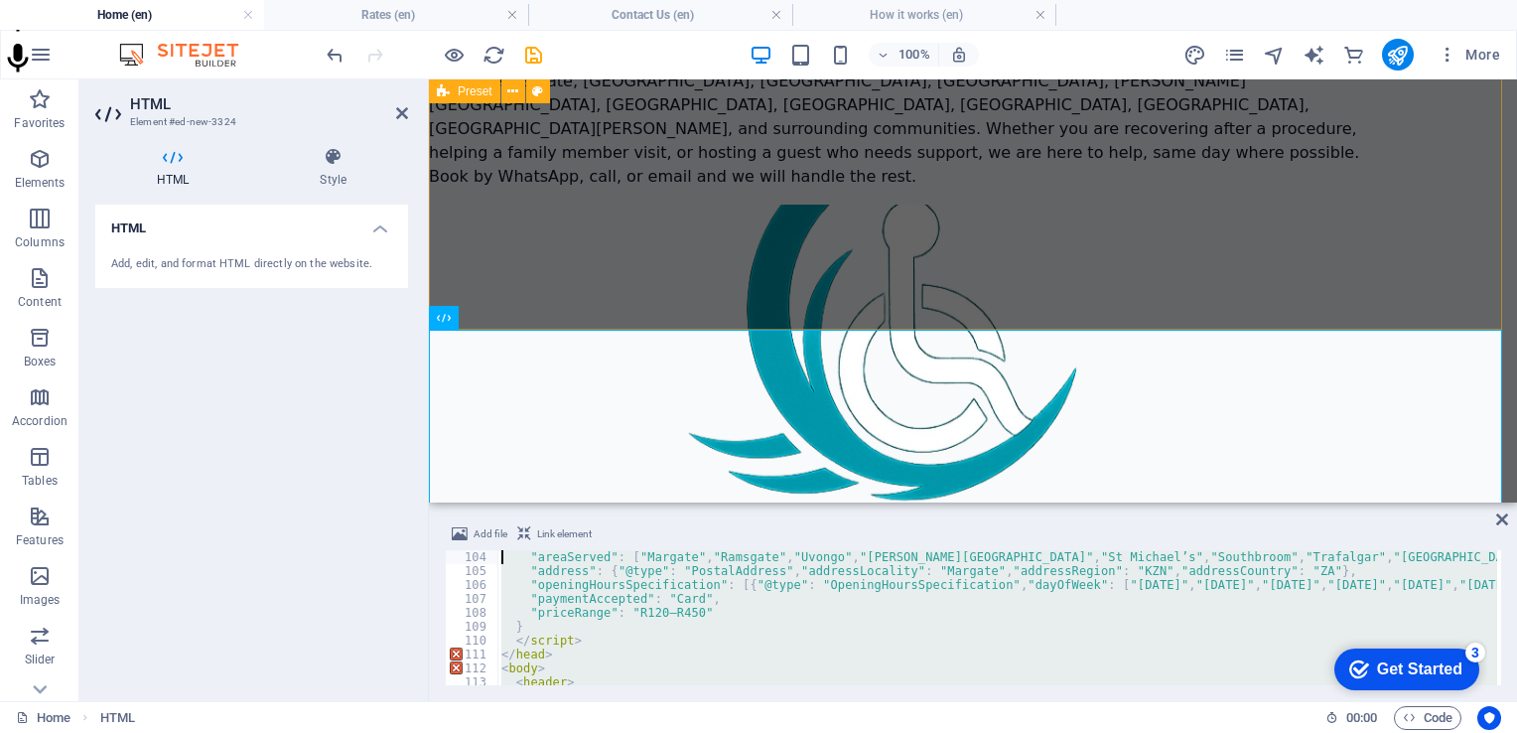
scroll to position [0, 0]
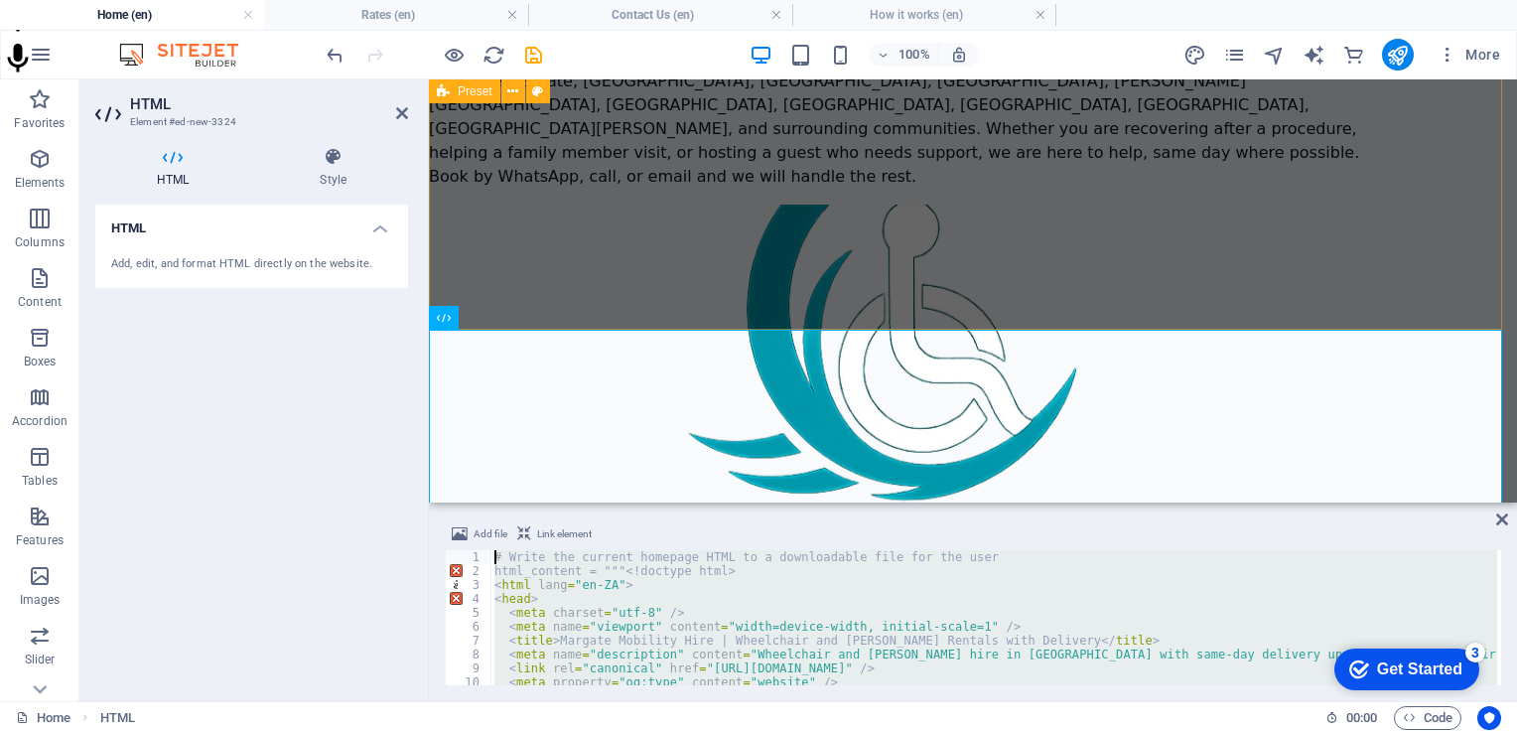
drag, startPoint x: 748, startPoint y: 656, endPoint x: 383, endPoint y: 327, distance: 491.4
click at [383, 327] on div "HTML Element #ed-new-3324 HTML Style HTML Add, edit, and format HTML directly o…" at bounding box center [798, 390] width 1438 height 622
type textarea "# Write the current homepage HTML to a downloadable file for the user html_cont…"
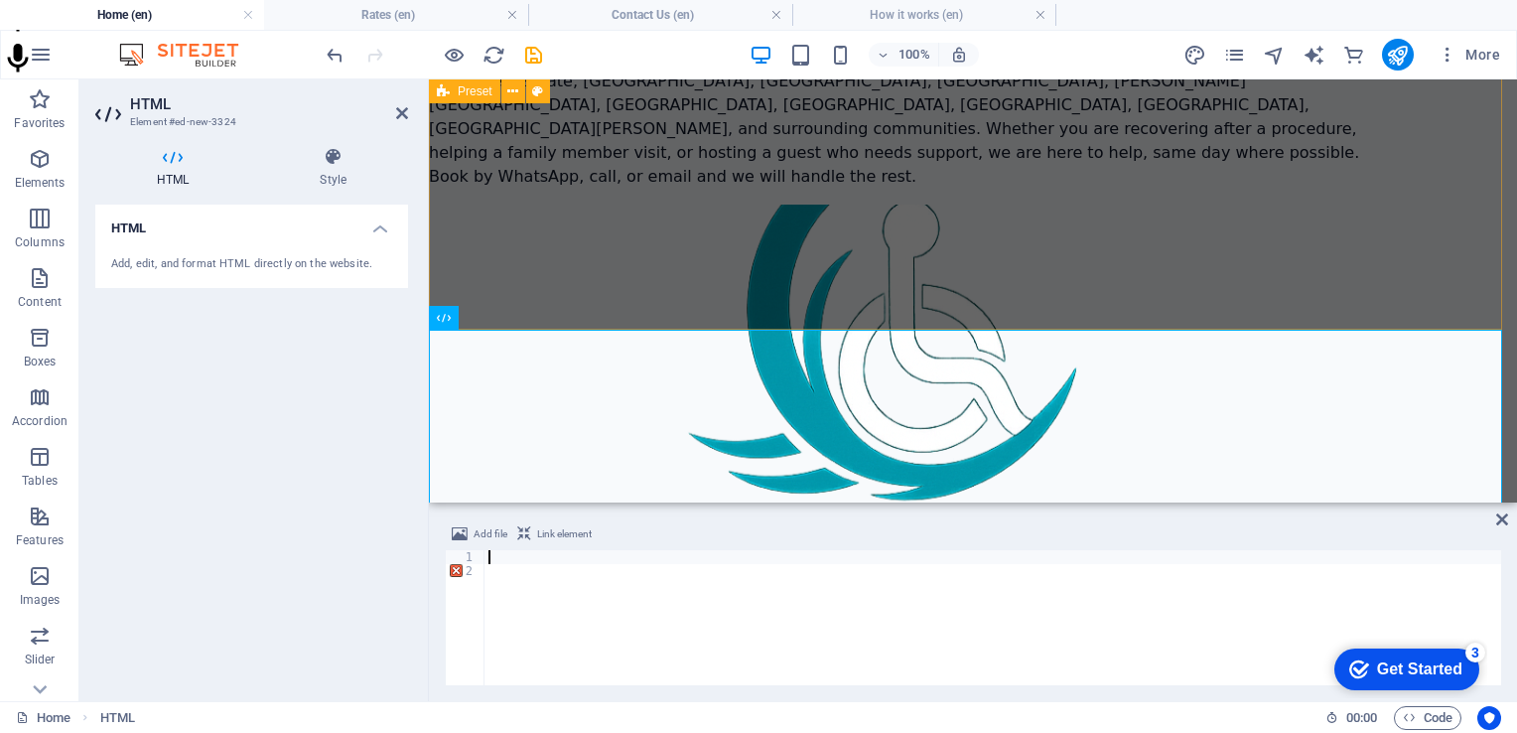
click at [536, 604] on div at bounding box center [993, 631] width 1017 height 163
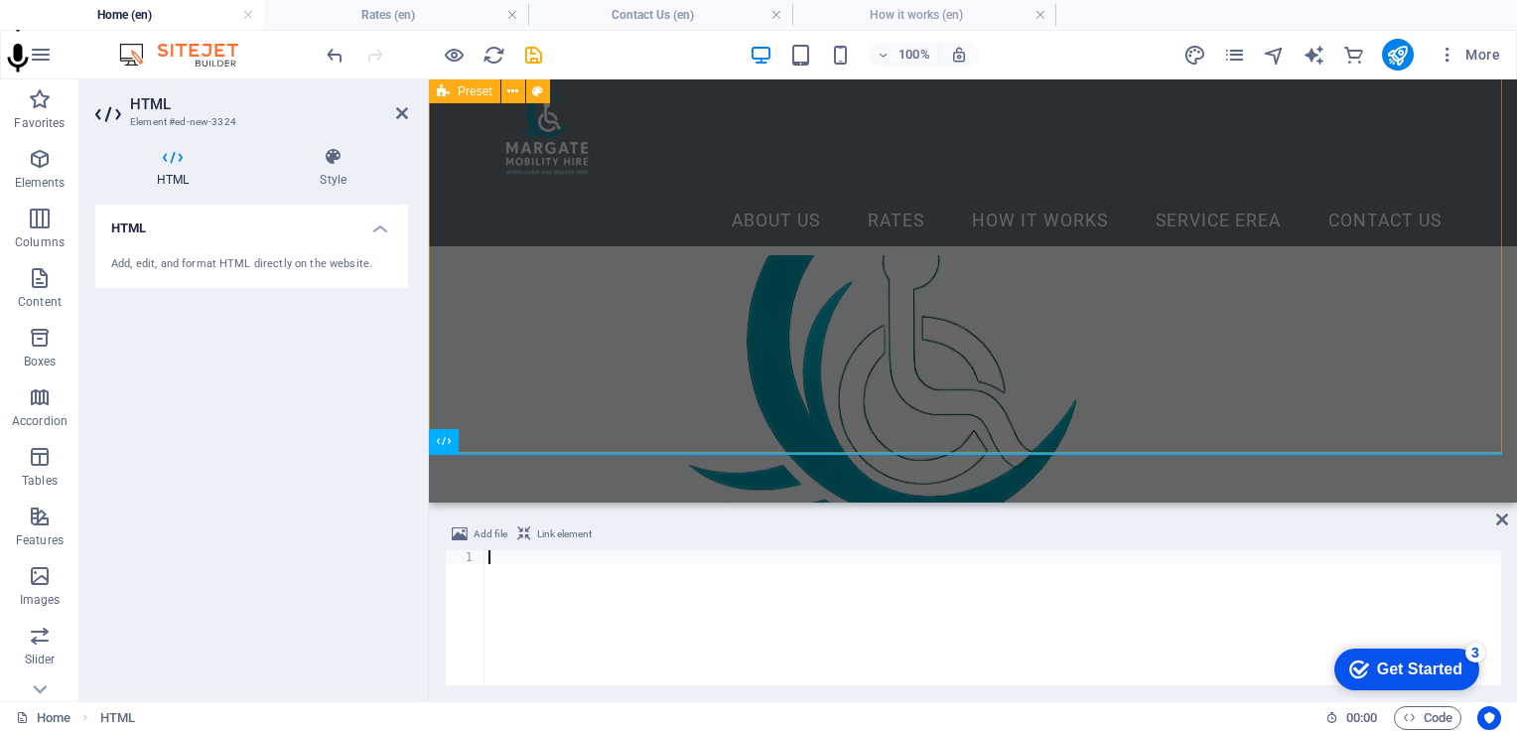
click at [458, 557] on div "1" at bounding box center [466, 557] width 40 height 14
click at [462, 558] on div "1" at bounding box center [466, 557] width 40 height 14
paste textarea "</html> """"
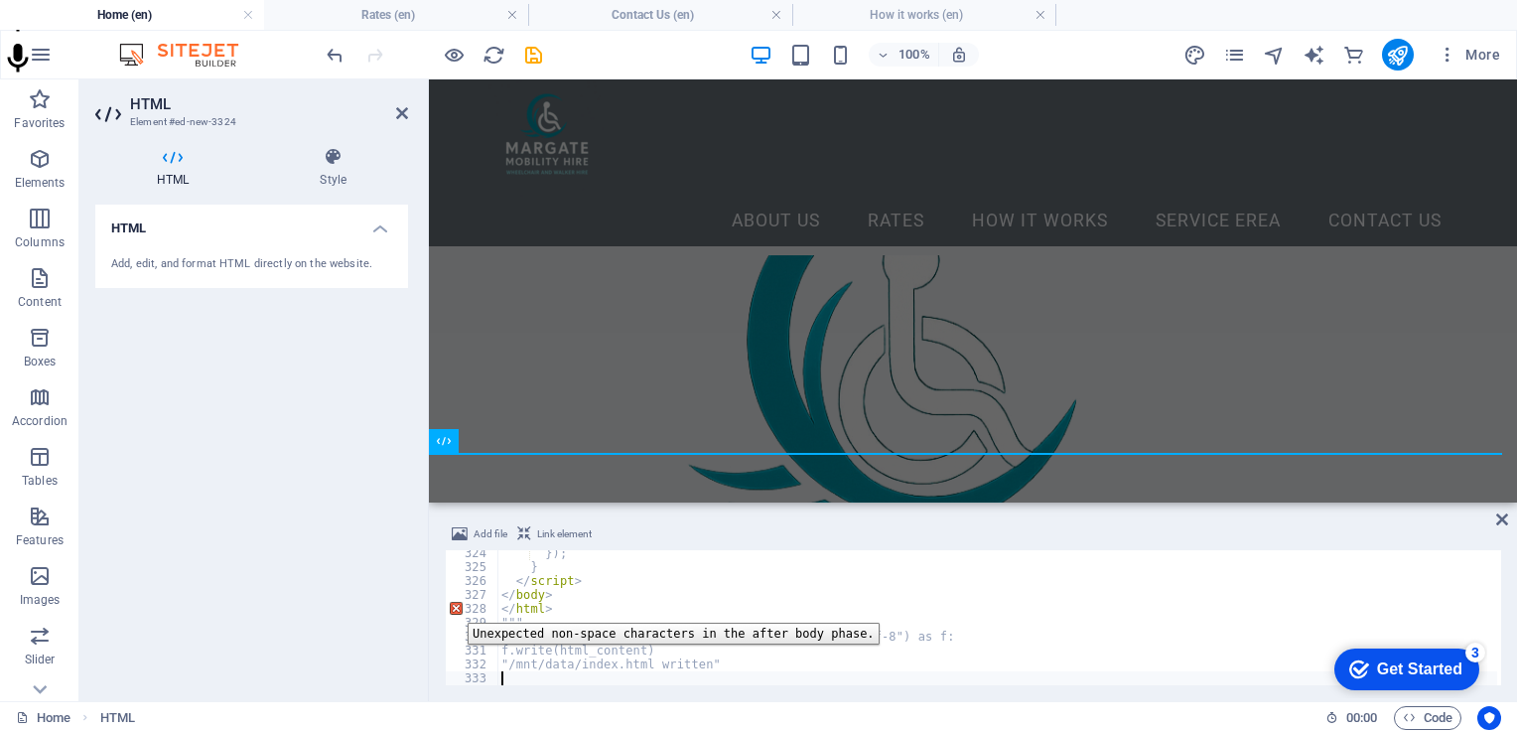
click at [453, 608] on div "328" at bounding box center [473, 609] width 54 height 14
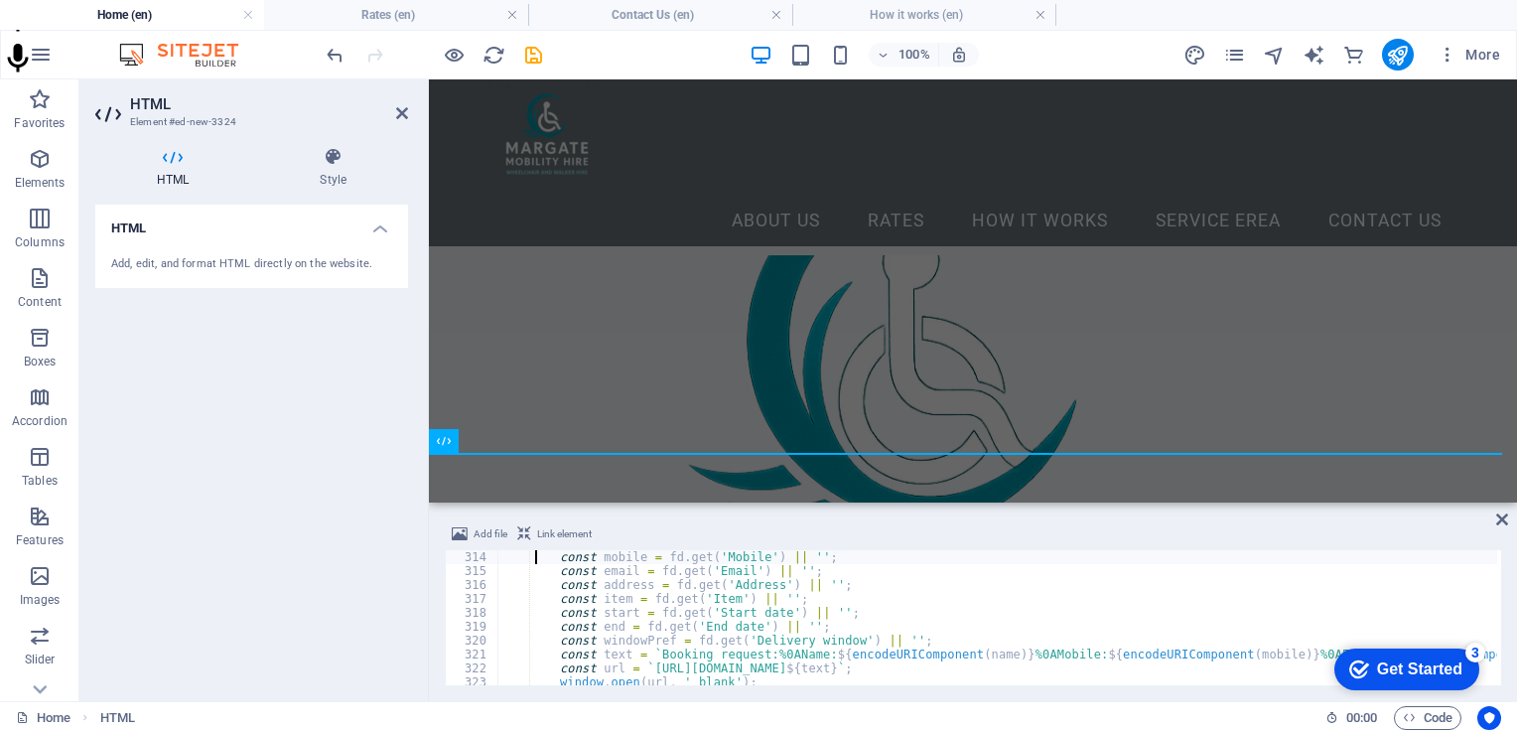
type textarea "// booking form -> WhatsApp"
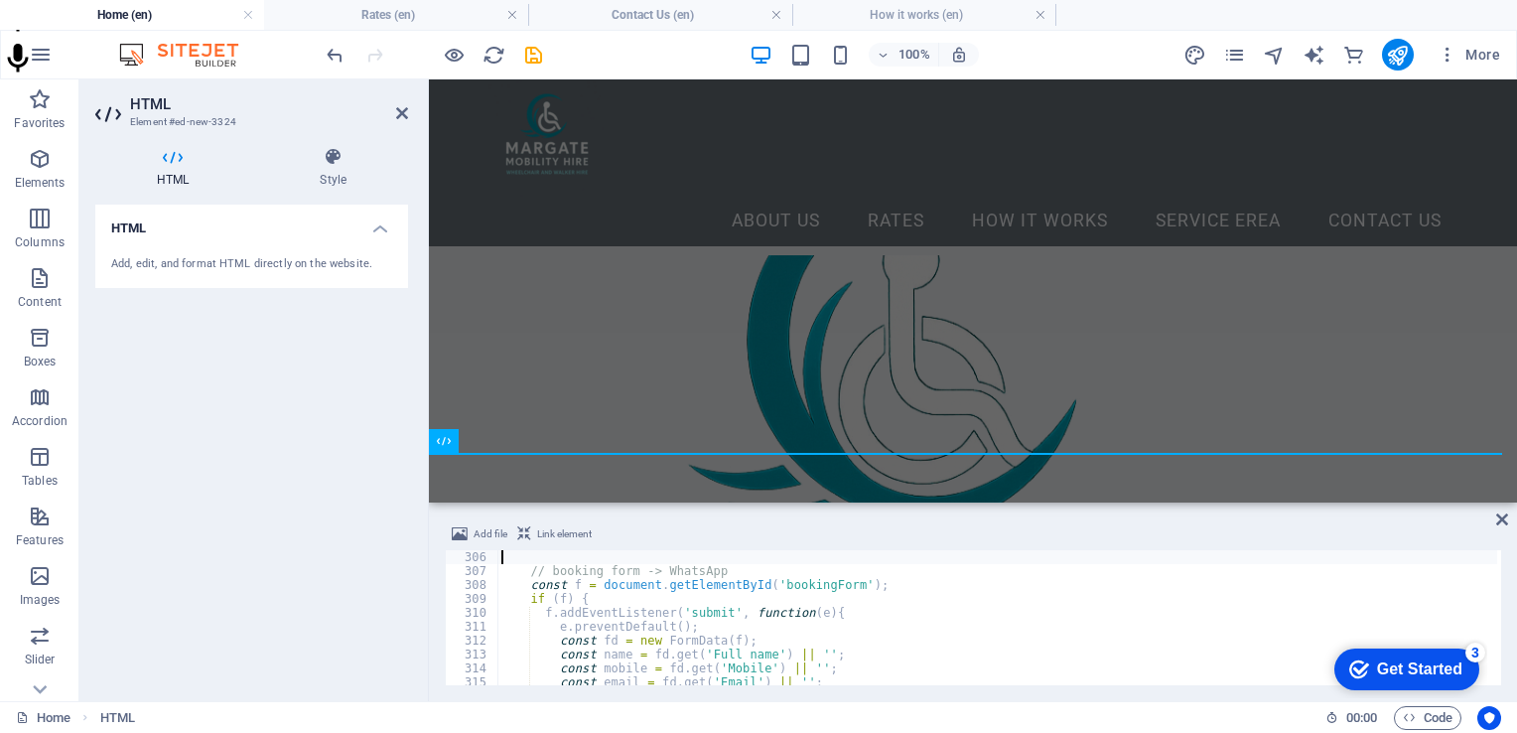
type textarea "<script>"
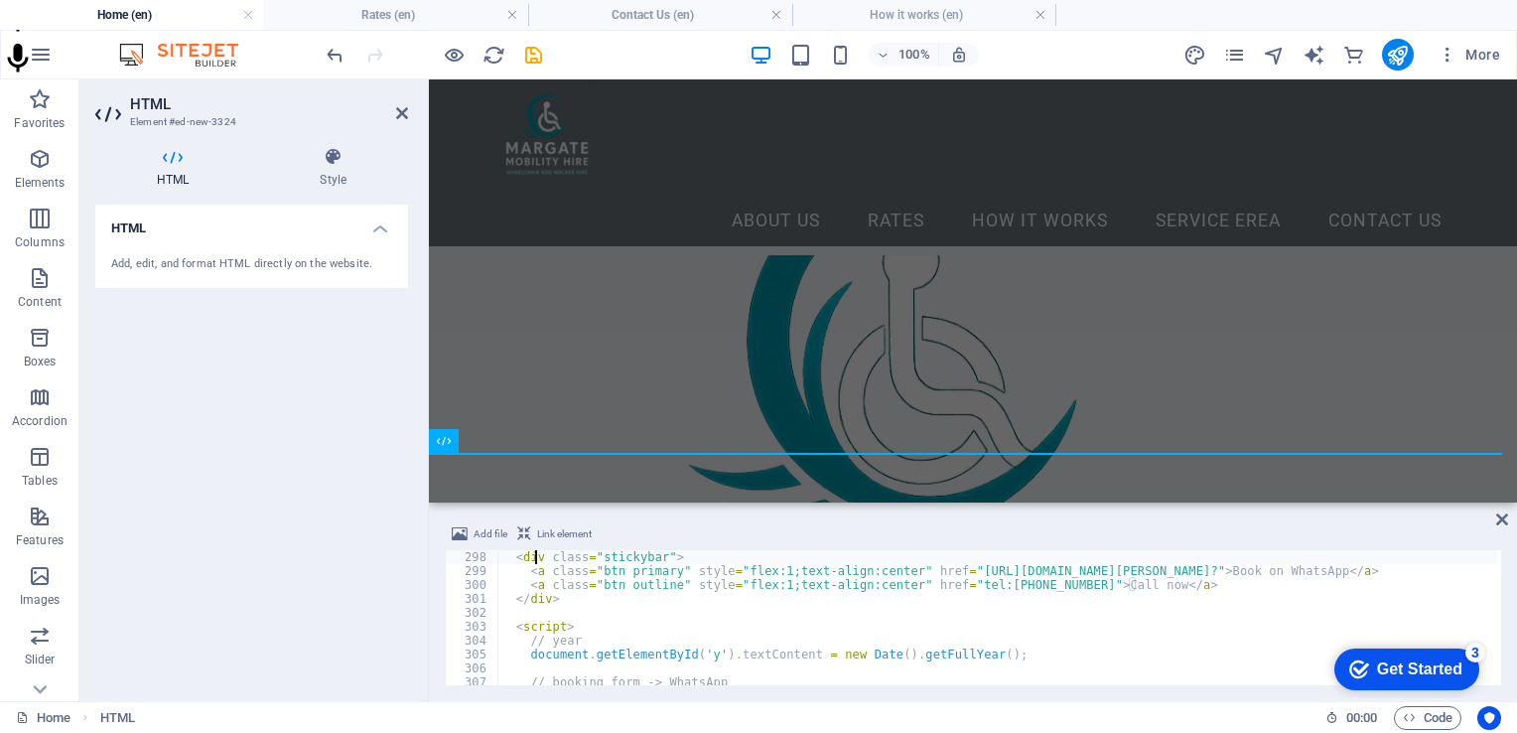
scroll to position [4115, 0]
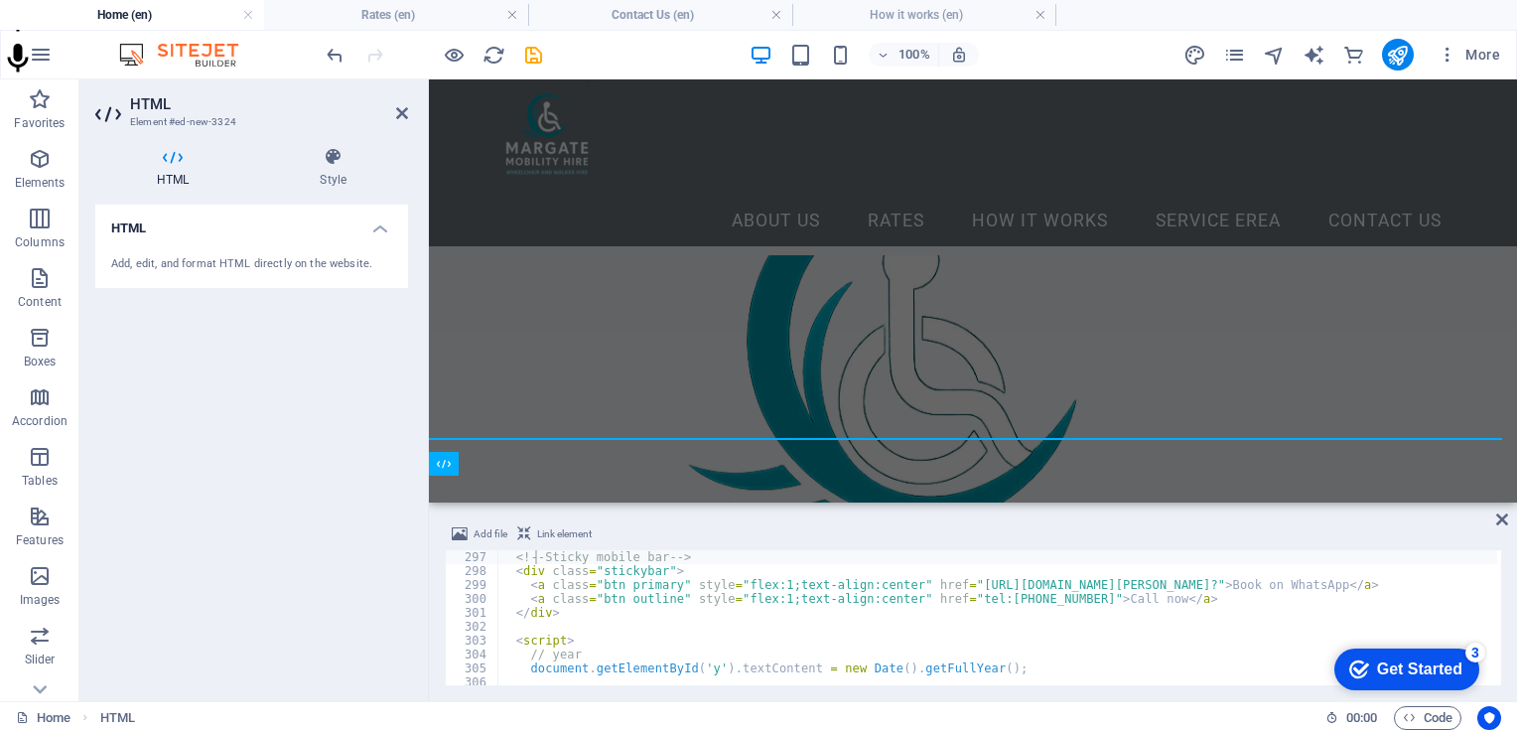
click at [561, 530] on span "Link element" at bounding box center [564, 534] width 55 height 24
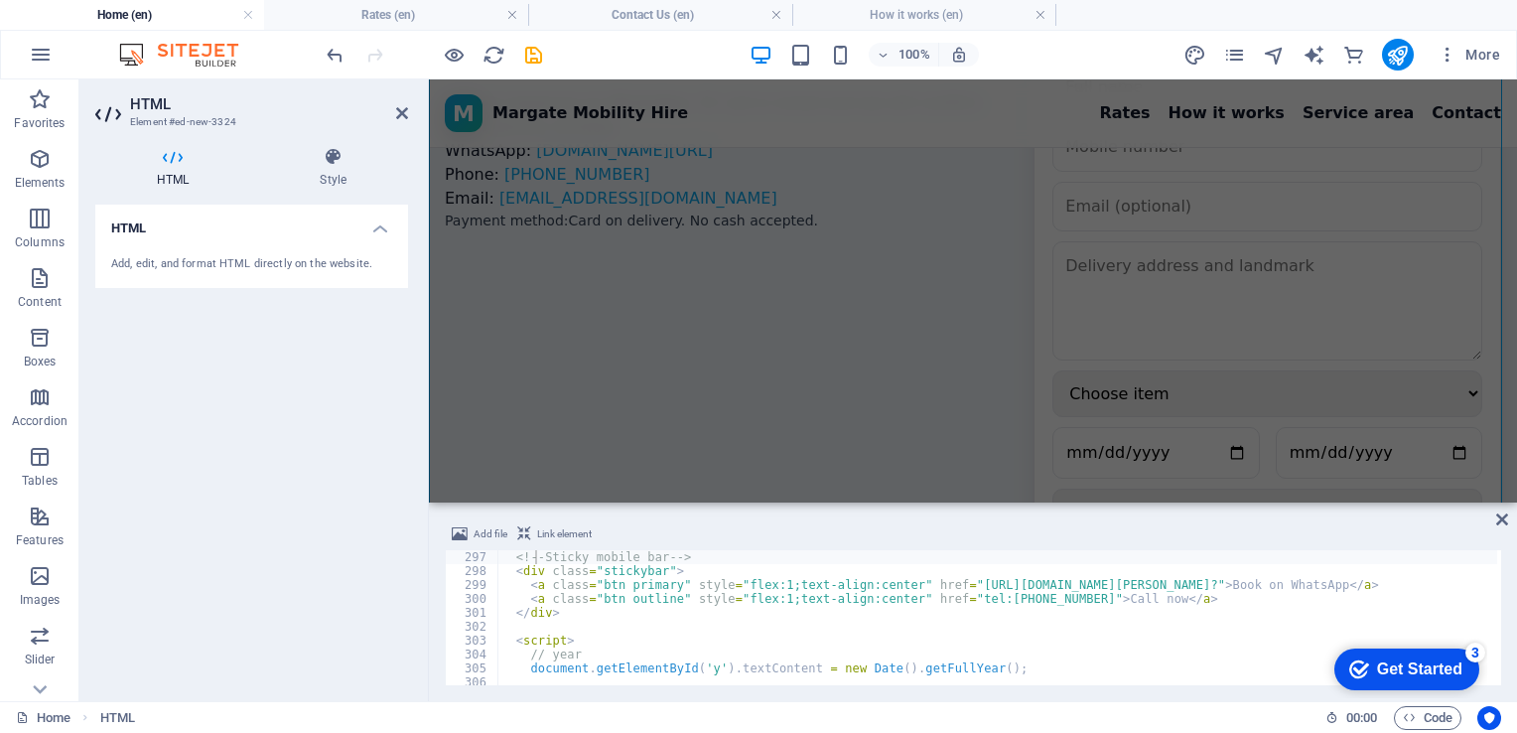
scroll to position [3877, 0]
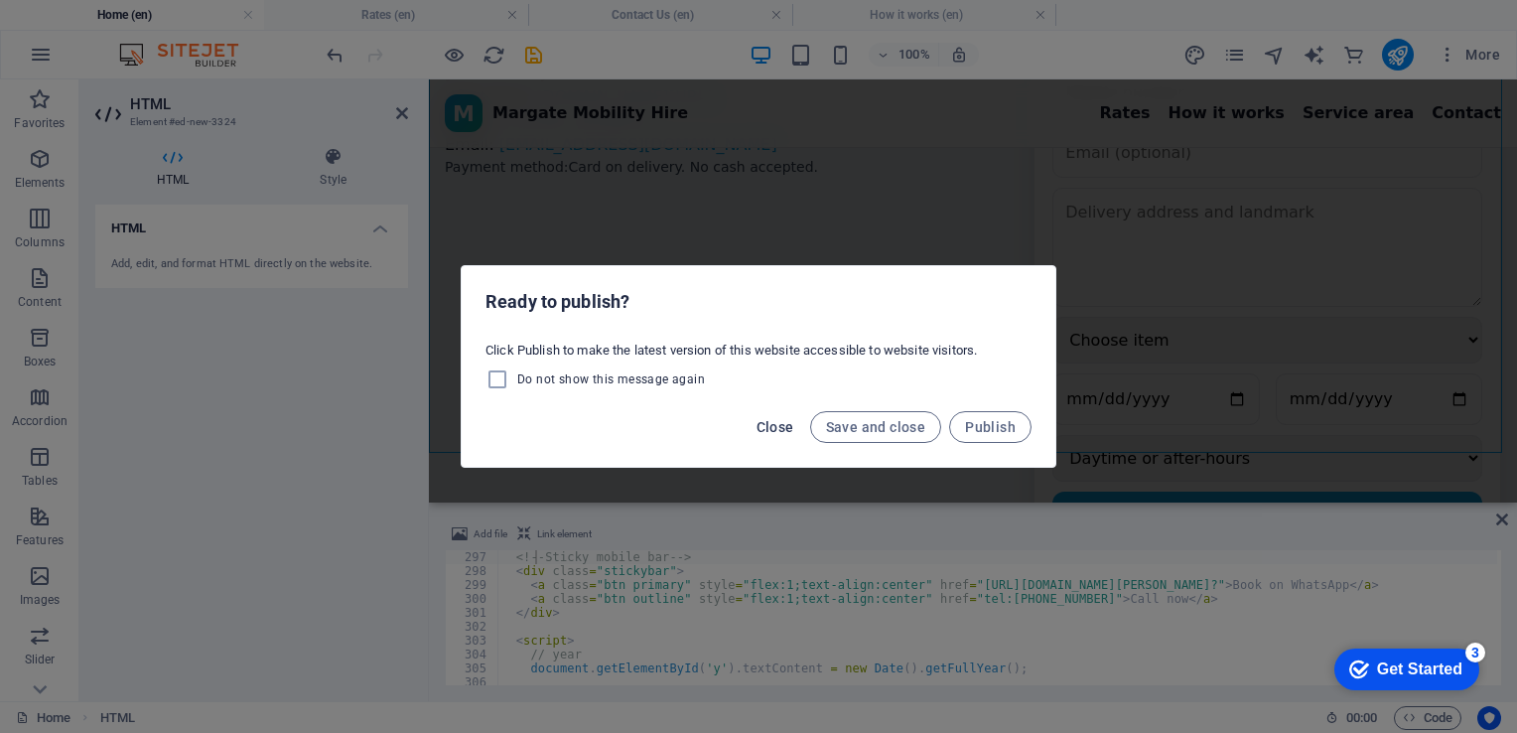
click at [778, 423] on span "Close" at bounding box center [776, 427] width 38 height 16
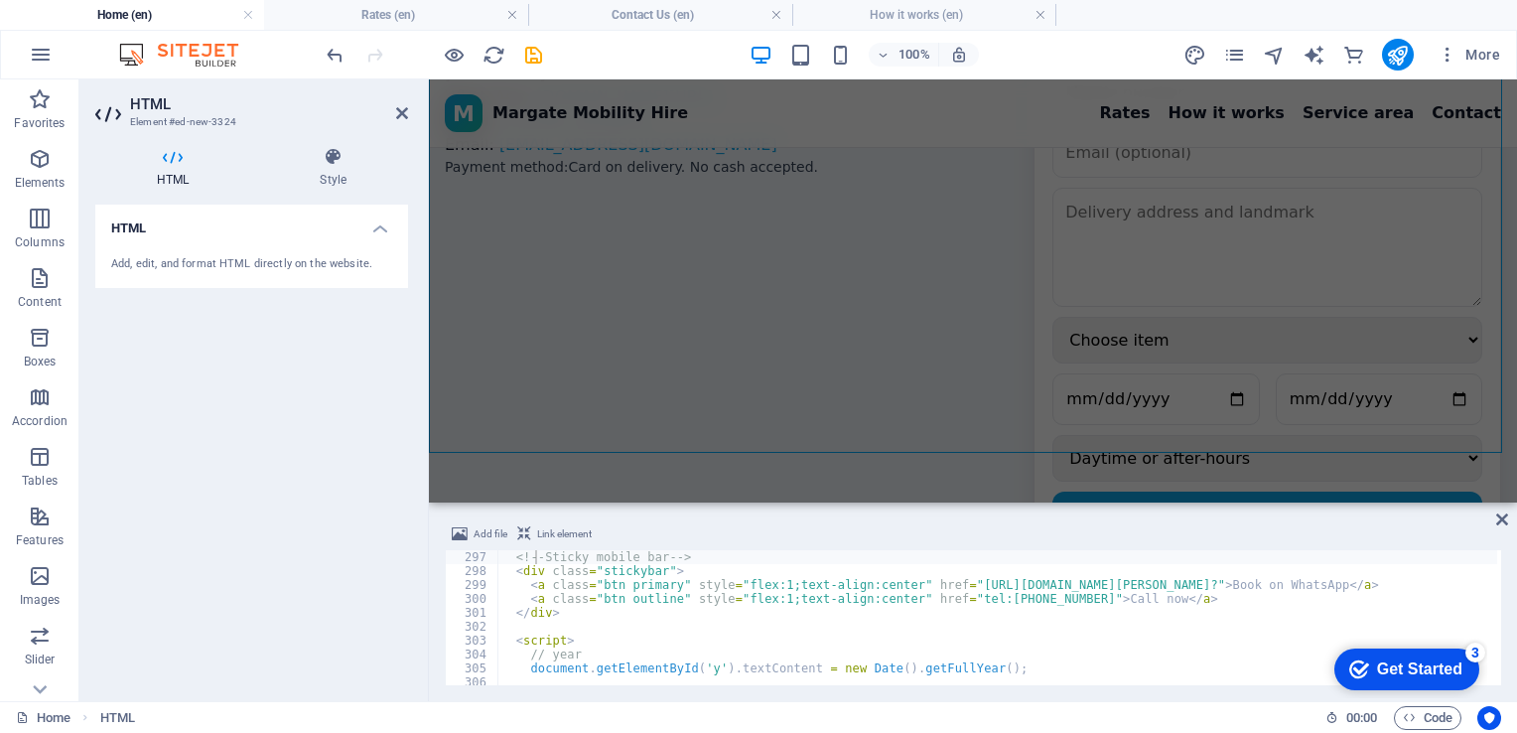
type textarea "document.getElementById('y').textContent = new Date().getFullYear();"
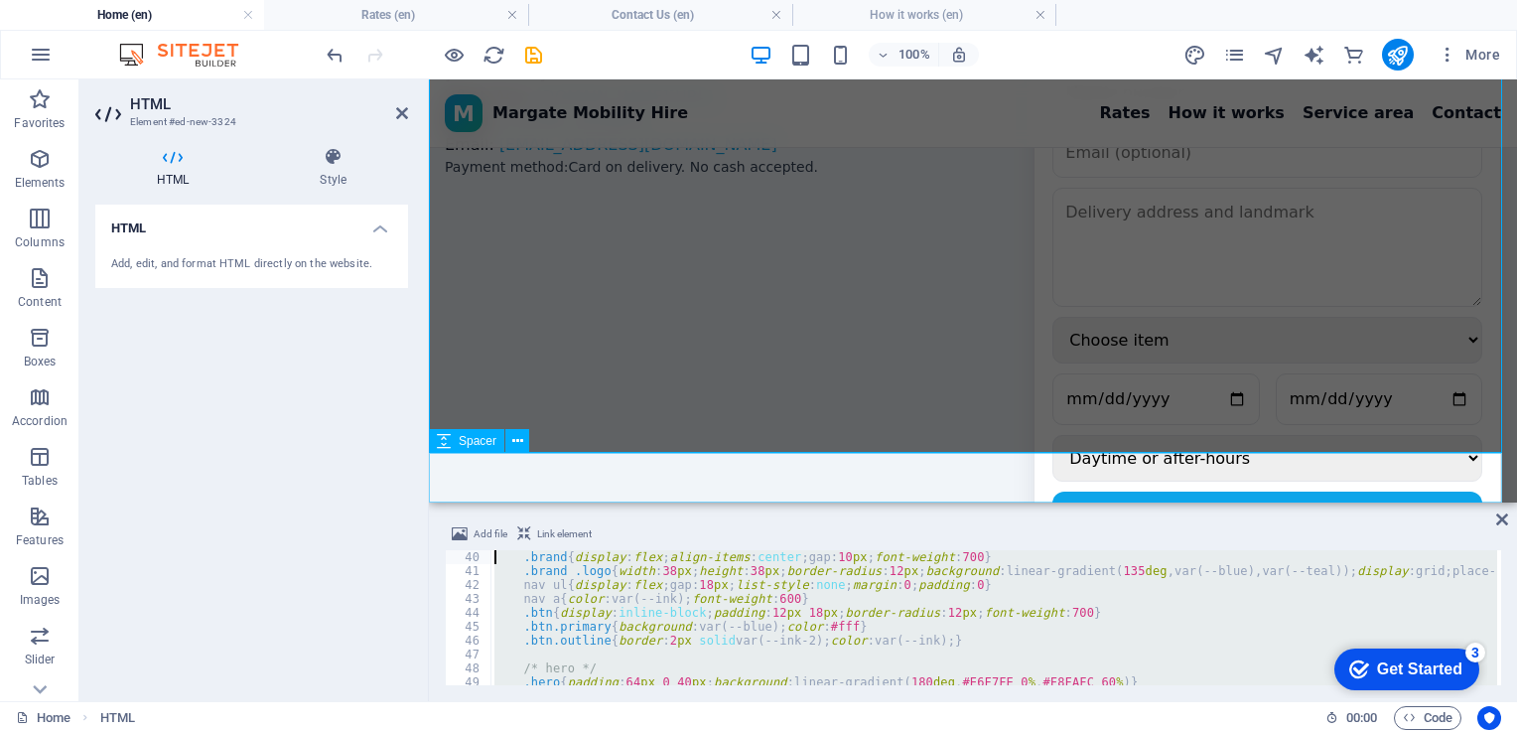
scroll to position [0, 0]
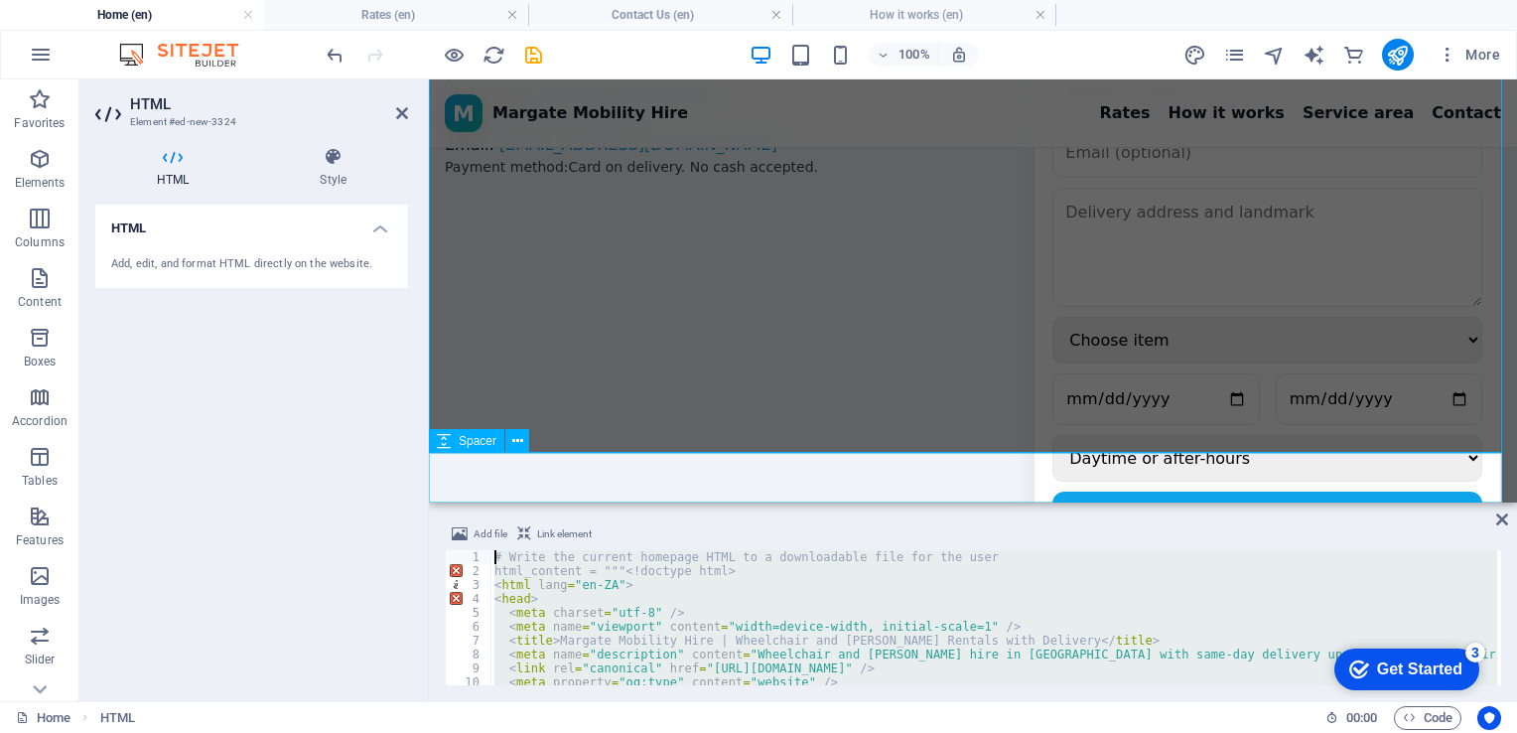
drag, startPoint x: 1438, startPoint y: 747, endPoint x: 462, endPoint y: 491, distance: 1009.1
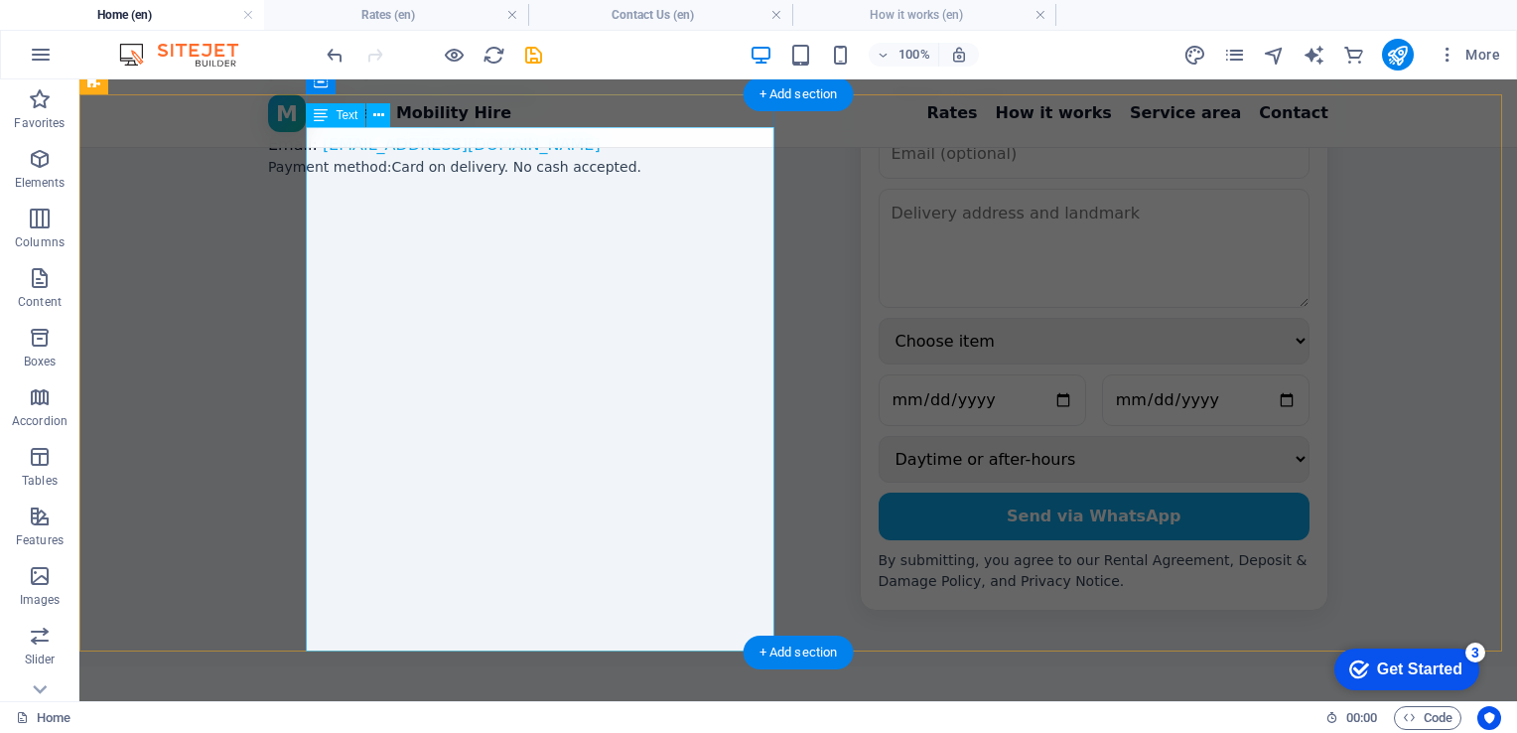
scroll to position [102, 0]
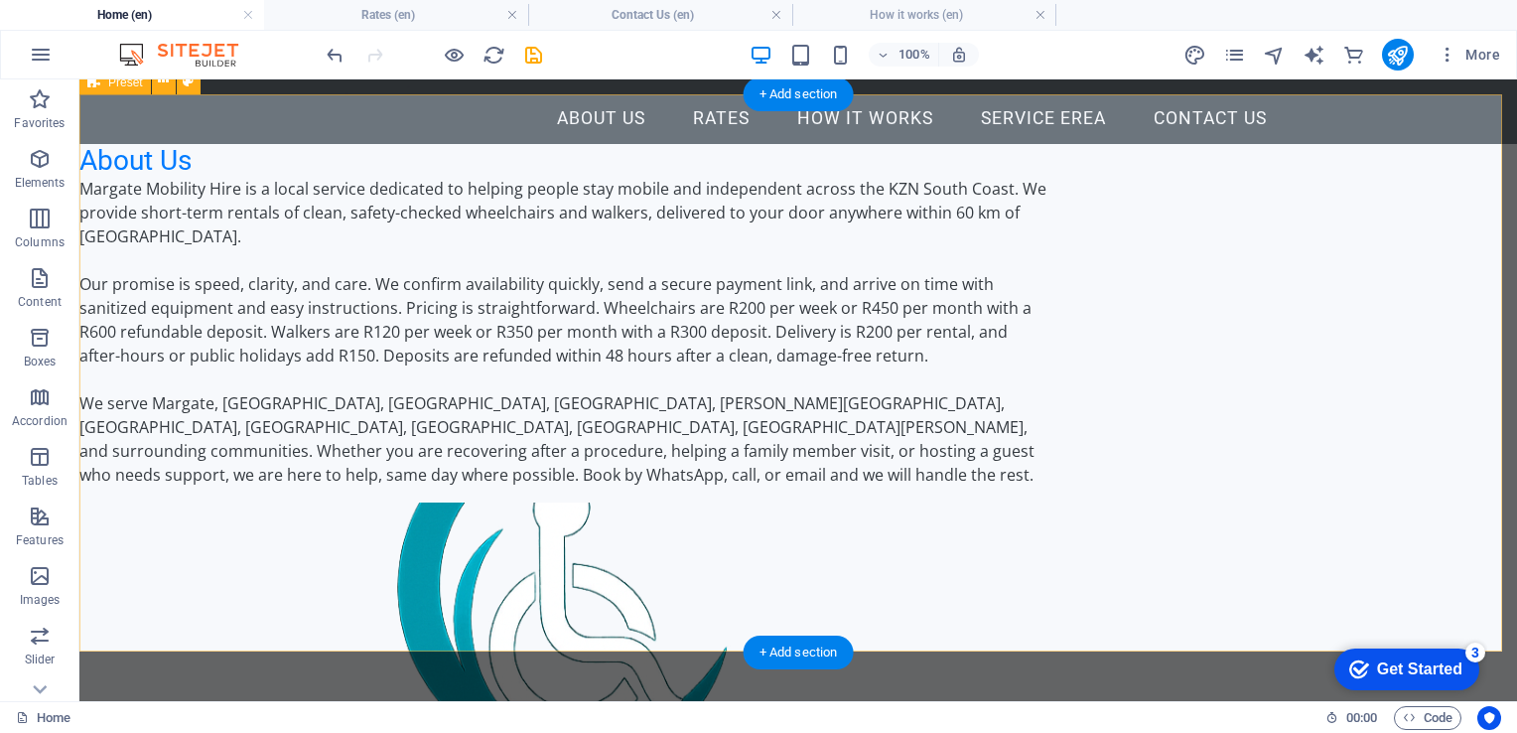
click at [1487, 215] on div "About Us Margate Mobility Hire is a local service dedicated to helping people s…" at bounding box center [798, 661] width 1438 height 1035
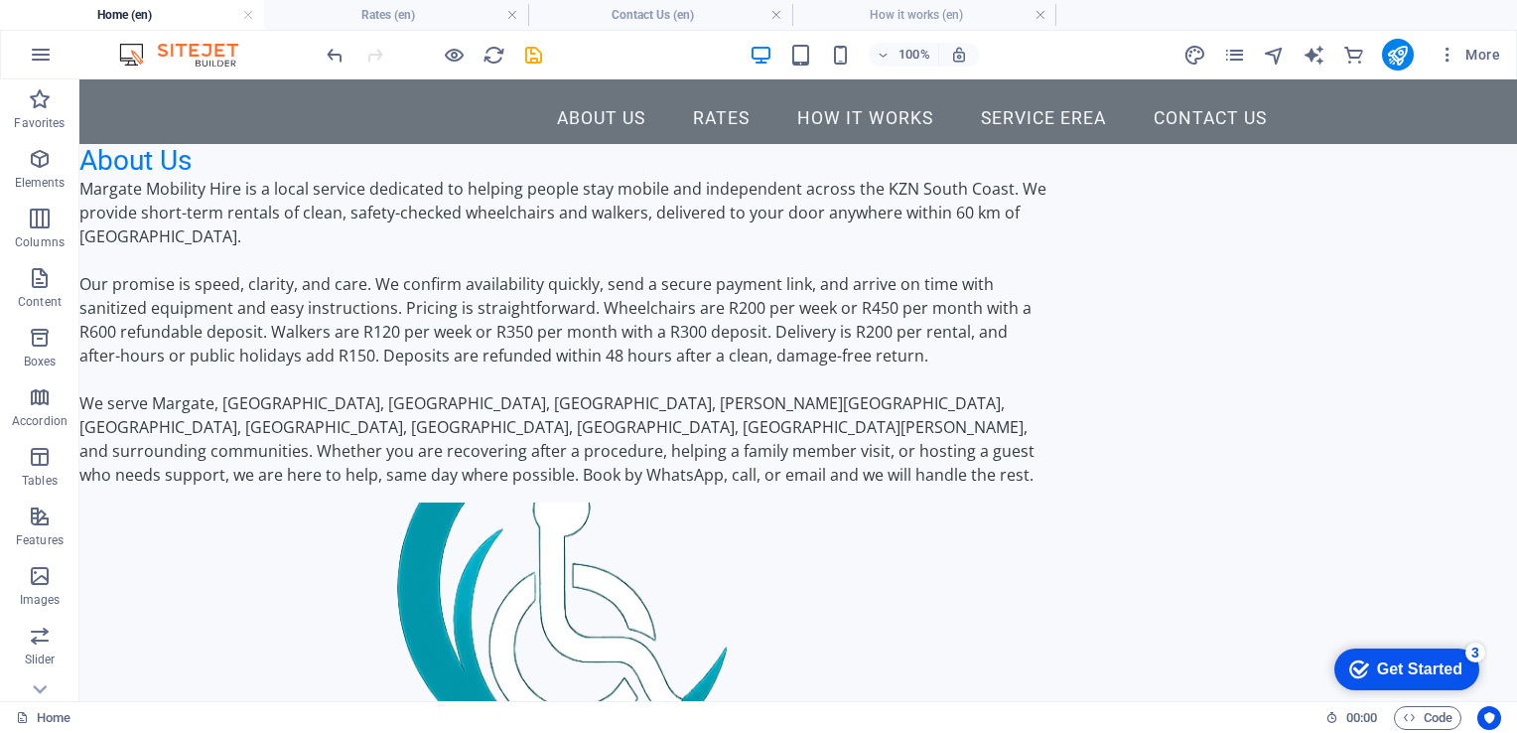
scroll to position [0, 0]
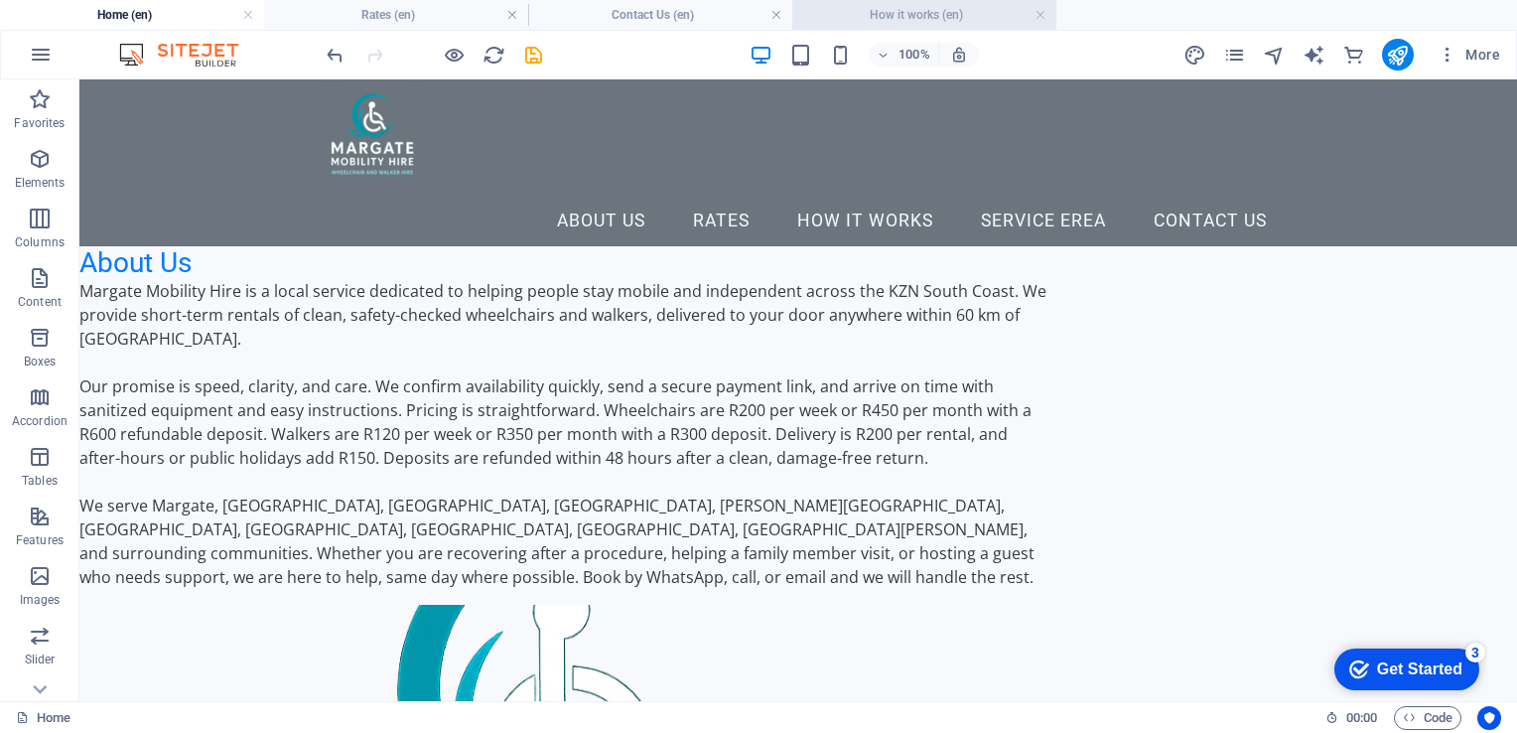
click at [984, 4] on h4 "How it works (en)" at bounding box center [924, 15] width 264 height 22
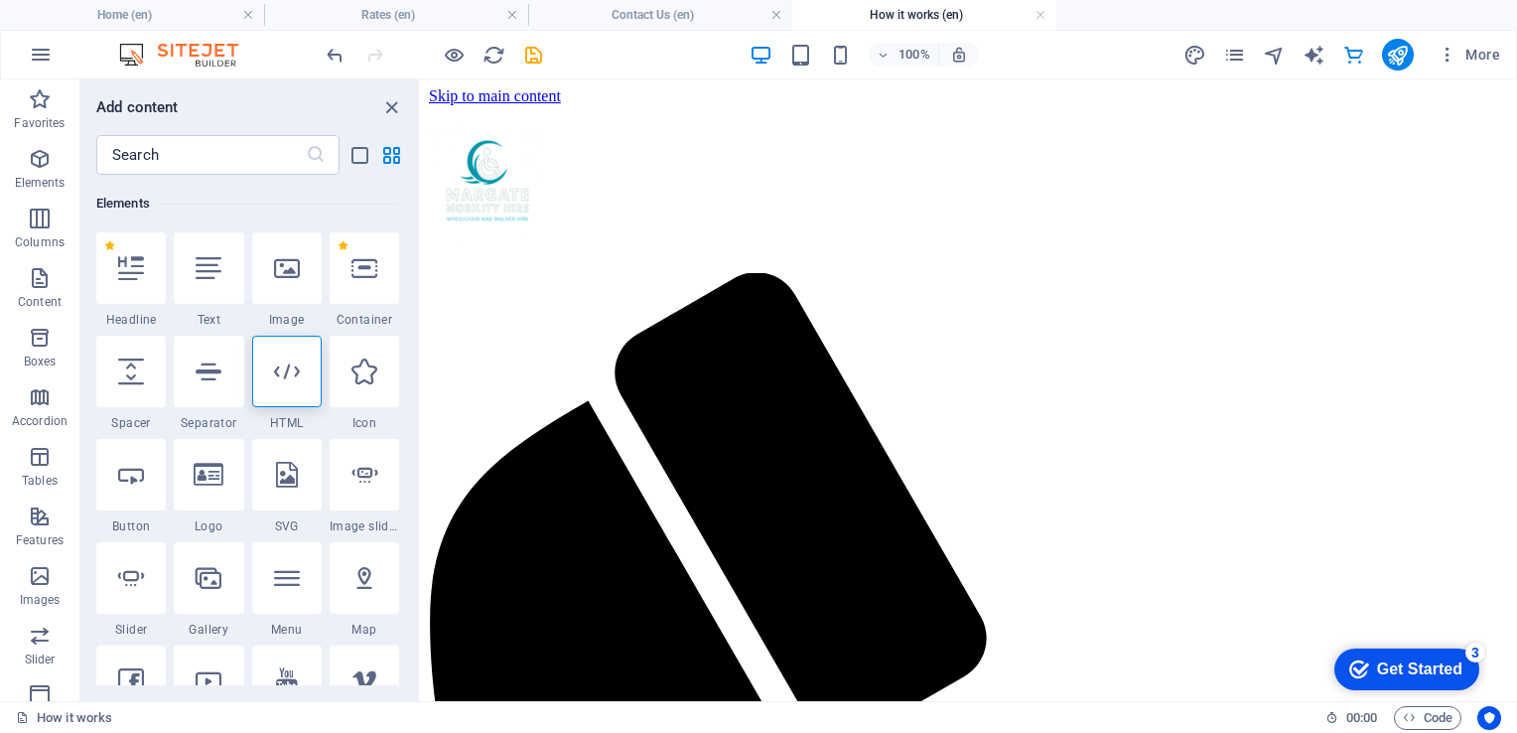
scroll to position [46, 0]
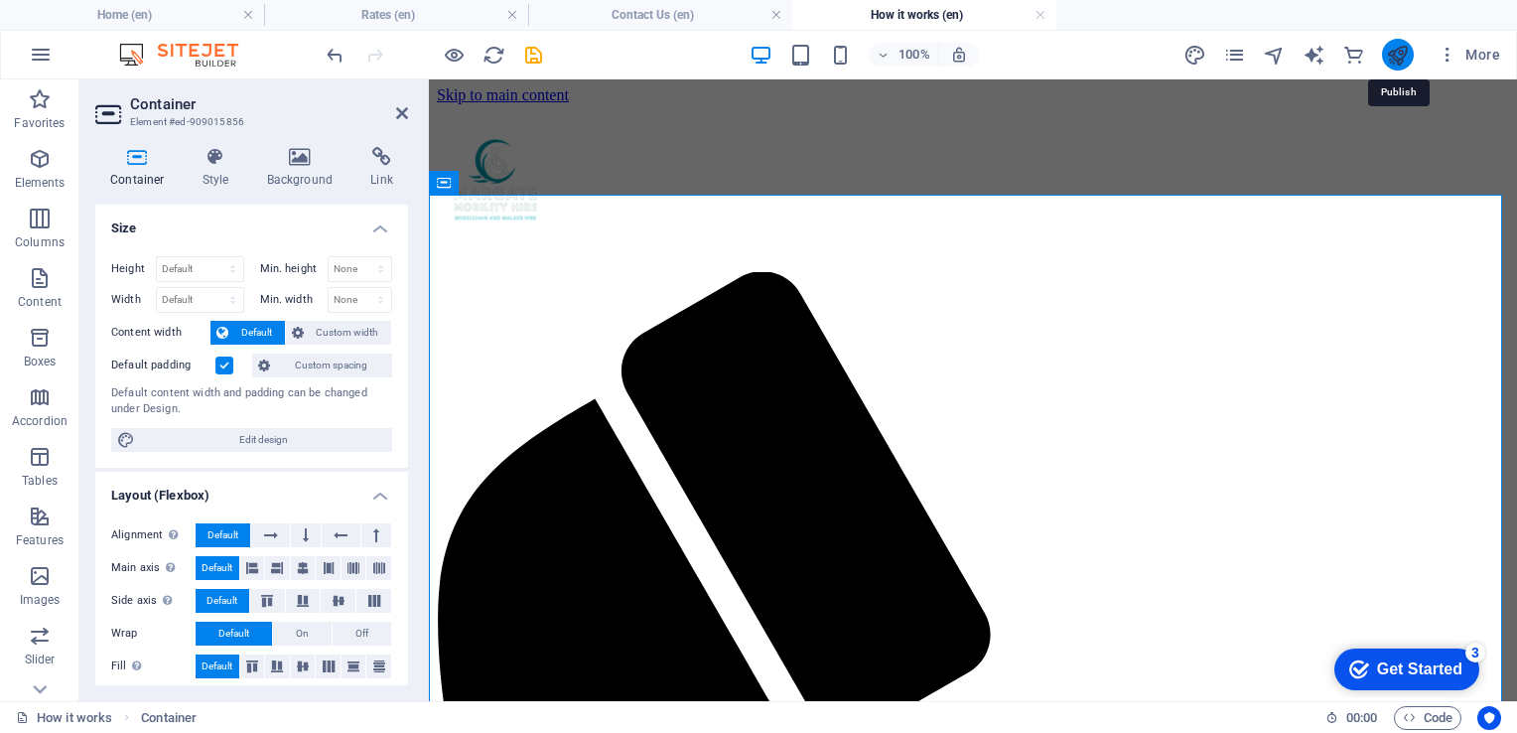
click at [1389, 57] on icon "publish" at bounding box center [1397, 55] width 23 height 23
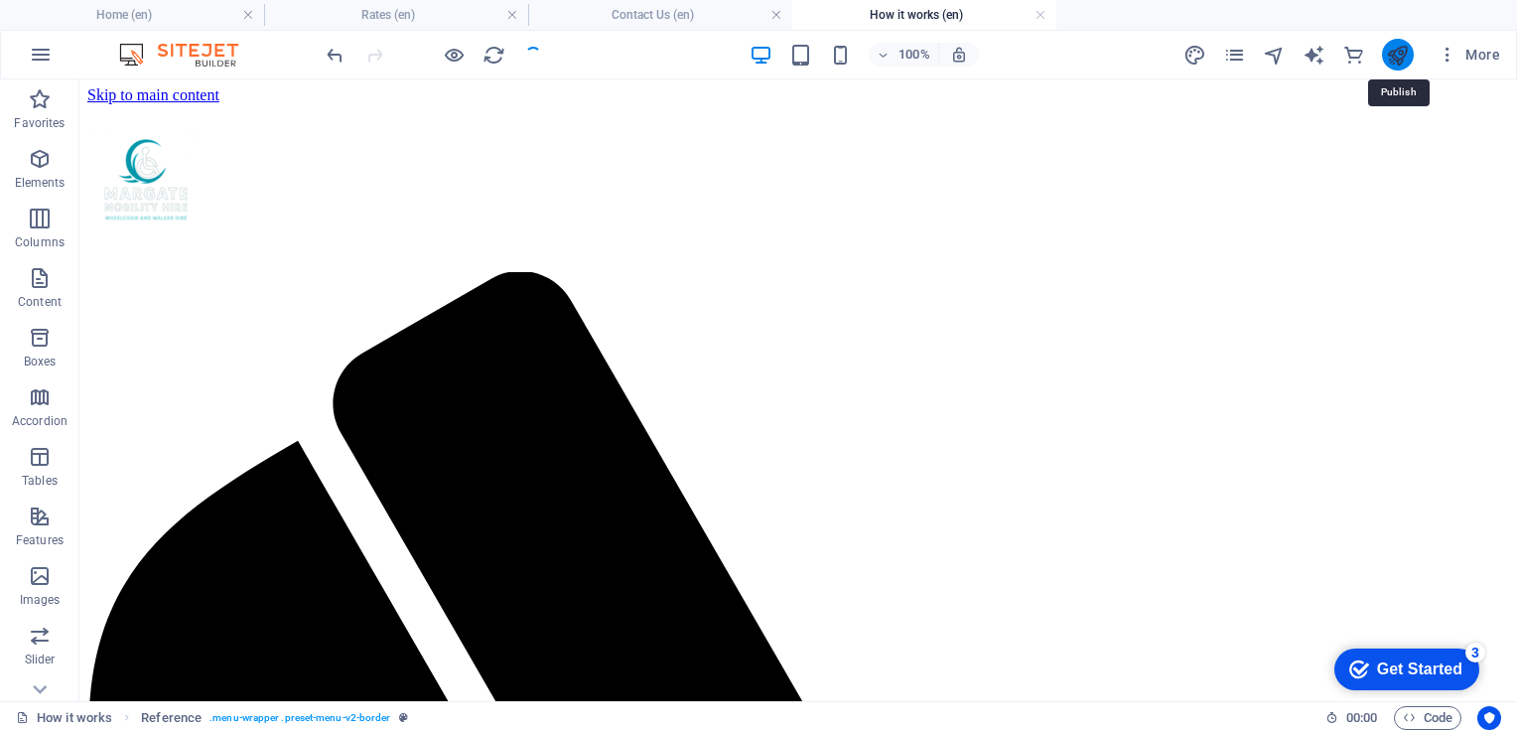
click at [1396, 55] on icon "publish" at bounding box center [1397, 55] width 23 height 23
click at [1402, 45] on icon "publish" at bounding box center [1397, 55] width 23 height 23
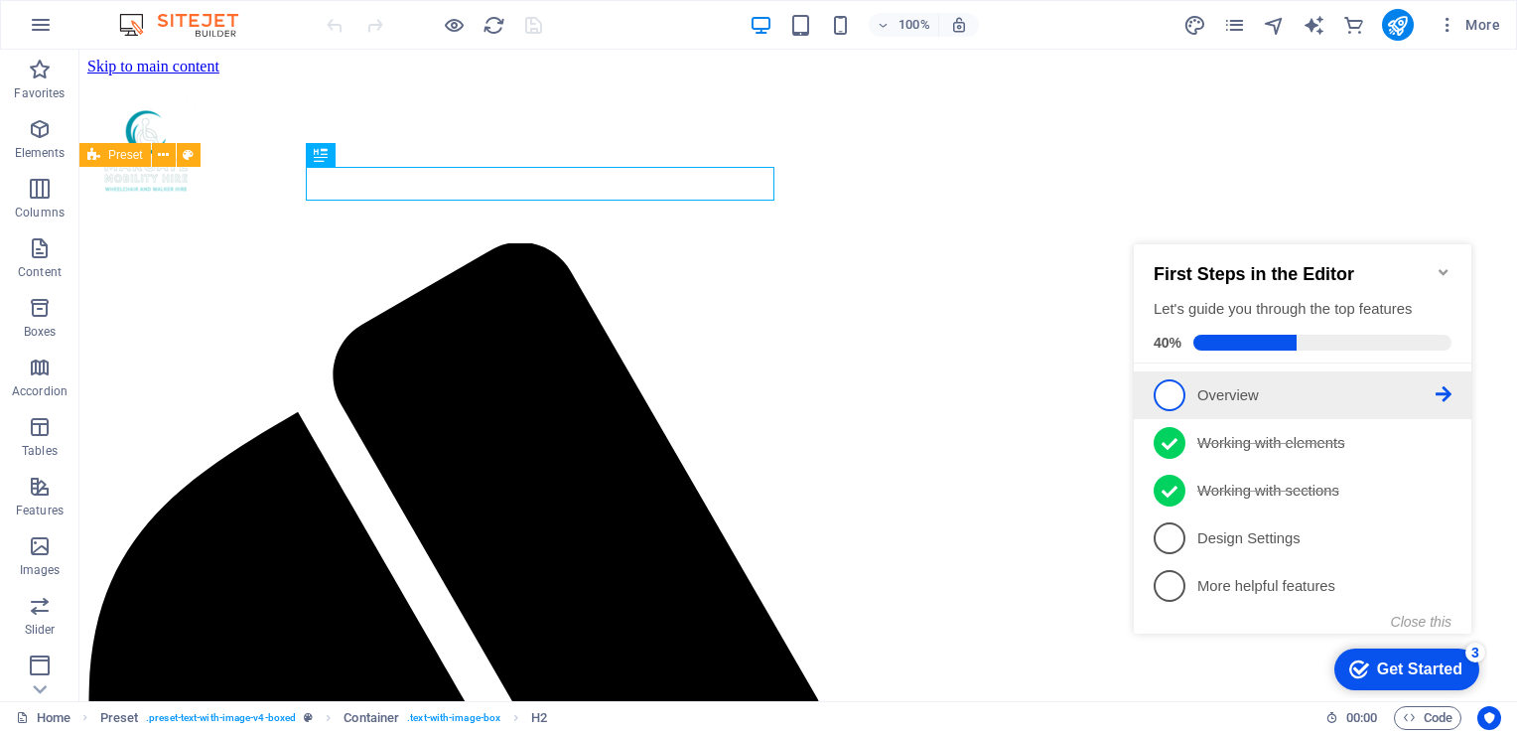
click at [1169, 384] on span "1" at bounding box center [1170, 395] width 32 height 32
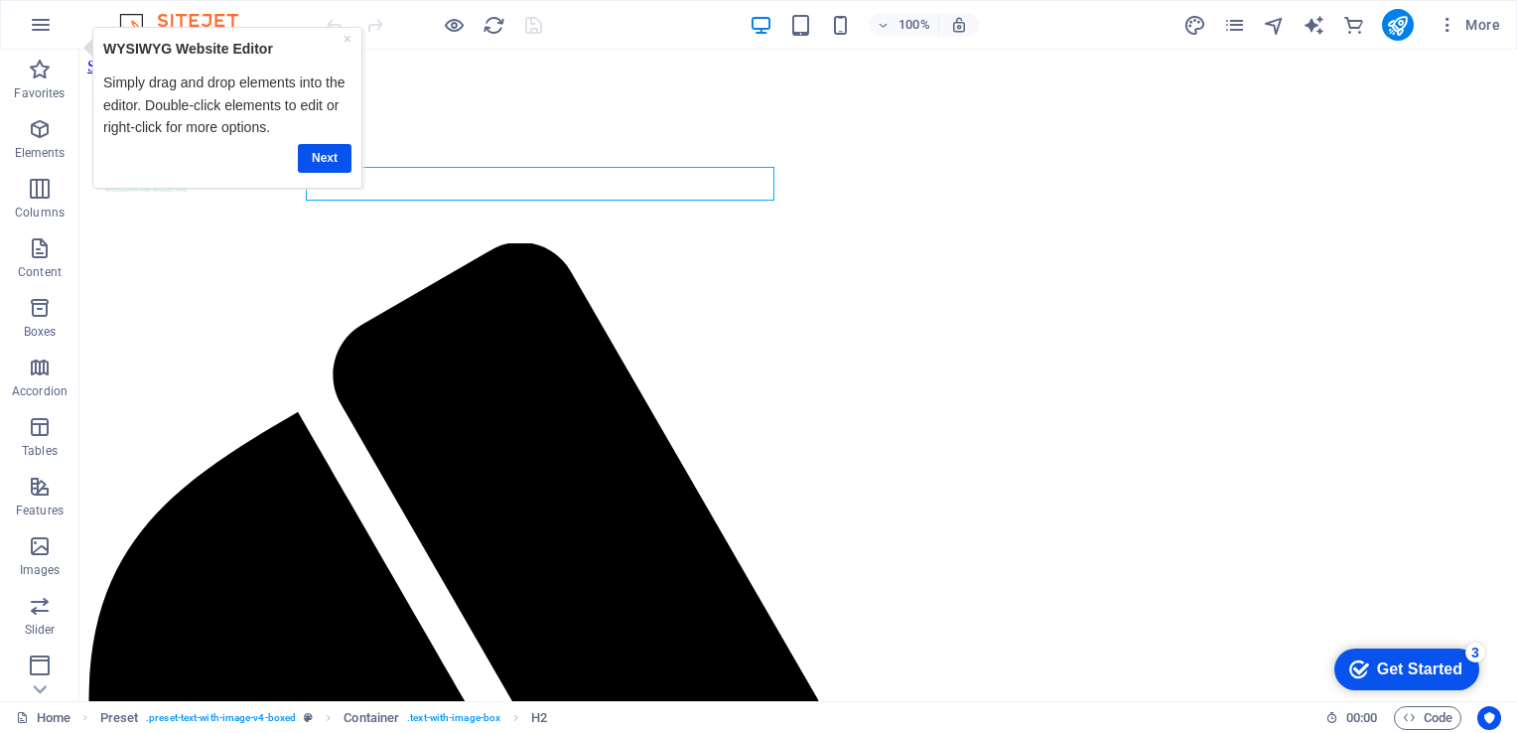
click at [1381, 694] on div "checkmark Get Started 3 First Steps in the Editor Let's guide you through the t…" at bounding box center [1403, 668] width 169 height 60
click at [318, 149] on link "Next" at bounding box center [325, 157] width 54 height 29
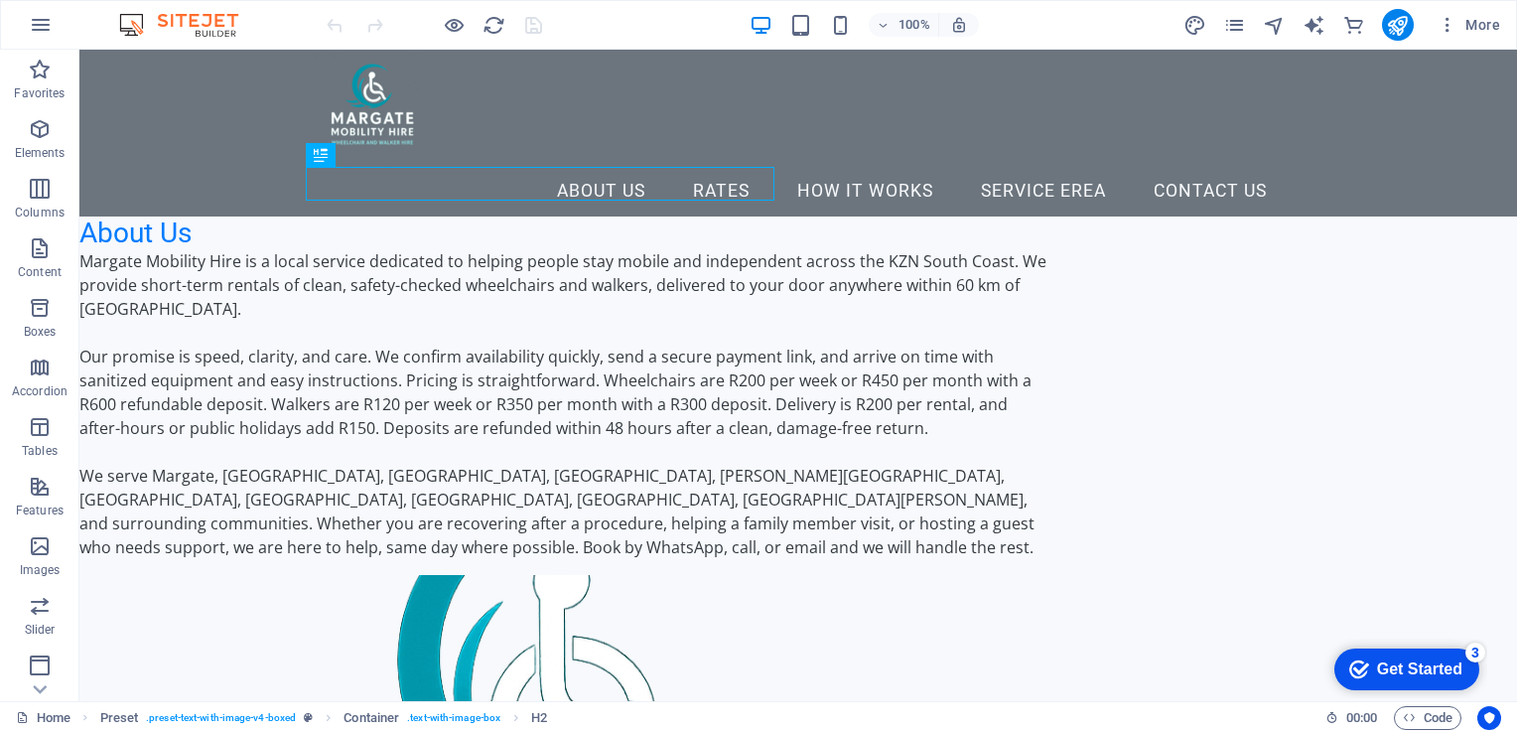
click at [1379, 667] on div "Get Started" at bounding box center [1419, 669] width 85 height 18
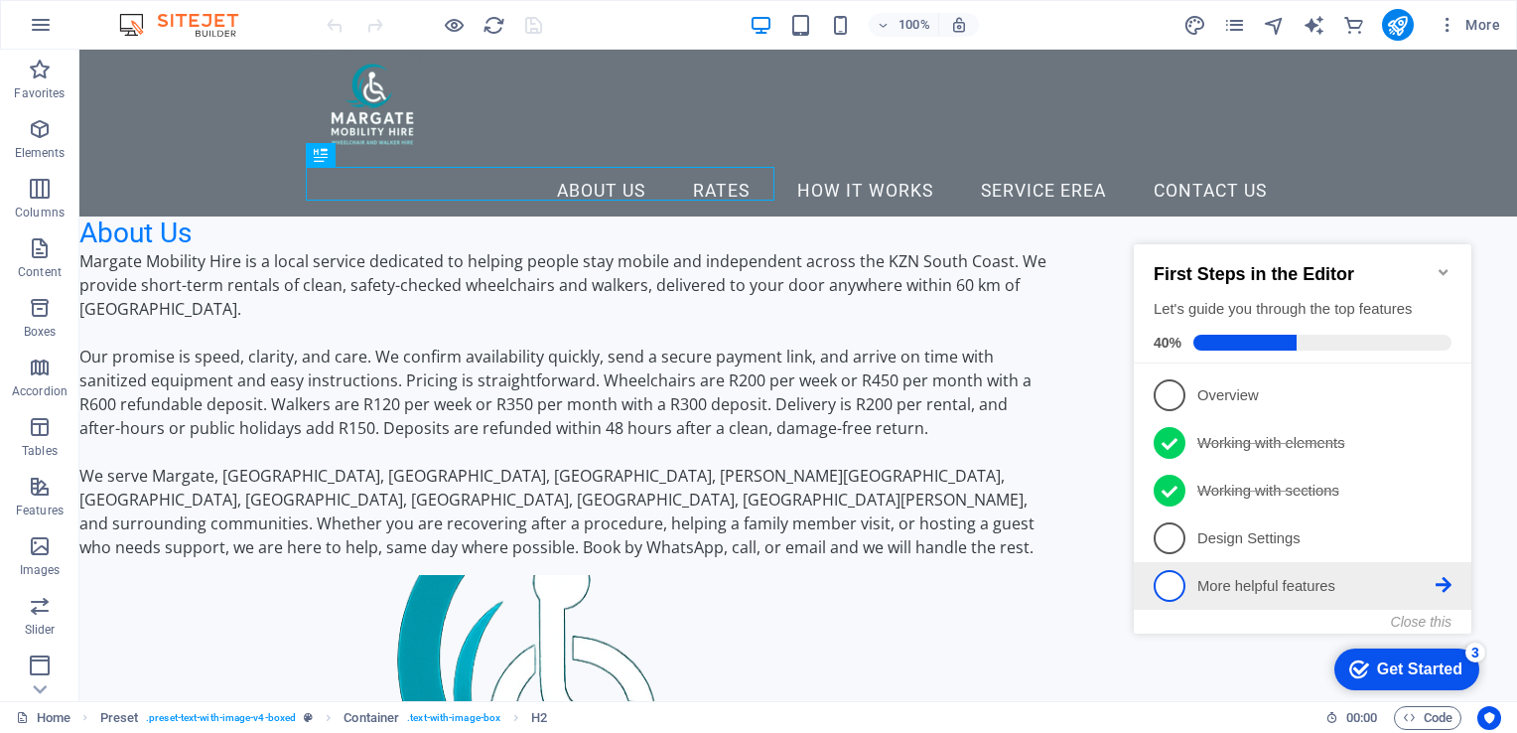
click at [1195, 574] on link "5 More helpful features - incomplete" at bounding box center [1303, 586] width 298 height 32
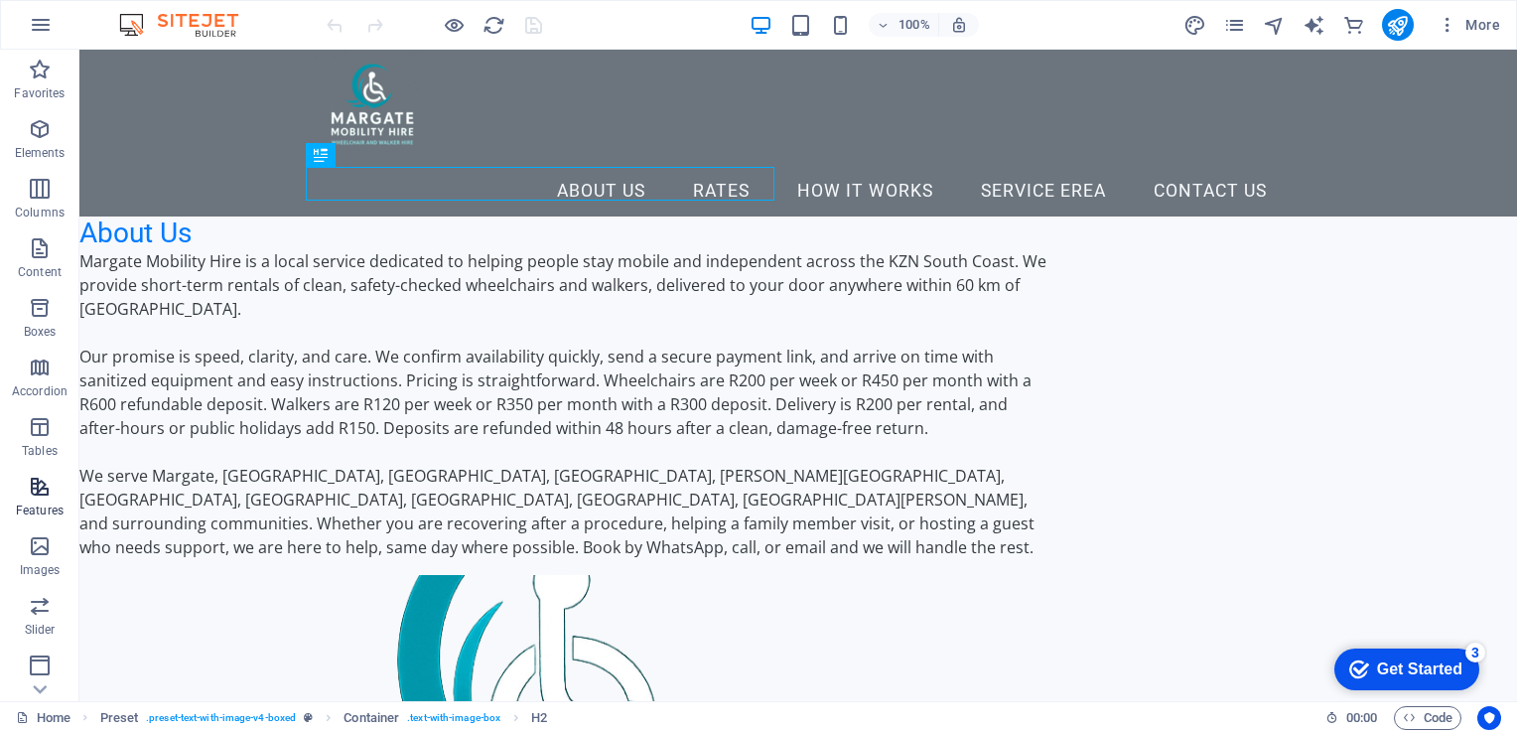
click at [41, 498] on icon "button" at bounding box center [40, 487] width 24 height 24
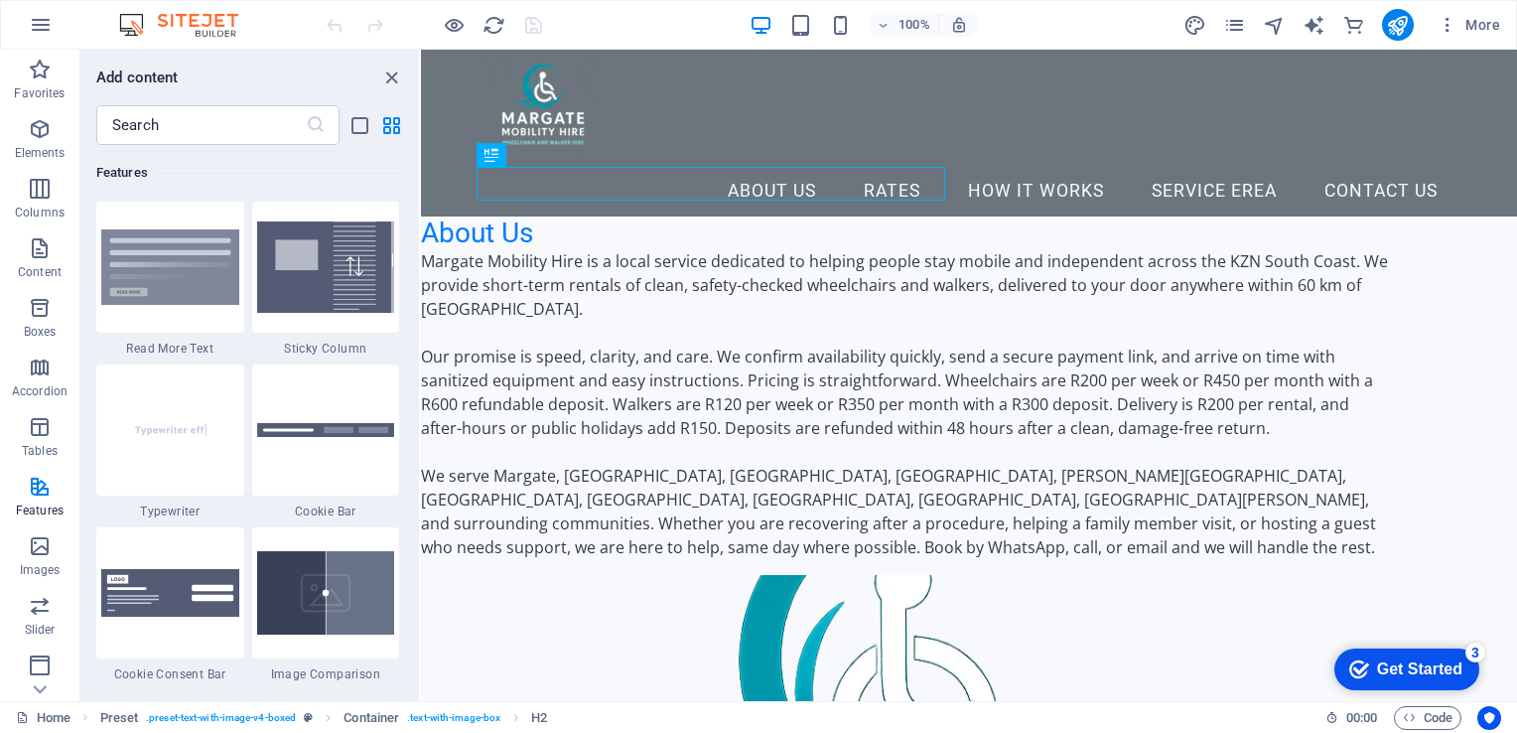
drag, startPoint x: 413, startPoint y: 360, endPoint x: 413, endPoint y: 376, distance: 15.9
click at [413, 376] on div "Favorites 1 Star Headline 1 Star Container Elements 1 Star Headline 1 Star Text…" at bounding box center [249, 415] width 339 height 540
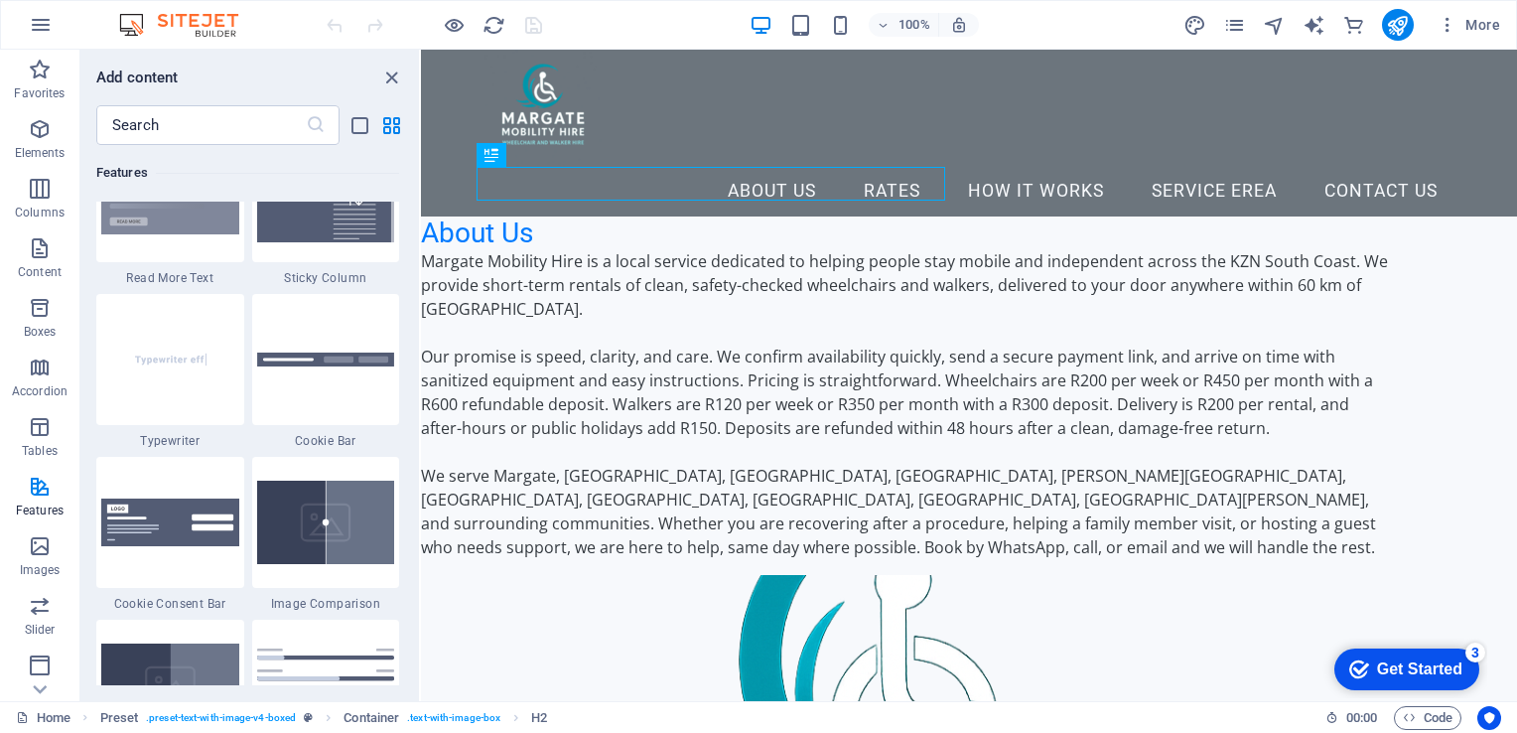
scroll to position [7752, 0]
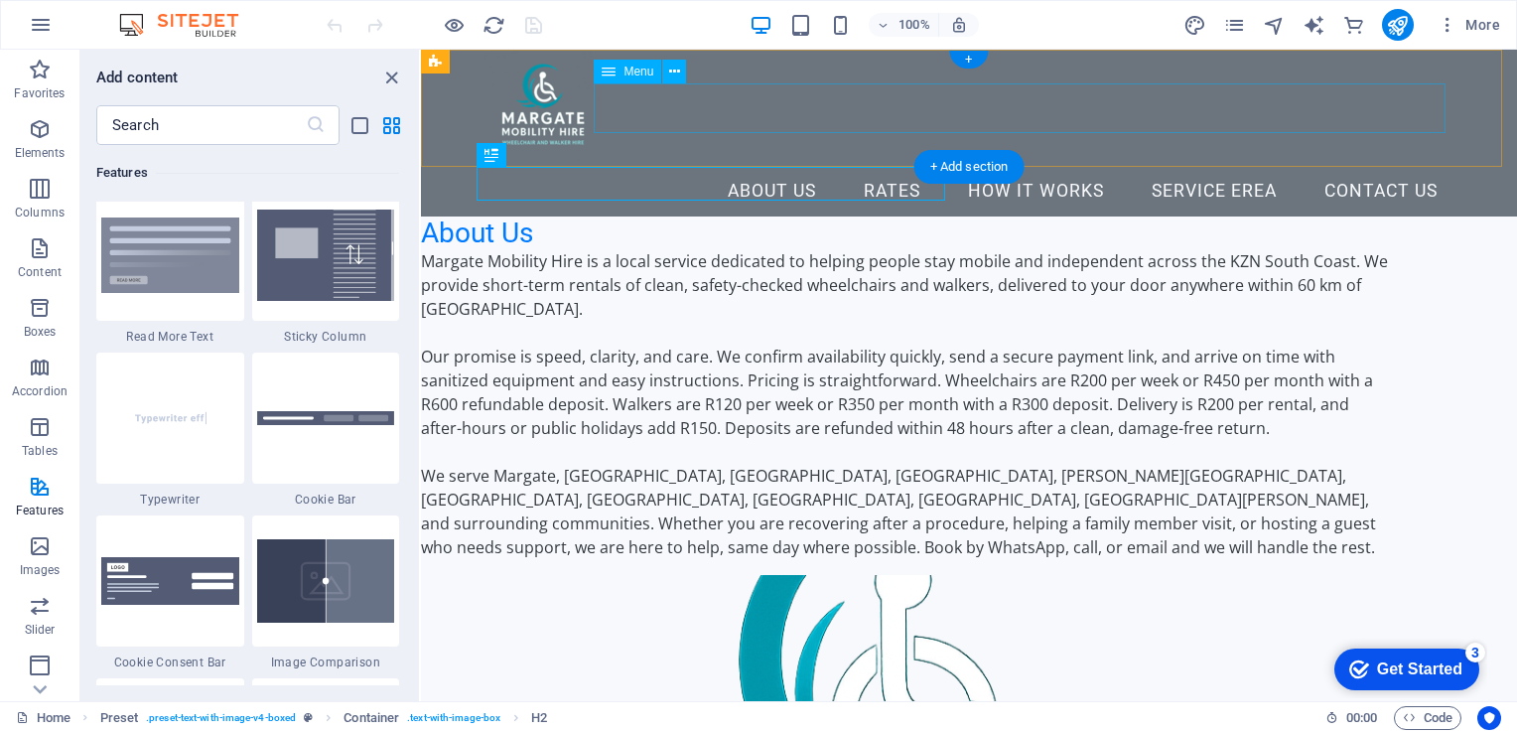
click at [1349, 167] on nav "About Us Rates How it Works Service erea Contact Us" at bounding box center [969, 192] width 969 height 50
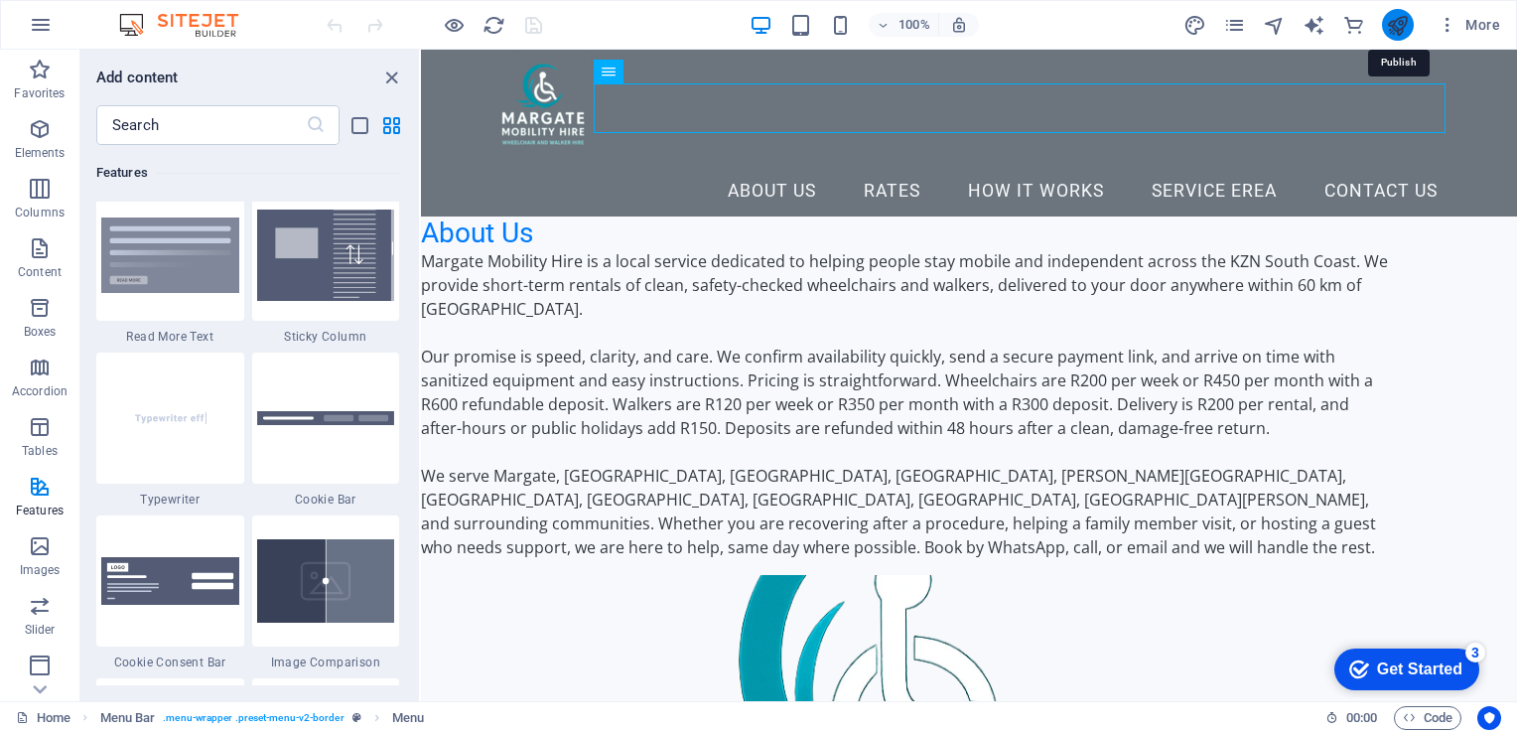
click at [1393, 25] on icon "publish" at bounding box center [1397, 25] width 23 height 23
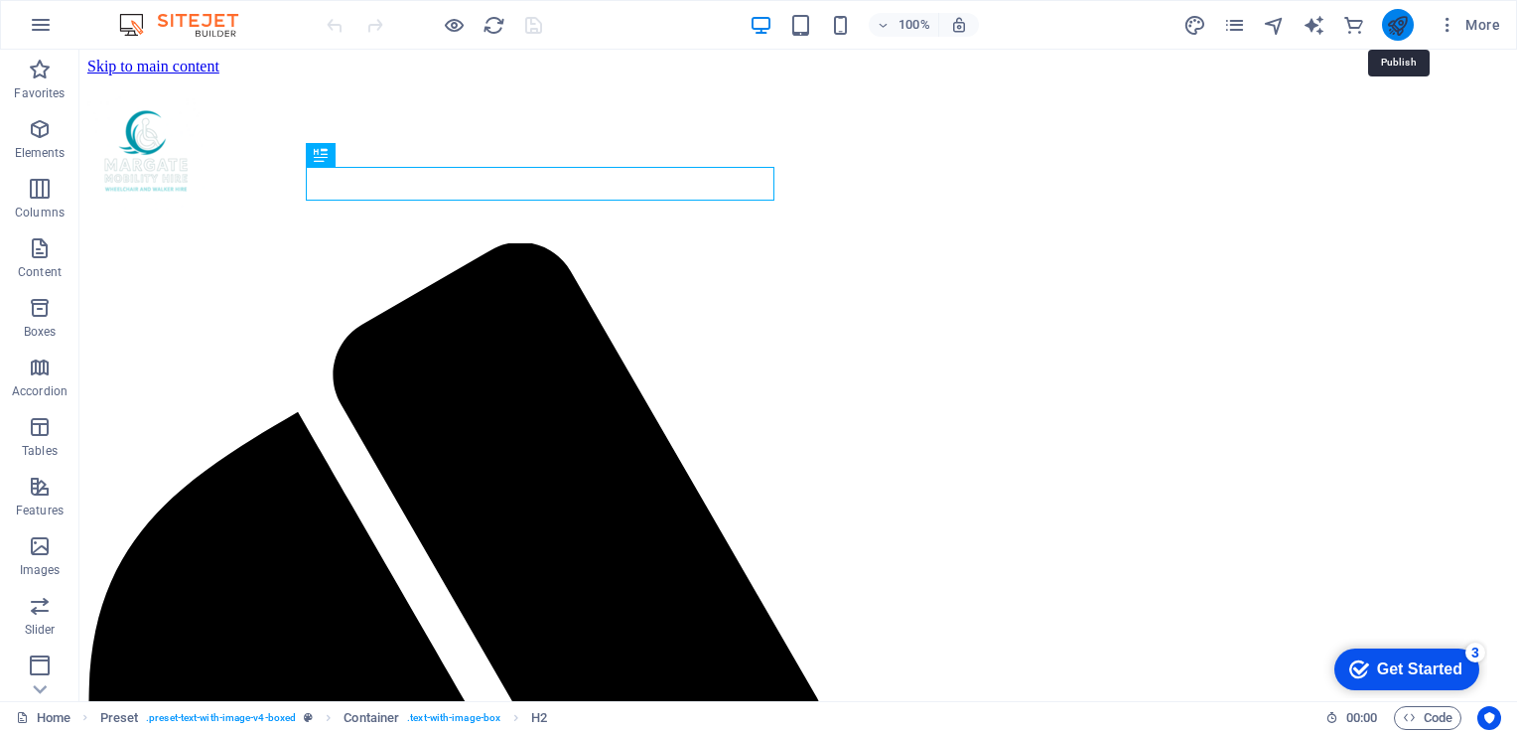
click at [1390, 27] on icon "publish" at bounding box center [1397, 25] width 23 height 23
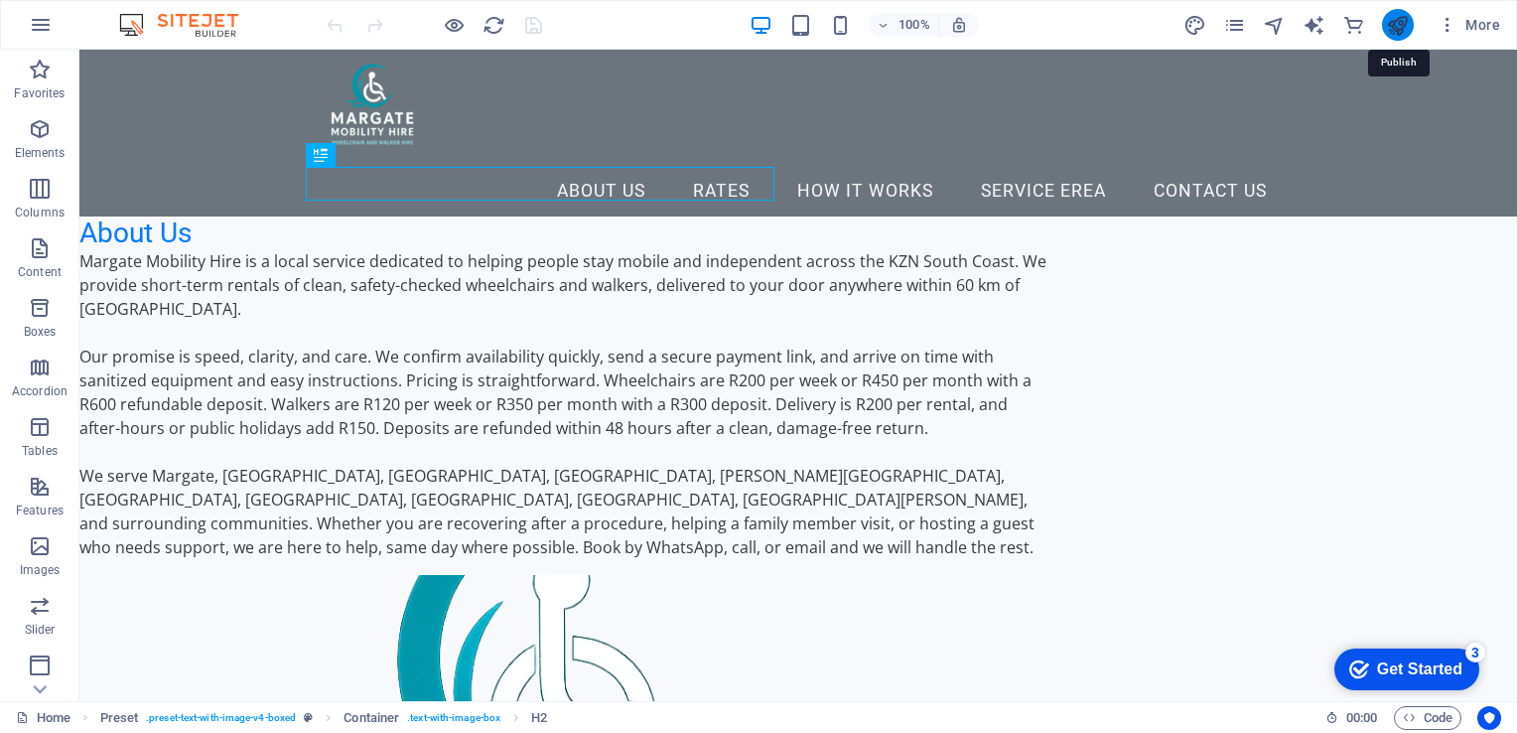
click at [1390, 22] on icon "publish" at bounding box center [1397, 25] width 23 height 23
click at [46, 140] on icon "button" at bounding box center [40, 129] width 24 height 24
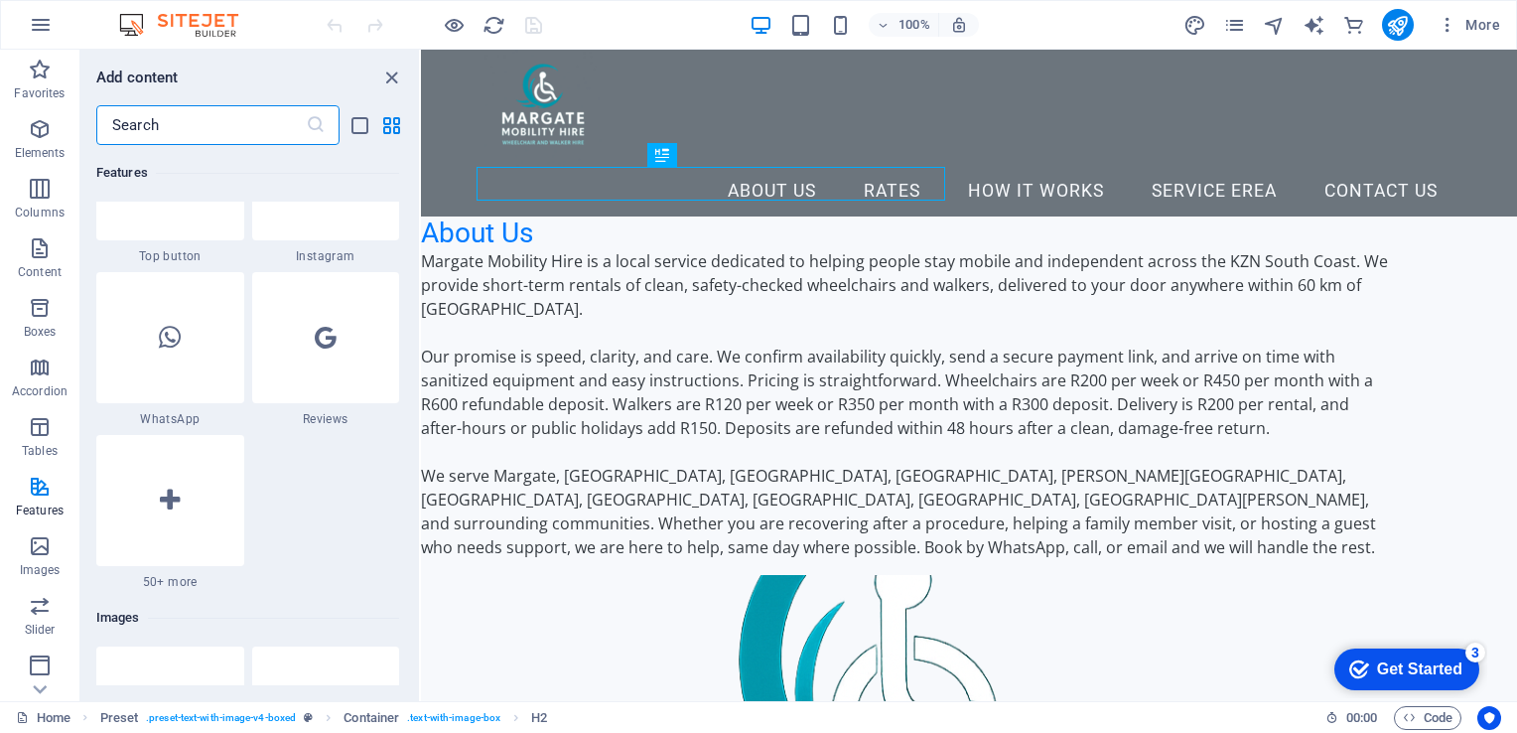
scroll to position [9536, 0]
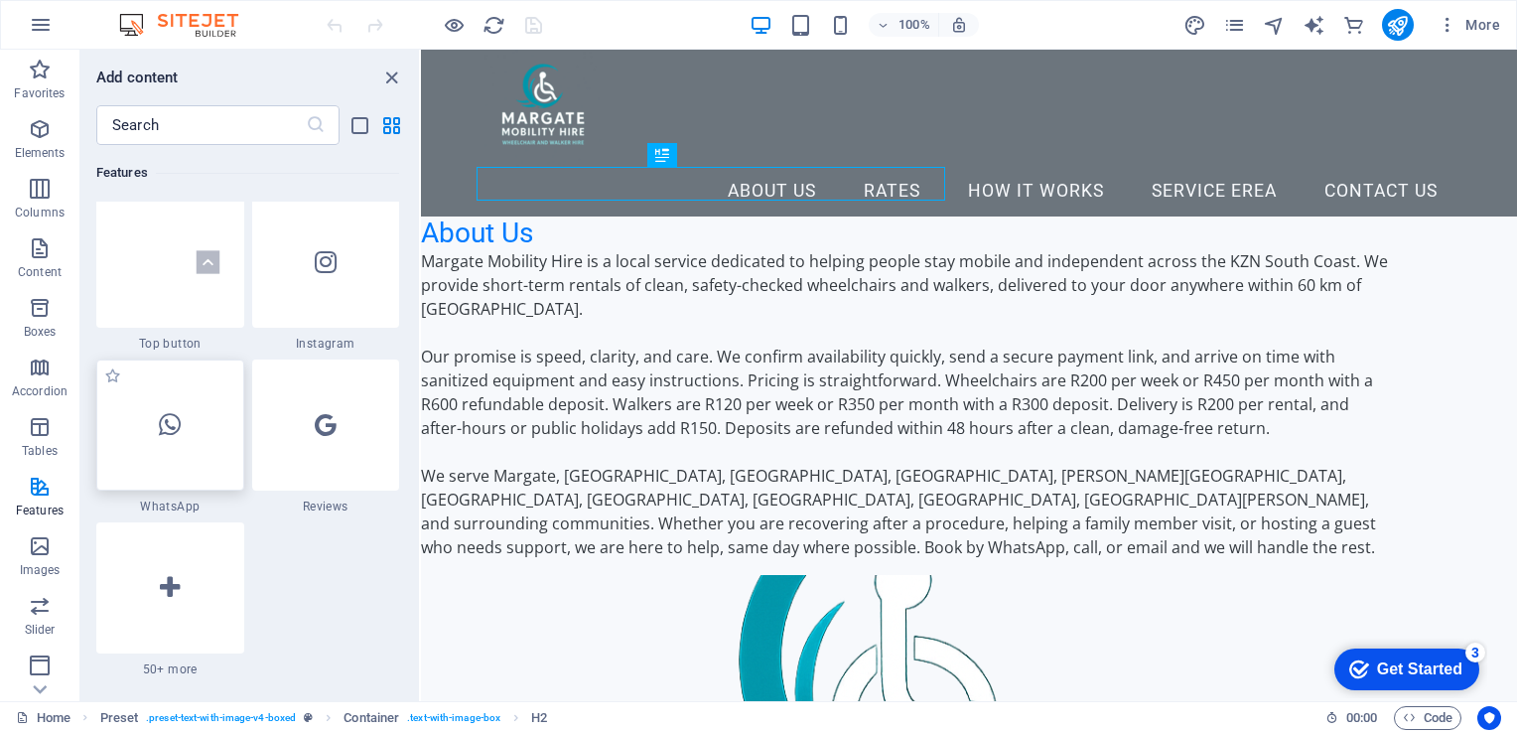
click at [203, 419] on div at bounding box center [170, 424] width 148 height 131
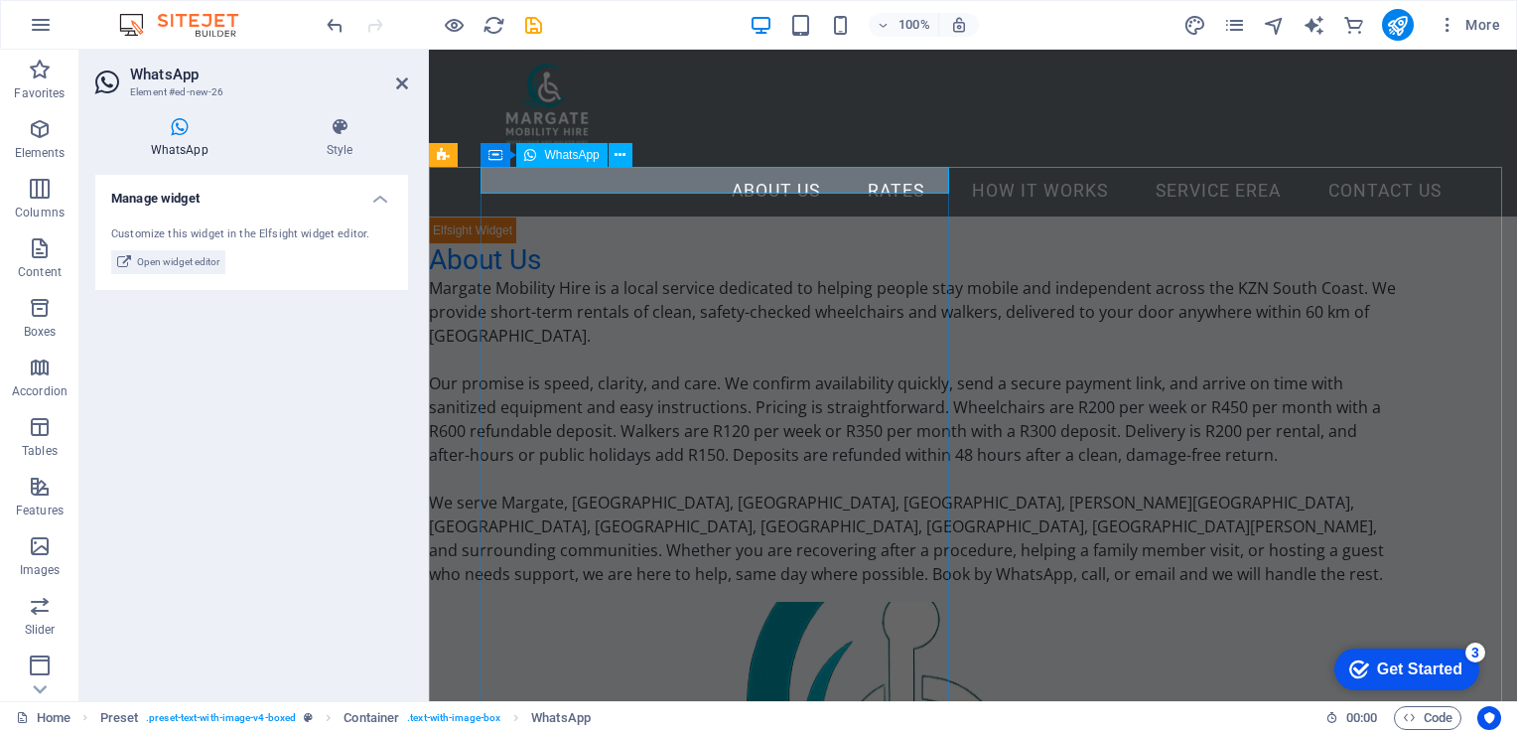
click at [544, 216] on div at bounding box center [913, 229] width 969 height 27
click at [566, 158] on span "WhatsApp" at bounding box center [571, 155] width 55 height 12
click at [192, 266] on span "Open widget editor" at bounding box center [178, 262] width 82 height 24
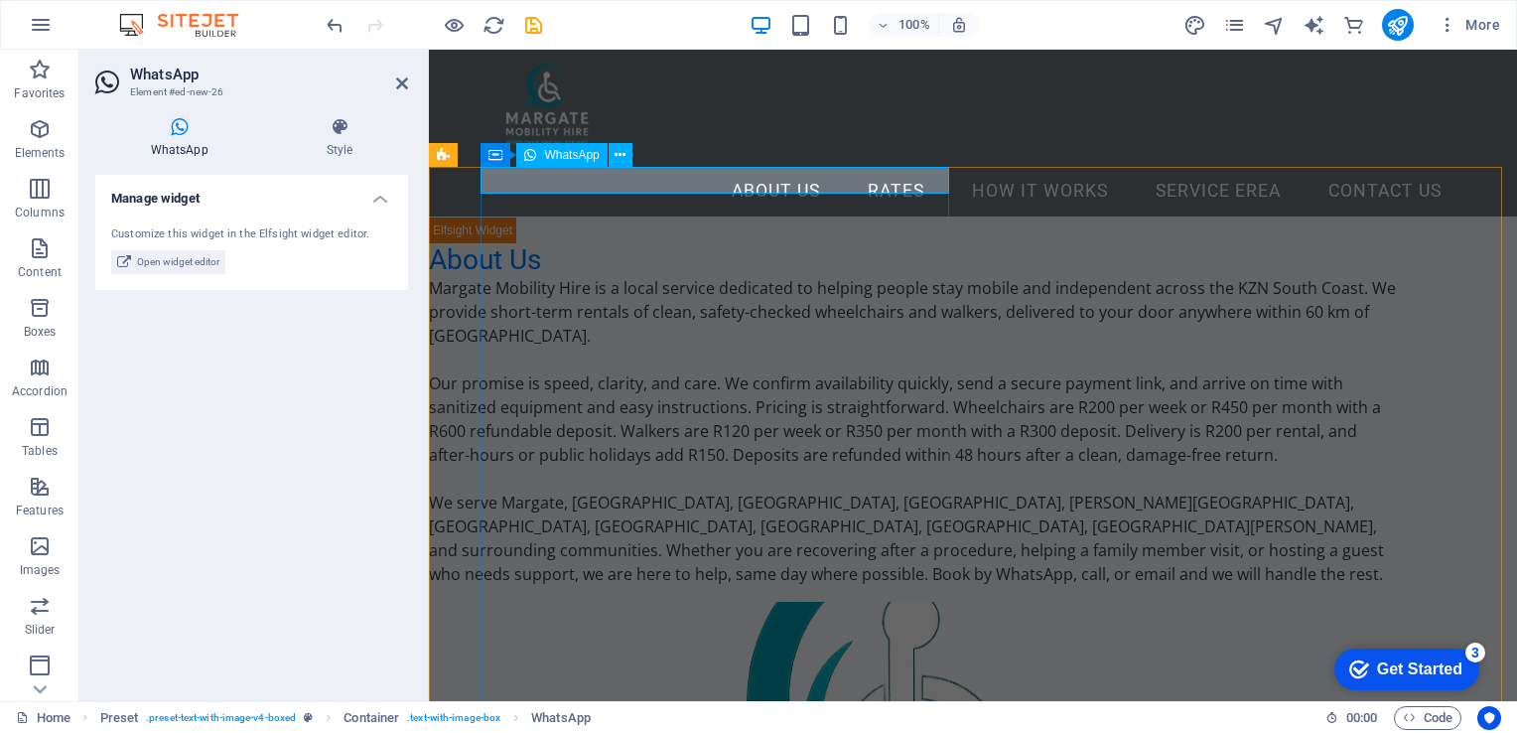
click at [603, 216] on div at bounding box center [913, 229] width 969 height 27
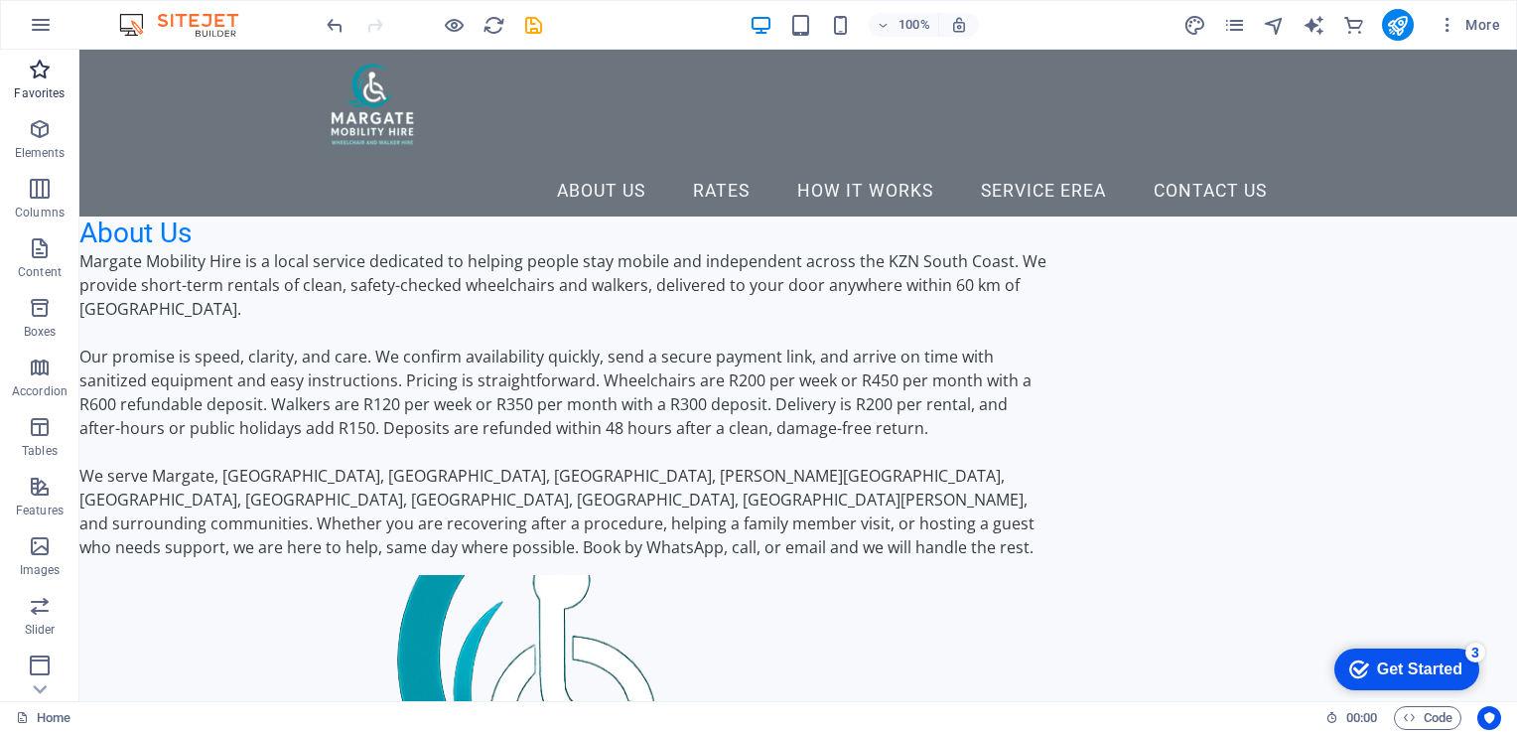
click at [52, 81] on icon "button" at bounding box center [40, 70] width 24 height 24
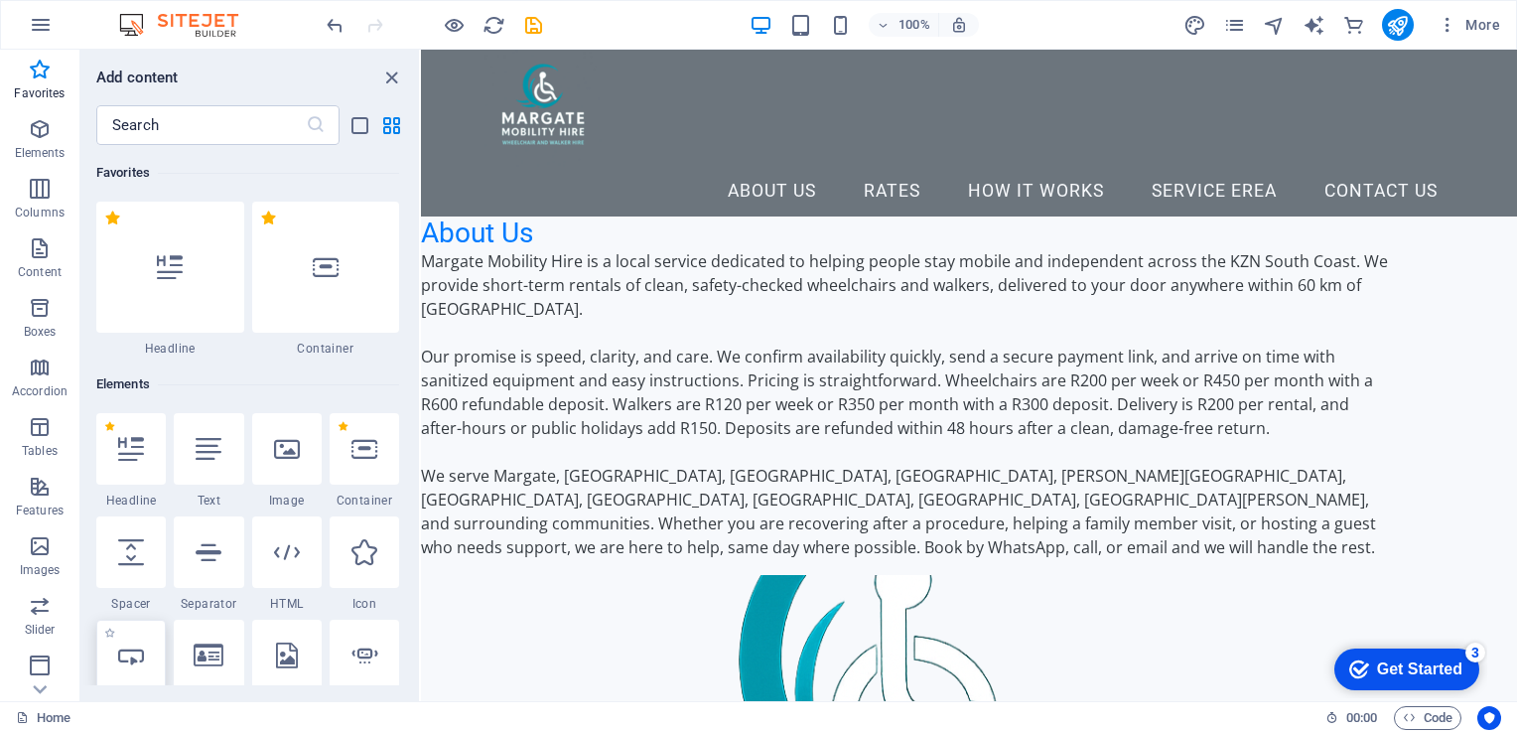
click at [129, 650] on icon at bounding box center [131, 655] width 26 height 26
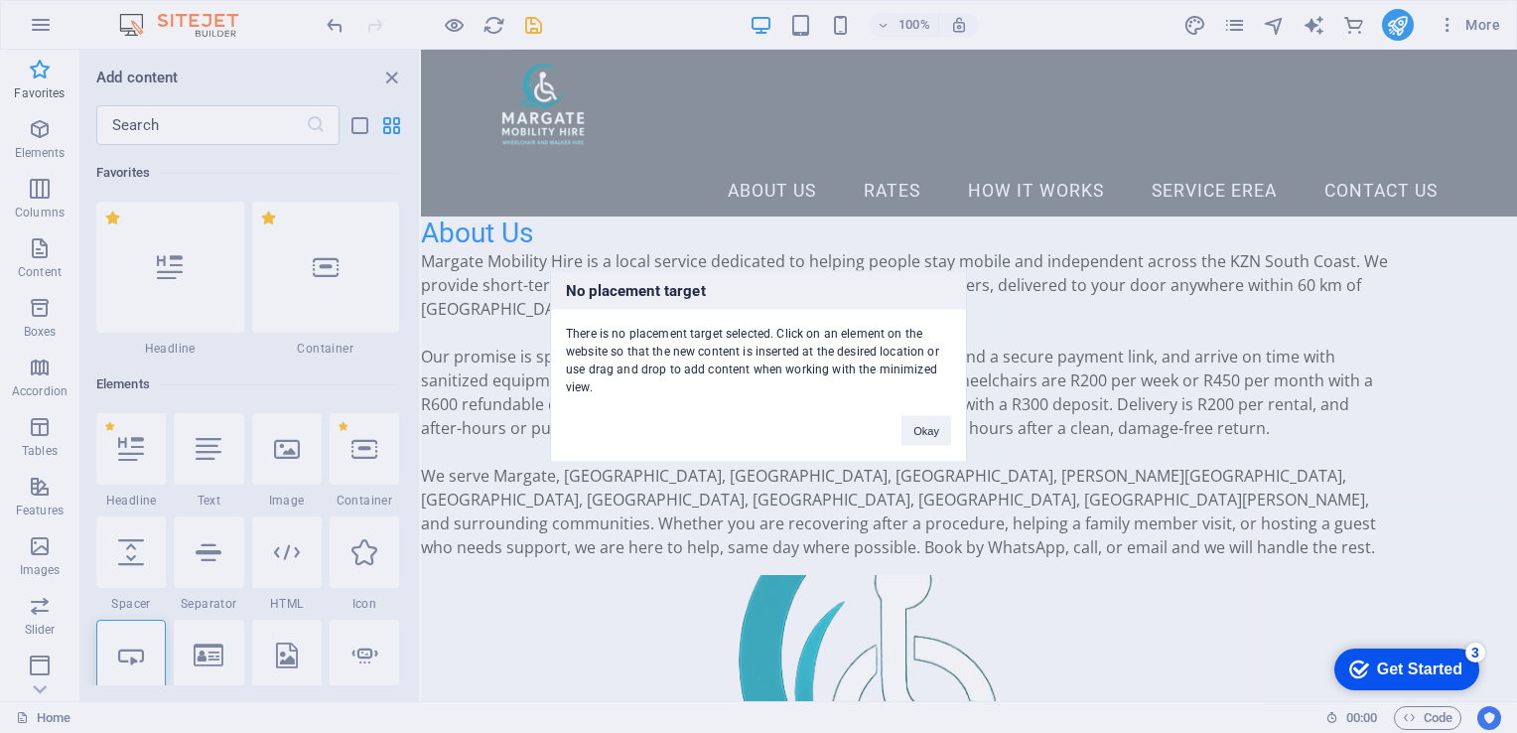
click at [876, 434] on div "No placement target There is no placement target selected. Click on an element …" at bounding box center [758, 367] width 417 height 192
click at [922, 425] on button "Okay" at bounding box center [927, 431] width 50 height 30
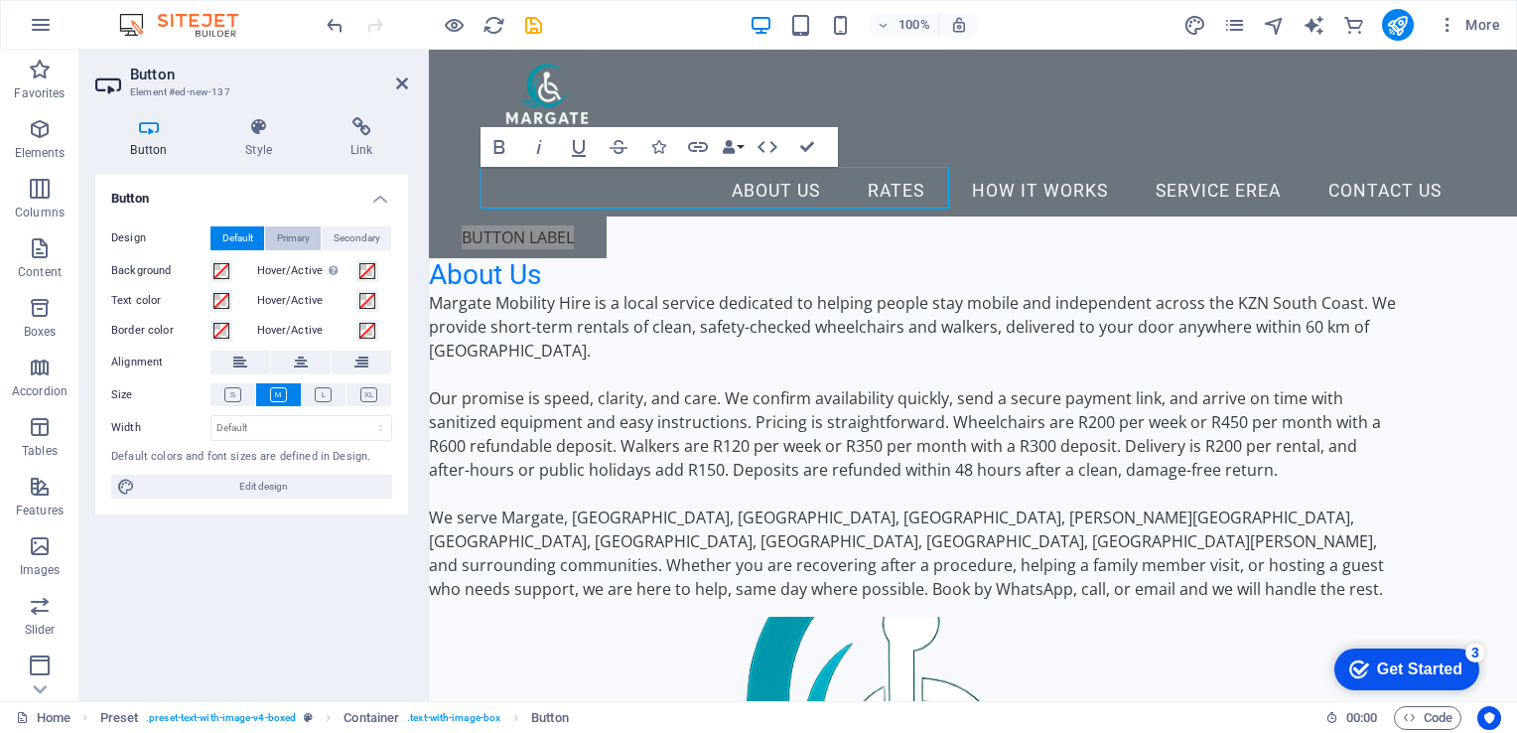
click at [302, 227] on span "Primary" at bounding box center [293, 238] width 33 height 24
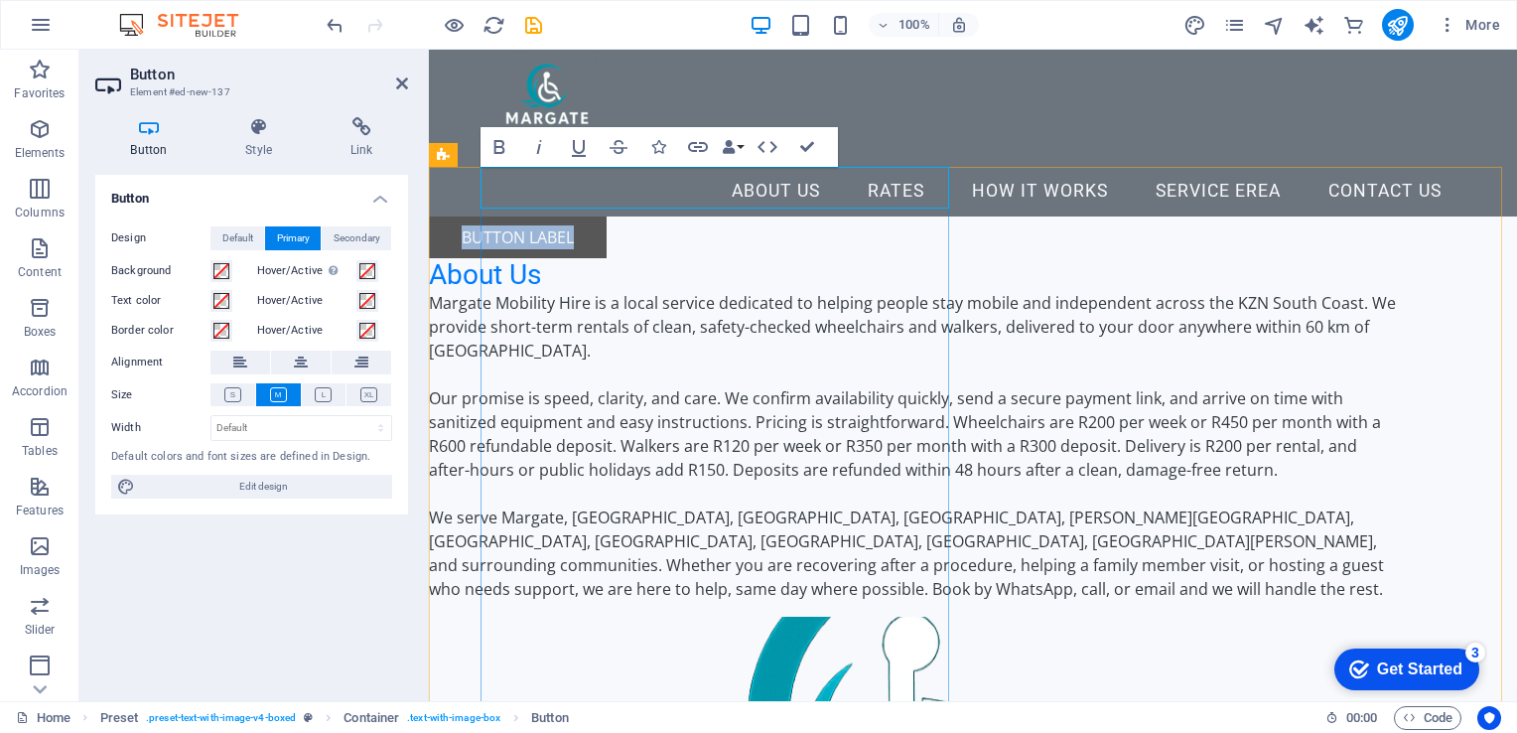
click at [523, 216] on link "Button label" at bounding box center [518, 237] width 178 height 42
click at [385, 139] on h4 "Link" at bounding box center [361, 138] width 93 height 42
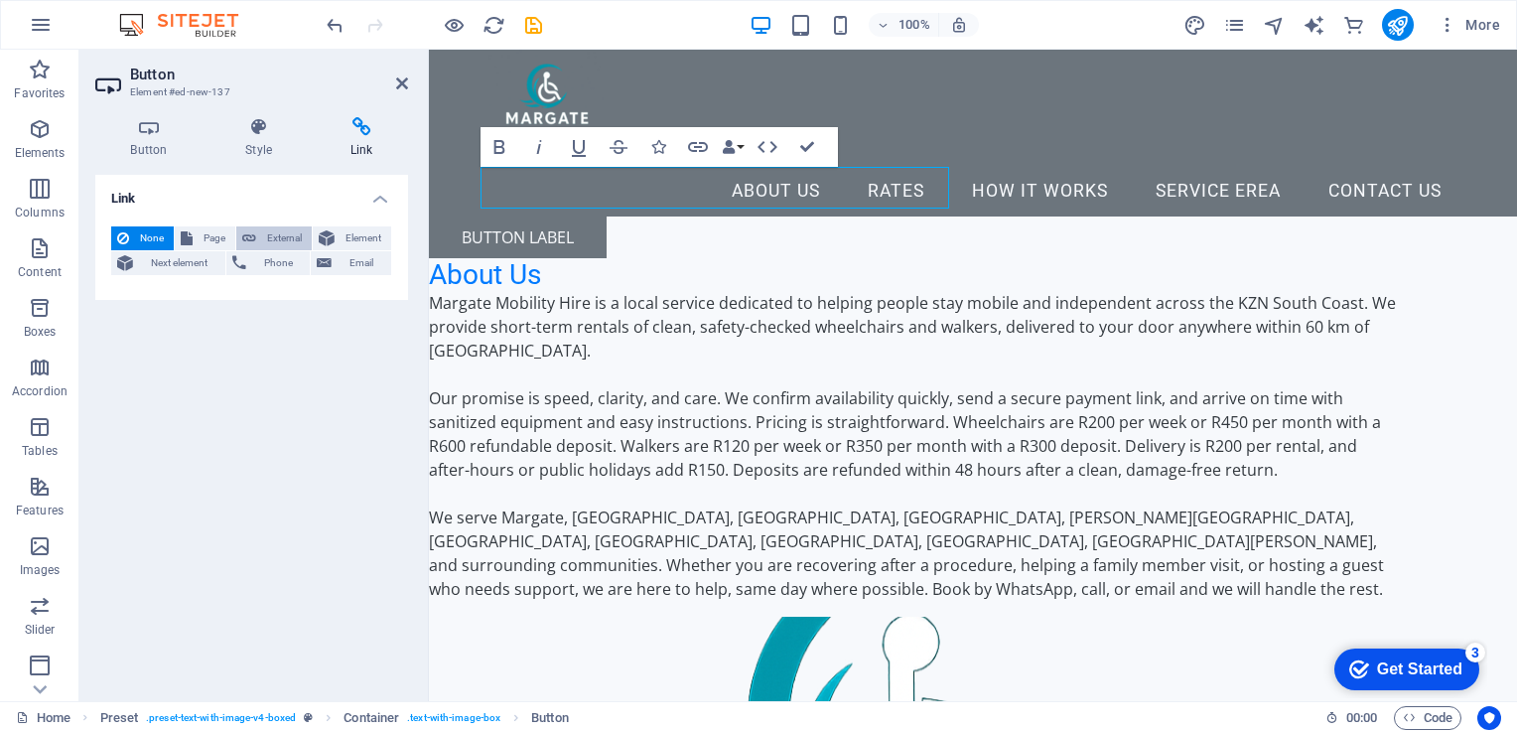
click at [276, 235] on span "External" at bounding box center [284, 238] width 44 height 24
select select "blank"
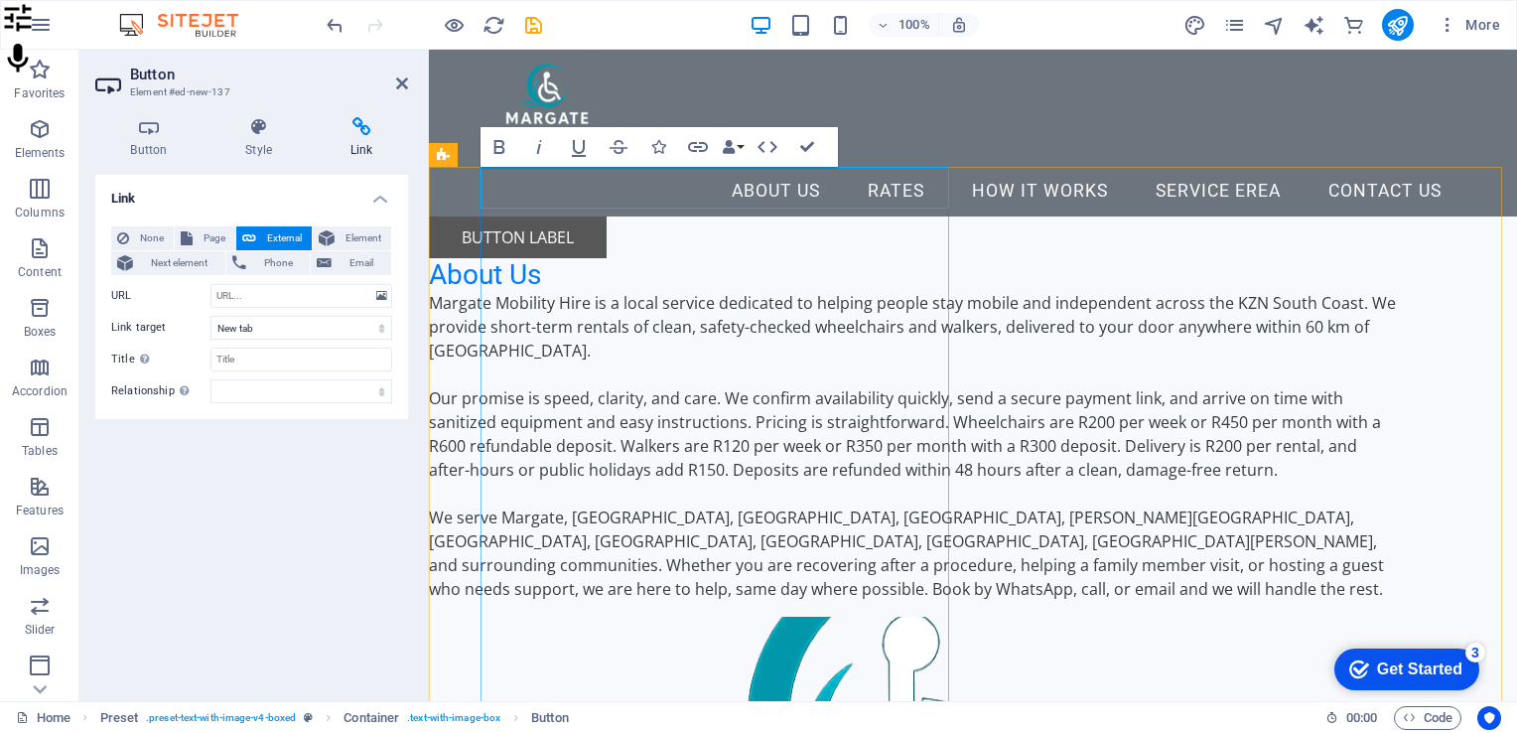
click at [567, 216] on link "Button label" at bounding box center [518, 237] width 178 height 42
click at [596, 216] on link "Button label" at bounding box center [518, 237] width 178 height 42
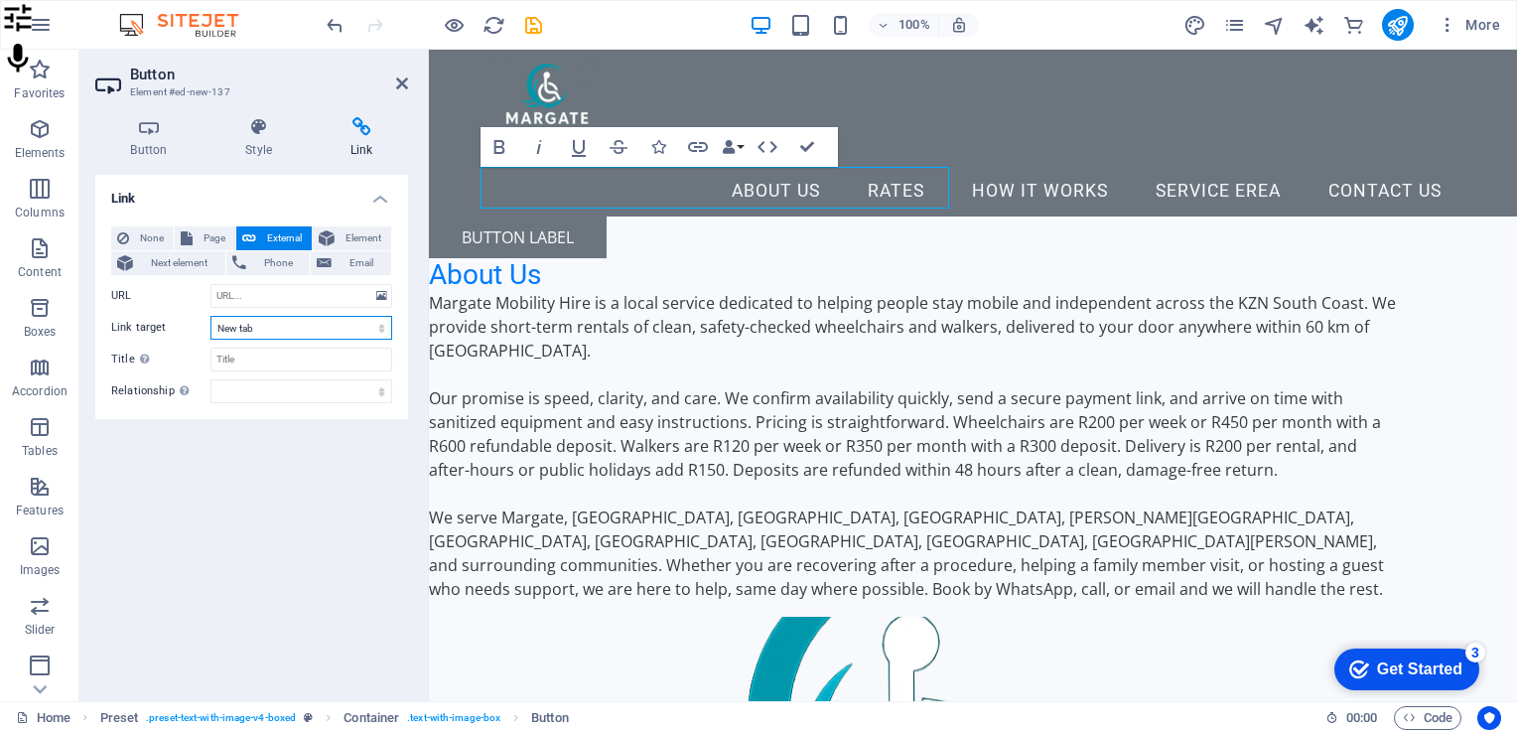
click at [268, 329] on select "New tab Same tab Overlay" at bounding box center [301, 328] width 182 height 24
click at [285, 324] on select "New tab Same tab Overlay" at bounding box center [301, 328] width 182 height 24
click at [260, 353] on input "Title Additional link description, should not be the same as the link text. The…" at bounding box center [301, 360] width 182 height 24
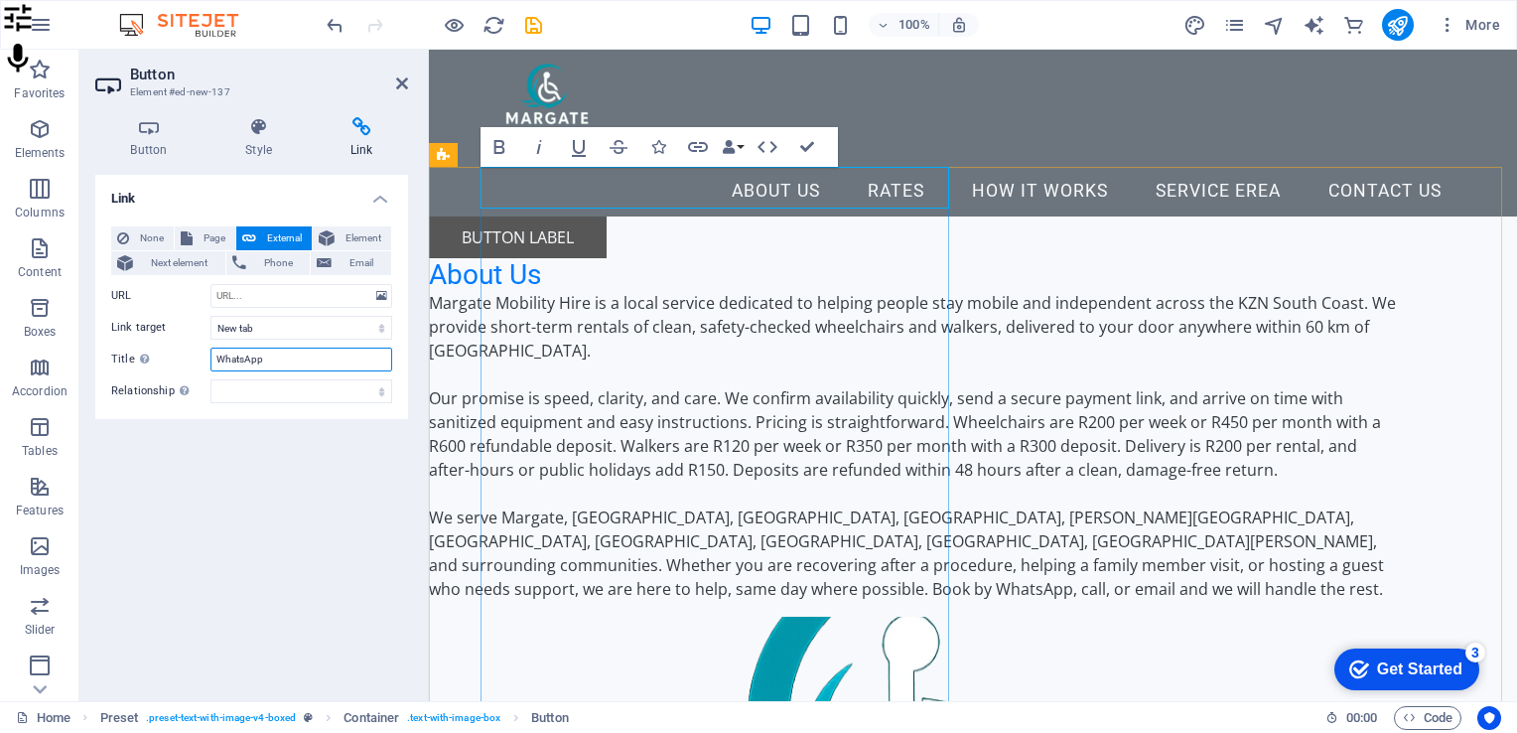
type input "WhatsApp"
click at [600, 216] on link "Button label" at bounding box center [518, 237] width 178 height 42
click at [607, 216] on link "Button label" at bounding box center [518, 237] width 178 height 42
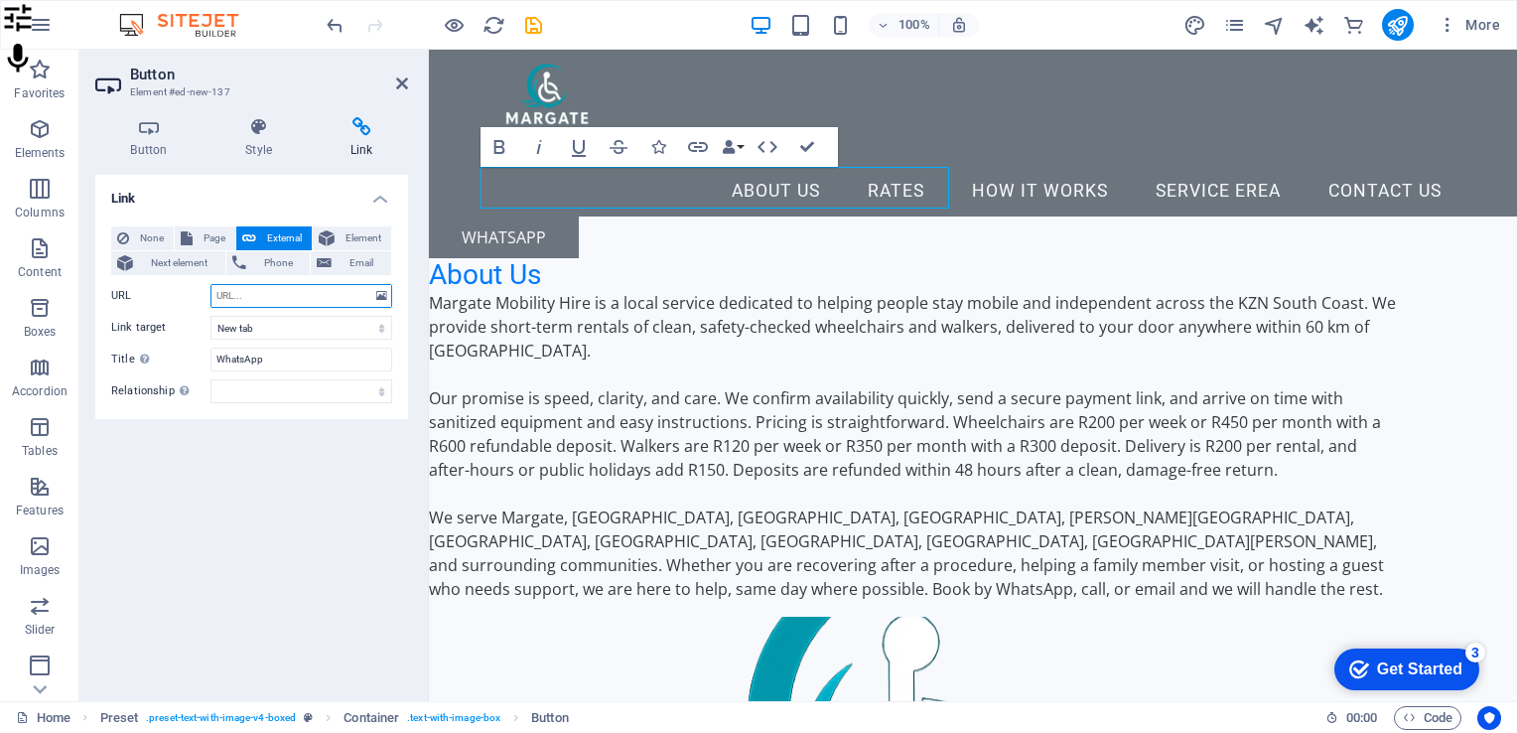
click at [254, 299] on input "URL" at bounding box center [301, 296] width 182 height 24
click at [671, 216] on div "Whatsapp" at bounding box center [913, 237] width 969 height 42
click at [42, 81] on span "Favorites" at bounding box center [39, 82] width 79 height 48
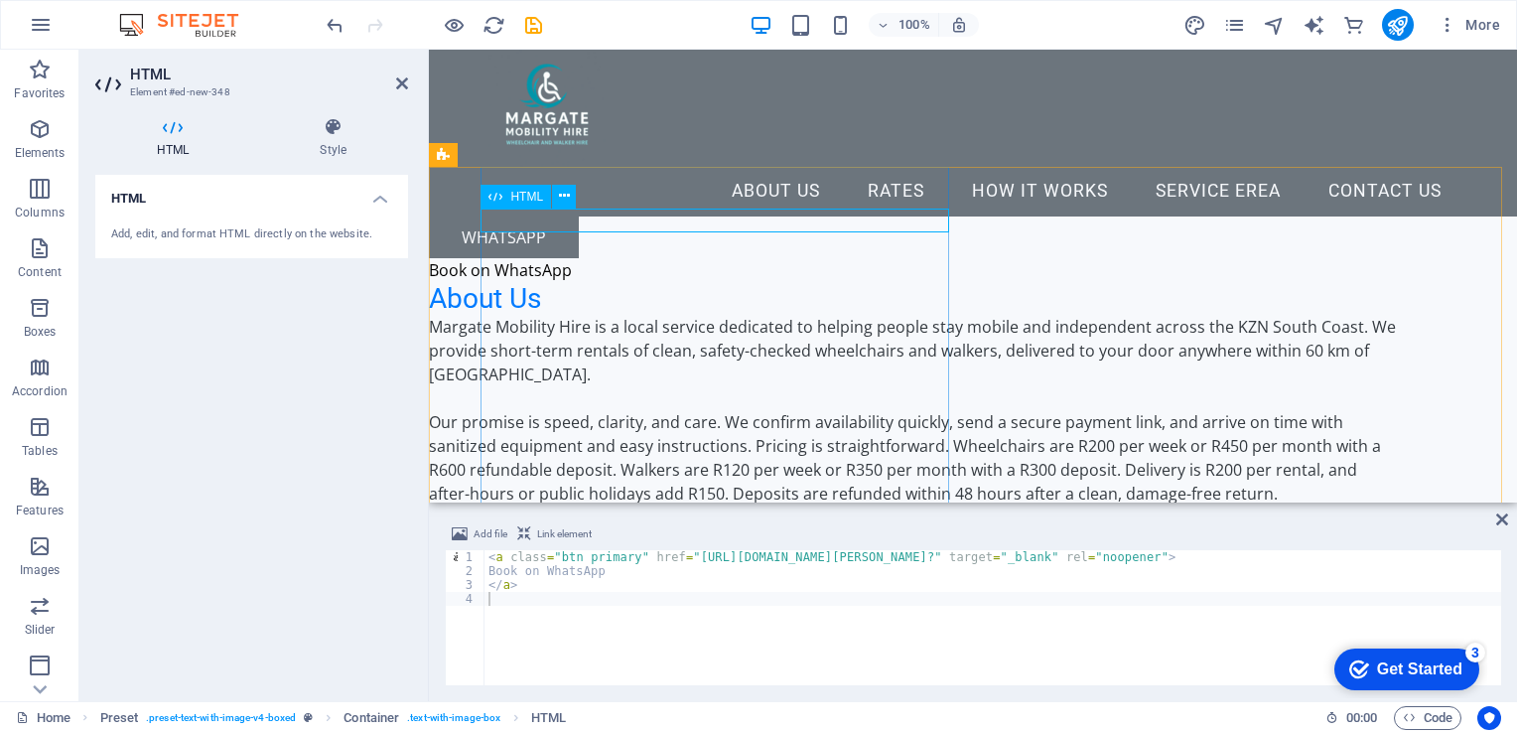
click at [584, 258] on div "Book on WhatsApp" at bounding box center [913, 270] width 969 height 24
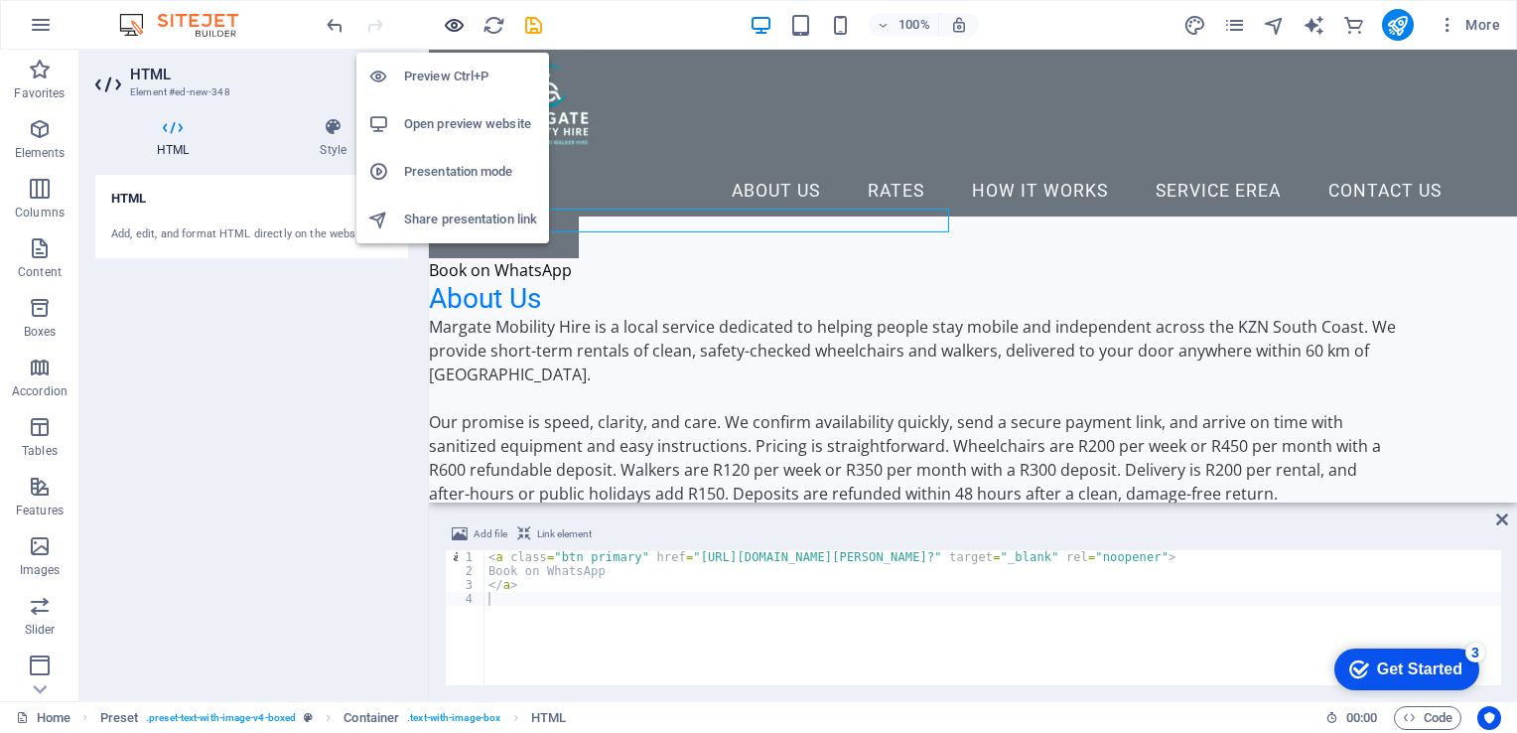
click at [450, 18] on icon "button" at bounding box center [454, 25] width 23 height 23
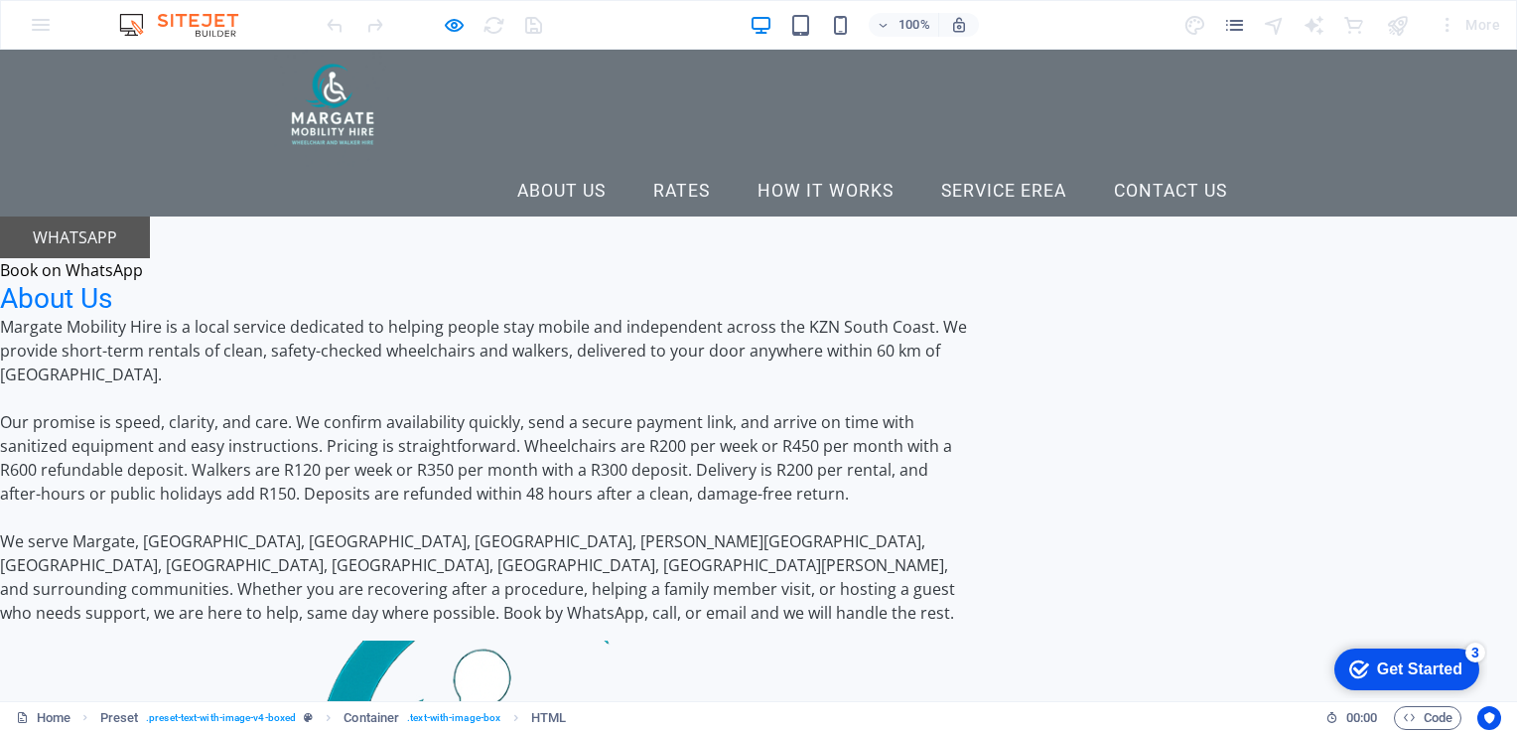
click at [150, 216] on link "Whatsapp" at bounding box center [75, 237] width 150 height 42
click at [143, 259] on link "Book on WhatsApp" at bounding box center [71, 270] width 143 height 22
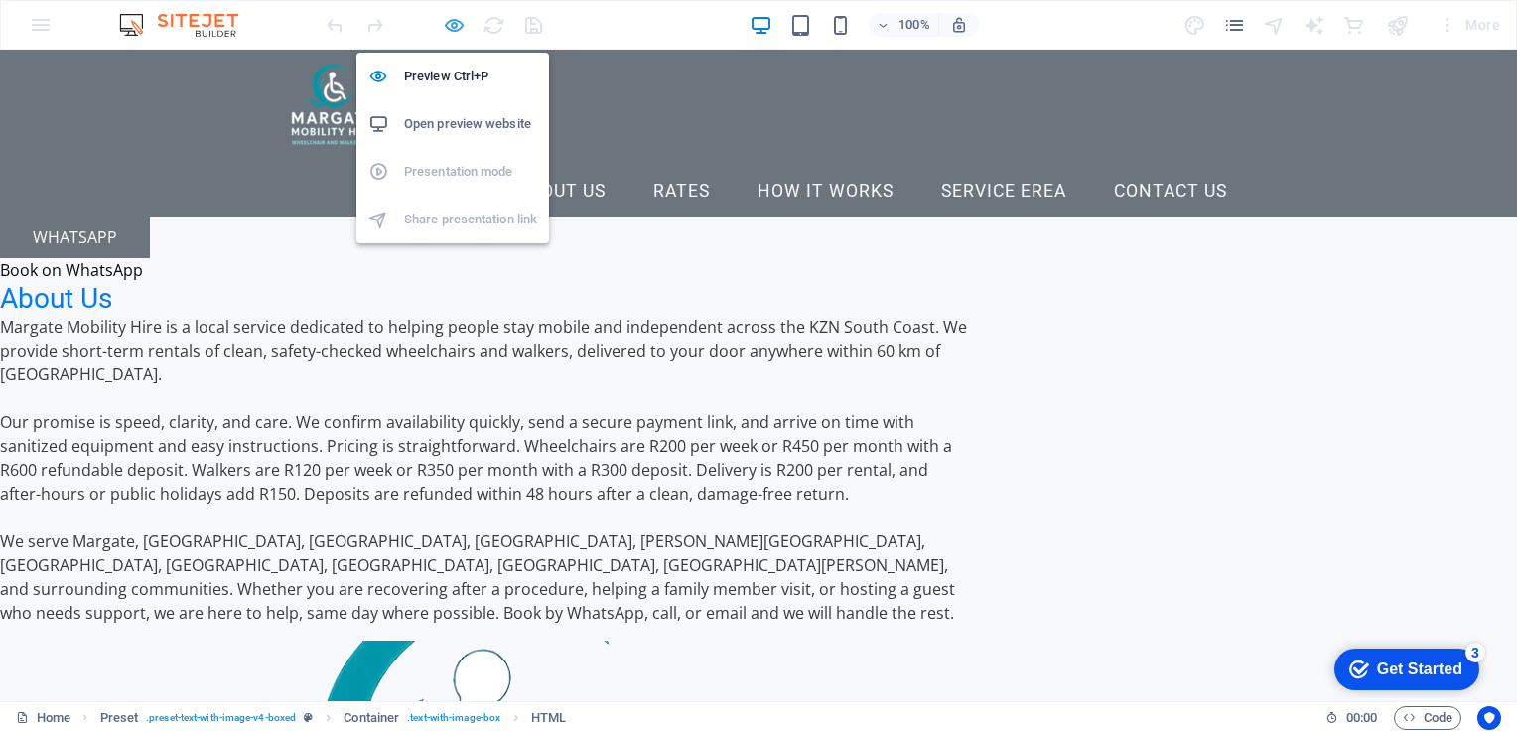
click at [464, 21] on icon "button" at bounding box center [454, 25] width 23 height 23
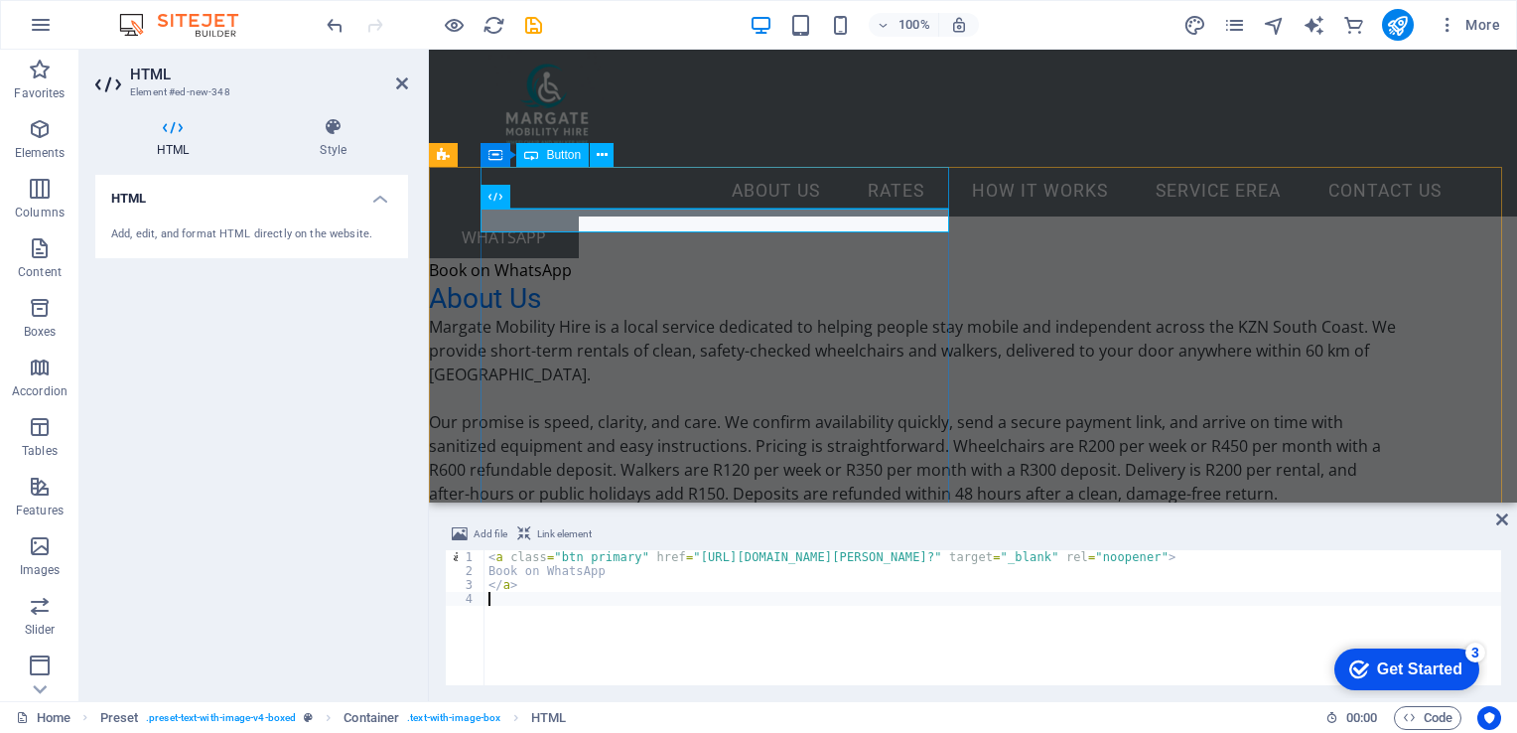
click at [633, 216] on div "Whatsapp" at bounding box center [913, 237] width 969 height 42
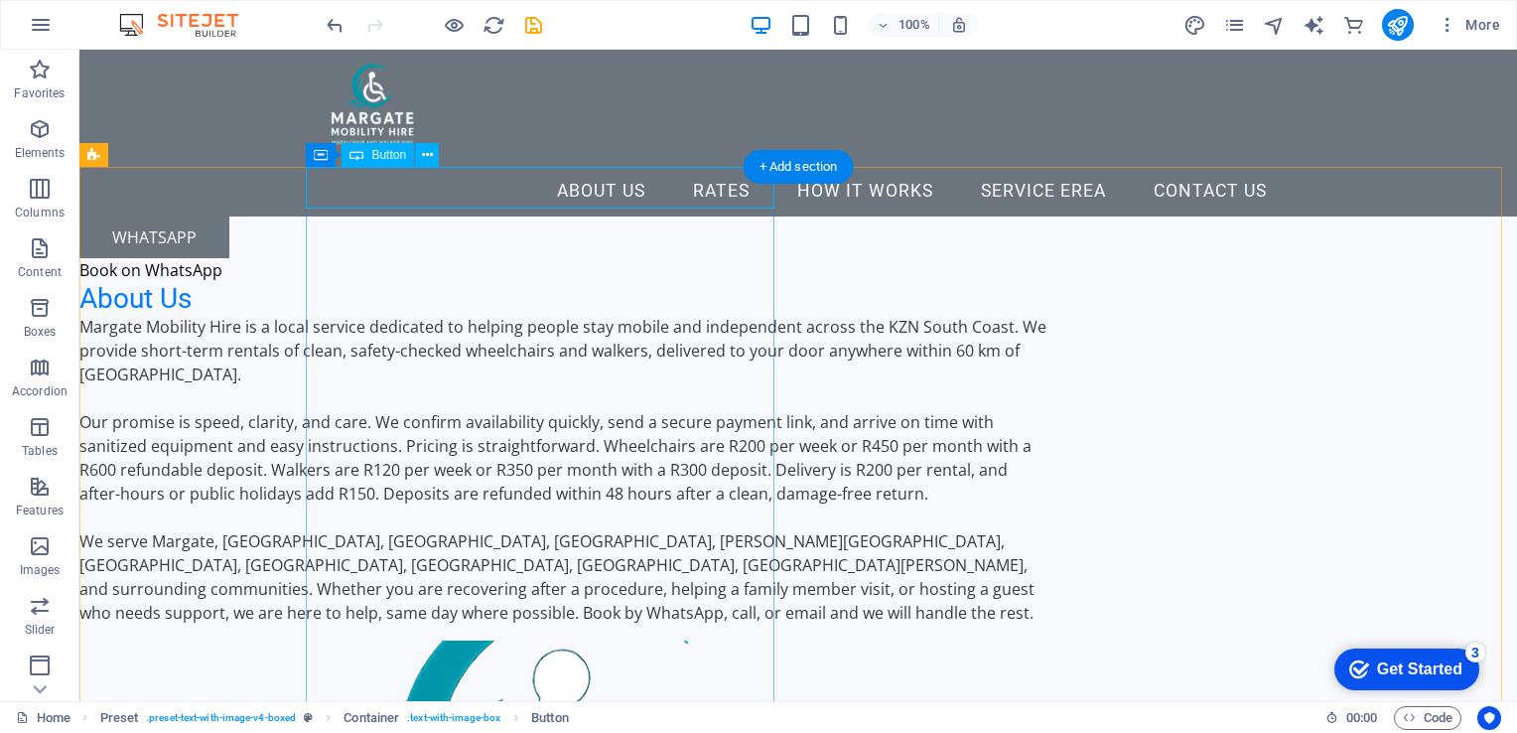
click at [405, 216] on div "Whatsapp" at bounding box center [563, 237] width 969 height 42
click at [369, 216] on div "Whatsapp" at bounding box center [563, 237] width 969 height 42
click at [371, 216] on div "Whatsapp" at bounding box center [563, 237] width 969 height 42
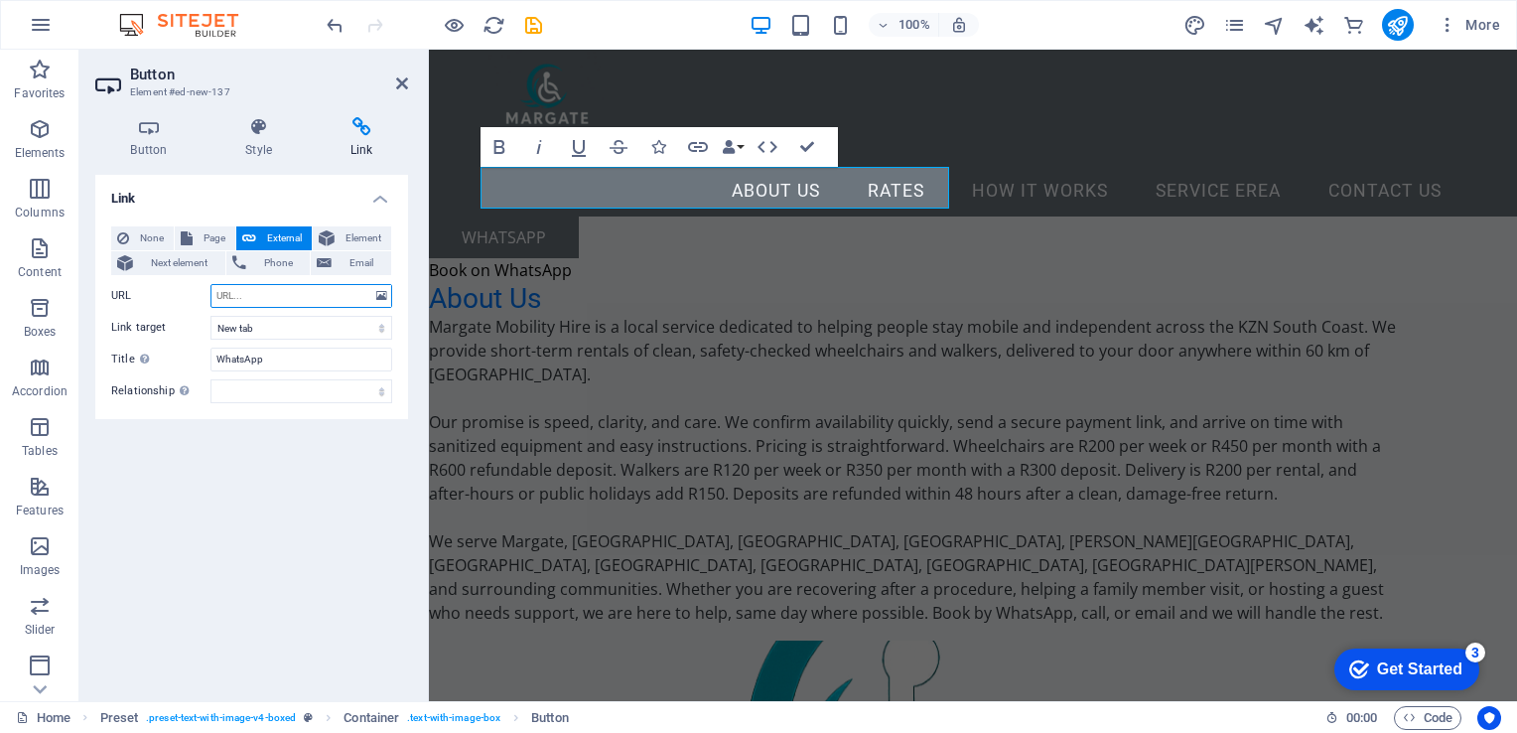
click at [250, 290] on input "URL" at bounding box center [301, 296] width 182 height 24
type input "[URL][DOMAIN_NAME]"
click at [267, 493] on div "Link None Page External Element Next element Phone Email Page Home Rates How it…" at bounding box center [251, 430] width 313 height 510
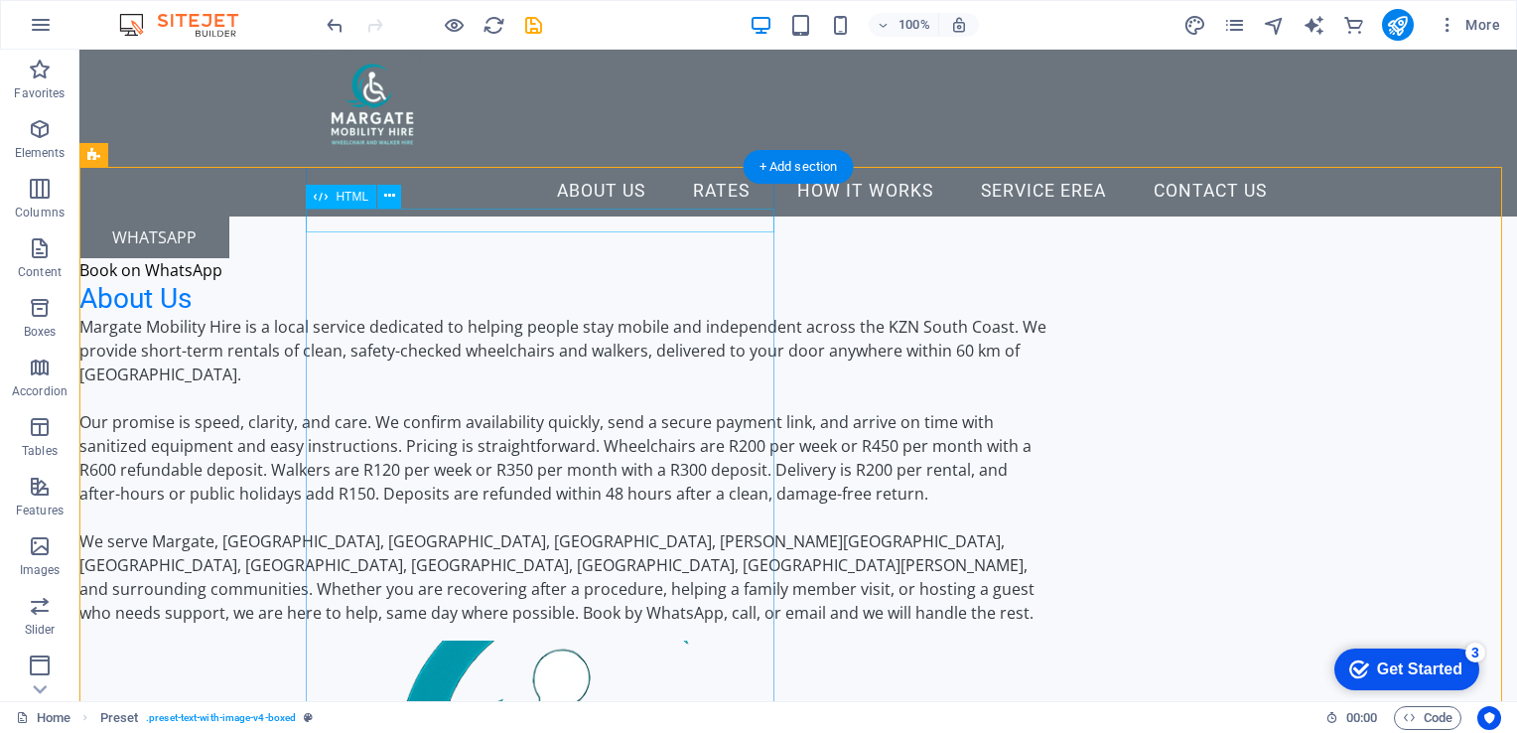
click at [447, 258] on div "Book on WhatsApp" at bounding box center [563, 270] width 969 height 24
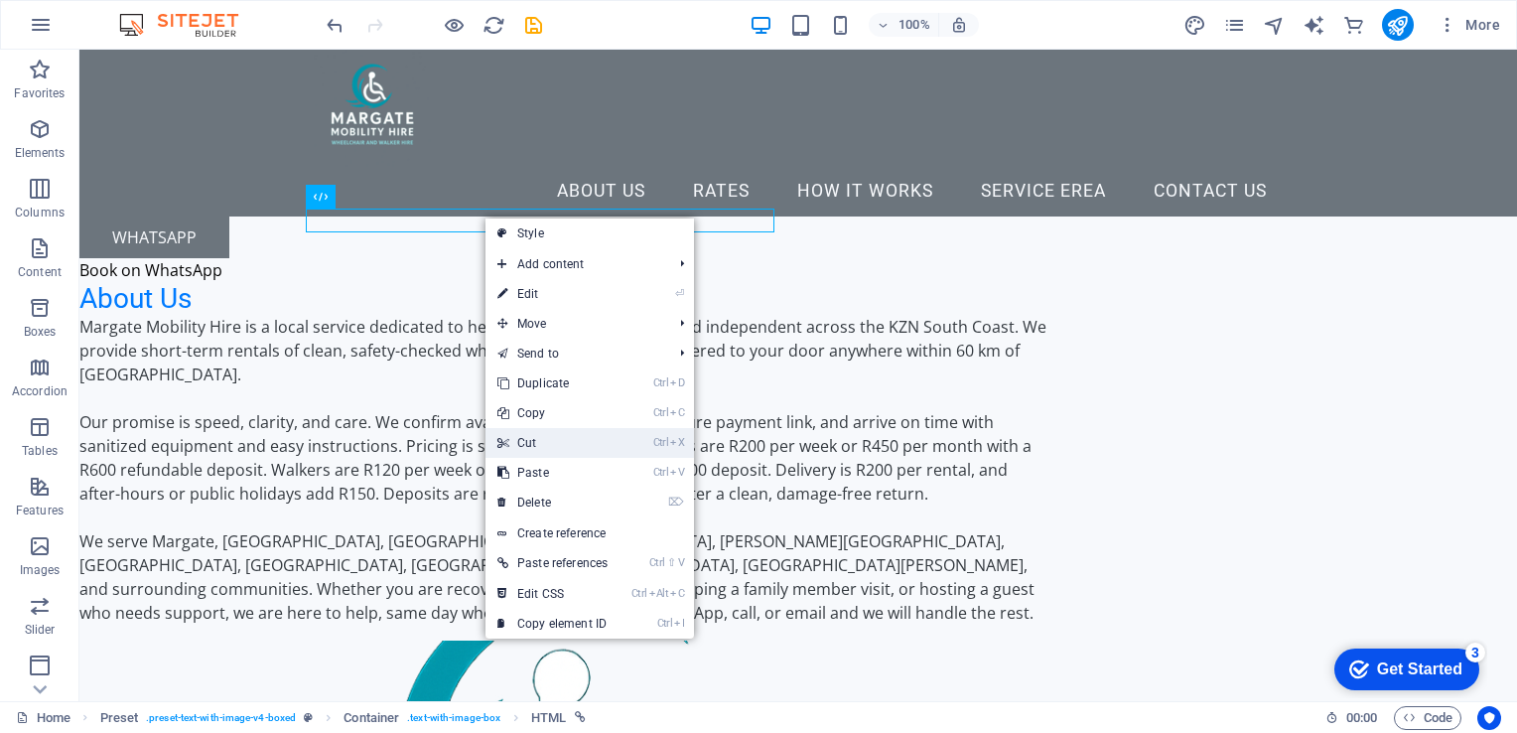
click at [546, 441] on link "Ctrl X Cut" at bounding box center [553, 443] width 134 height 30
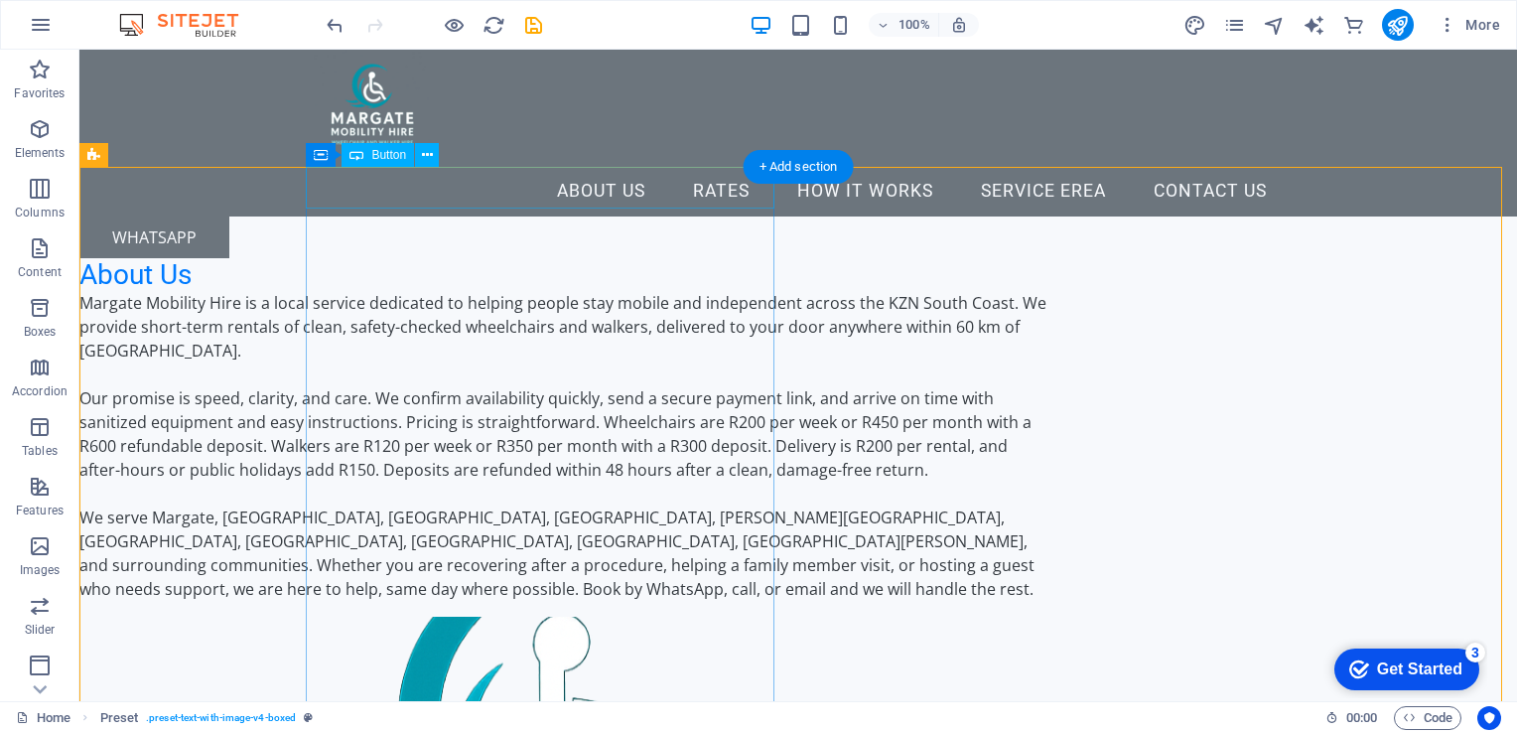
click at [427, 216] on div "Whatsapp" at bounding box center [563, 237] width 969 height 42
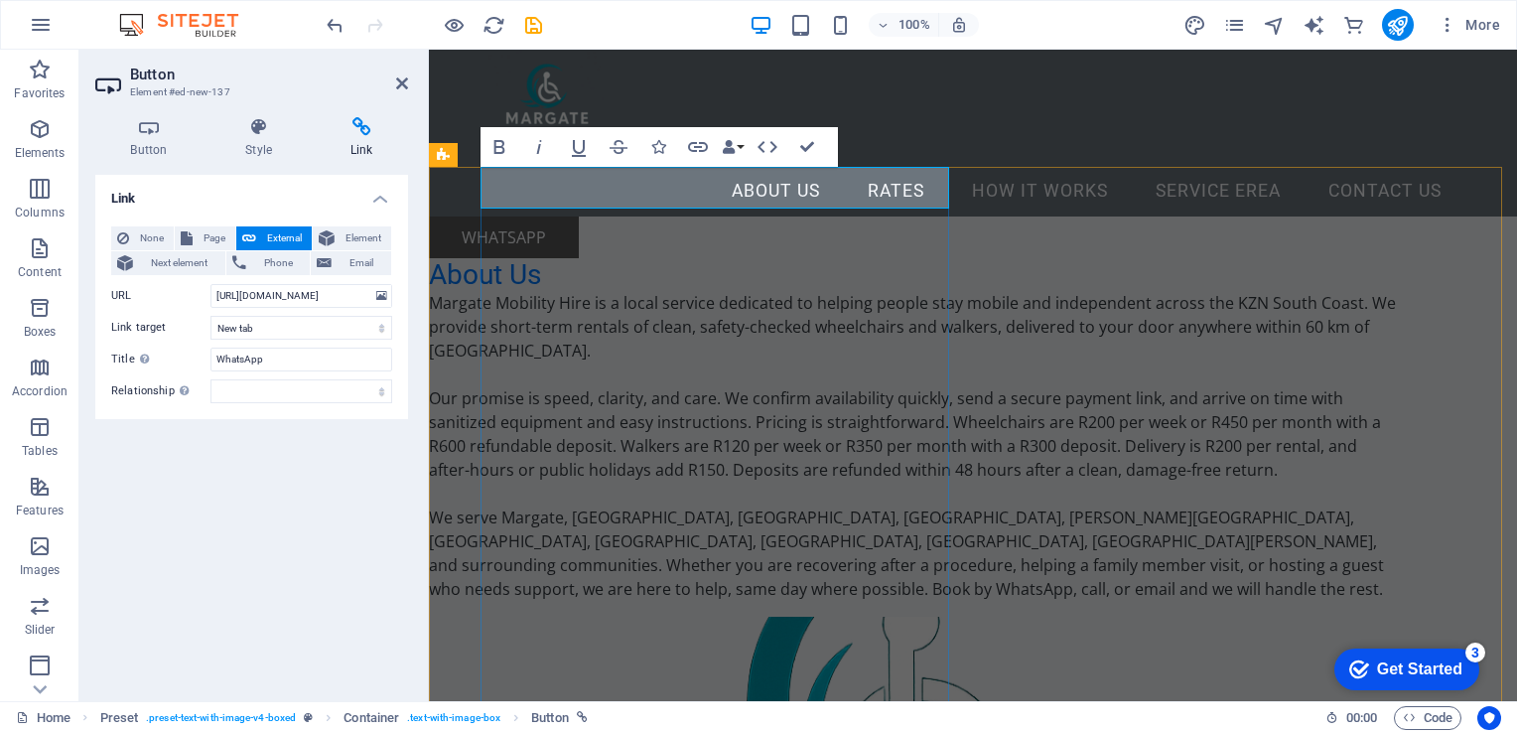
click at [512, 216] on link "Whatsapp" at bounding box center [504, 237] width 150 height 42
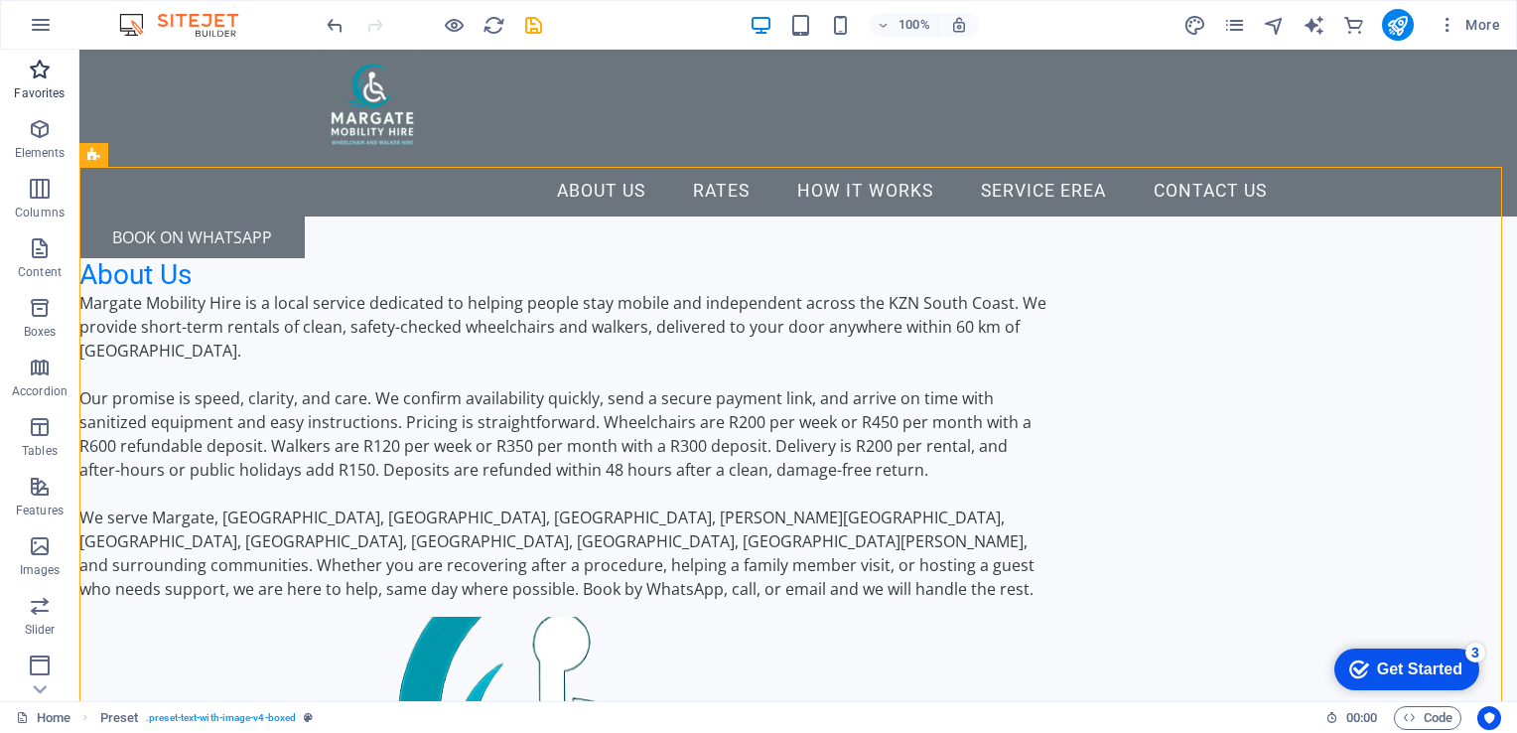
click at [43, 67] on icon "button" at bounding box center [40, 70] width 24 height 24
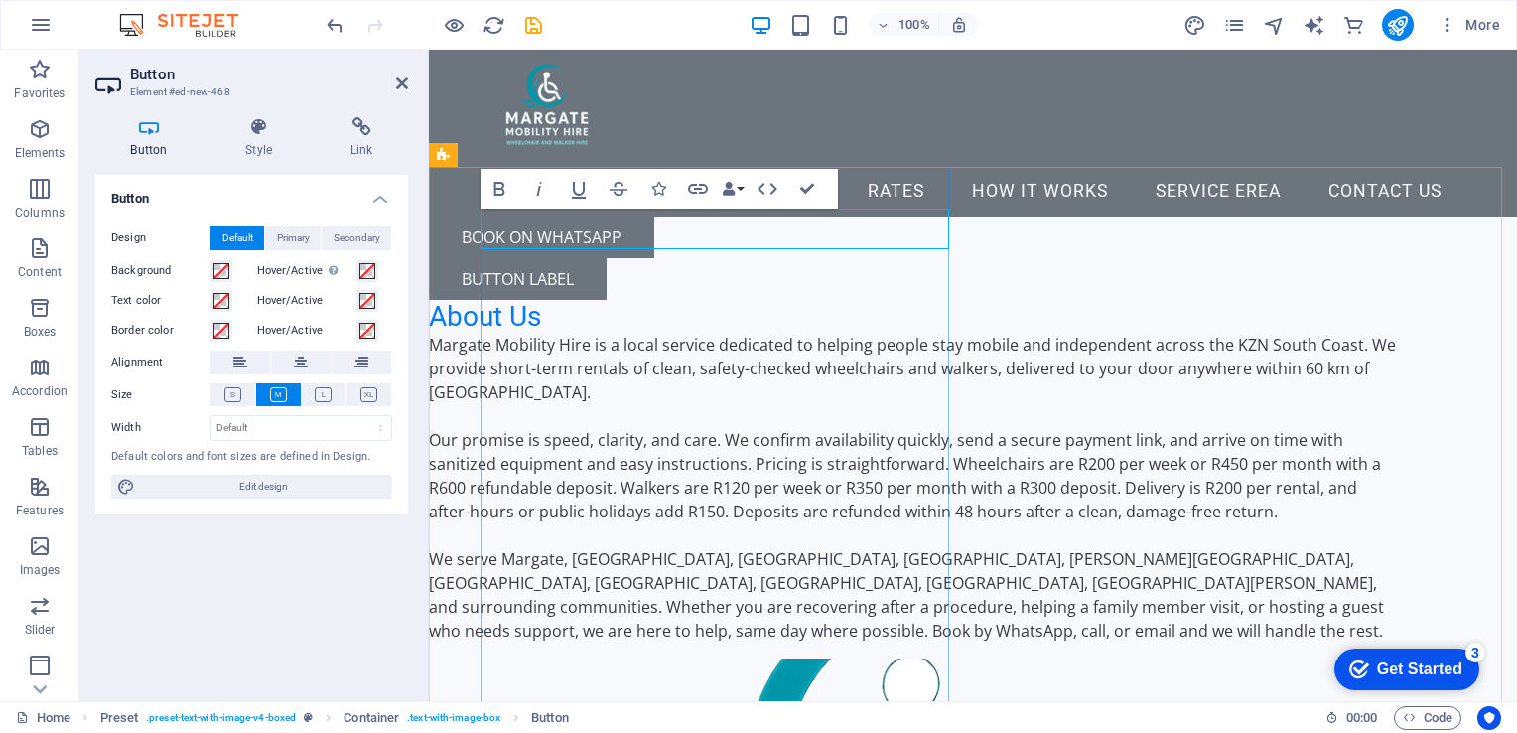
click at [844, 258] on div "Button label" at bounding box center [913, 279] width 969 height 42
click at [26, 181] on span "Columns" at bounding box center [39, 201] width 79 height 48
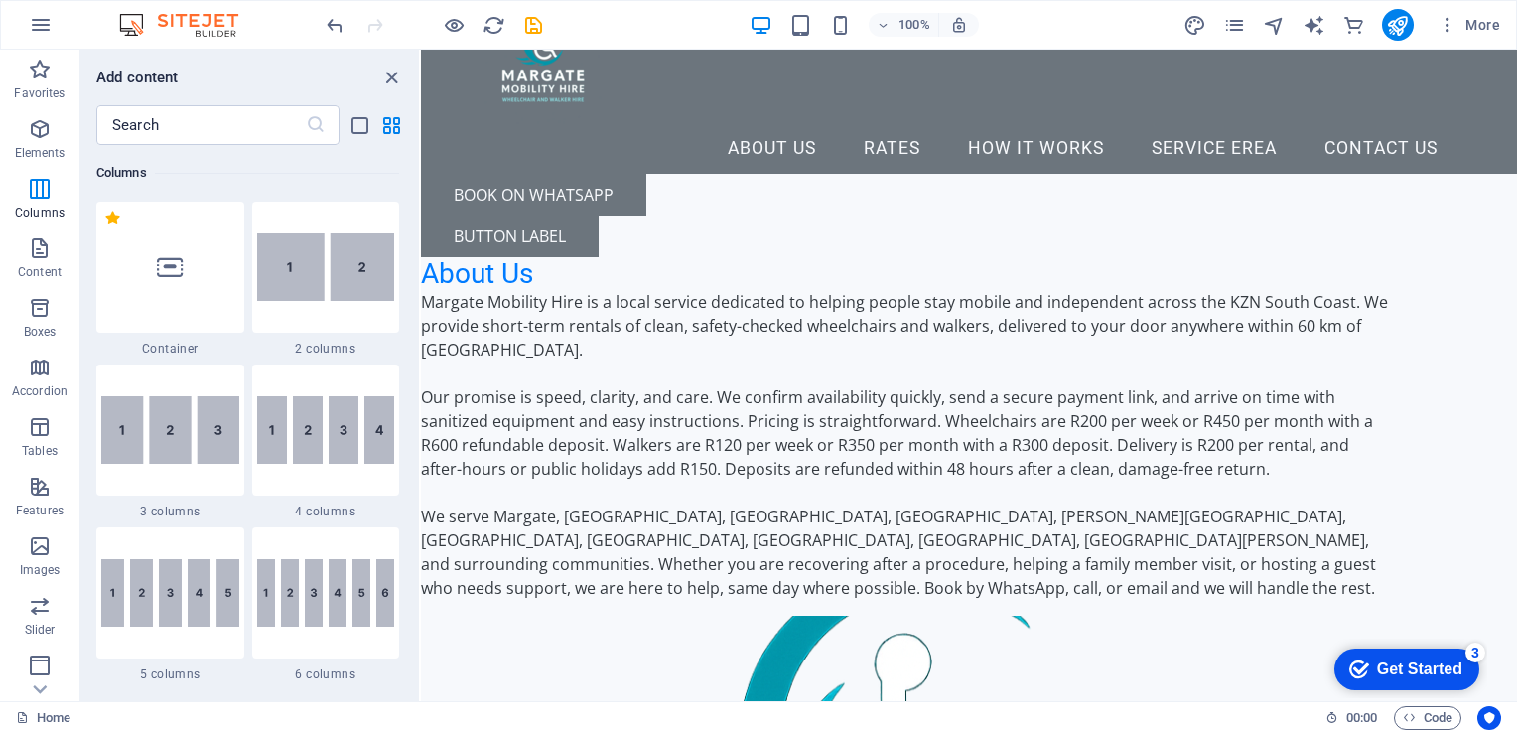
scroll to position [0, 0]
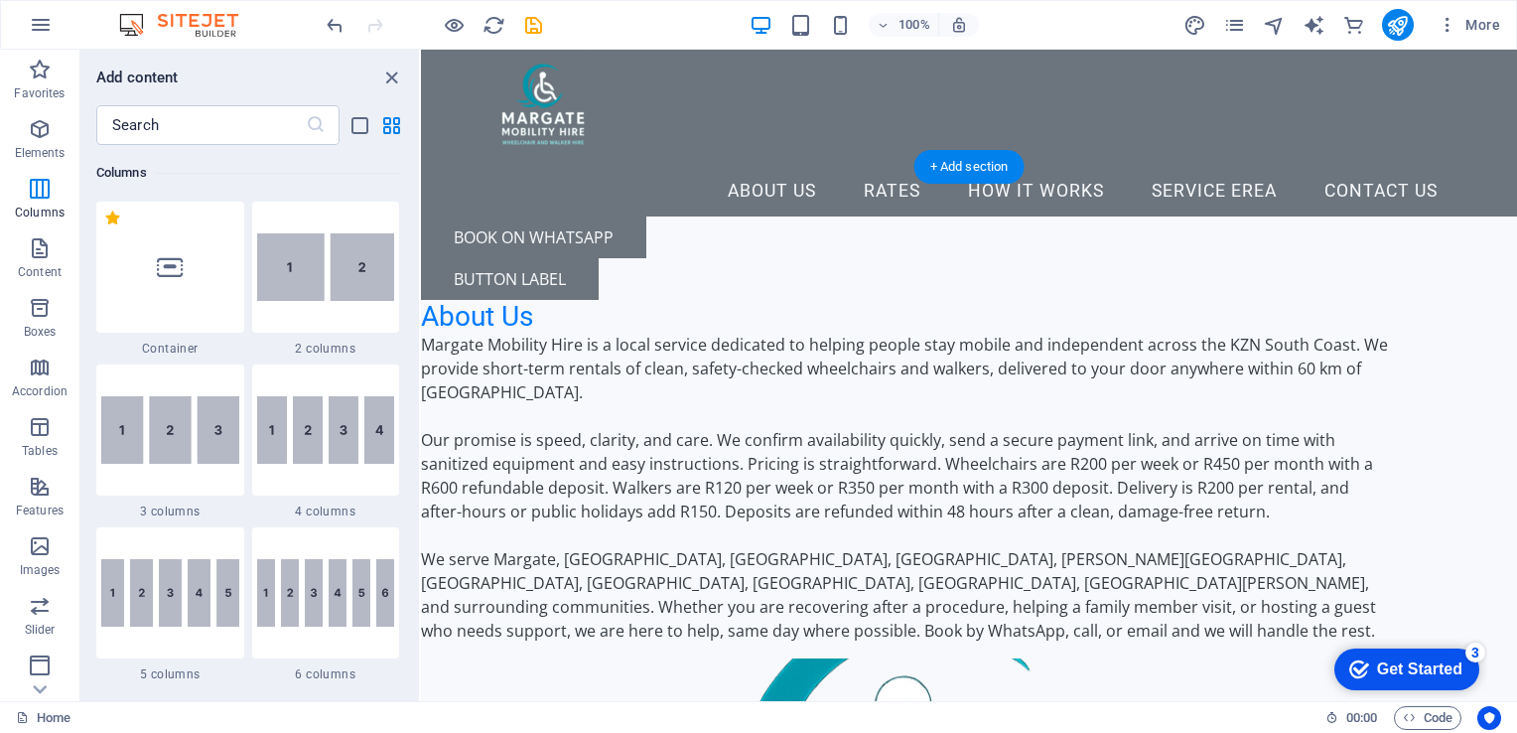
click at [552, 258] on div "Button label" at bounding box center [905, 279] width 969 height 42
click at [807, 258] on div "Button label" at bounding box center [905, 279] width 969 height 42
click at [511, 258] on div "Button label" at bounding box center [905, 279] width 969 height 42
click at [393, 77] on icon "close panel" at bounding box center [391, 78] width 23 height 23
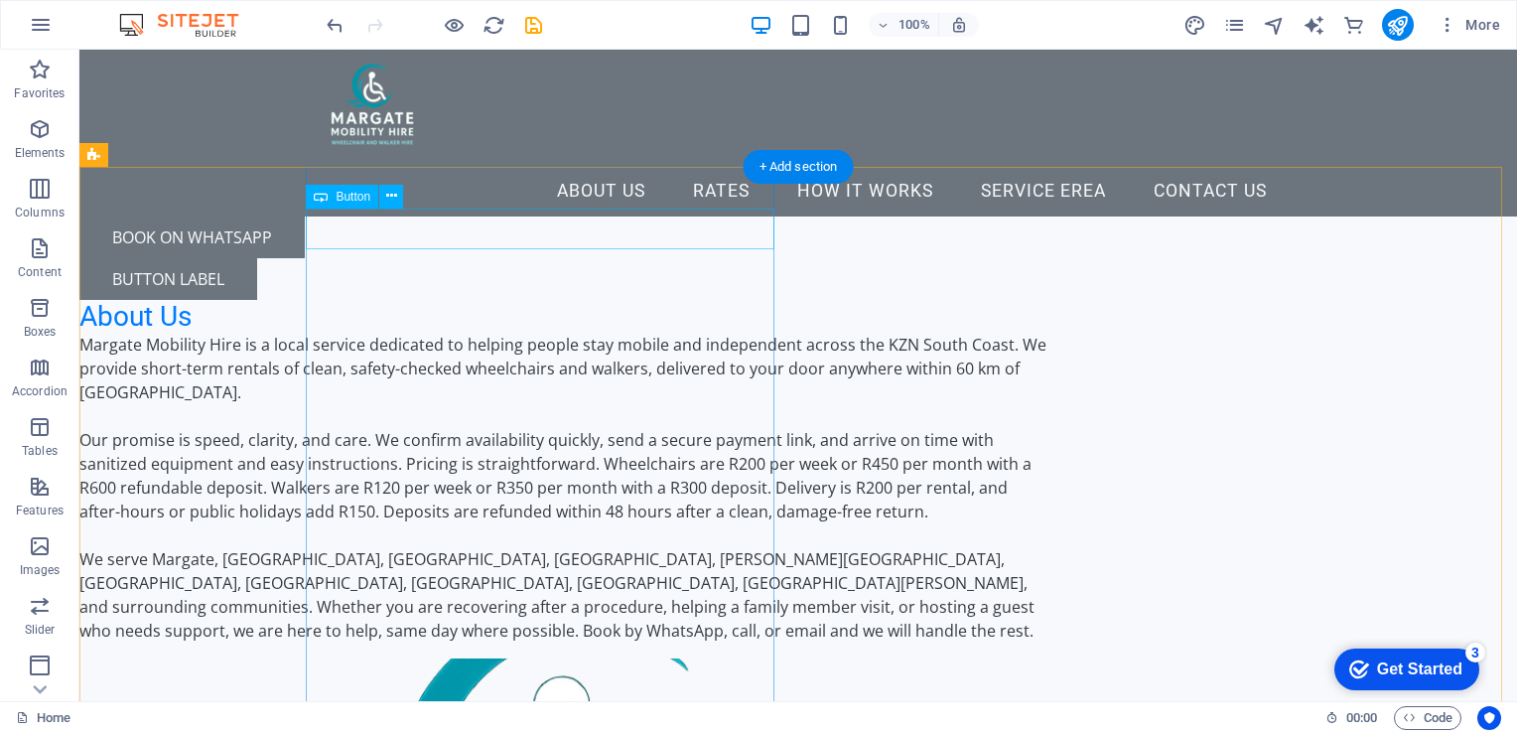
click at [462, 258] on div "Button label" at bounding box center [563, 279] width 969 height 42
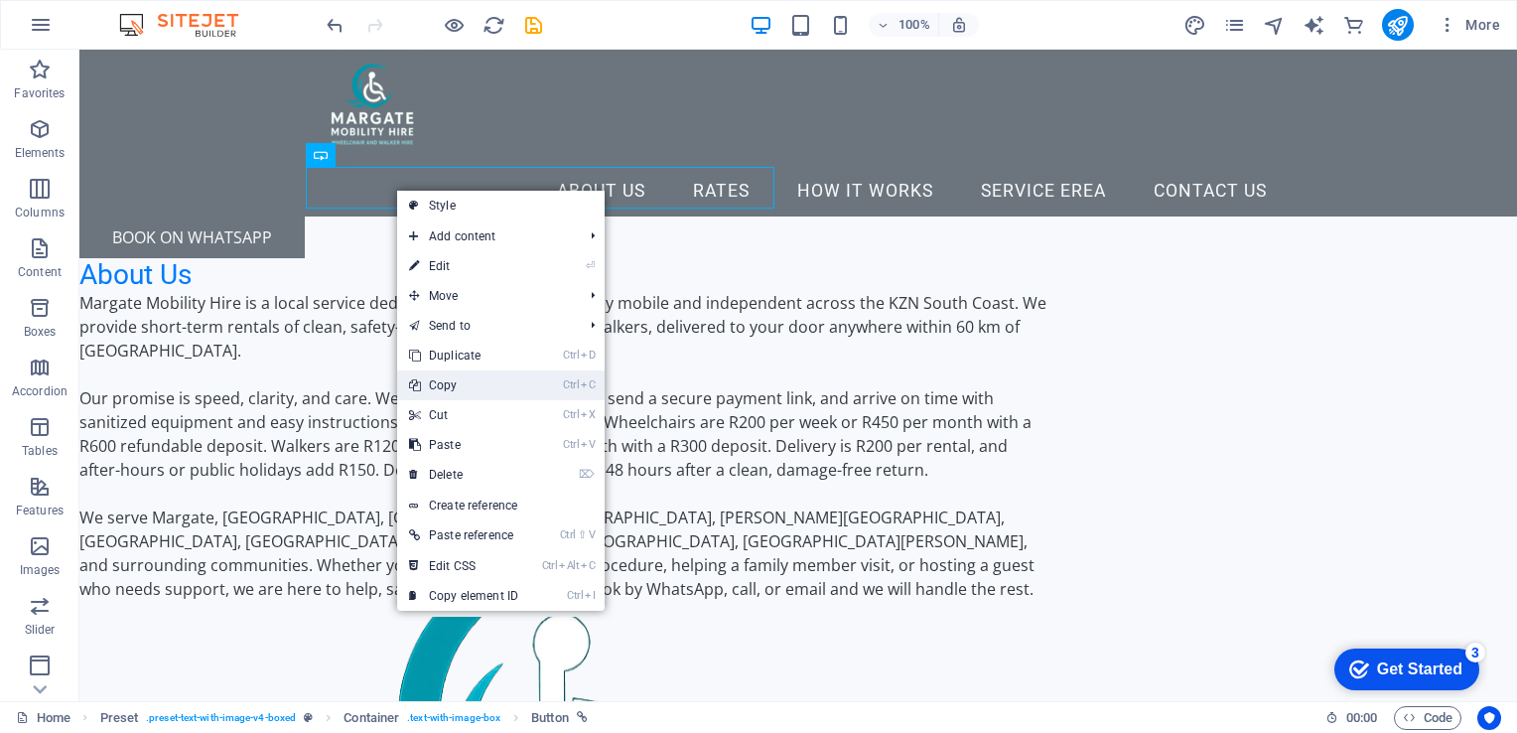
click at [461, 383] on link "Ctrl C Copy" at bounding box center [463, 385] width 133 height 30
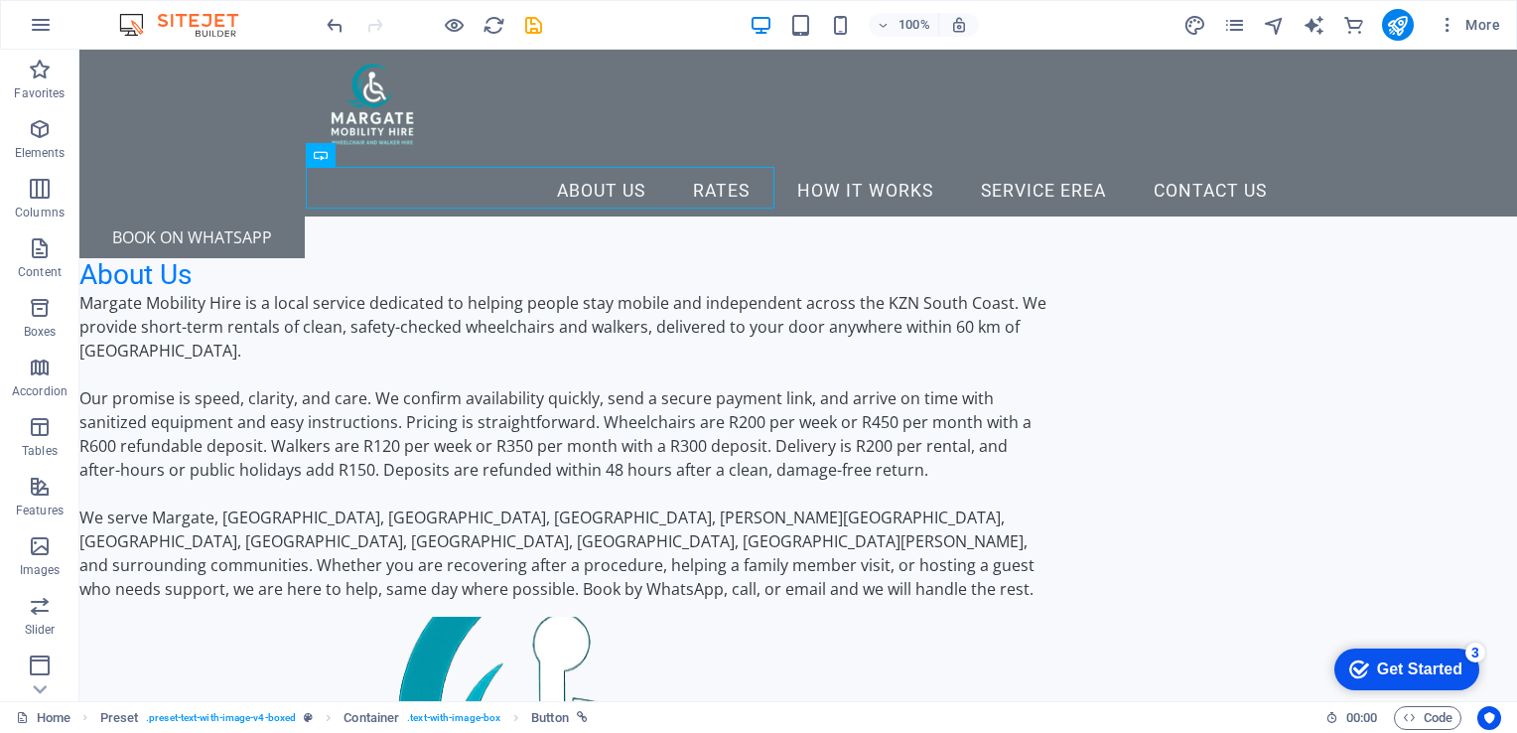
click at [1222, 28] on div "More" at bounding box center [1346, 25] width 325 height 32
click at [1234, 28] on icon "pages" at bounding box center [1234, 25] width 23 height 23
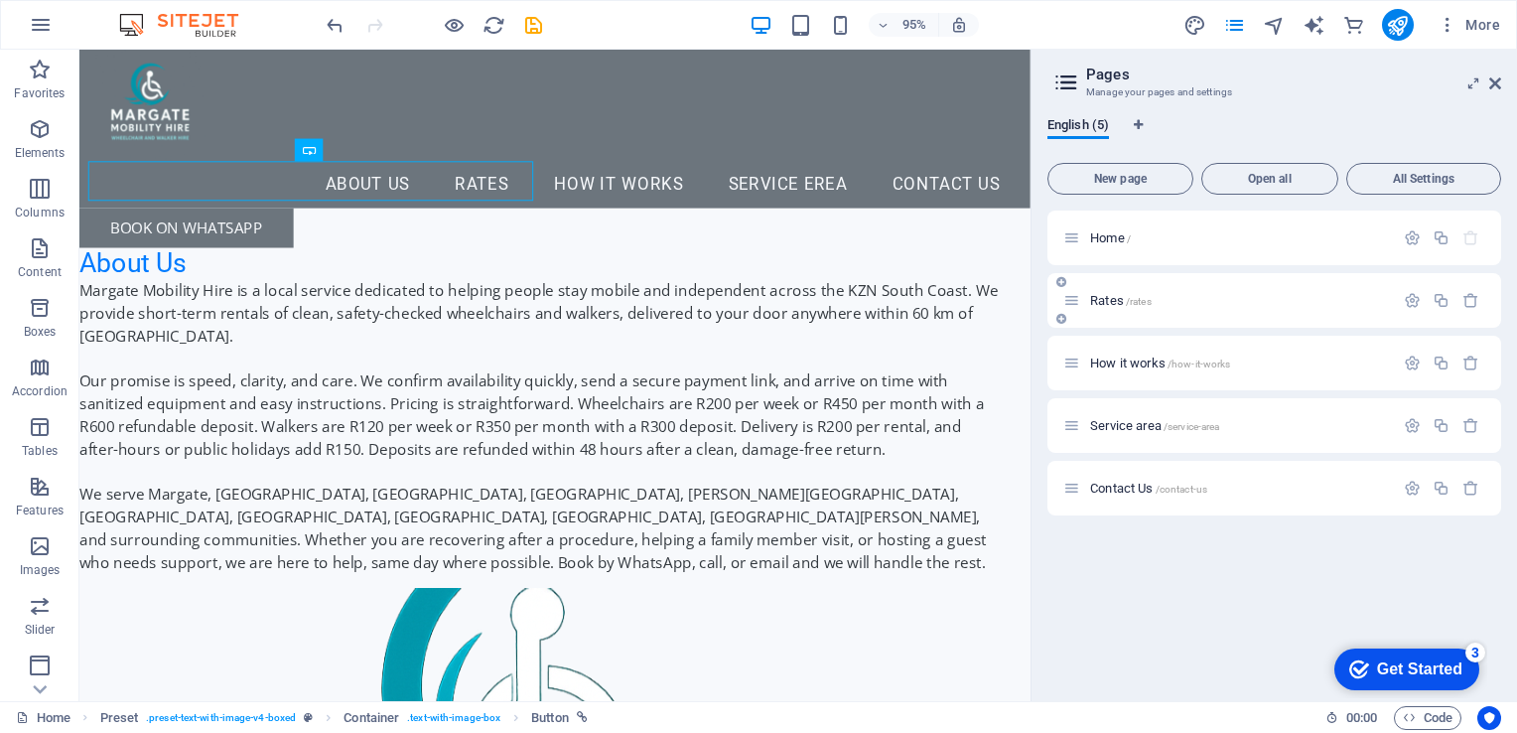
click at [1108, 299] on span "Rates /rates" at bounding box center [1121, 300] width 62 height 15
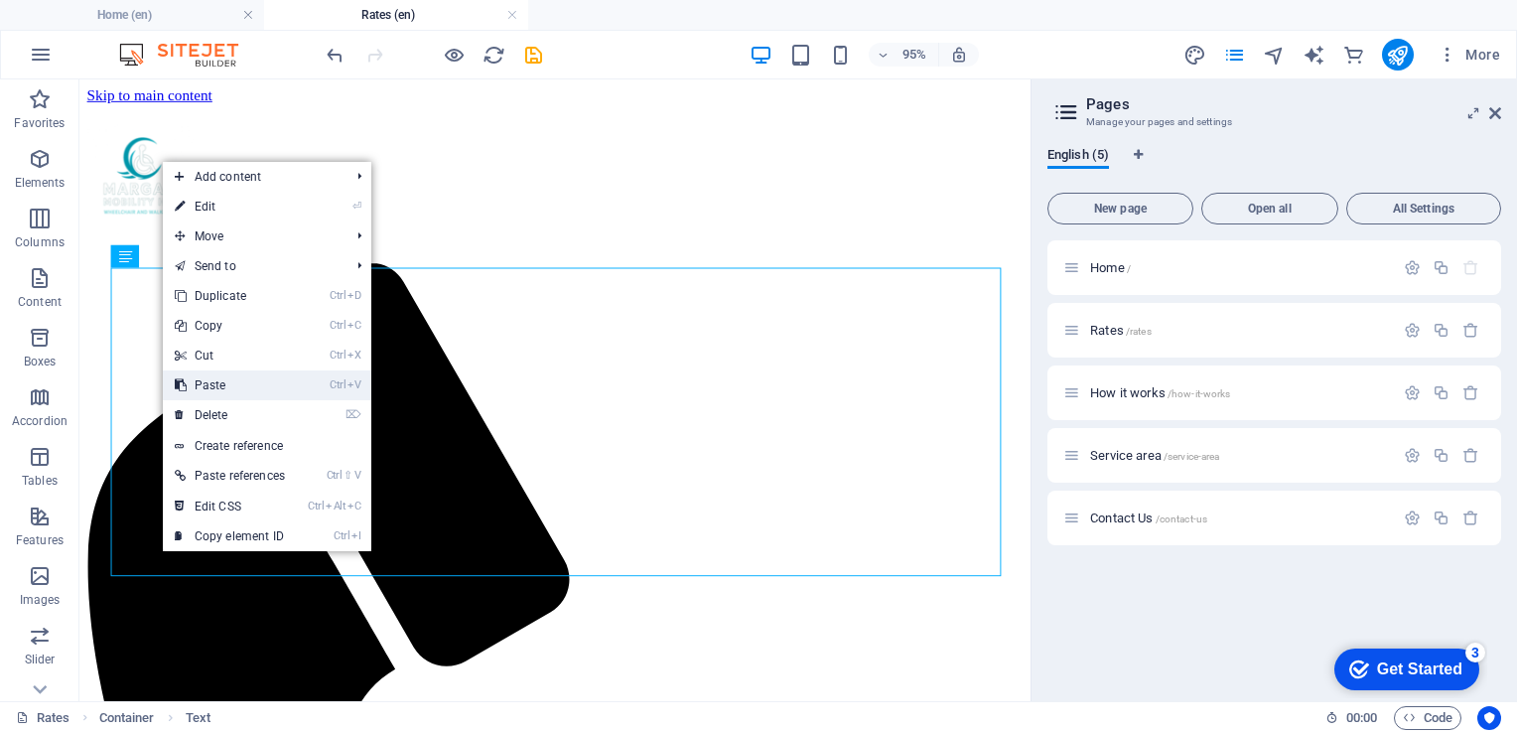
click at [226, 391] on link "Ctrl V Paste" at bounding box center [230, 385] width 134 height 30
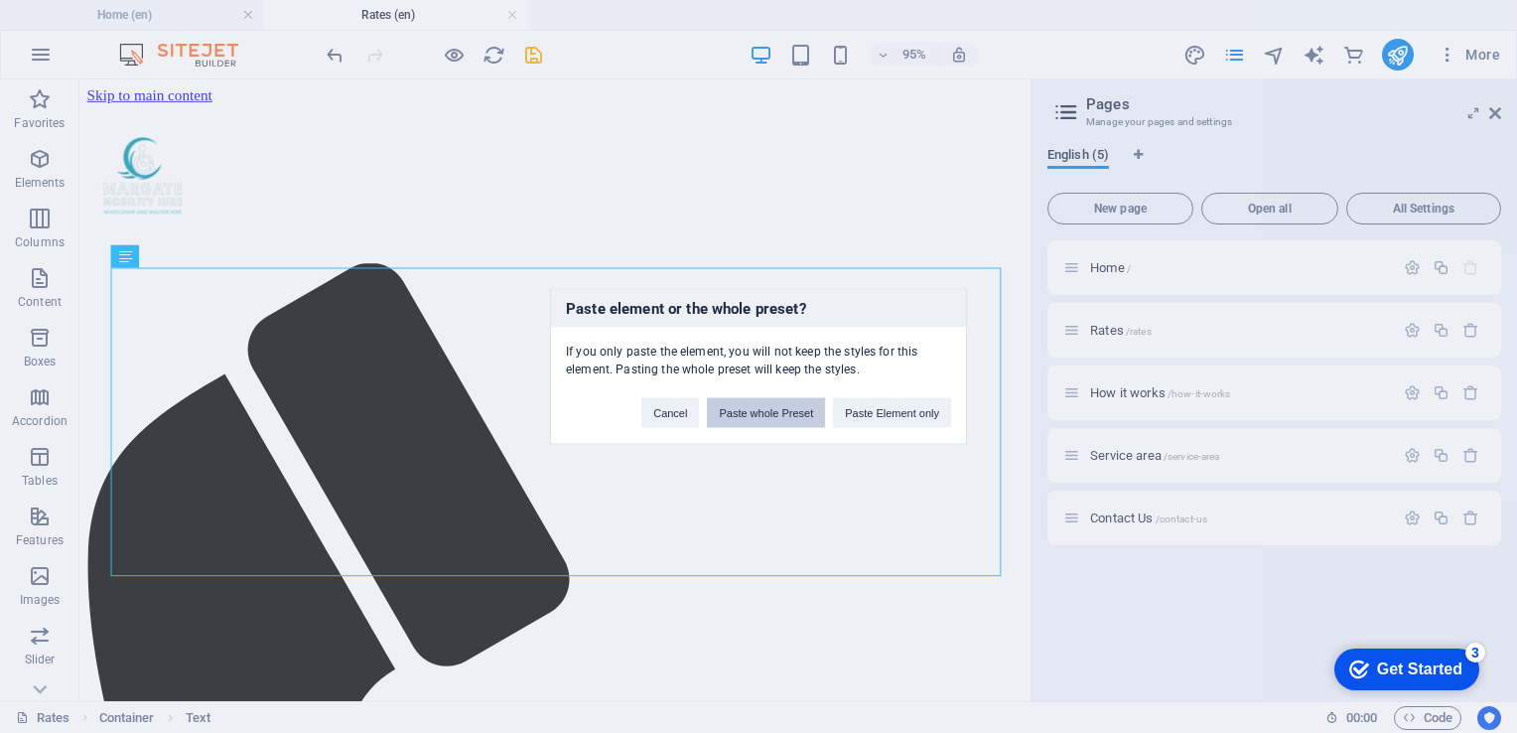
click at [756, 417] on button "Paste whole Preset" at bounding box center [766, 413] width 118 height 30
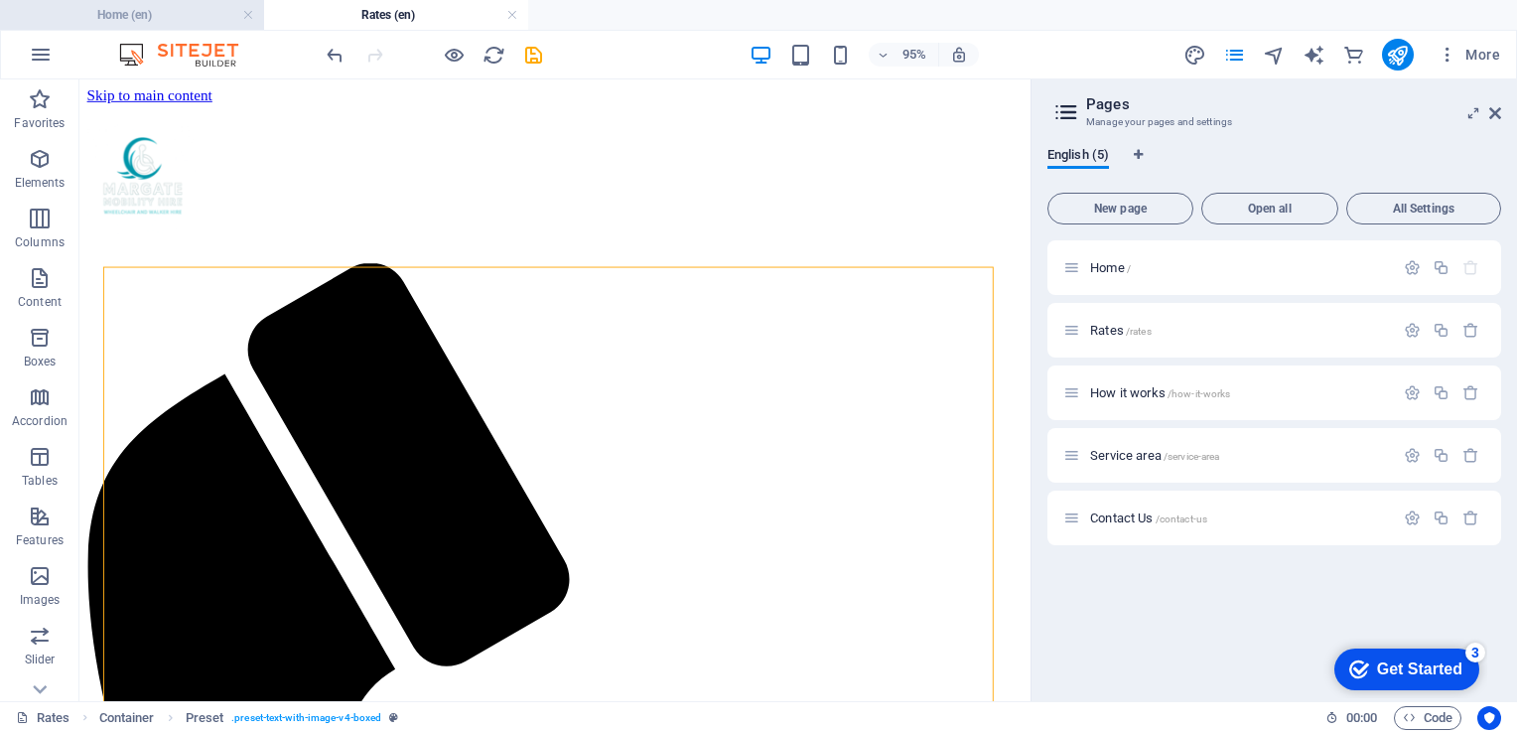
click at [167, 2] on li "Home (en)" at bounding box center [132, 15] width 264 height 30
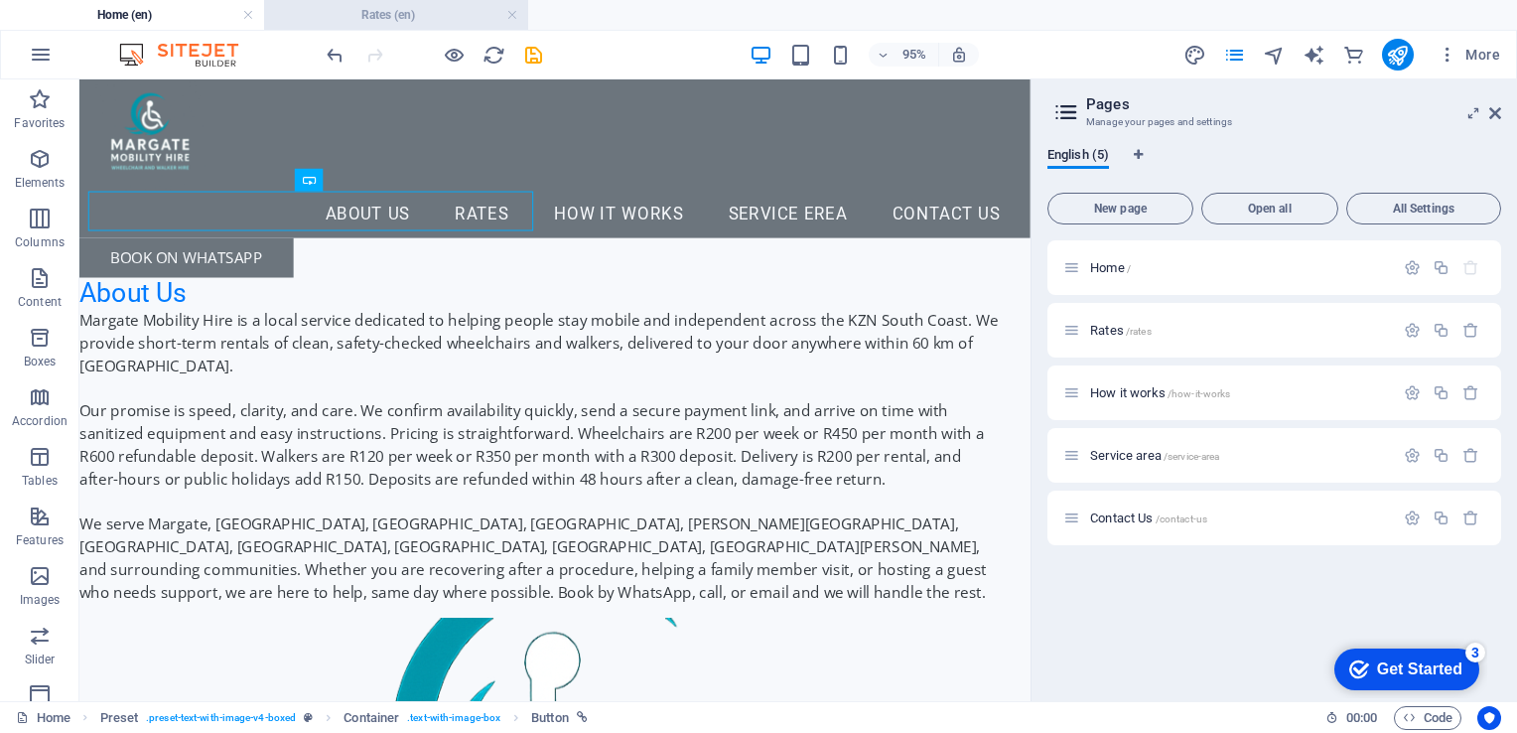
click at [362, 9] on h4 "Rates (en)" at bounding box center [396, 15] width 264 height 22
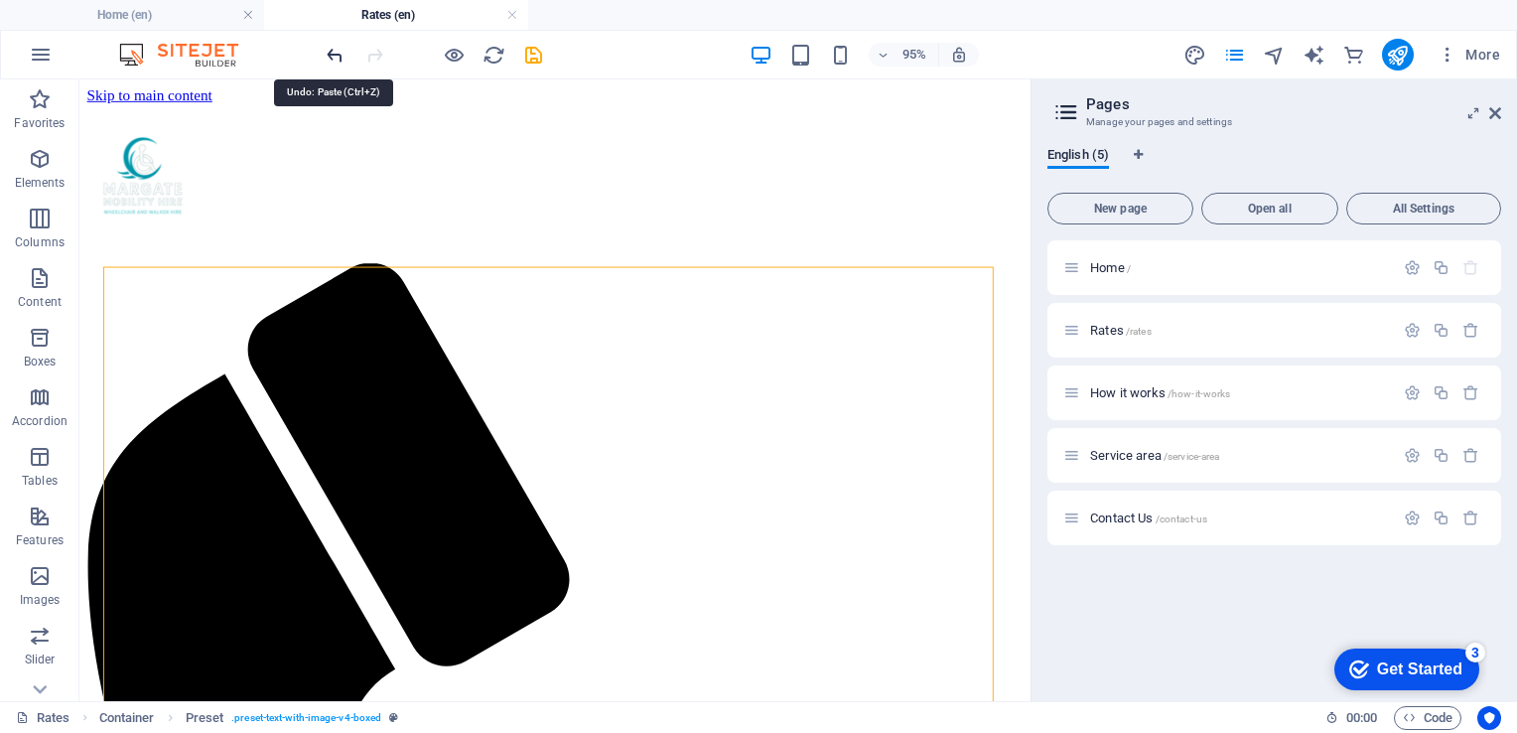
click at [338, 54] on icon "undo" at bounding box center [335, 55] width 23 height 23
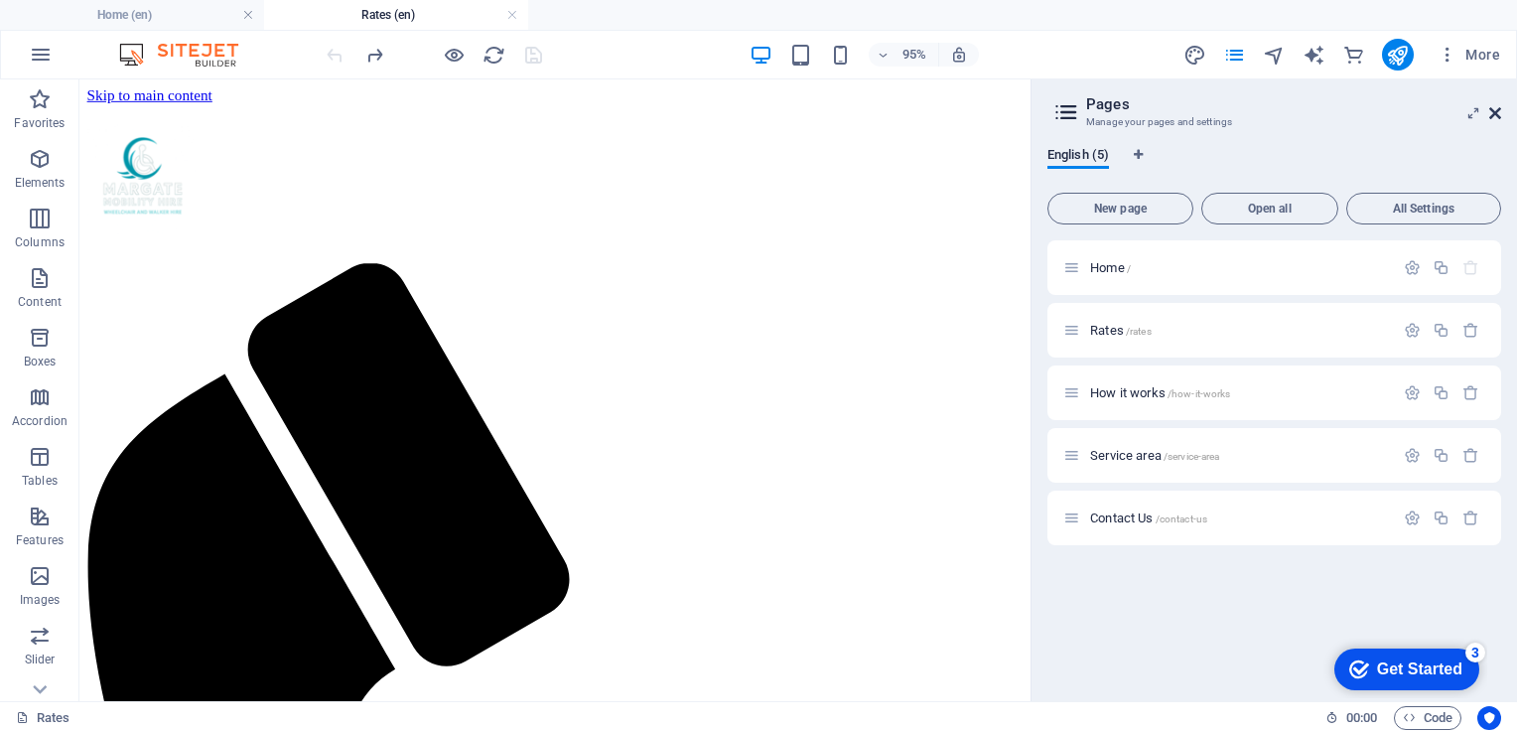
click at [1497, 109] on icon at bounding box center [1495, 113] width 12 height 16
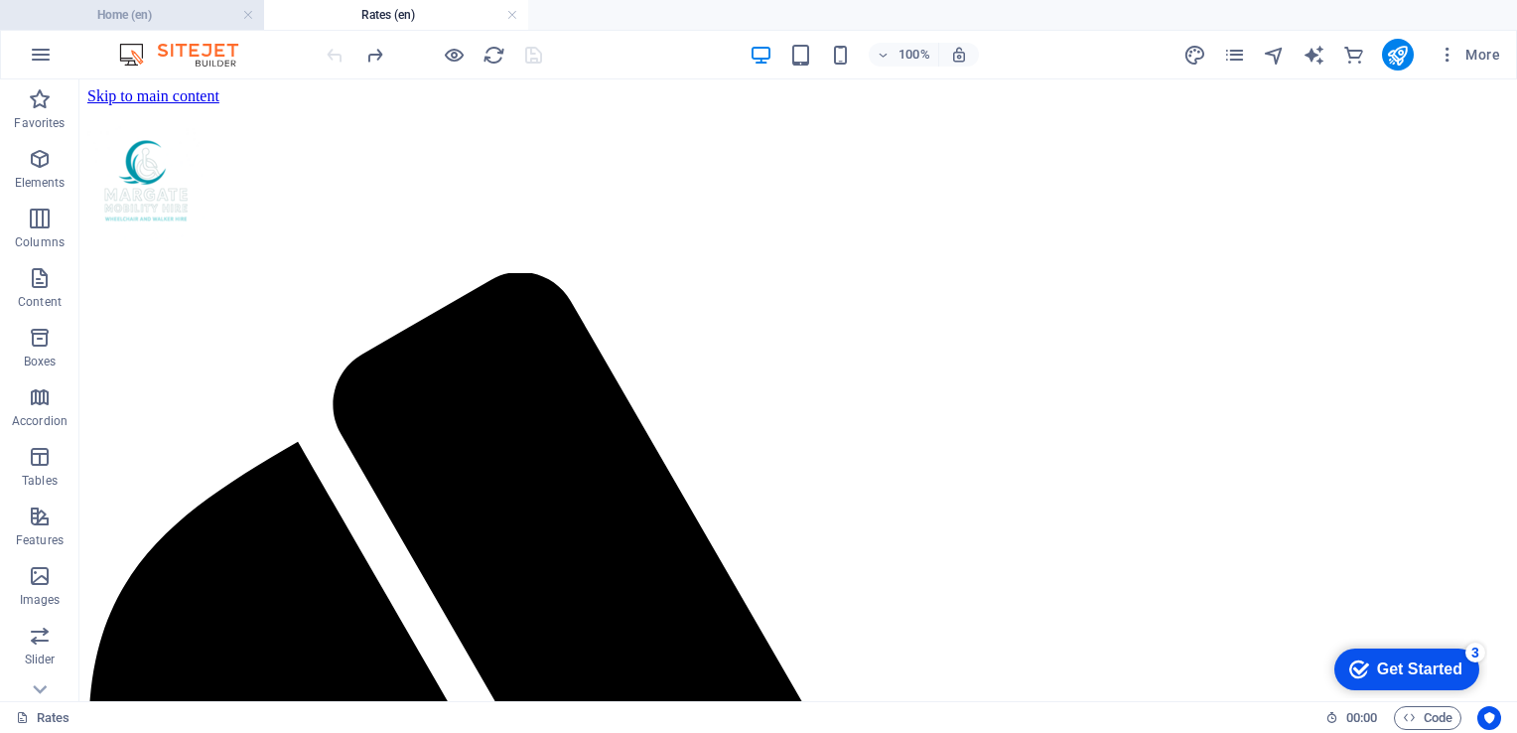
click at [181, 9] on h4 "Home (en)" at bounding box center [132, 15] width 264 height 22
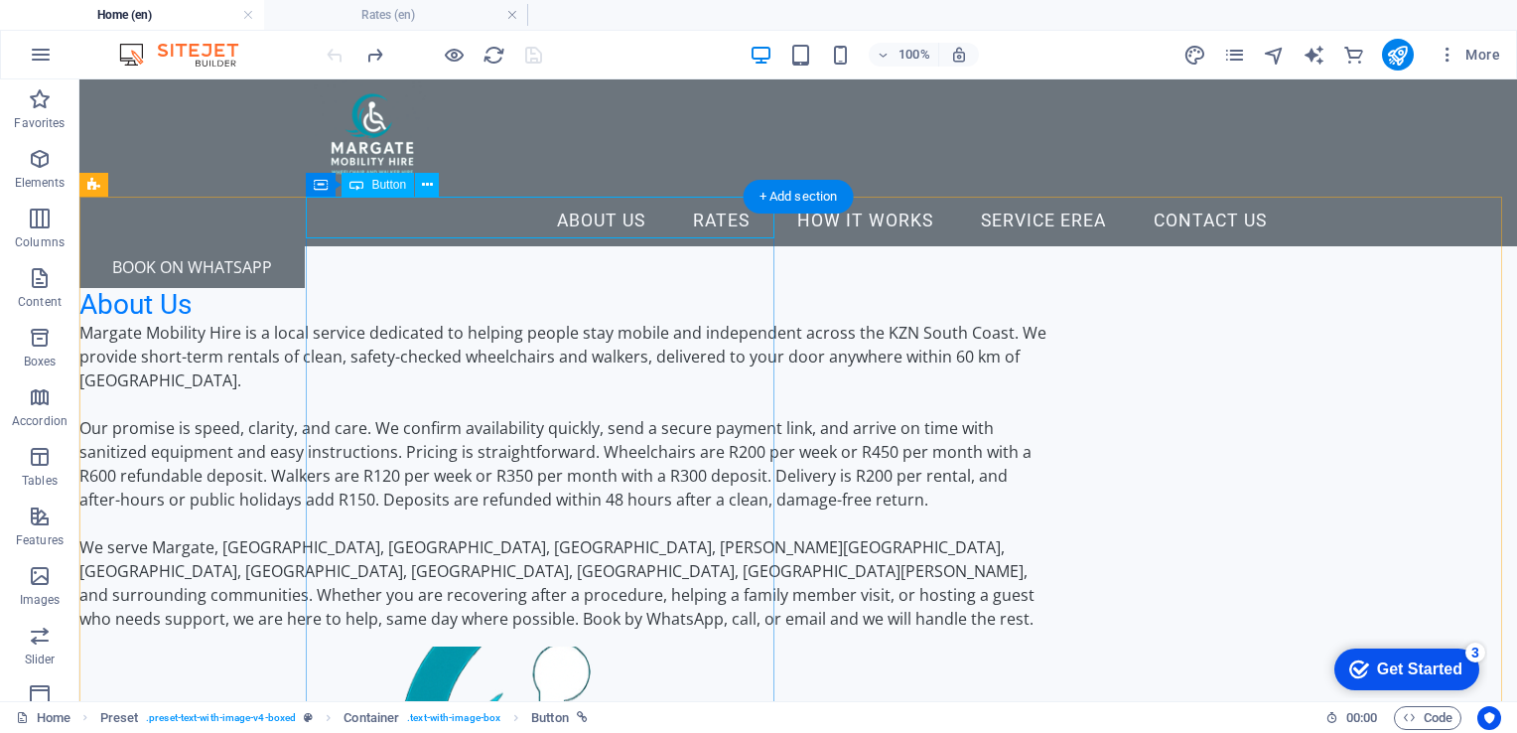
click at [475, 246] on div "BOOK ON Whatsapp" at bounding box center [563, 267] width 969 height 42
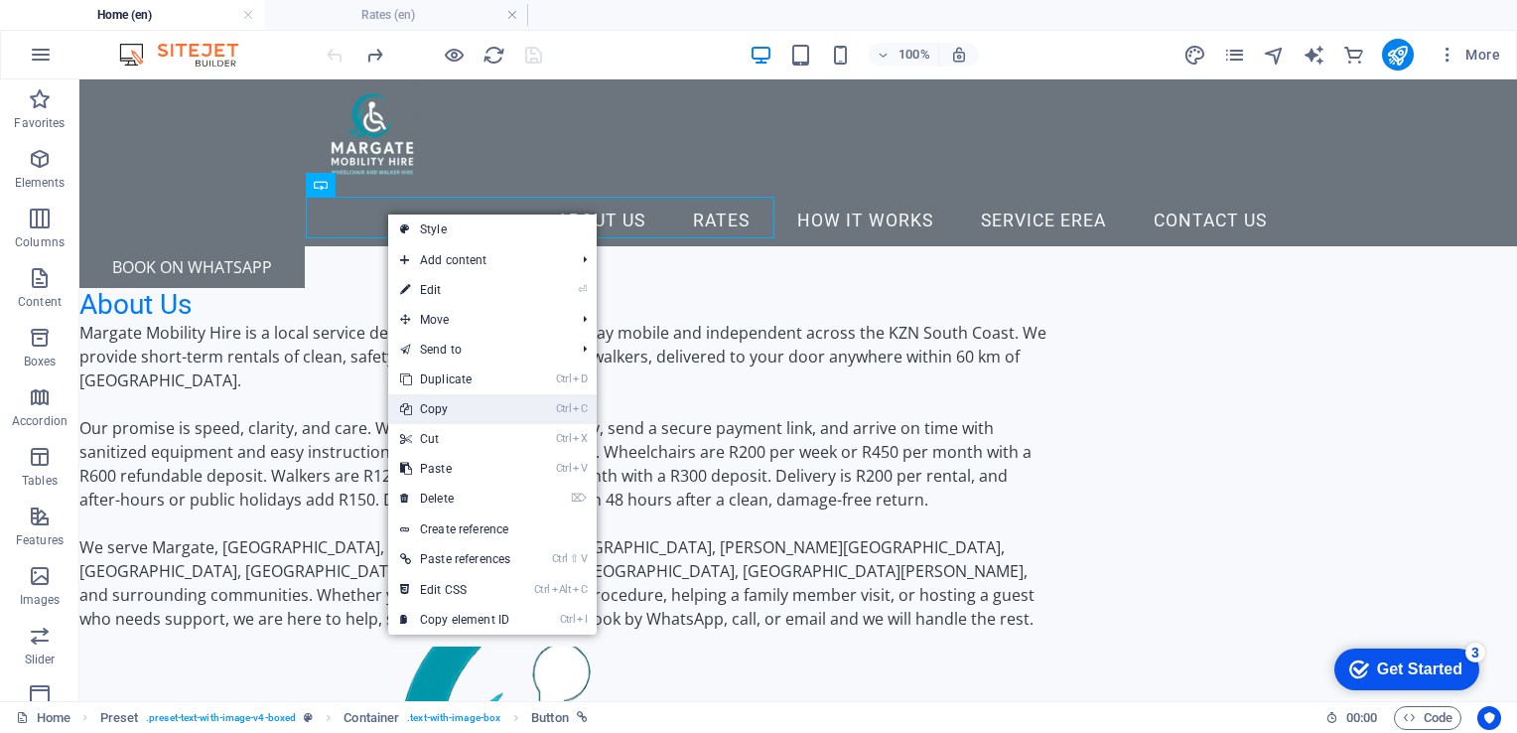
click at [436, 407] on link "Ctrl C Copy" at bounding box center [455, 409] width 134 height 30
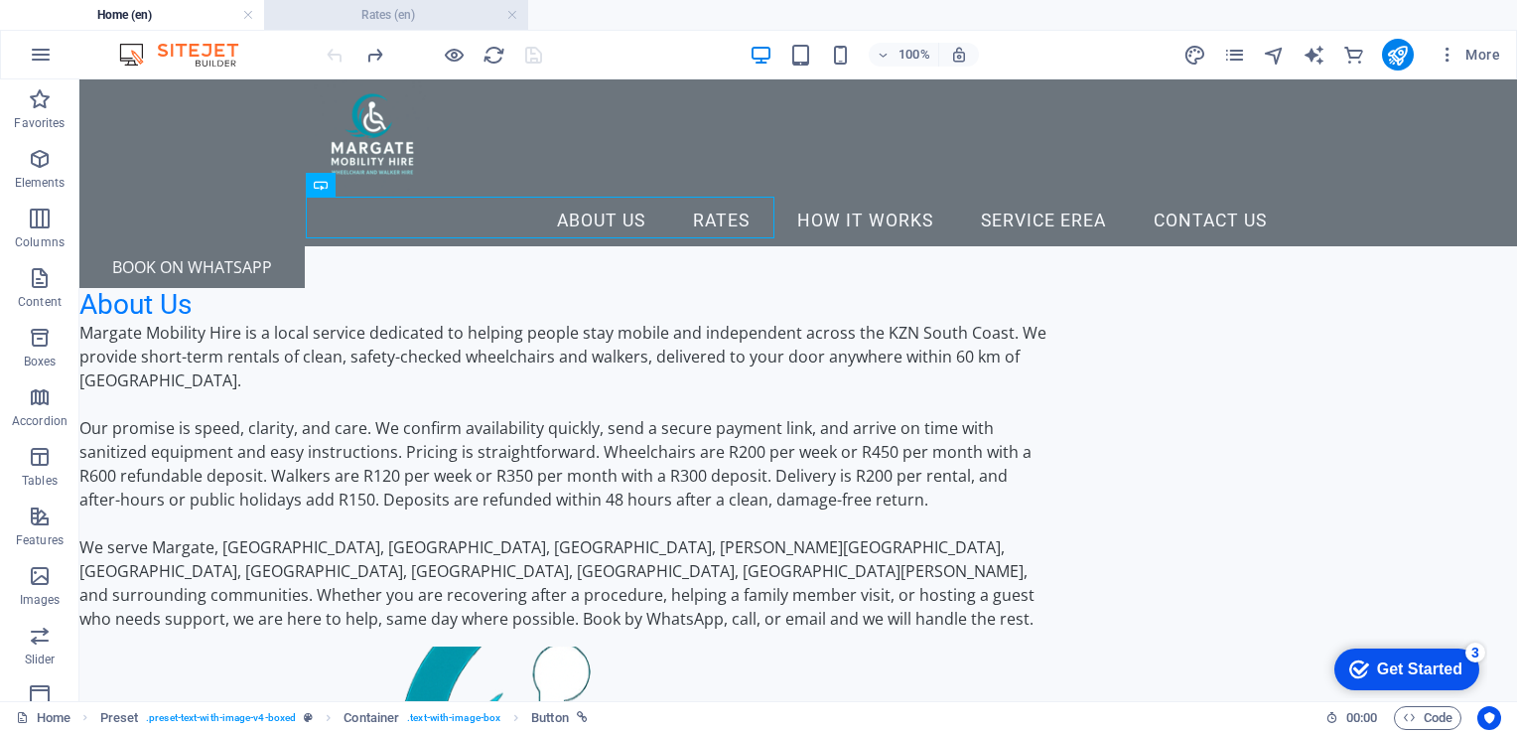
click at [381, 18] on h4 "Rates (en)" at bounding box center [396, 15] width 264 height 22
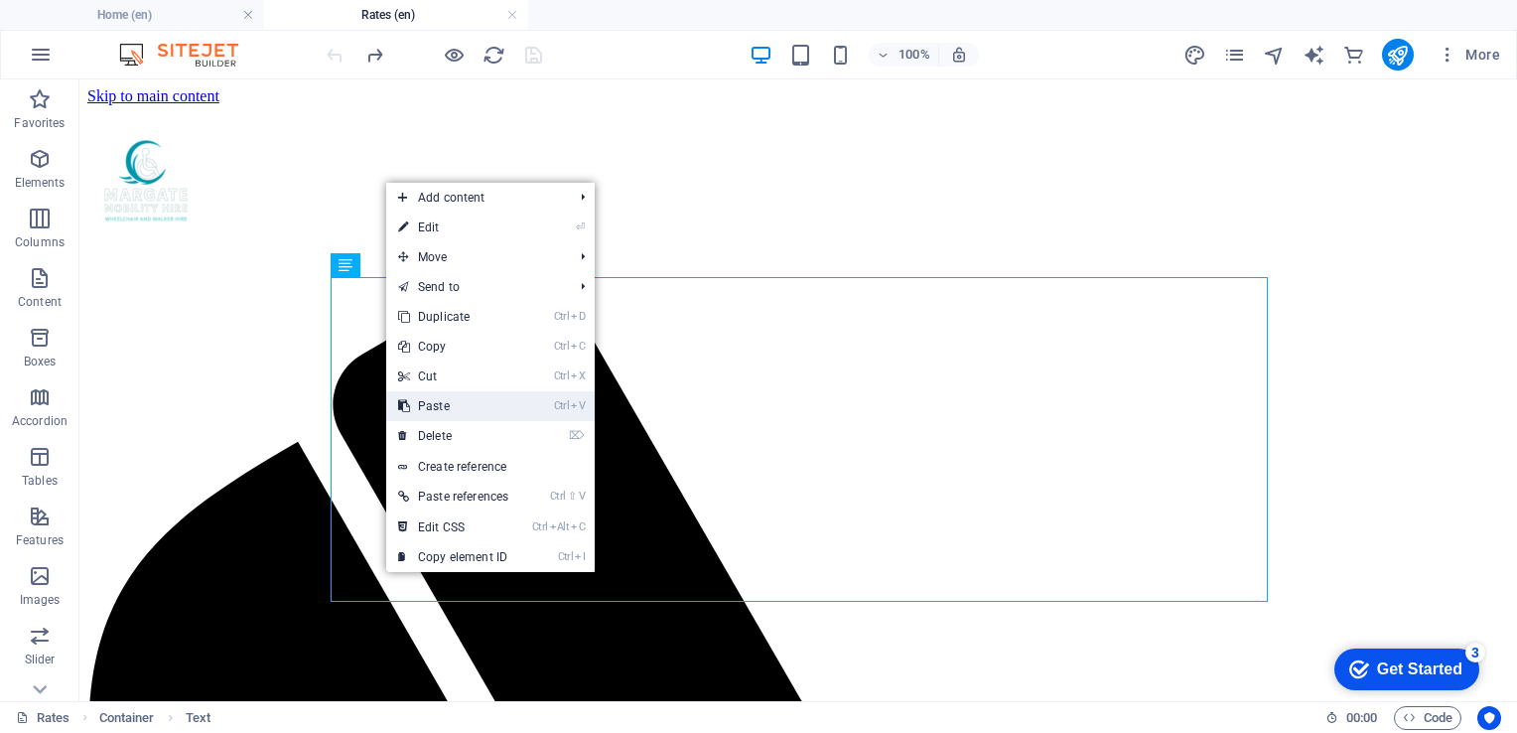
click at [446, 403] on link "Ctrl V Paste" at bounding box center [453, 406] width 134 height 30
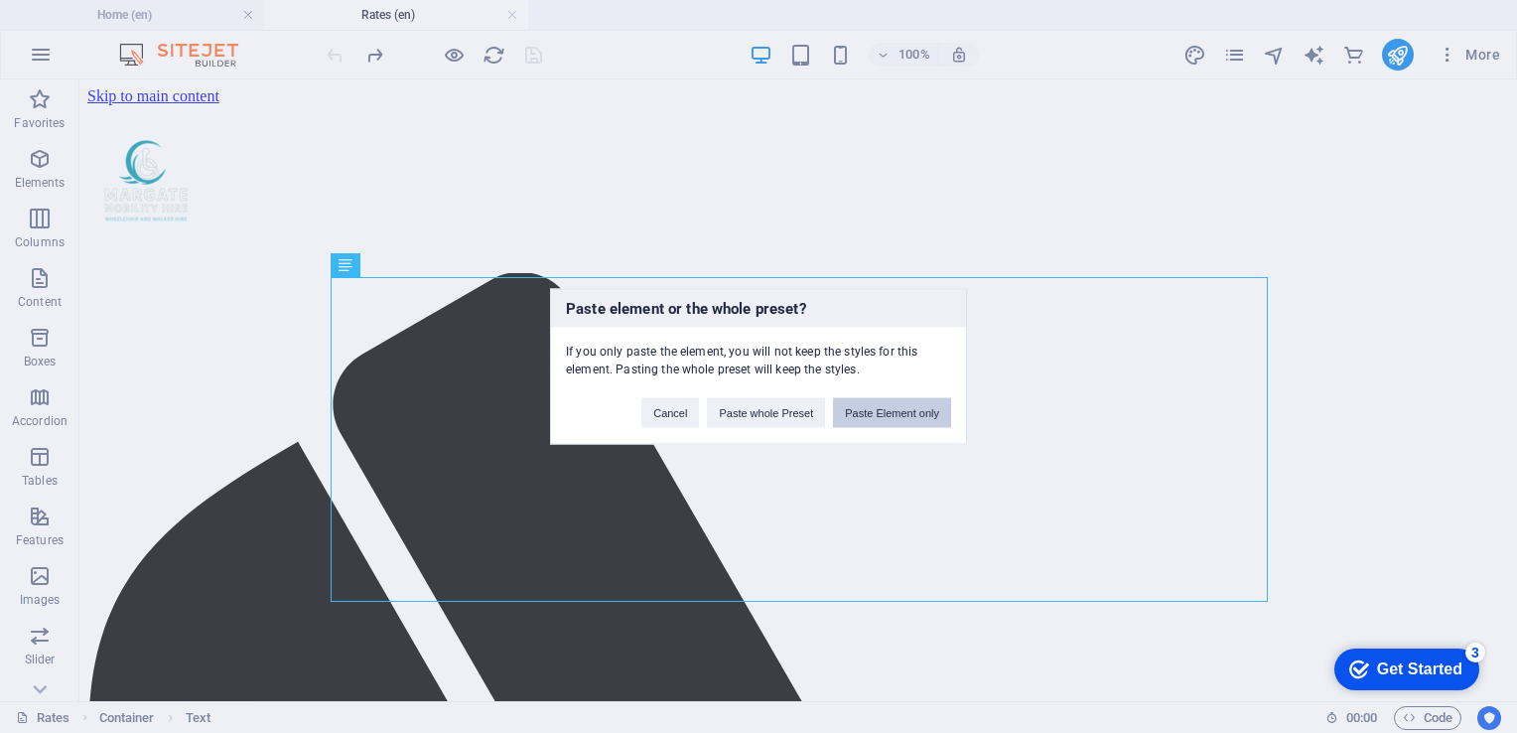
click at [876, 409] on button "Paste Element only" at bounding box center [892, 413] width 118 height 30
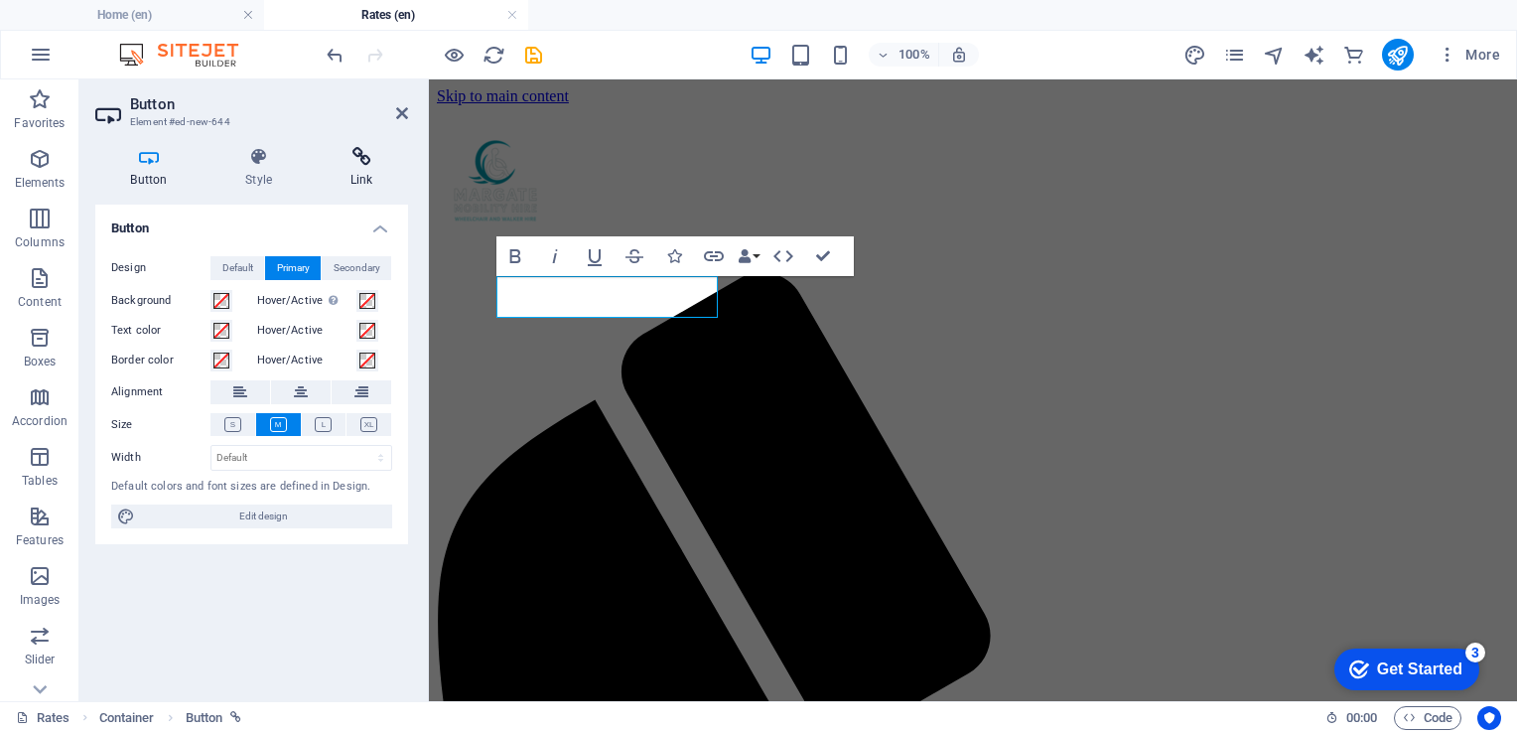
click at [357, 185] on h4 "Link" at bounding box center [361, 168] width 93 height 42
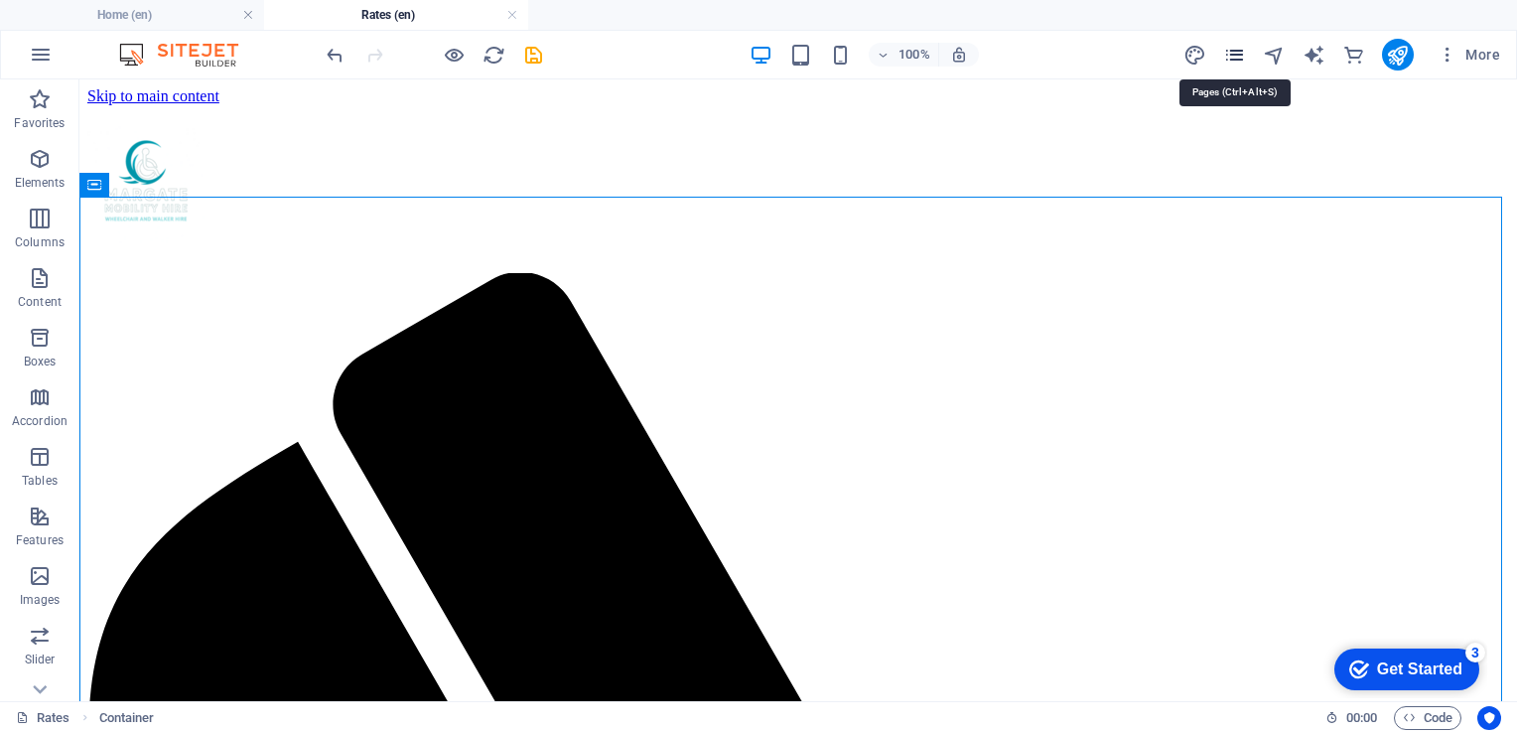
click at [1241, 50] on icon "pages" at bounding box center [1234, 55] width 23 height 23
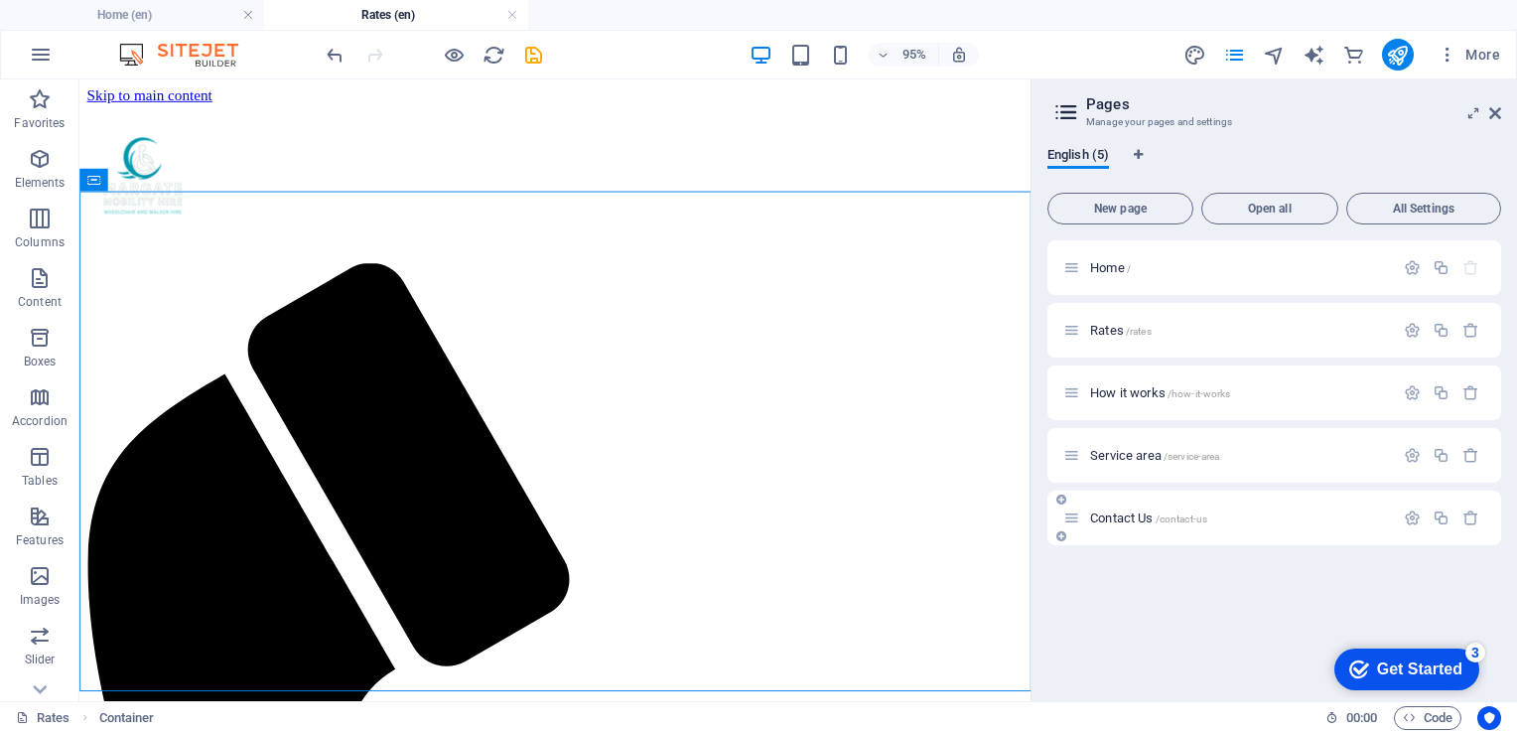
click at [1147, 509] on div "Contact Us /contact-us" at bounding box center [1228, 517] width 331 height 23
click at [1119, 517] on span "Contact Us /contact-us" at bounding box center [1148, 517] width 117 height 15
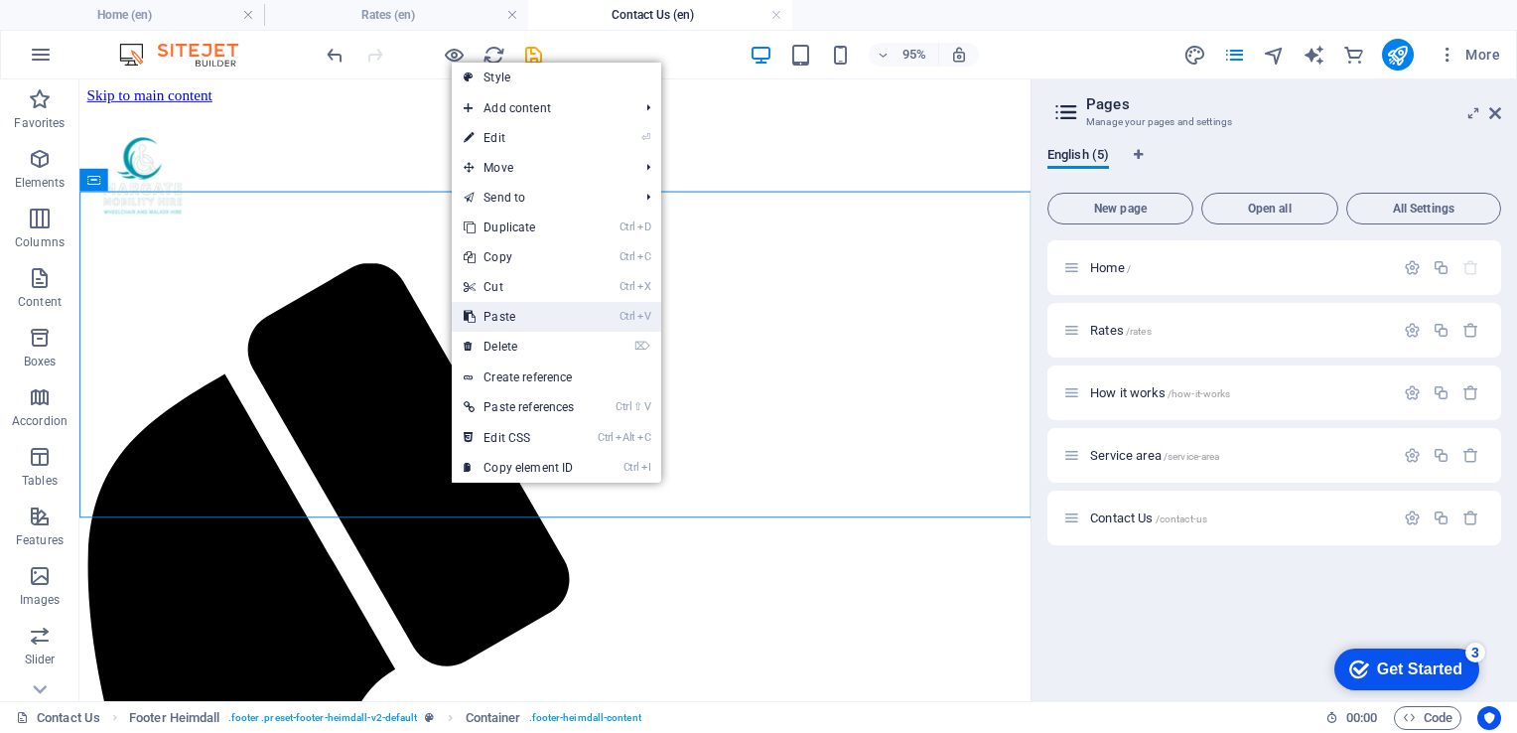
click at [511, 314] on link "Ctrl V Paste" at bounding box center [519, 317] width 134 height 30
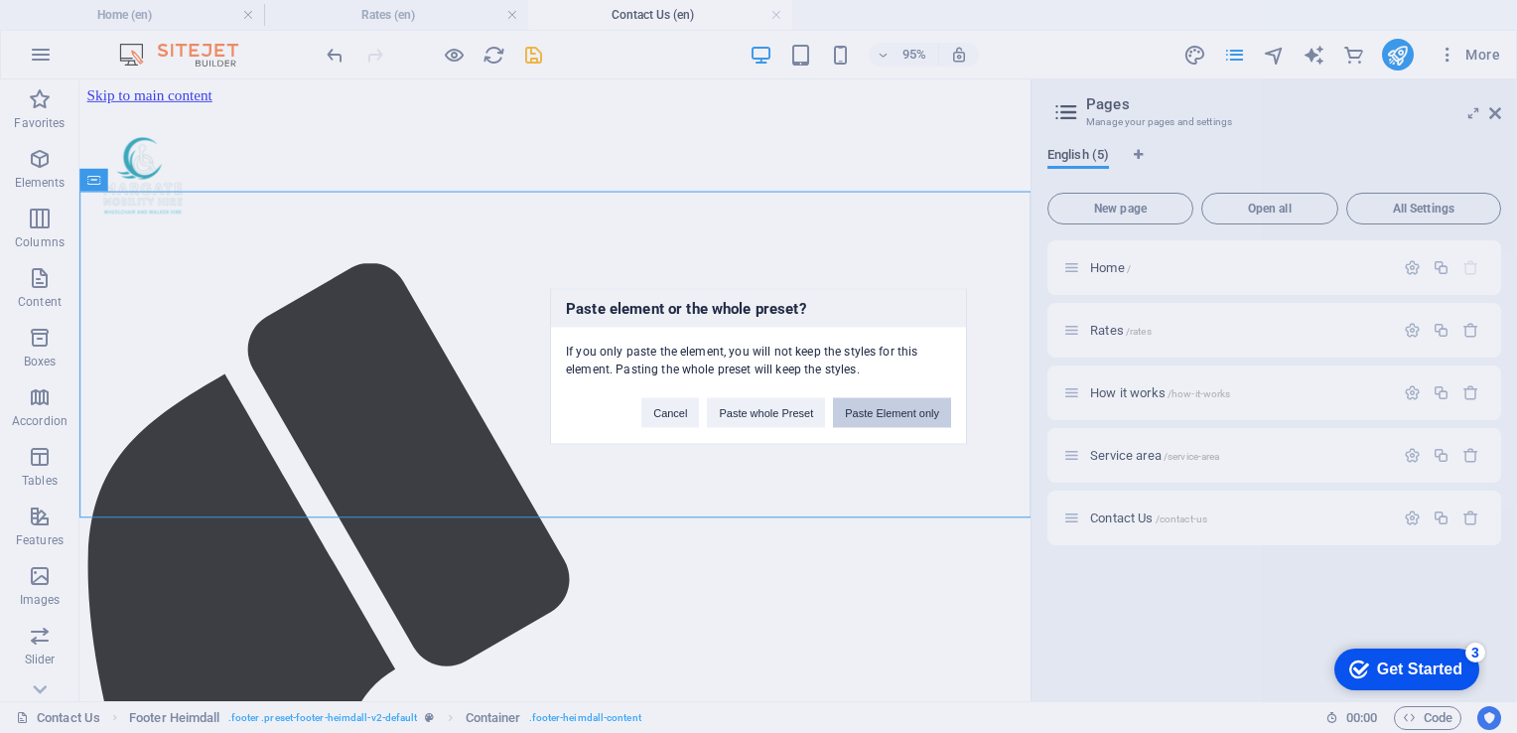
drag, startPoint x: 899, startPoint y: 413, endPoint x: 847, endPoint y: 351, distance: 80.3
click at [899, 413] on button "Paste Element only" at bounding box center [892, 413] width 118 height 30
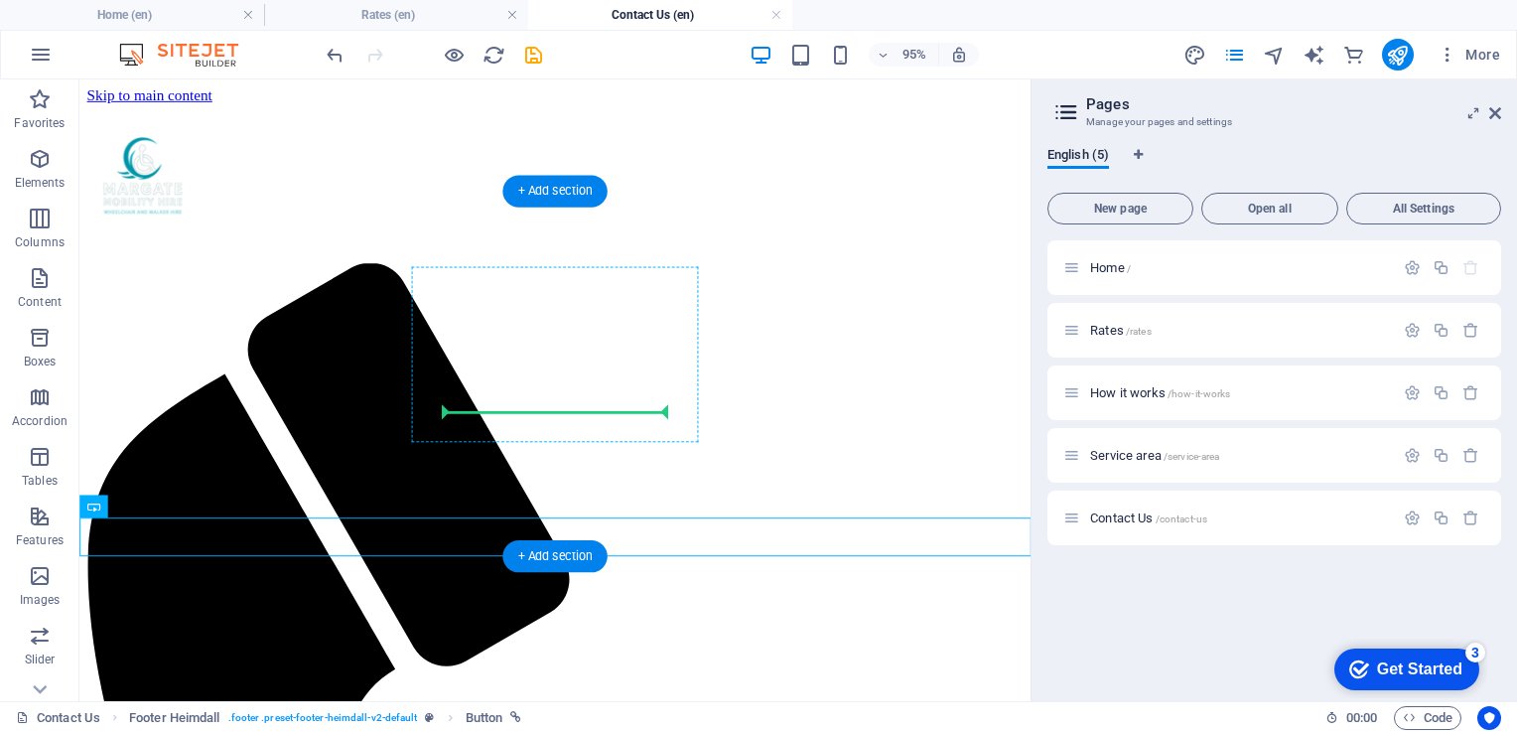
drag, startPoint x: 180, startPoint y: 558, endPoint x: 570, endPoint y: 420, distance: 413.9
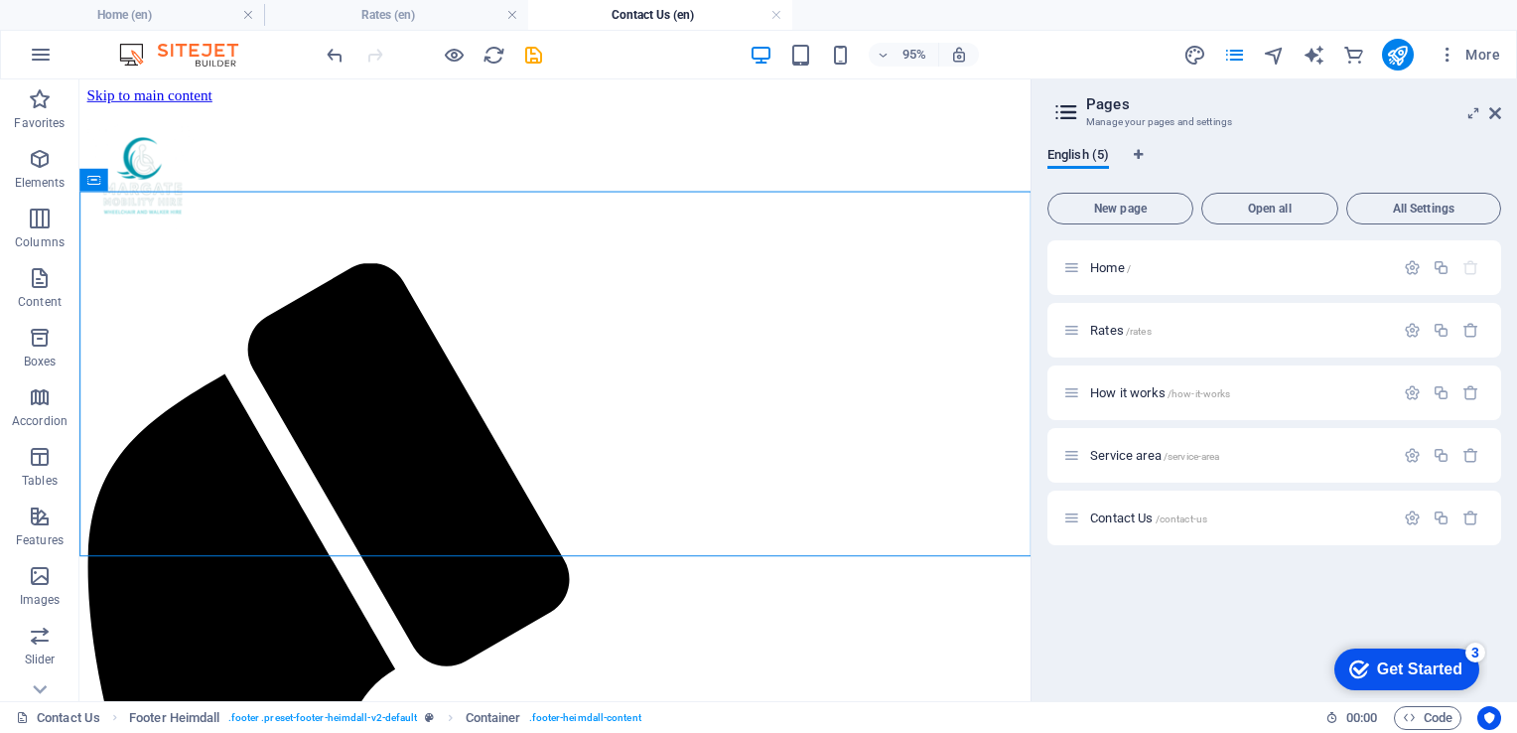
click at [1493, 112] on icon at bounding box center [1495, 113] width 12 height 16
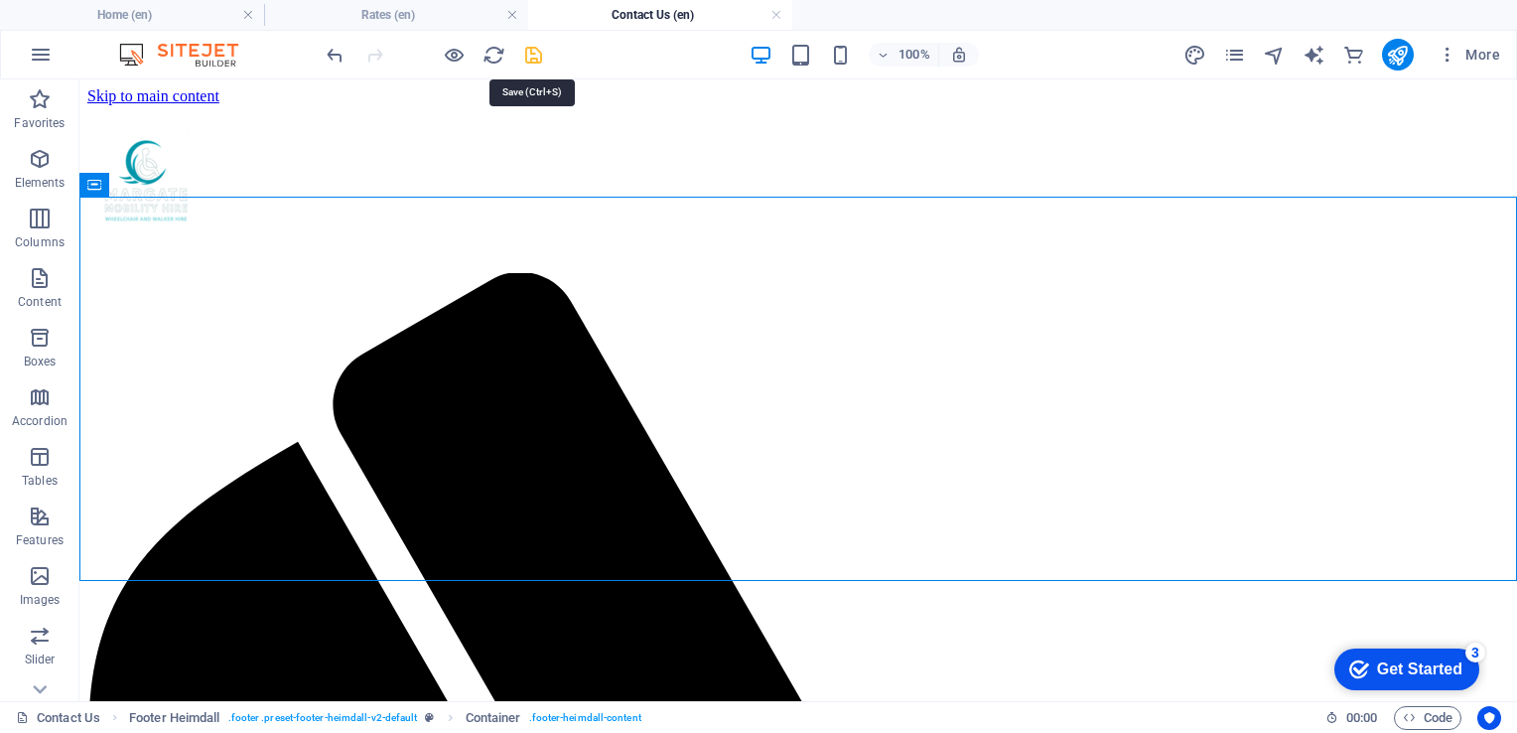
click at [532, 55] on icon "save" at bounding box center [533, 55] width 23 height 23
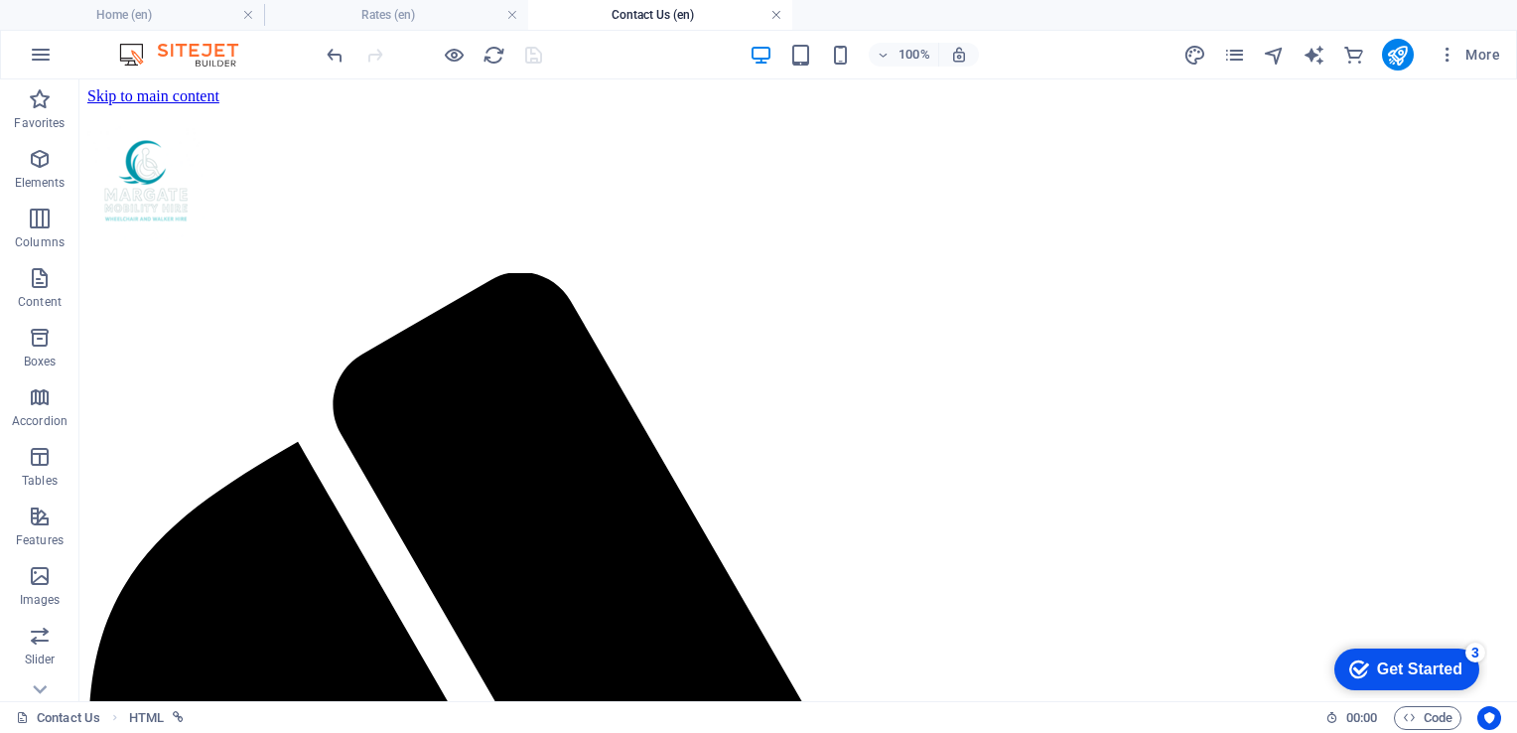
click at [776, 15] on link at bounding box center [777, 15] width 12 height 19
click at [515, 16] on link at bounding box center [512, 15] width 12 height 19
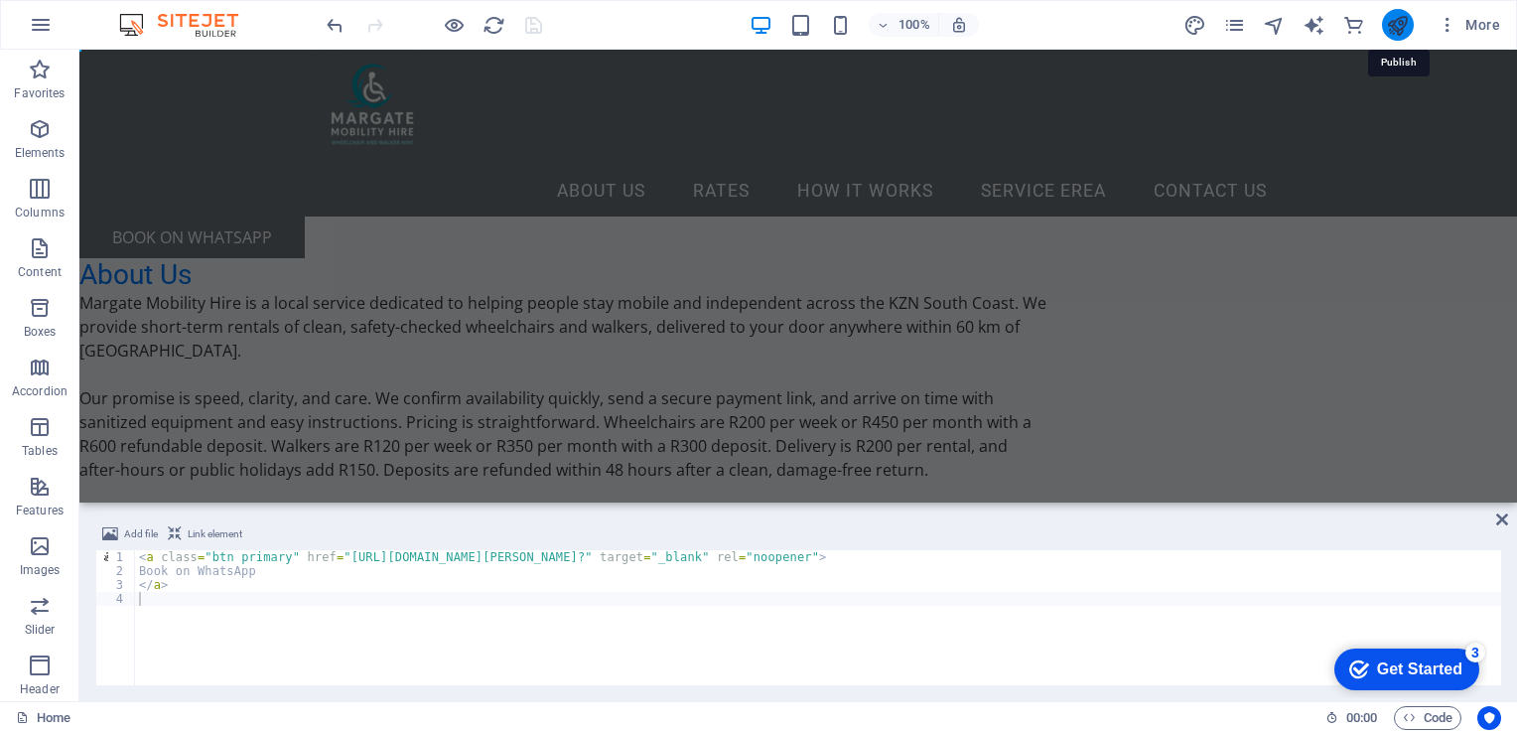
click at [1402, 17] on icon "publish" at bounding box center [1397, 25] width 23 height 23
click at [1496, 517] on icon at bounding box center [1502, 519] width 12 height 16
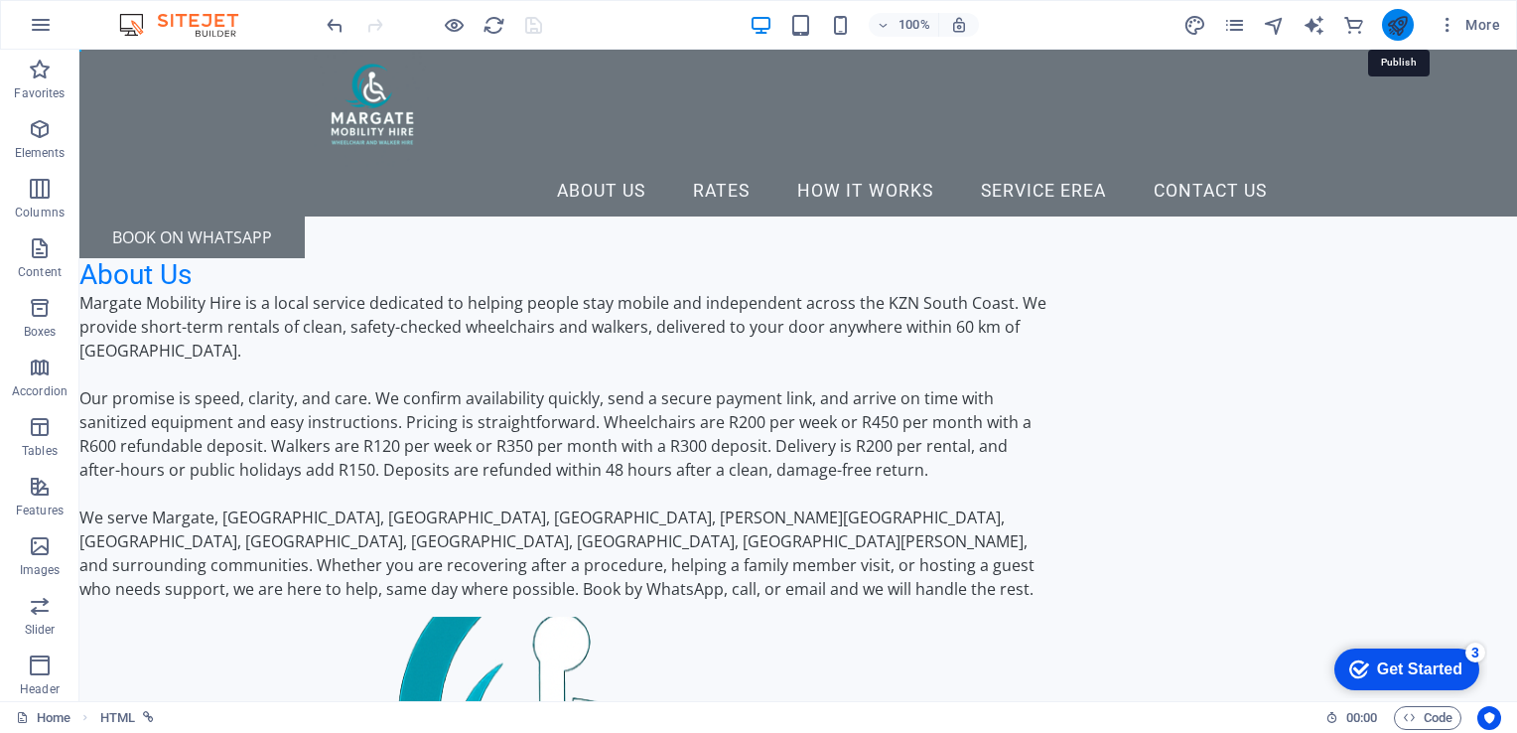
click at [1396, 18] on icon "publish" at bounding box center [1397, 25] width 23 height 23
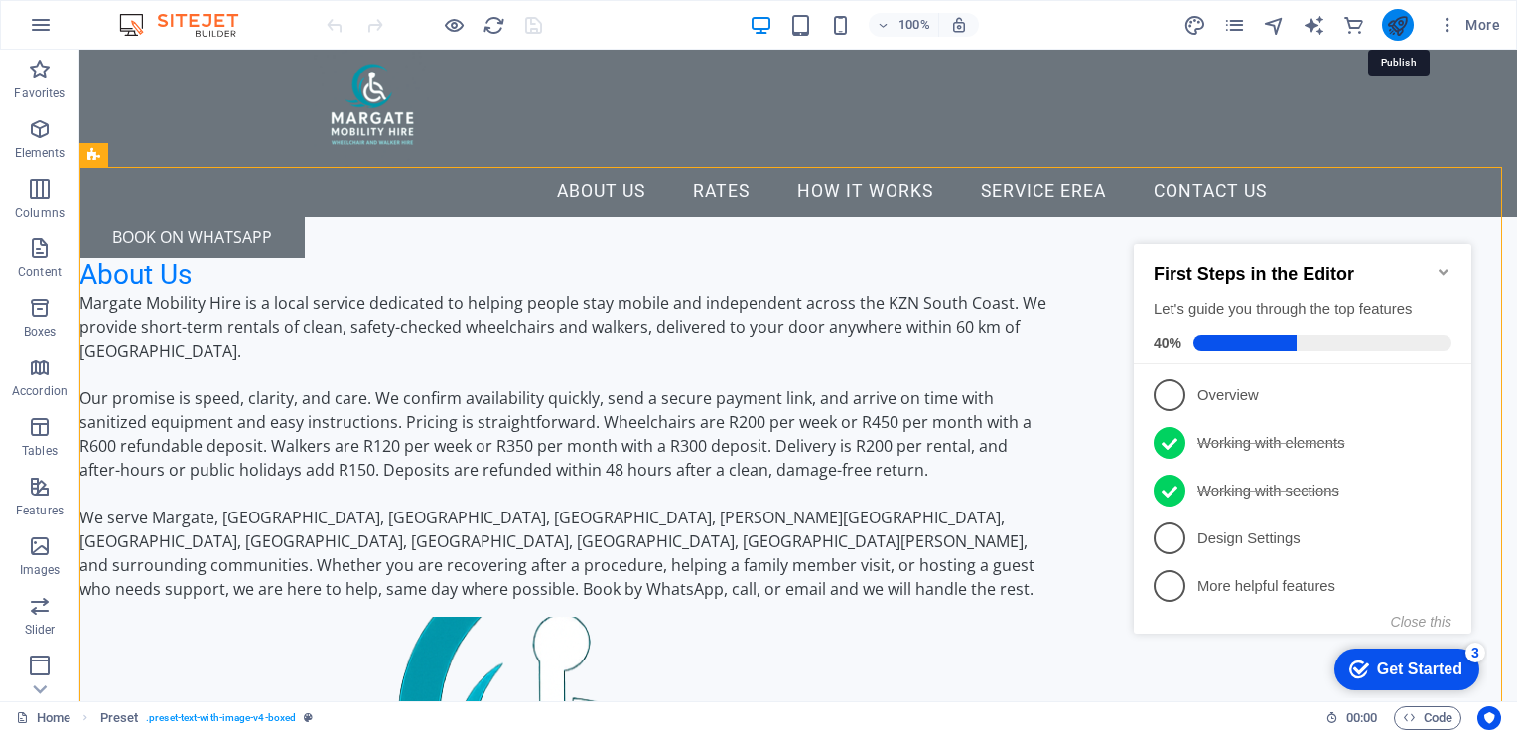
click at [1405, 23] on icon "publish" at bounding box center [1397, 25] width 23 height 23
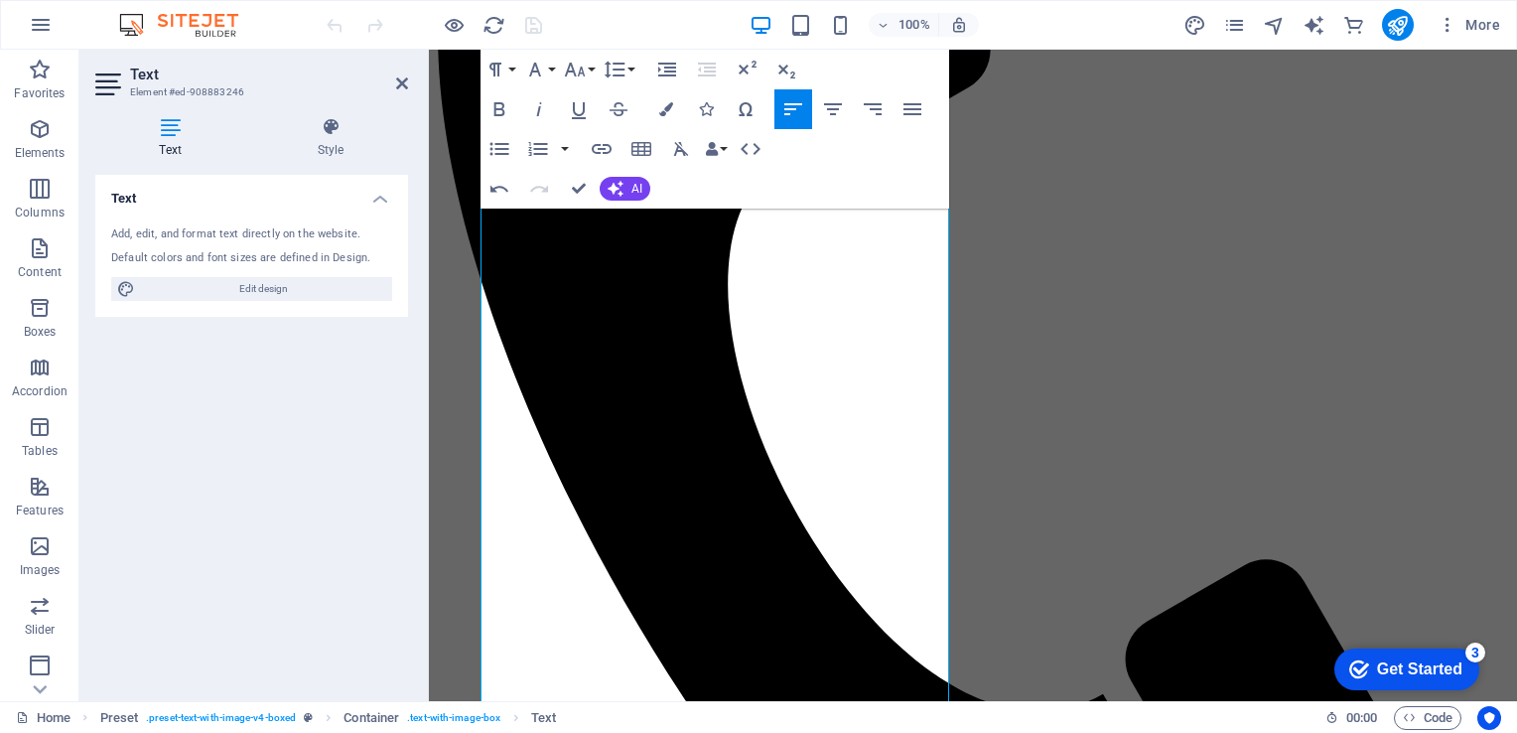
scroll to position [614, 0]
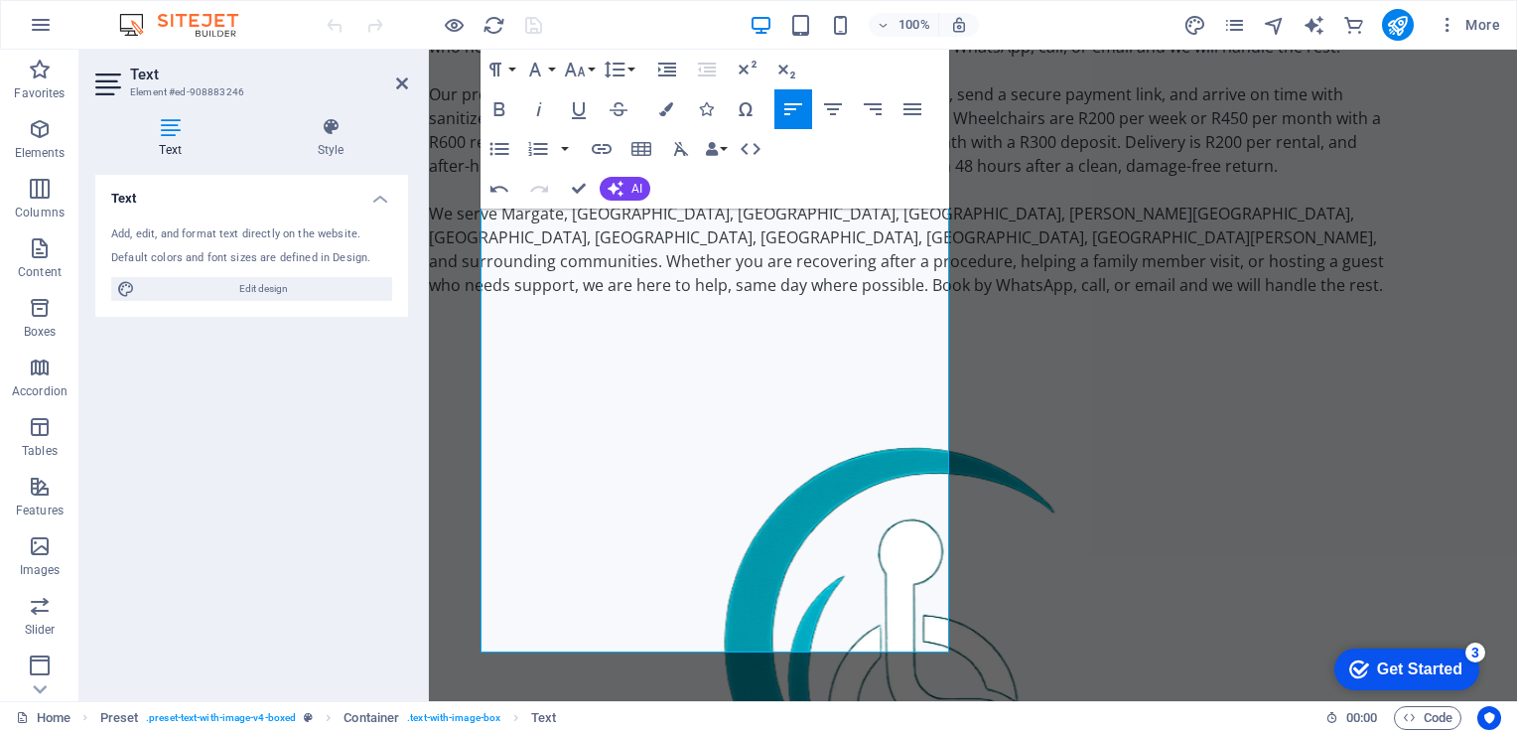
drag, startPoint x: 1505, startPoint y: 312, endPoint x: 1906, endPoint y: 754, distance: 596.8
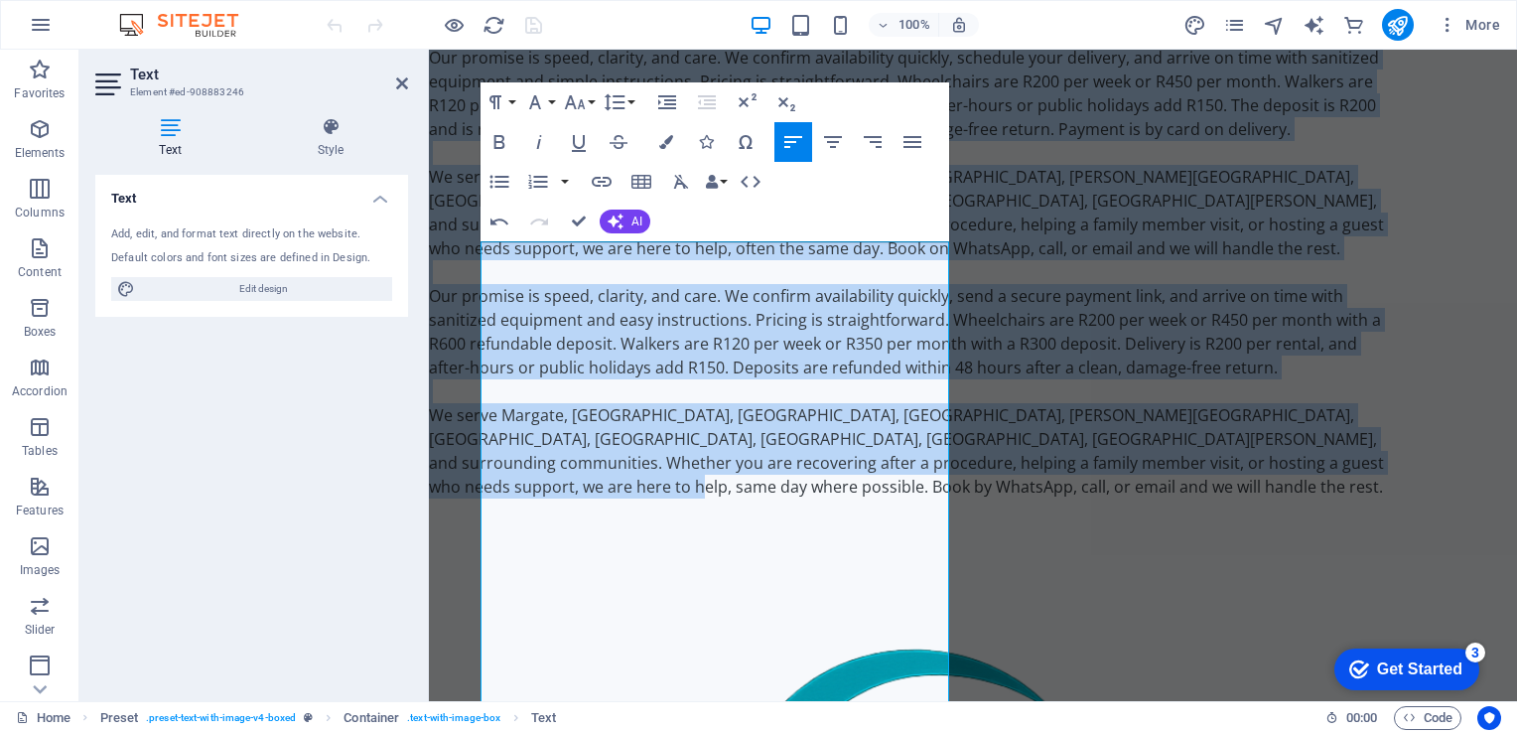
scroll to position [0, 0]
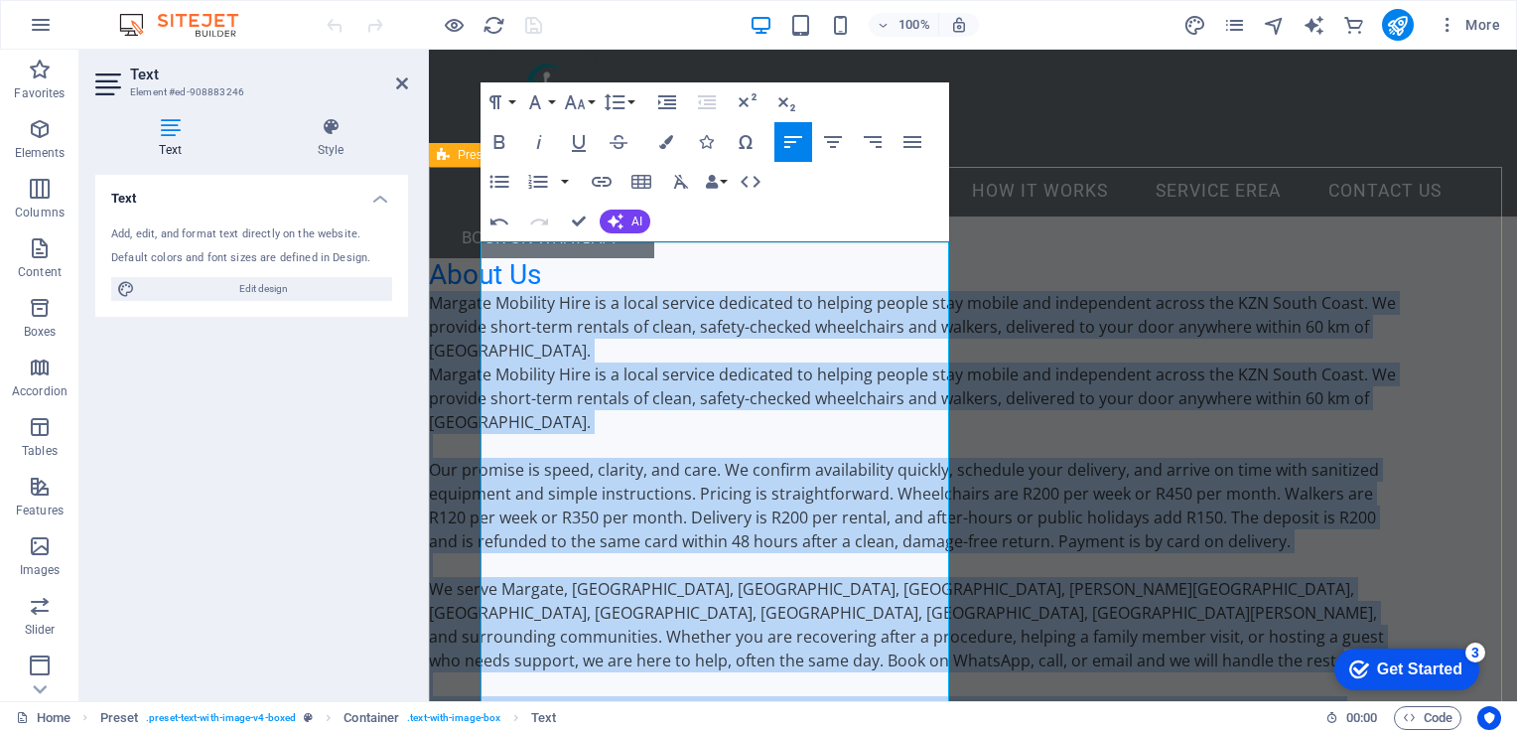
drag, startPoint x: 544, startPoint y: 637, endPoint x: 478, endPoint y: 256, distance: 387.0
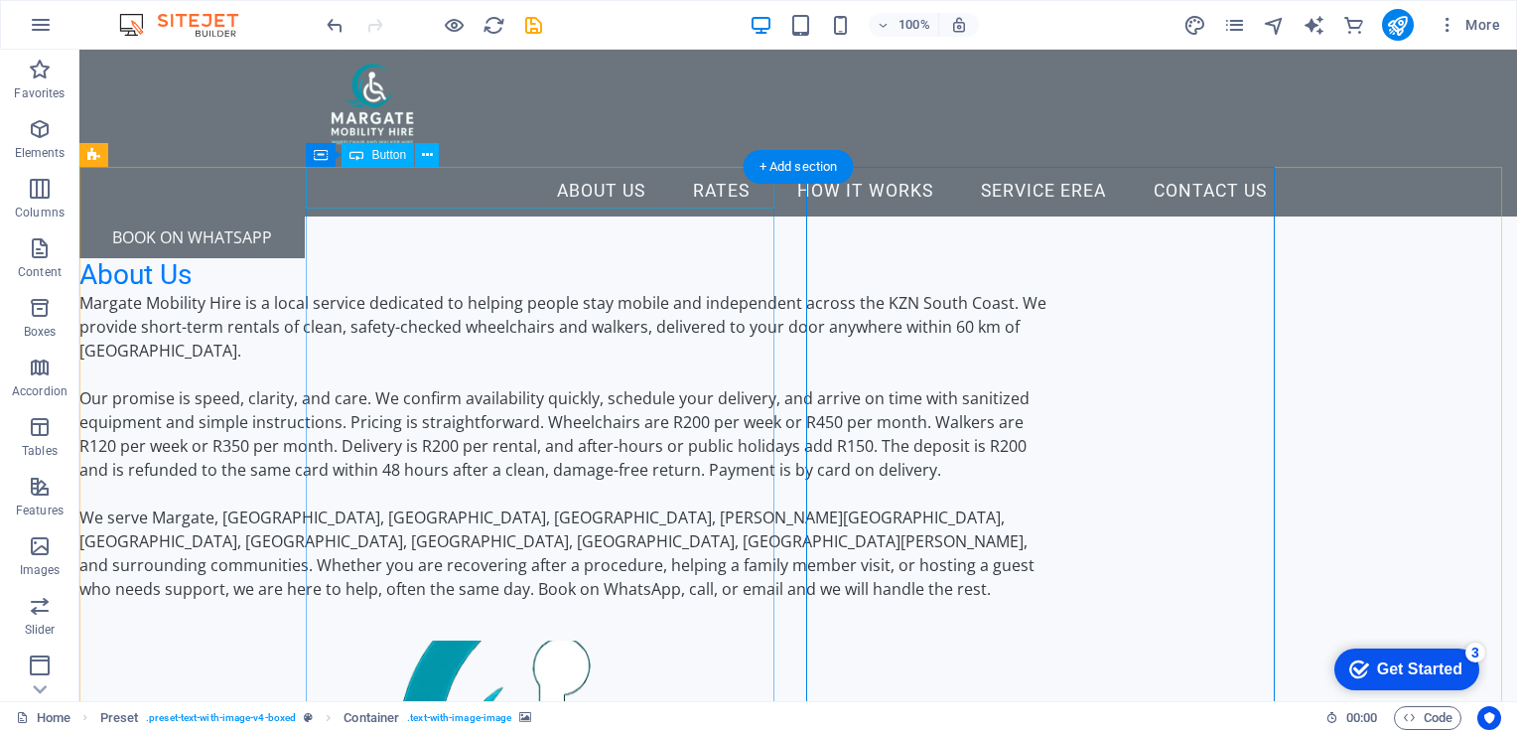
click at [485, 216] on div "BOOK ON Whatsapp" at bounding box center [563, 237] width 969 height 42
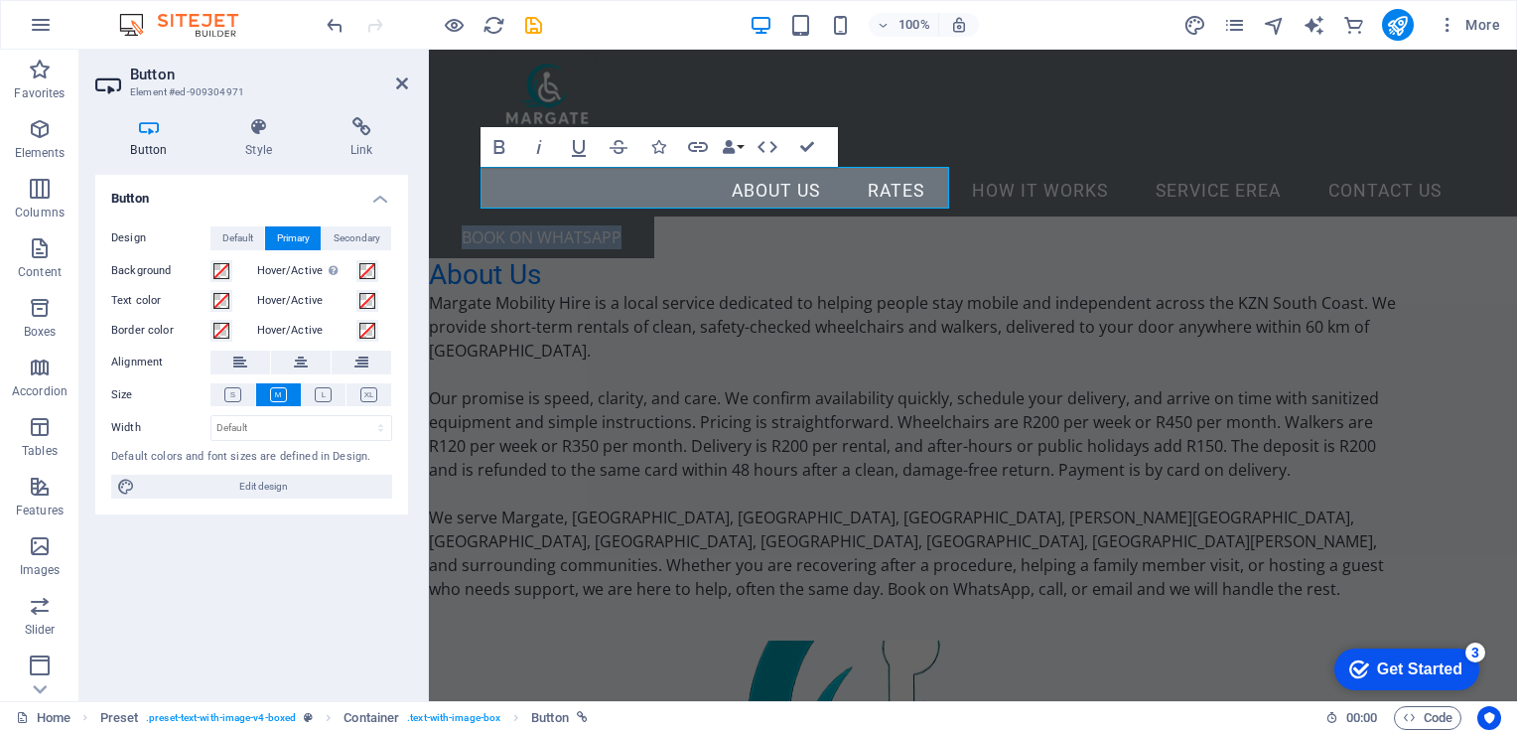
click at [429, 50] on div at bounding box center [429, 50] width 0 height 0
click at [570, 216] on link "BOOK ON Whatsapp" at bounding box center [541, 237] width 225 height 42
click at [365, 135] on icon at bounding box center [361, 127] width 93 height 20
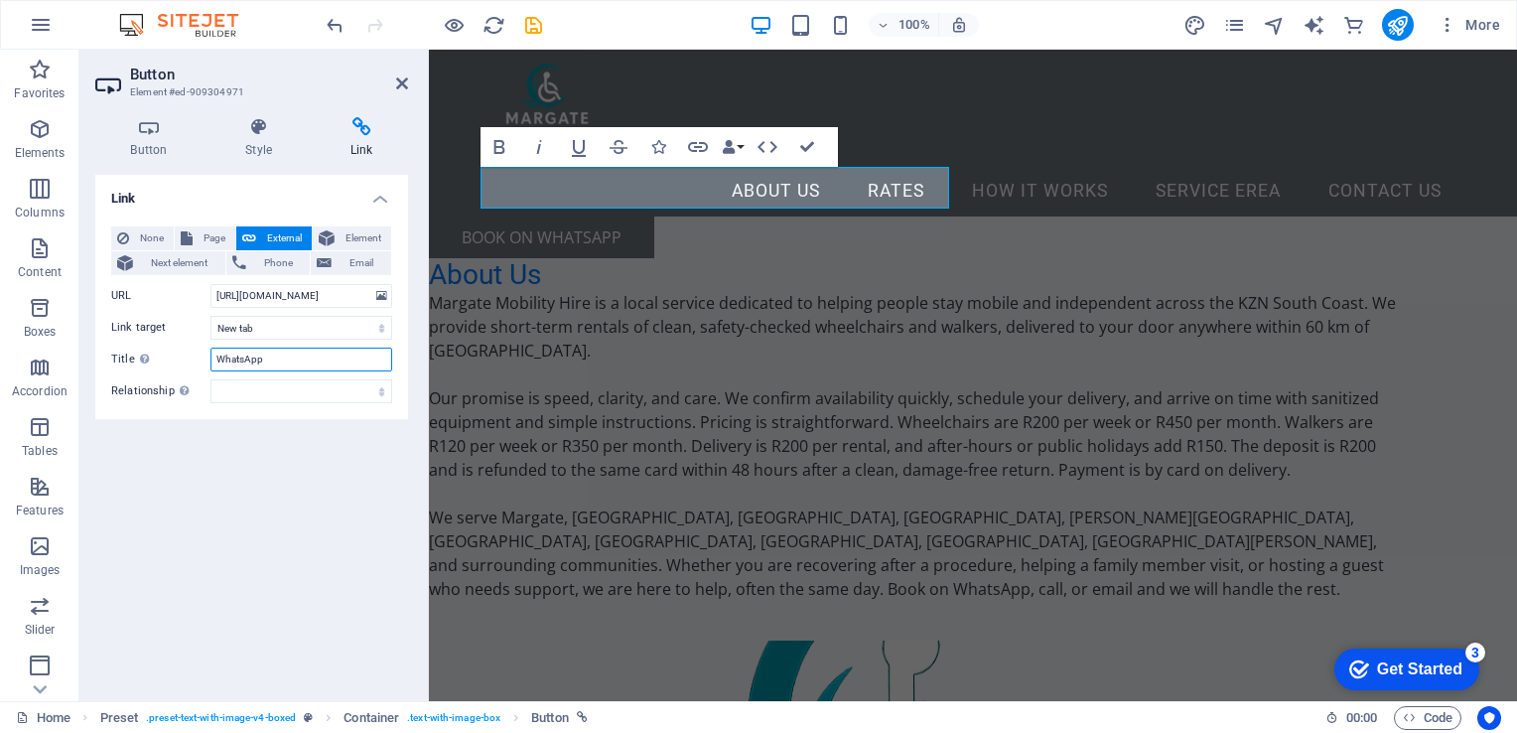
click at [217, 353] on input "WhatsApp" at bounding box center [301, 360] width 182 height 24
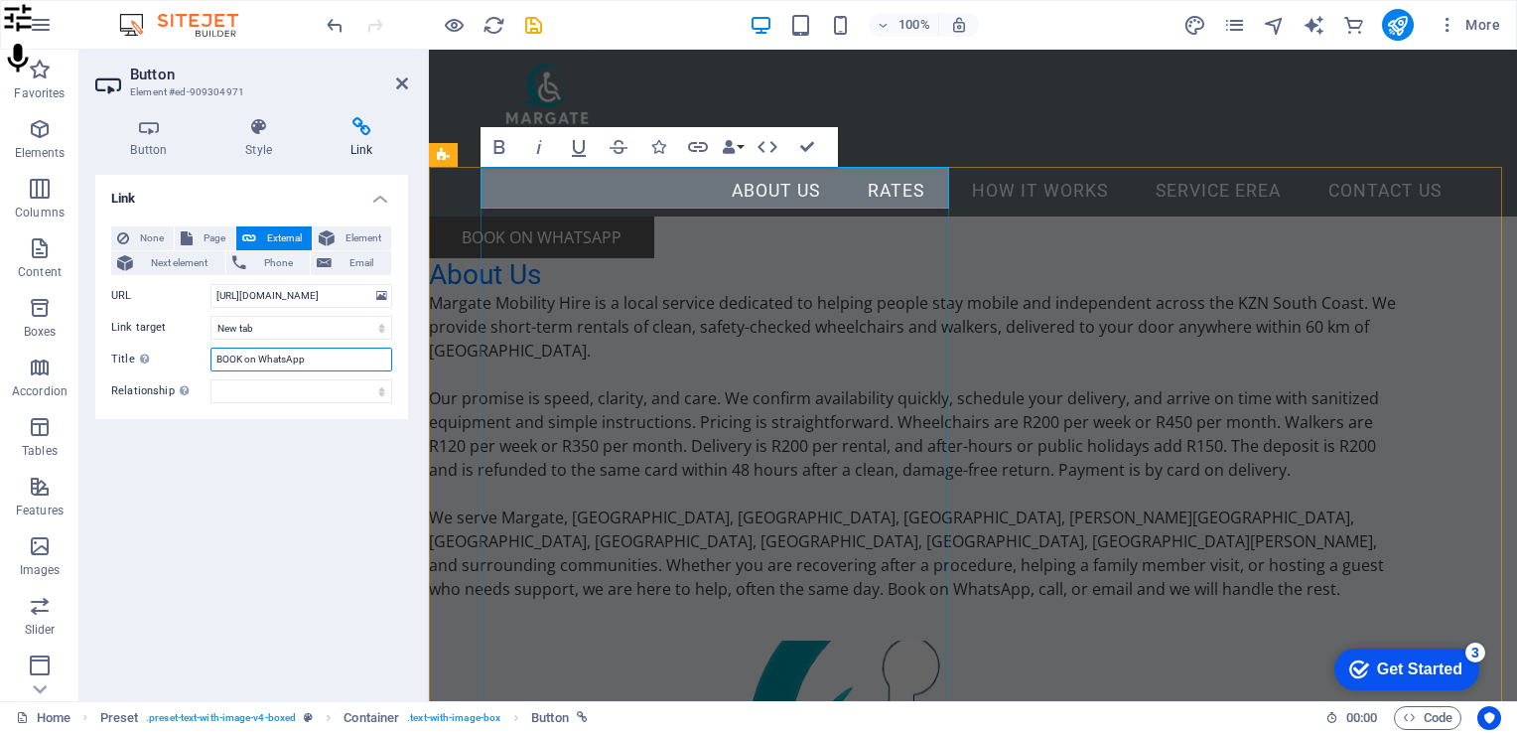
type input "BOOK on WhatsApp"
click at [654, 216] on link "BOOK ON Whatsapp" at bounding box center [541, 237] width 225 height 42
click at [39, 136] on icon "button" at bounding box center [40, 129] width 24 height 24
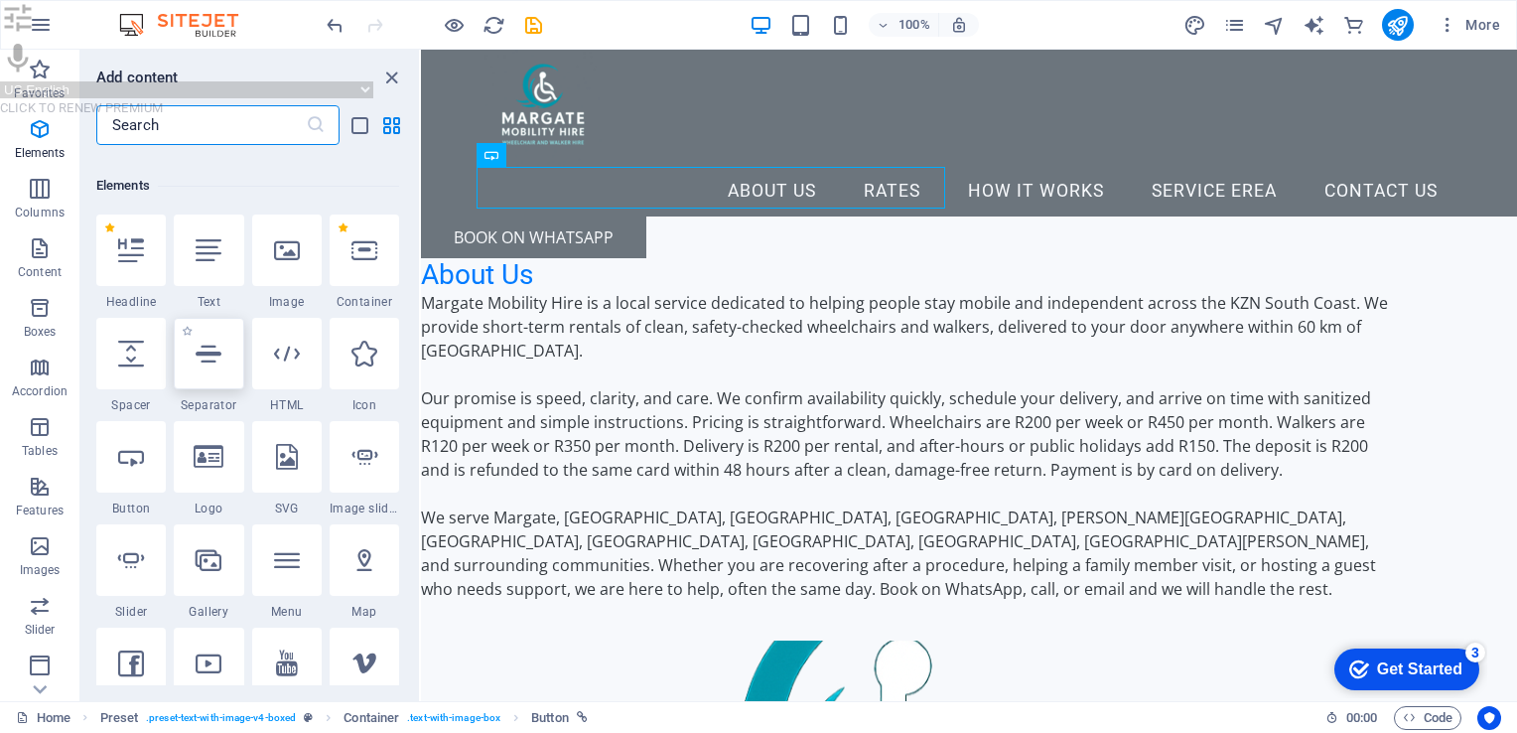
scroll to position [210, 0]
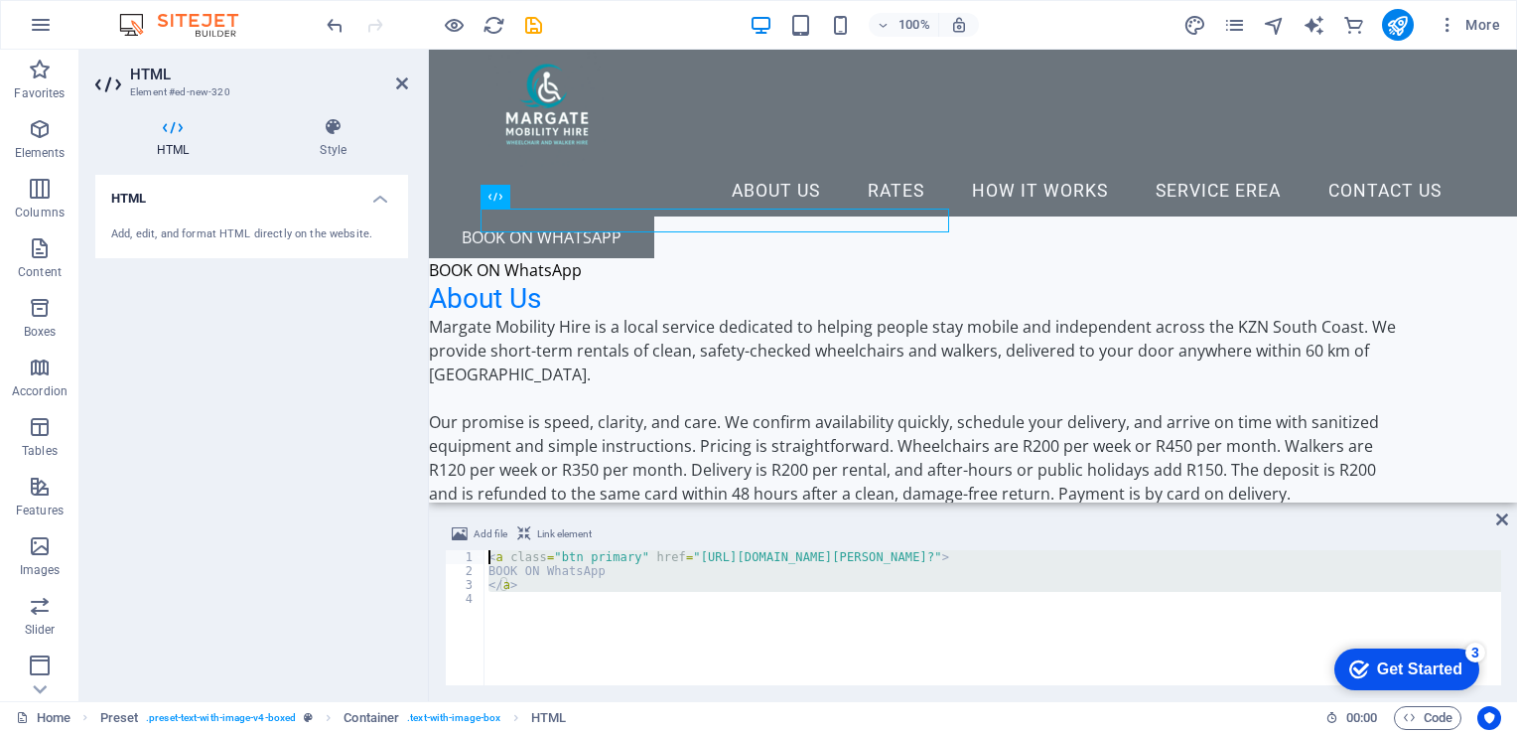
drag, startPoint x: 512, startPoint y: 608, endPoint x: 468, endPoint y: 506, distance: 110.7
click at [468, 506] on aside "Add file Link element 1 2 3 4 < a class = "btn primary" href = "[URL][DOMAIN_NA…" at bounding box center [973, 601] width 1088 height 199
type textarea "<a class="btn primary" href="[URL][DOMAIN_NAME][PERSON_NAME]?"> BOOK ON WhatsApp"
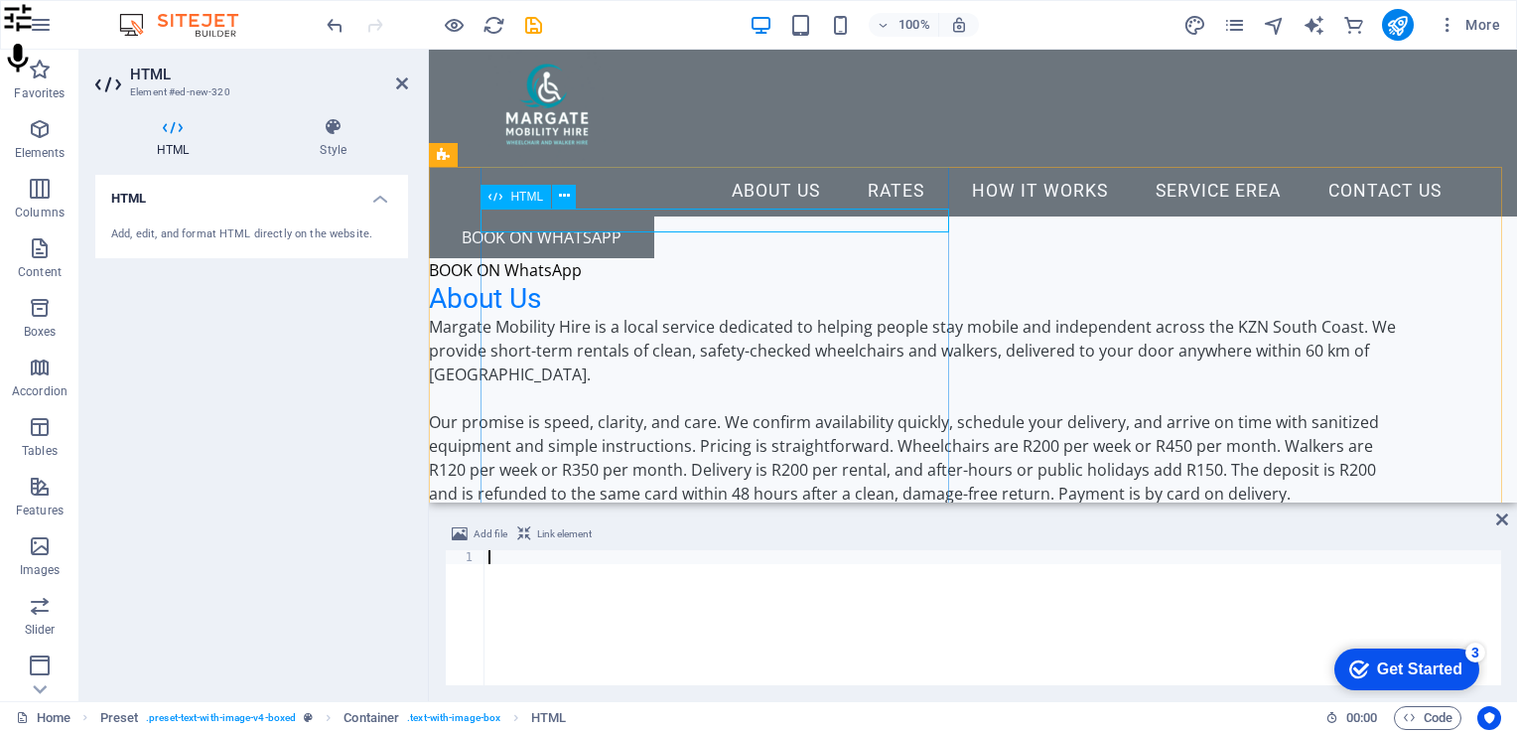
click at [719, 258] on div "BOOK ON WhatsApp" at bounding box center [913, 270] width 969 height 24
click at [655, 258] on div "BOOK ON WhatsApp" at bounding box center [913, 270] width 969 height 24
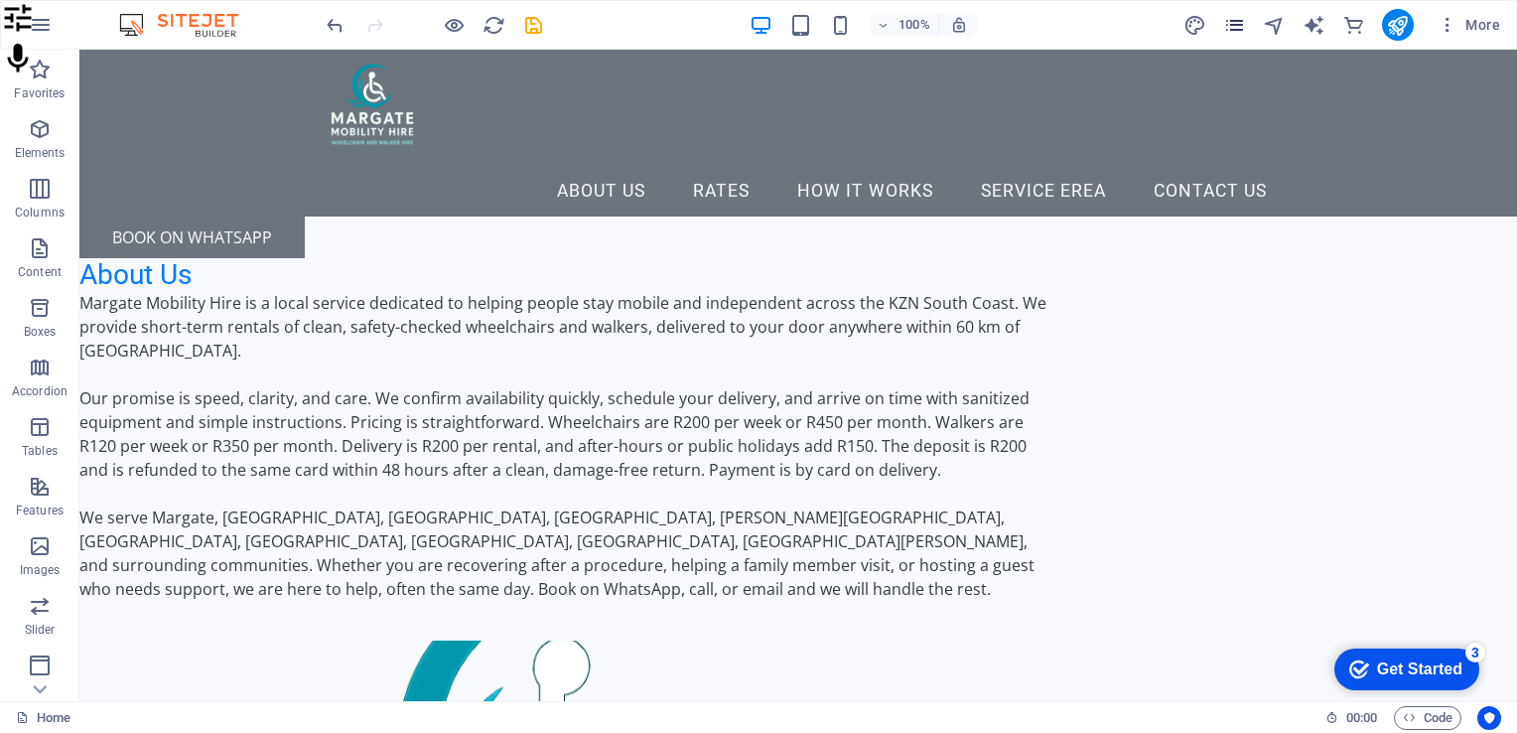
click at [1246, 14] on icon "pages" at bounding box center [1234, 25] width 23 height 23
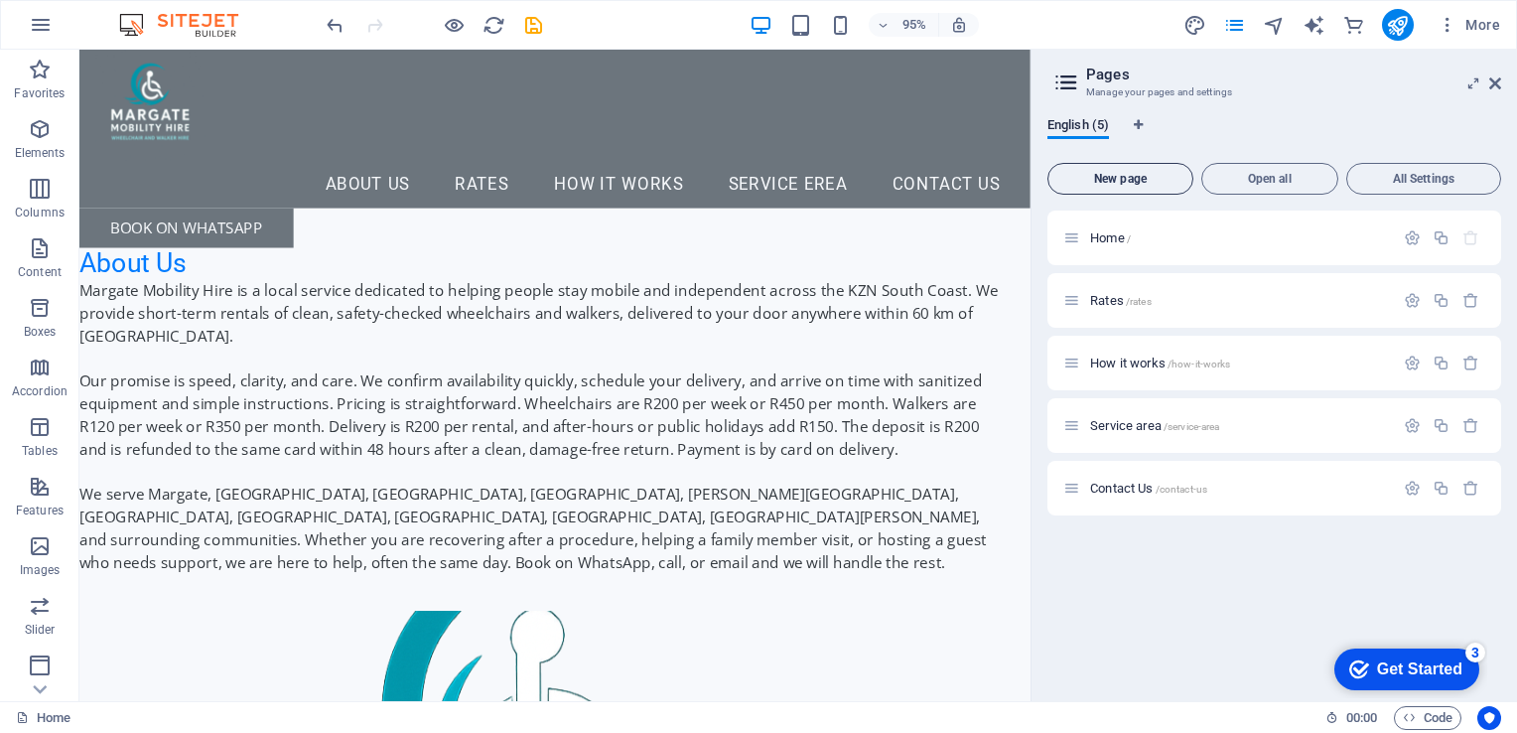
click at [1130, 173] on span "New page" at bounding box center [1120, 179] width 128 height 12
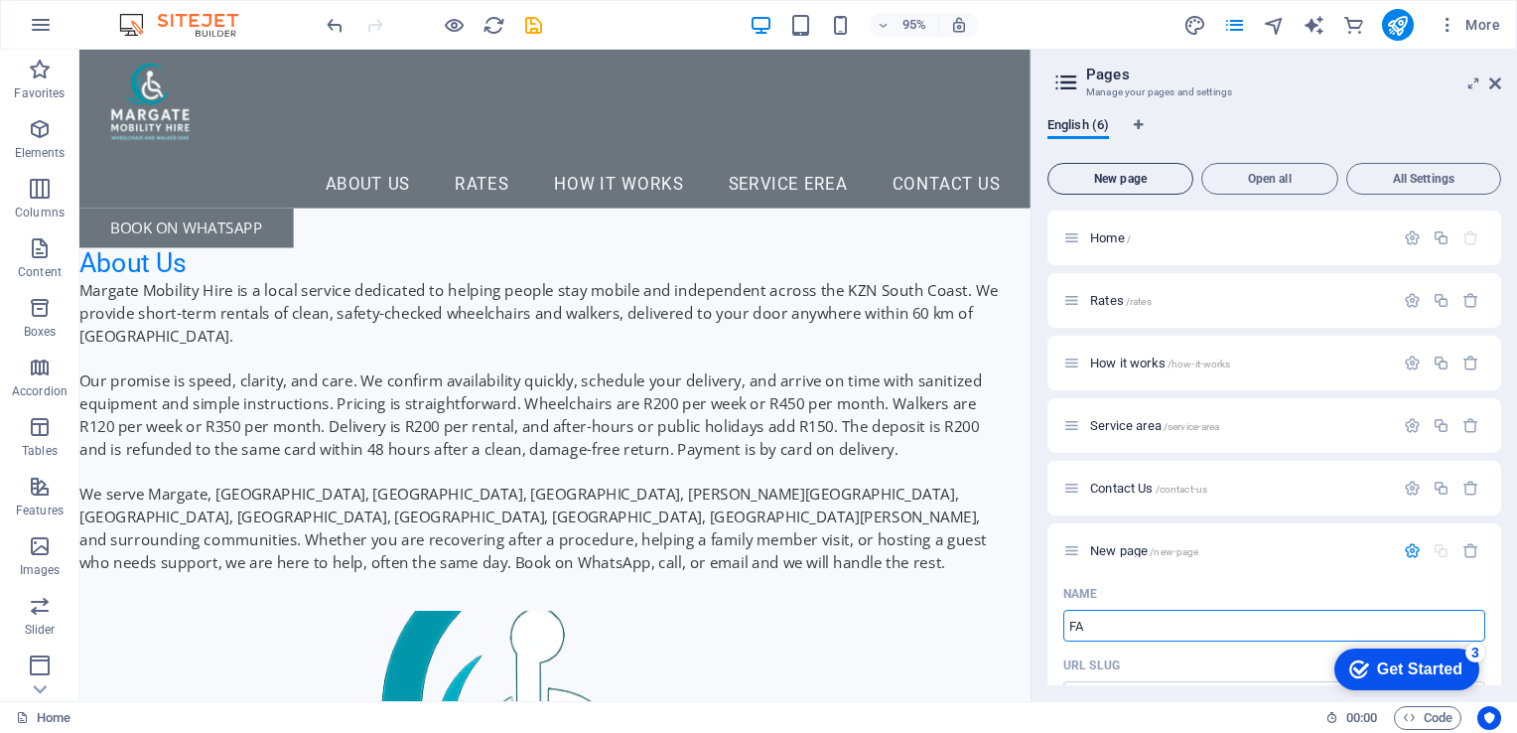
type input "FA"
type input "/fa"
type input "FAQ"
type input "/faq"
type input "FAQ"
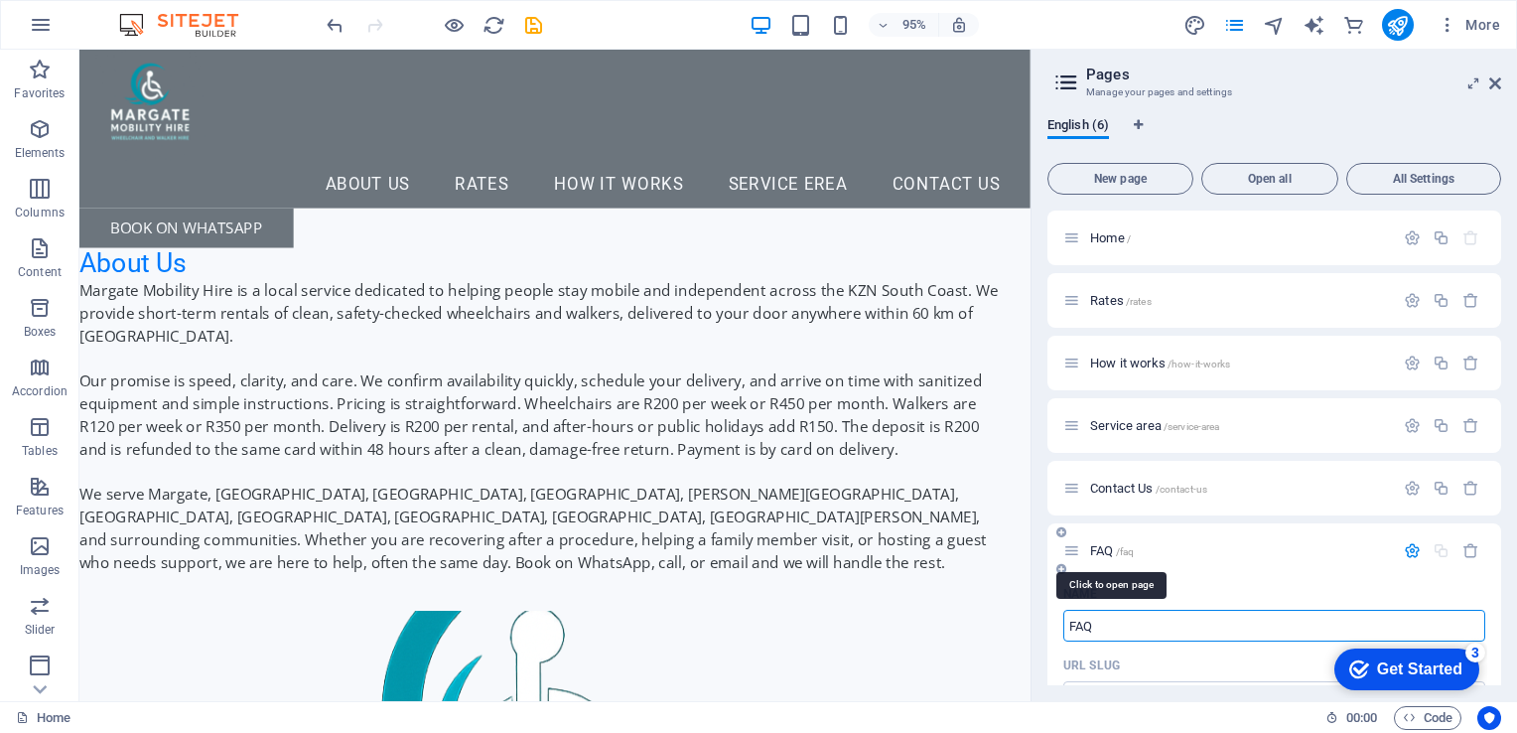
click at [1097, 546] on span "FAQ /faq" at bounding box center [1112, 550] width 44 height 15
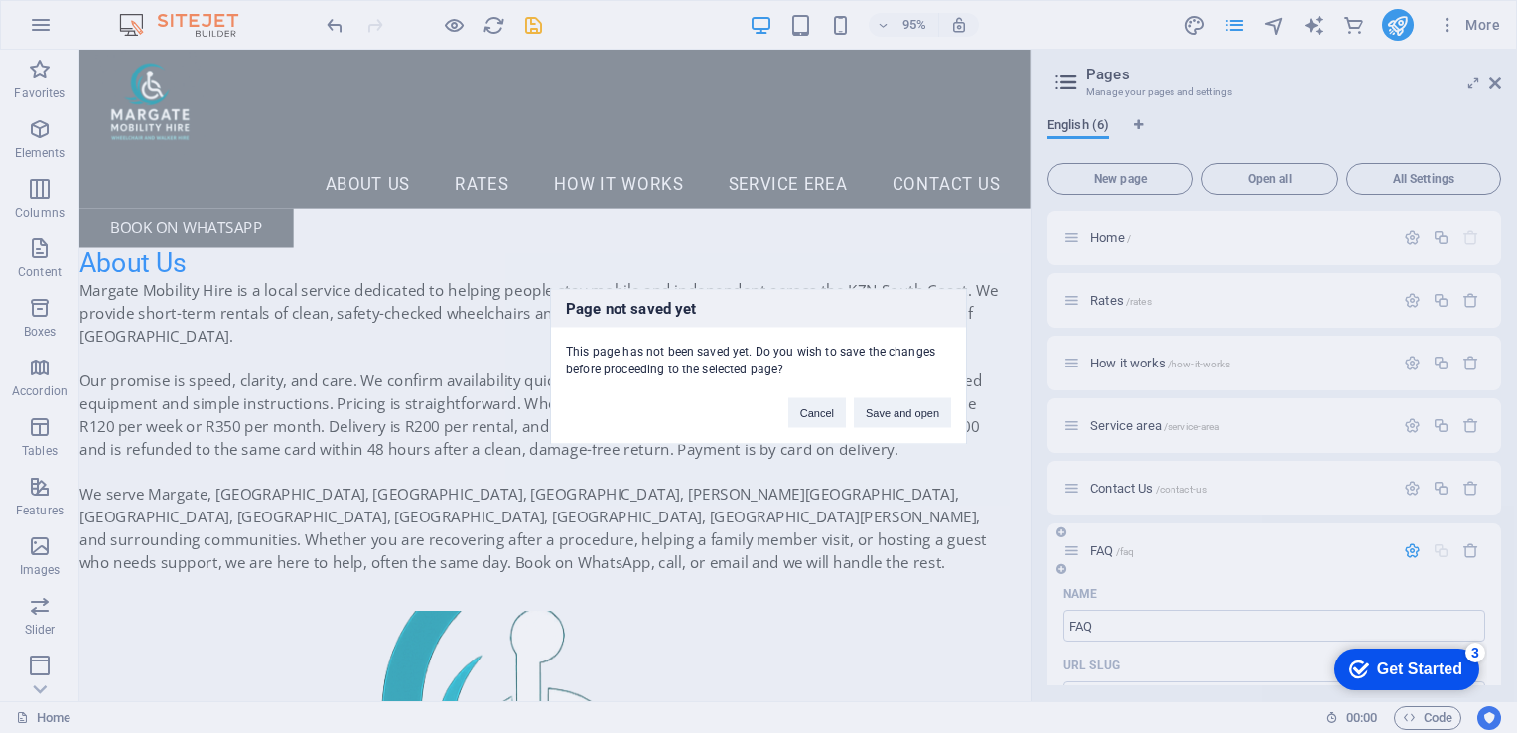
click at [1097, 546] on div "Page not saved yet This page has not been saved yet. Do you wish to save the ch…" at bounding box center [758, 366] width 1517 height 733
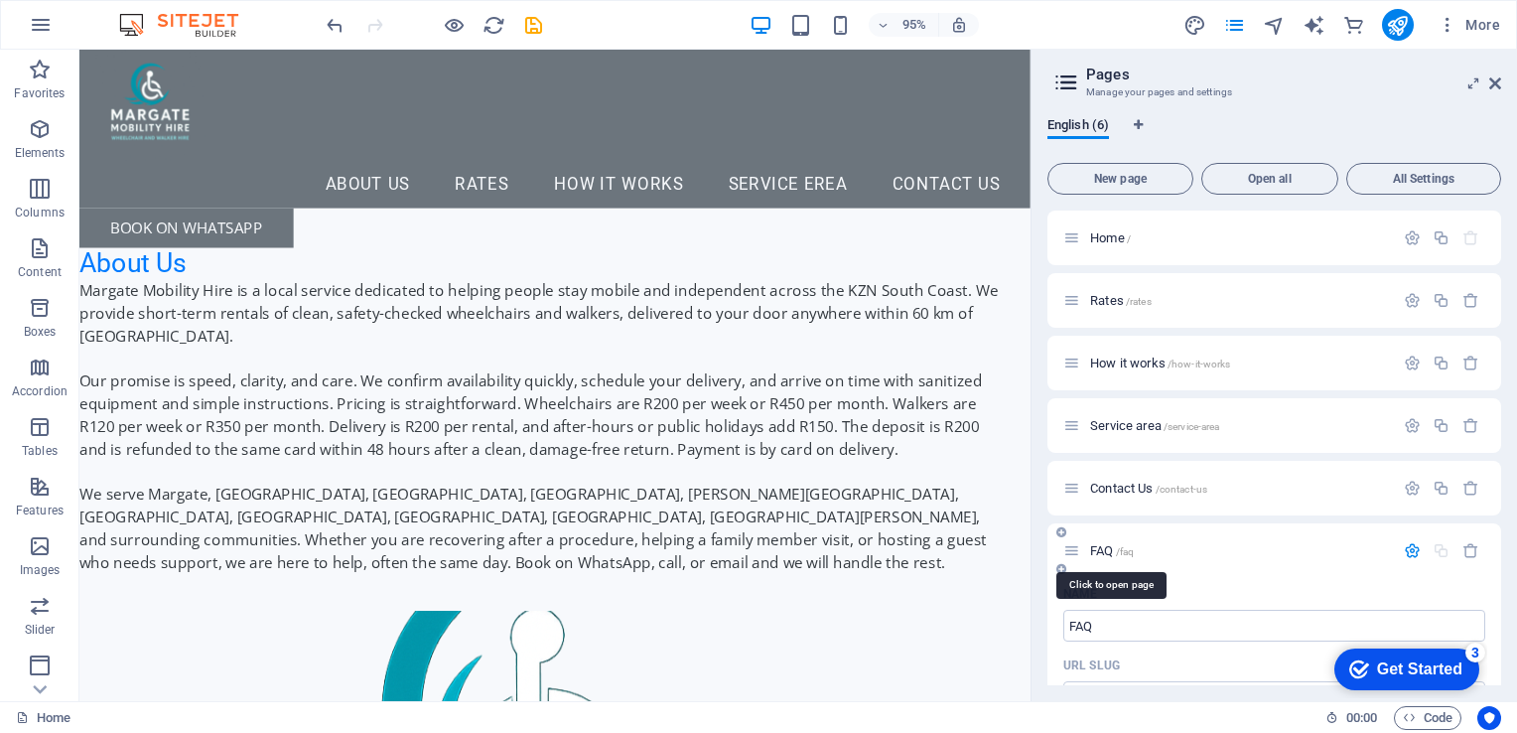
click at [1097, 546] on span "FAQ /faq" at bounding box center [1112, 550] width 44 height 15
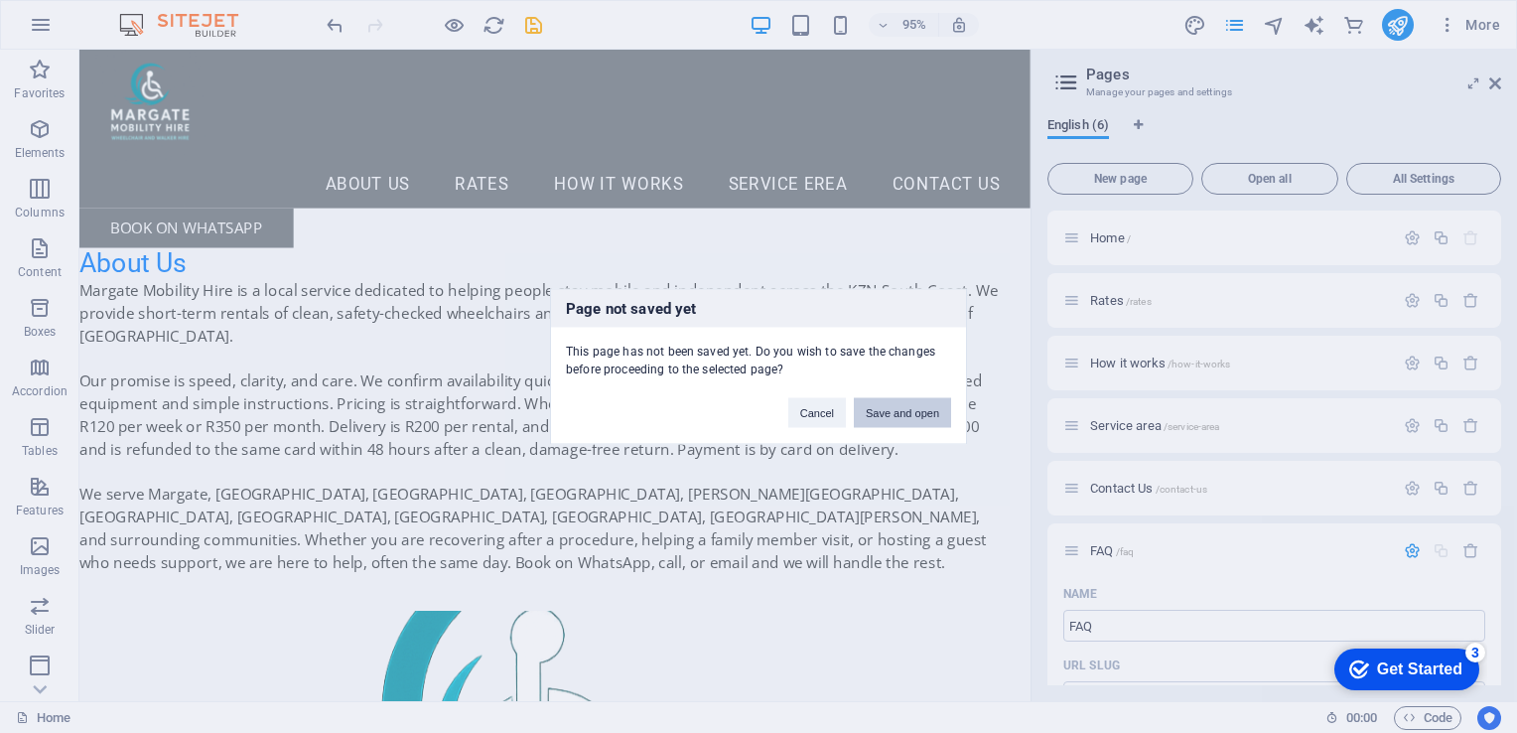
click at [914, 415] on button "Save and open" at bounding box center [902, 413] width 97 height 30
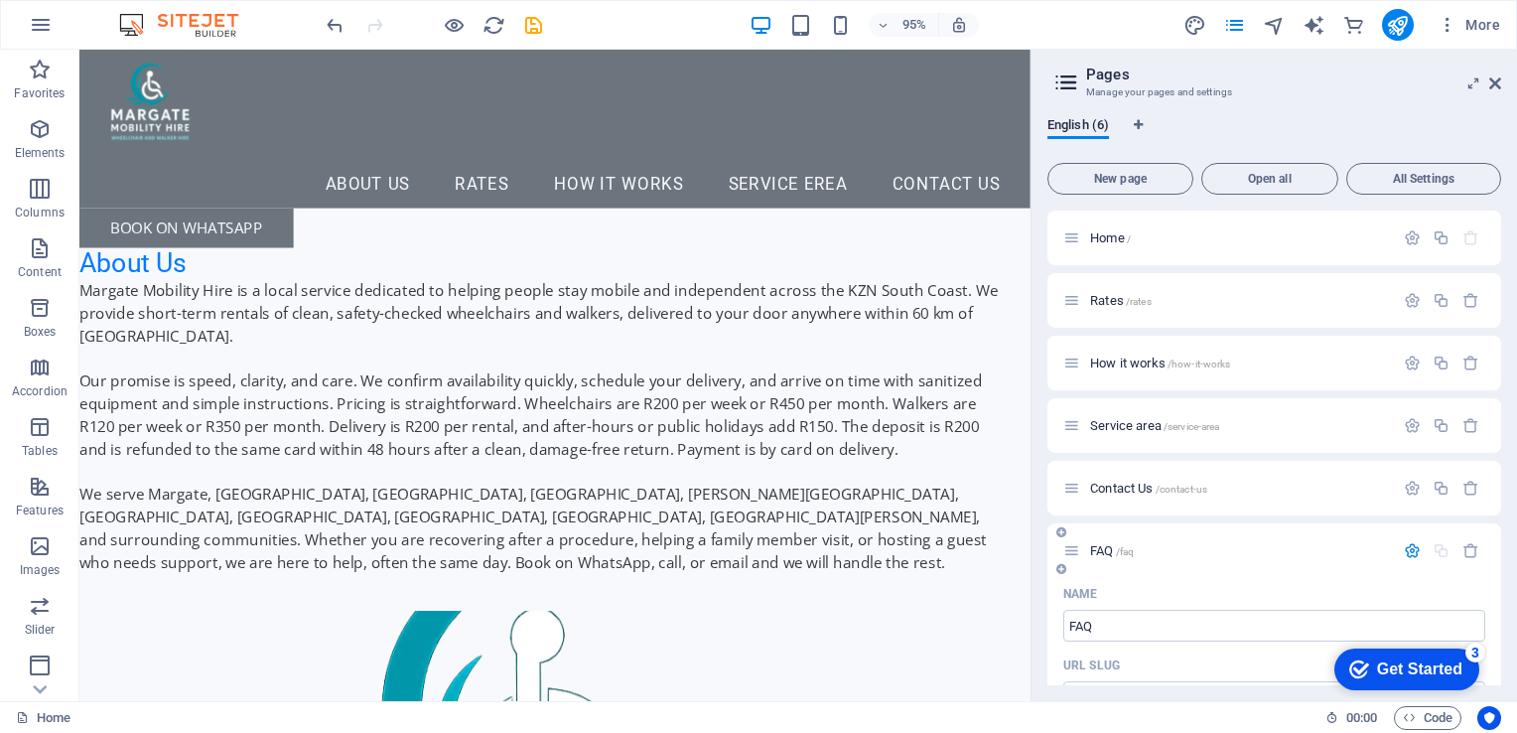
click at [1108, 549] on span "FAQ /faq" at bounding box center [1112, 550] width 44 height 15
click at [1111, 546] on span "FAQ /faq" at bounding box center [1112, 550] width 44 height 15
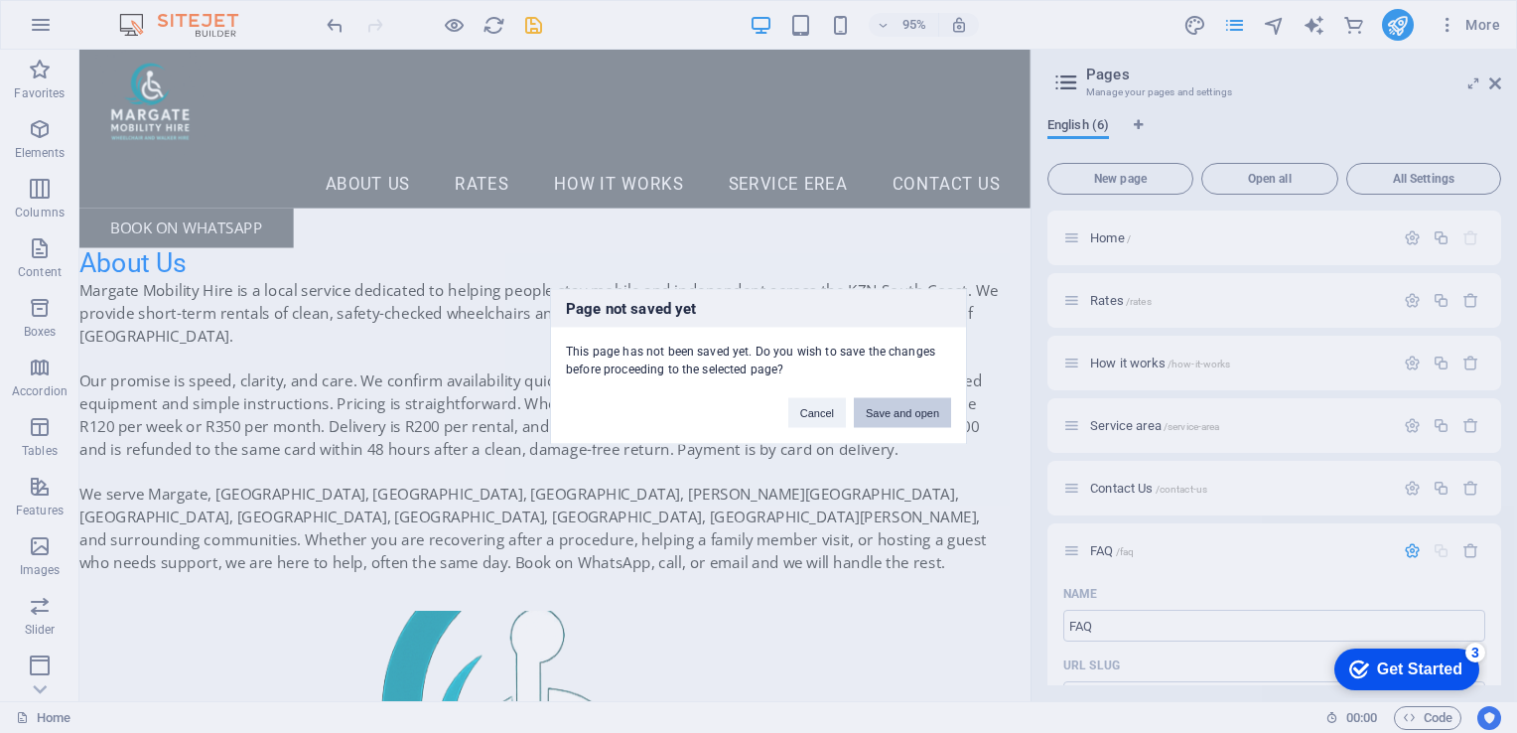
click at [940, 419] on button "Save and open" at bounding box center [902, 413] width 97 height 30
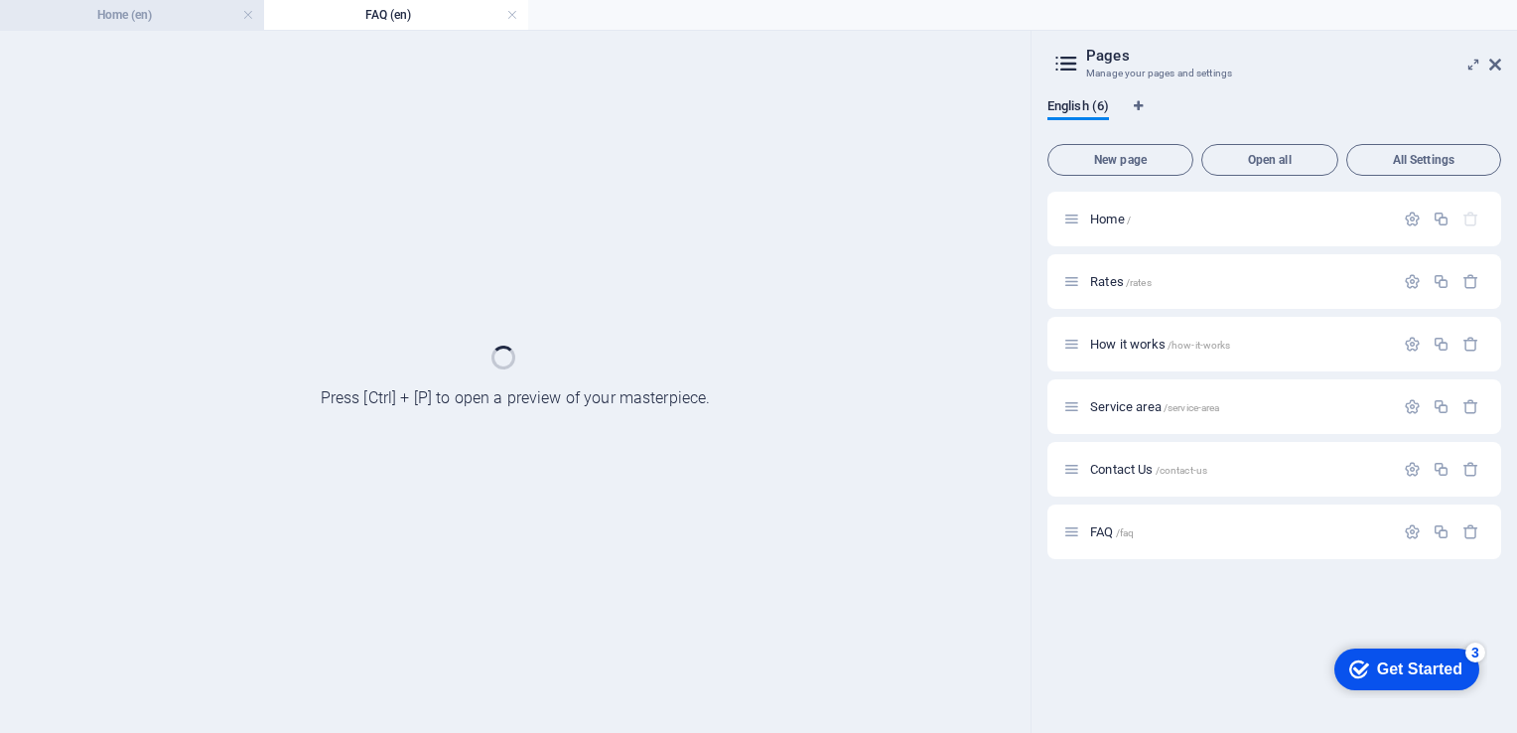
click at [143, 15] on h4 "Home (en)" at bounding box center [132, 15] width 264 height 22
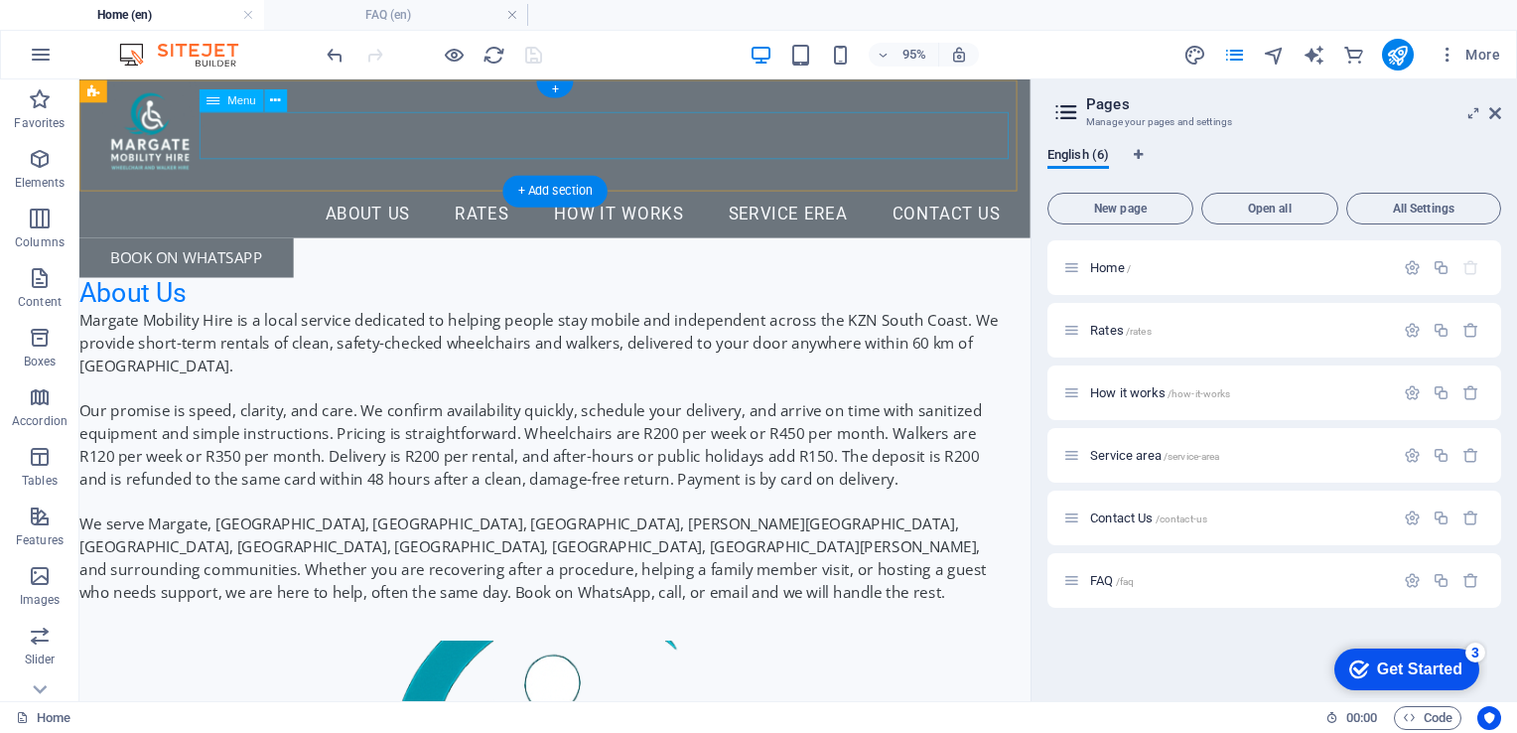
scroll to position [0, 0]
click at [405, 197] on nav "About Us Rates How it Works Service erea Contact Us" at bounding box center [579, 222] width 969 height 50
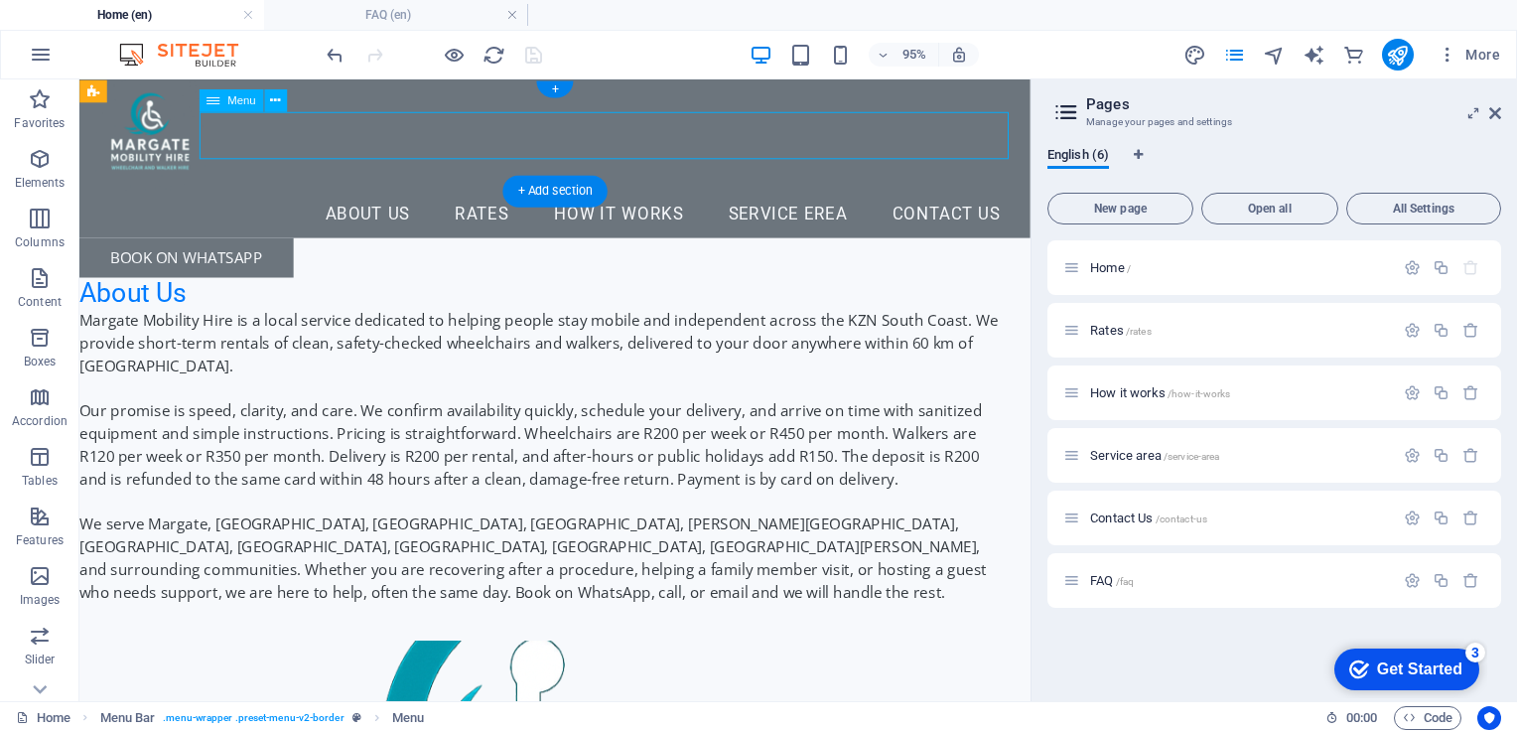
select select
select select "1"
select select
select select "2"
select select
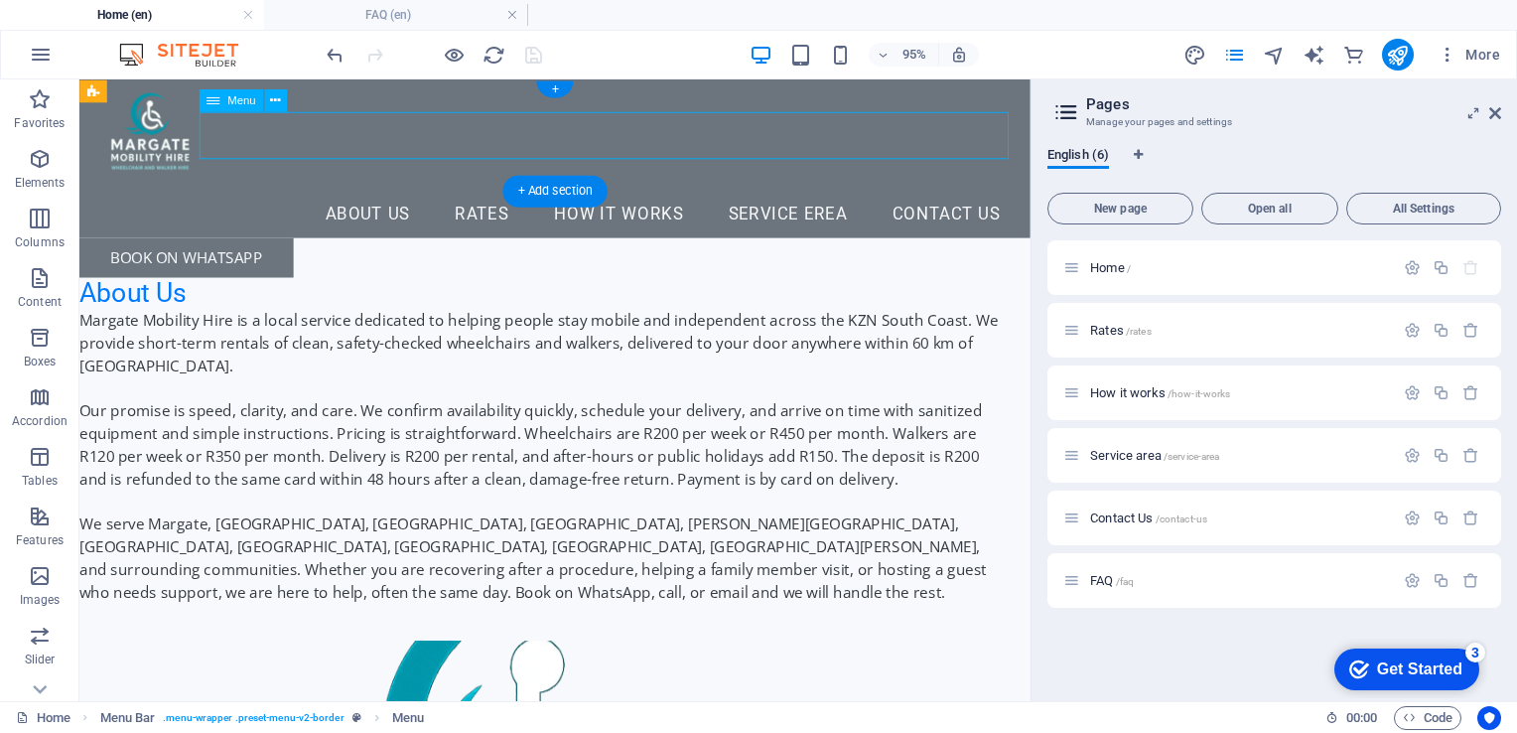
select select "3"
select select
select select "4"
select select
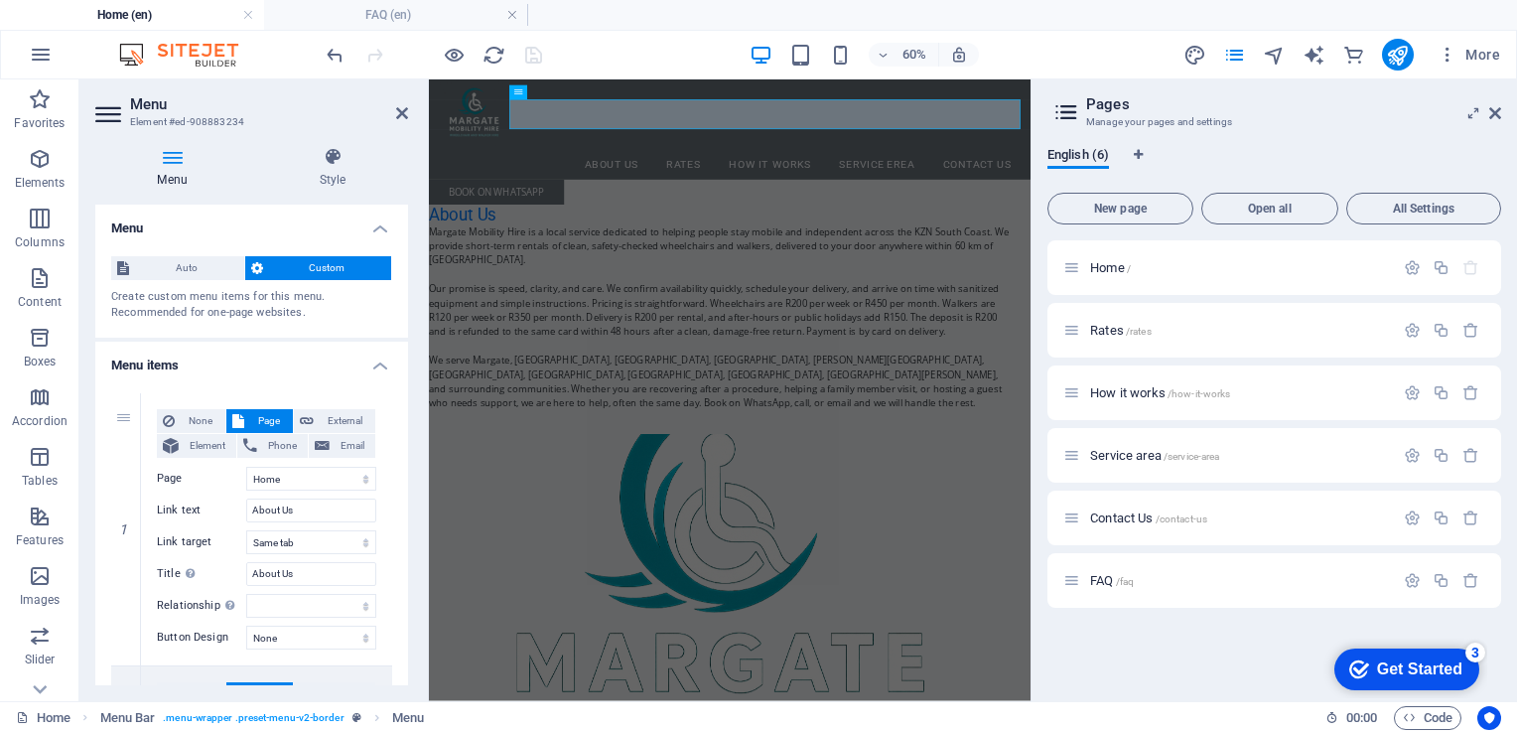
drag, startPoint x: 403, startPoint y: 240, endPoint x: 393, endPoint y: 510, distance: 270.3
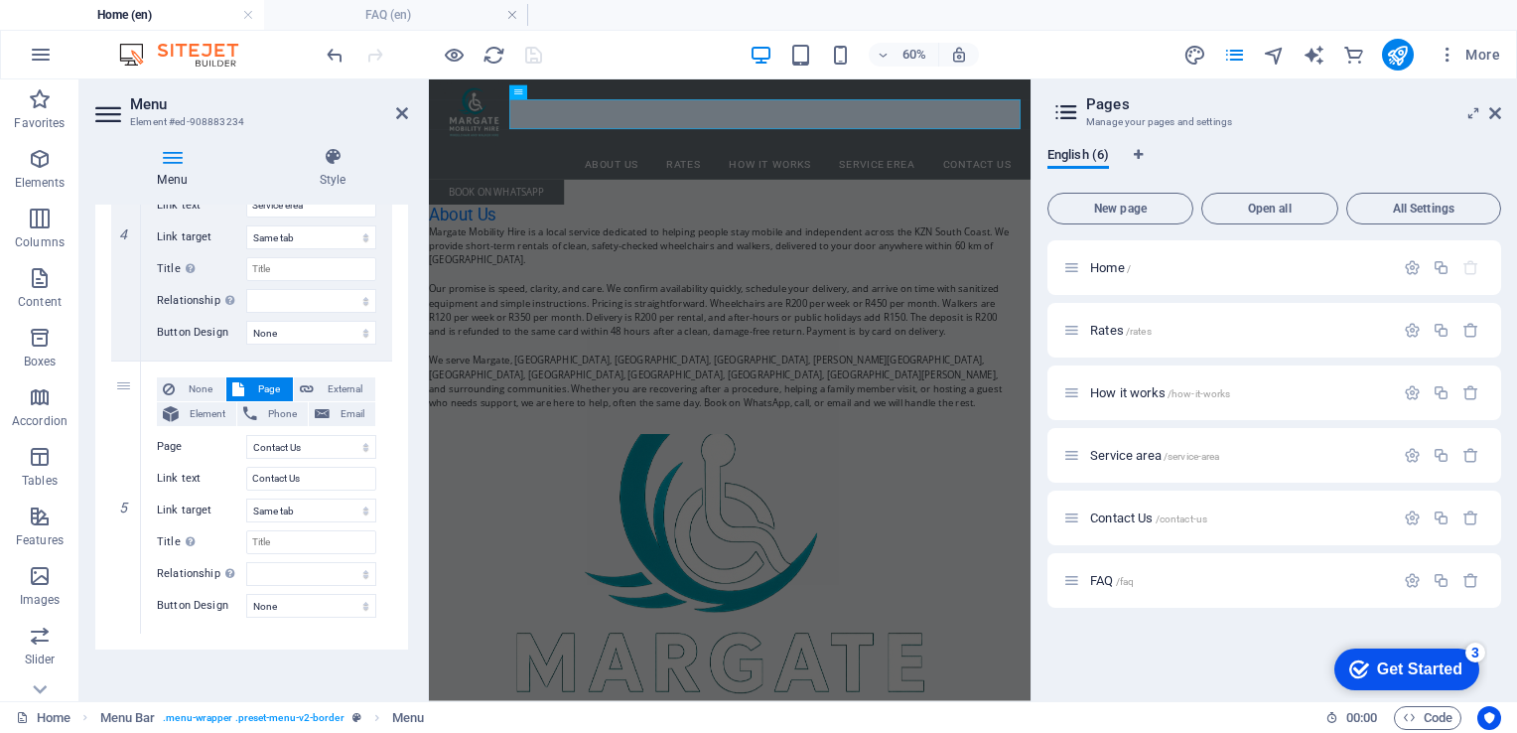
scroll to position [1127, 0]
click at [125, 627] on icon at bounding box center [125, 631] width 11 height 14
select select
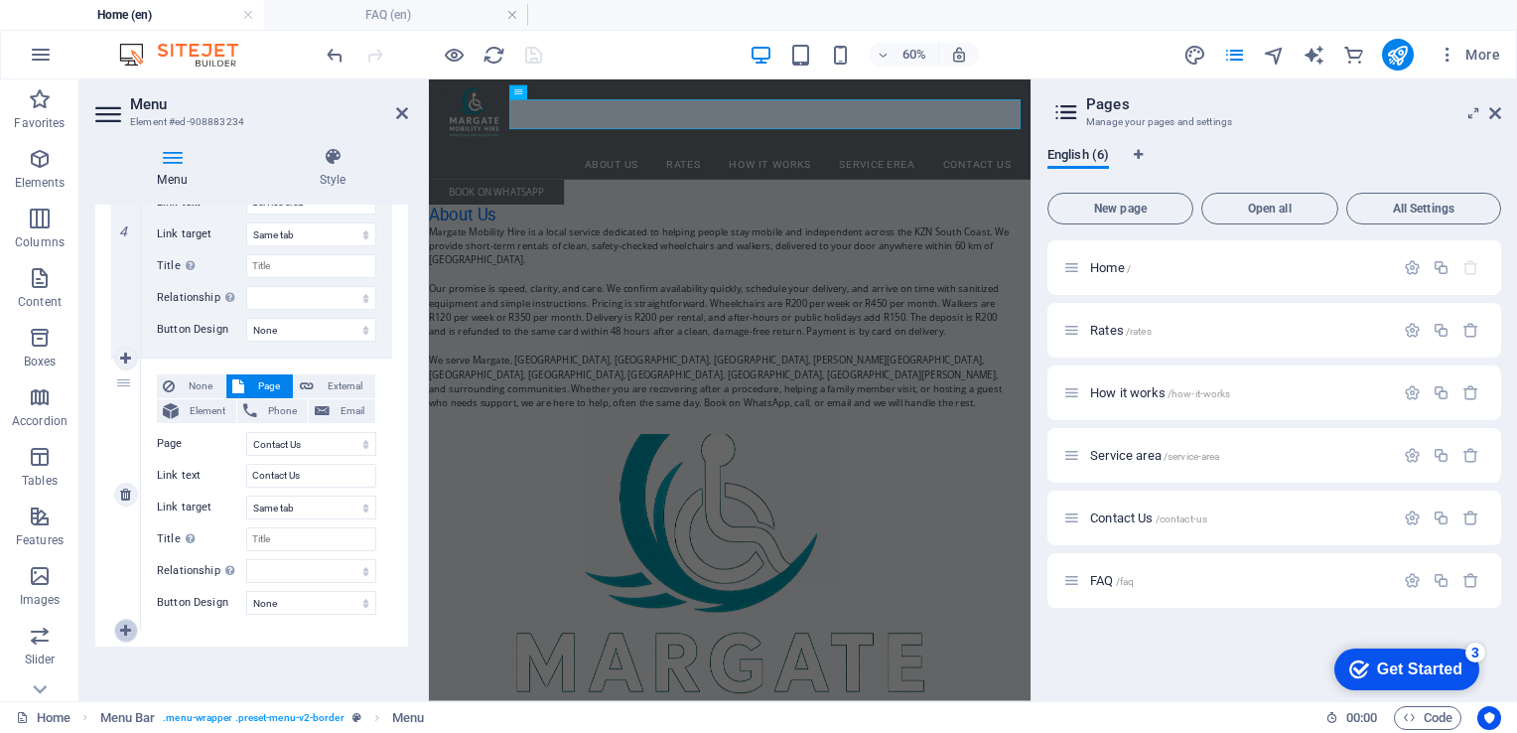
select select
drag, startPoint x: 404, startPoint y: 522, endPoint x: 397, endPoint y: 615, distance: 92.6
click at [397, 615] on div "1 None Page External Element Phone Email Page Home Rates How it works Service a…" at bounding box center [251, 69] width 313 height 1638
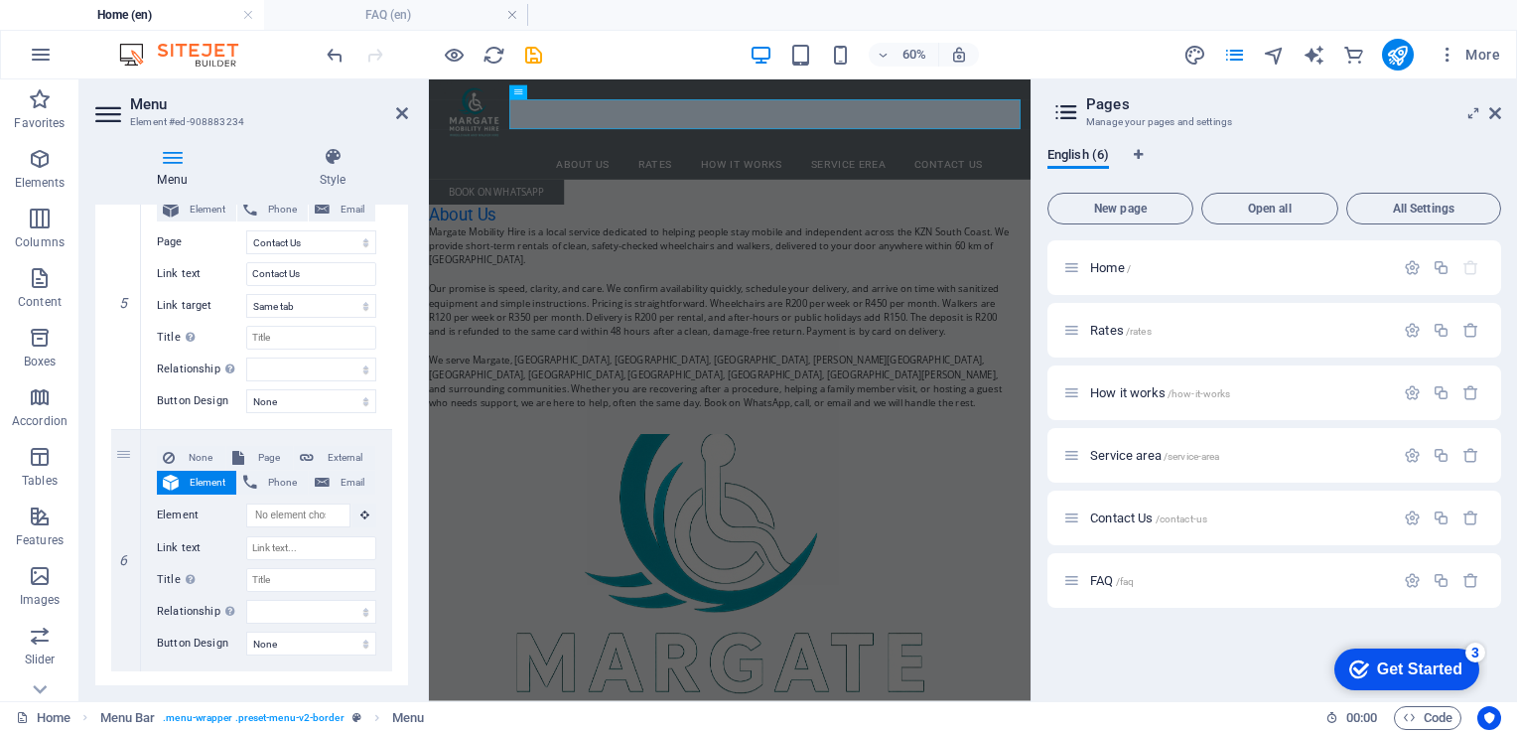
scroll to position [1368, 0]
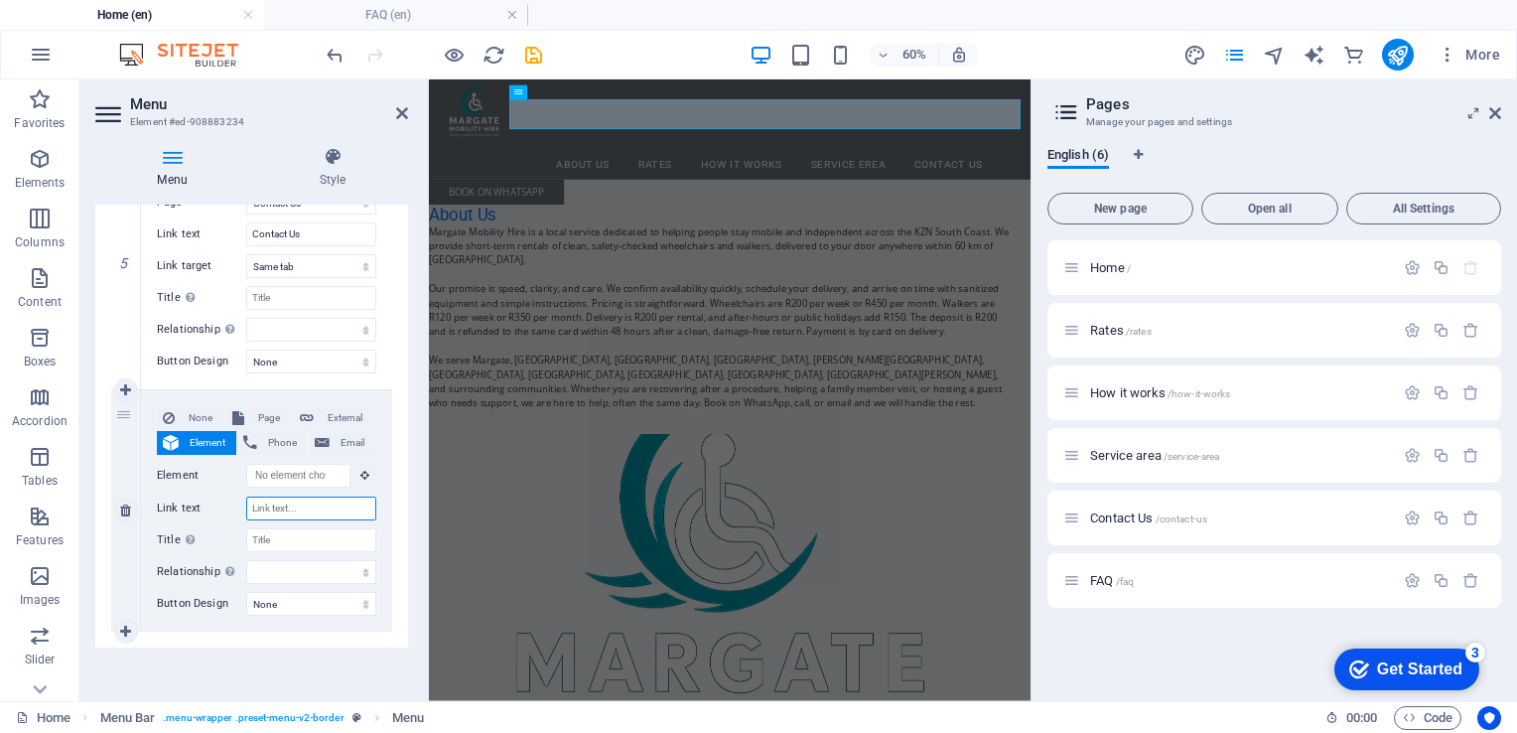
click at [294, 504] on input "Link text" at bounding box center [311, 508] width 130 height 24
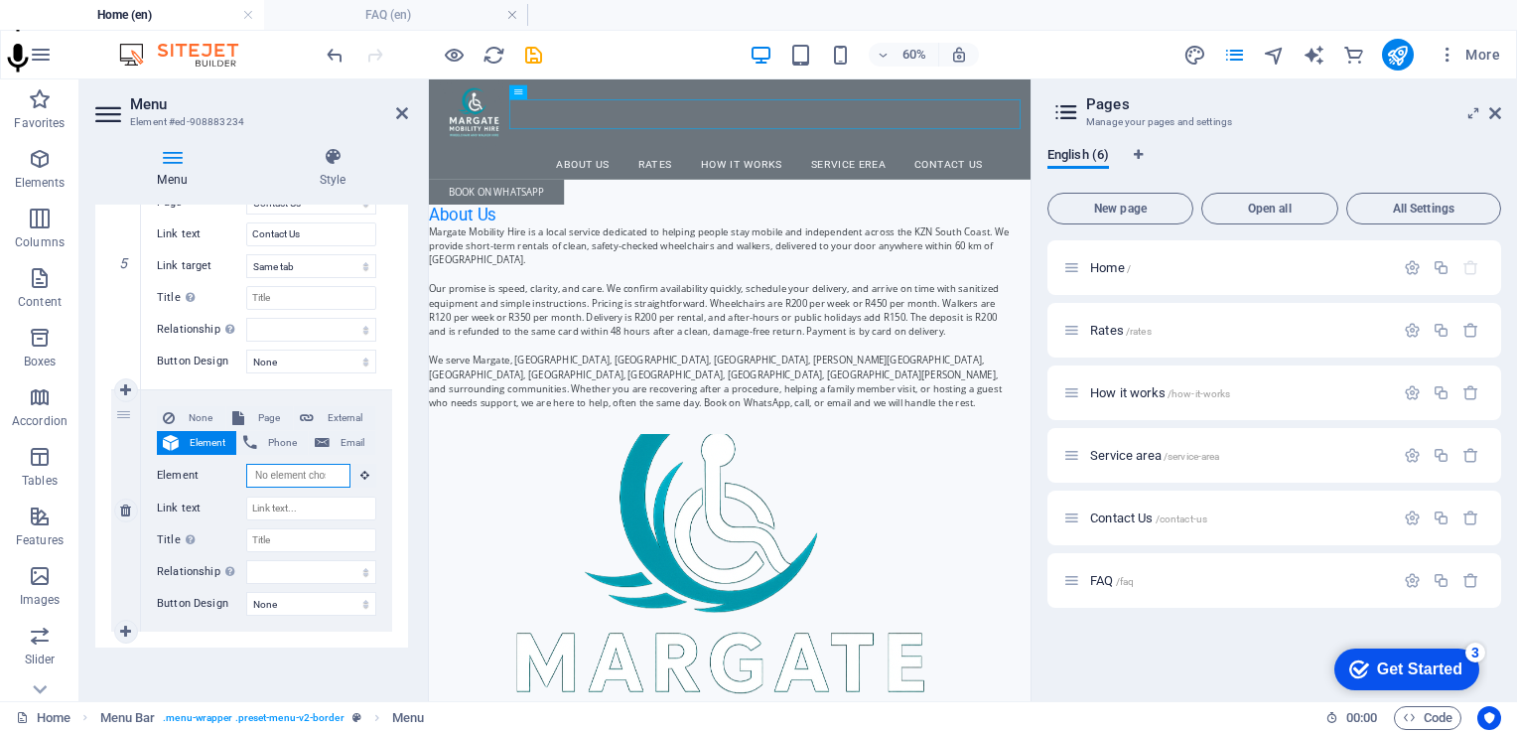
click at [299, 474] on input "Element" at bounding box center [298, 476] width 104 height 24
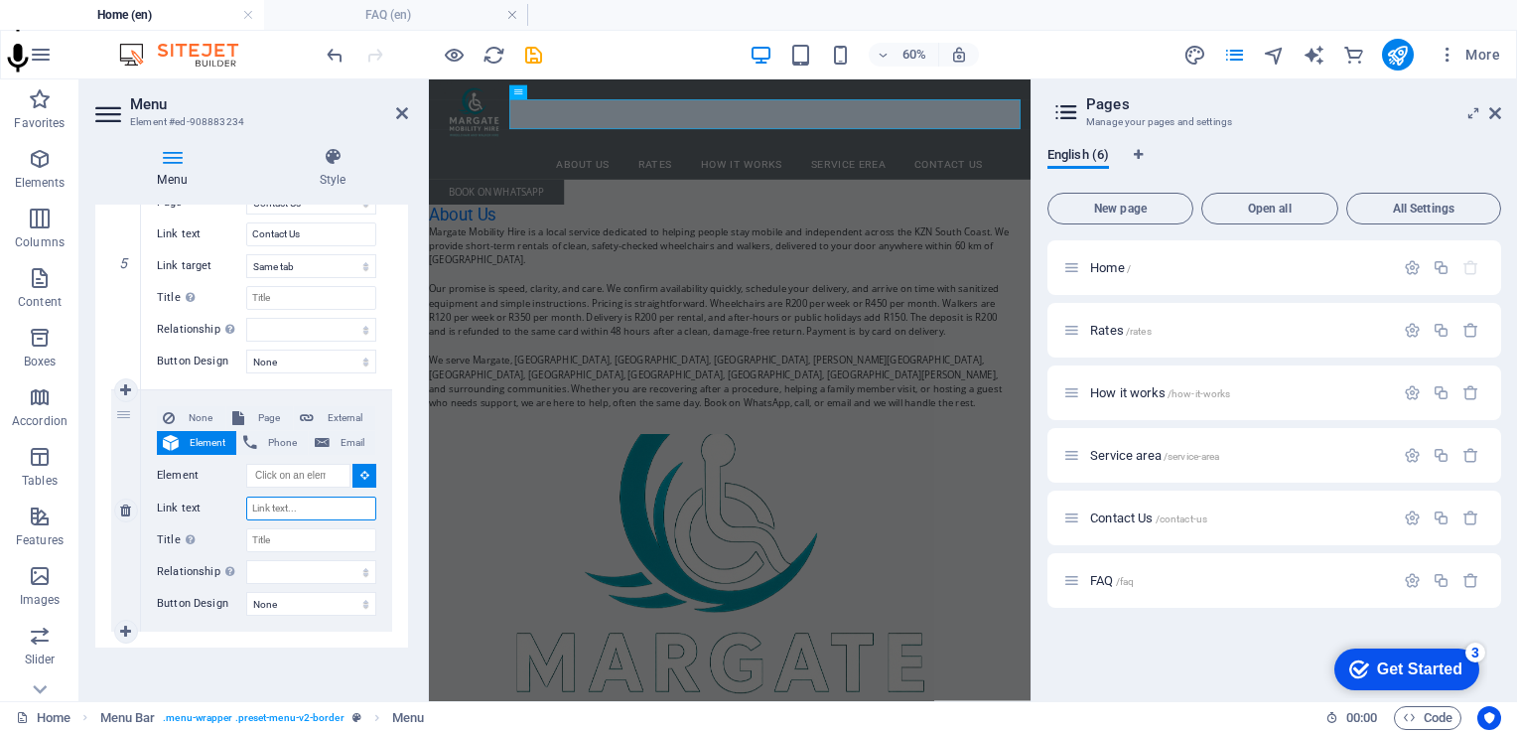
click at [295, 502] on input "Link text" at bounding box center [311, 508] width 130 height 24
click at [271, 410] on span "Page" at bounding box center [268, 418] width 37 height 24
select select
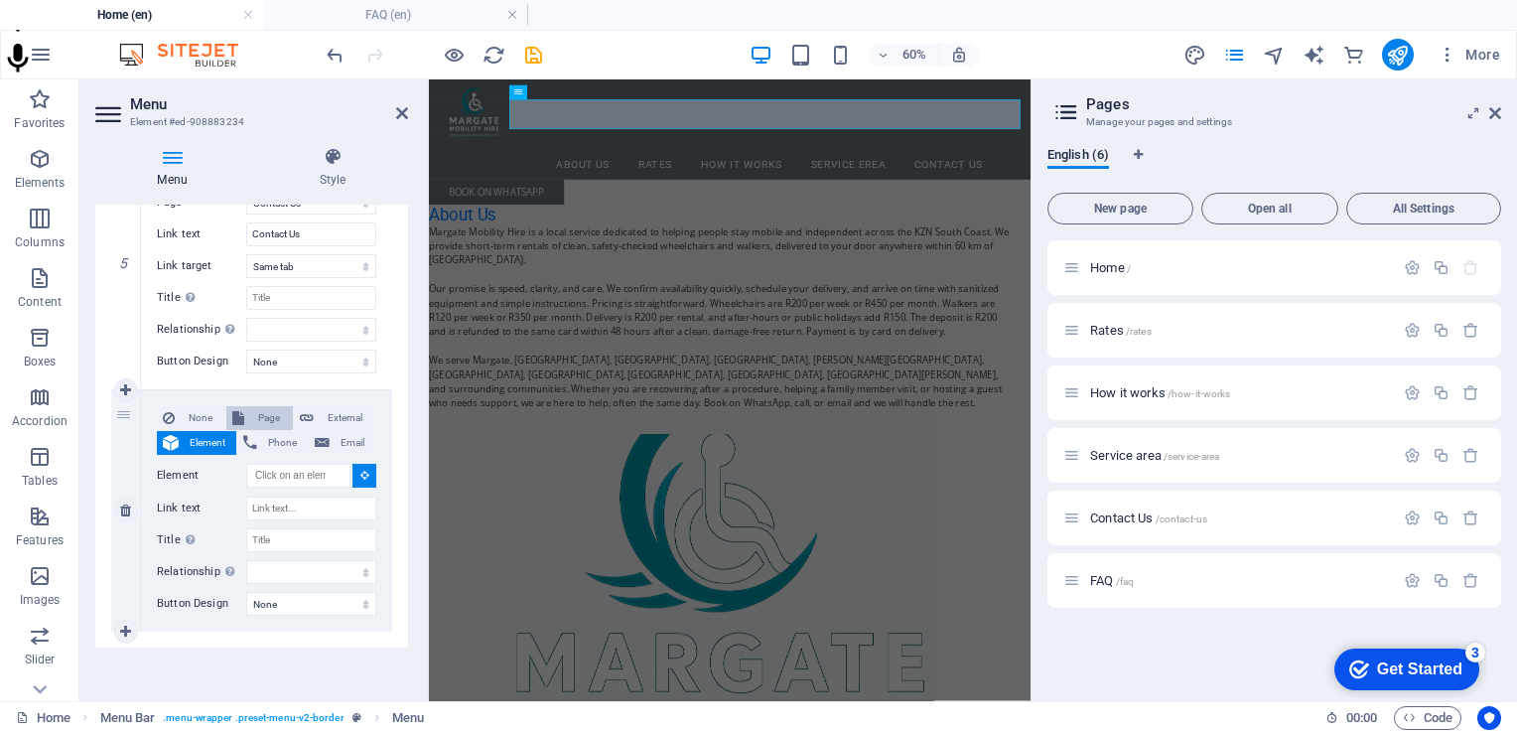
select select
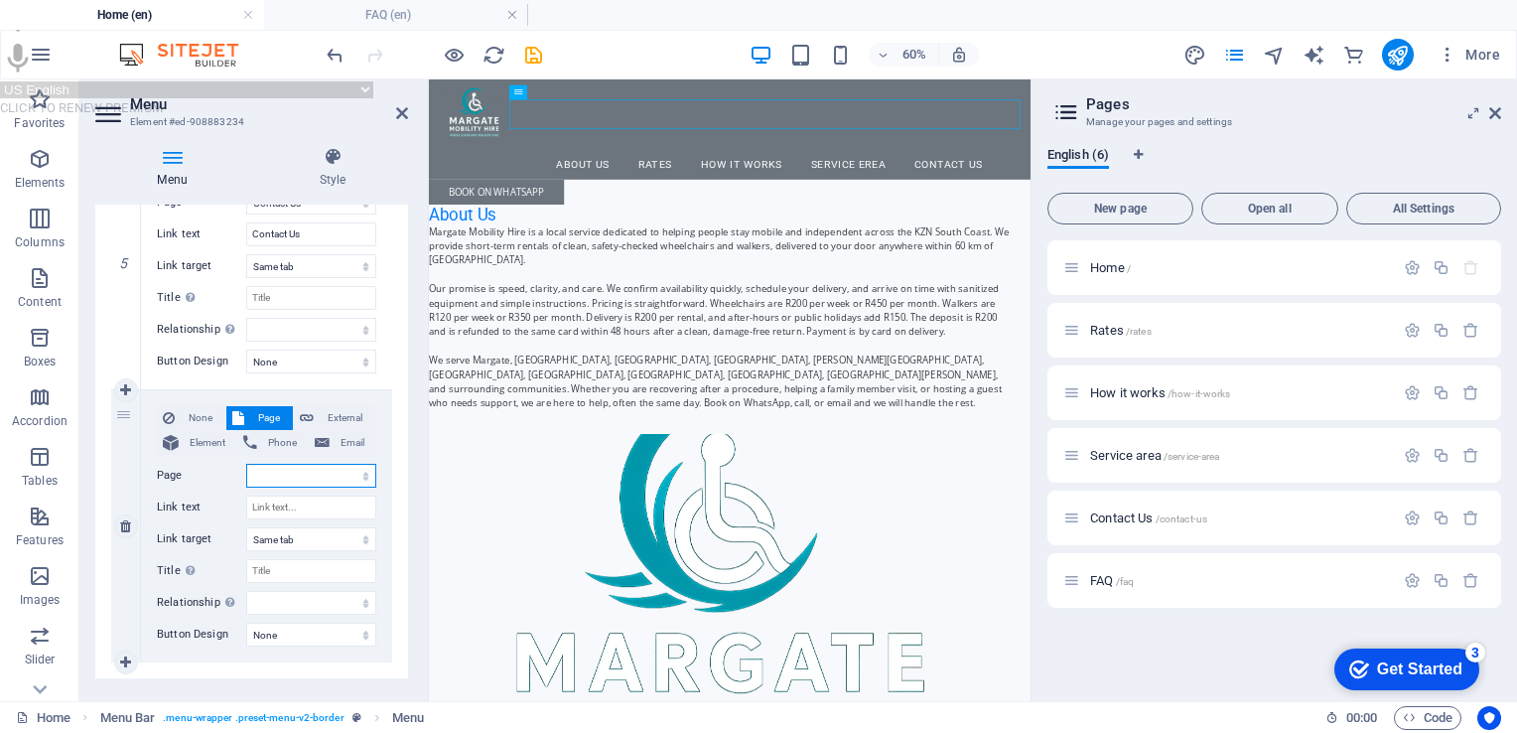
click at [286, 477] on select "Home Rates How it works Service area Contact Us FAQ" at bounding box center [311, 476] width 130 height 24
select select "5"
click at [246, 464] on select "Home Rates How it works Service area Contact Us FAQ" at bounding box center [311, 476] width 130 height 24
select select
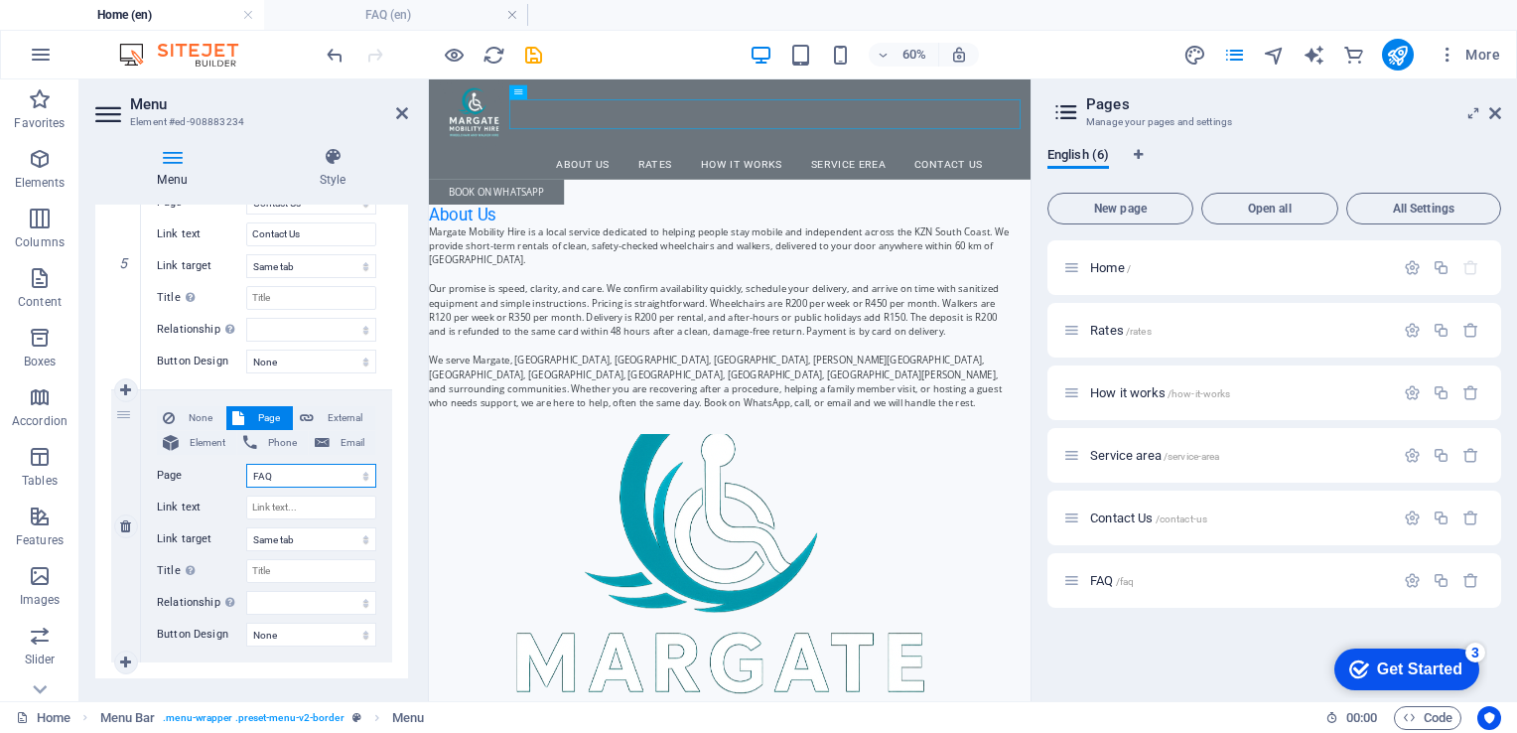
select select
click at [278, 510] on input "Link text" at bounding box center [311, 507] width 130 height 24
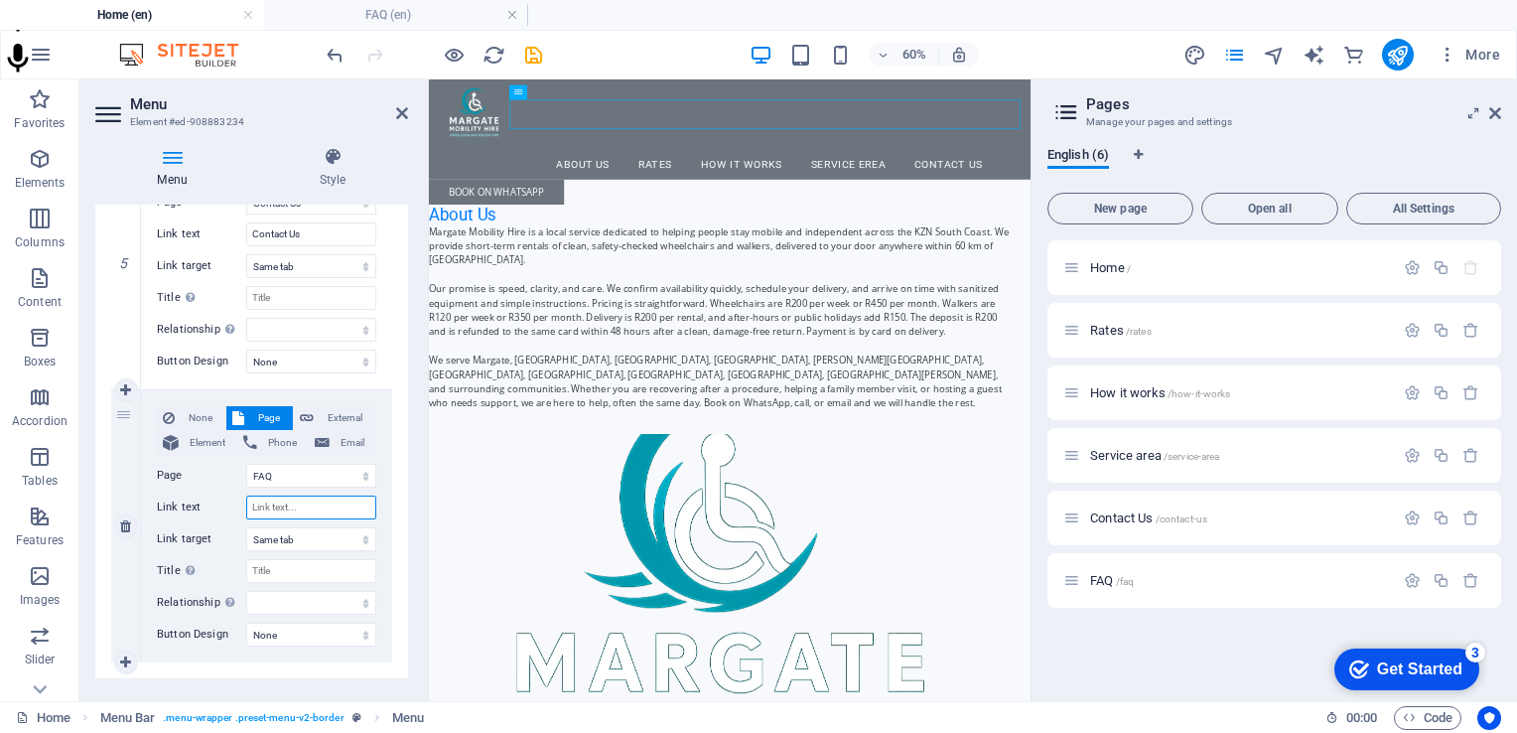
click at [275, 508] on input "Link text" at bounding box center [311, 507] width 130 height 24
type input "F"
select select
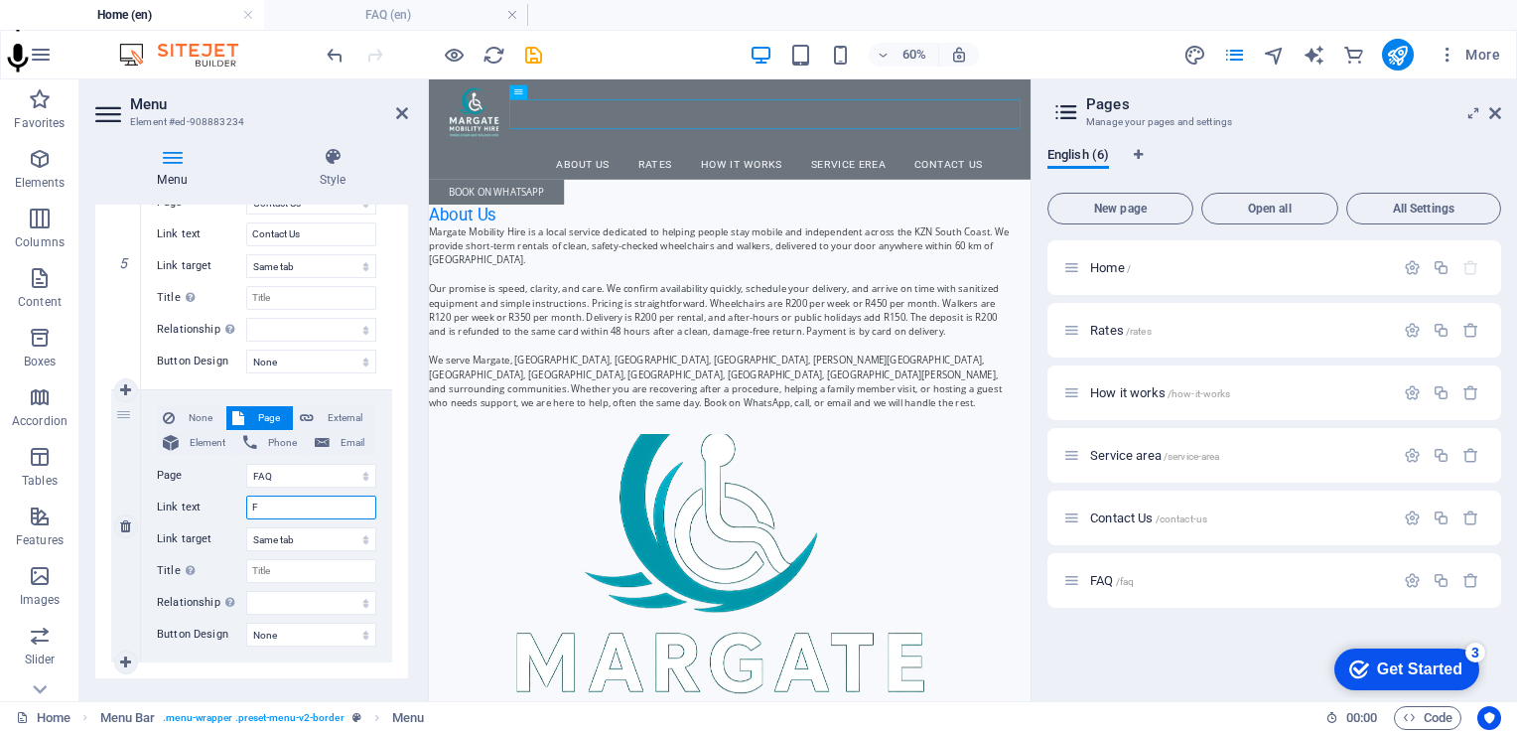
select select
type input "FQ"
select select
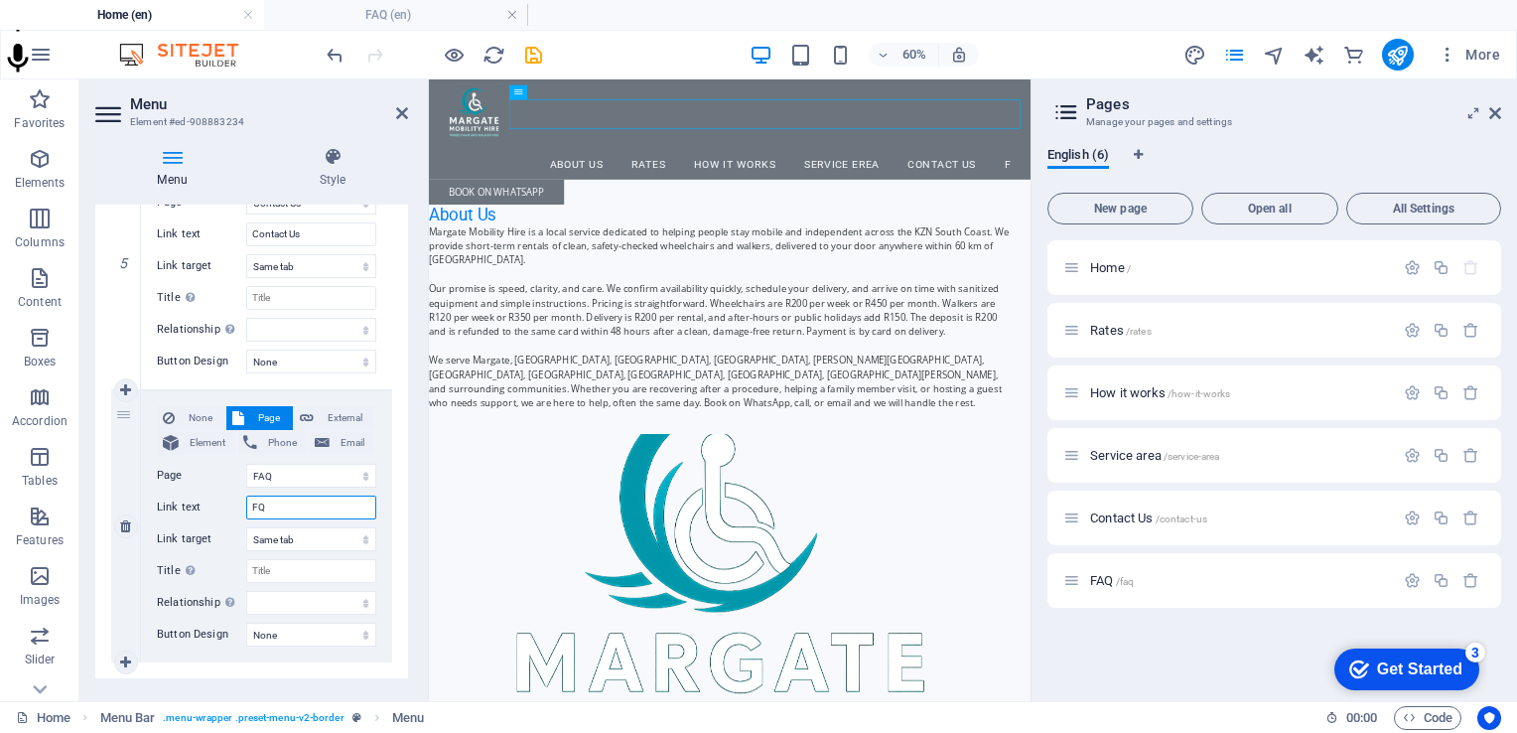
select select
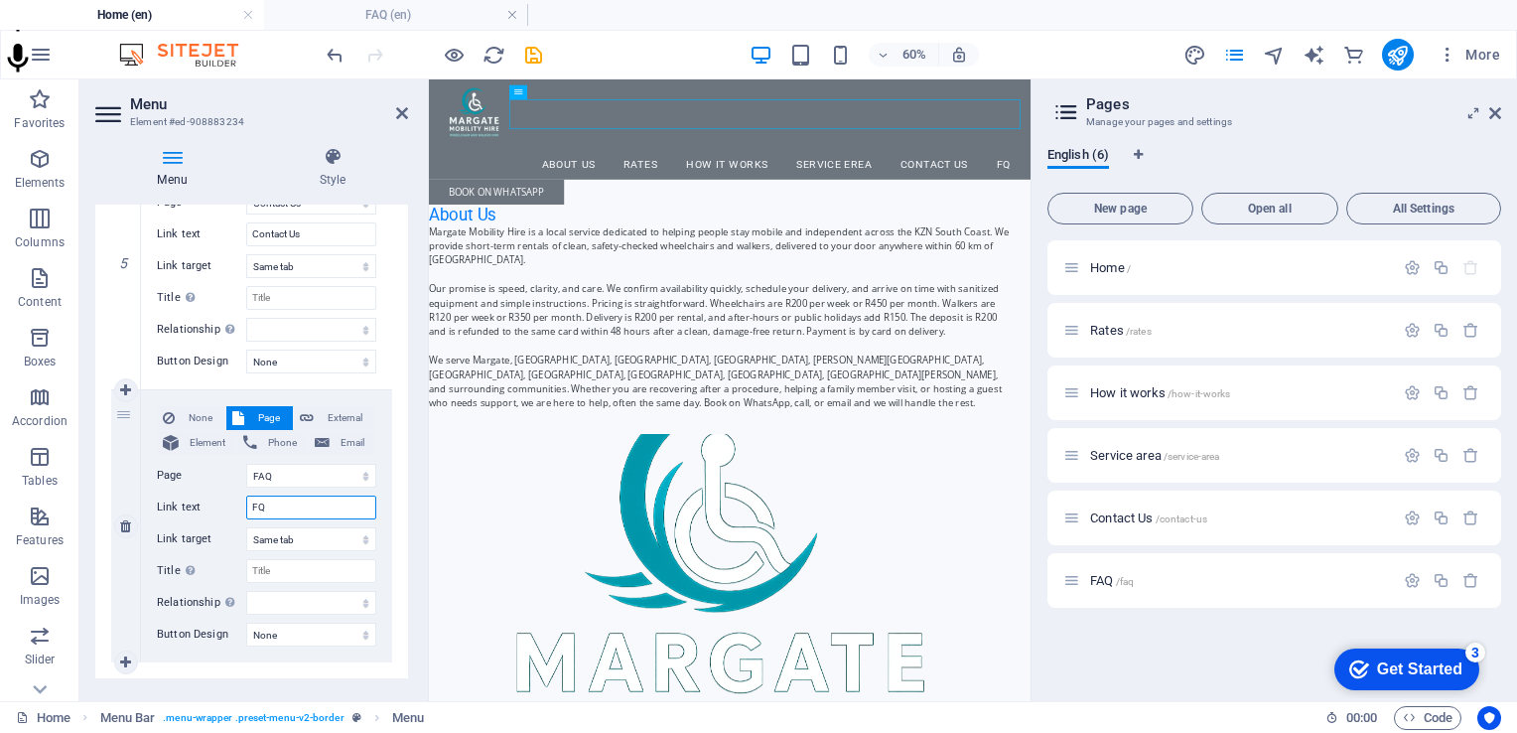
type input "FQA"
select select
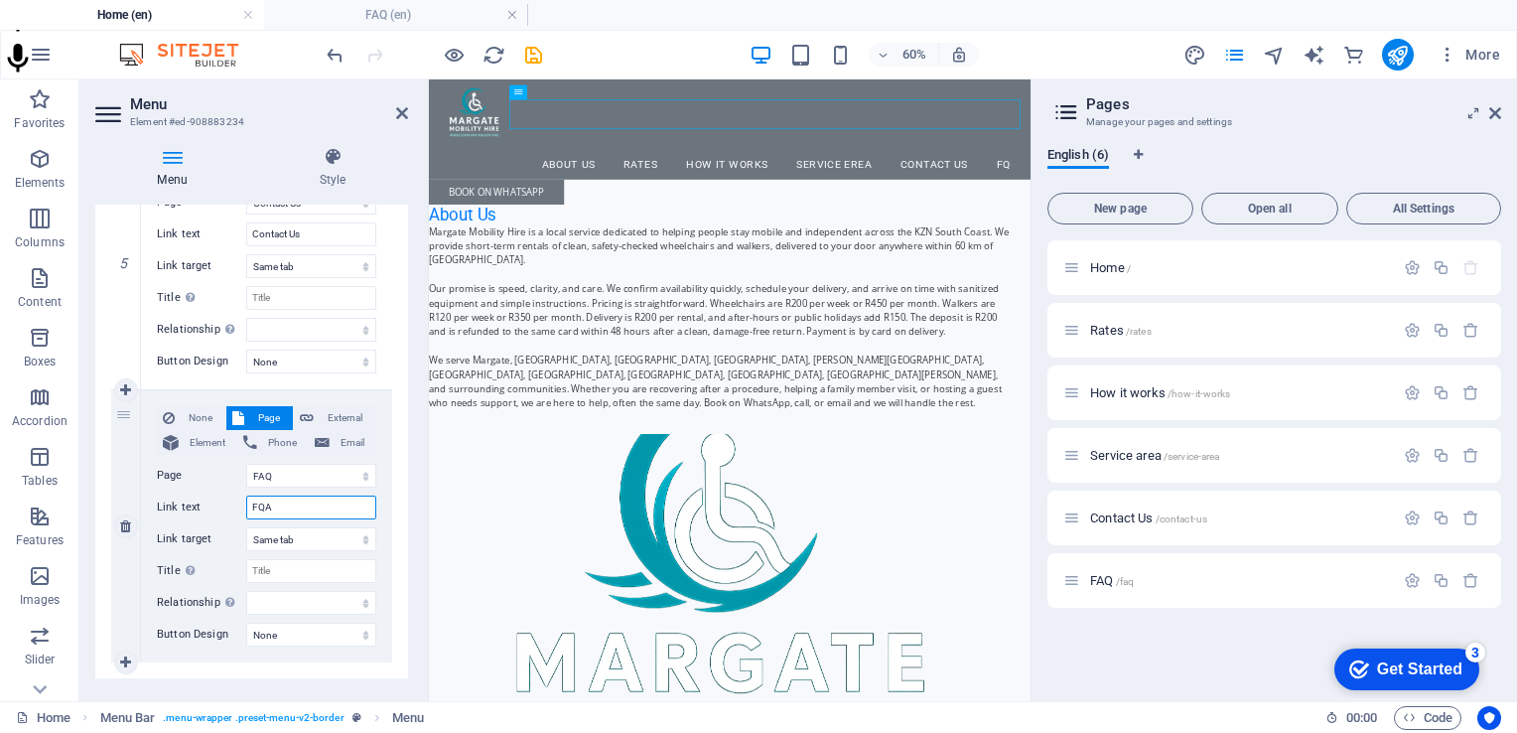
select select
type input "FAQ"
select select
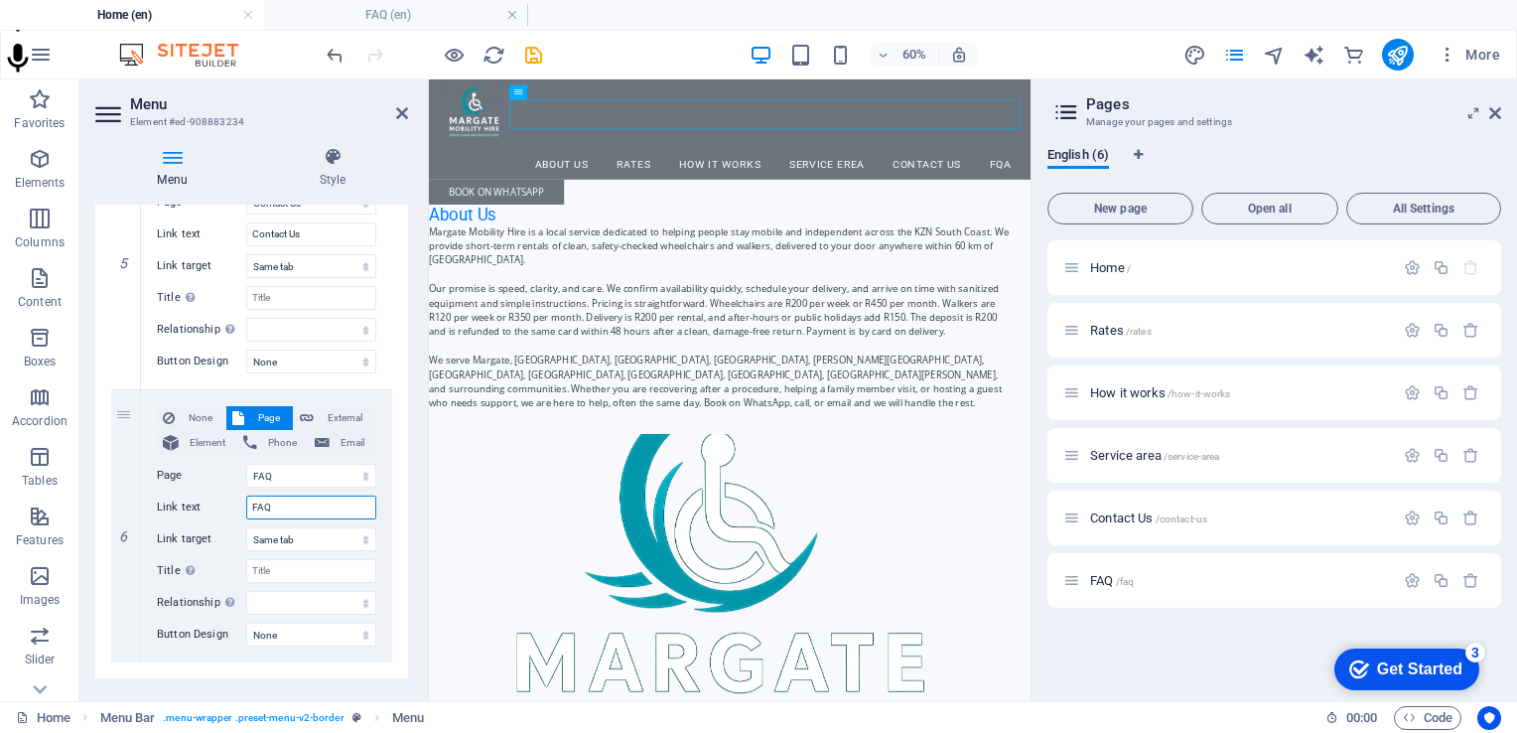
select select
type input "FAQ"
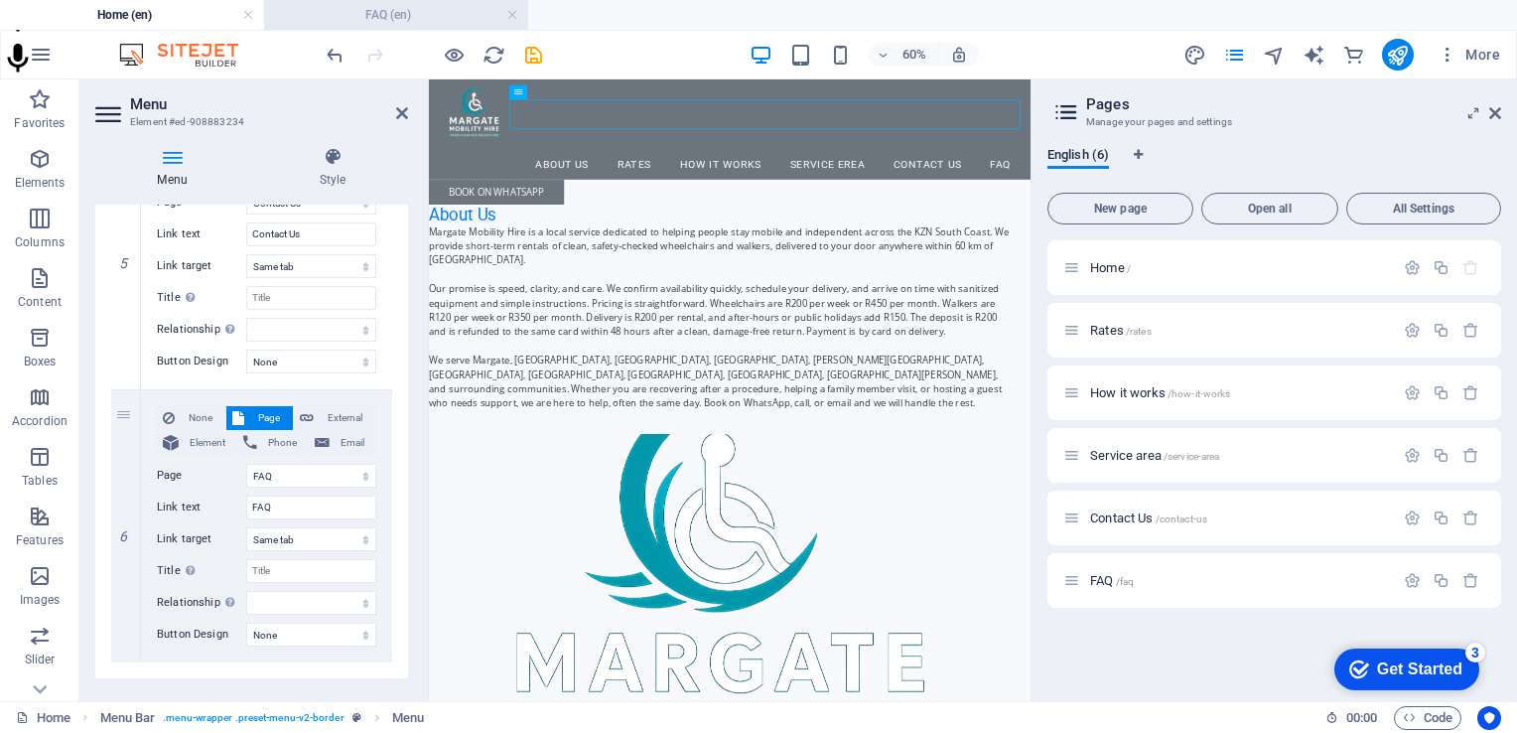
click at [385, 6] on h4 "FAQ (en)" at bounding box center [396, 15] width 264 height 22
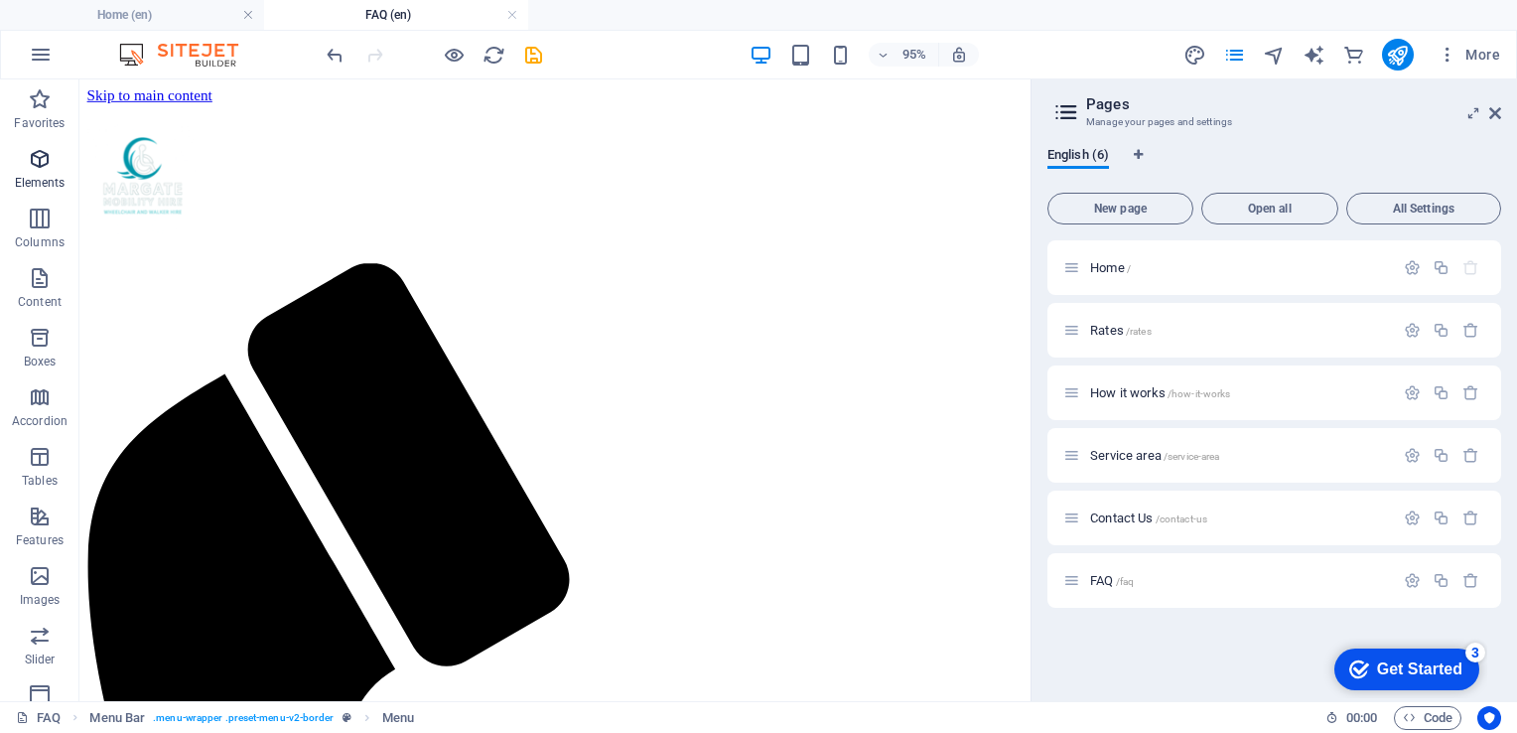
click at [42, 158] on icon "button" at bounding box center [40, 159] width 24 height 24
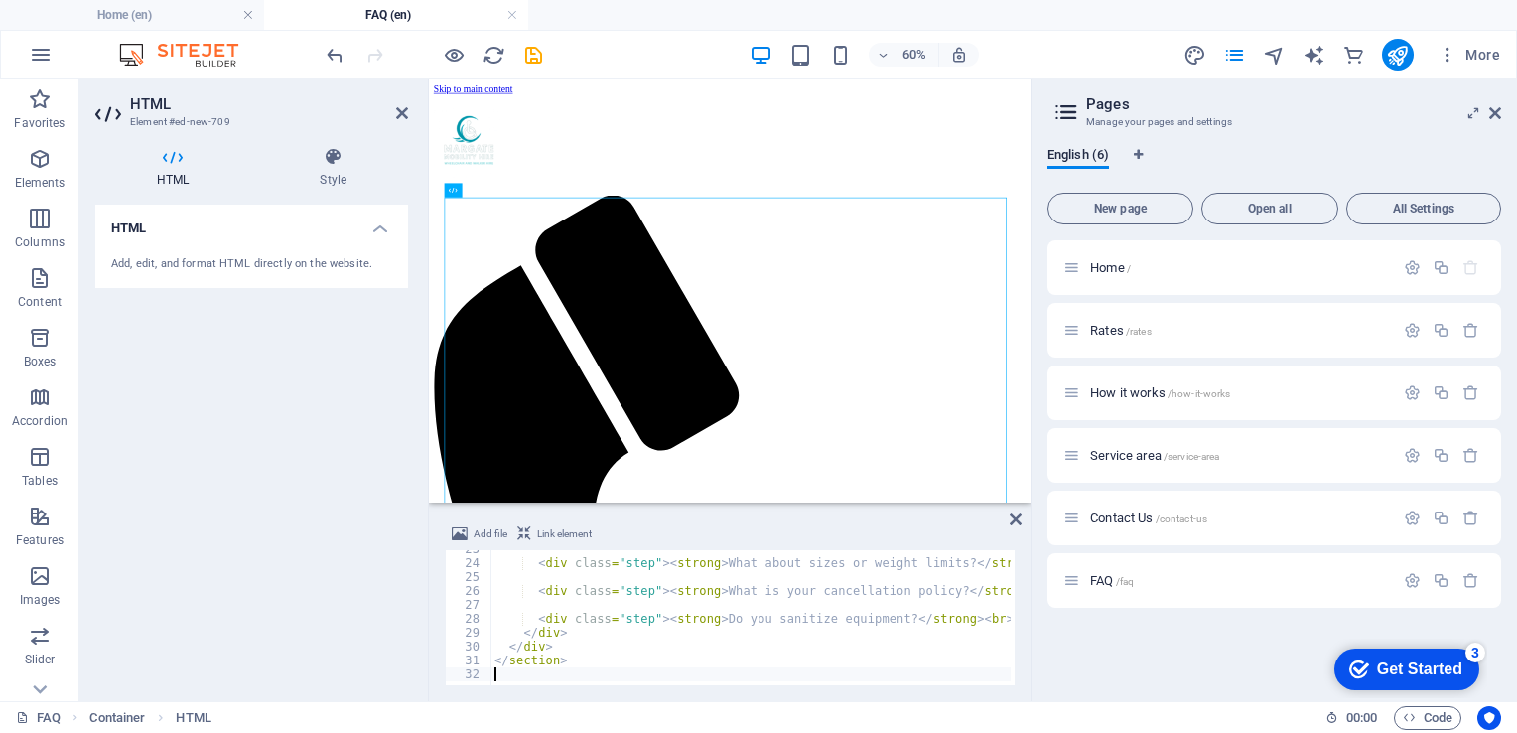
scroll to position [300, 0]
type textarea "</section>"
drag, startPoint x: 1493, startPoint y: 111, endPoint x: 1052, endPoint y: 30, distance: 448.3
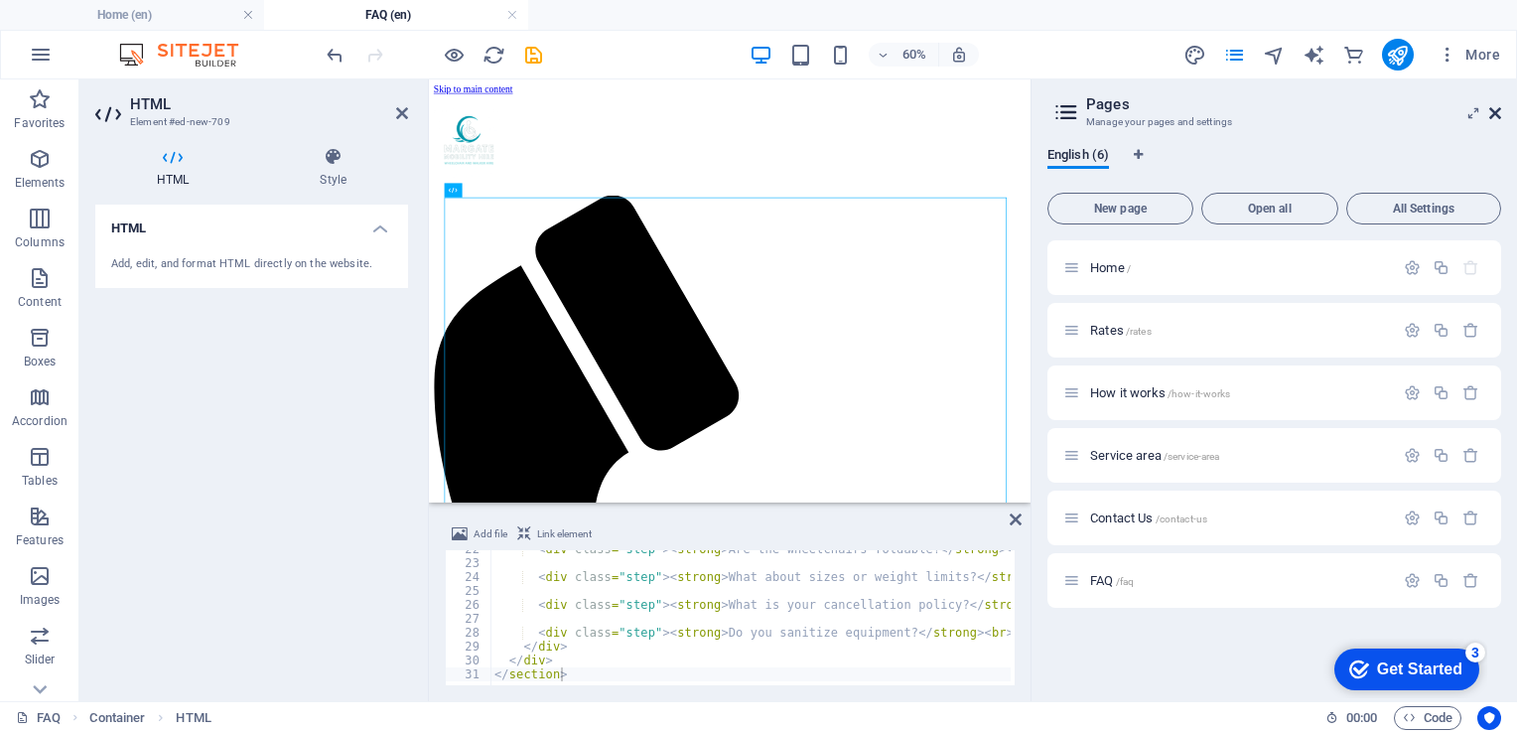
click at [1493, 111] on icon at bounding box center [1495, 113] width 12 height 16
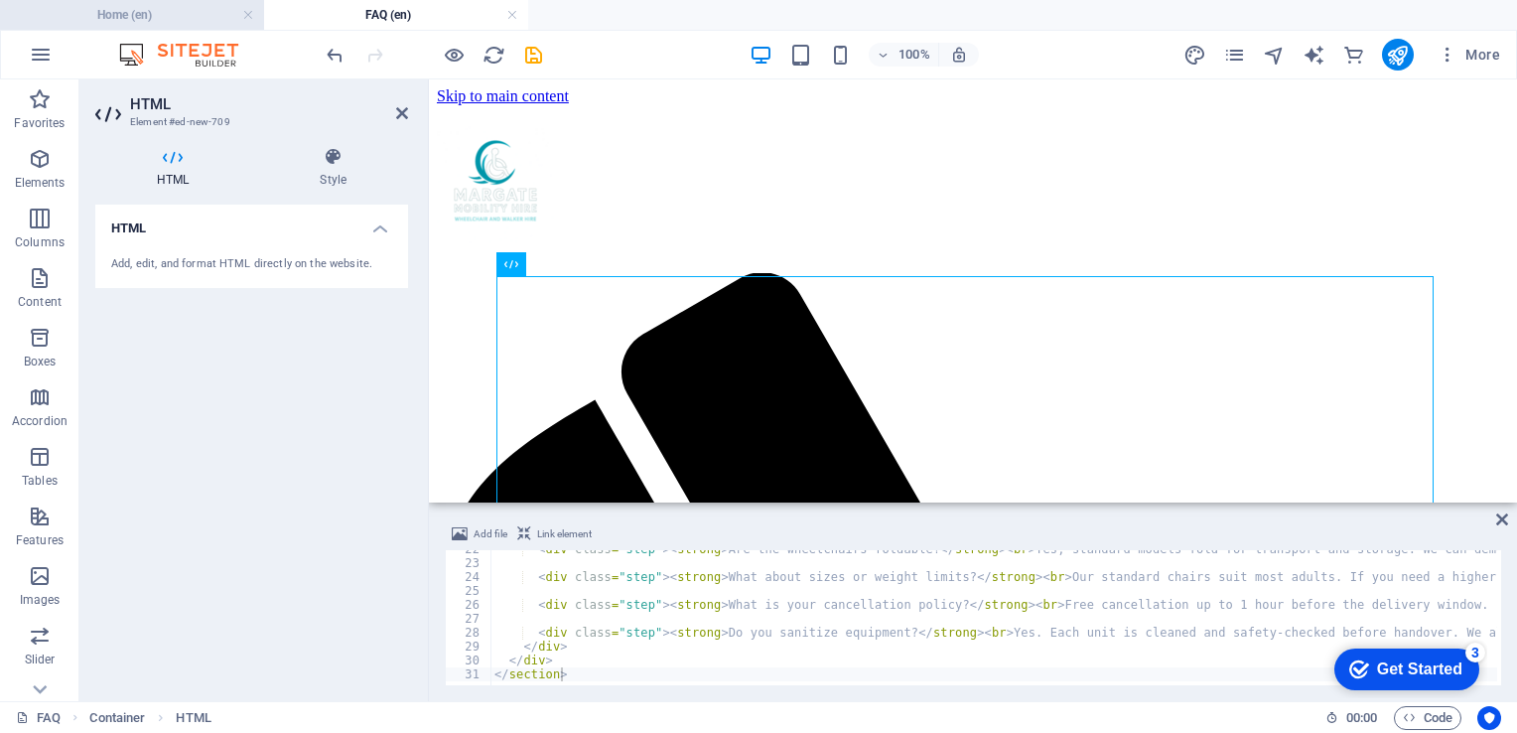
click at [174, 24] on h4 "Home (en)" at bounding box center [132, 15] width 264 height 22
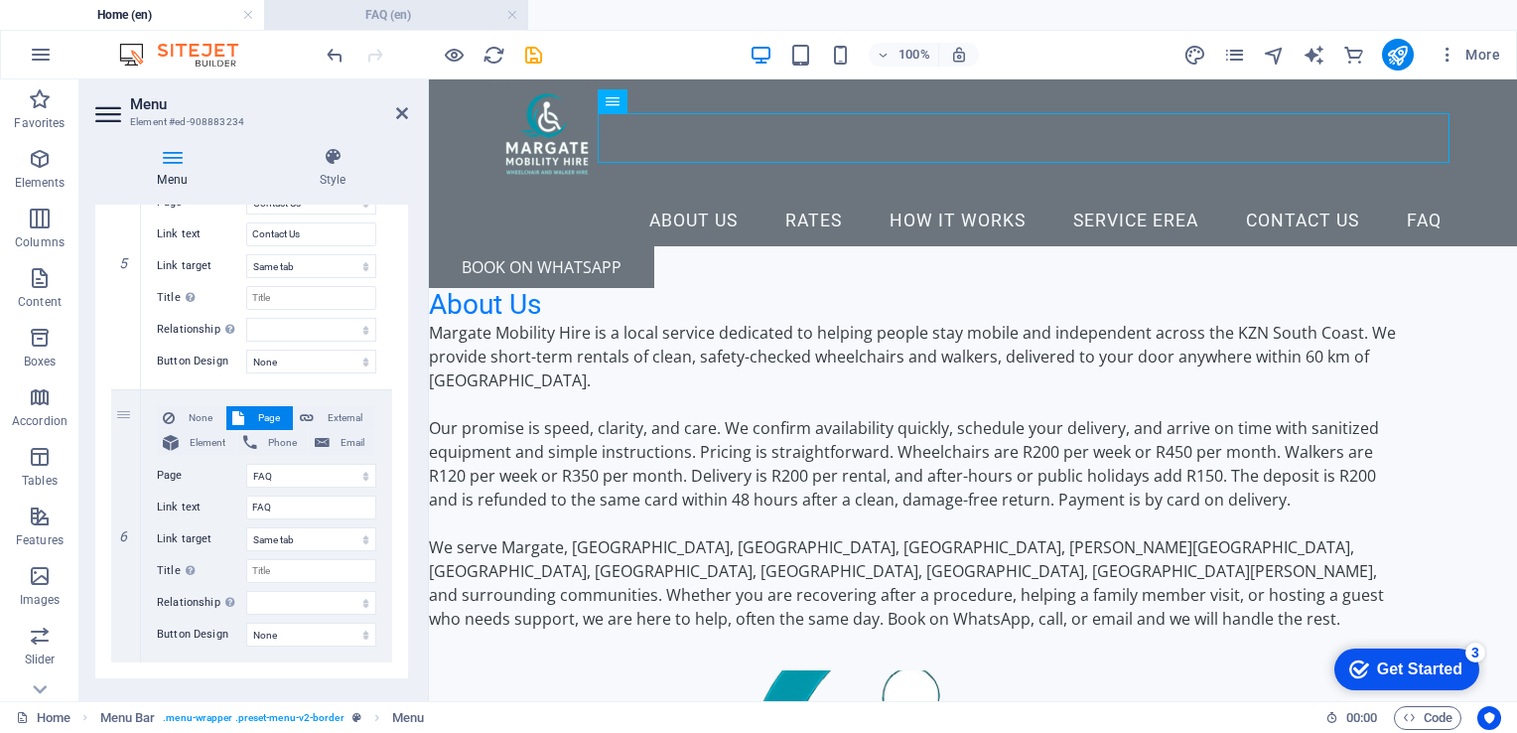
click at [369, 20] on h4 "FAQ (en)" at bounding box center [396, 15] width 264 height 22
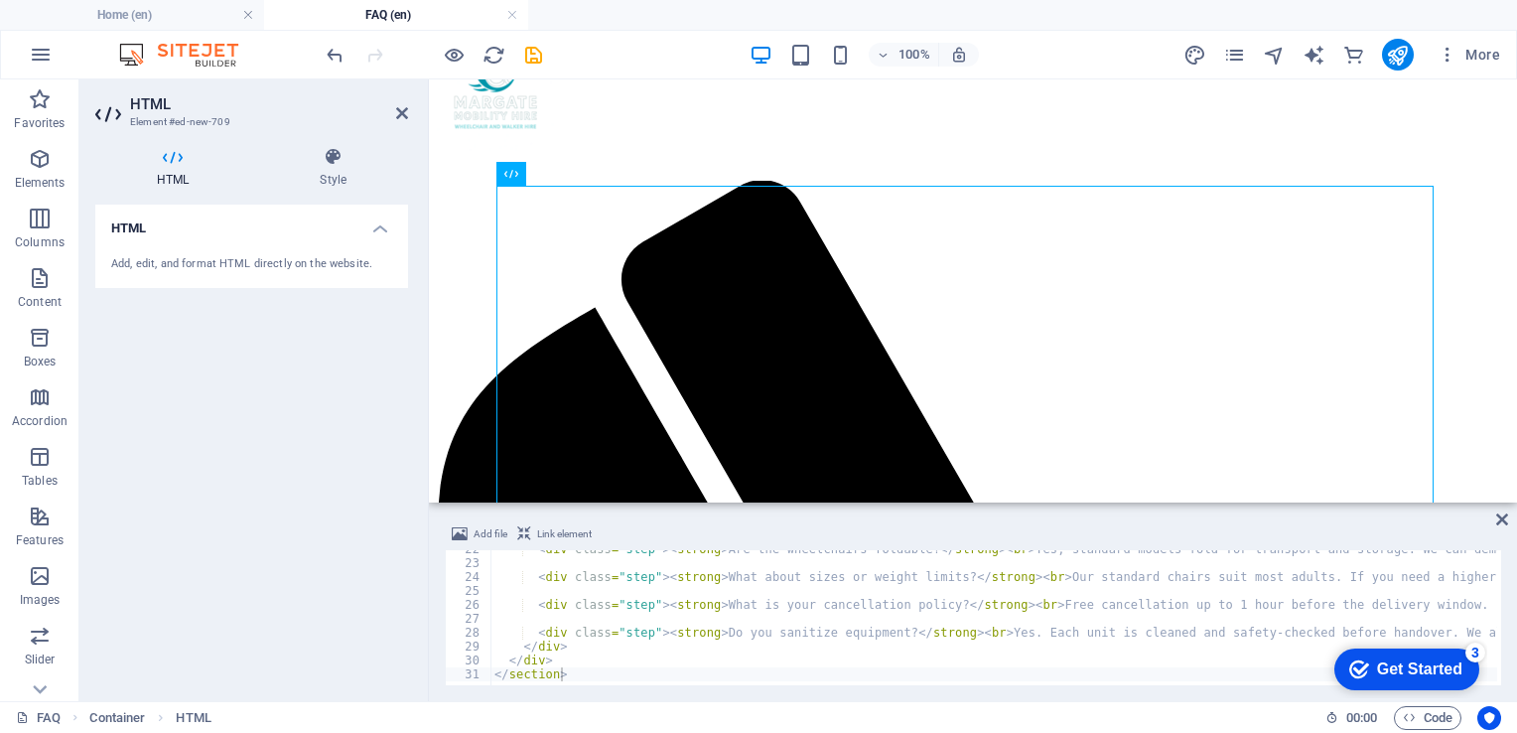
scroll to position [0, 0]
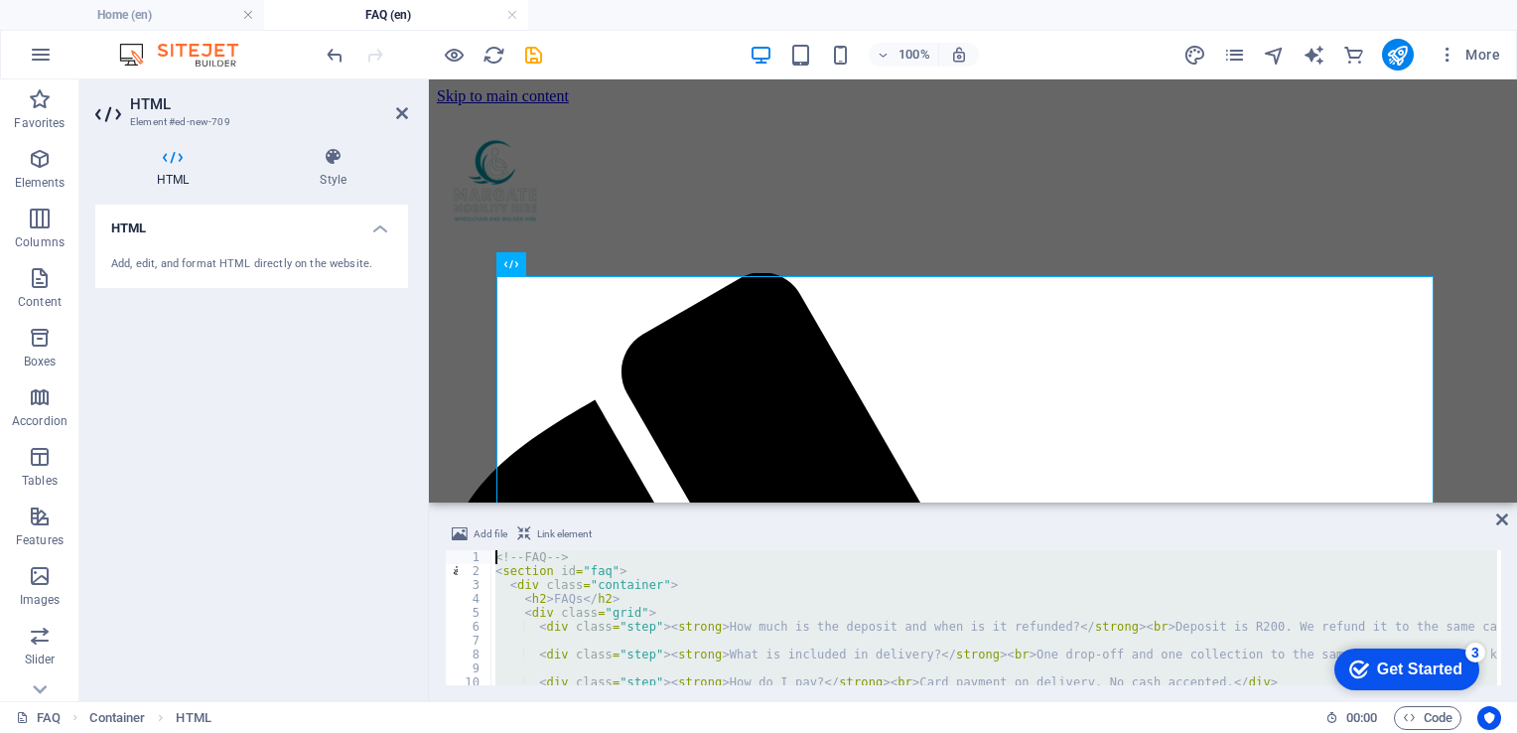
drag, startPoint x: 508, startPoint y: 599, endPoint x: 413, endPoint y: 423, distance: 199.9
click at [413, 423] on div "HTML Element #ed-new-709 HTML Style HTML Add, edit, and format HTML directly on…" at bounding box center [798, 390] width 1438 height 622
type textarea "<!-- FAQ --> <section id="faq">"
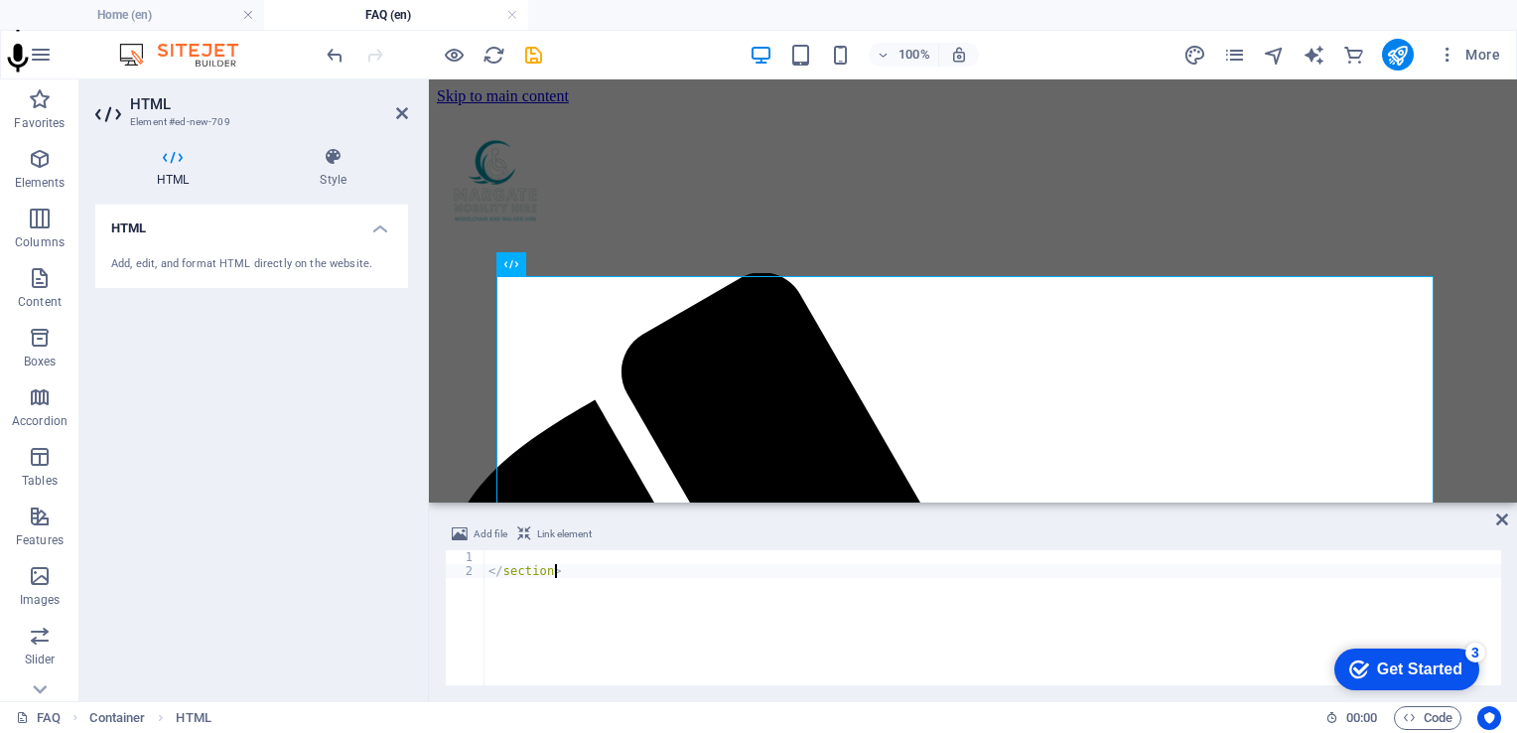
drag, startPoint x: 580, startPoint y: 591, endPoint x: 333, endPoint y: 510, distance: 260.0
click at [333, 510] on div "HTML Element #ed-new-709 HTML Style HTML Add, edit, and format HTML directly on…" at bounding box center [798, 390] width 1438 height 622
type textarea "</section>"
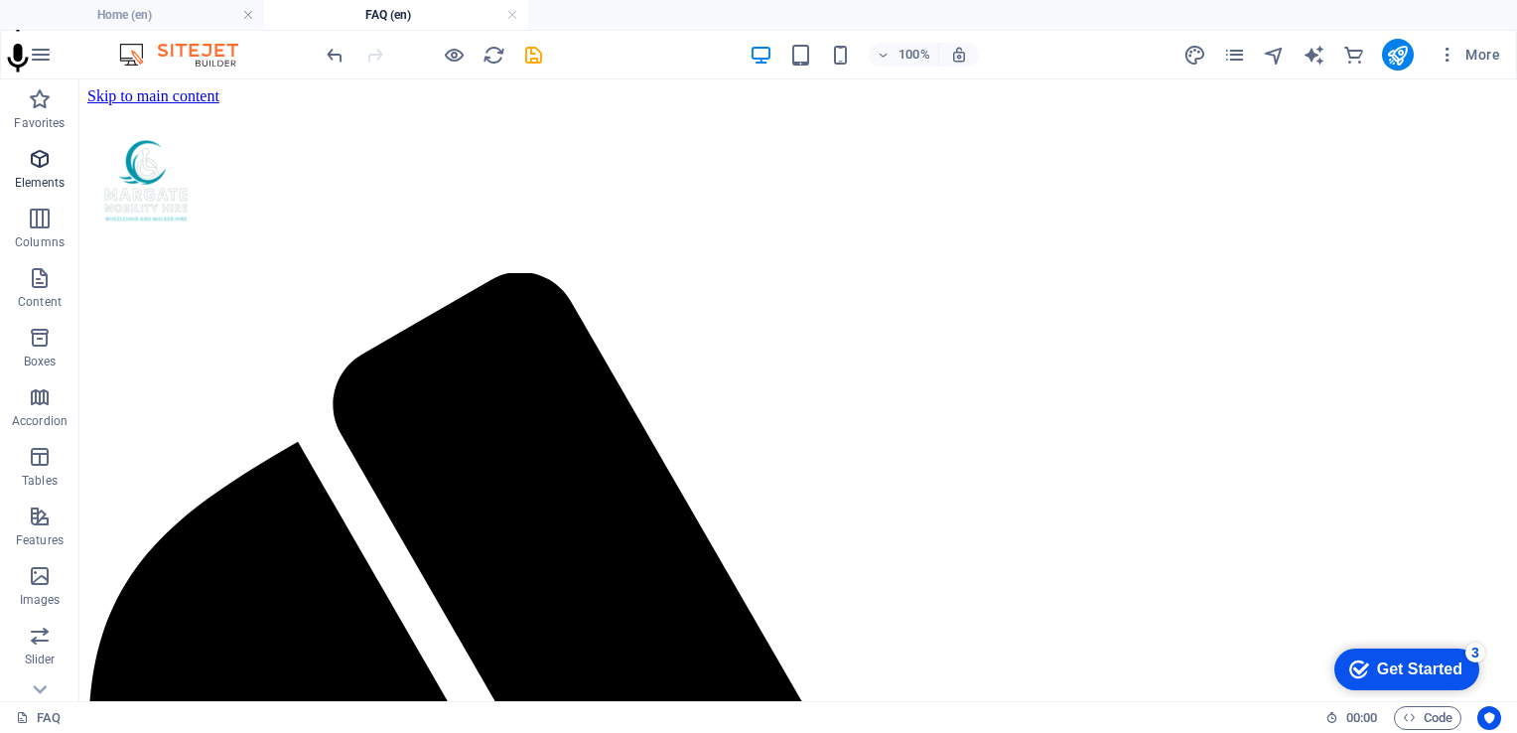
click at [36, 158] on icon "button" at bounding box center [40, 159] width 24 height 24
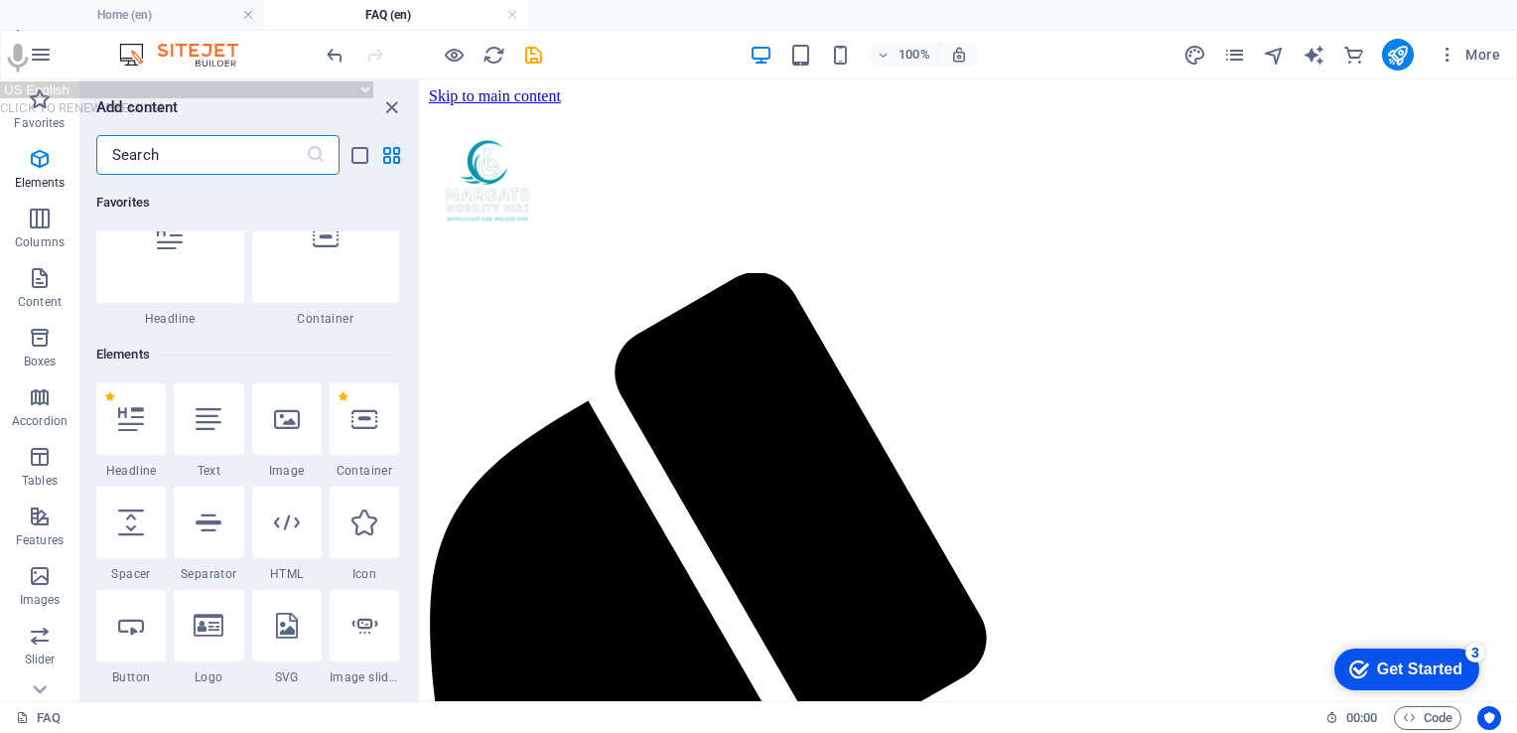
scroll to position [210, 0]
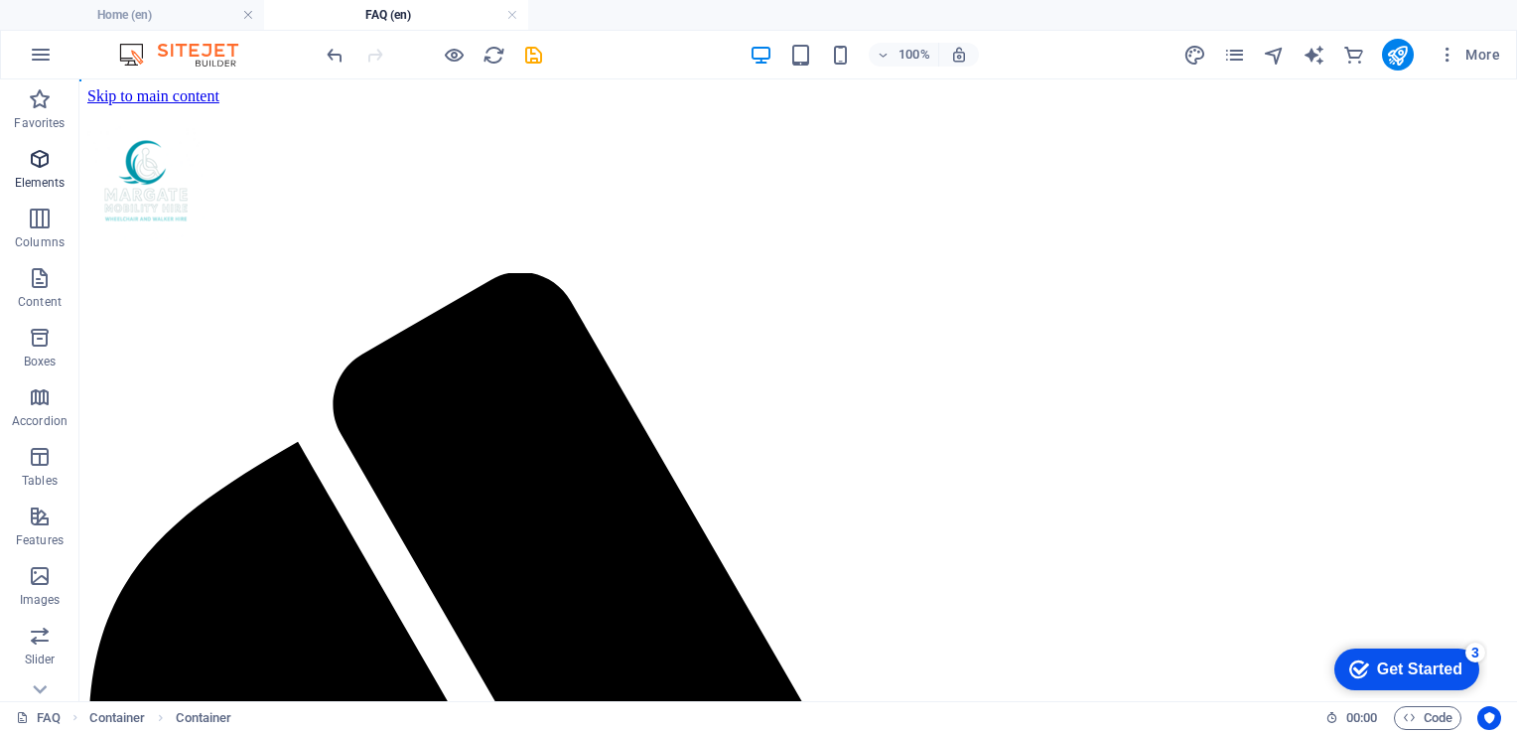
click at [39, 168] on icon "button" at bounding box center [40, 159] width 24 height 24
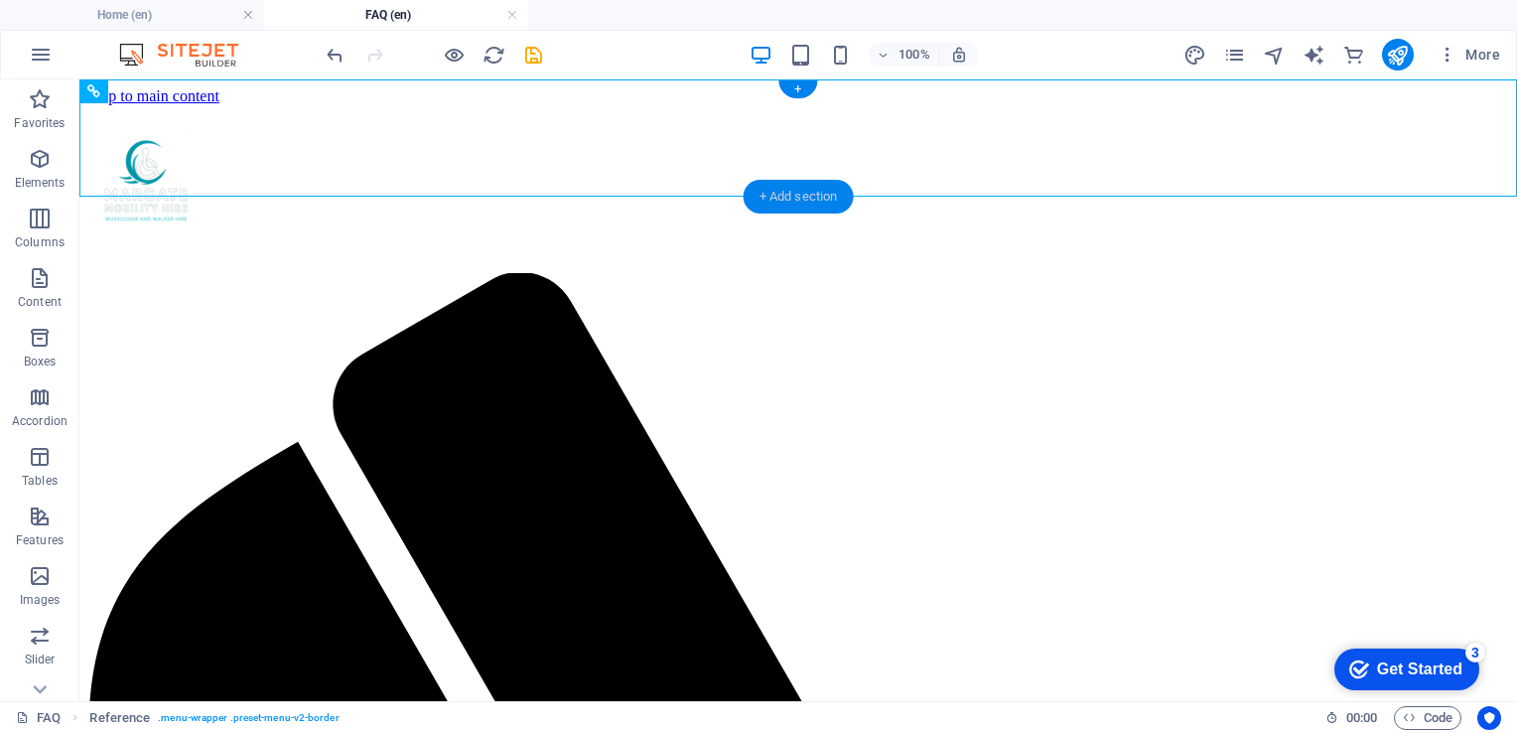
click at [797, 201] on div "+ Add section" at bounding box center [799, 197] width 110 height 34
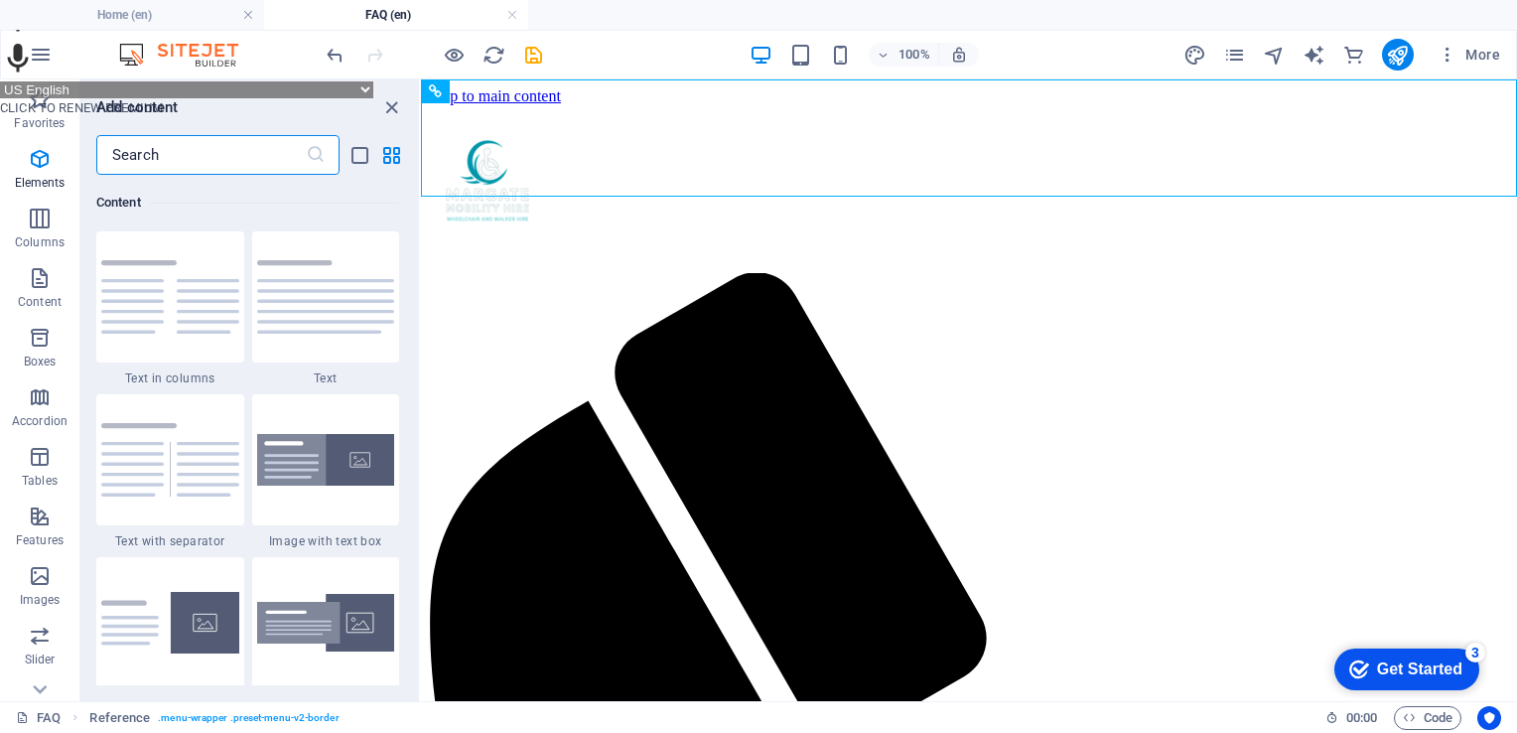
scroll to position [3474, 0]
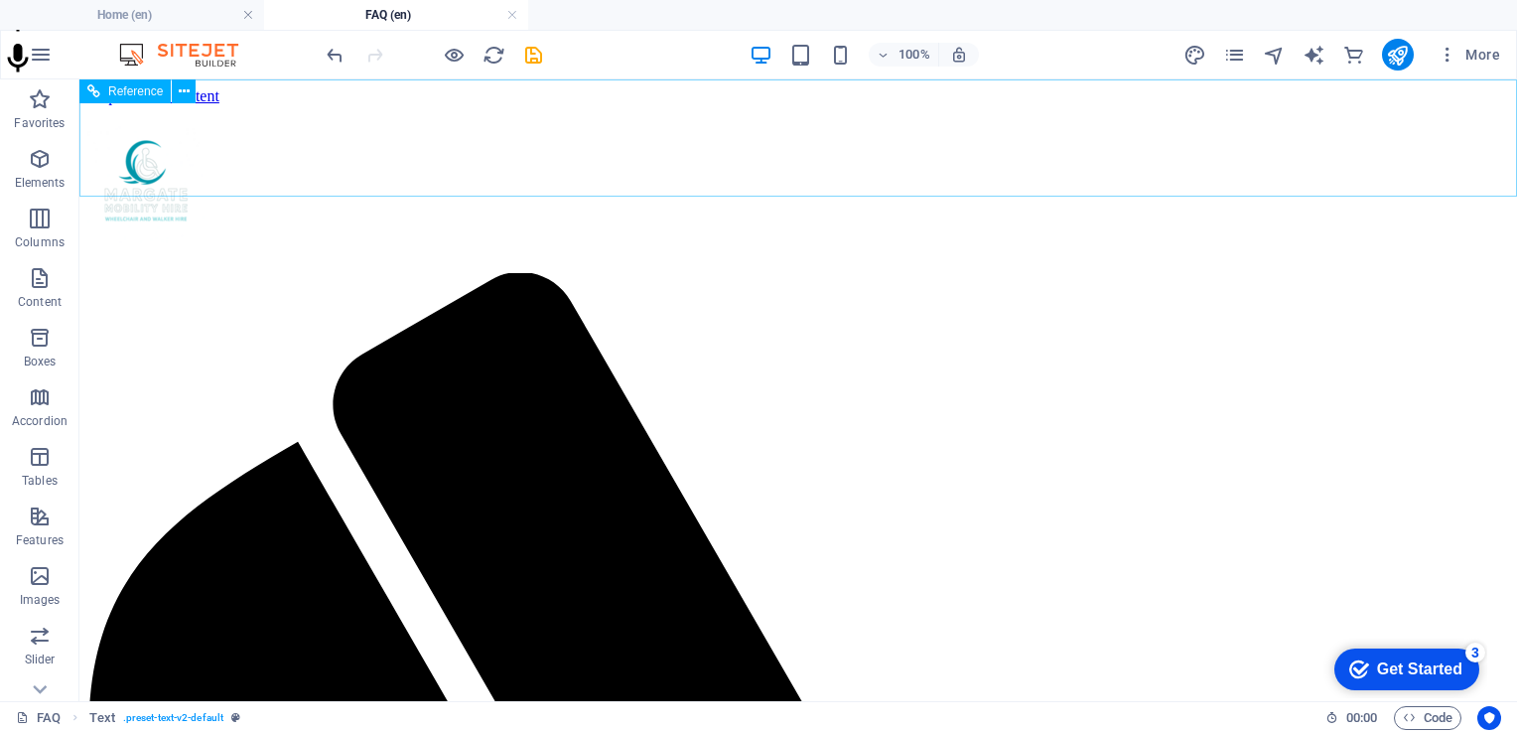
drag, startPoint x: 953, startPoint y: 234, endPoint x: 941, endPoint y: 234, distance: 11.9
click at [63, 149] on span "Elements" at bounding box center [39, 171] width 79 height 48
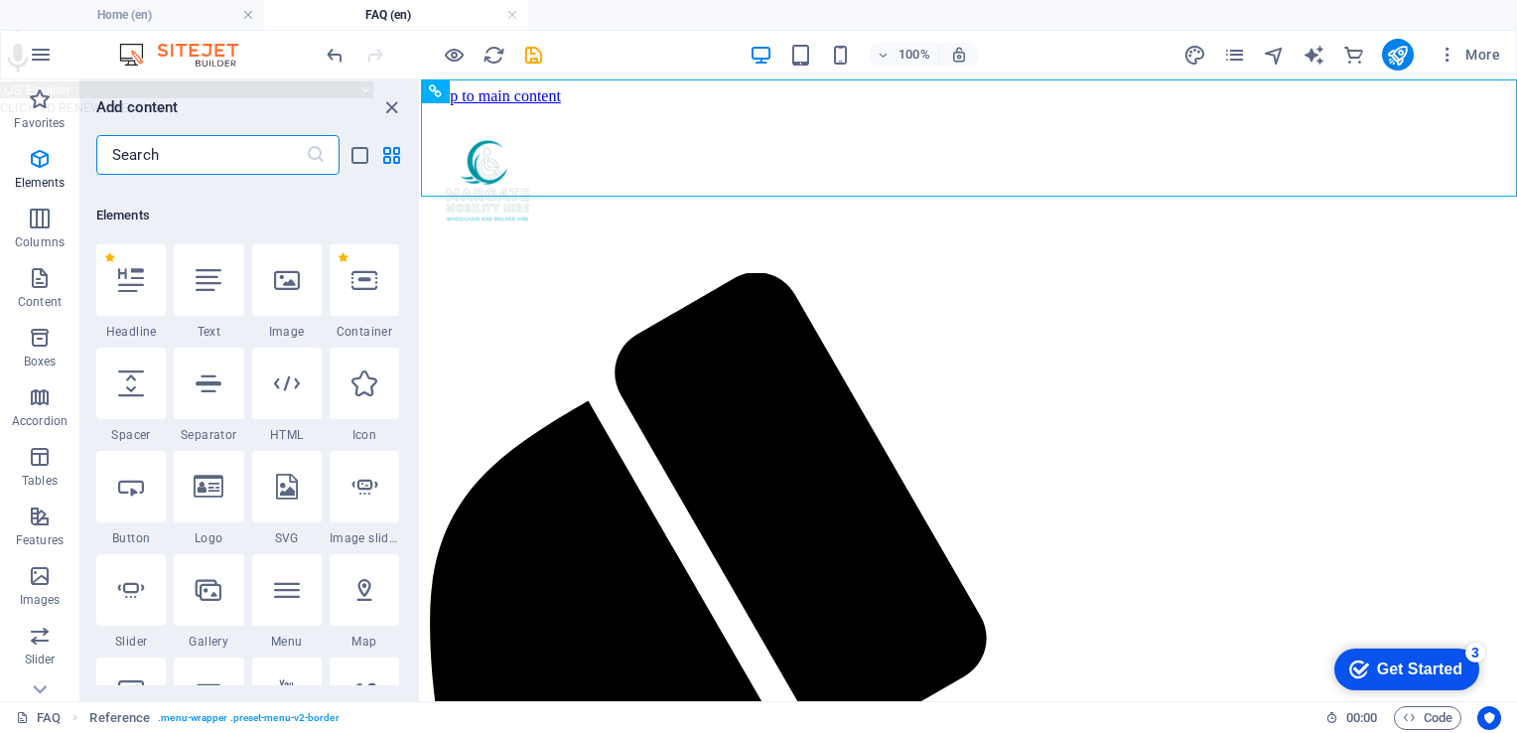
scroll to position [210, 0]
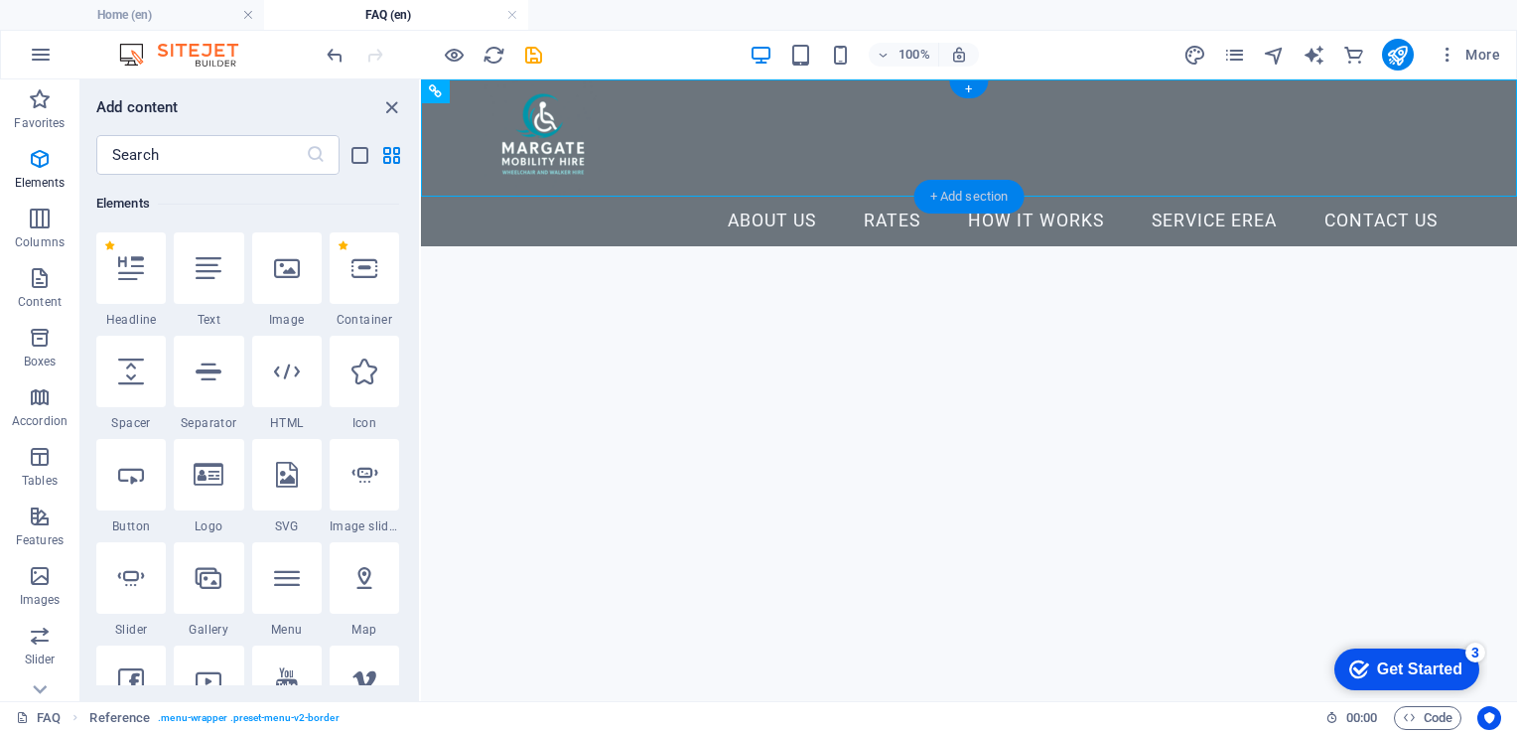
click at [941, 193] on div "+ Add section" at bounding box center [969, 197] width 110 height 34
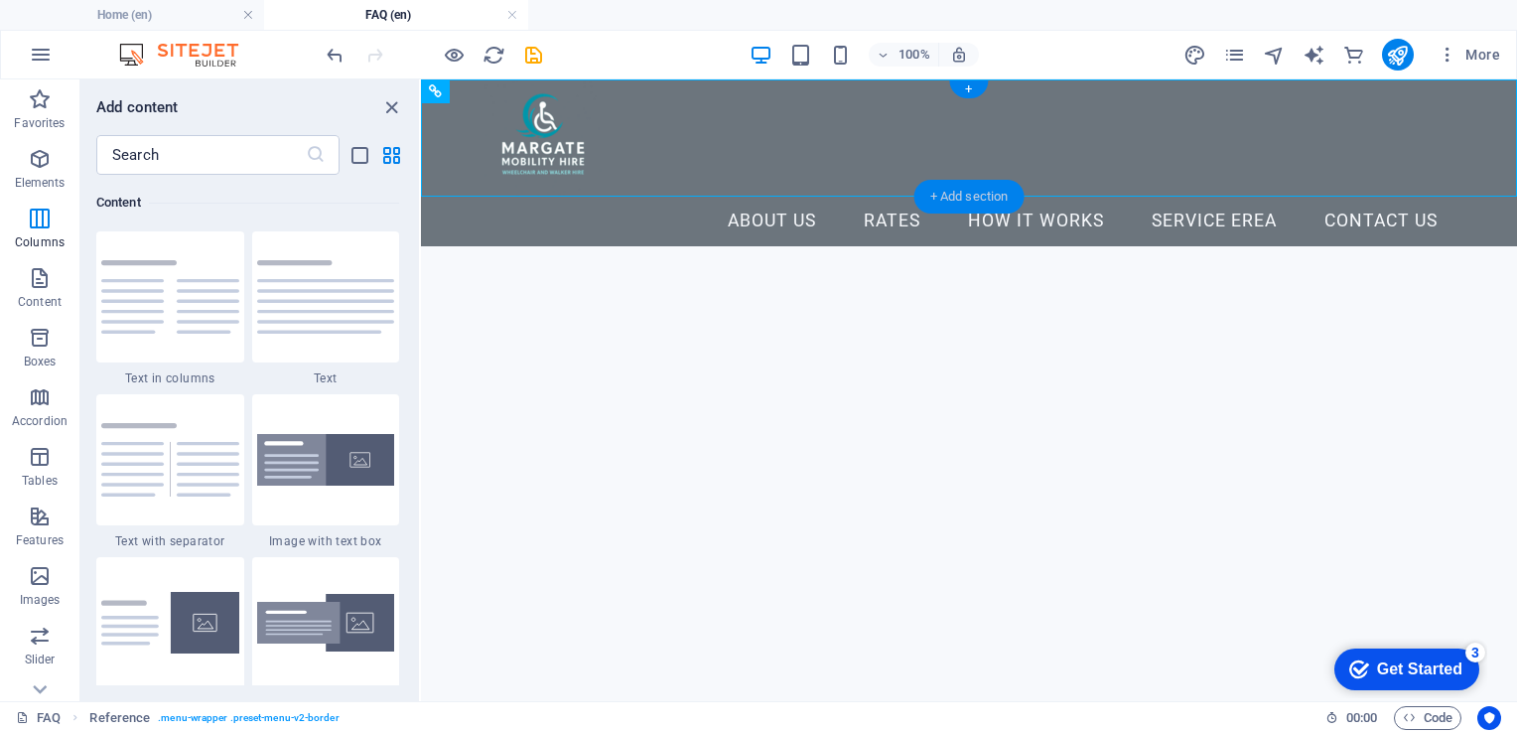
scroll to position [3474, 0]
click at [941, 193] on div "+ Add section" at bounding box center [969, 197] width 110 height 34
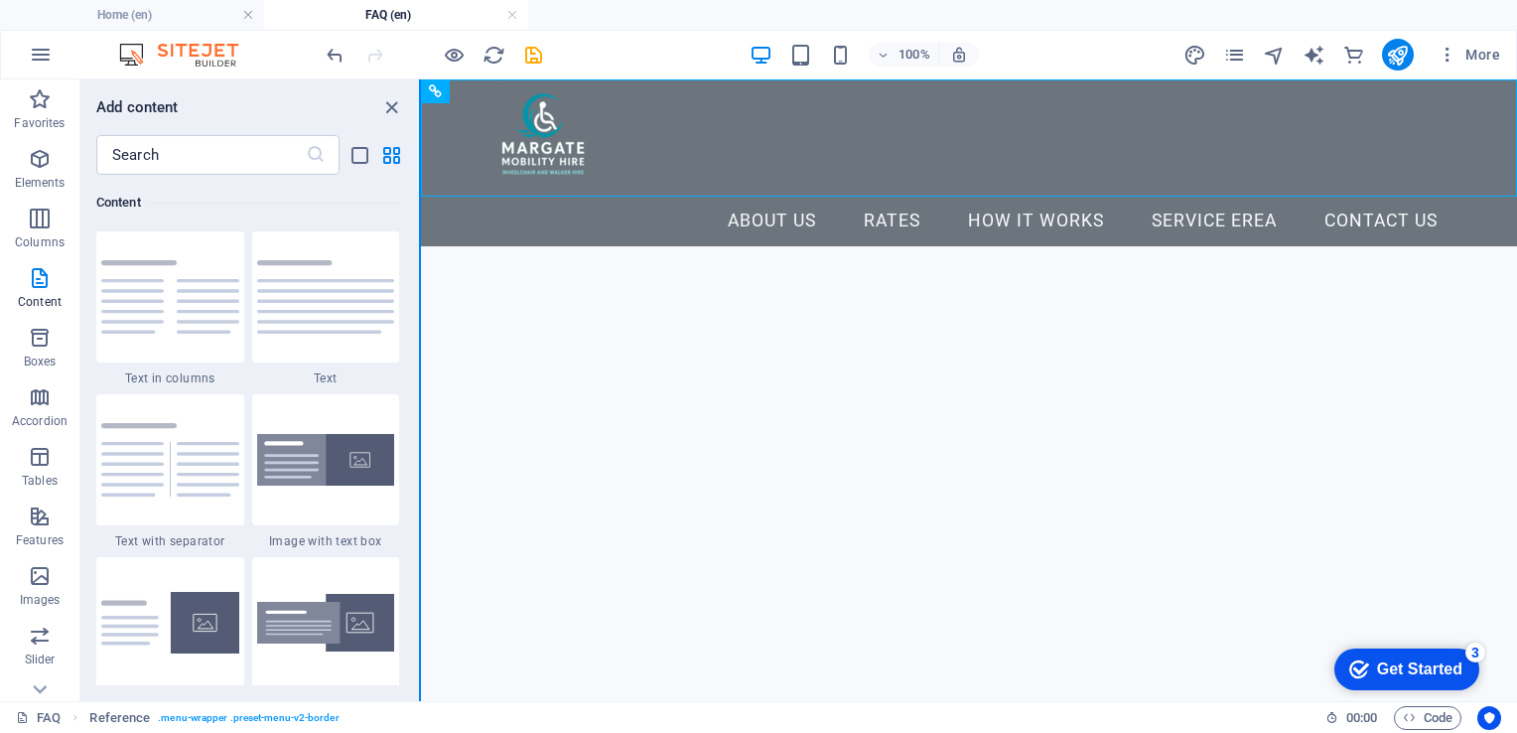
drag, startPoint x: 413, startPoint y: 268, endPoint x: 419, endPoint y: 220, distance: 48.0
click at [419, 220] on div "Favorites Elements Columns Content Boxes Accordion Tables Features Images Slide…" at bounding box center [210, 390] width 421 height 622
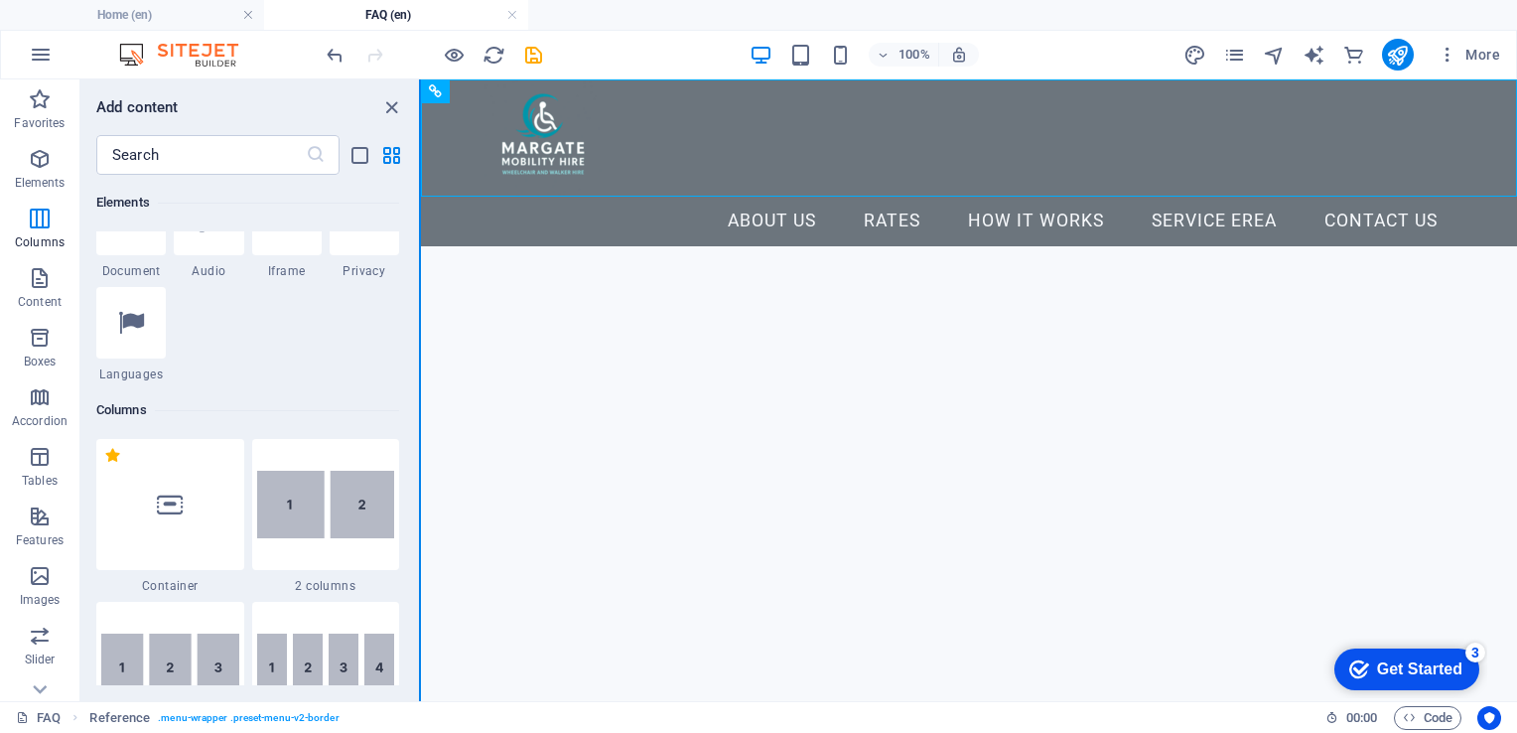
scroll to position [0, 0]
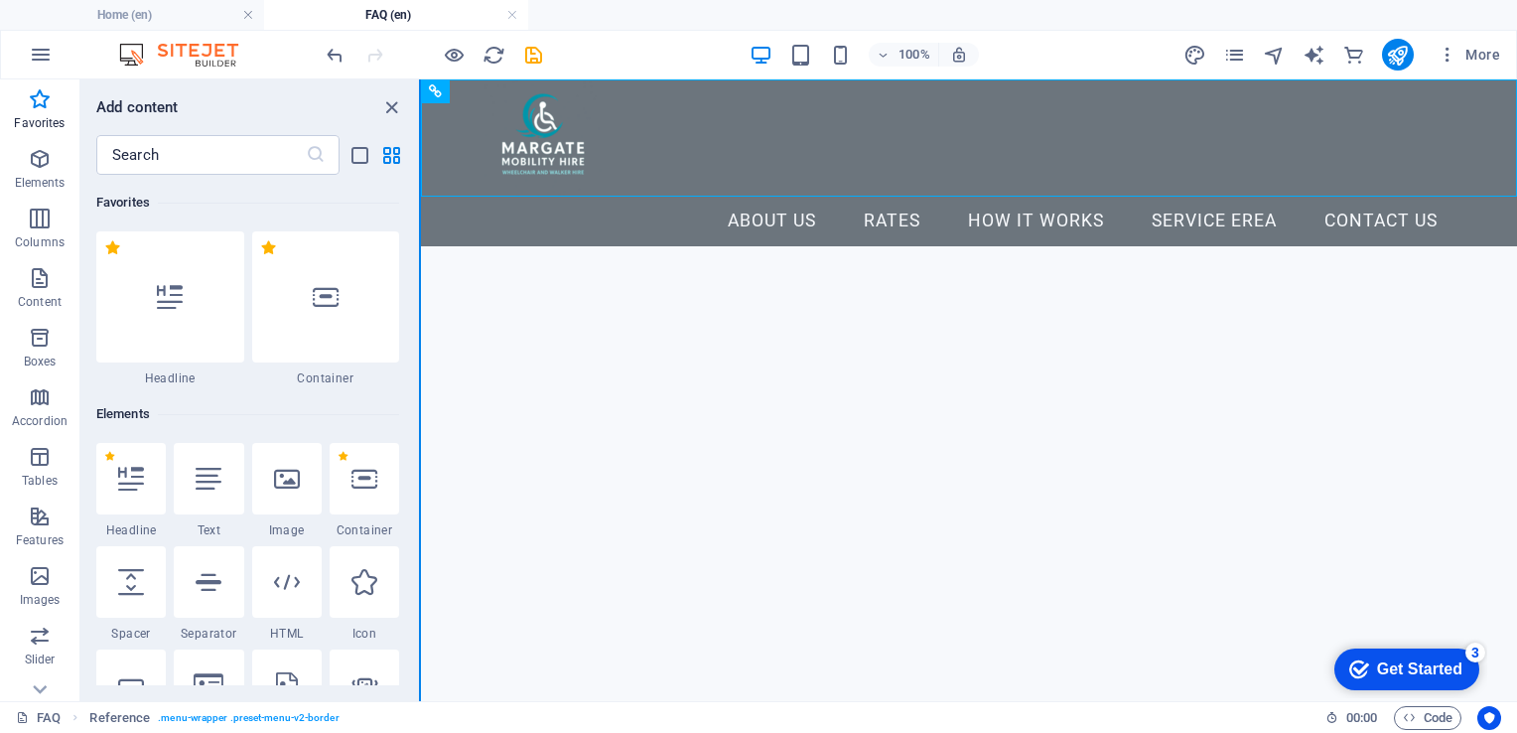
drag, startPoint x: 419, startPoint y: 220, endPoint x: 2, endPoint y: 74, distance: 441.8
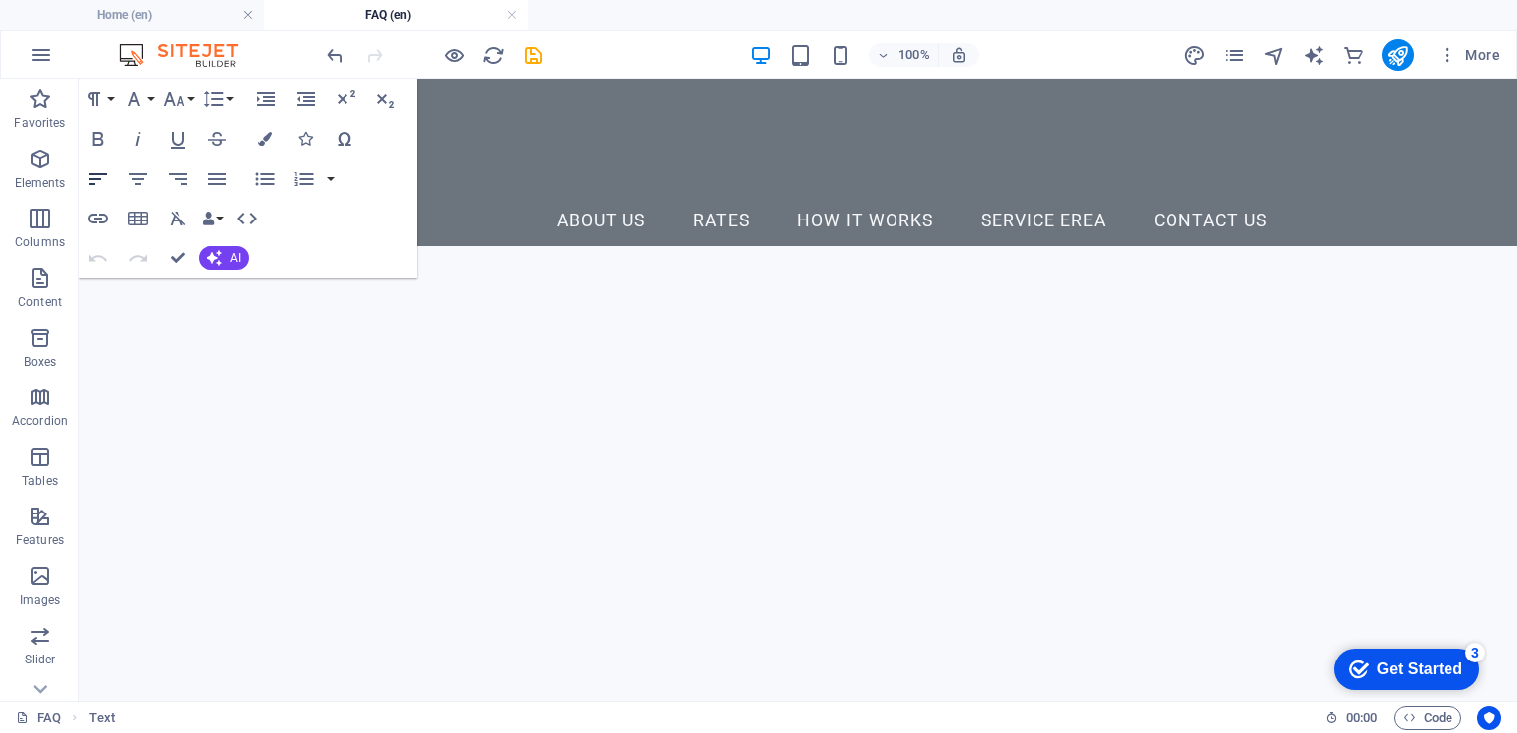
click at [100, 175] on icon "button" at bounding box center [98, 179] width 24 height 24
click at [232, 254] on span "AI" at bounding box center [235, 258] width 11 height 12
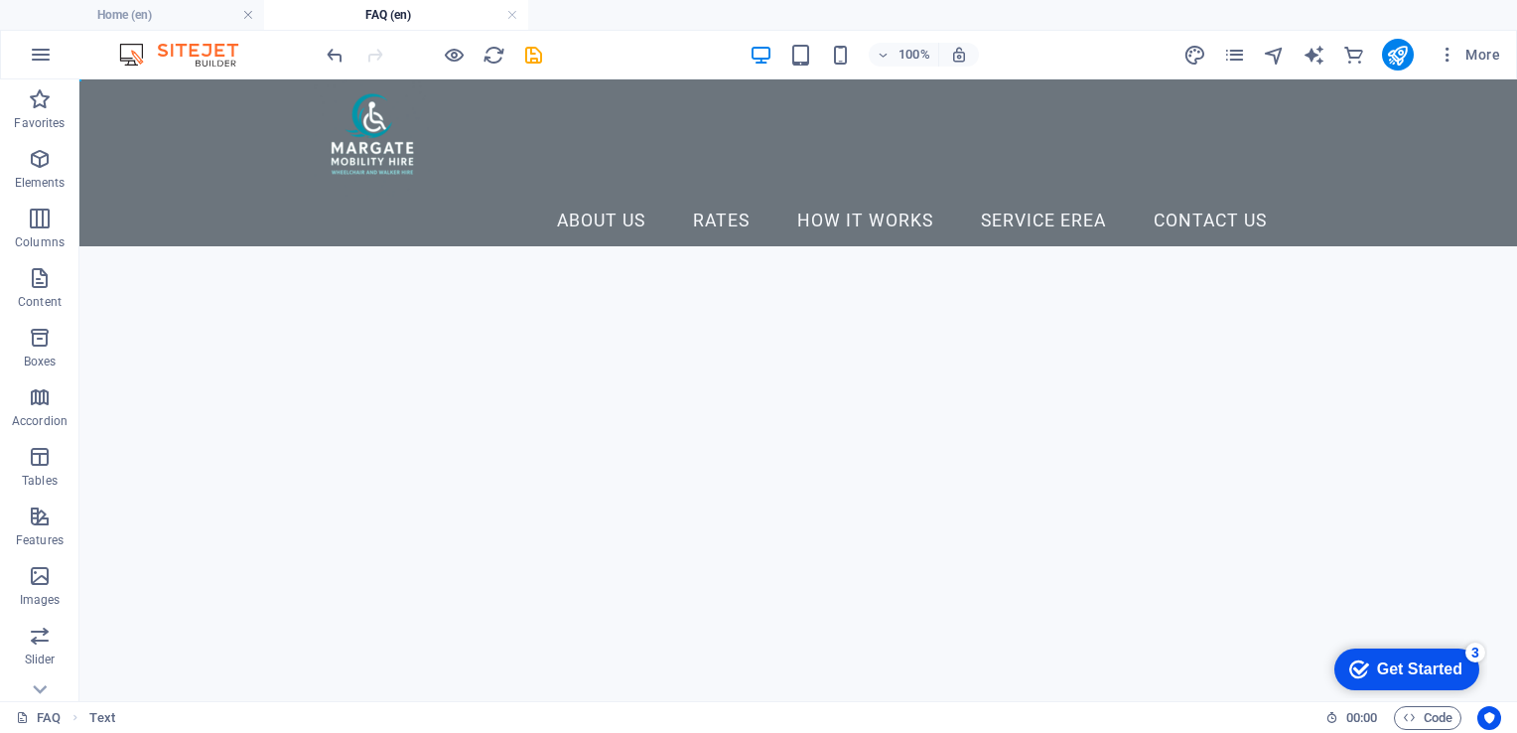
click at [494, 207] on html "Skip to main content Menu About Us Rates How it Works Service erea Contact Us" at bounding box center [798, 162] width 1438 height 167
click at [794, 194] on div "+ Add section" at bounding box center [799, 197] width 110 height 34
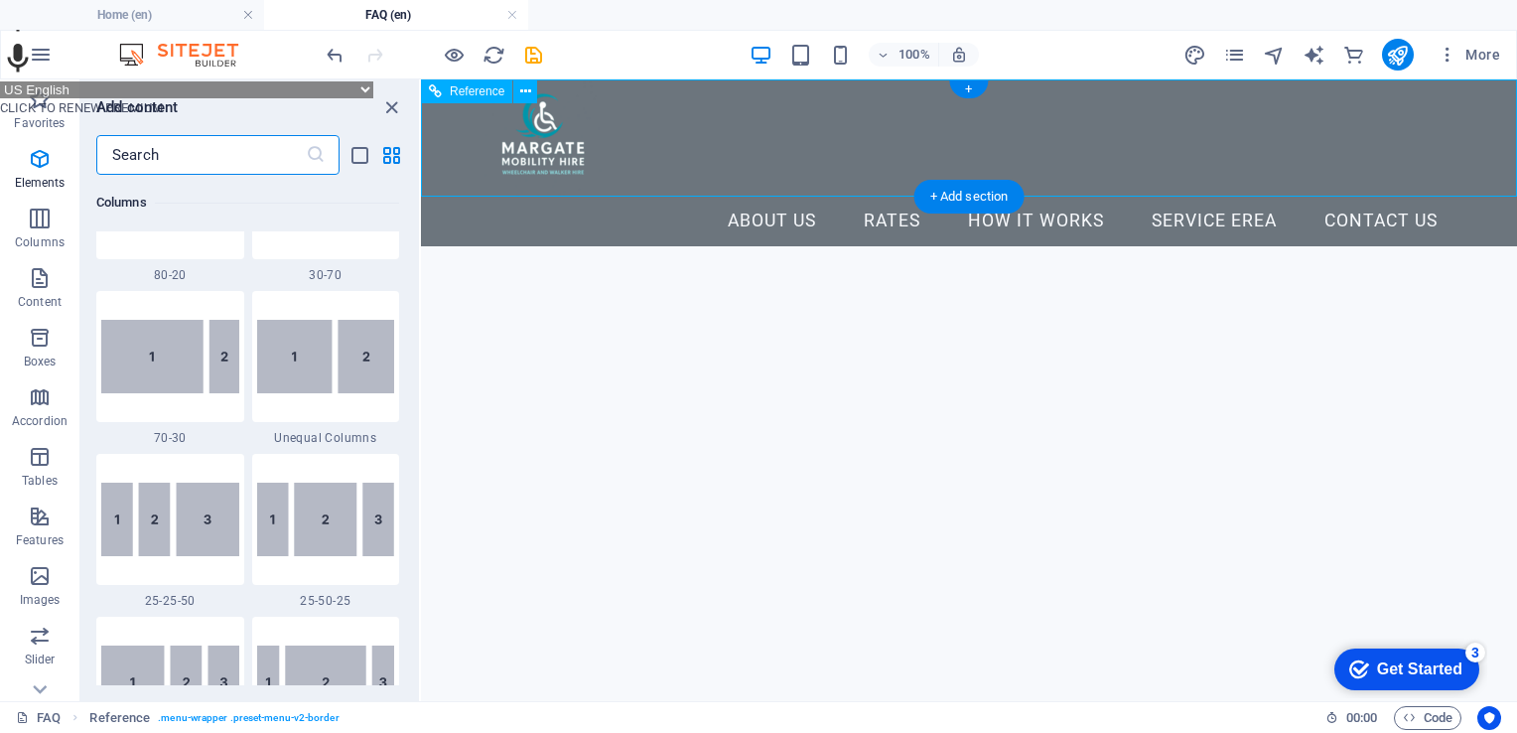
scroll to position [3474, 0]
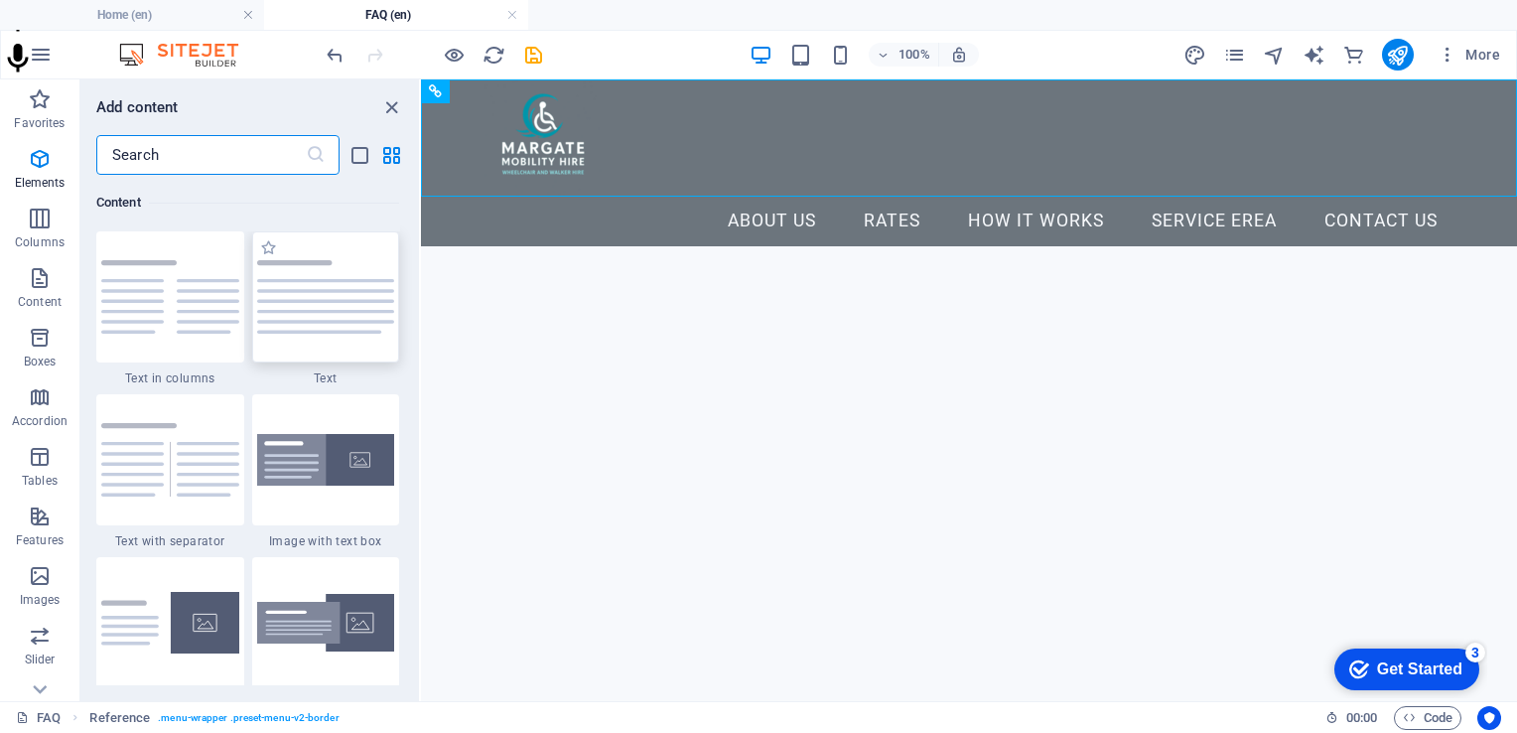
click at [324, 262] on img at bounding box center [326, 296] width 138 height 73
click at [421, 262] on div "Reference Container HTML" at bounding box center [969, 390] width 1096 height 622
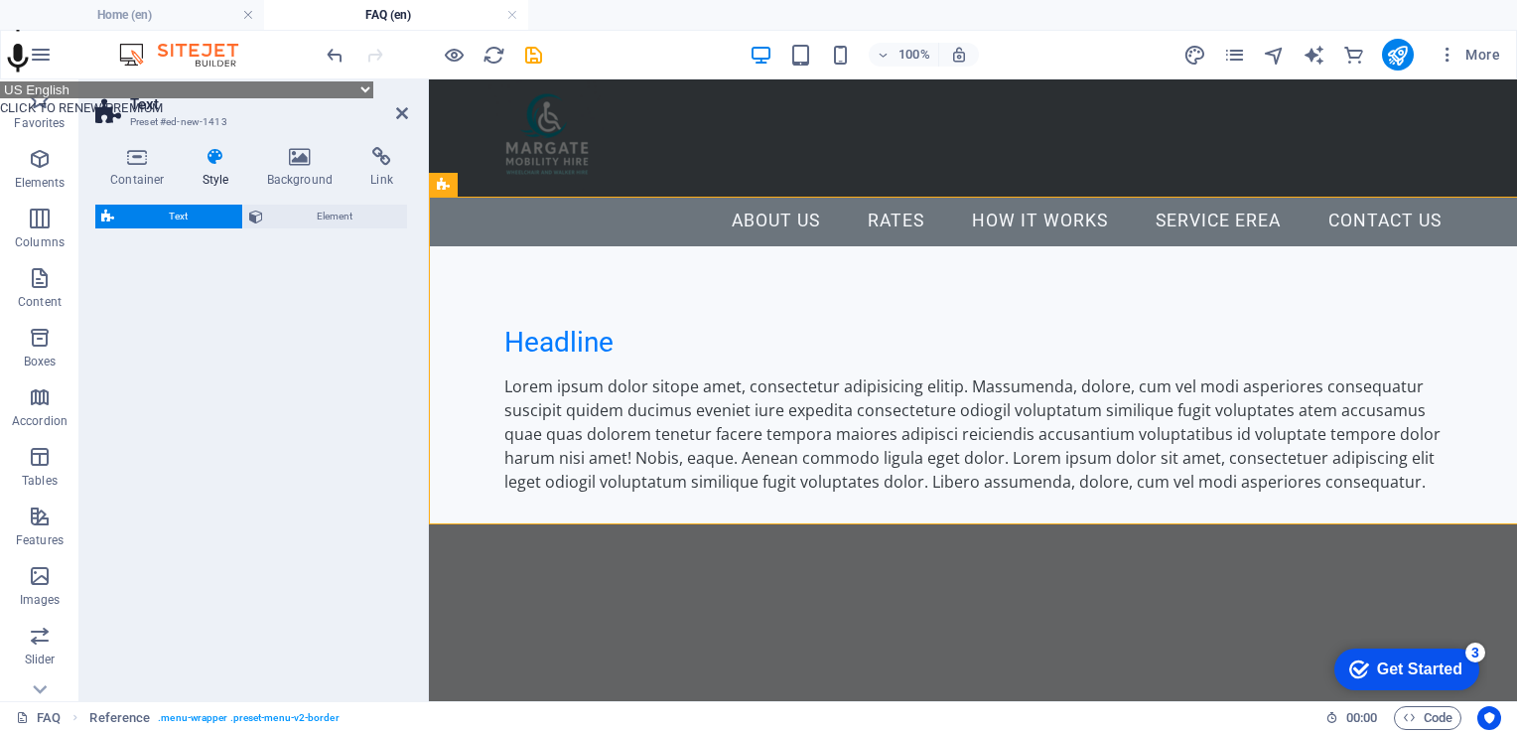
click at [326, 262] on div "Text Element" at bounding box center [251, 445] width 313 height 481
select select "preset-text-v2-default"
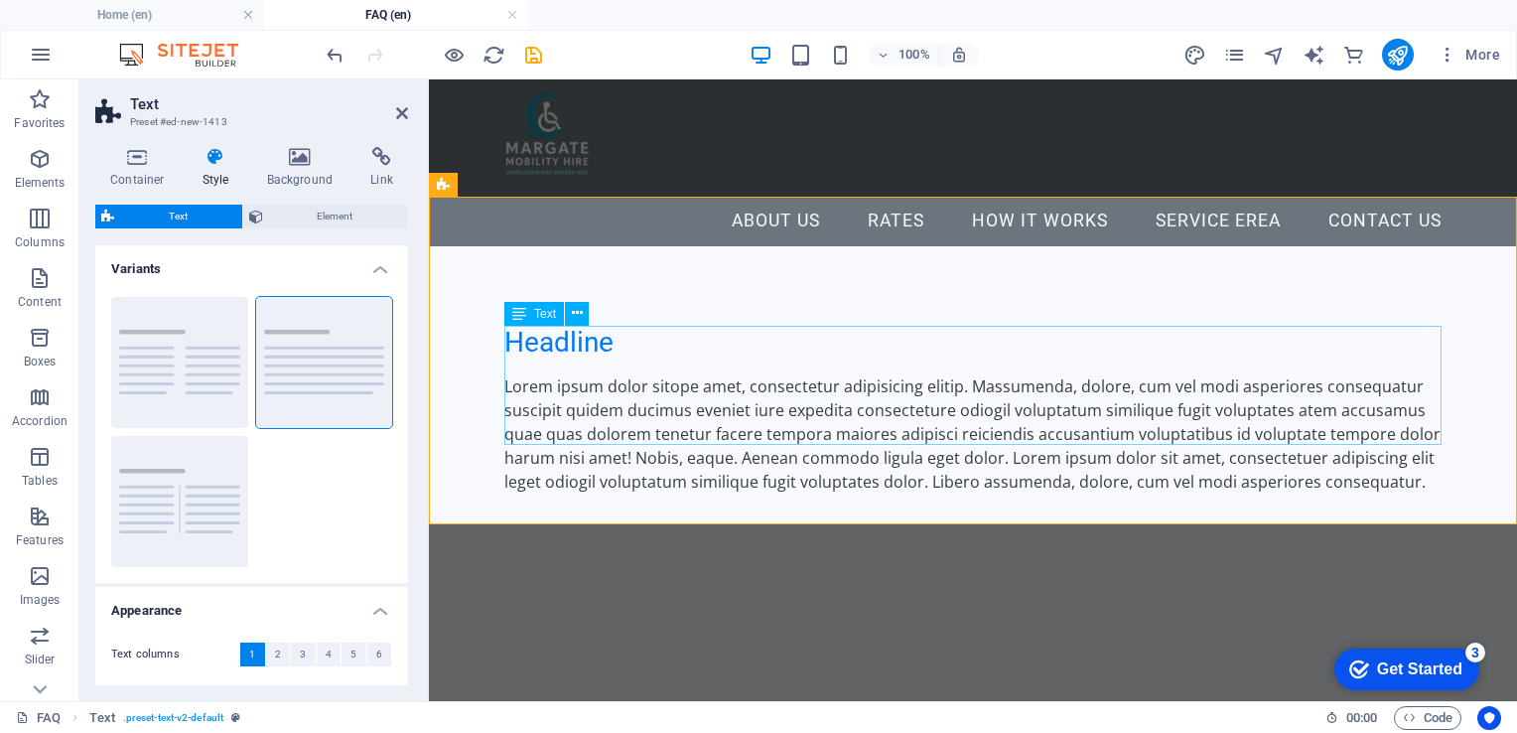
click at [691, 374] on div "Lorem ipsum dolor sitope amet, consectetur adipisicing elitip. Massumenda, dolo…" at bounding box center [972, 433] width 937 height 119
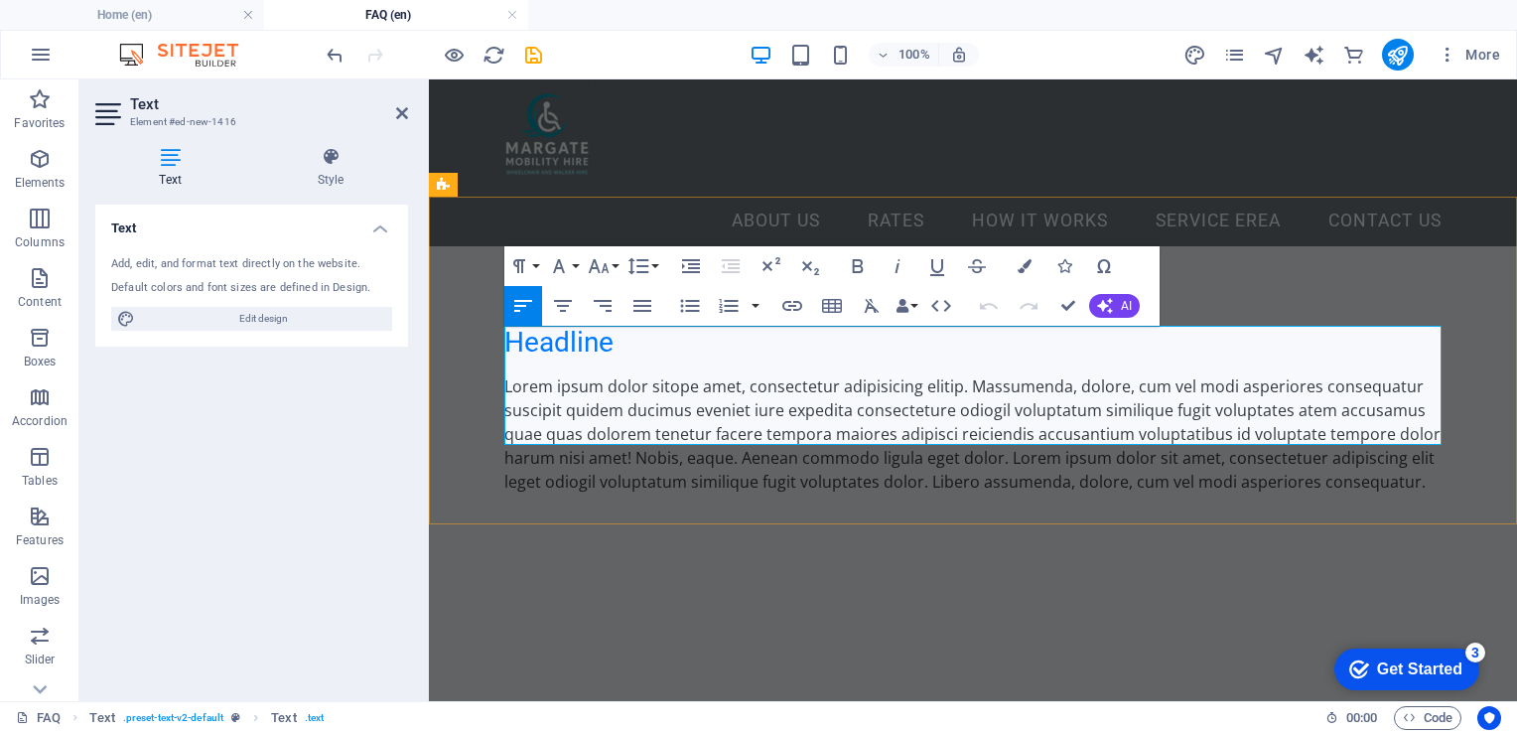
drag, startPoint x: 699, startPoint y: 360, endPoint x: 1217, endPoint y: 435, distance: 523.6
click at [1217, 435] on p "Lorem ipsum dolor sitope amet, consectetur adipisicing elitip. Massumenda, dolo…" at bounding box center [972, 433] width 937 height 119
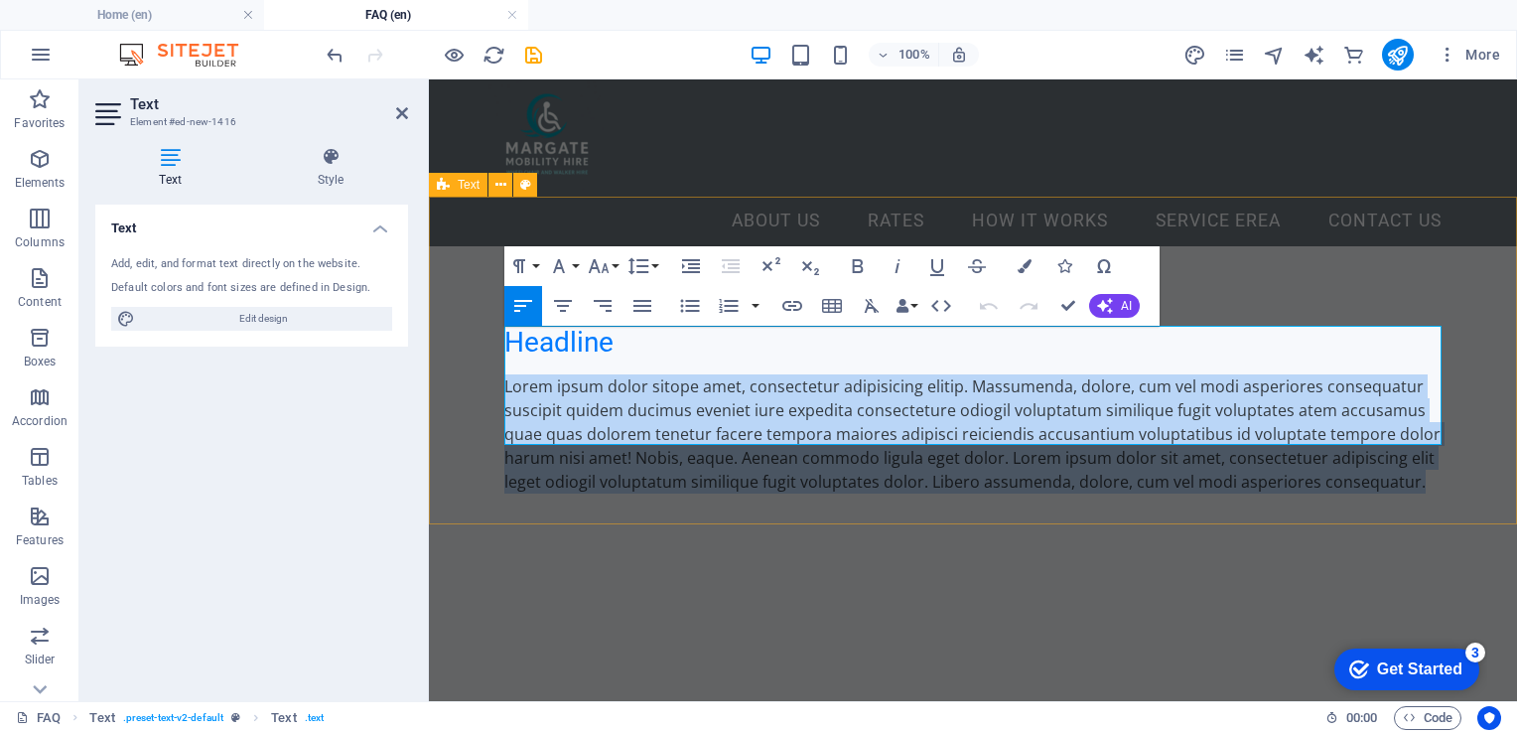
drag, startPoint x: 1212, startPoint y: 435, endPoint x: 433, endPoint y: 336, distance: 785.7
click at [433, 336] on div "Headline Lorem ipsum dolor sitope amet, consectetur adipisicing elitip. [PERSON…" at bounding box center [973, 410] width 1088 height 328
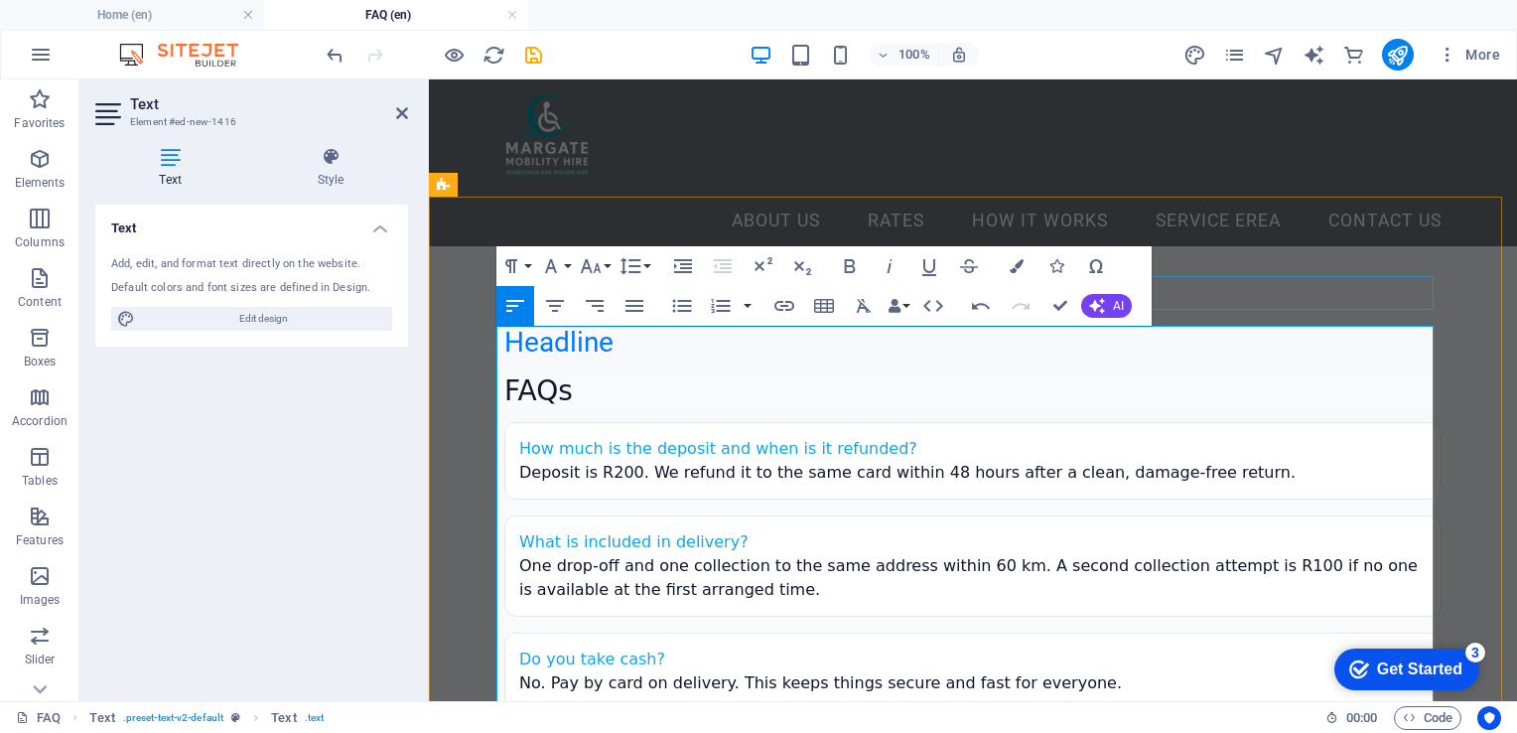
click at [1247, 326] on div "Headline" at bounding box center [972, 343] width 937 height 34
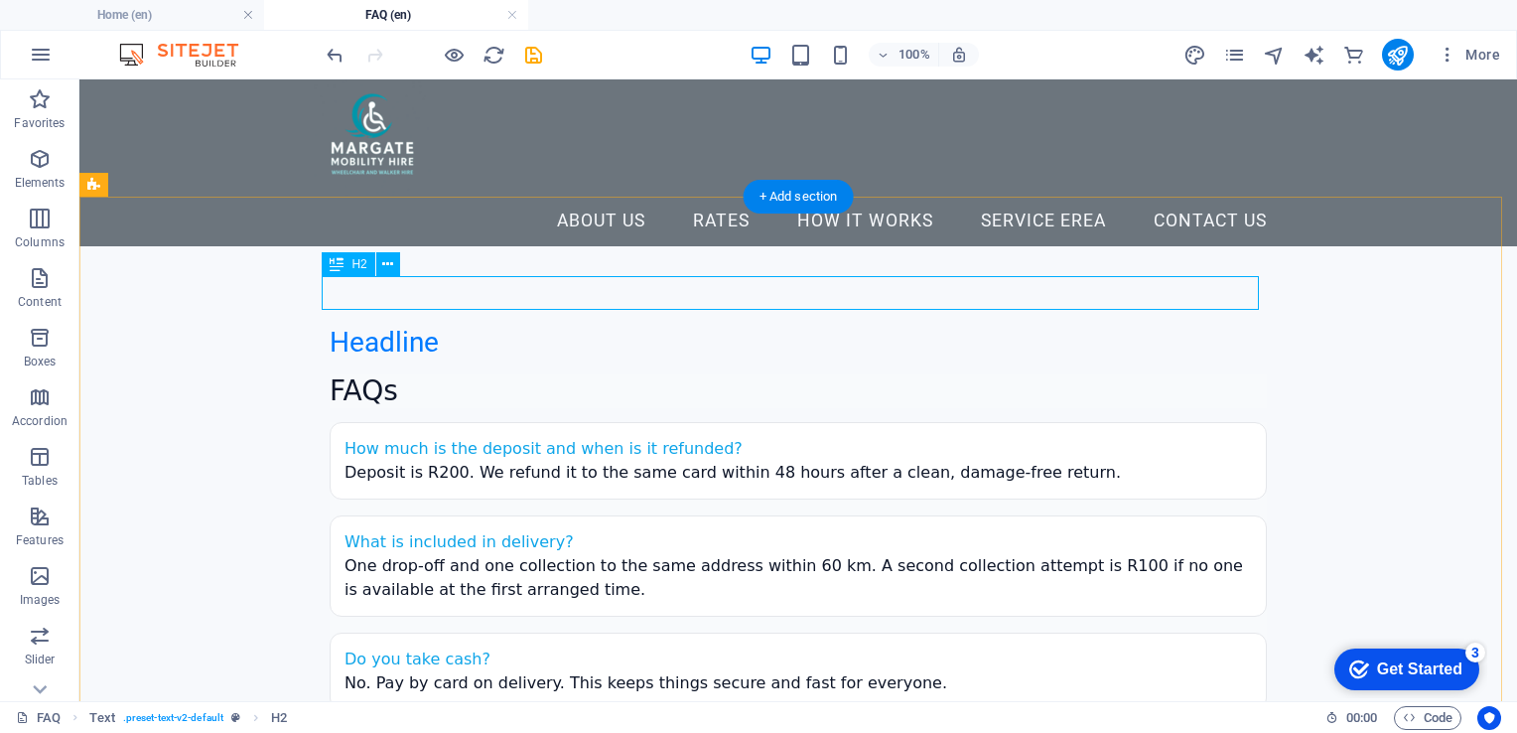
click at [430, 326] on div "Headline" at bounding box center [798, 343] width 937 height 34
click at [477, 326] on div "Headline" at bounding box center [798, 343] width 937 height 34
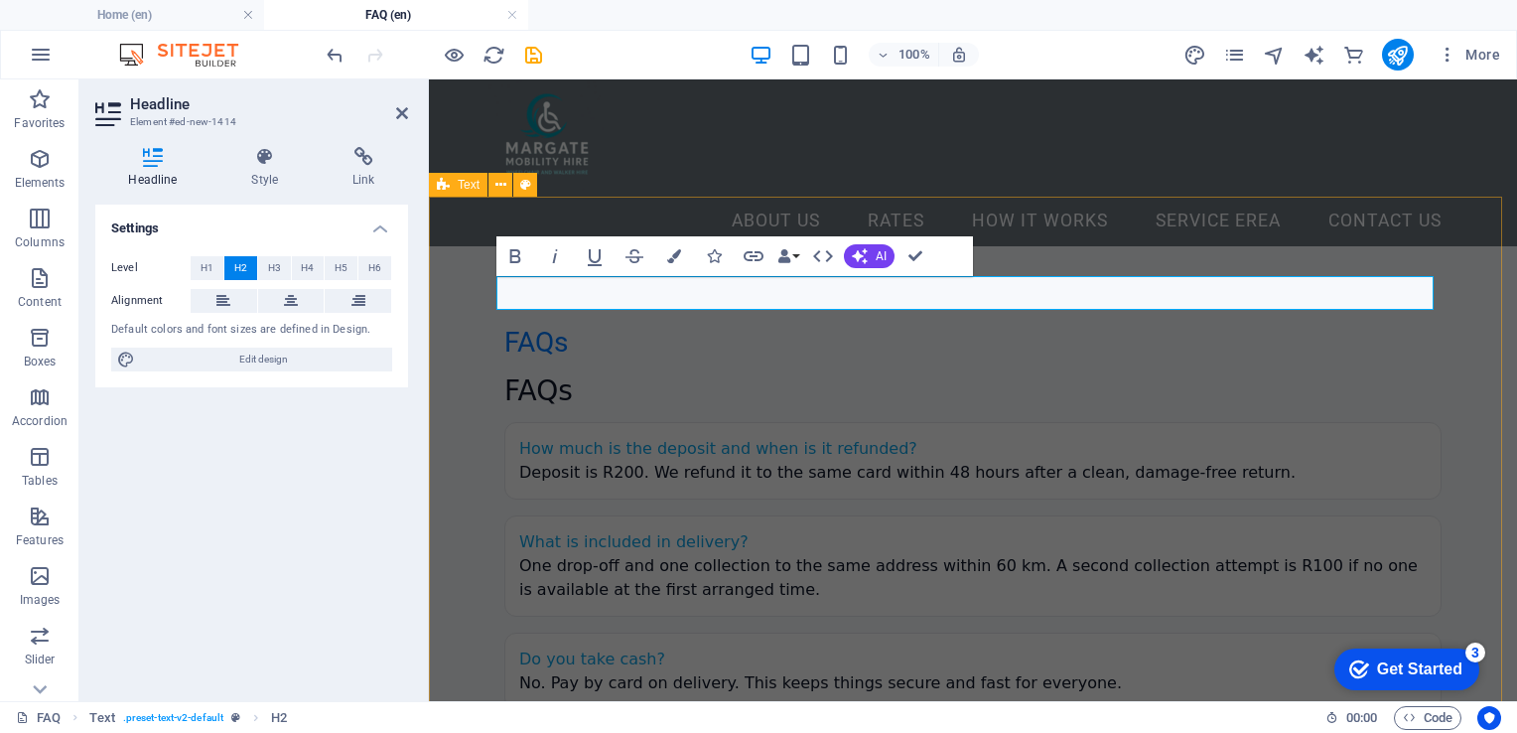
drag, startPoint x: 467, startPoint y: 340, endPoint x: 814, endPoint y: 340, distance: 347.5
click at [814, 340] on div "FAQs FAQs How much is the deposit and when is it refunded? Deposit is R200. We …" at bounding box center [973, 623] width 1088 height 754
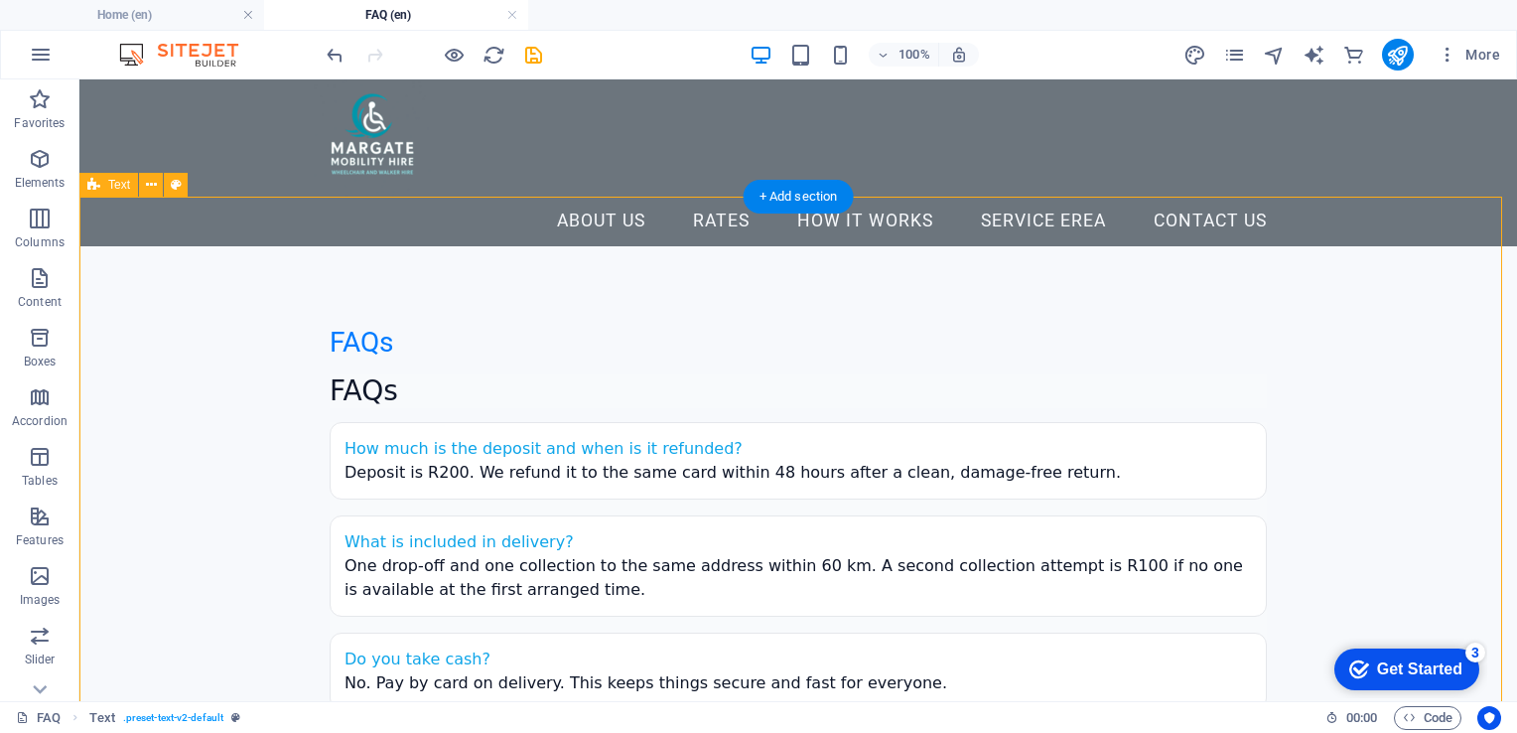
click at [418, 374] on div "FAQs How much is the deposit and when is it refunded? Deposit is R200. We refun…" at bounding box center [798, 647] width 937 height 546
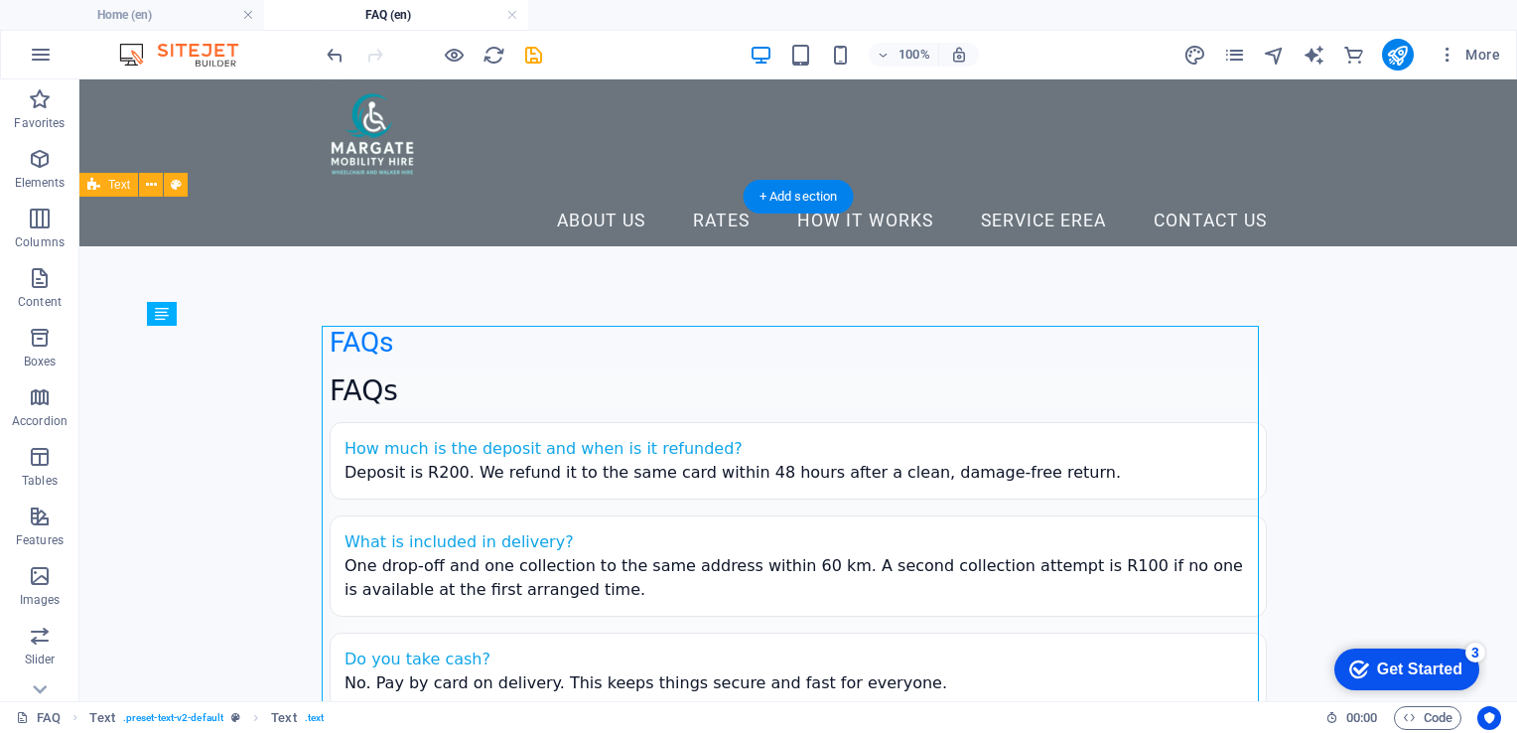
click at [399, 374] on div "FAQs How much is the deposit and when is it refunded? Deposit is R200. We refun…" at bounding box center [798, 647] width 937 height 546
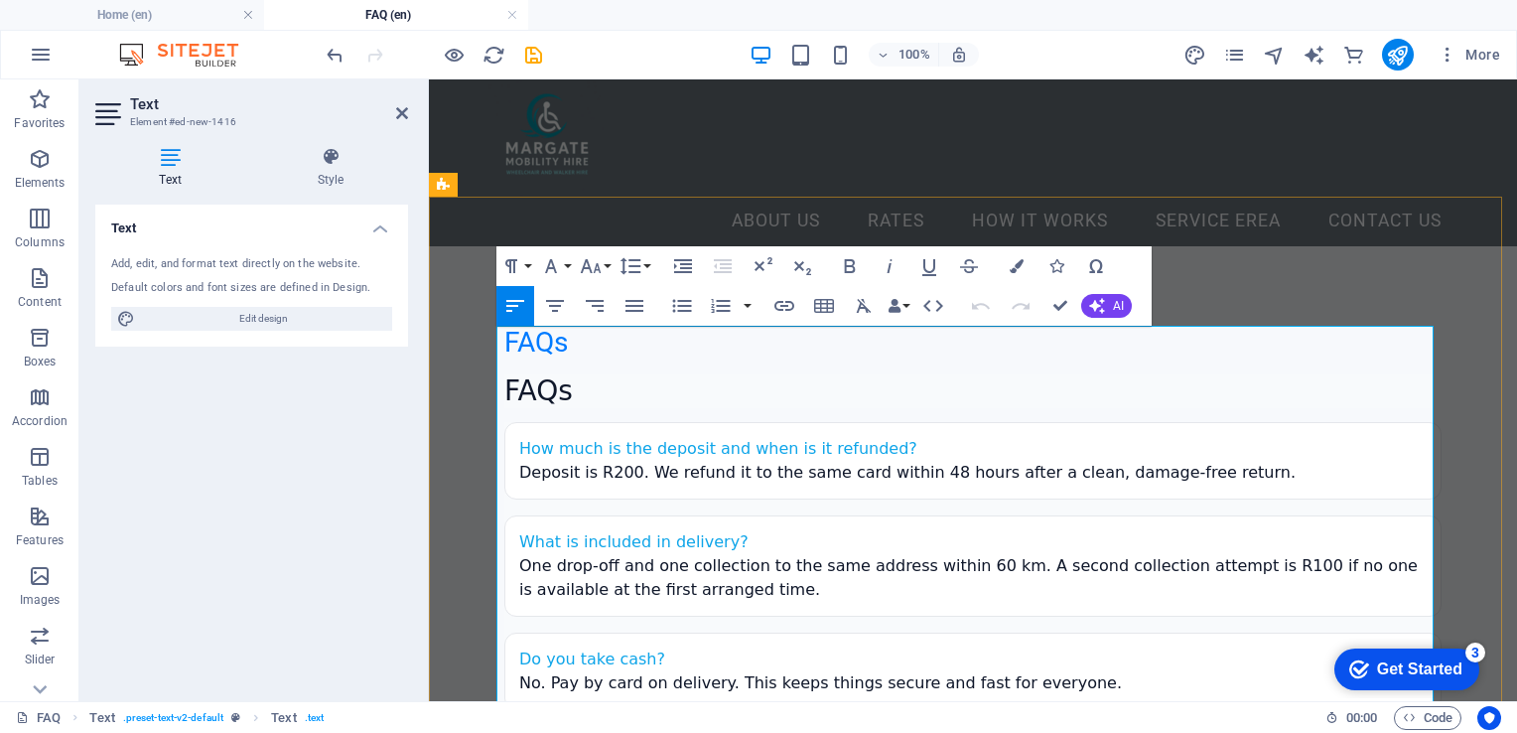
click at [548, 374] on h2 "FAQs" at bounding box center [972, 391] width 937 height 34
drag, startPoint x: 564, startPoint y: 345, endPoint x: 460, endPoint y: 342, distance: 104.3
click at [460, 342] on div "FAQs FAQs How much is the deposit and when is it refunded? Deposit is R200. We …" at bounding box center [973, 623] width 1088 height 754
click at [504, 374] on h2 at bounding box center [972, 391] width 937 height 34
click at [455, 356] on div "FAQs How much is the deposit and when is it refunded? Deposit is R200. We refun…" at bounding box center [973, 623] width 1088 height 754
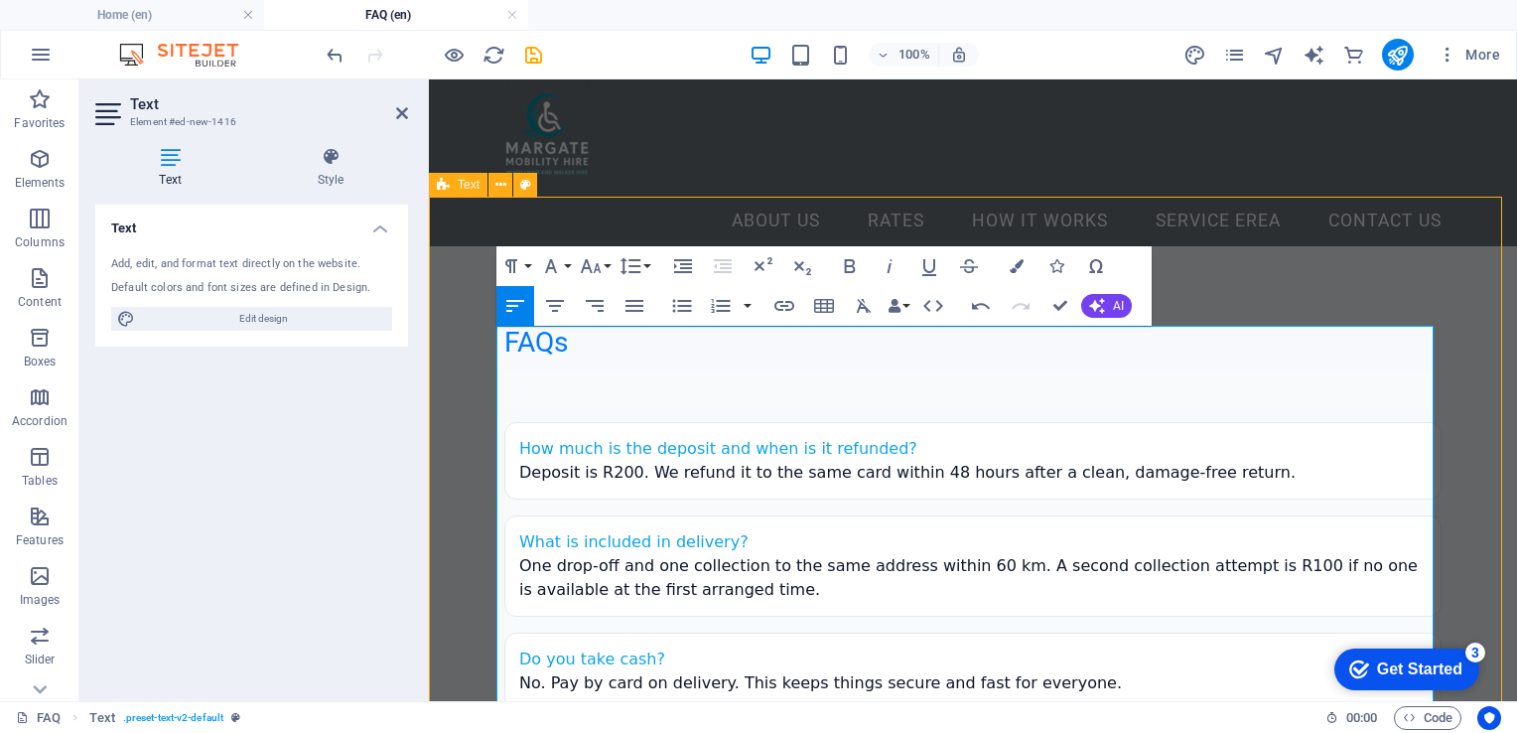
click at [455, 356] on div "FAQs How much is the deposit and when is it refunded? Deposit is R200. We refun…" at bounding box center [973, 623] width 1088 height 754
select select "preset-text-v2-default"
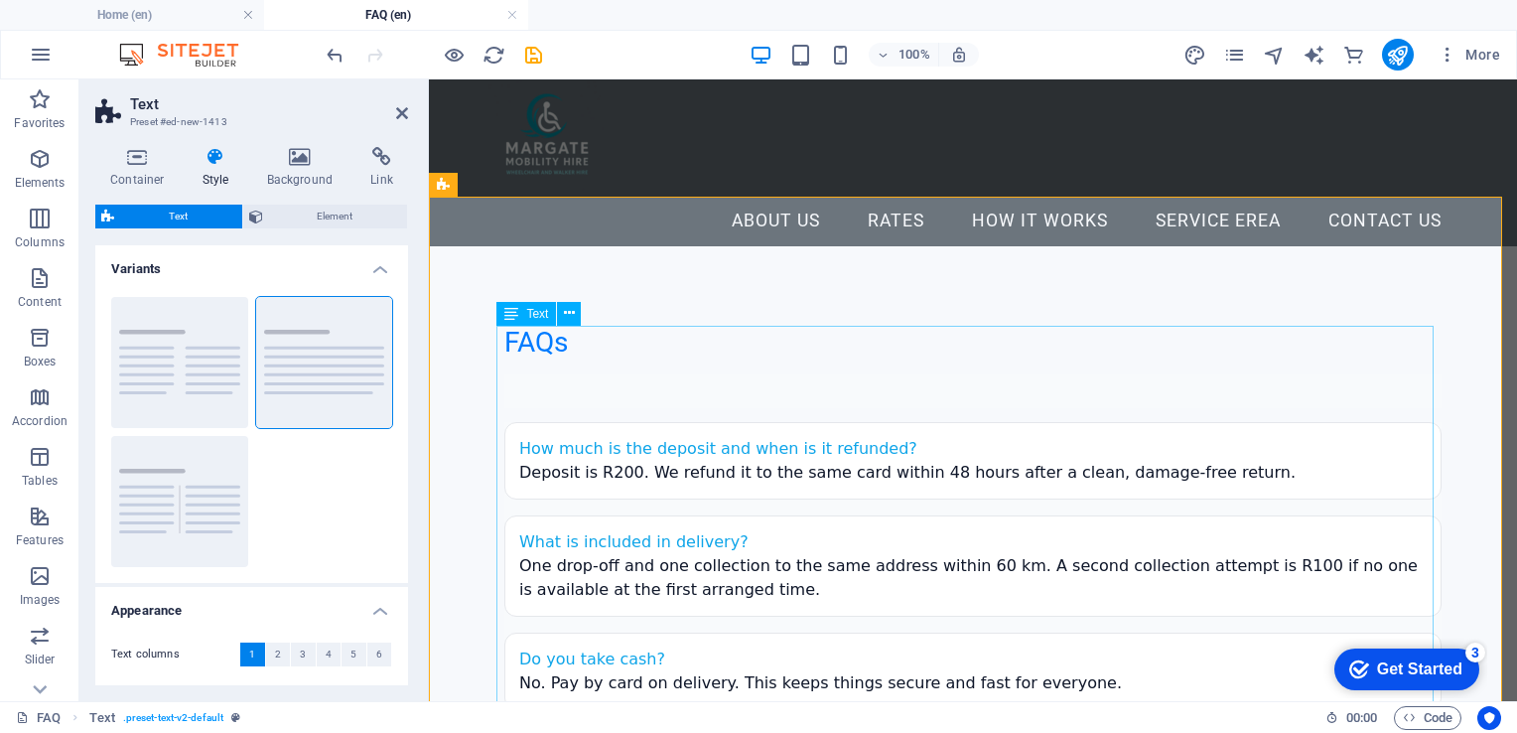
drag, startPoint x: 844, startPoint y: 344, endPoint x: 1188, endPoint y: 350, distance: 343.6
click at [1193, 374] on div "How much is the deposit and when is it refunded? Deposit is R200. We refund it …" at bounding box center [972, 647] width 937 height 546
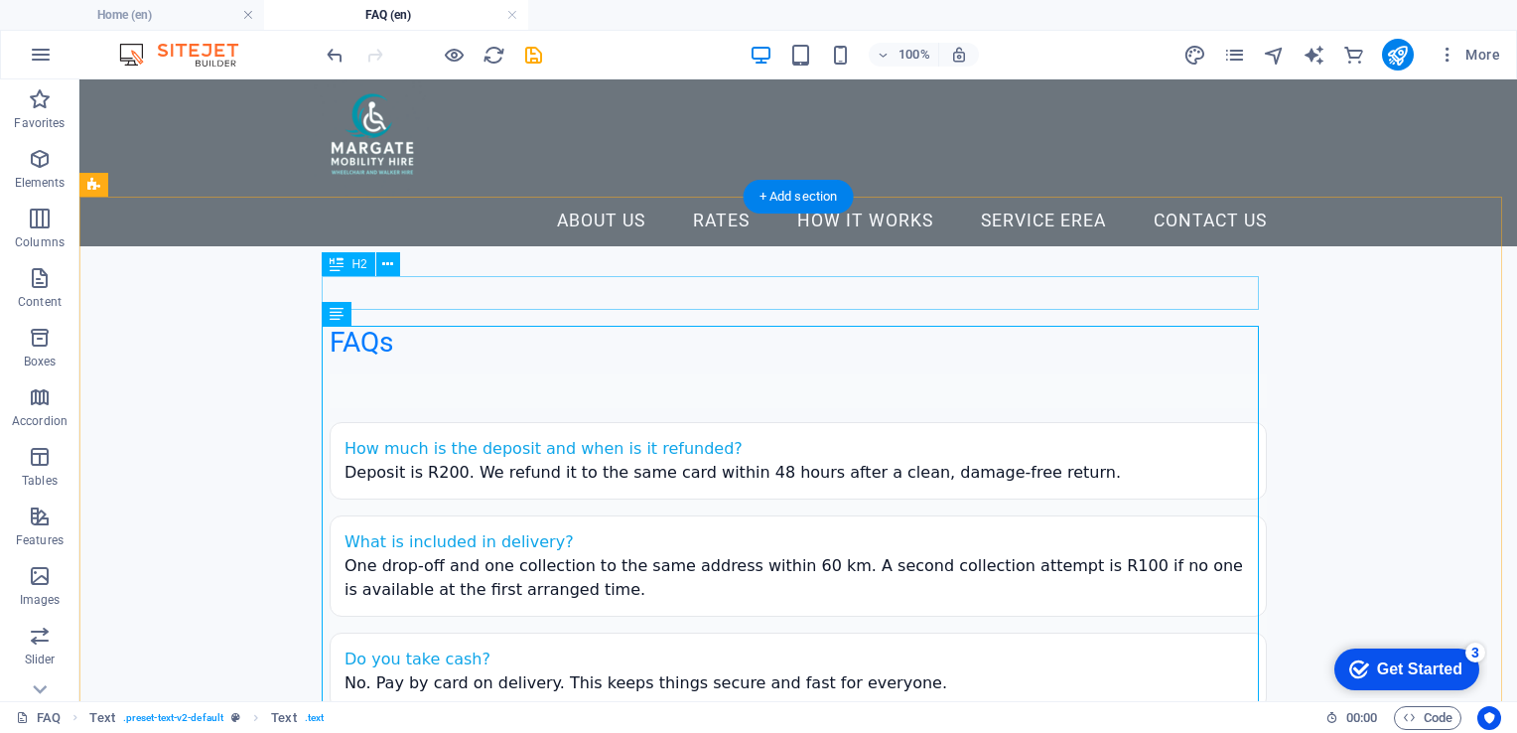
click at [917, 326] on div "FAQs" at bounding box center [798, 343] width 937 height 34
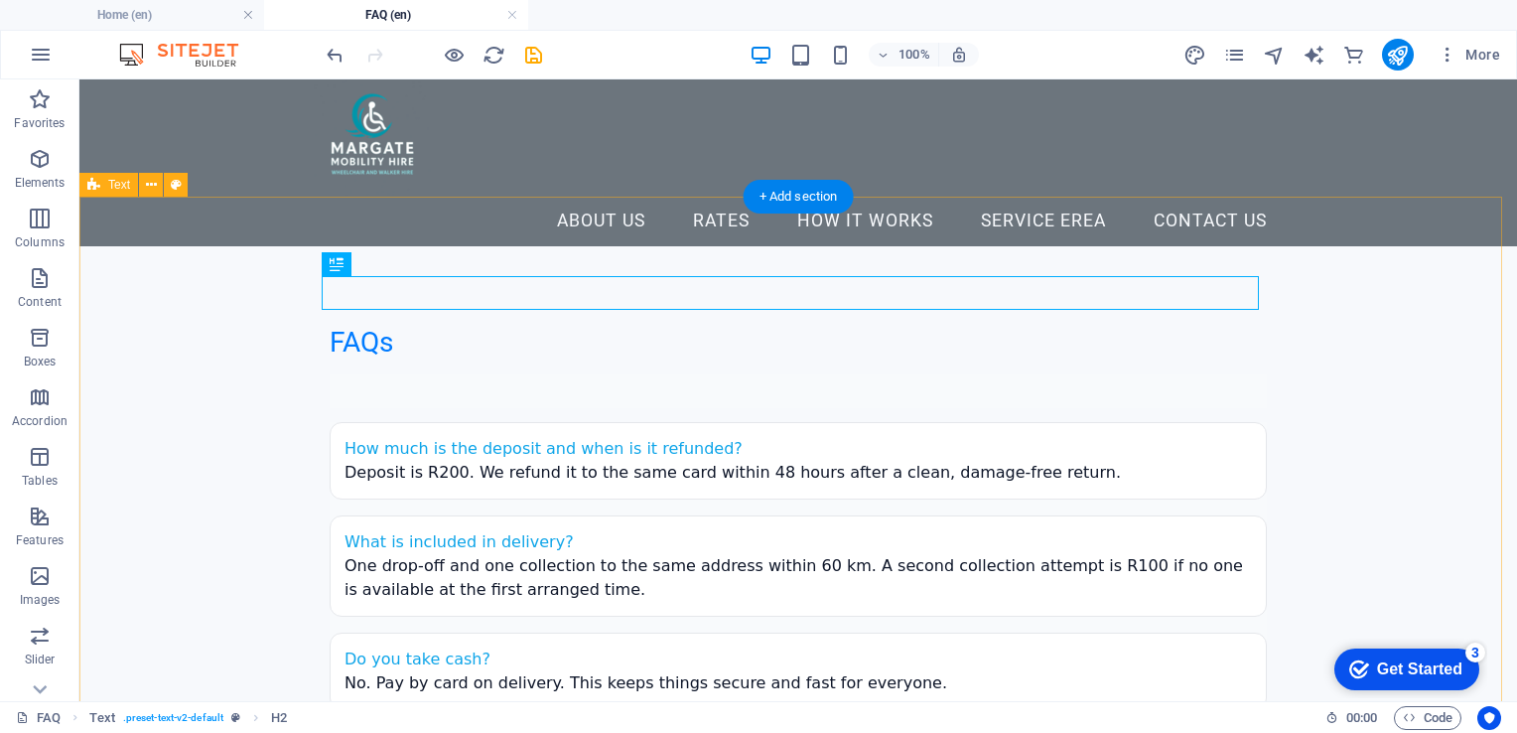
click at [1377, 280] on div "FAQs How much is the deposit and when is it refunded? Deposit is R200. We refun…" at bounding box center [798, 623] width 1438 height 754
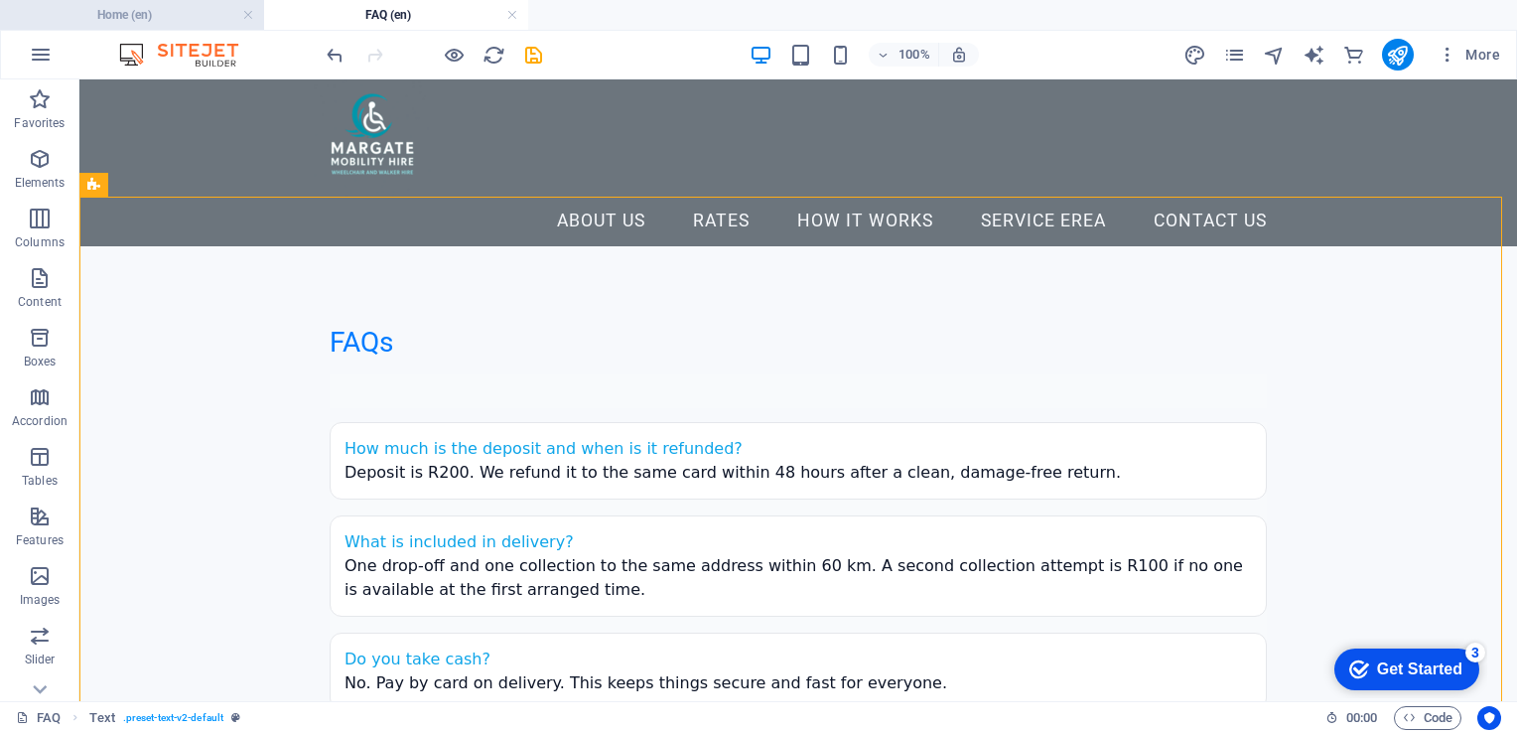
click at [187, 12] on h4 "Home (en)" at bounding box center [132, 15] width 264 height 22
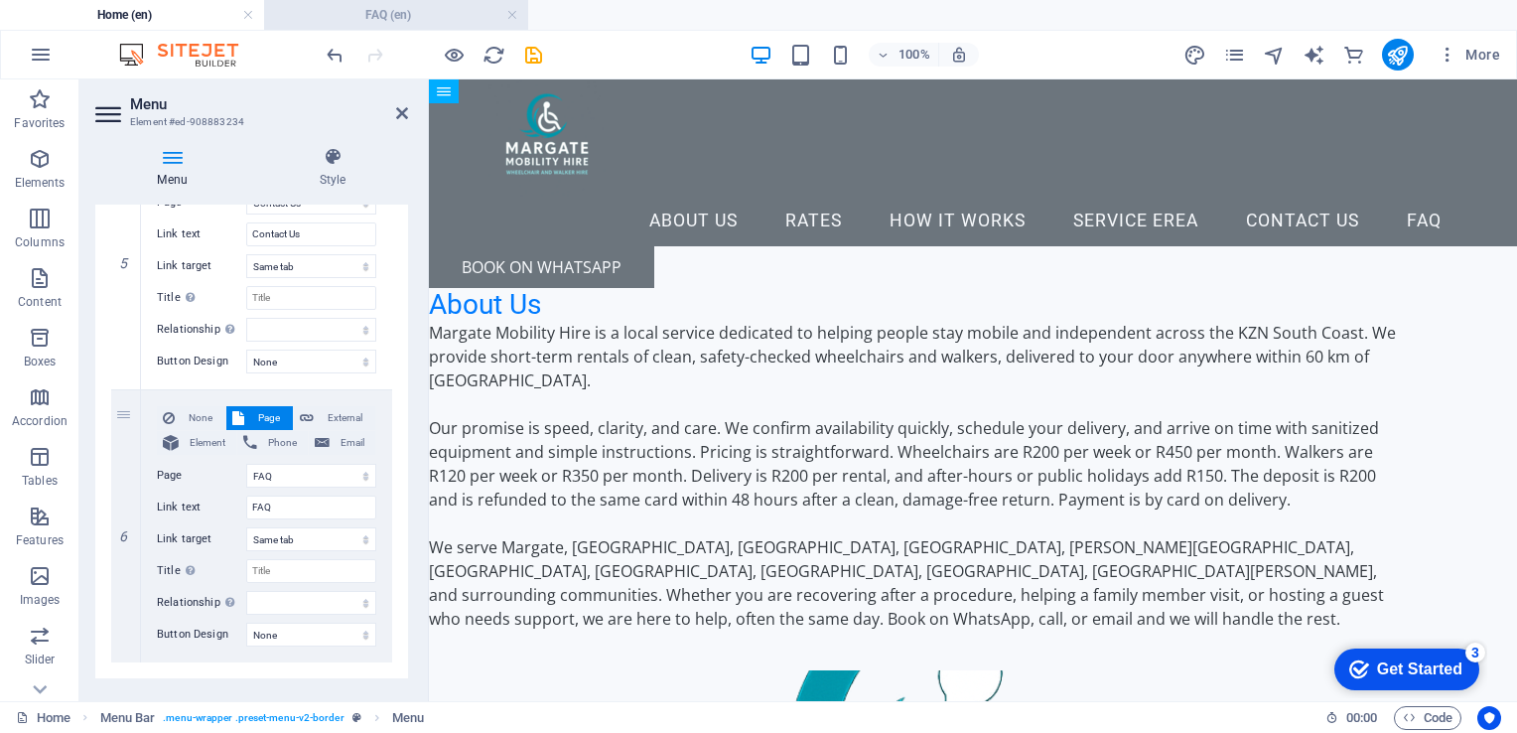
click at [429, 19] on h4 "FAQ (en)" at bounding box center [396, 15] width 264 height 22
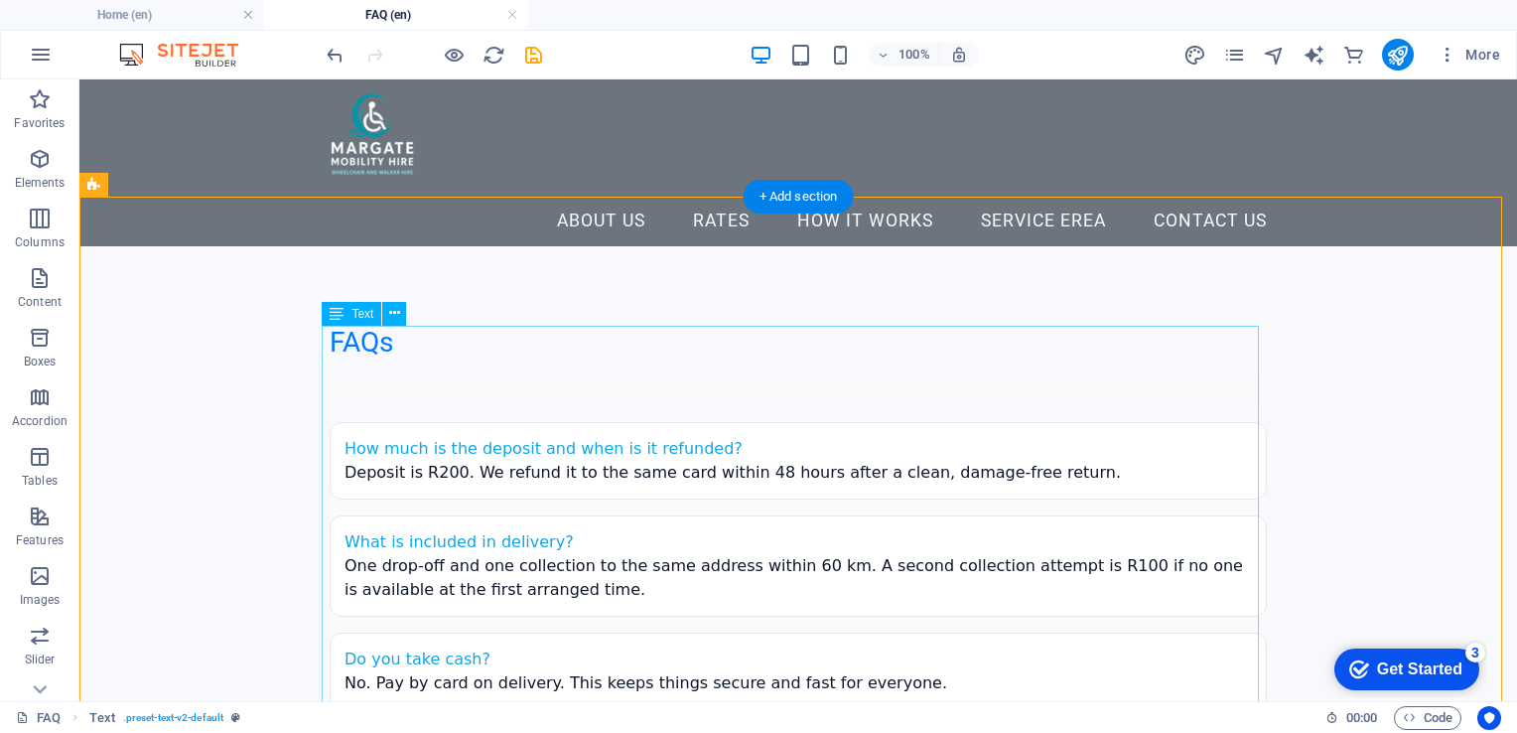
click at [407, 374] on div "How much is the deposit and when is it refunded? Deposit is R200. We refund it …" at bounding box center [798, 647] width 937 height 546
click at [428, 385] on div "How much is the deposit and when is it refunded? Deposit is R200. We refund it …" at bounding box center [798, 647] width 937 height 546
click at [453, 375] on div "How much is the deposit and when is it refunded? Deposit is R200. We refund it …" at bounding box center [798, 647] width 937 height 546
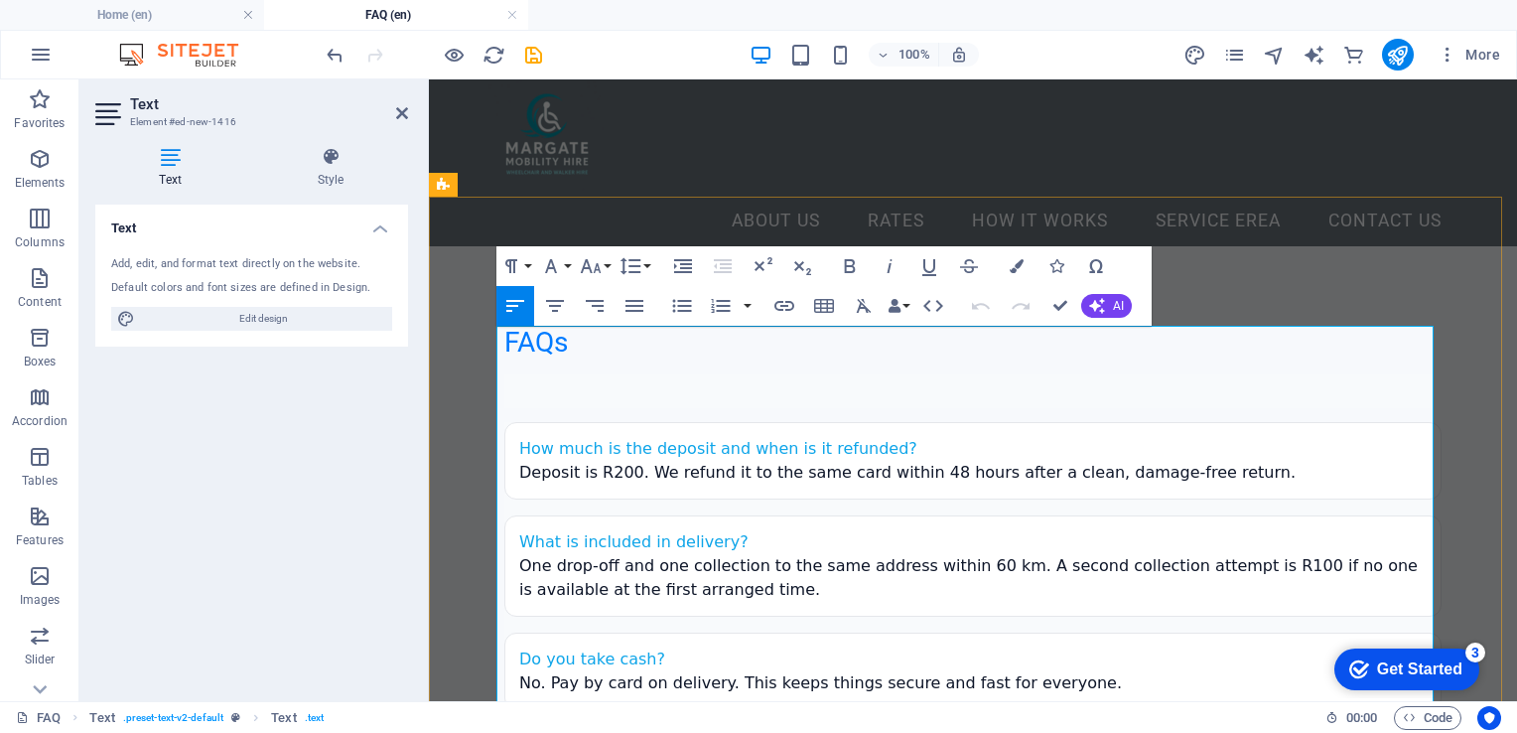
click at [548, 439] on strong "How much is the deposit and when is it refunded?" at bounding box center [718, 448] width 398 height 19
click at [459, 376] on div "FAQs How much is the deposit and when is it refunded? Deposit is R200. We refun…" at bounding box center [973, 623] width 1088 height 754
select select "preset-text-v2-default"
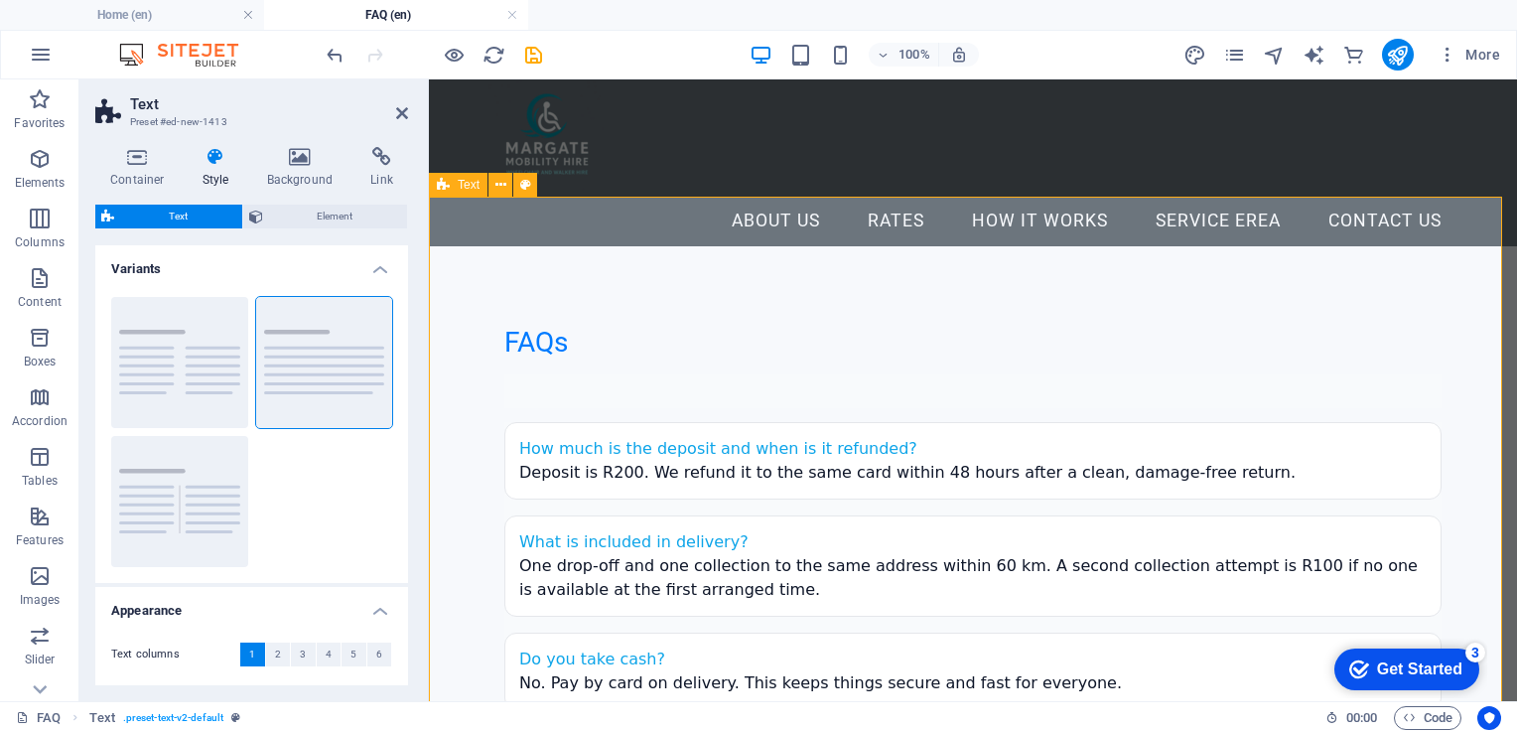
click at [930, 246] on div "FAQs How much is the deposit and when is it refunded? Deposit is R200. We refun…" at bounding box center [973, 623] width 1088 height 754
click at [398, 109] on icon at bounding box center [402, 113] width 12 height 16
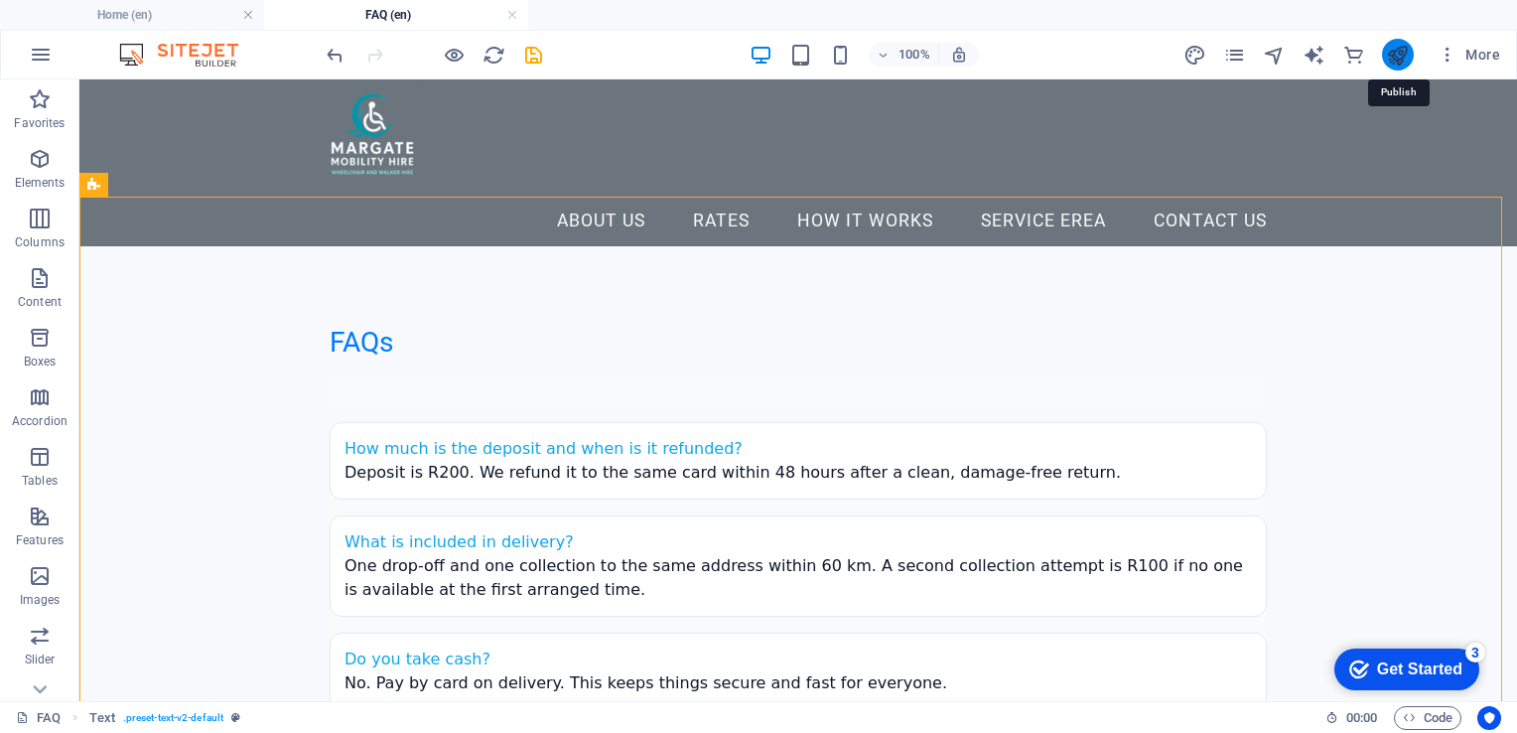
click at [1405, 54] on icon "publish" at bounding box center [1397, 55] width 23 height 23
